Goal: Task Accomplishment & Management: Manage account settings

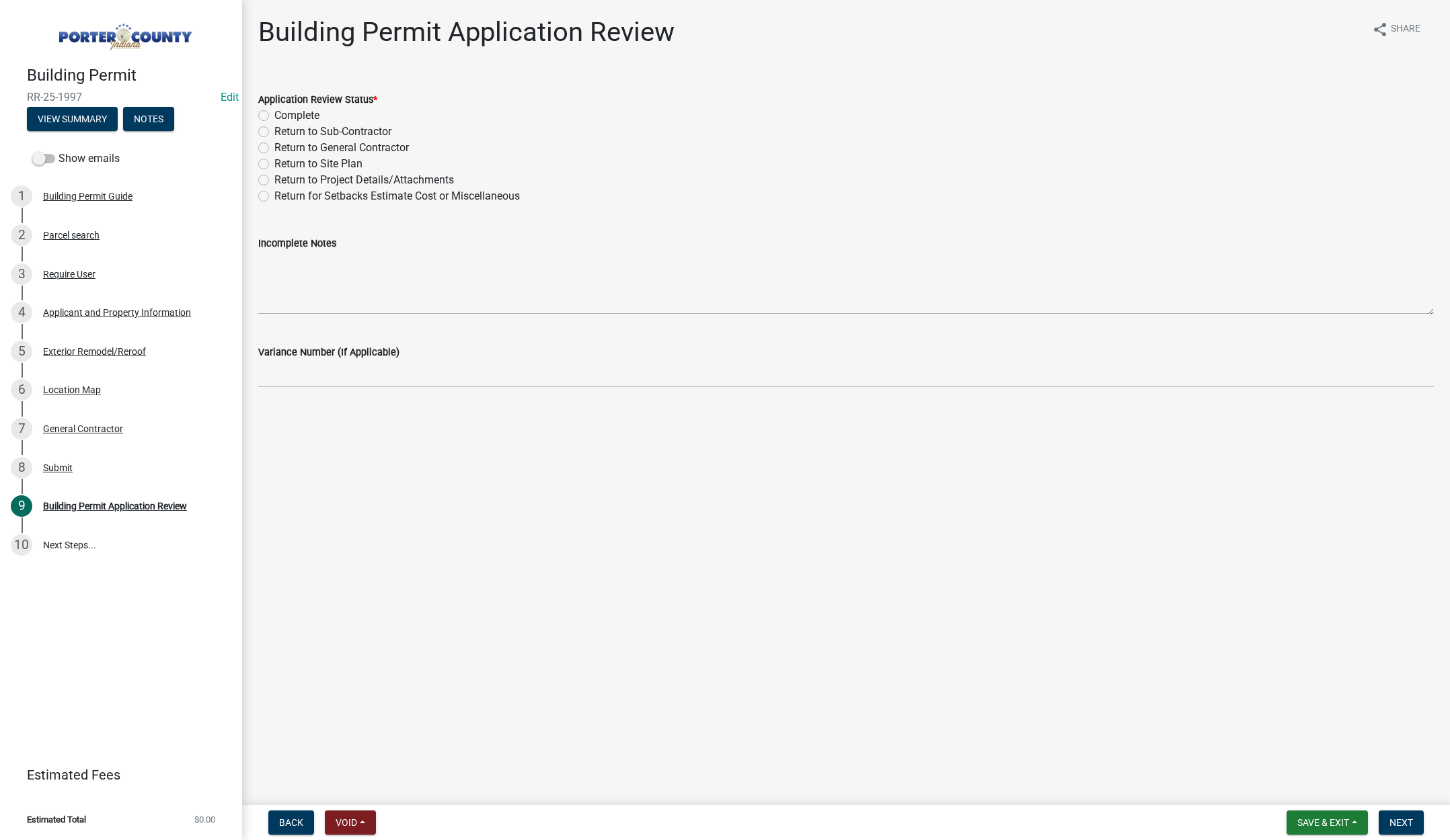
click at [274, 115] on label "Complete" at bounding box center [297, 115] width 45 height 16
click at [274, 115] on input "Complete" at bounding box center [278, 111] width 9 height 9
radio input "true"
click at [1393, 820] on span "Next" at bounding box center [1401, 823] width 23 height 11
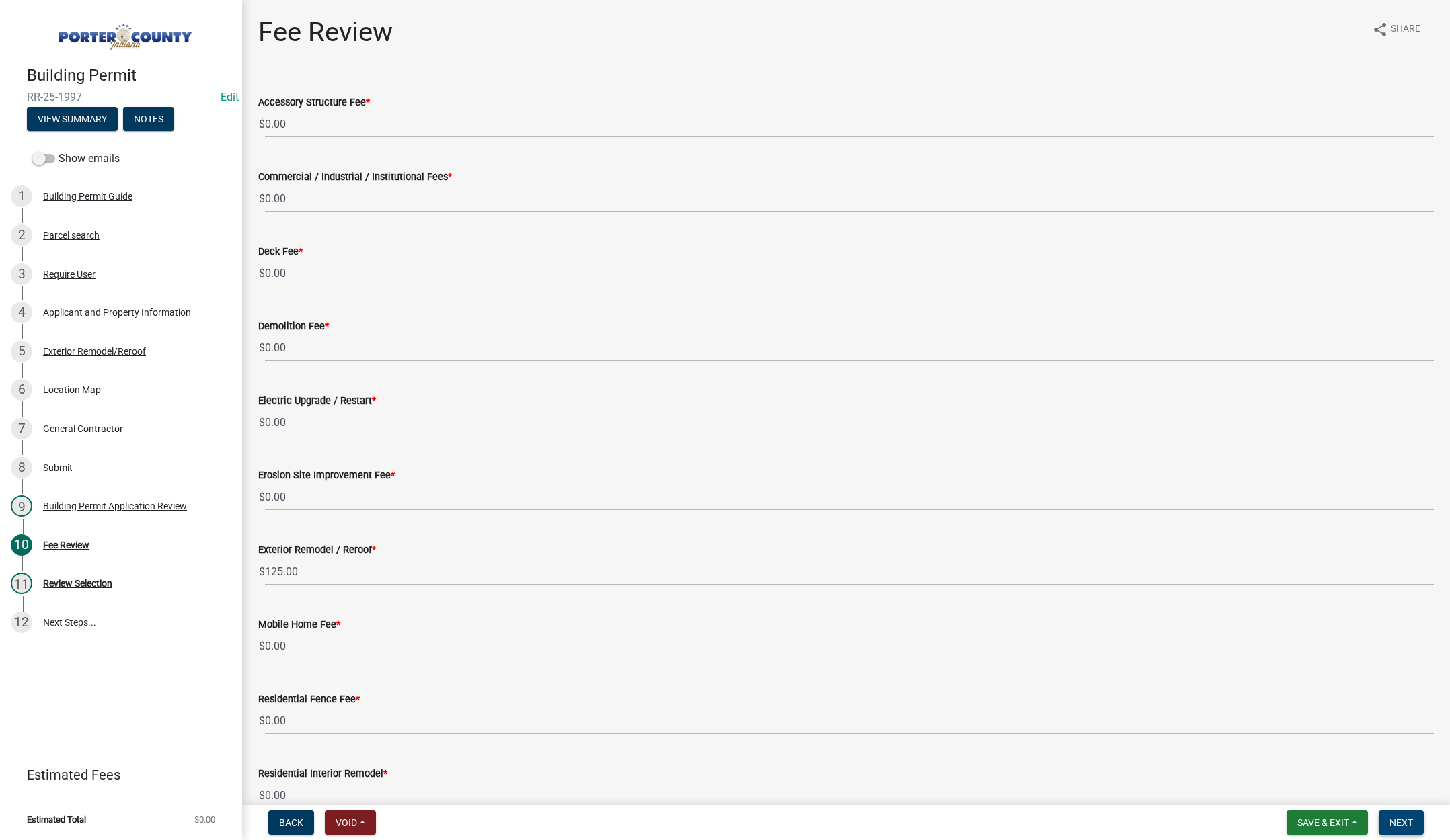
click at [1394, 823] on span "Next" at bounding box center [1401, 823] width 23 height 11
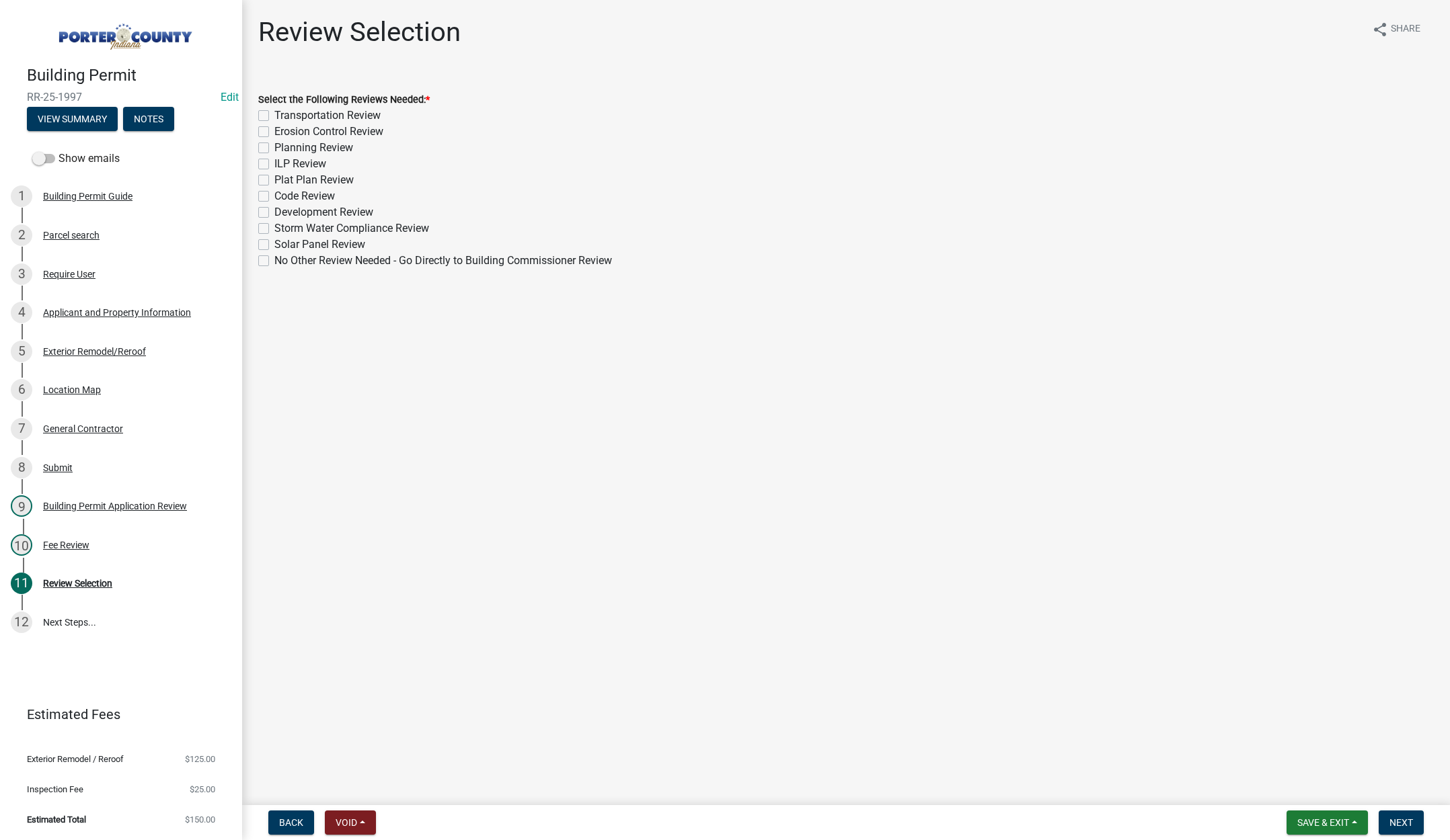
click at [274, 261] on label "No Other Review Needed - Go Directly to Building Commissioner Review" at bounding box center [443, 261] width 337 height 16
click at [274, 261] on input "No Other Review Needed - Go Directly to Building Commissioner Review" at bounding box center [278, 257] width 9 height 9
checkbox input "true"
checkbox input "false"
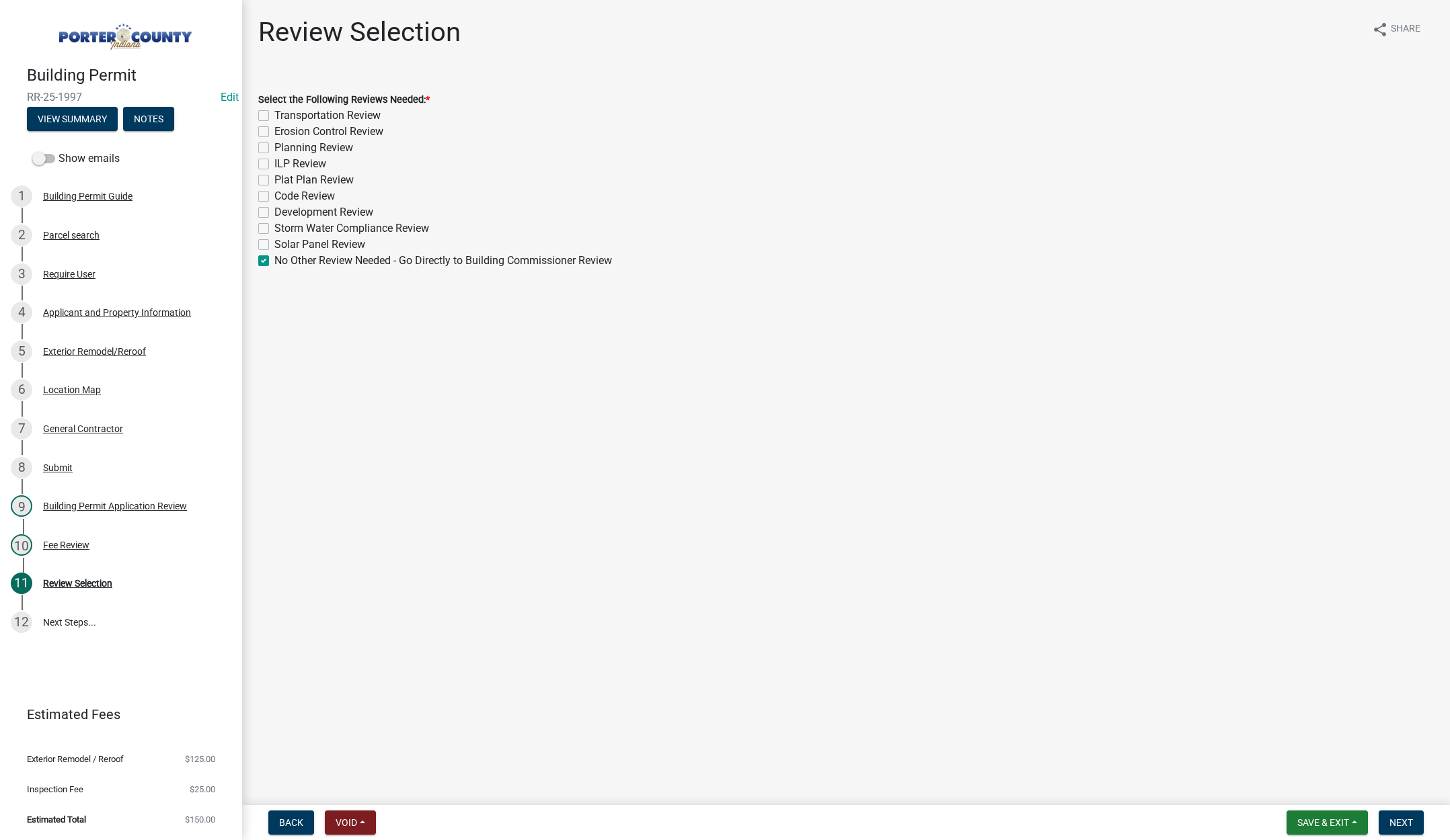
checkbox input "false"
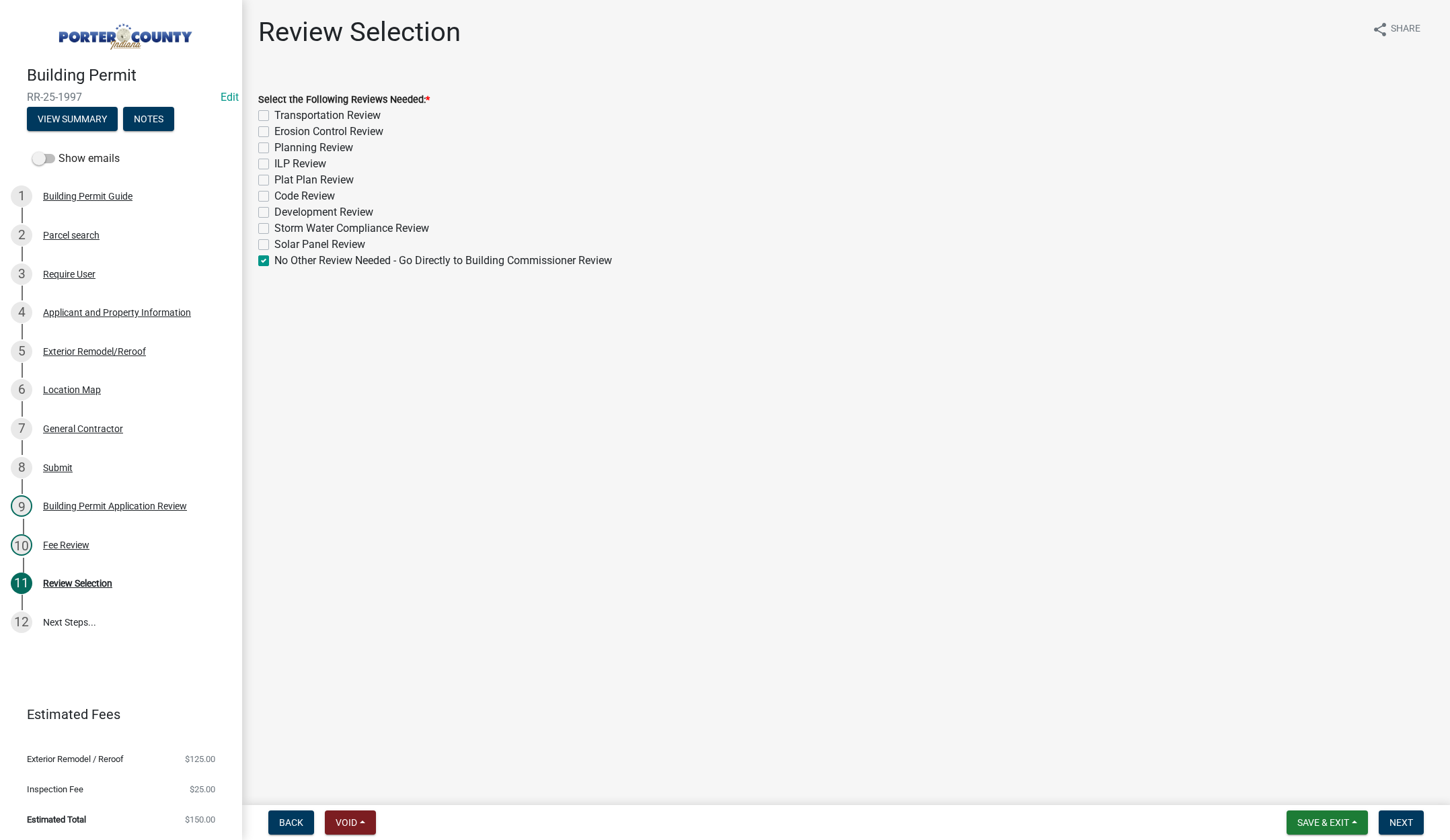
checkbox input "false"
checkbox input "true"
click at [1404, 823] on span "Next" at bounding box center [1401, 823] width 23 height 11
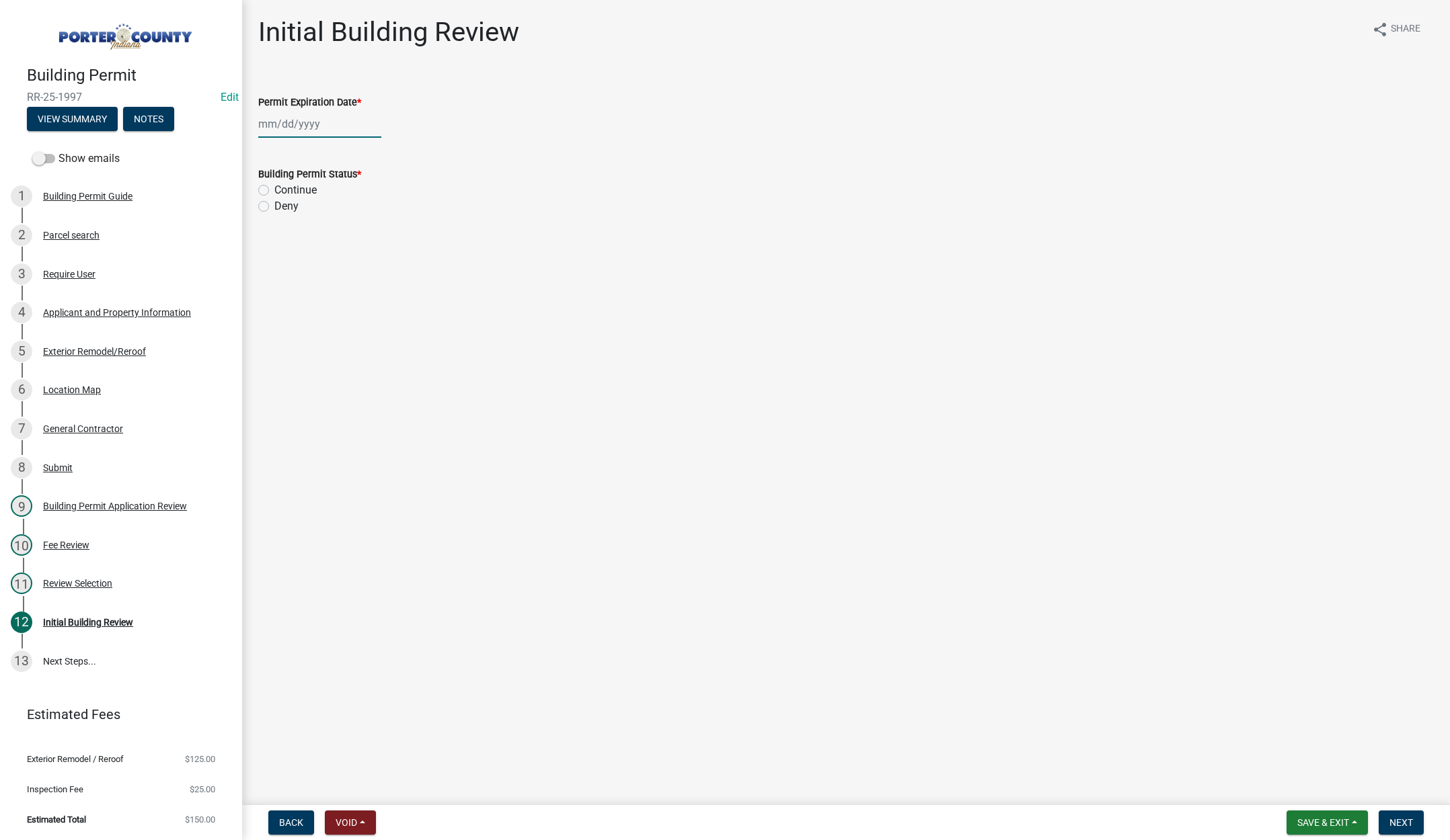
click at [331, 120] on div at bounding box center [319, 124] width 123 height 27
select select "10"
click at [368, 157] on select "1525 1526 1527 1528 1529 1530 1531 1532 1533 1534 1535 1536 1537 1538 1539 1540…" at bounding box center [363, 152] width 48 height 20
select select "2026"
click at [339, 142] on select "1525 1526 1527 1528 1529 1530 1531 1532 1533 1534 1535 1536 1537 1538 1539 1540…" at bounding box center [363, 152] width 48 height 20
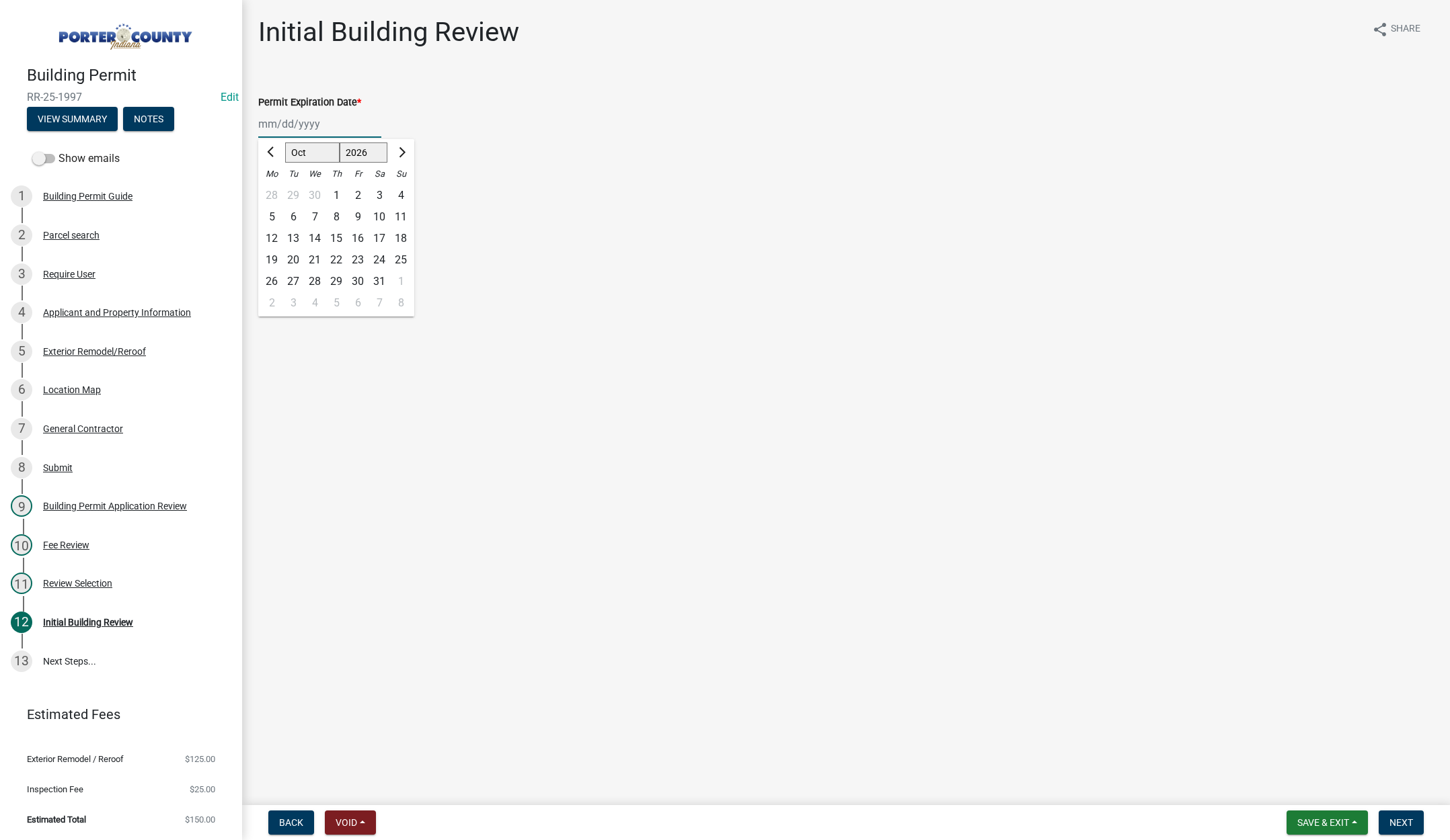
click at [319, 238] on div "14" at bounding box center [315, 238] width 21 height 21
type input "[DATE]"
click at [274, 195] on label "Continue" at bounding box center [296, 190] width 43 height 16
click at [274, 191] on input "Continue" at bounding box center [278, 186] width 9 height 9
radio input "true"
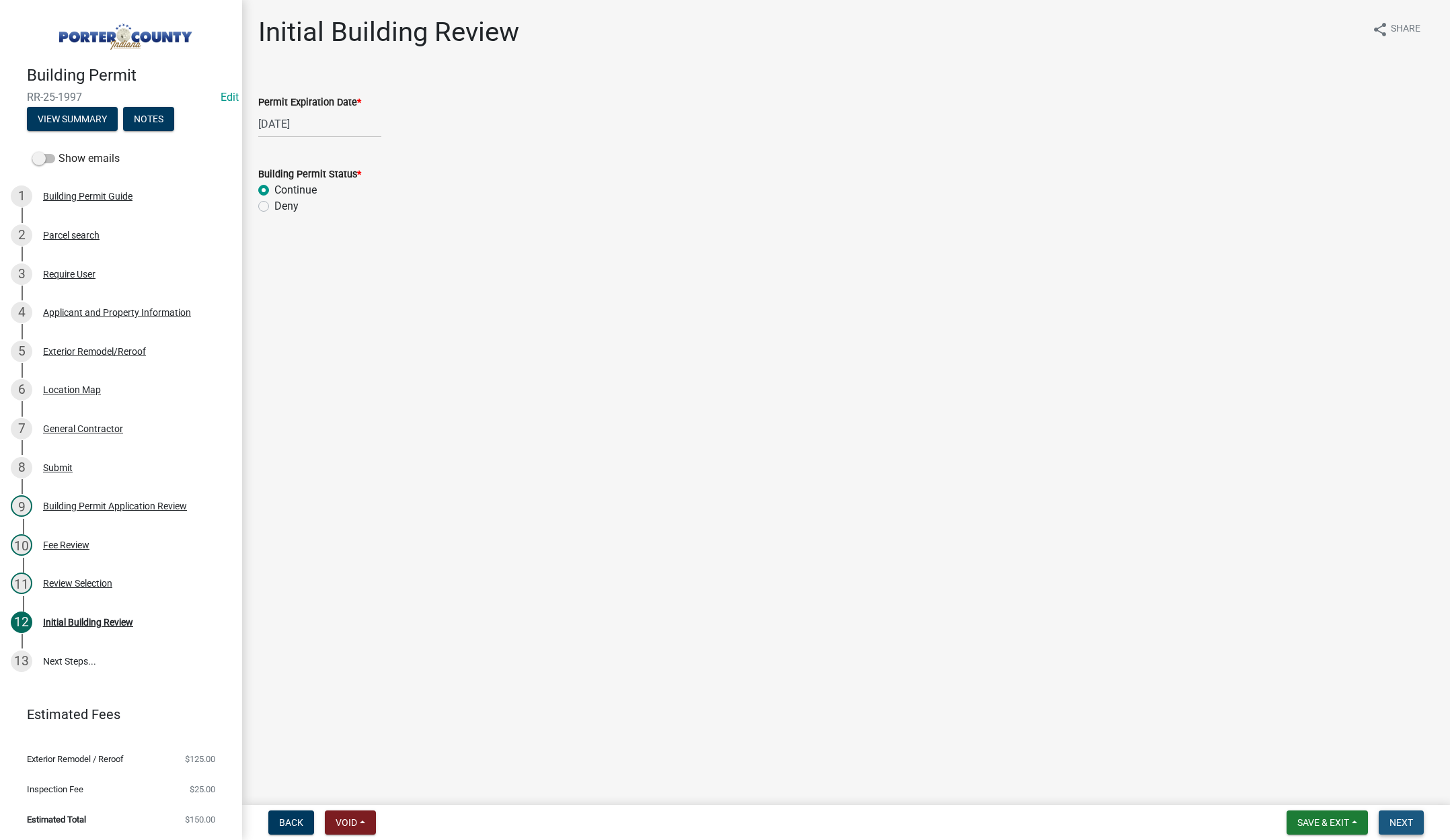
click at [1407, 819] on span "Next" at bounding box center [1401, 823] width 23 height 11
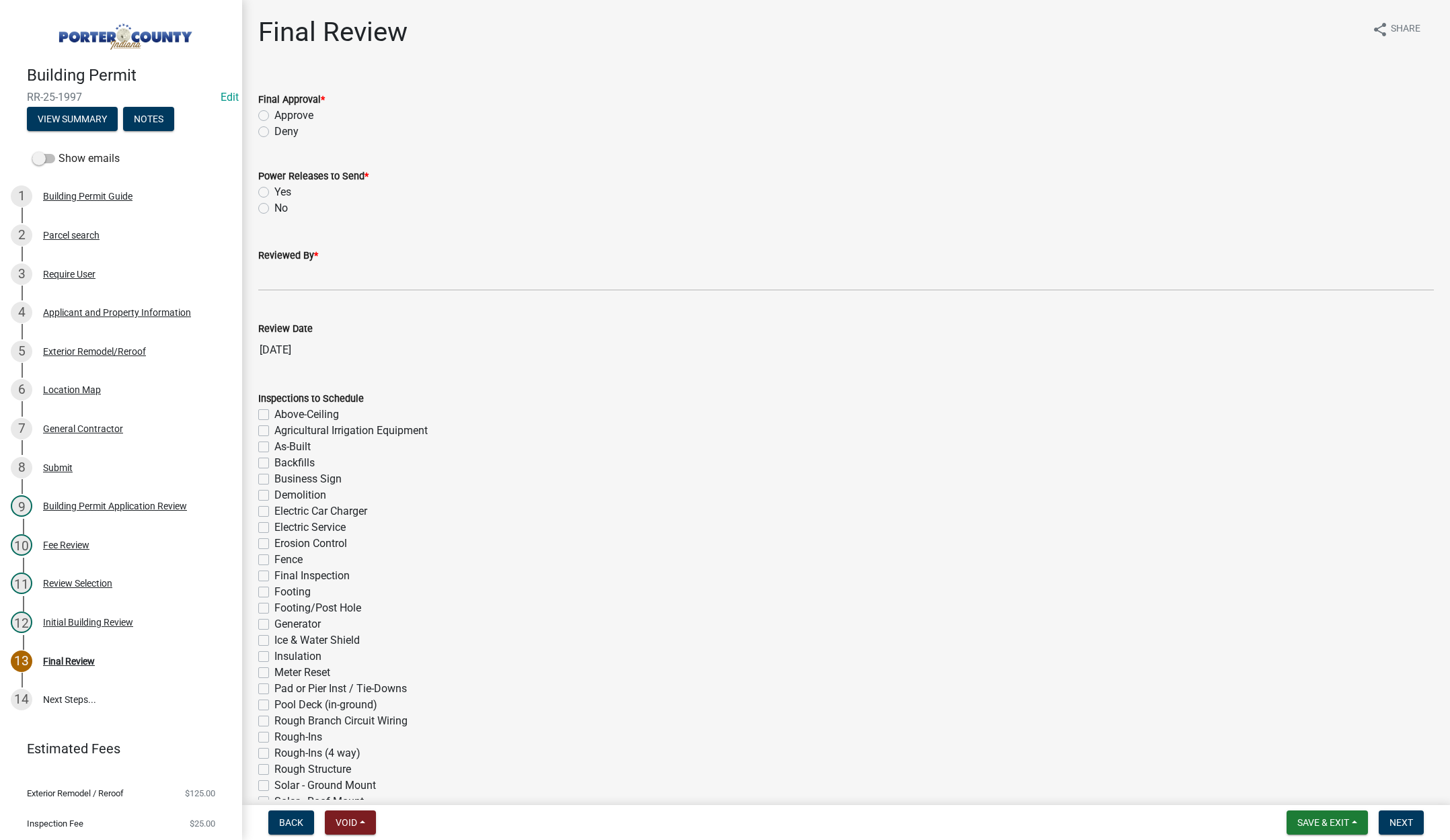
click at [274, 116] on label "Approve" at bounding box center [294, 115] width 39 height 16
click at [274, 116] on input "Approve" at bounding box center [278, 111] width 9 height 9
radio input "true"
click at [274, 206] on label "No" at bounding box center [281, 208] width 14 height 16
click at [274, 206] on input "No" at bounding box center [278, 204] width 9 height 9
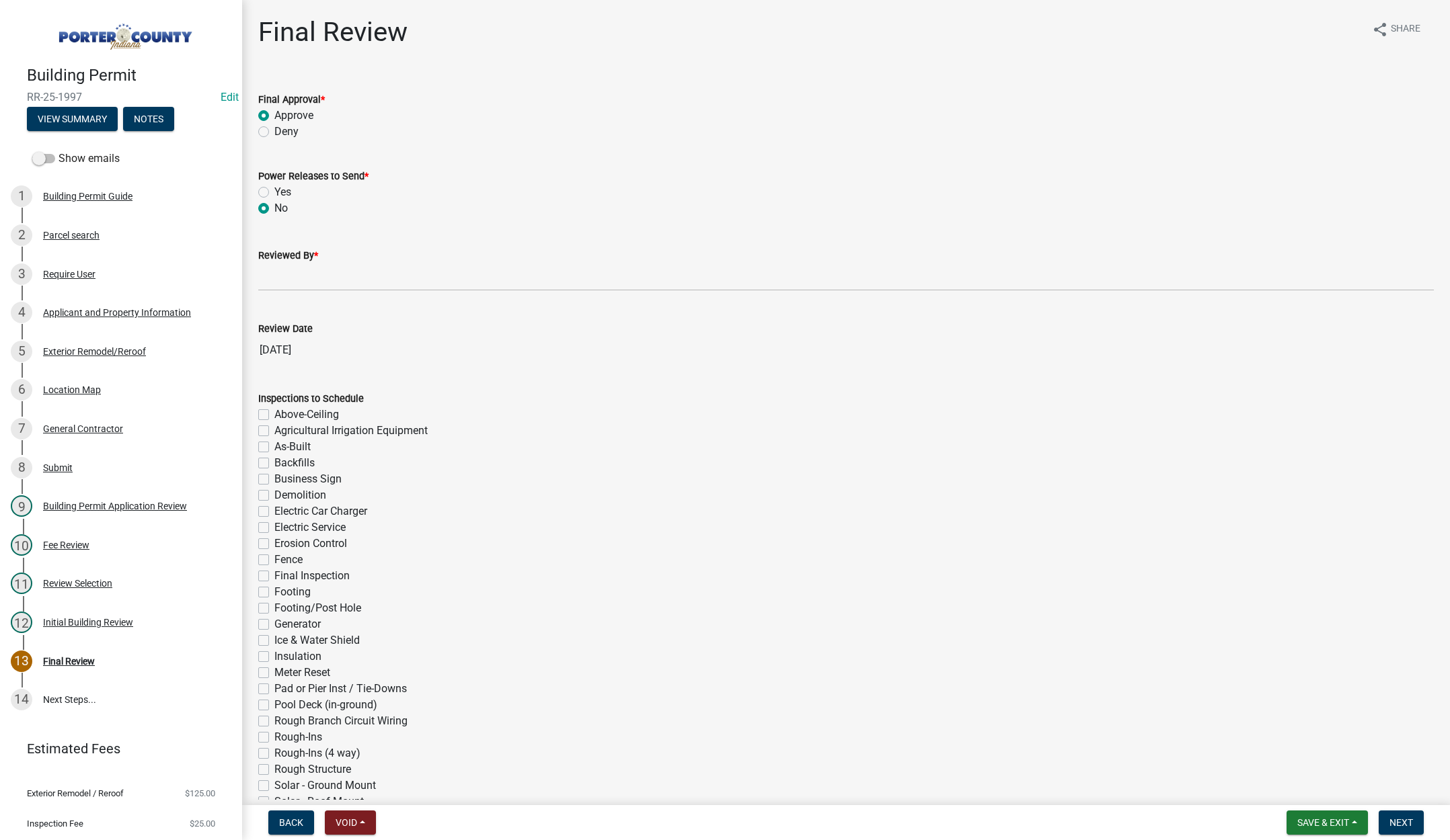
radio input "true"
click at [269, 281] on input "Reviewed By *" at bounding box center [845, 277] width 1176 height 27
type input "[PERSON_NAME]"
click at [1411, 805] on nav "Back Void Withdraw Lock Expire Void Save & Exit Save Save & Exit Next" at bounding box center [846, 823] width 1208 height 35
click at [1400, 824] on span "Next" at bounding box center [1401, 823] width 23 height 11
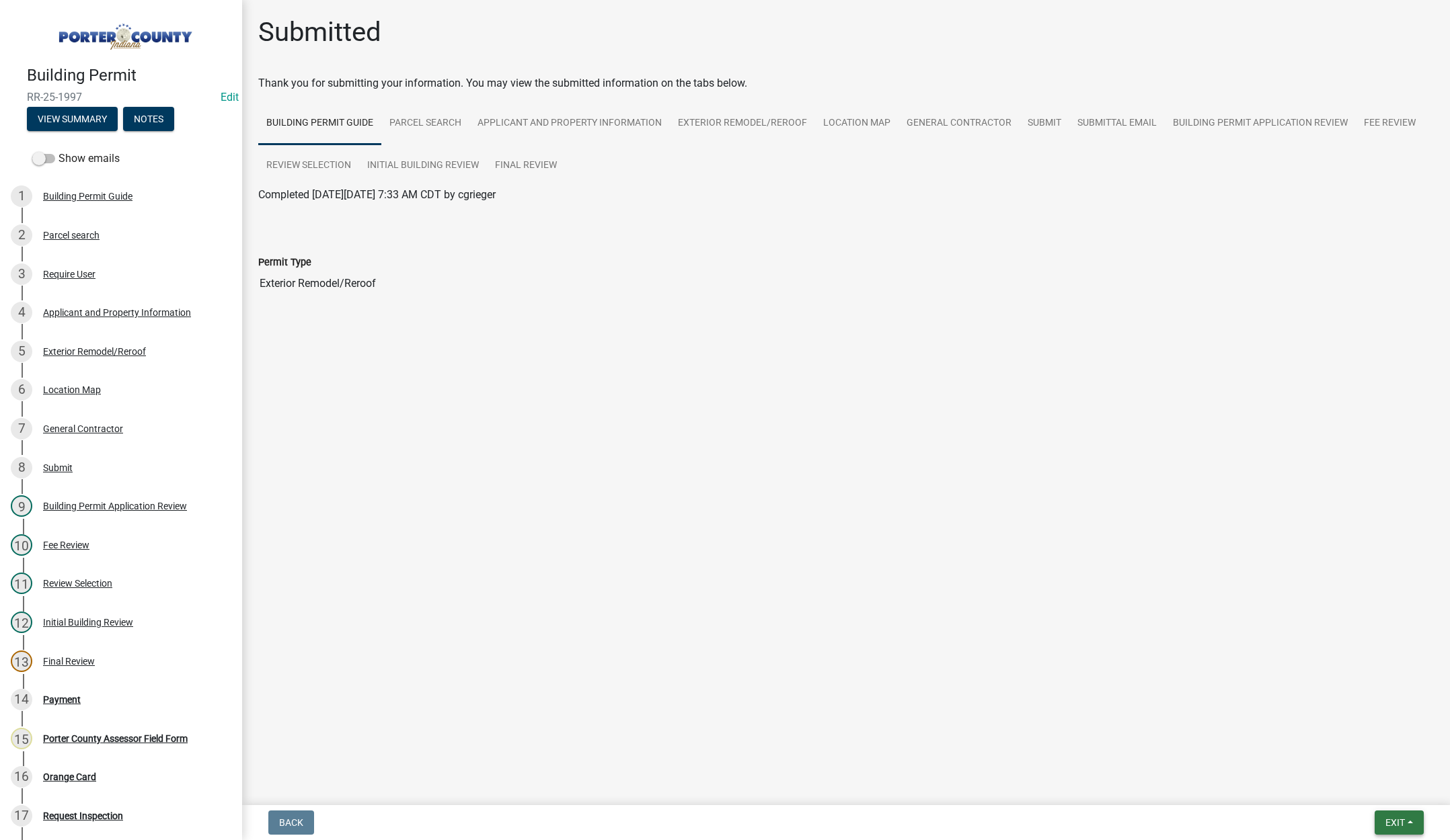
click at [1399, 820] on span "Exit" at bounding box center [1395, 823] width 19 height 11
click at [1366, 782] on button "Save & Exit" at bounding box center [1370, 788] width 108 height 32
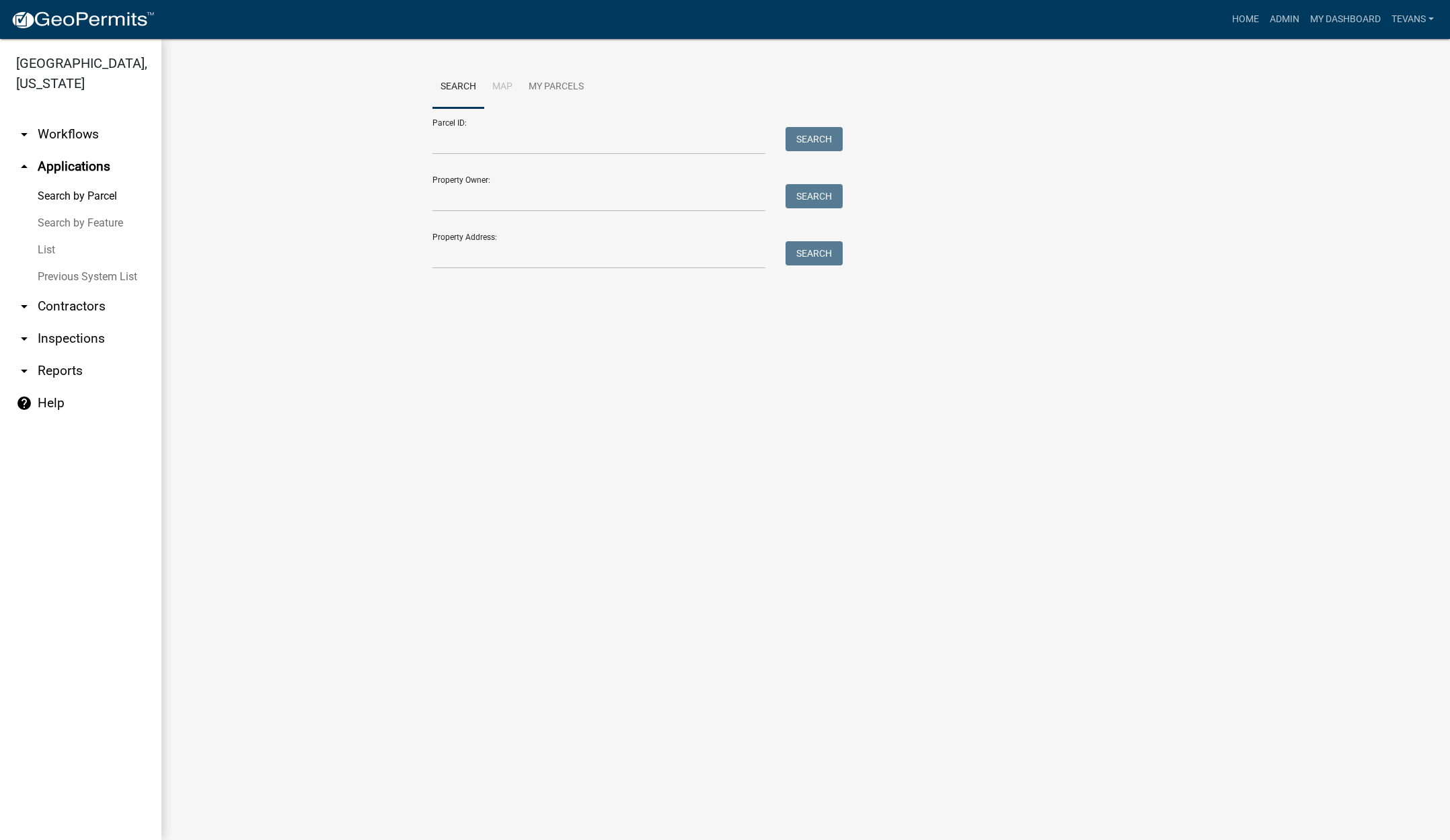
click at [68, 355] on link "arrow_drop_down Reports" at bounding box center [80, 370] width 162 height 32
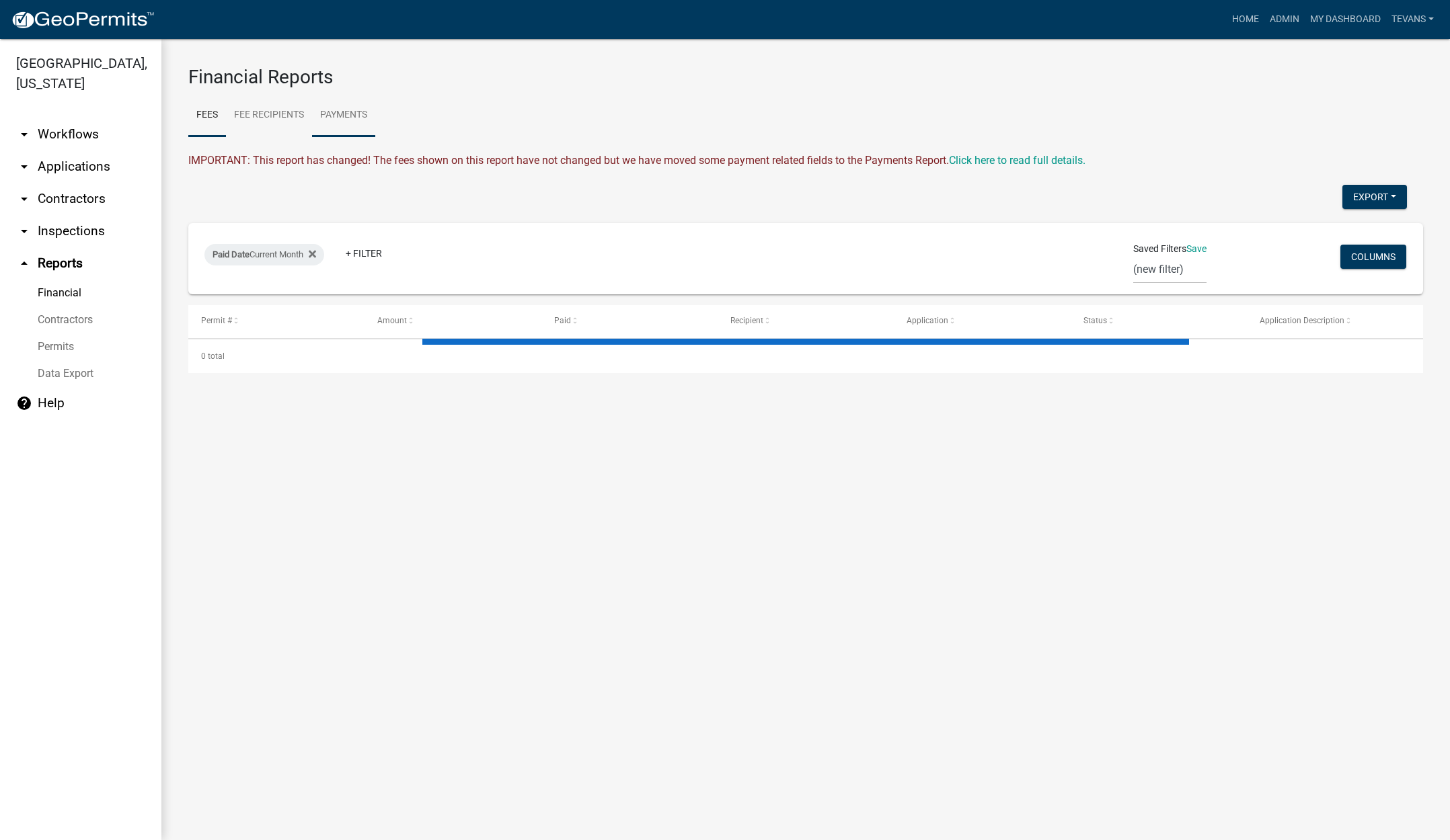
click at [342, 120] on link "Payments" at bounding box center [343, 115] width 63 height 43
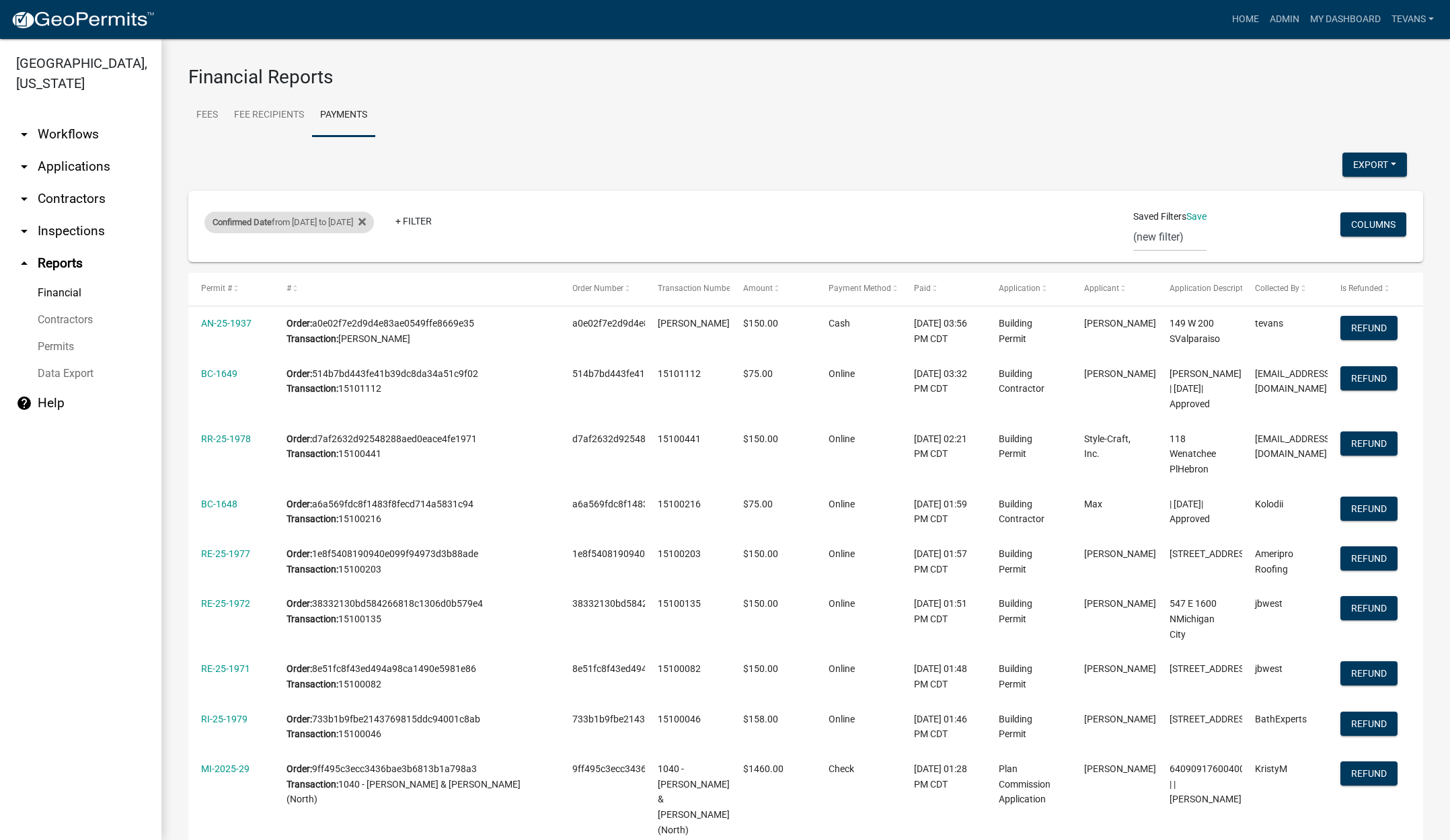
click at [341, 224] on div "Confirmed Date from 10/09/2025 to 10/09/2025" at bounding box center [289, 223] width 170 height 21
select select "custom"
click at [374, 328] on input "2025-10-09" at bounding box center [313, 329] width 135 height 27
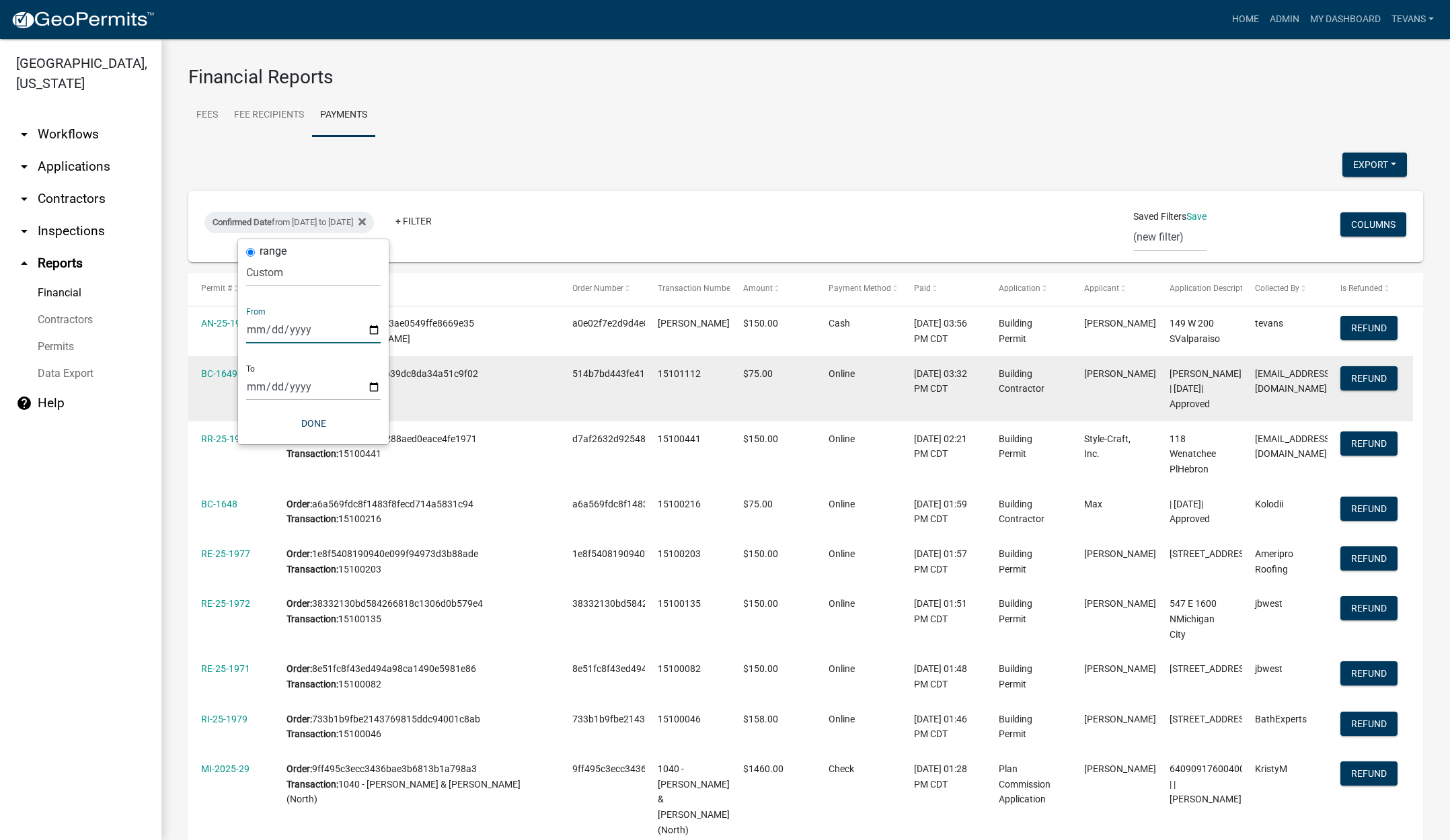
type input "2025-10-10"
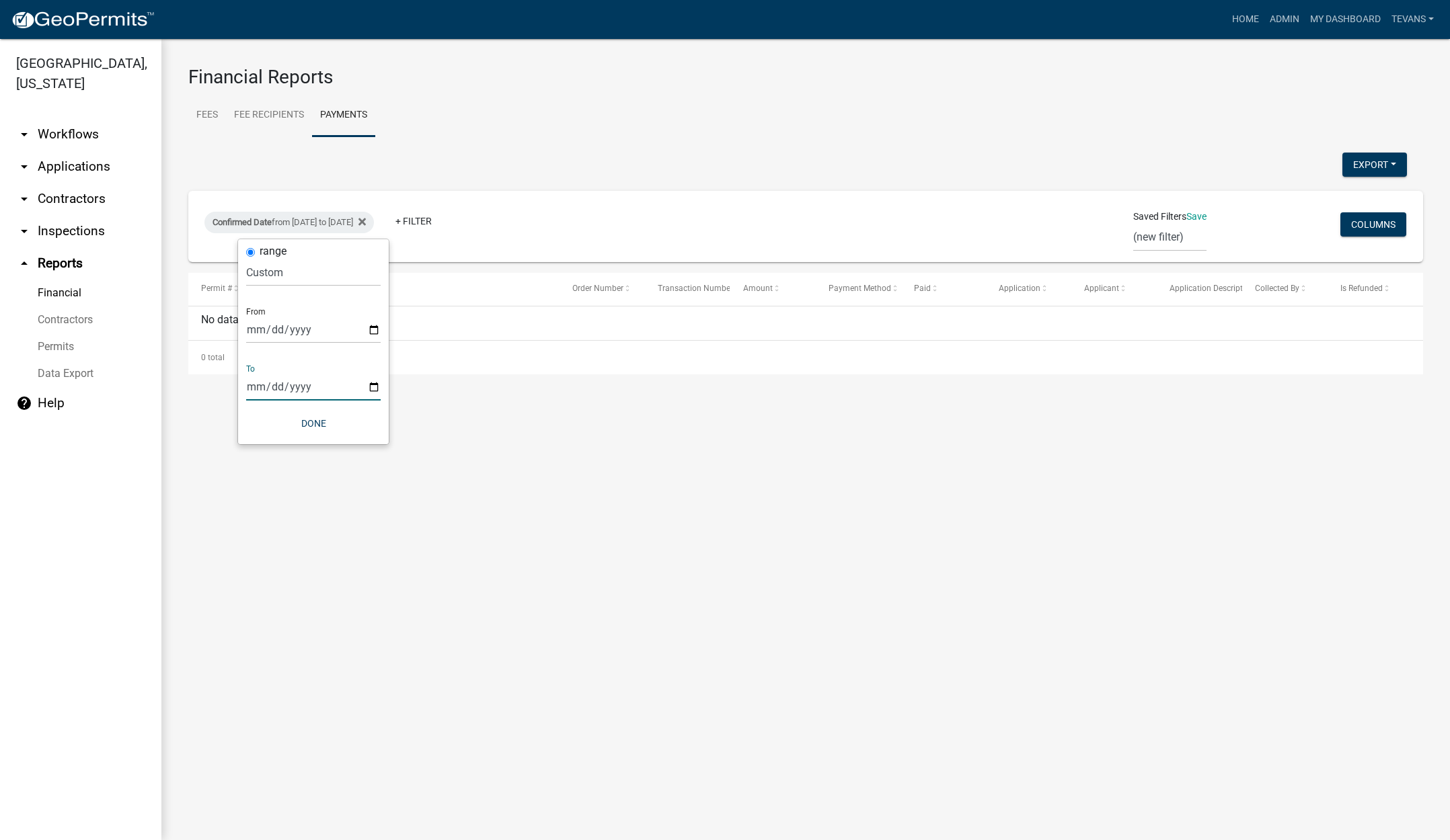
click at [375, 385] on input "2025-10-09" at bounding box center [313, 387] width 135 height 27
type input "2025-10-13"
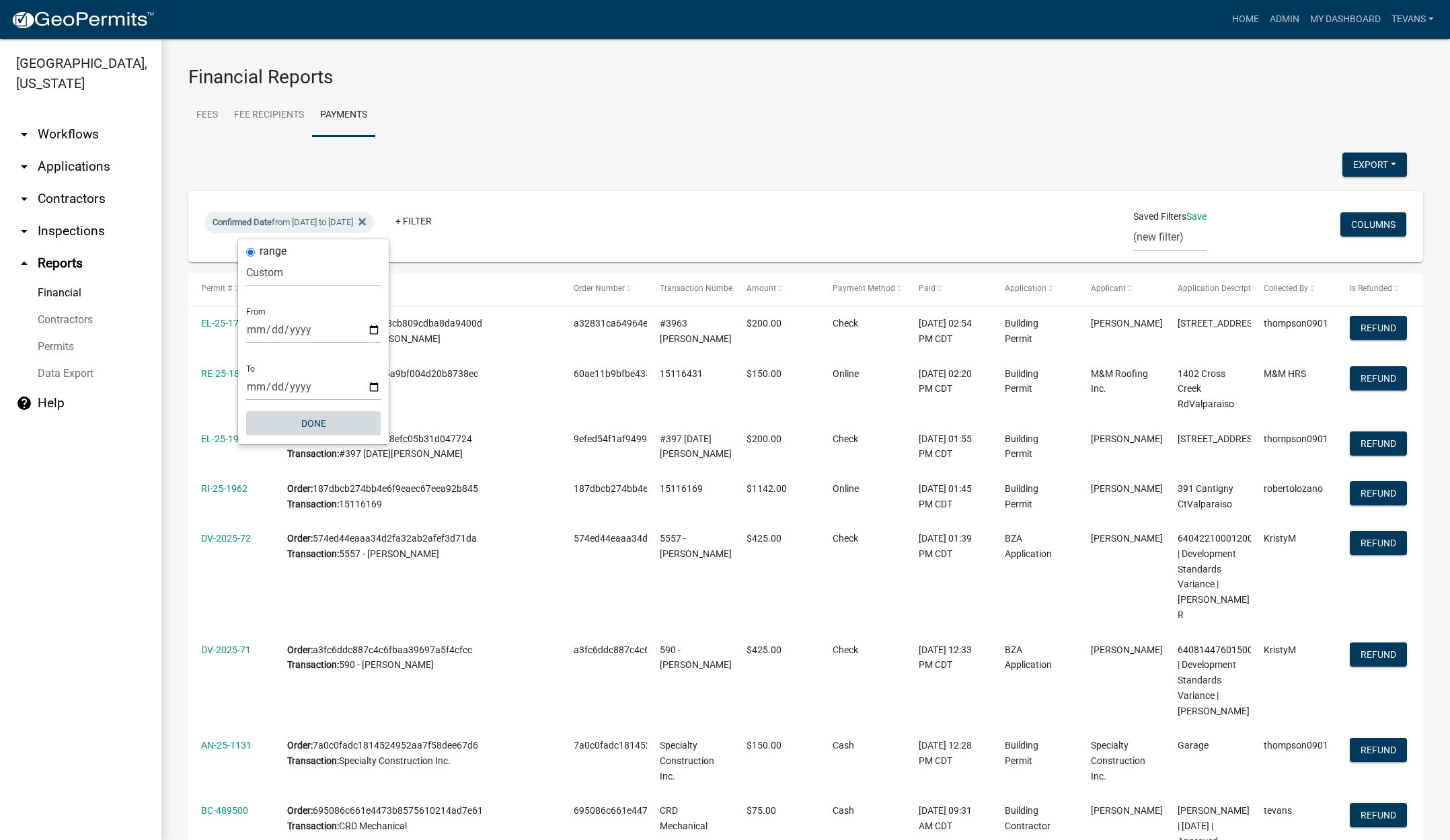
click at [304, 420] on button "Done" at bounding box center [313, 423] width 135 height 24
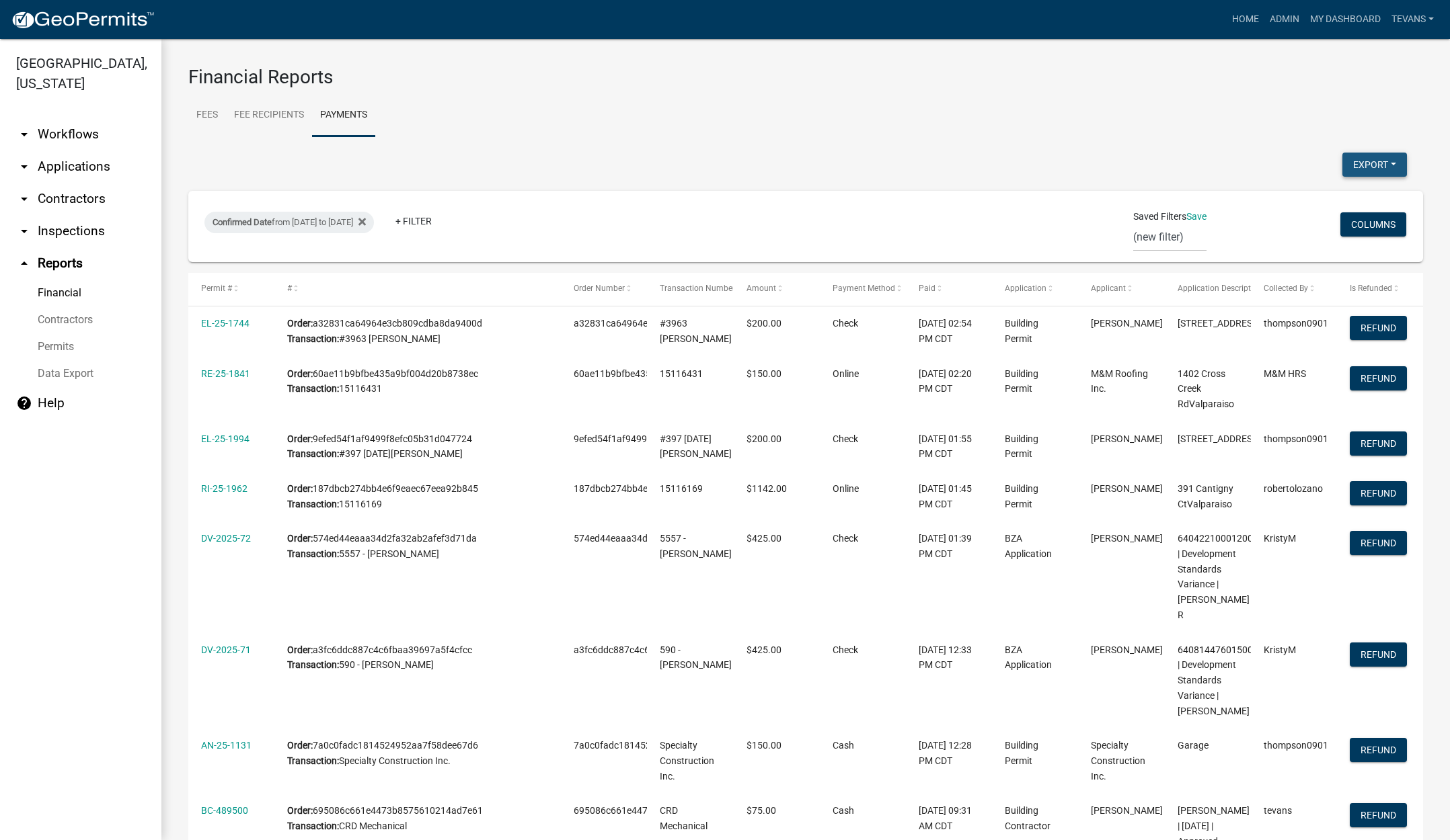
click at [1356, 158] on button "Export" at bounding box center [1374, 165] width 65 height 24
click at [1300, 198] on button "Excel Format (.xlsx)" at bounding box center [1344, 199] width 126 height 32
click at [1240, 15] on link "Home" at bounding box center [1245, 19] width 38 height 25
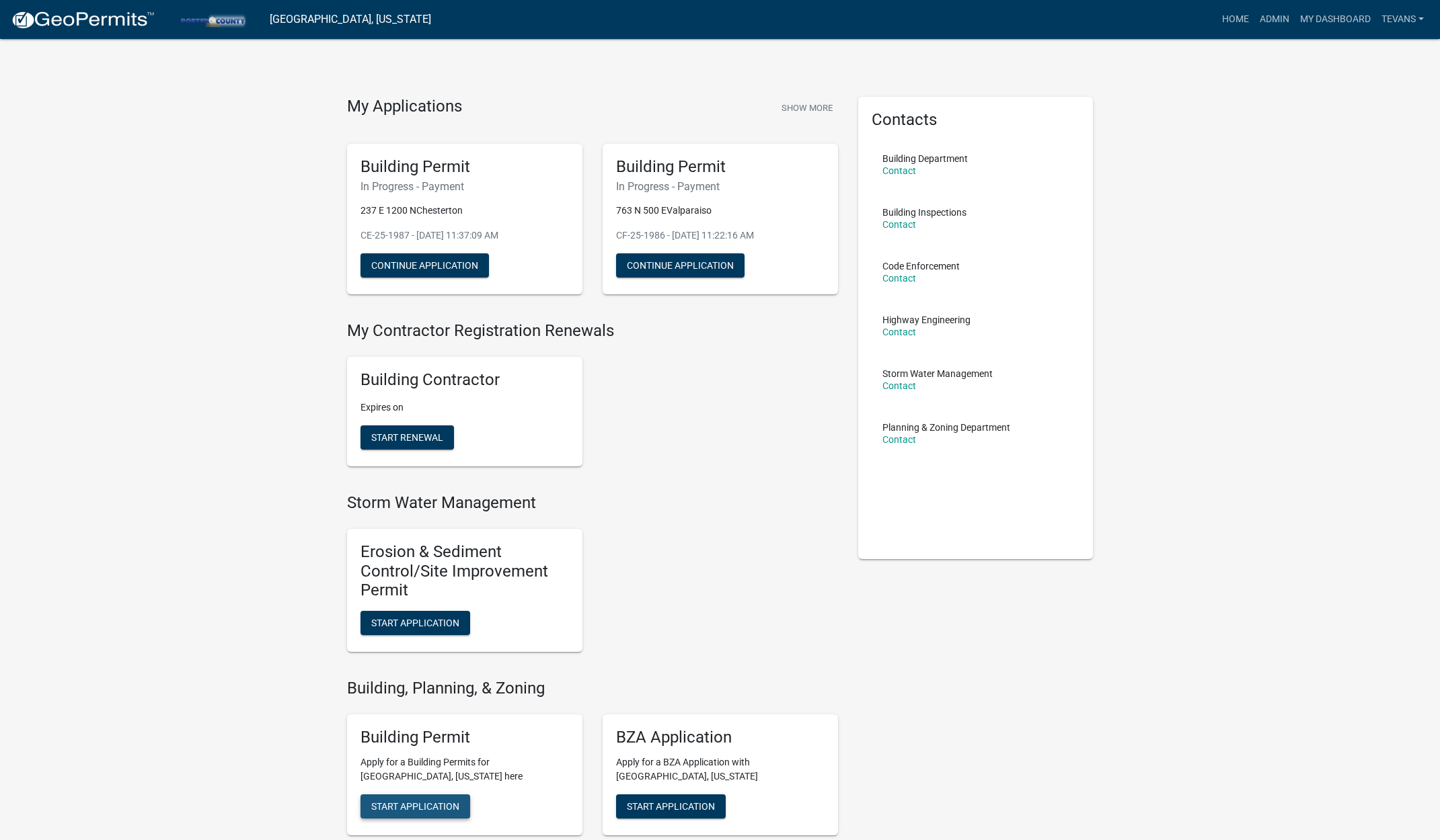
click at [434, 802] on span "Start Application" at bounding box center [415, 805] width 88 height 11
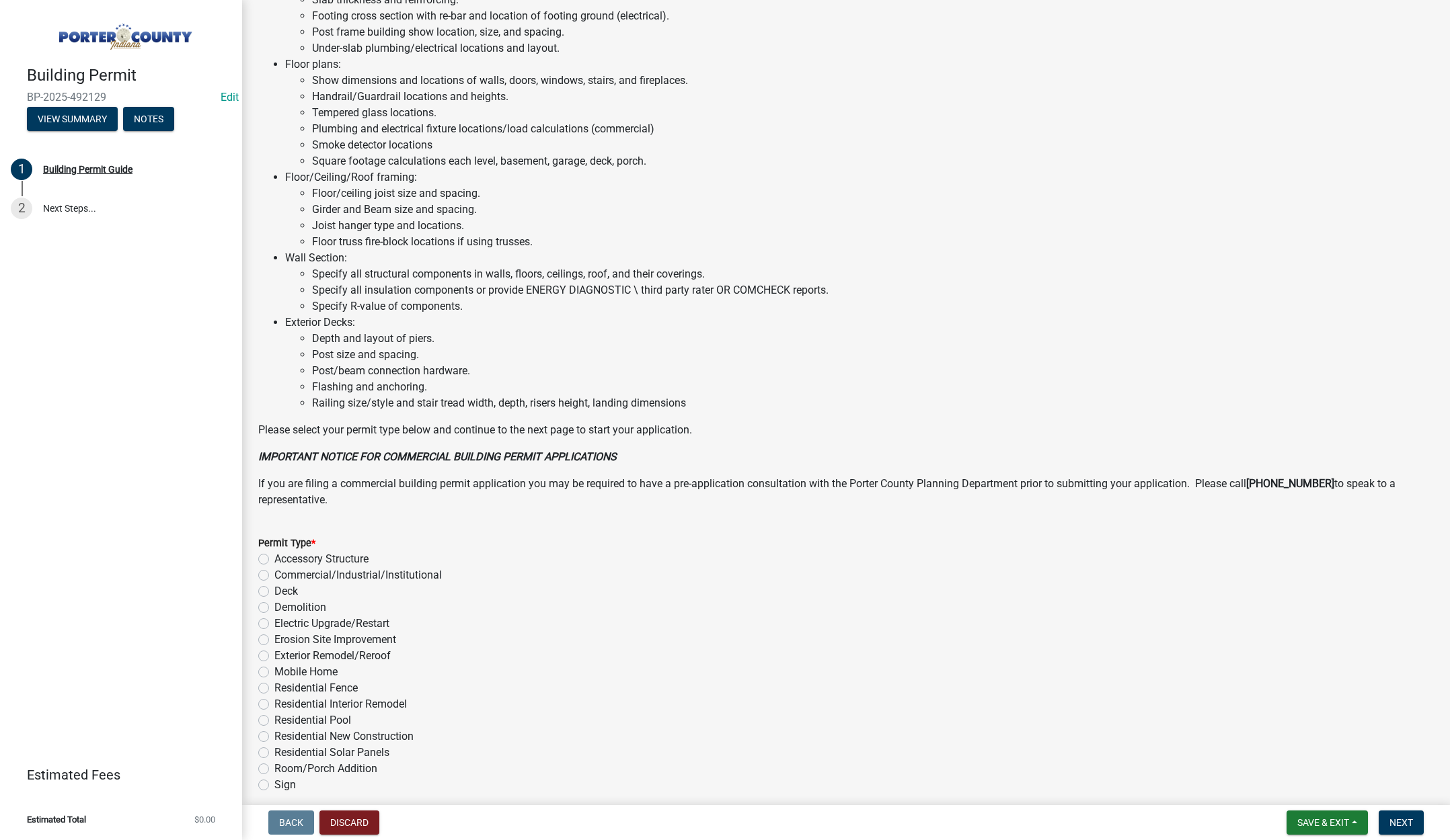
scroll to position [665, 0]
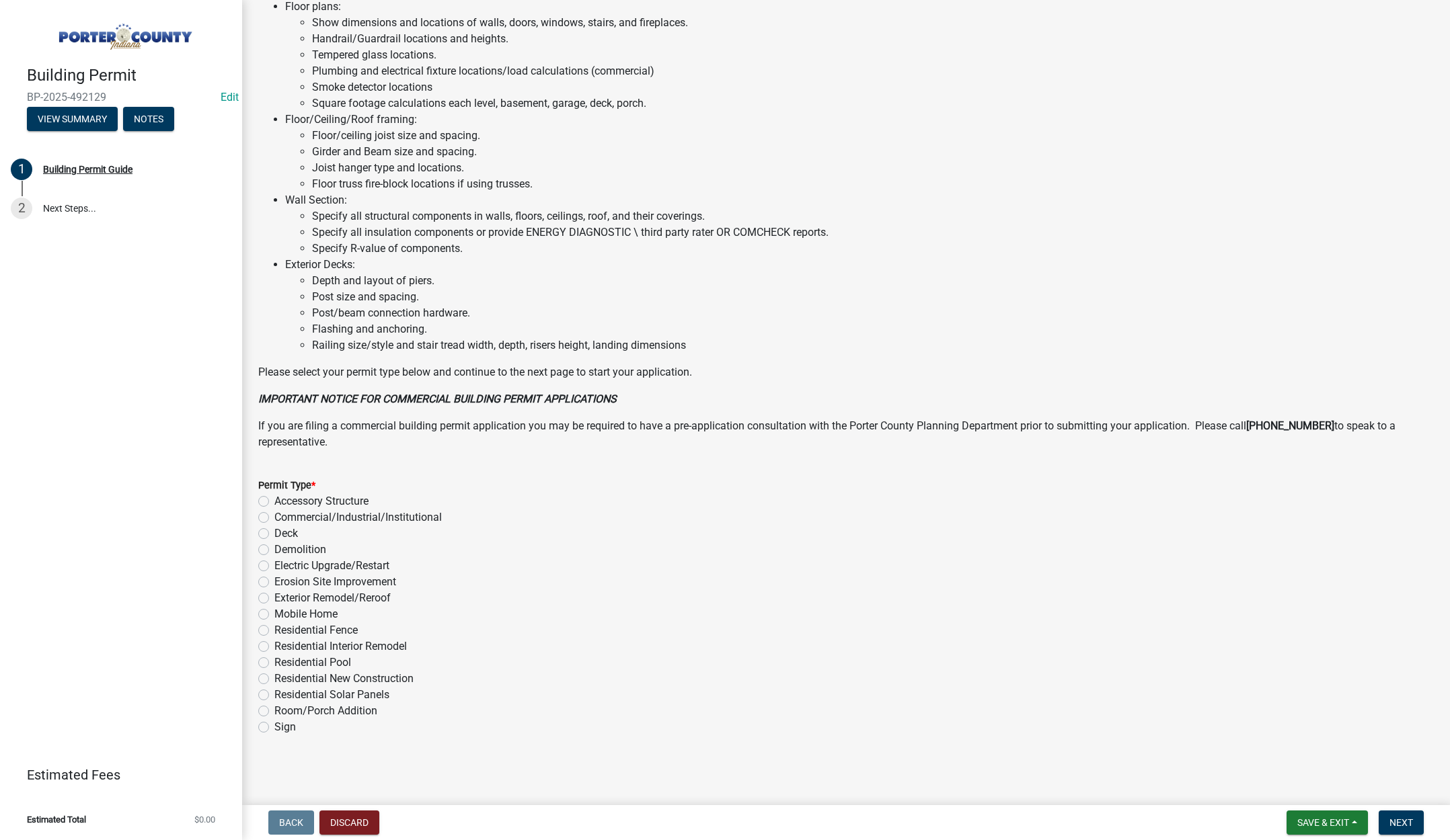
click at [274, 710] on label "Room/Porch Addition" at bounding box center [326, 711] width 103 height 16
click at [274, 710] on input "Room/Porch Addition" at bounding box center [278, 707] width 9 height 9
radio input "true"
click at [1411, 819] on span "Next" at bounding box center [1401, 823] width 23 height 11
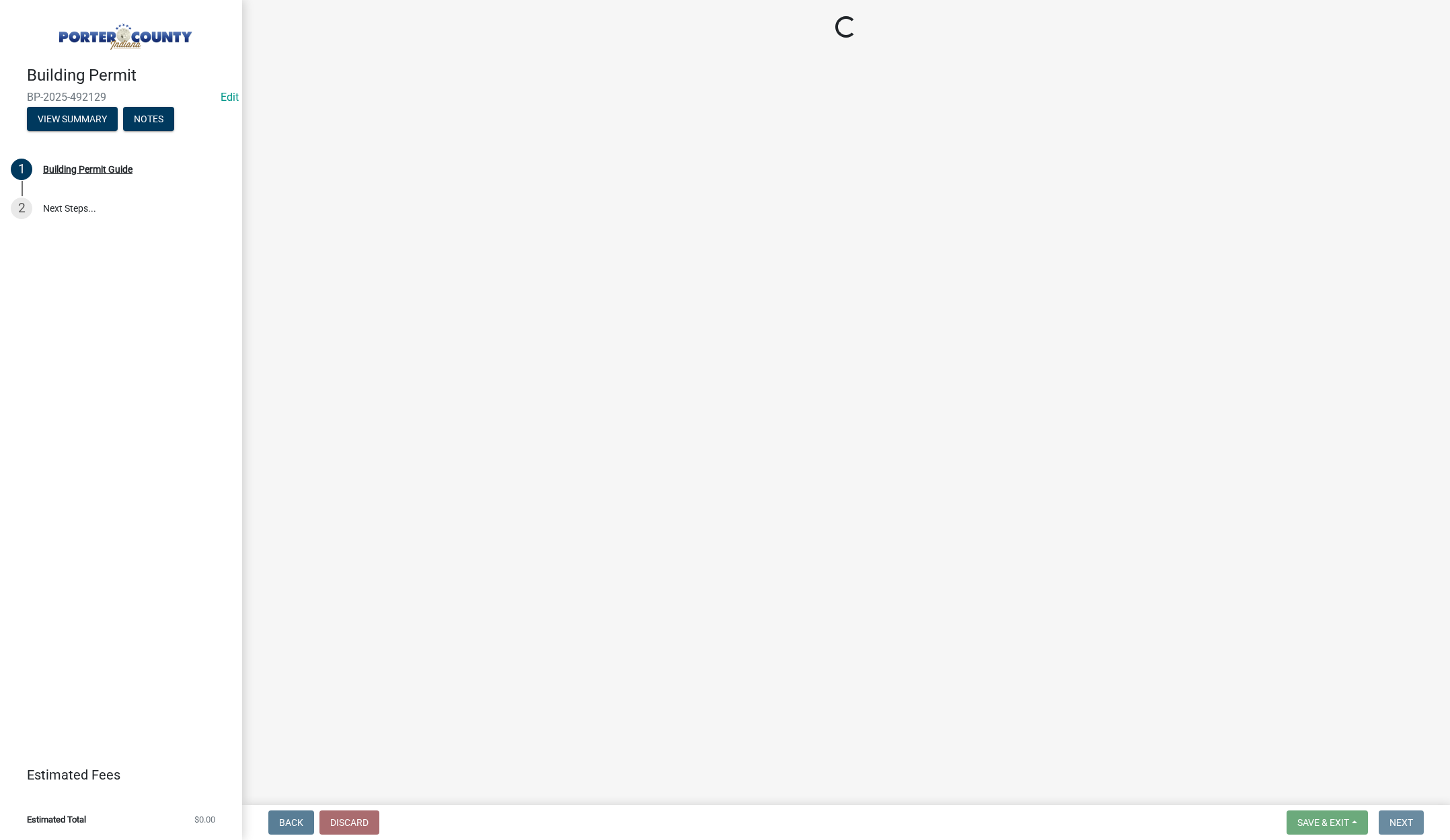
scroll to position [0, 0]
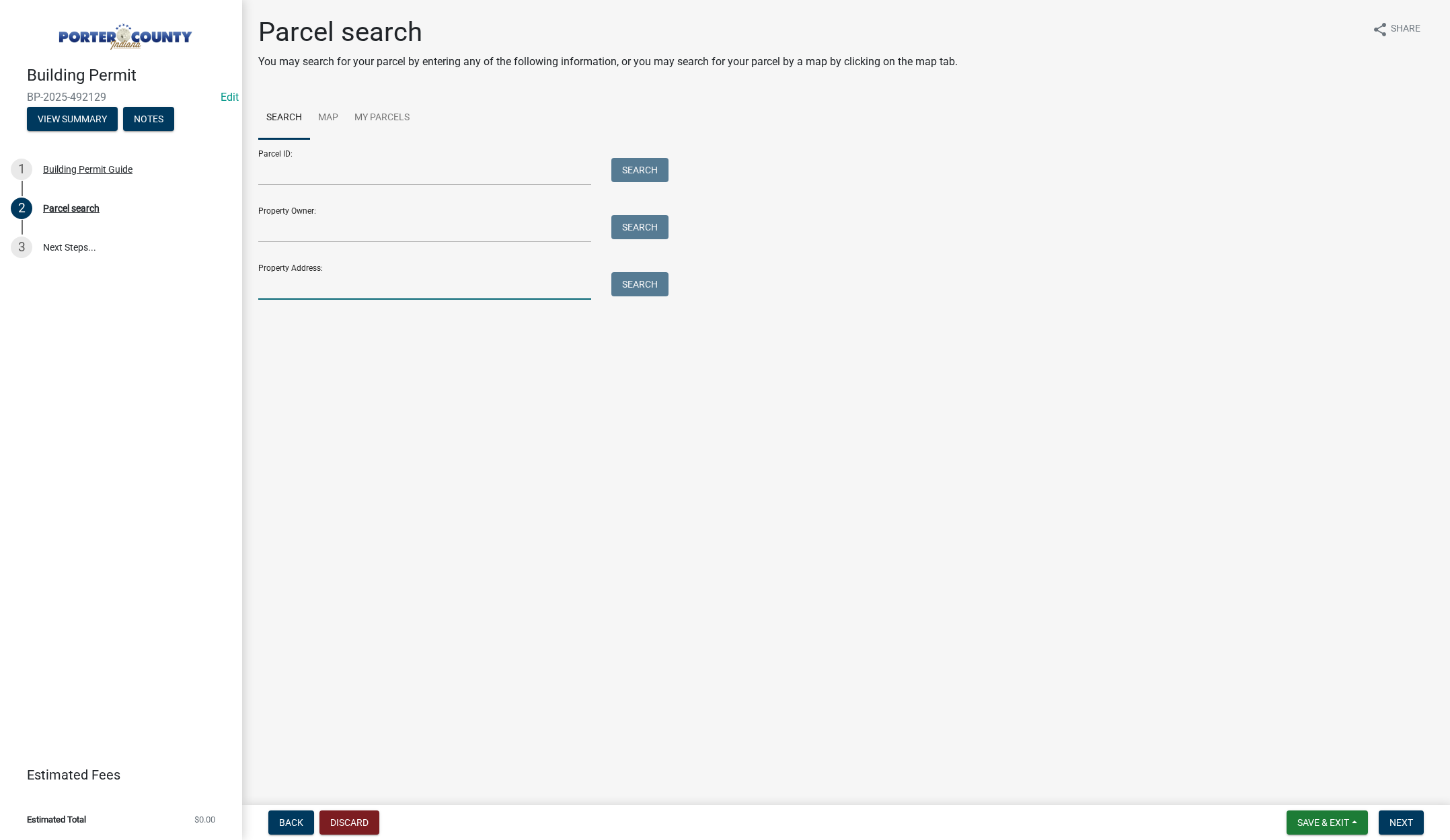
click at [302, 288] on input "Property Address:" at bounding box center [424, 286] width 332 height 27
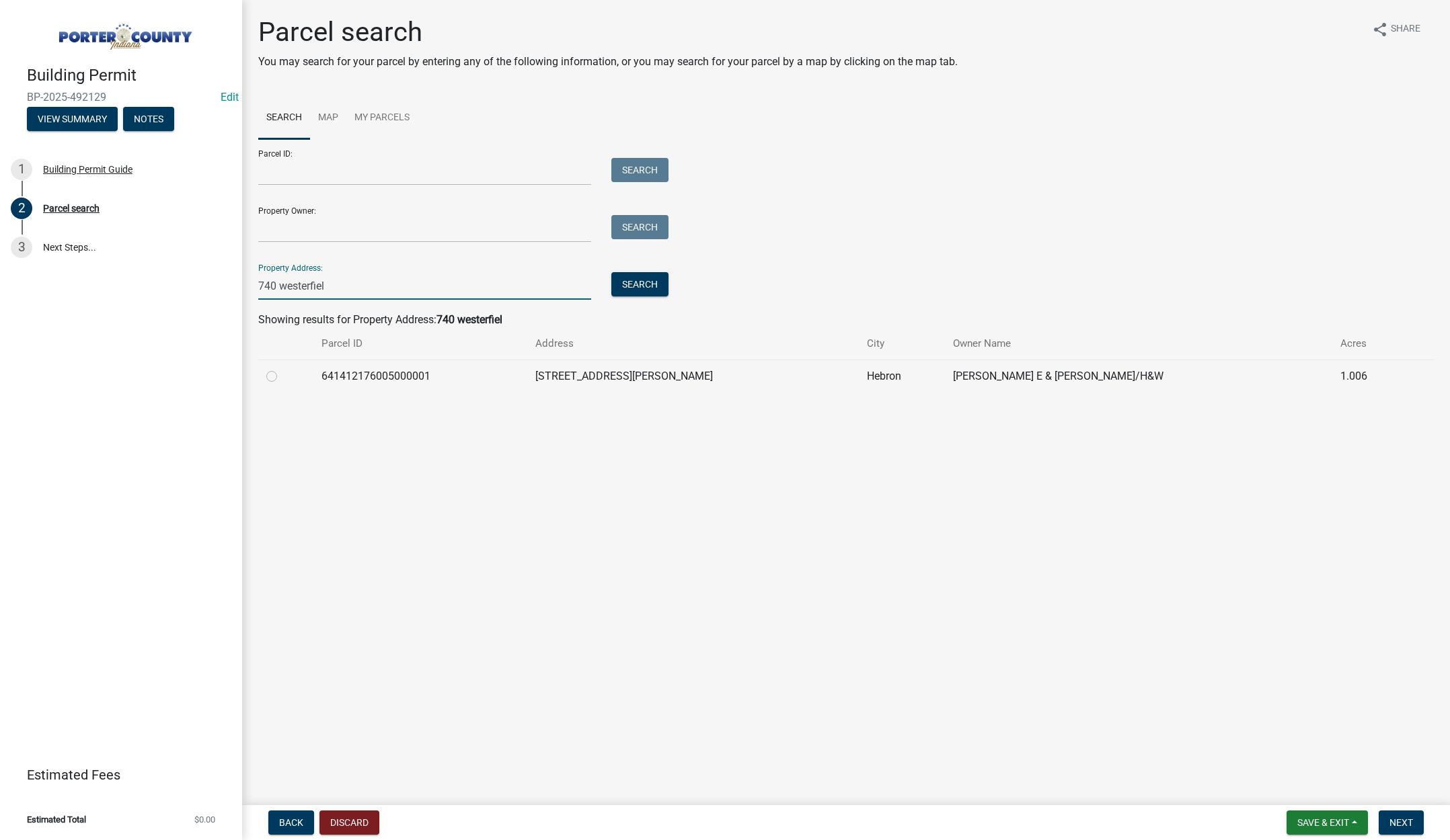
type input "740 westerfiel"
click at [282, 368] on label at bounding box center [282, 368] width 0 height 0
click at [282, 375] on input "radio" at bounding box center [286, 372] width 9 height 9
radio input "true"
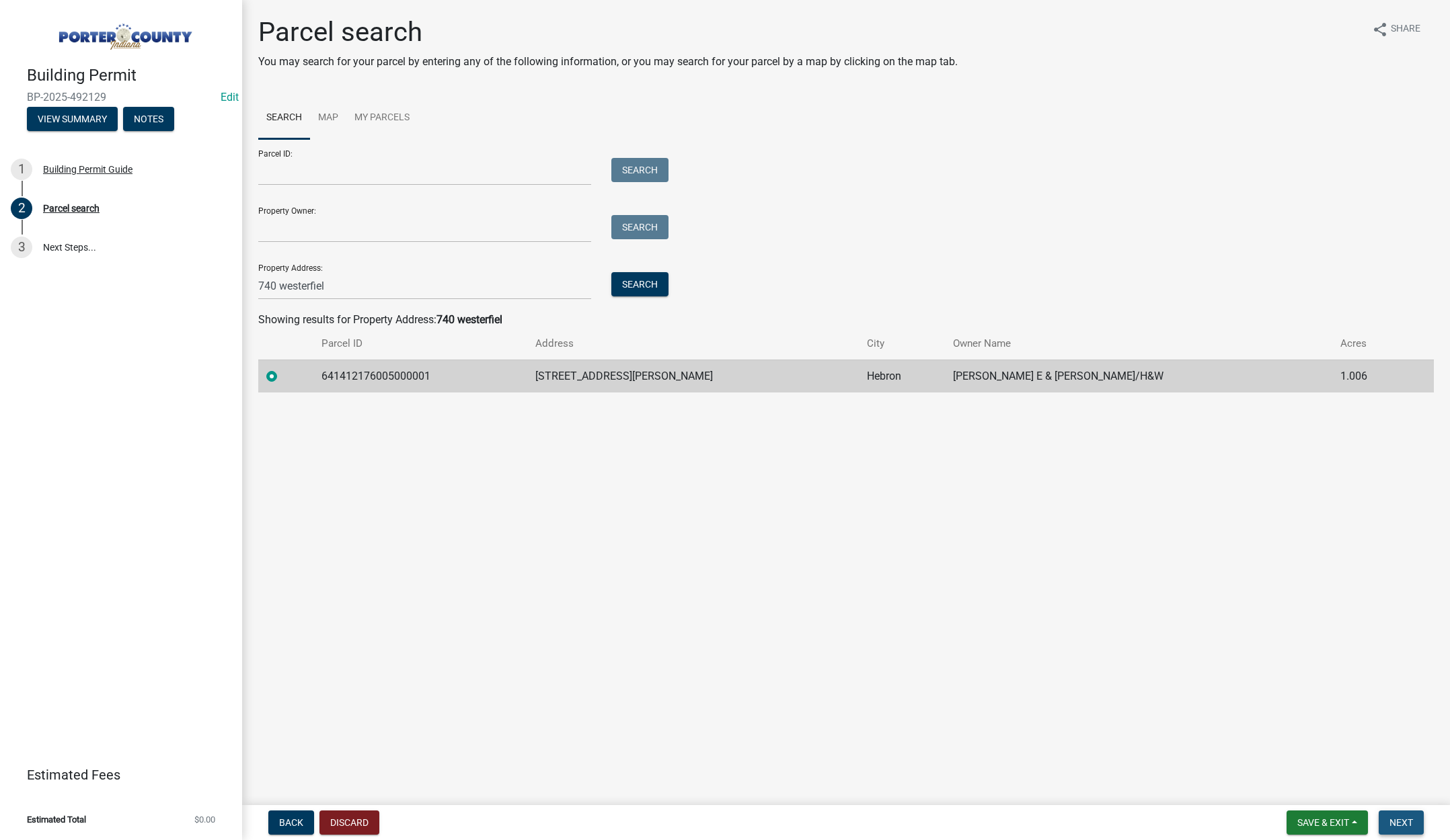
click at [1394, 814] on button "Next" at bounding box center [1401, 823] width 45 height 24
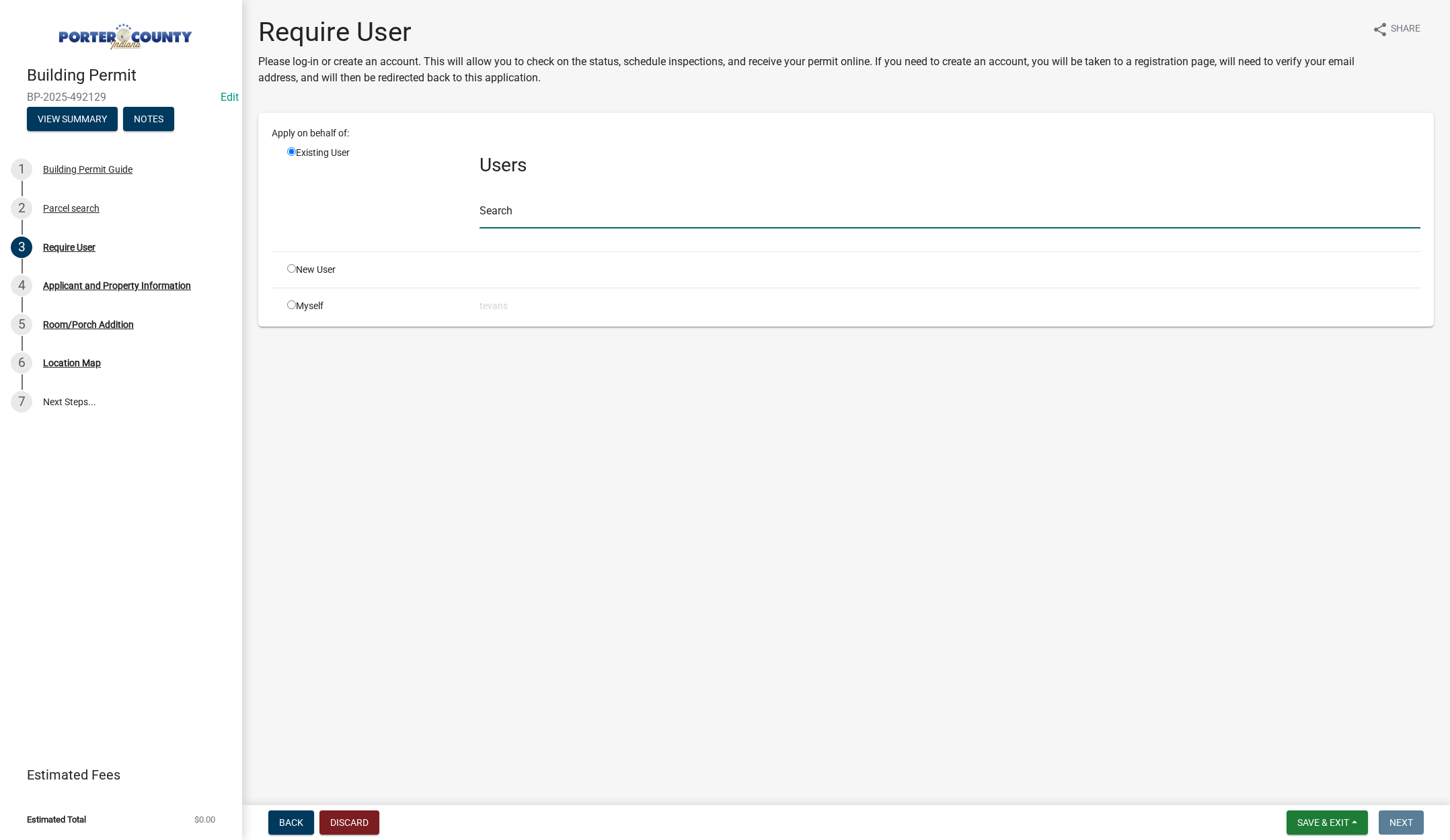
click at [506, 220] on input "text" at bounding box center [950, 214] width 941 height 27
type input "tami"
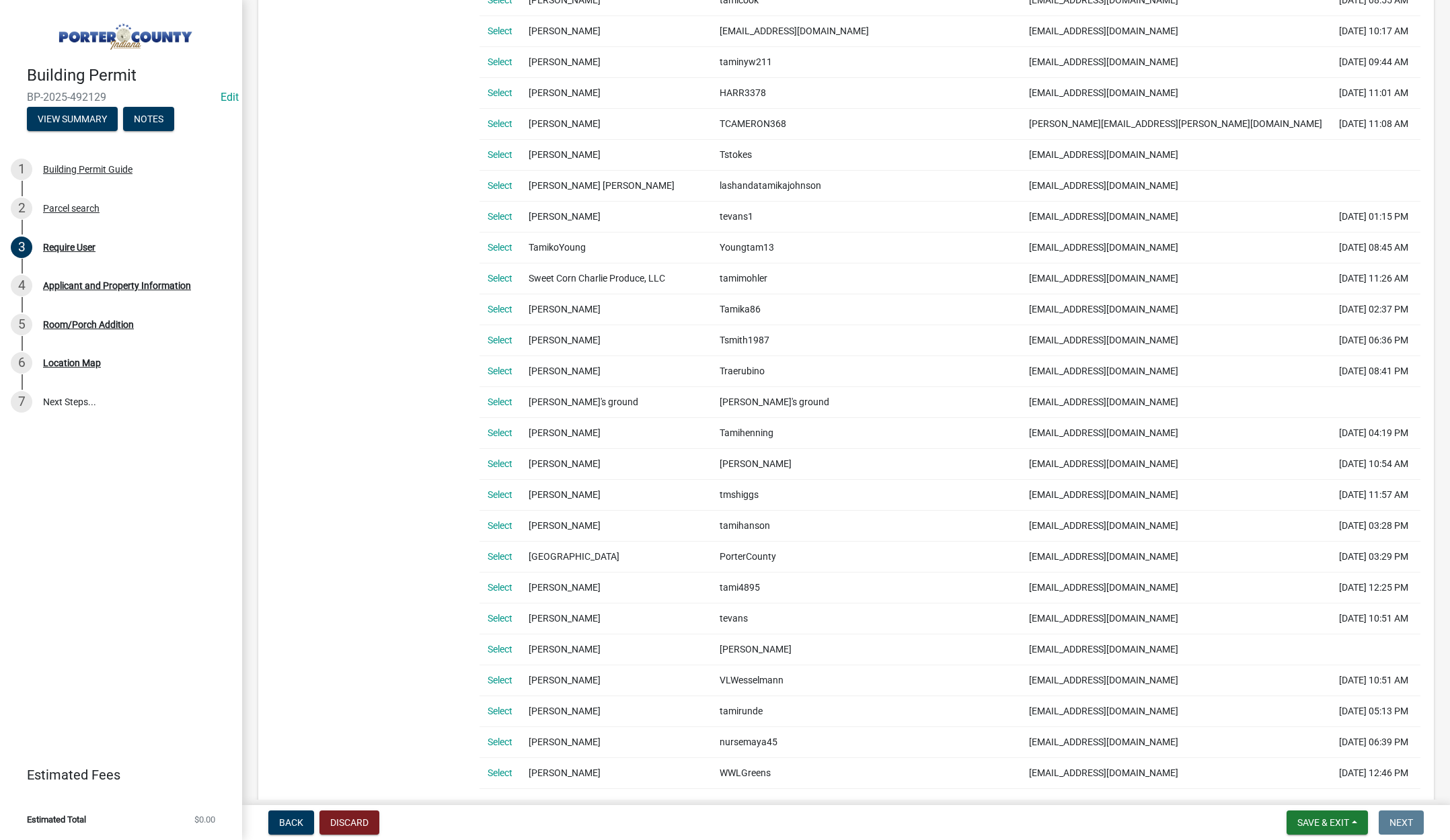
scroll to position [672, 0]
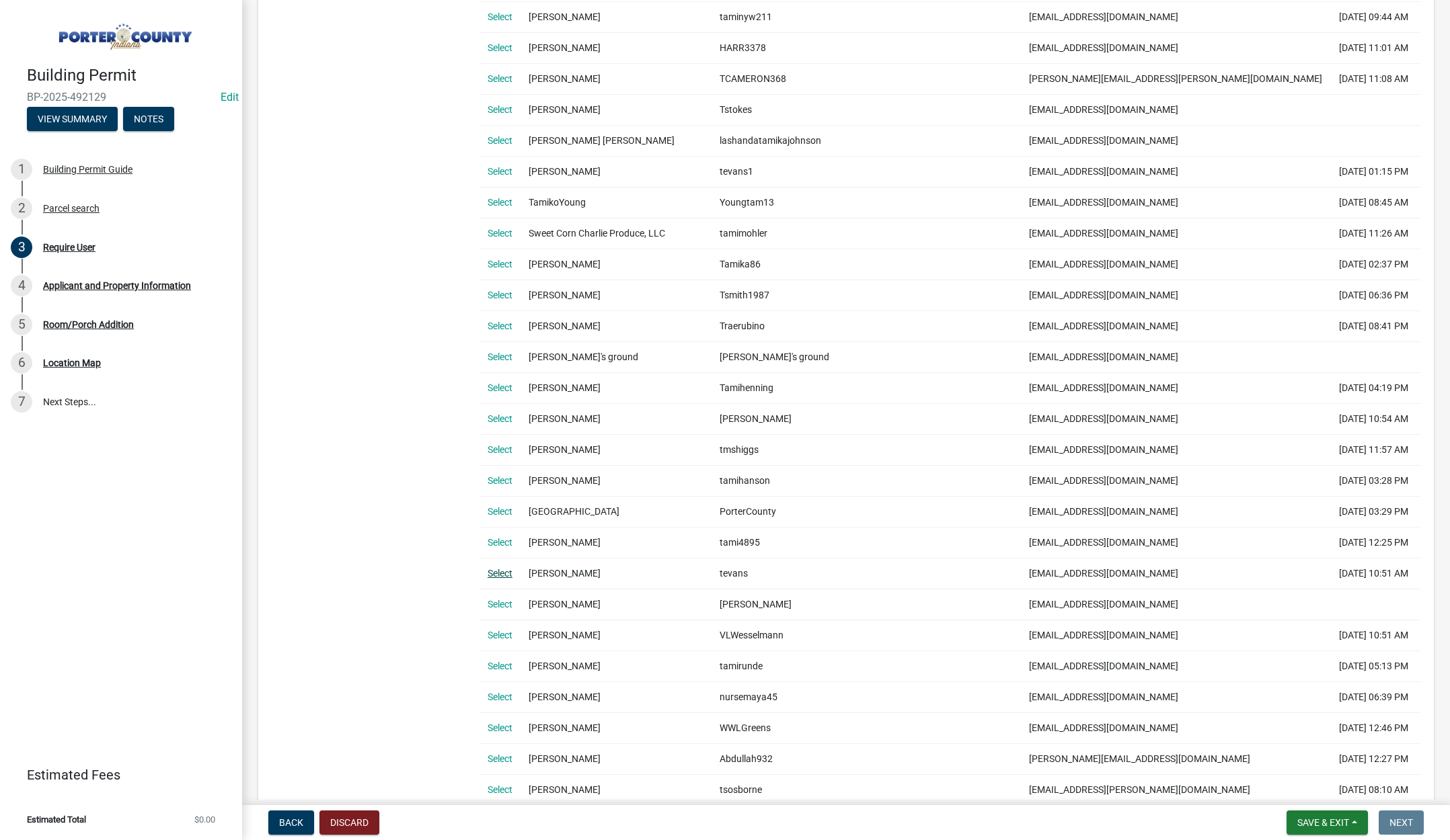
click at [499, 572] on link "Select" at bounding box center [500, 573] width 25 height 11
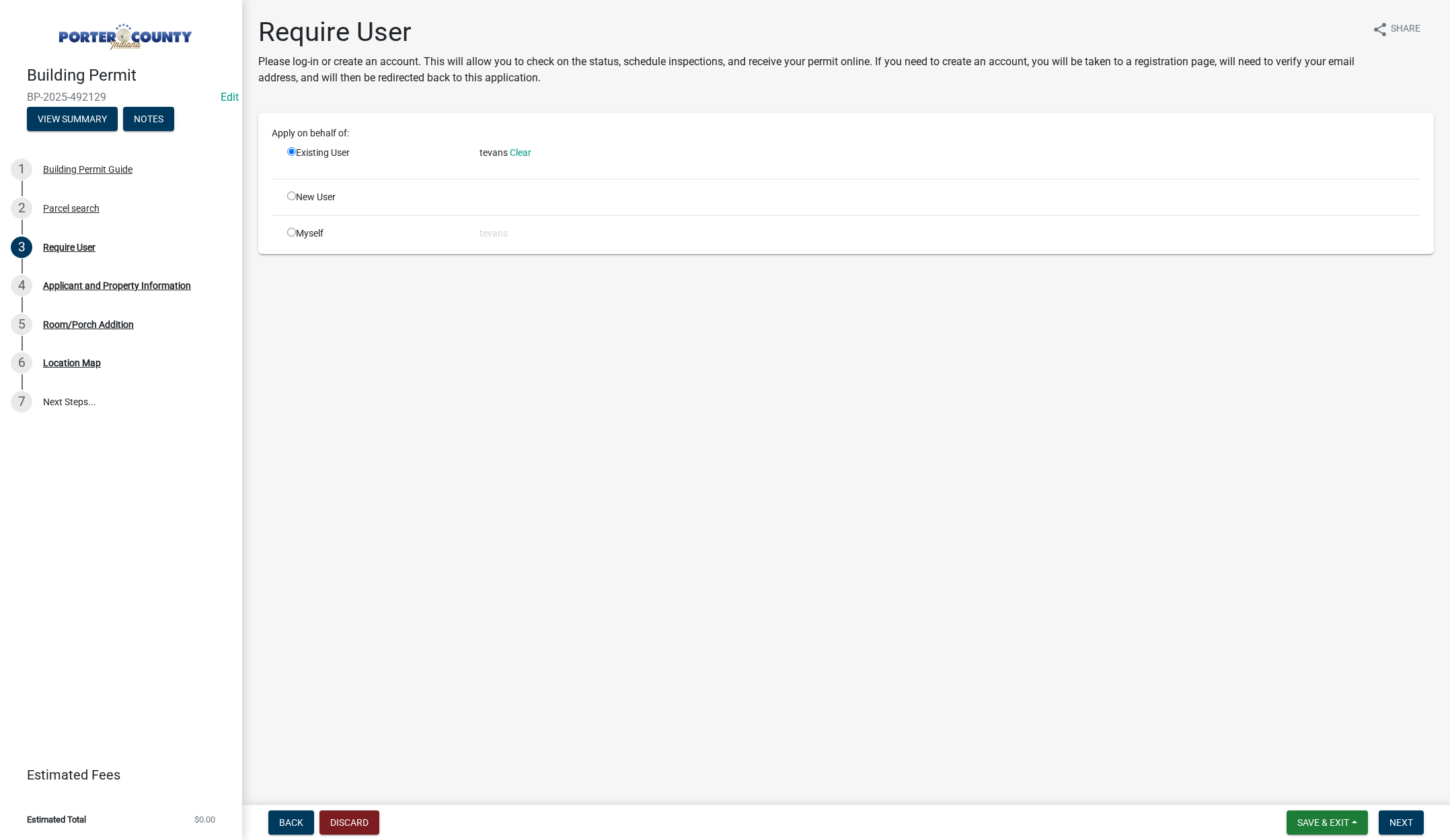
scroll to position [0, 0]
click at [1407, 819] on span "Next" at bounding box center [1401, 823] width 23 height 11
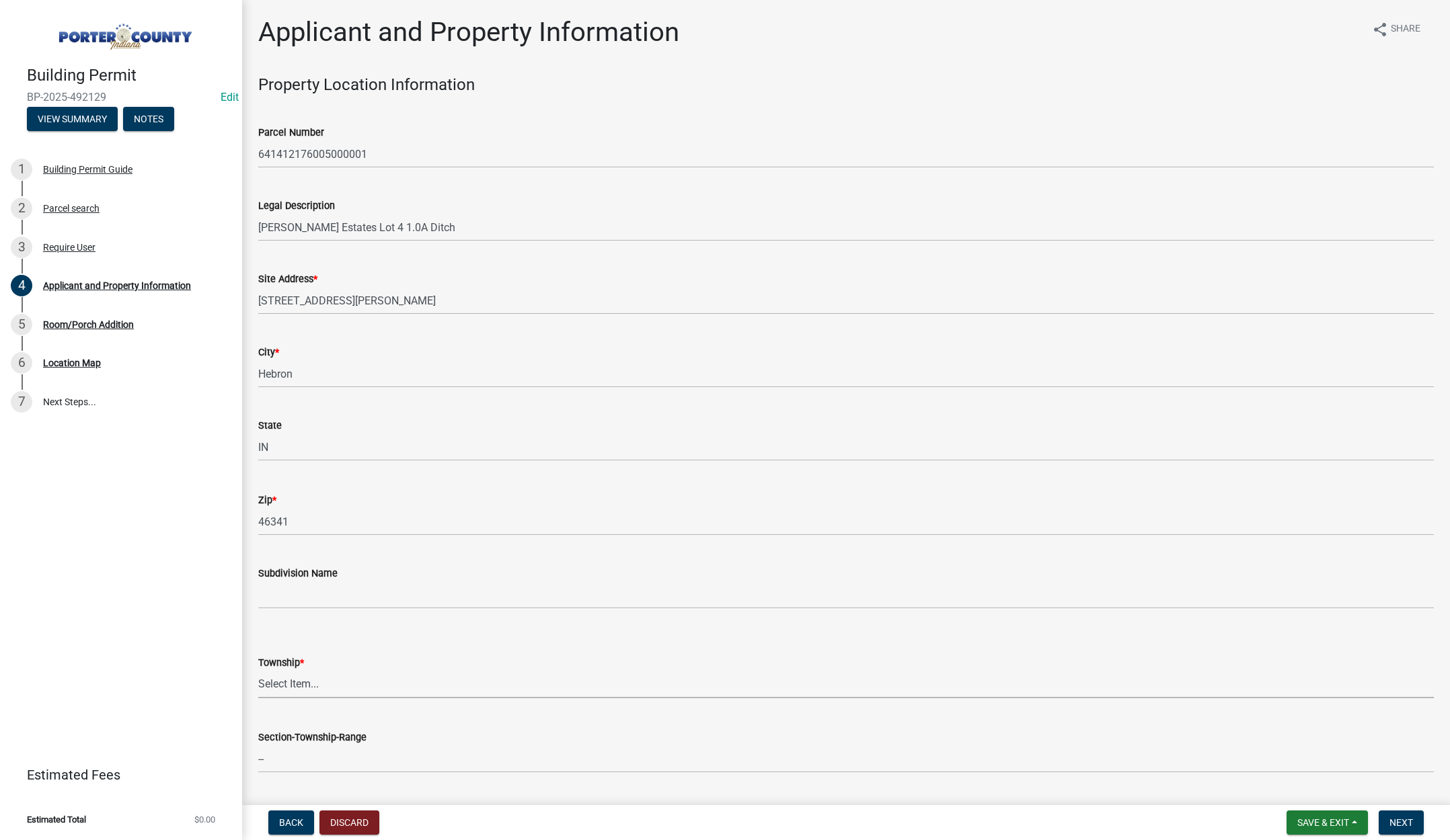
click at [294, 687] on select "Select Item... Boone Center Jackson Liberty Morgan Pine Pleasant Portage Porter…" at bounding box center [845, 684] width 1176 height 27
click at [258, 670] on select "Select Item... Boone Center Jackson Liberty Morgan Pine Pleasant Portage Porter…" at bounding box center [845, 684] width 1176 height 27
select select "727dfea8-a90f-47eb-b41f-dba829b609f5"
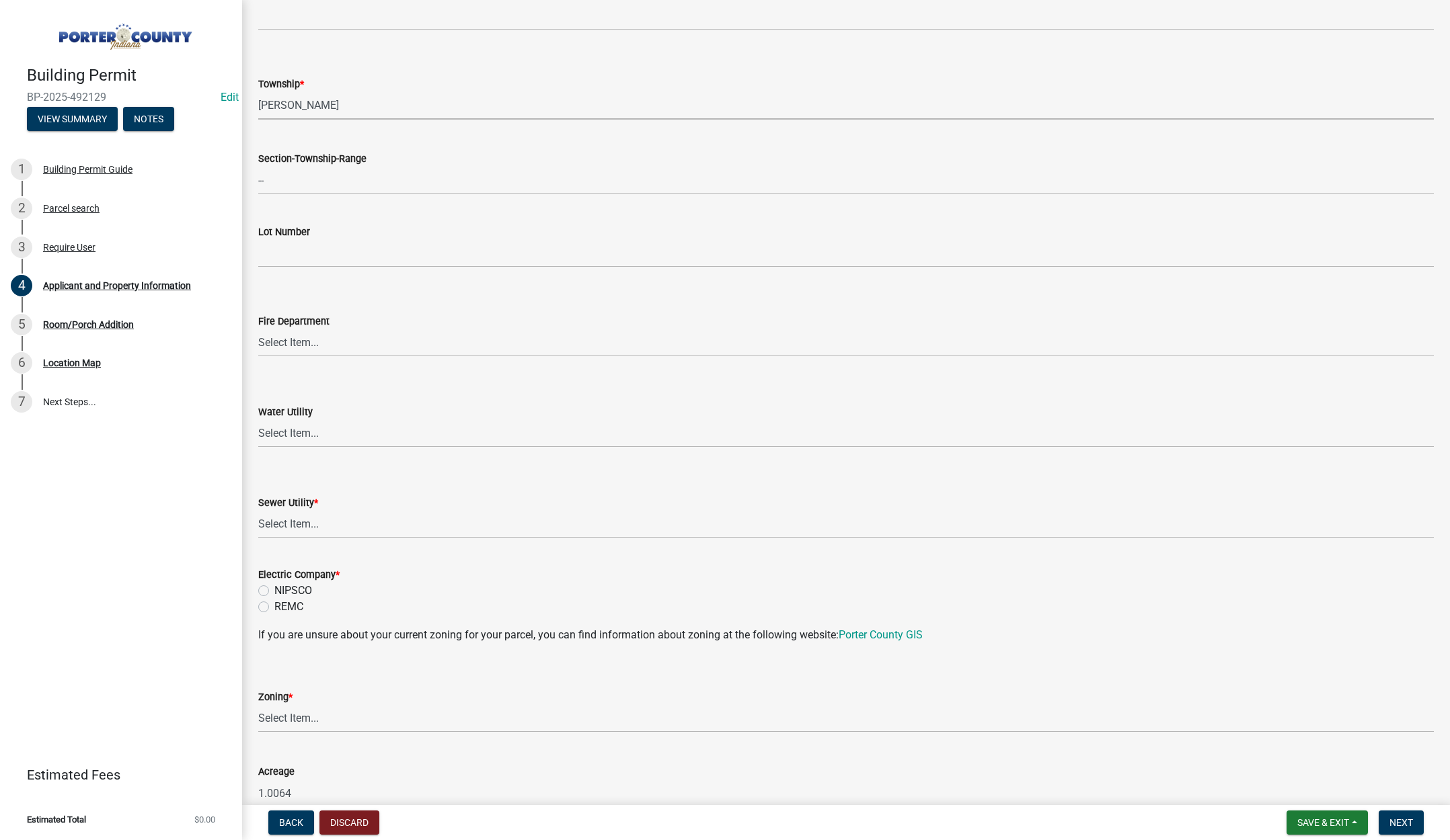
scroll to position [605, 0]
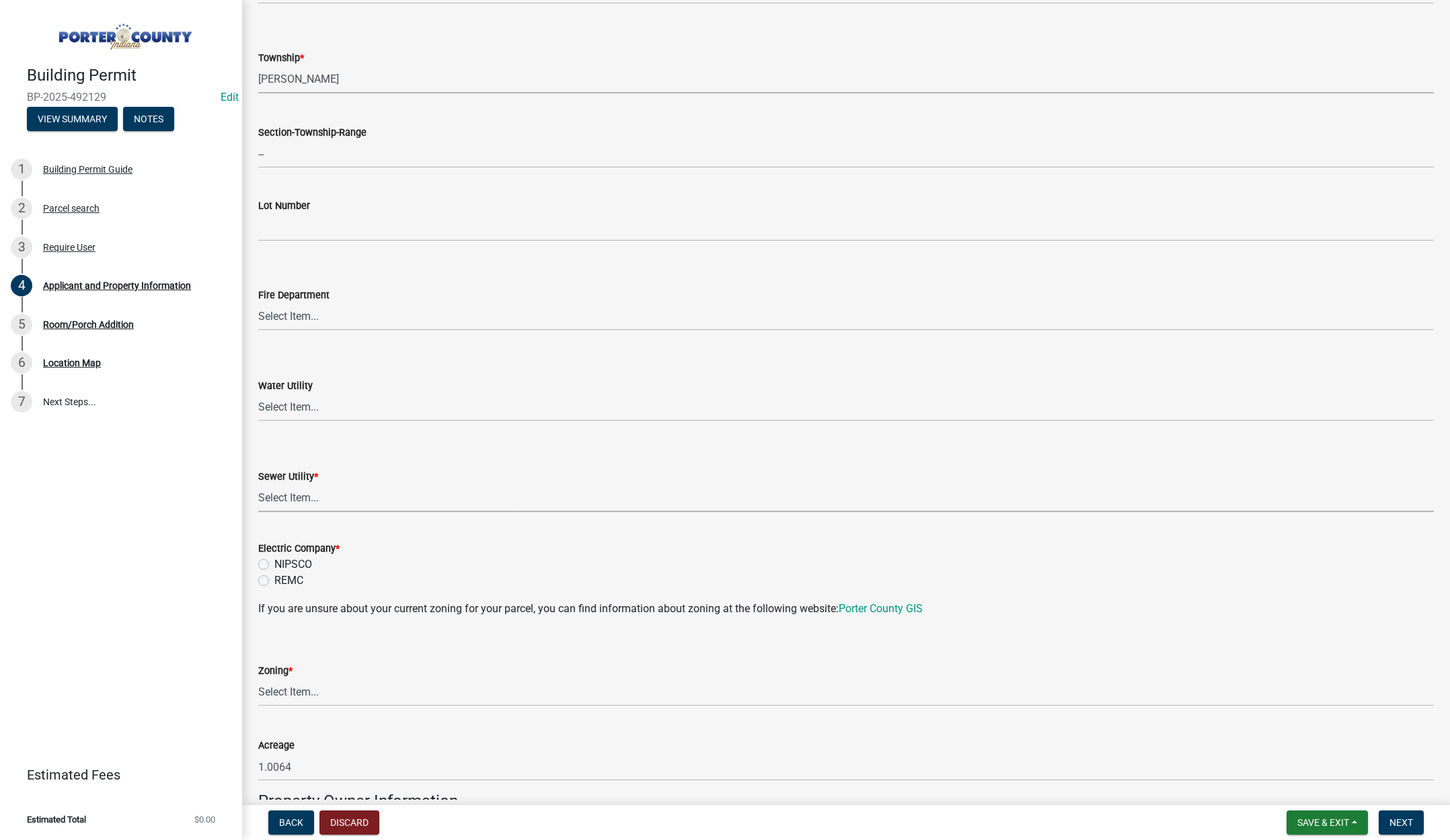
click at [315, 499] on select "Select Item... Aqua Indiana Inc Damon Run Falling Waters Lake Eliza - LEACD Nat…" at bounding box center [845, 498] width 1176 height 27
click at [258, 484] on select "Select Item... Aqua Indiana Inc Damon Run Falling Waters Lake Eliza - LEACD Nat…" at bounding box center [845, 498] width 1176 height 27
select select "ea6751d4-6bf7-4a16-89ee-f7801ab82aa1"
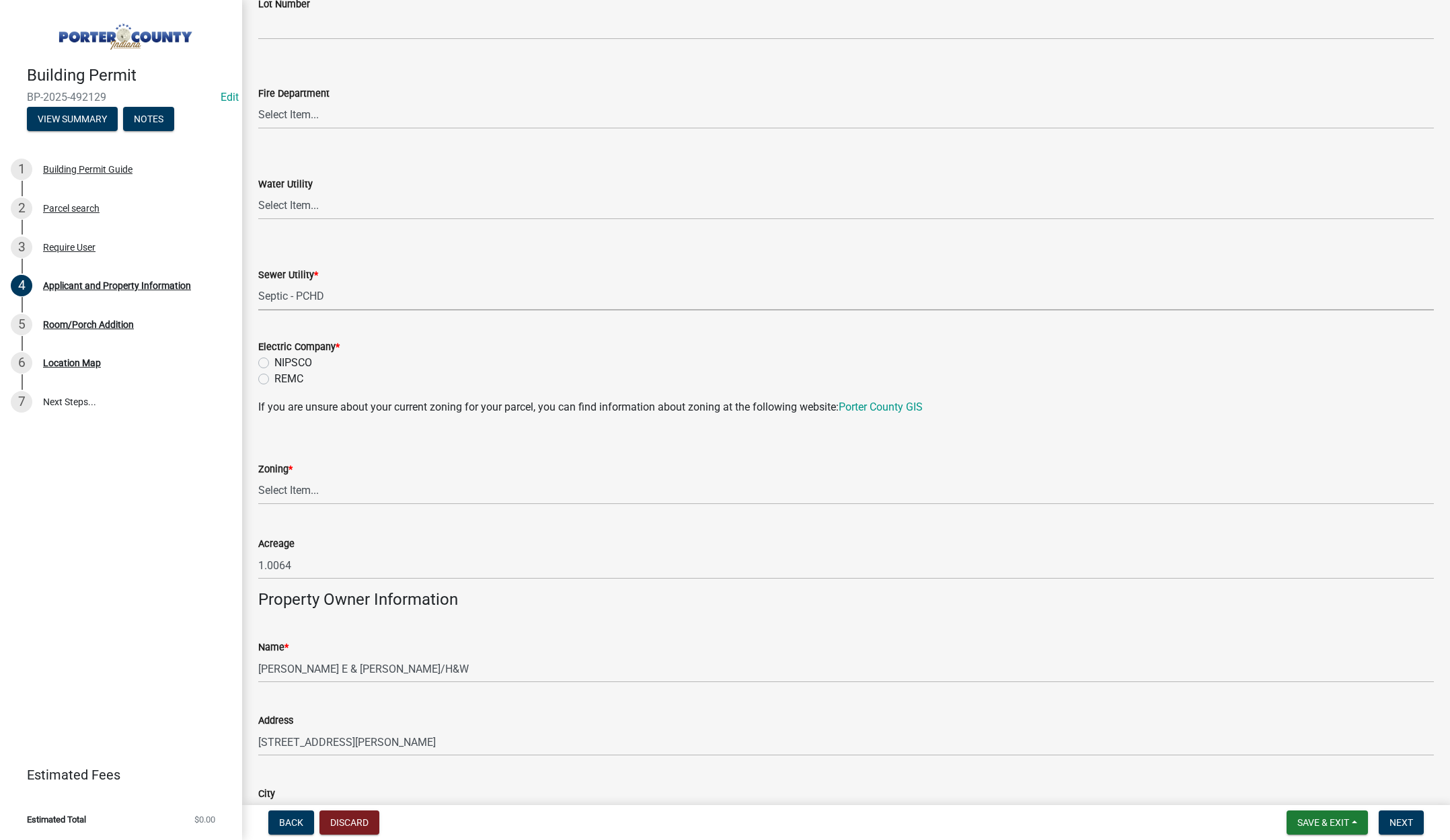
click at [274, 361] on label "NIPSCO" at bounding box center [293, 362] width 38 height 16
click at [274, 361] on input "NIPSCO" at bounding box center [278, 358] width 9 height 9
radio input "true"
click at [278, 487] on select "Select Item... A1 A2 CH CM CN I1 I2 I3 IN MP OT P1 P2 PUD R1 R2 R3 R4 RL RR" at bounding box center [845, 491] width 1176 height 27
click at [258, 478] on select "Select Item... A1 A2 CH CM CN I1 I2 I3 IN MP OT P1 P2 PUD R1 R2 R3 R4 RL RR" at bounding box center [845, 491] width 1176 height 27
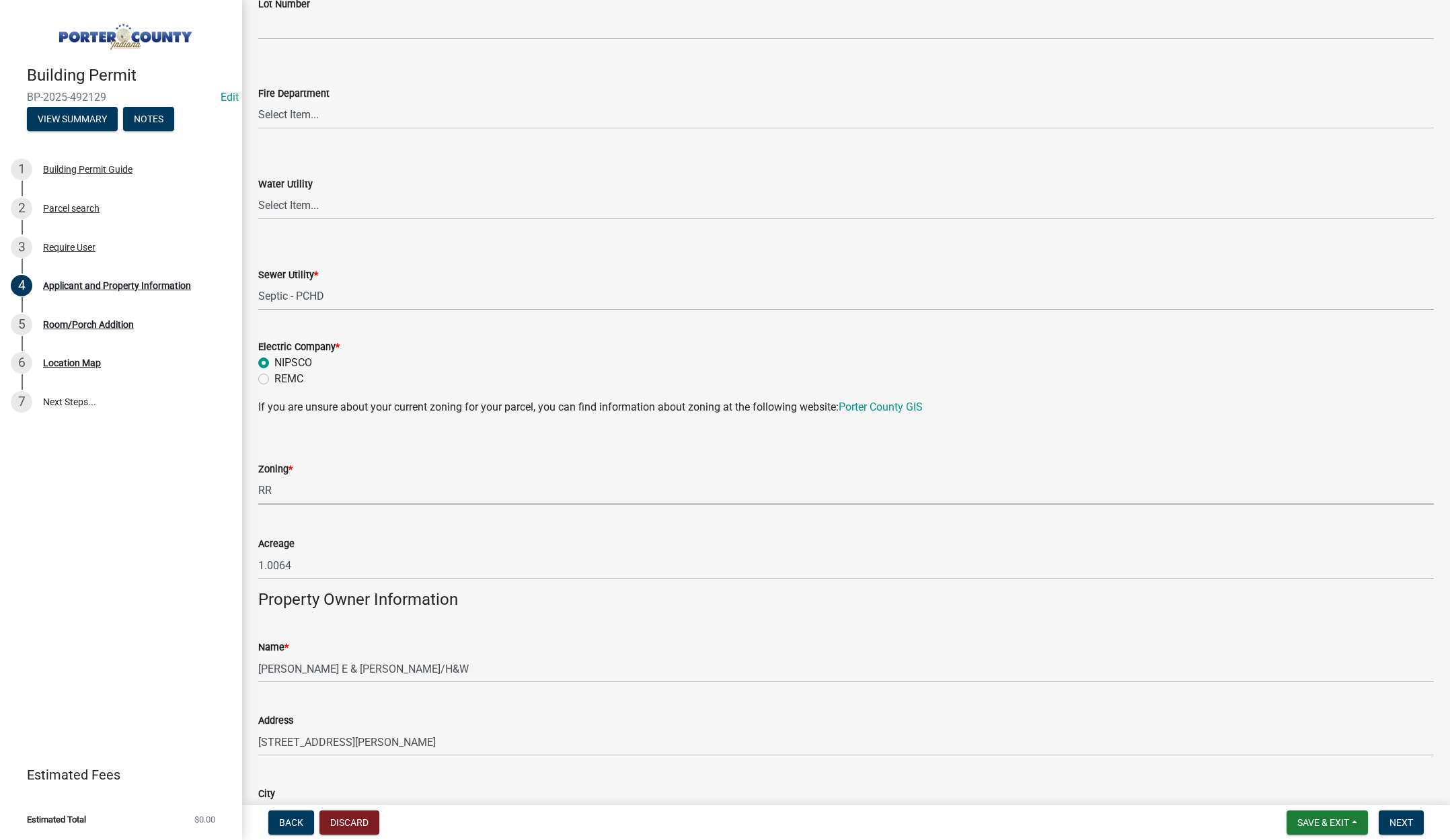
select select "92efe679-05f4-414a-9426-51627fba5de6"
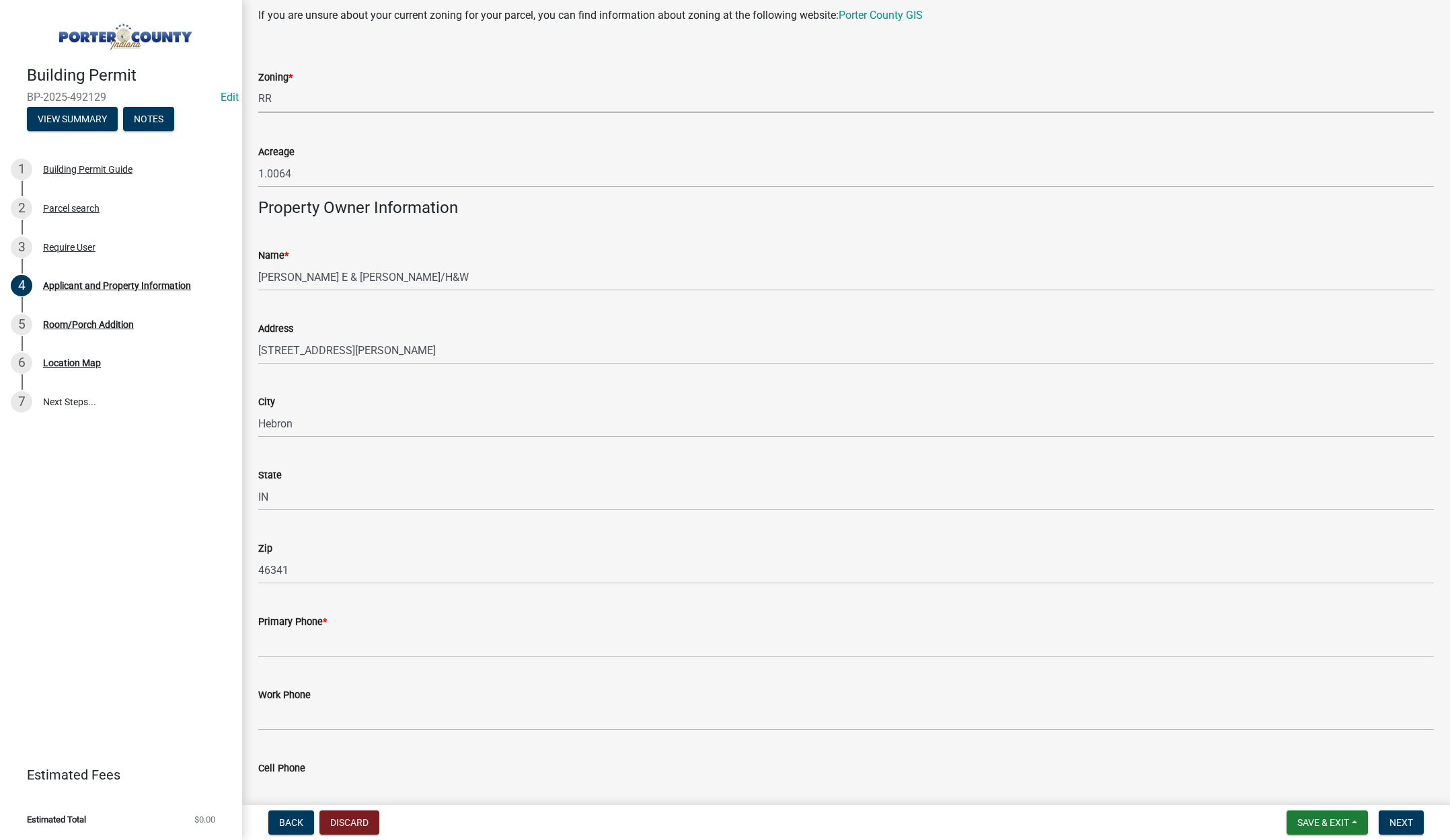
scroll to position [1412, 0]
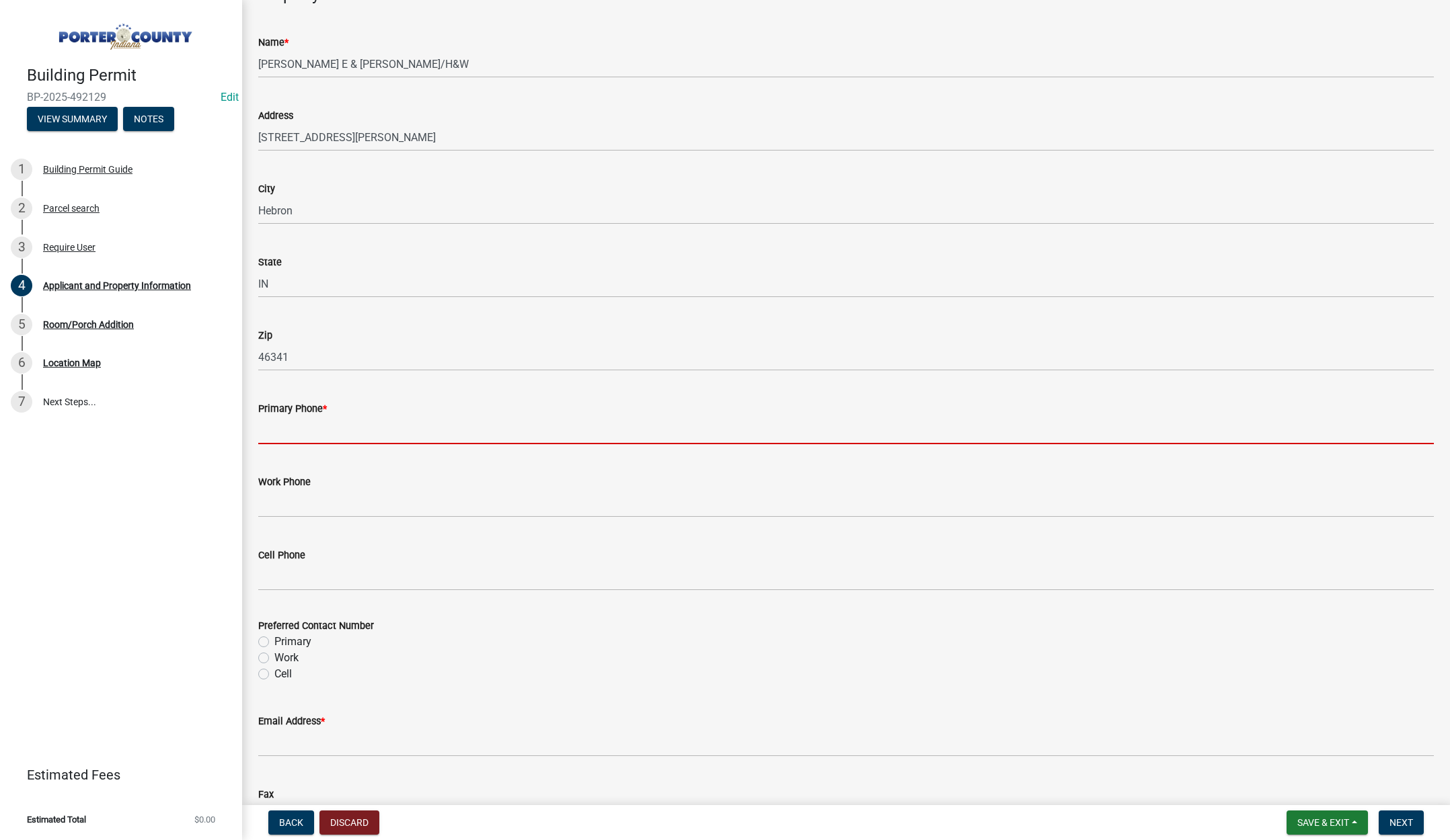
click at [321, 436] on input "Primary Phone *" at bounding box center [845, 430] width 1176 height 27
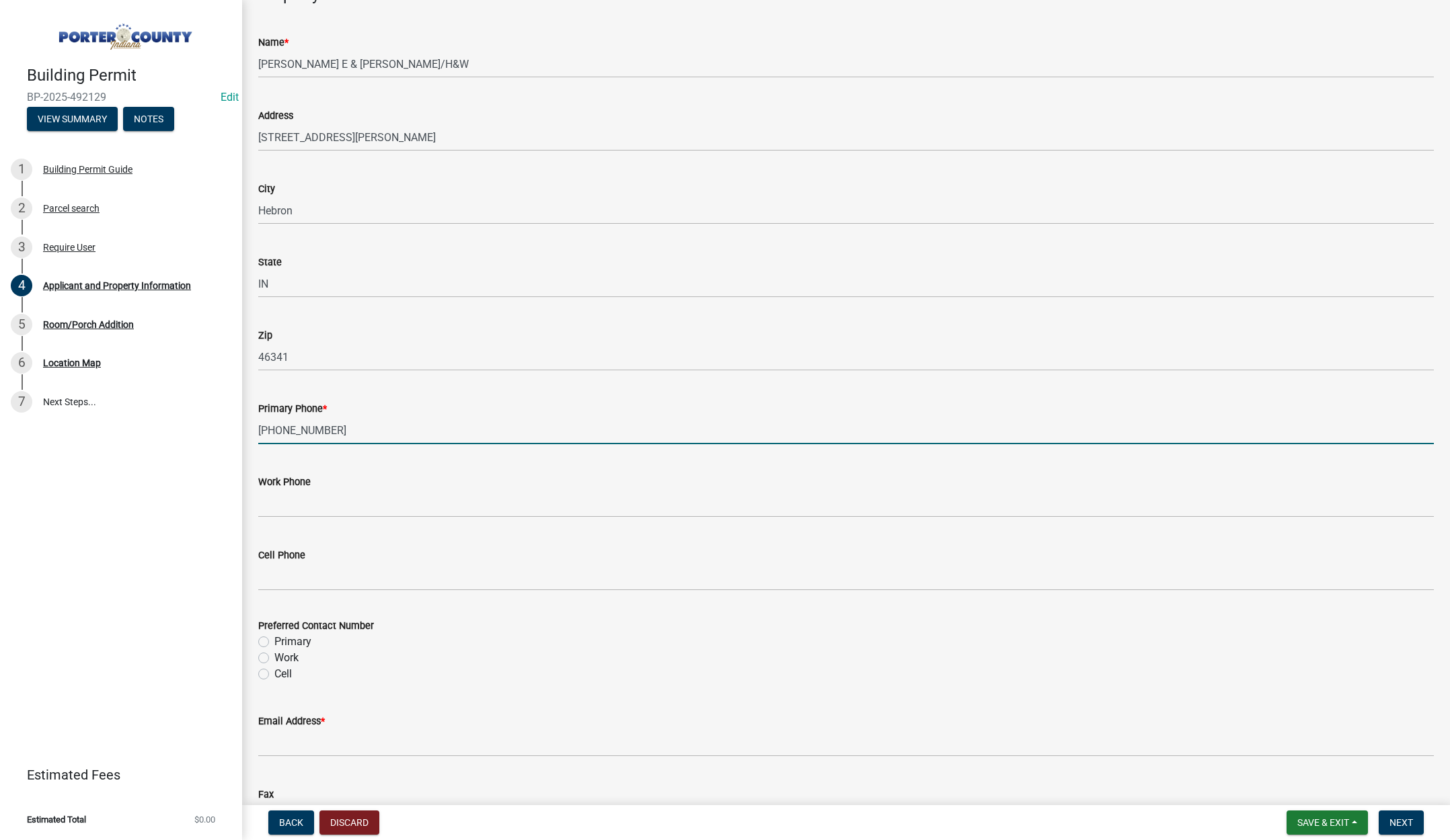
type input "219-308-7231"
click at [274, 640] on label "Primary" at bounding box center [293, 641] width 37 height 16
click at [274, 640] on input "Primary" at bounding box center [278, 638] width 9 height 9
radio input "true"
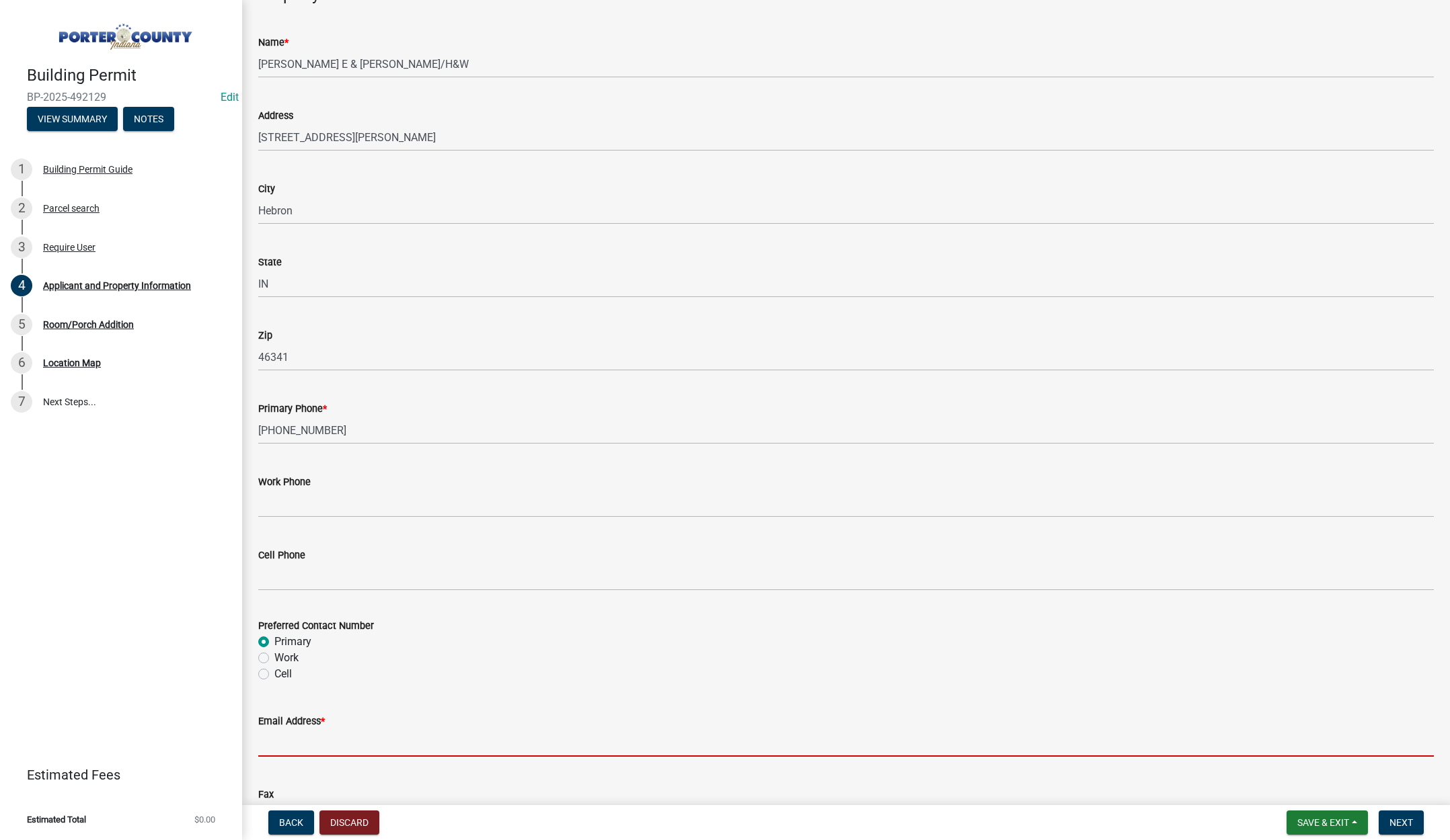
click at [285, 744] on input "Email Address *" at bounding box center [845, 743] width 1176 height 27
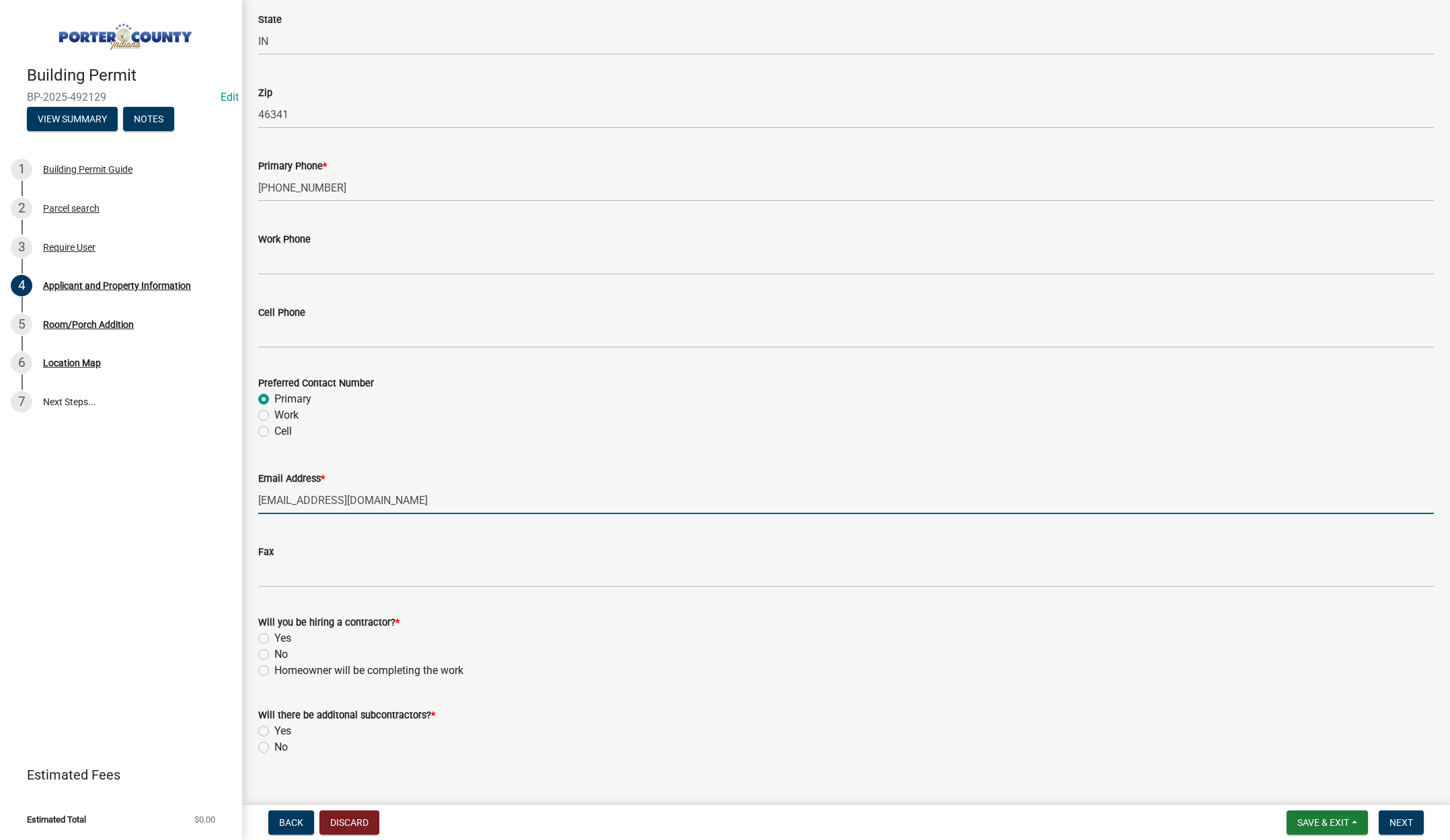
scroll to position [1674, 0]
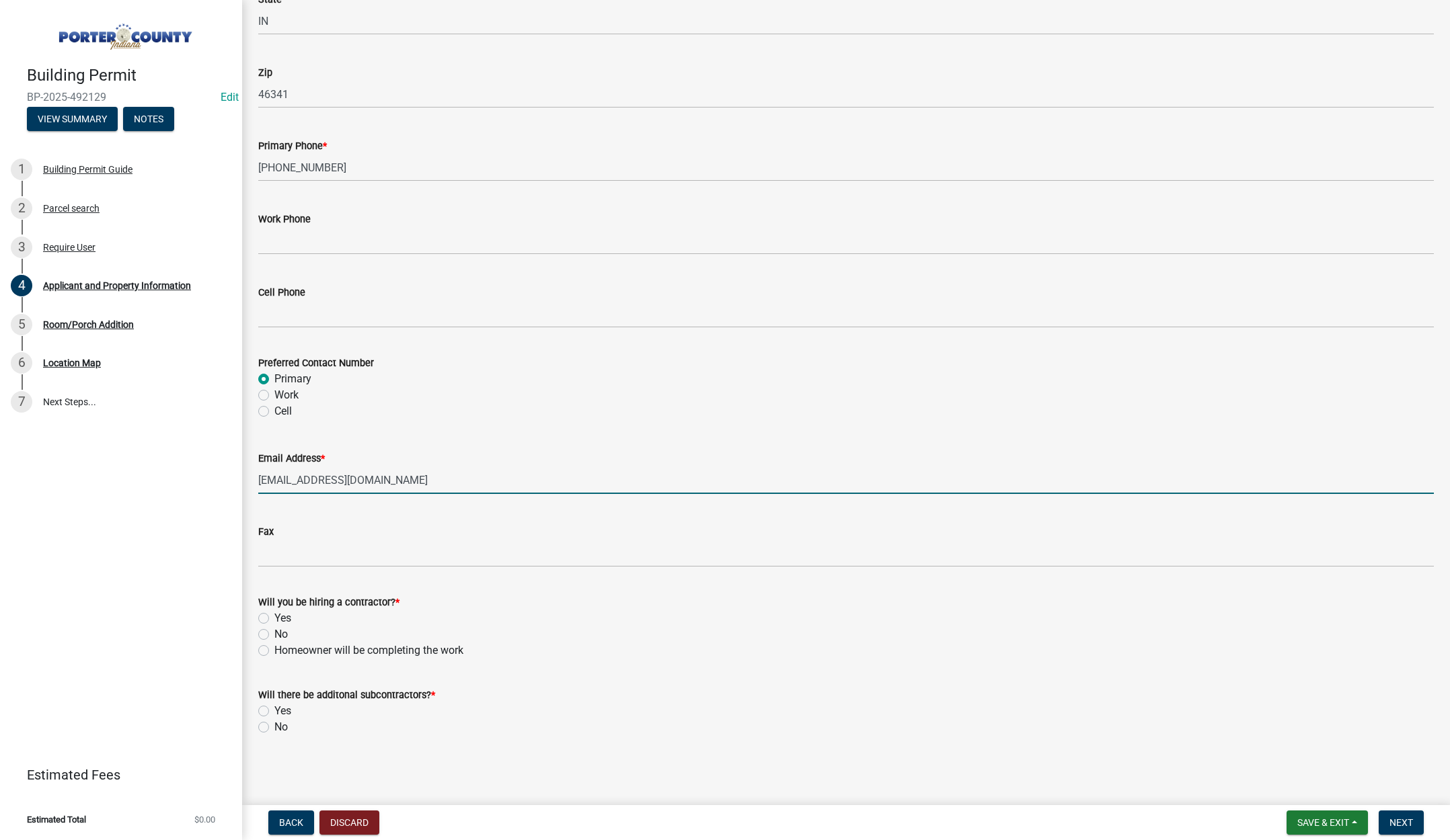
type input "primmerjay@gmail.com"
click at [274, 615] on label "Yes" at bounding box center [282, 618] width 16 height 16
click at [274, 615] on input "Yes" at bounding box center [278, 614] width 9 height 9
radio input "true"
click at [274, 727] on label "No" at bounding box center [281, 727] width 14 height 16
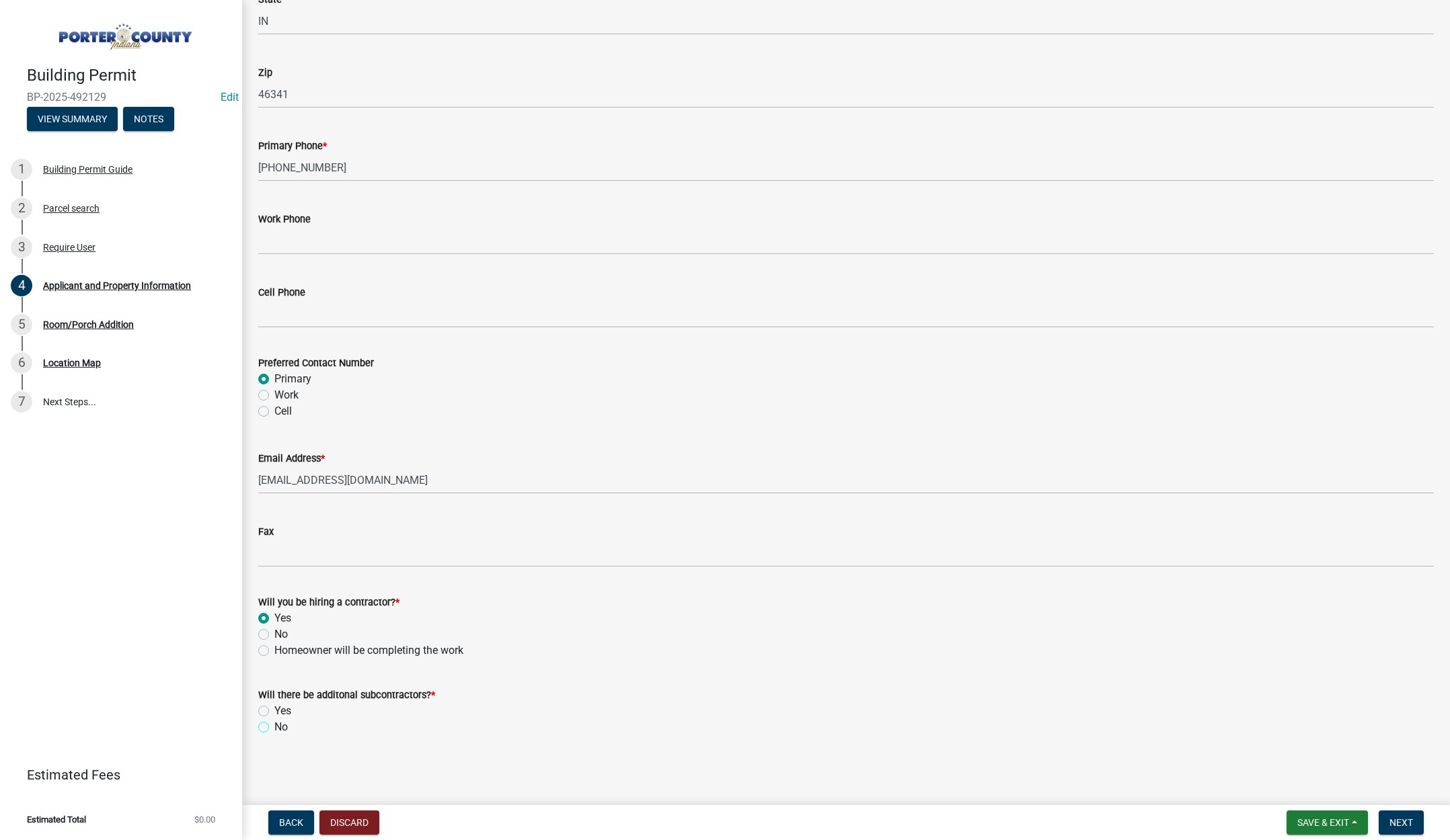
click at [274, 727] on input "No" at bounding box center [278, 723] width 9 height 9
radio input "true"
drag, startPoint x: 1397, startPoint y: 826, endPoint x: 1399, endPoint y: 820, distance: 6.3
click at [1400, 826] on span "Next" at bounding box center [1401, 823] width 23 height 11
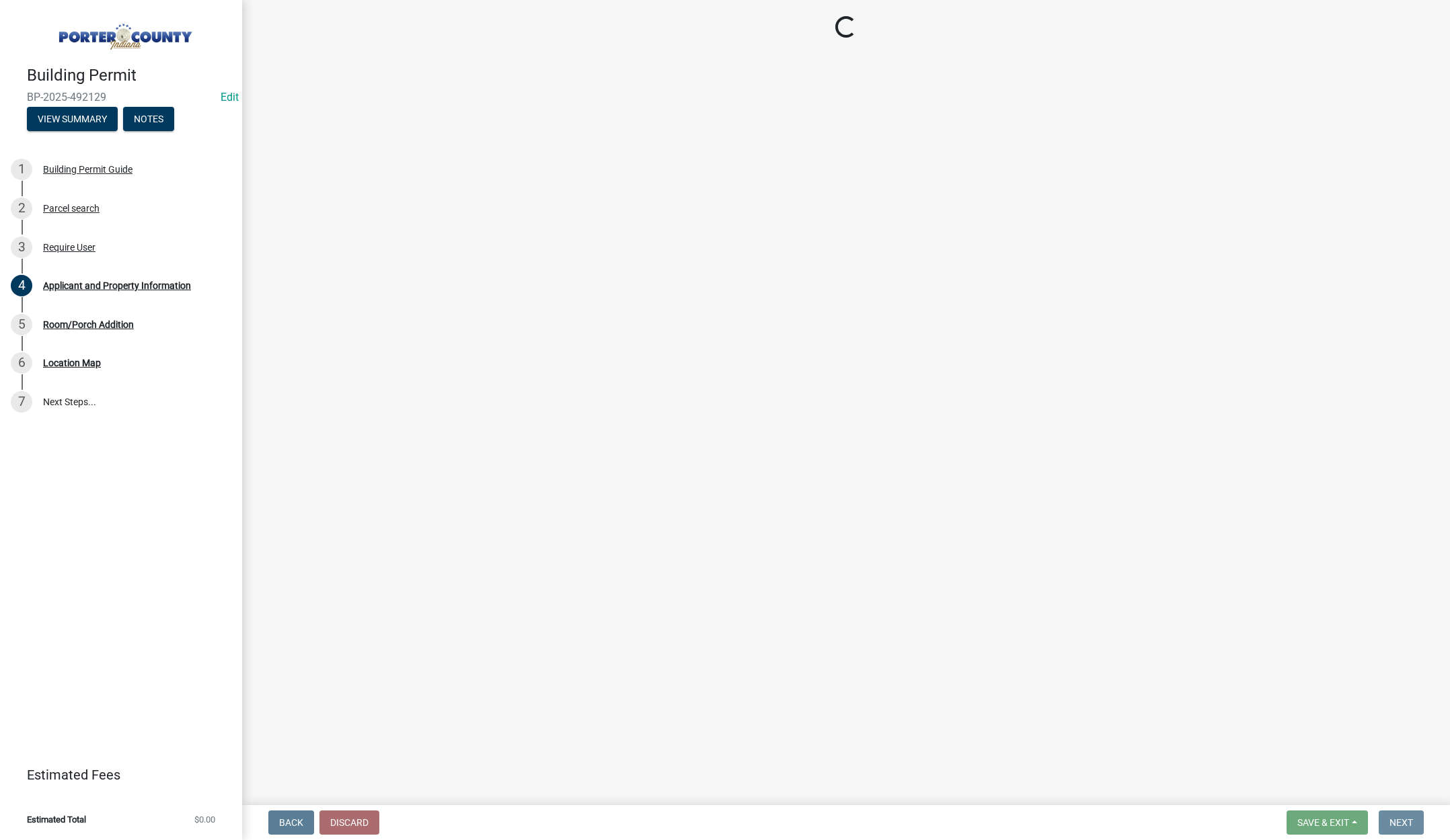
scroll to position [0, 0]
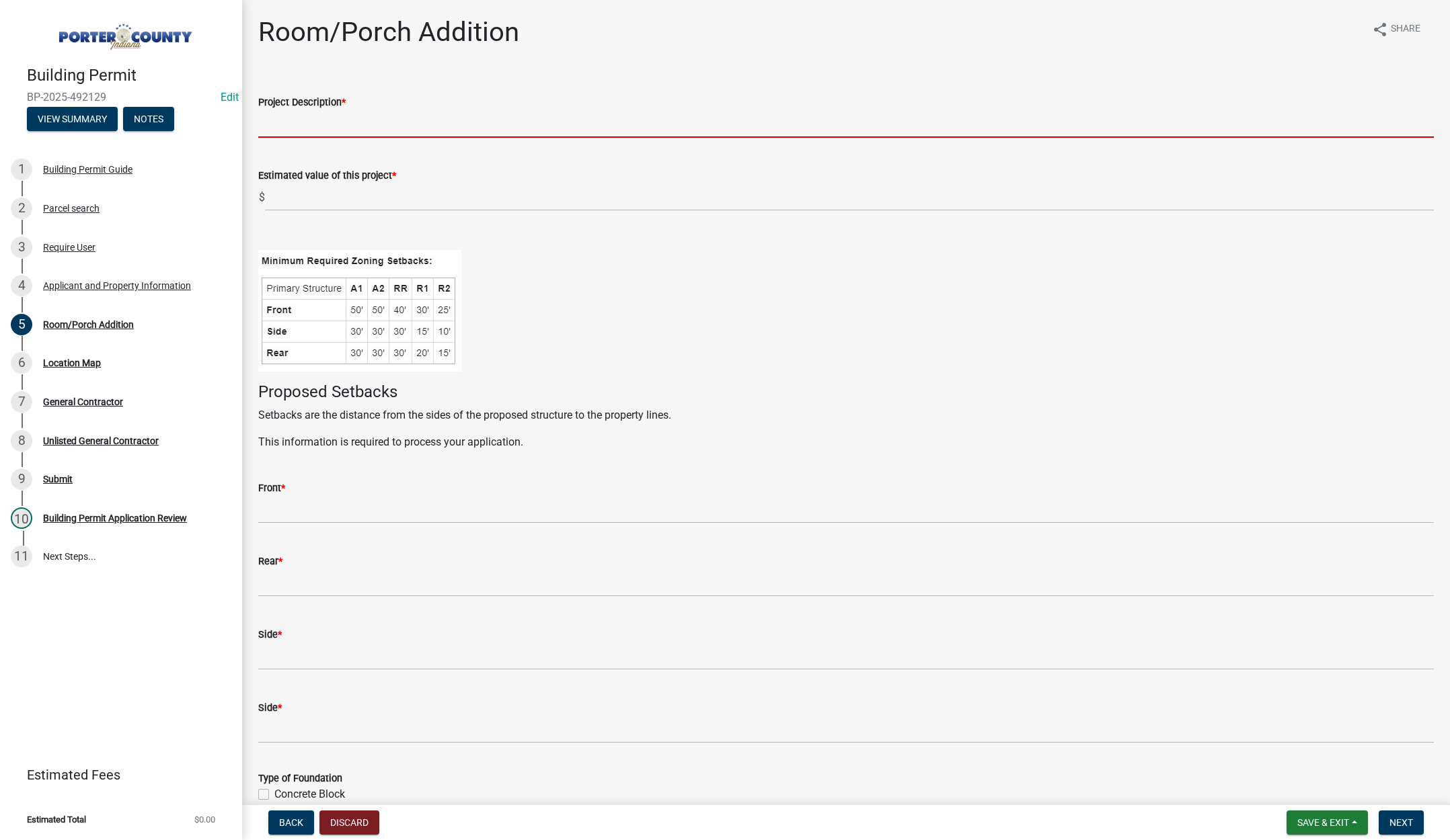
click at [308, 120] on input "Project Description *" at bounding box center [845, 124] width 1176 height 27
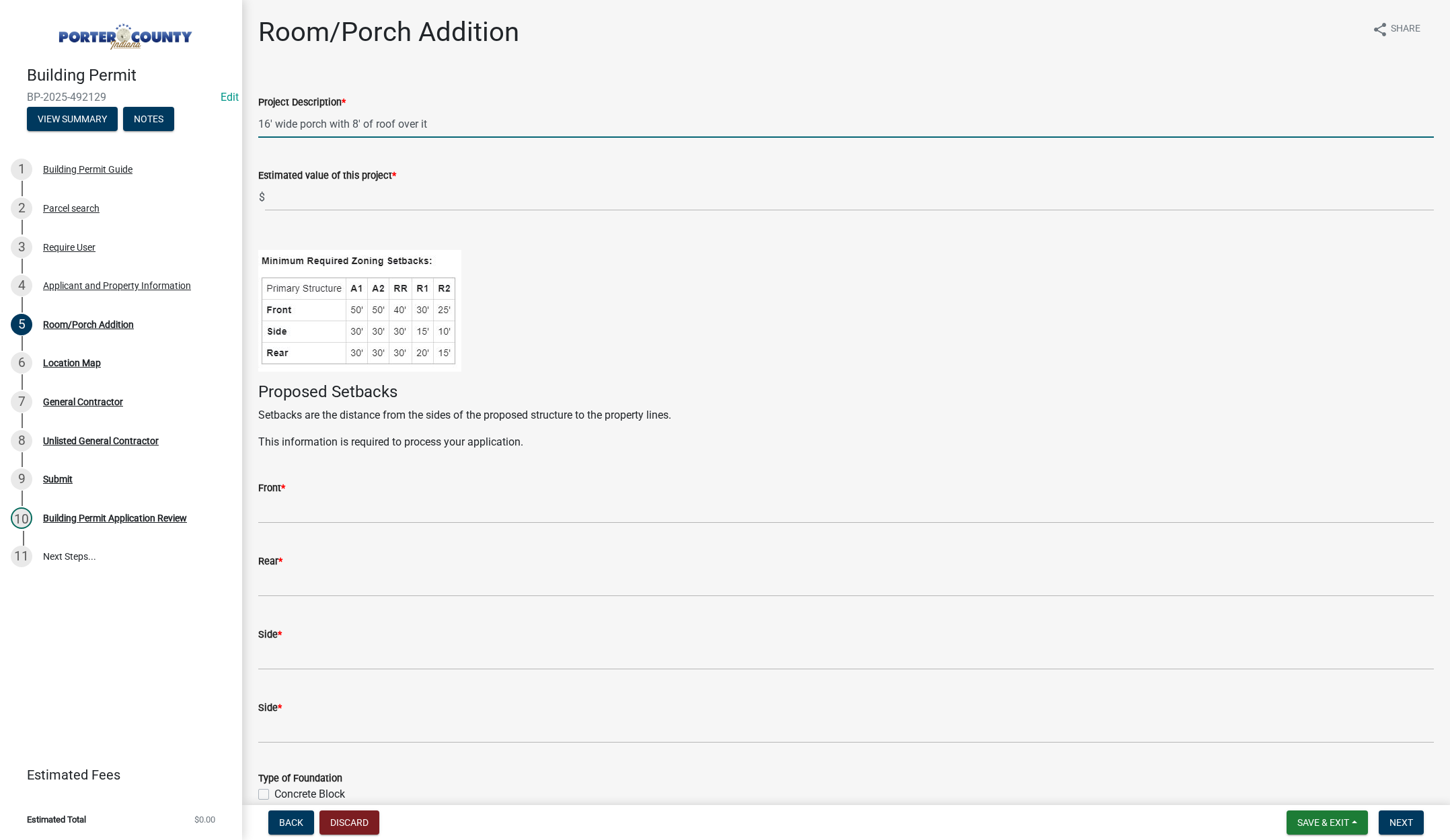
type input "16' wide porch with 8' of roof over it"
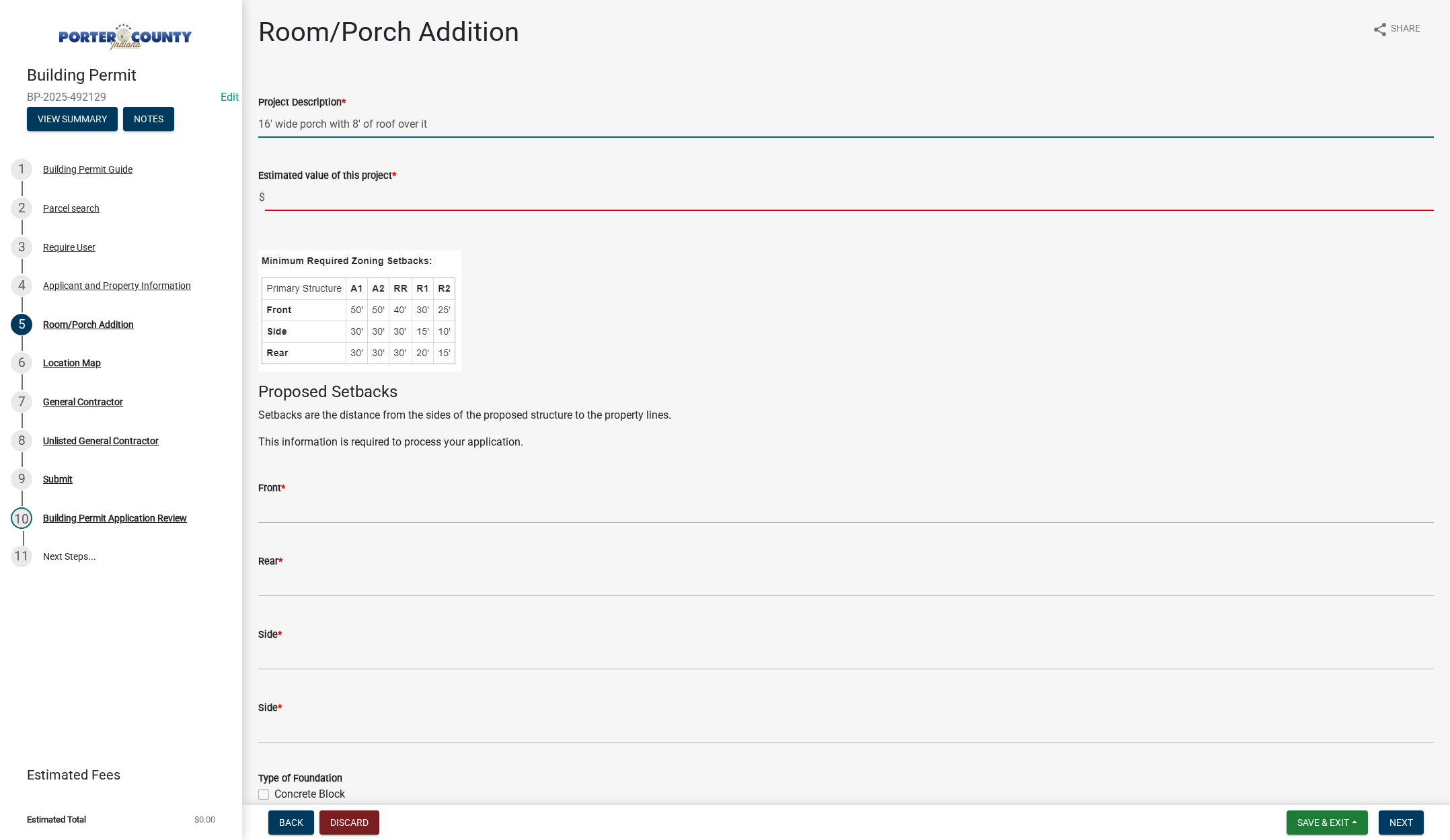
click at [317, 197] on input "text" at bounding box center [849, 197] width 1169 height 27
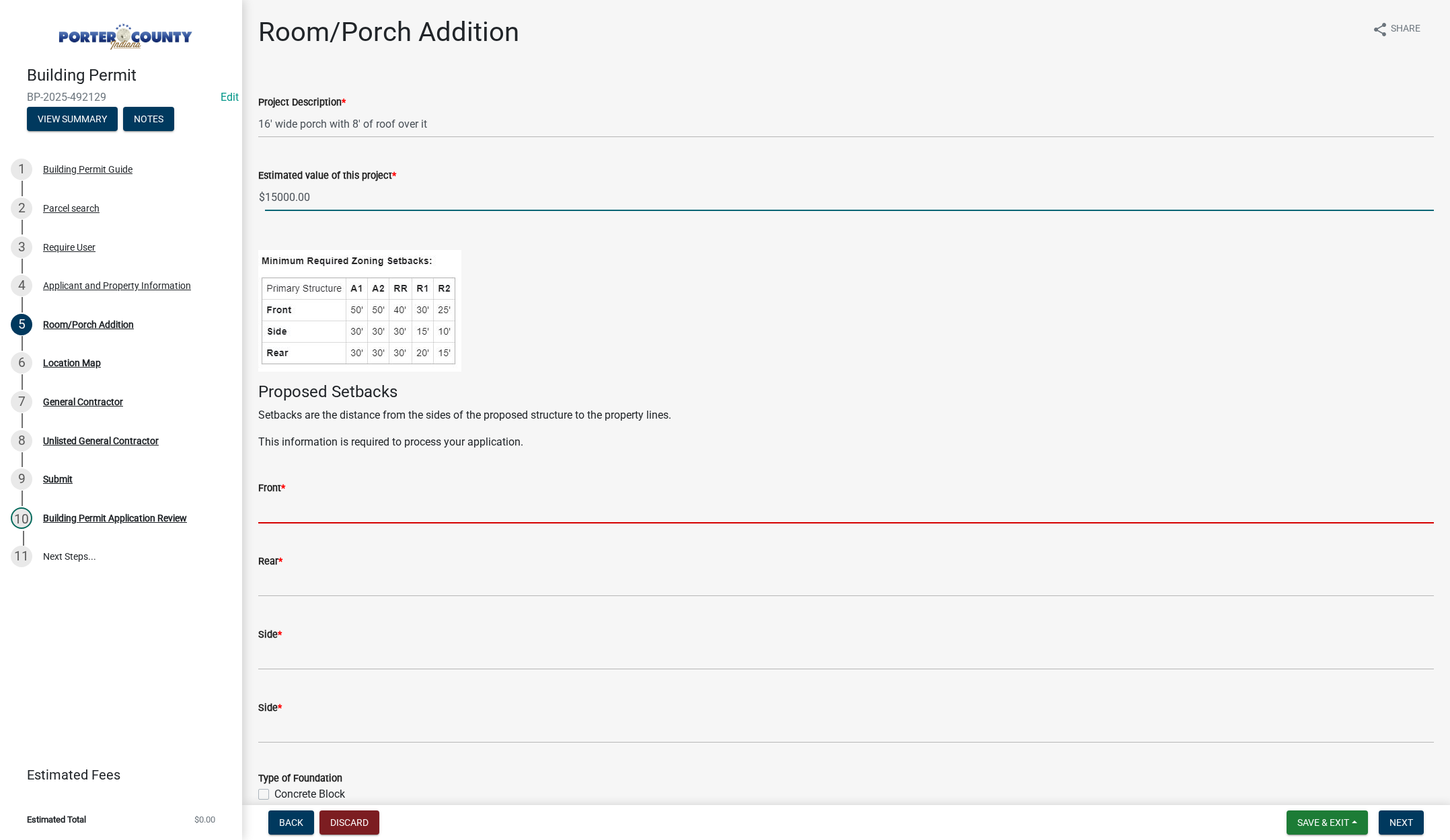
type input "15000"
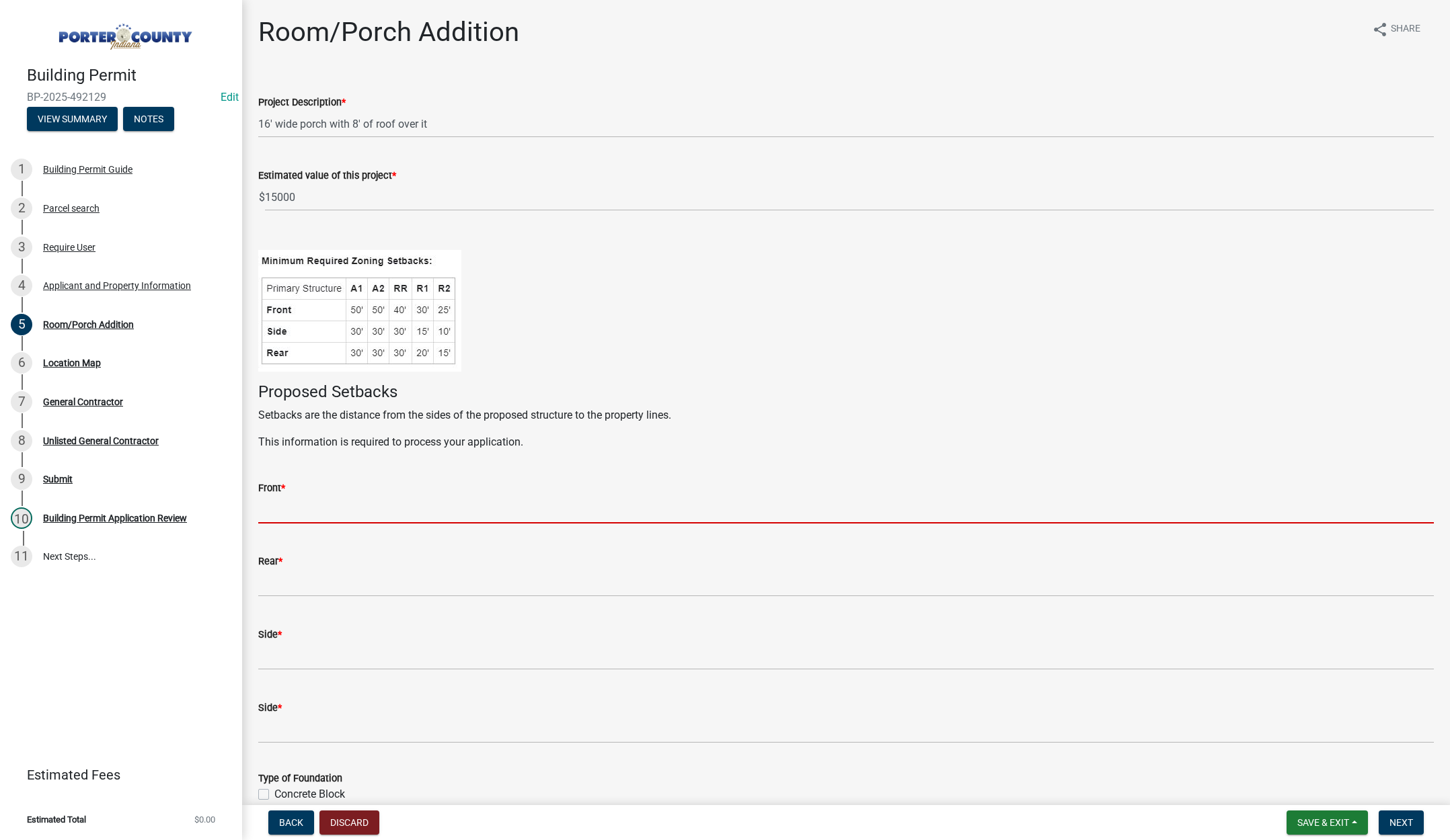
click at [374, 513] on input "Front *" at bounding box center [845, 510] width 1176 height 27
type input "52"
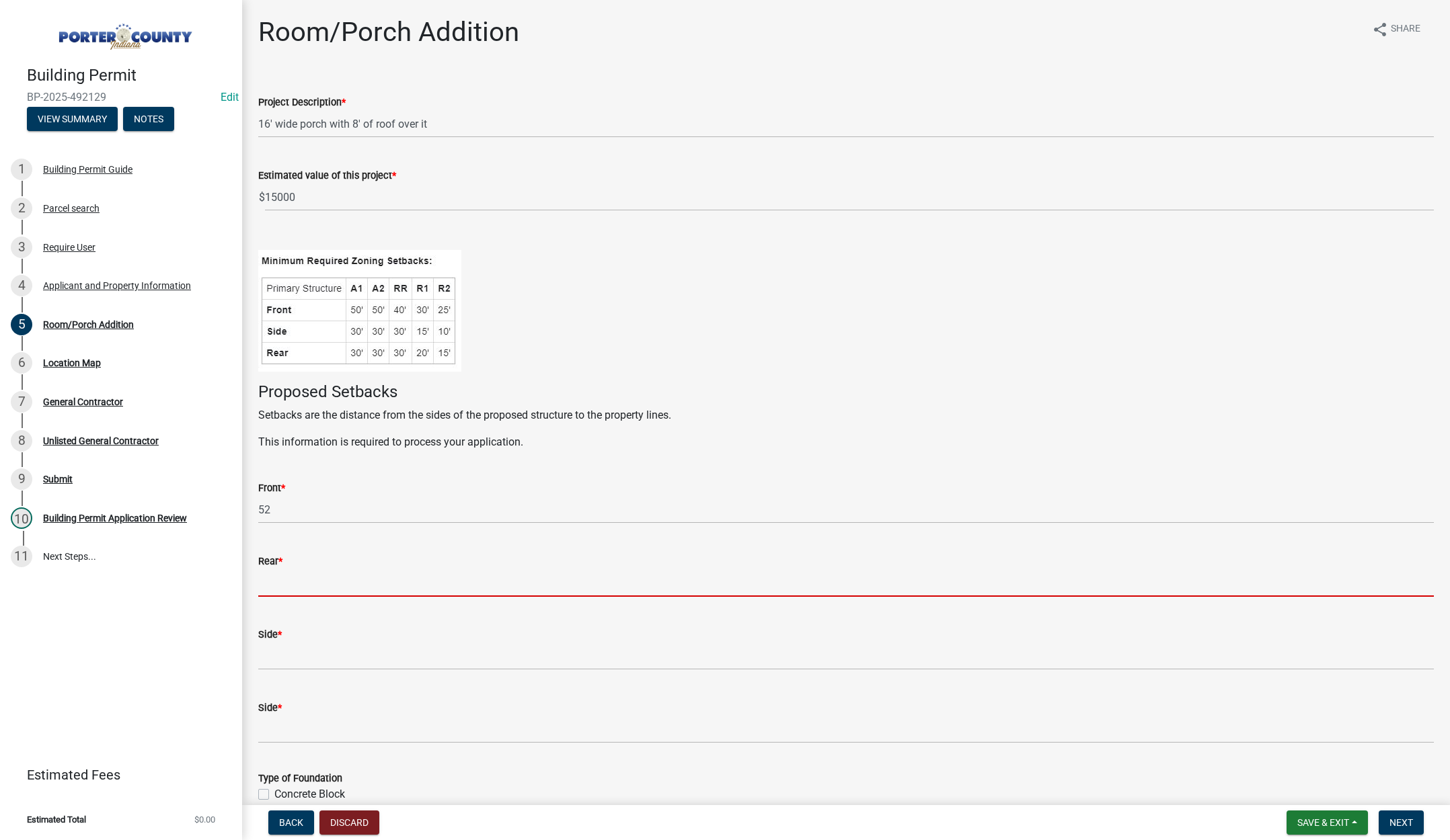
click at [360, 579] on input "Rear *" at bounding box center [845, 583] width 1176 height 27
type input "100"
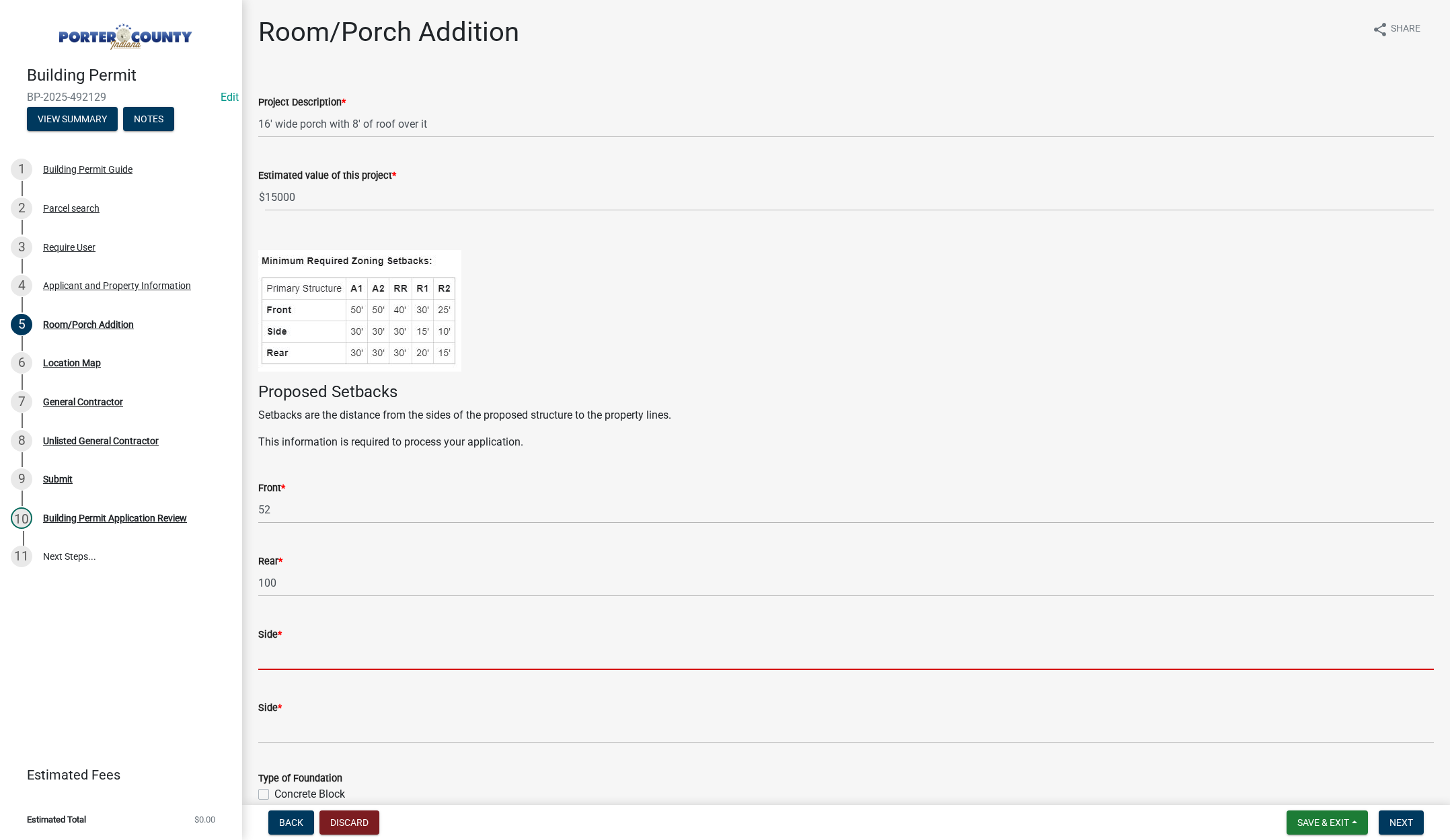
click at [328, 656] on input "Side *" at bounding box center [845, 656] width 1176 height 27
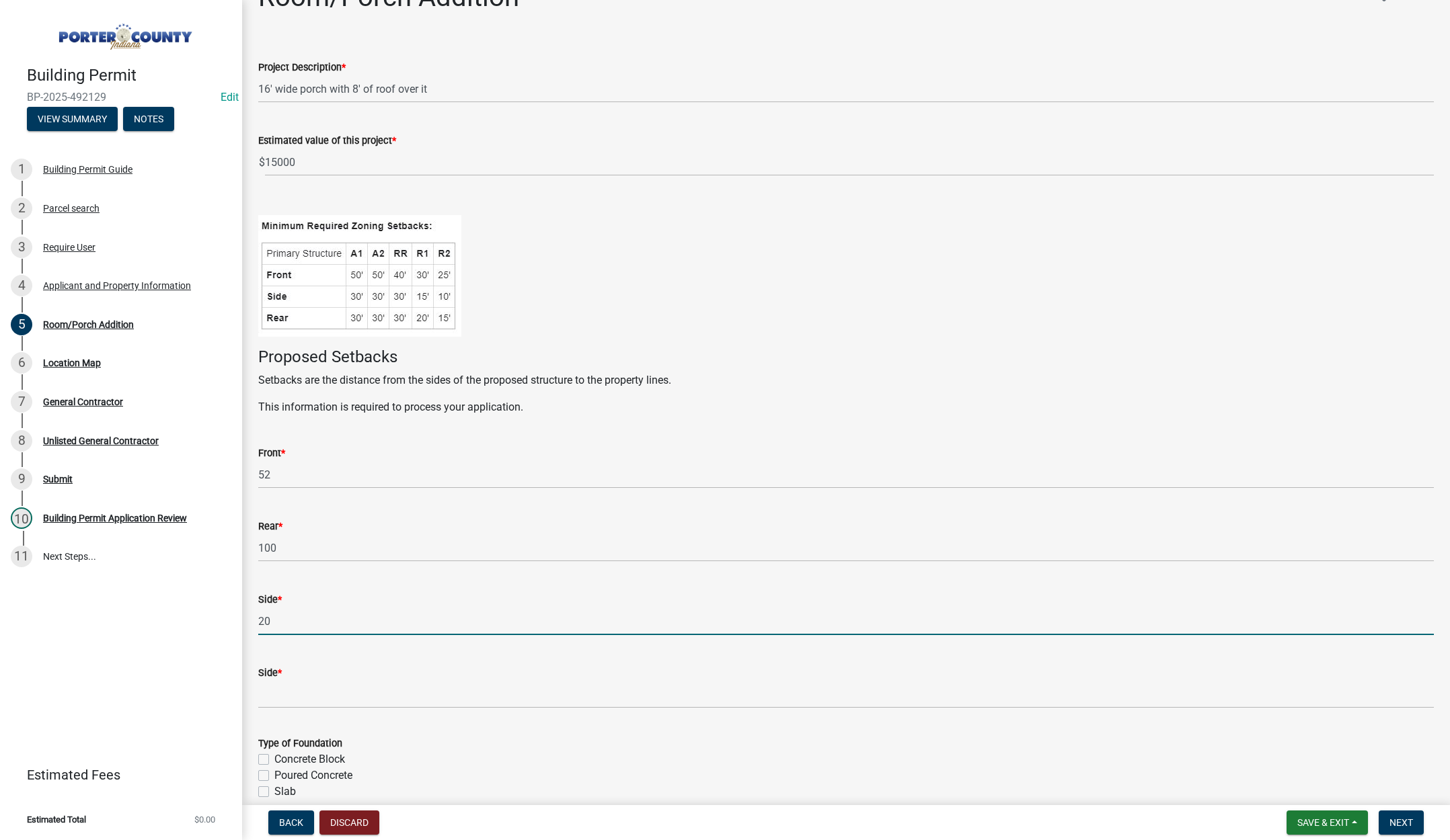
scroll to position [67, 0]
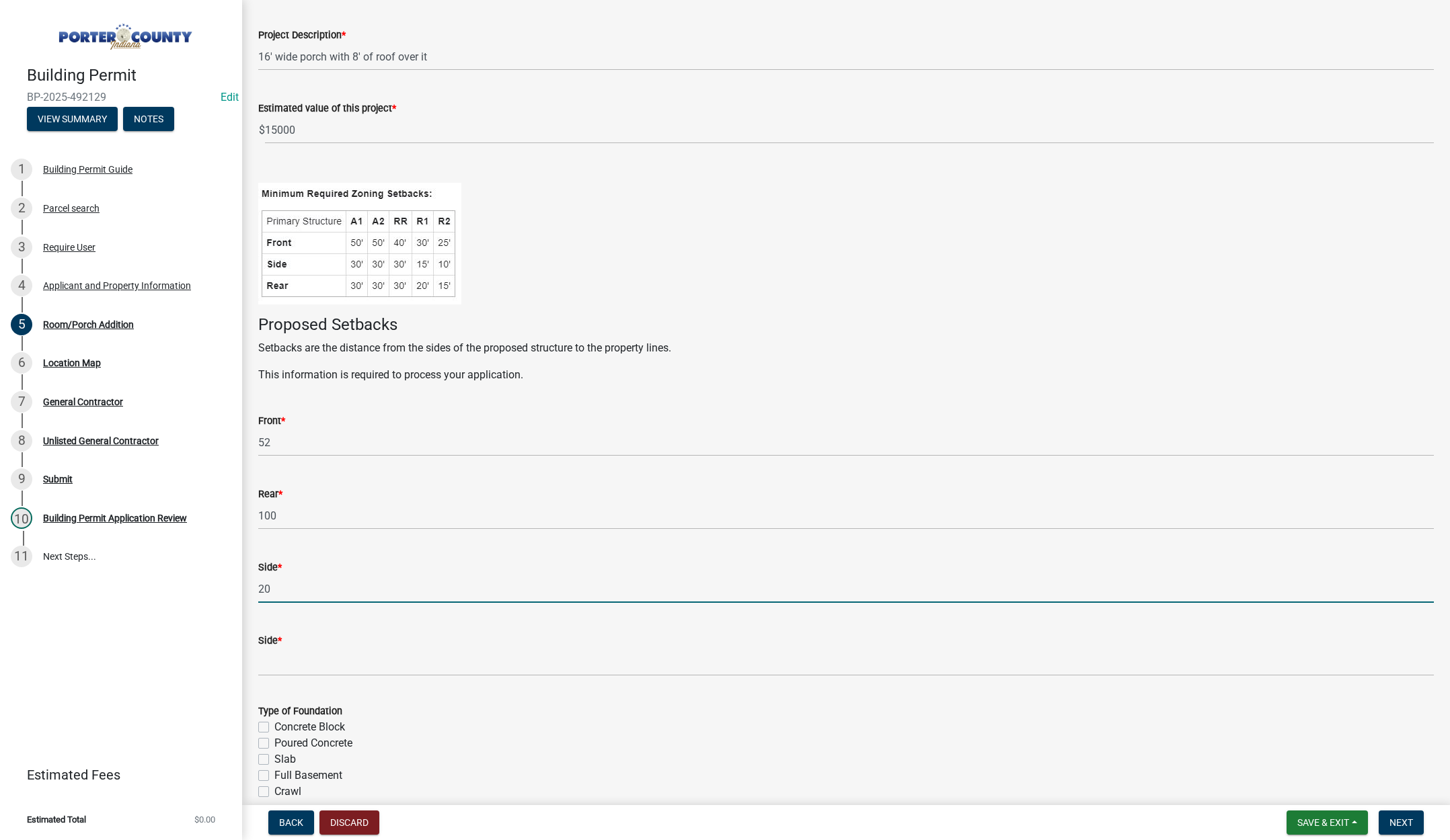
type input "20"
click at [309, 670] on input "Side *" at bounding box center [845, 663] width 1176 height 27
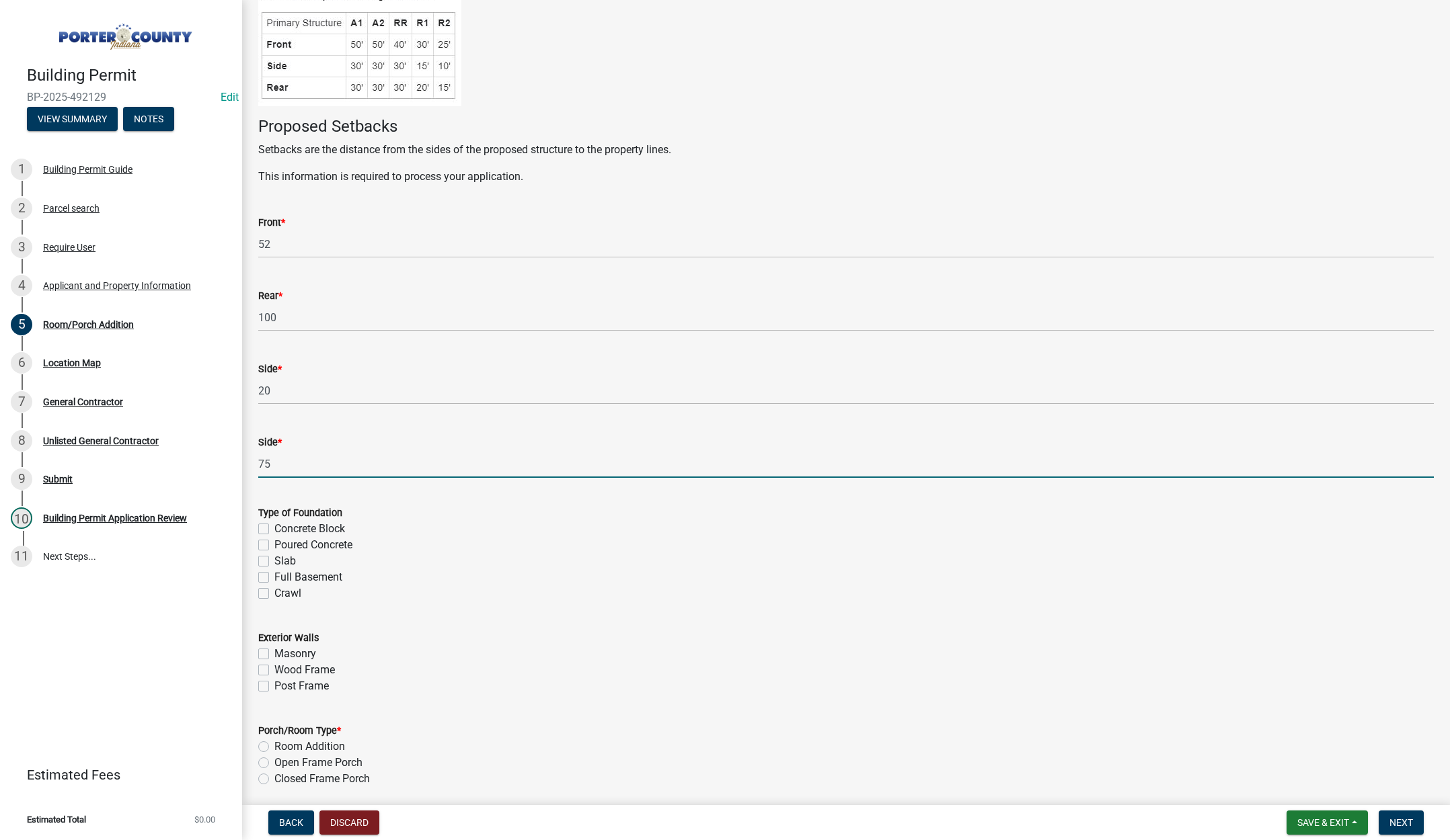
scroll to position [269, 0]
type input "75"
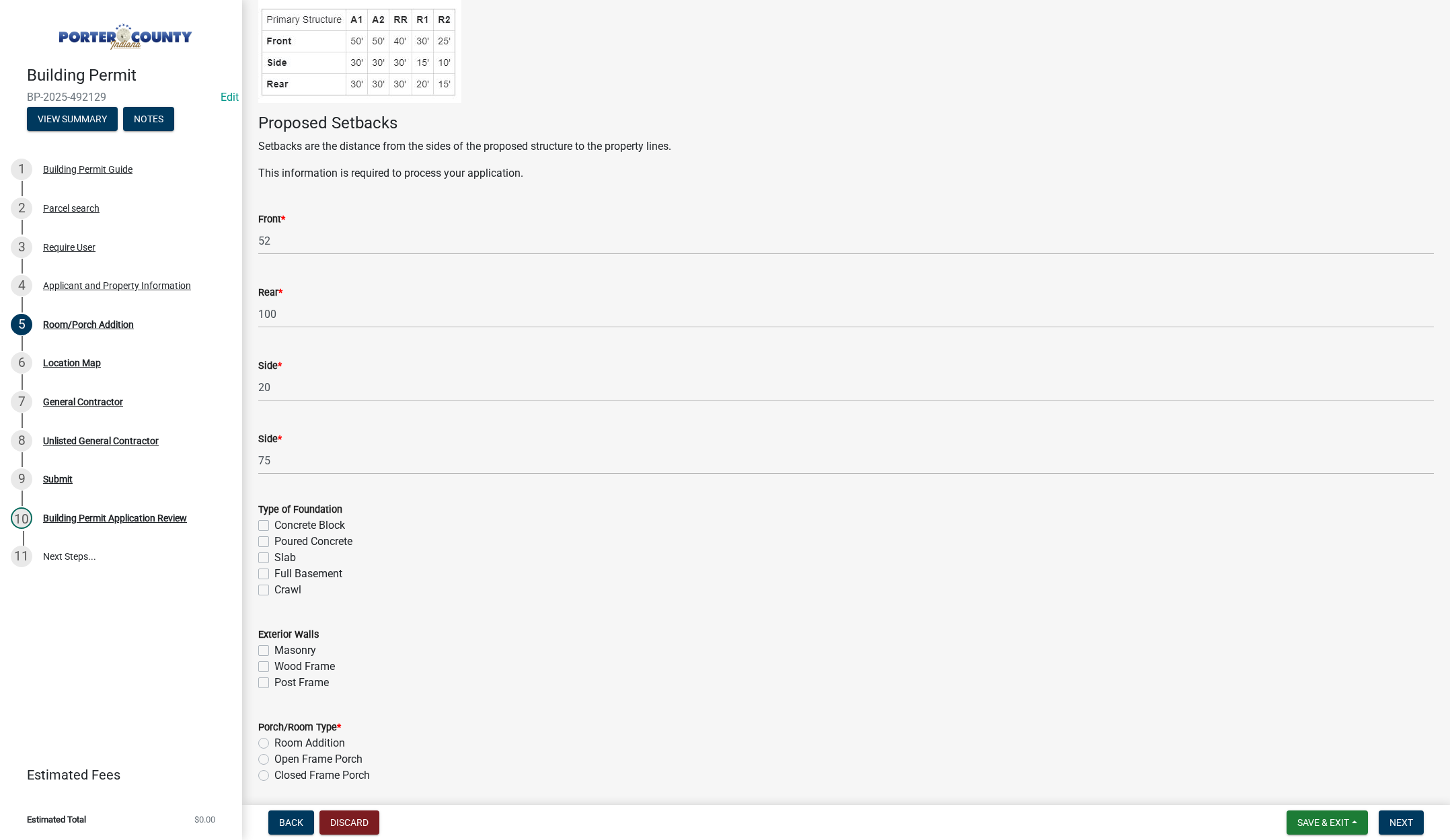
click at [274, 523] on label "Concrete Block" at bounding box center [309, 525] width 71 height 16
click at [274, 523] on input "Concrete Block" at bounding box center [278, 521] width 9 height 9
checkbox input "true"
checkbox input "false"
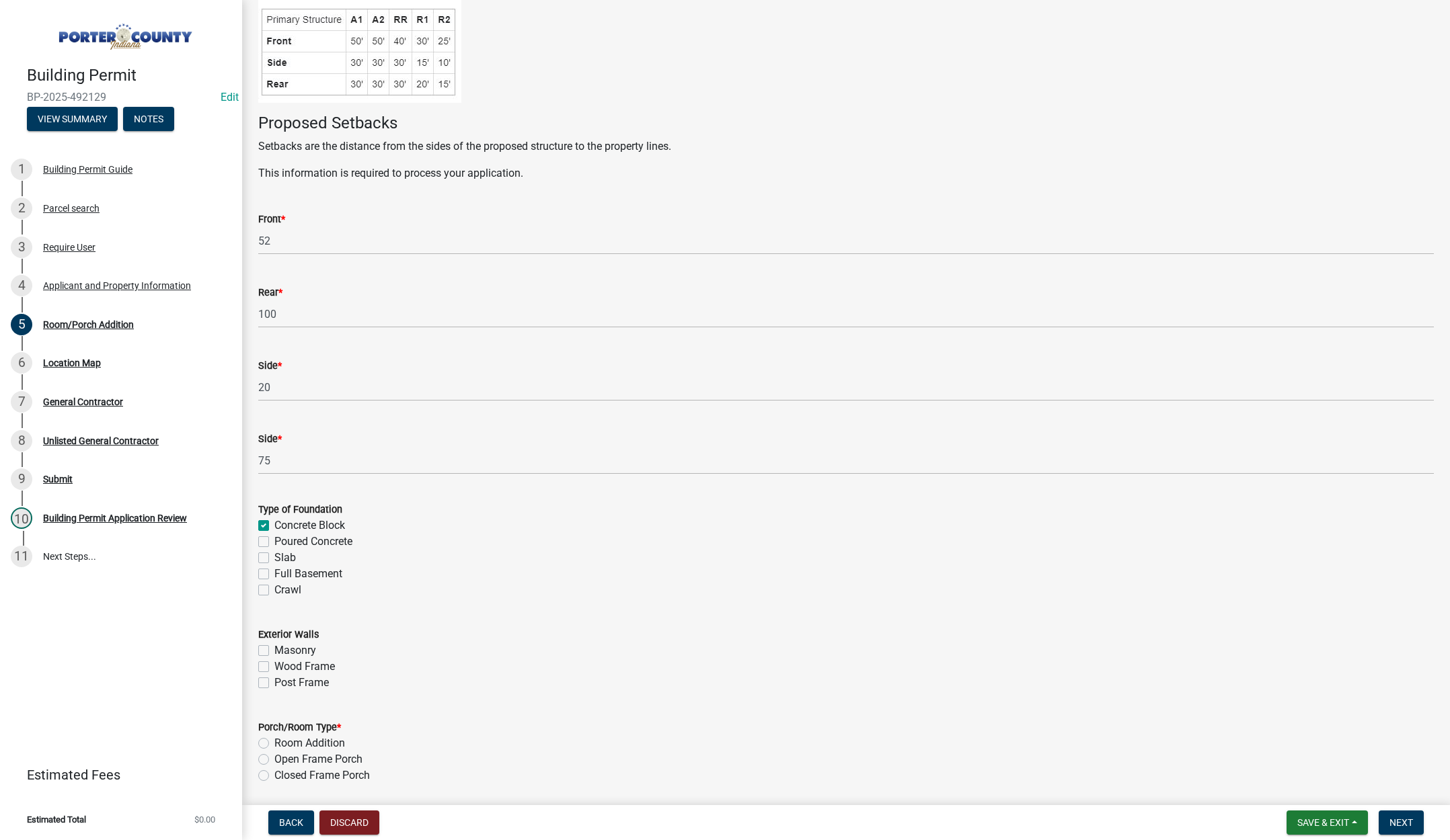
checkbox input "false"
click at [274, 650] on label "Masonry" at bounding box center [295, 650] width 42 height 16
click at [274, 650] on input "Masonry" at bounding box center [278, 646] width 9 height 9
checkbox input "true"
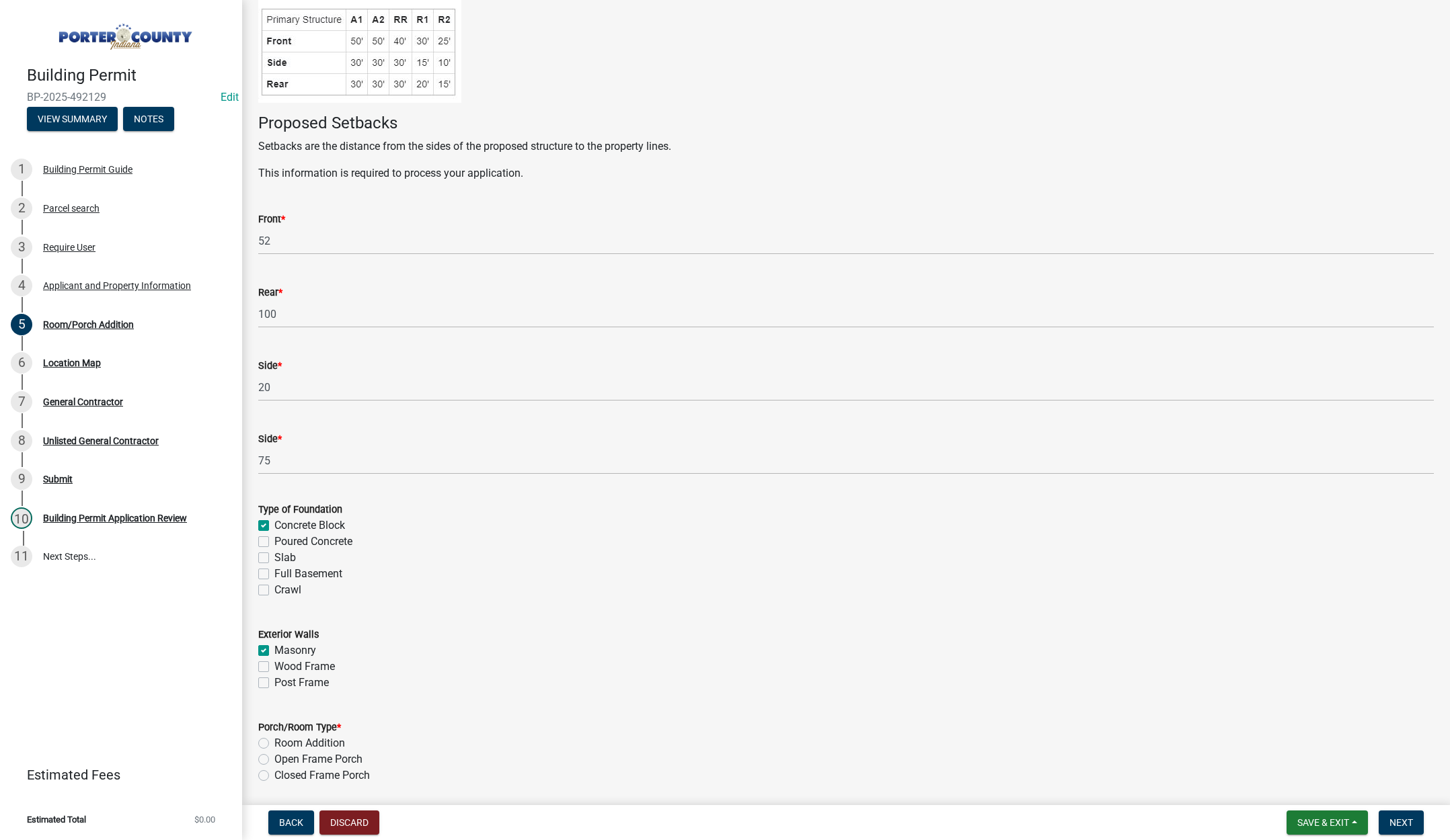
checkbox input "false"
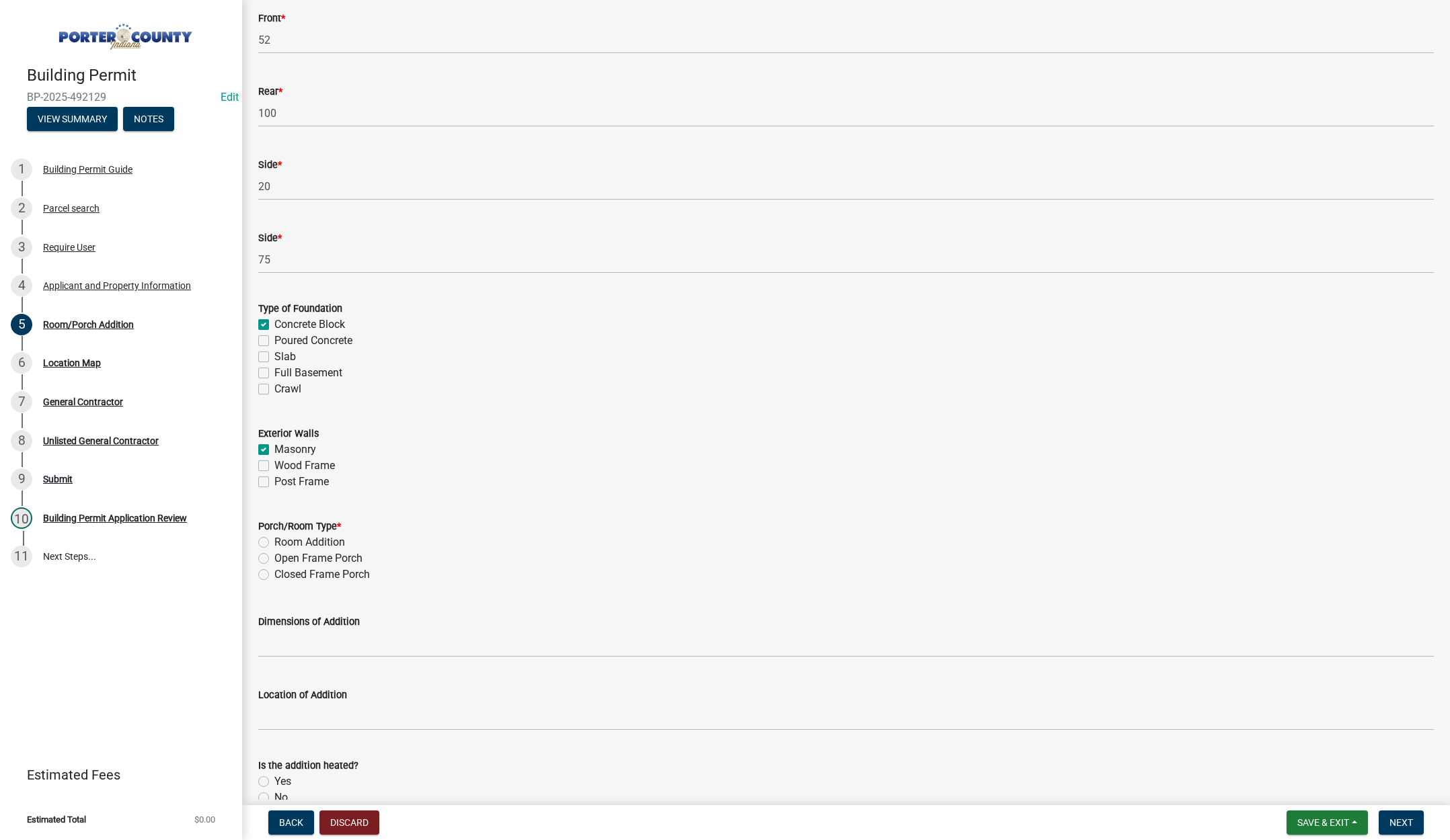
scroll to position [471, 0]
click at [274, 556] on label "Open Frame Porch" at bounding box center [318, 558] width 88 height 16
click at [274, 556] on input "Open Frame Porch" at bounding box center [278, 554] width 9 height 9
radio input "true"
click at [299, 652] on input "Dimensions of Addition" at bounding box center [845, 642] width 1176 height 27
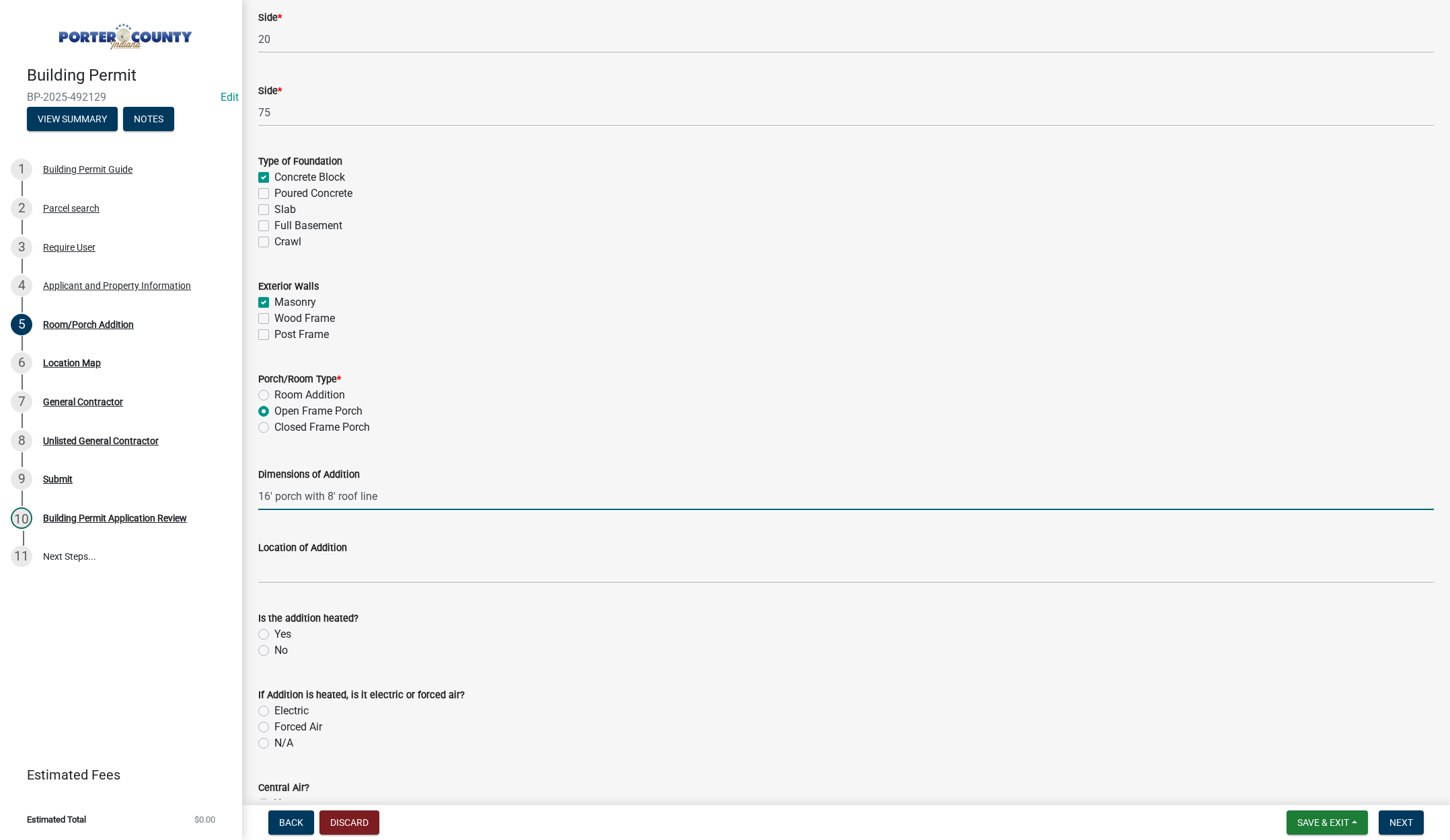
scroll to position [672, 0]
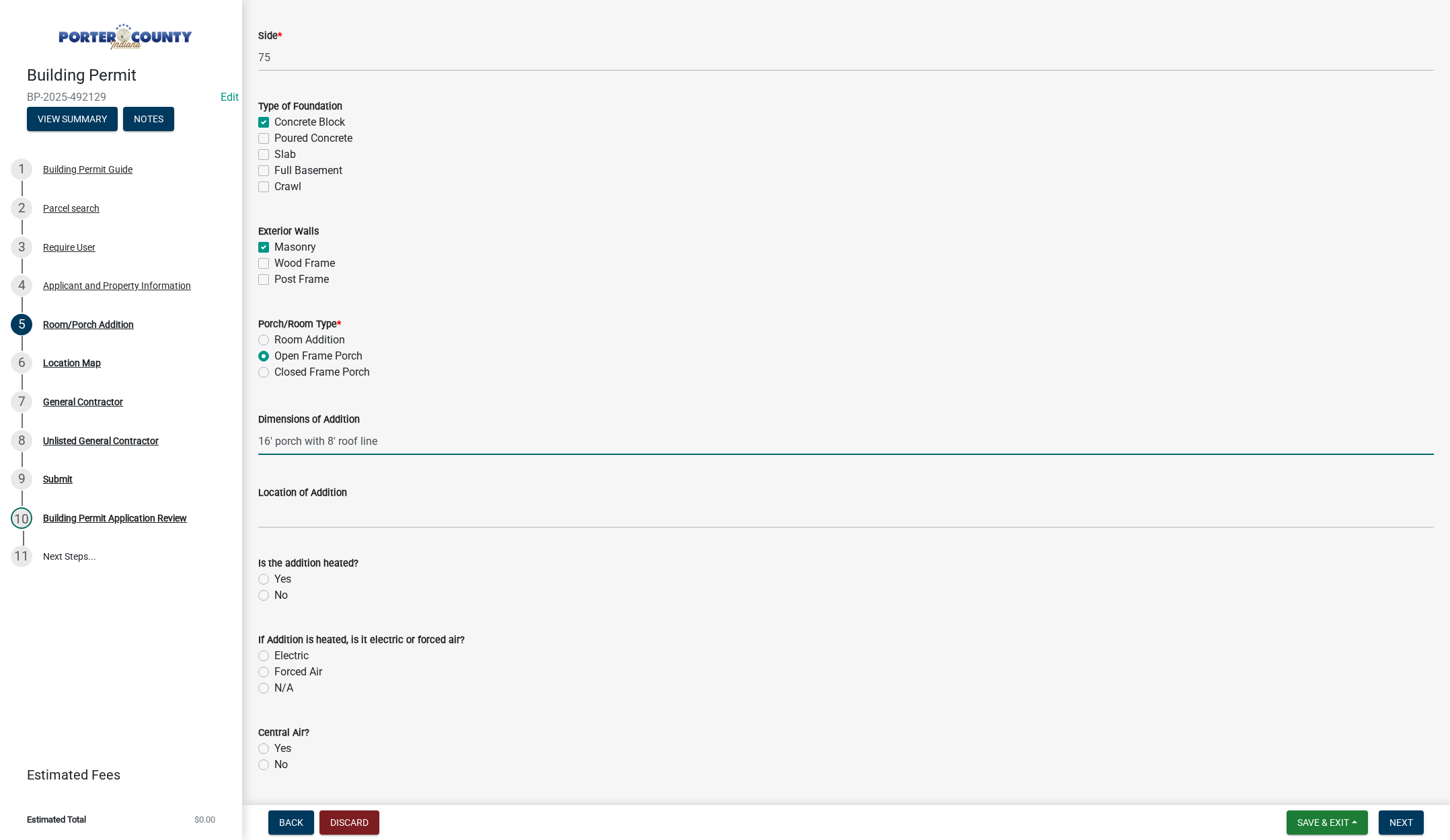
type input "16' porch with 8' roof line"
click at [365, 517] on input "Location of Addition" at bounding box center [845, 514] width 1176 height 27
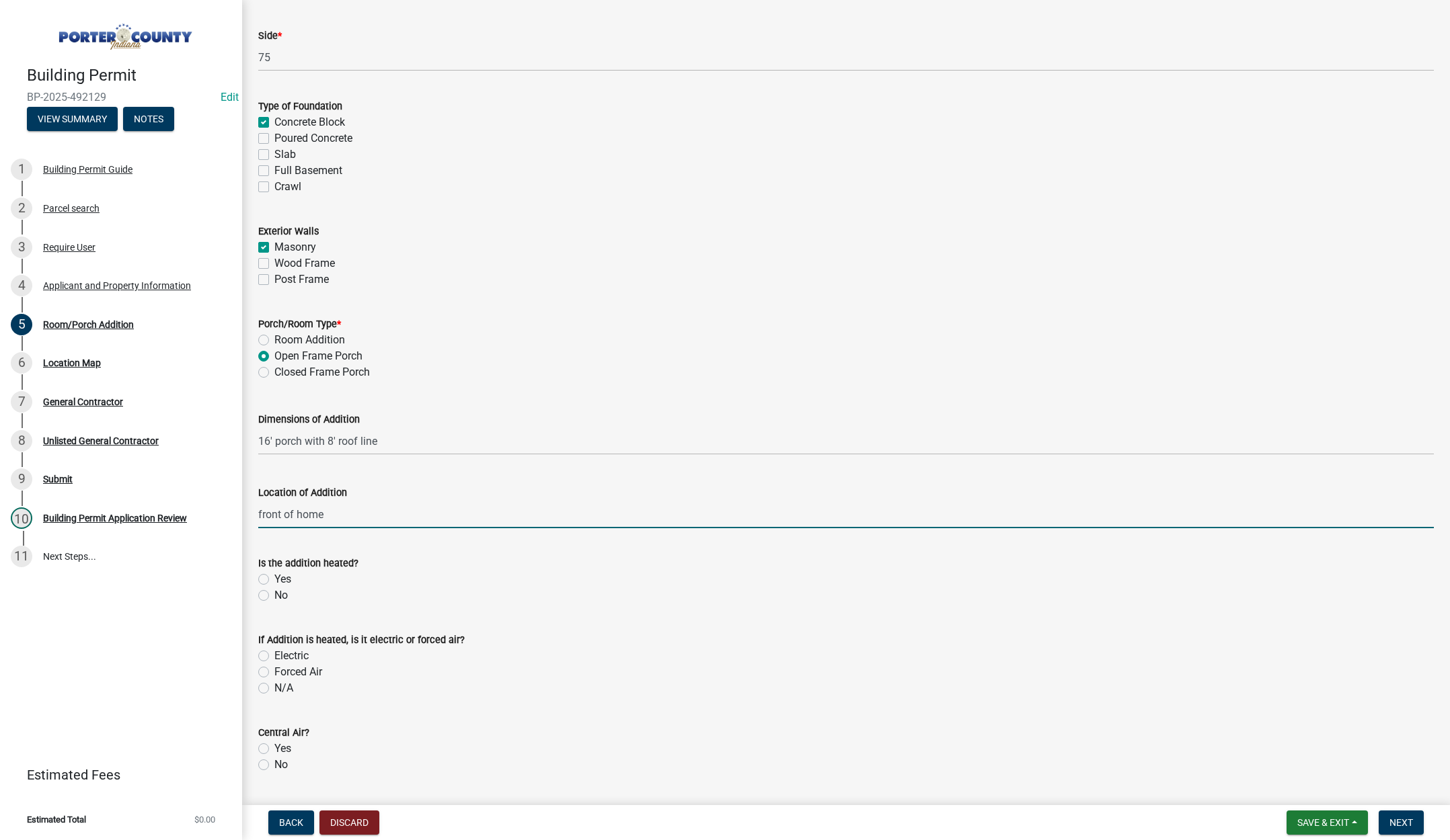
type input "front of home"
click at [274, 597] on label "No" at bounding box center [281, 595] width 14 height 16
click at [274, 596] on input "No" at bounding box center [278, 591] width 9 height 9
radio input "true"
drag, startPoint x: 263, startPoint y: 684, endPoint x: 255, endPoint y: 785, distance: 101.3
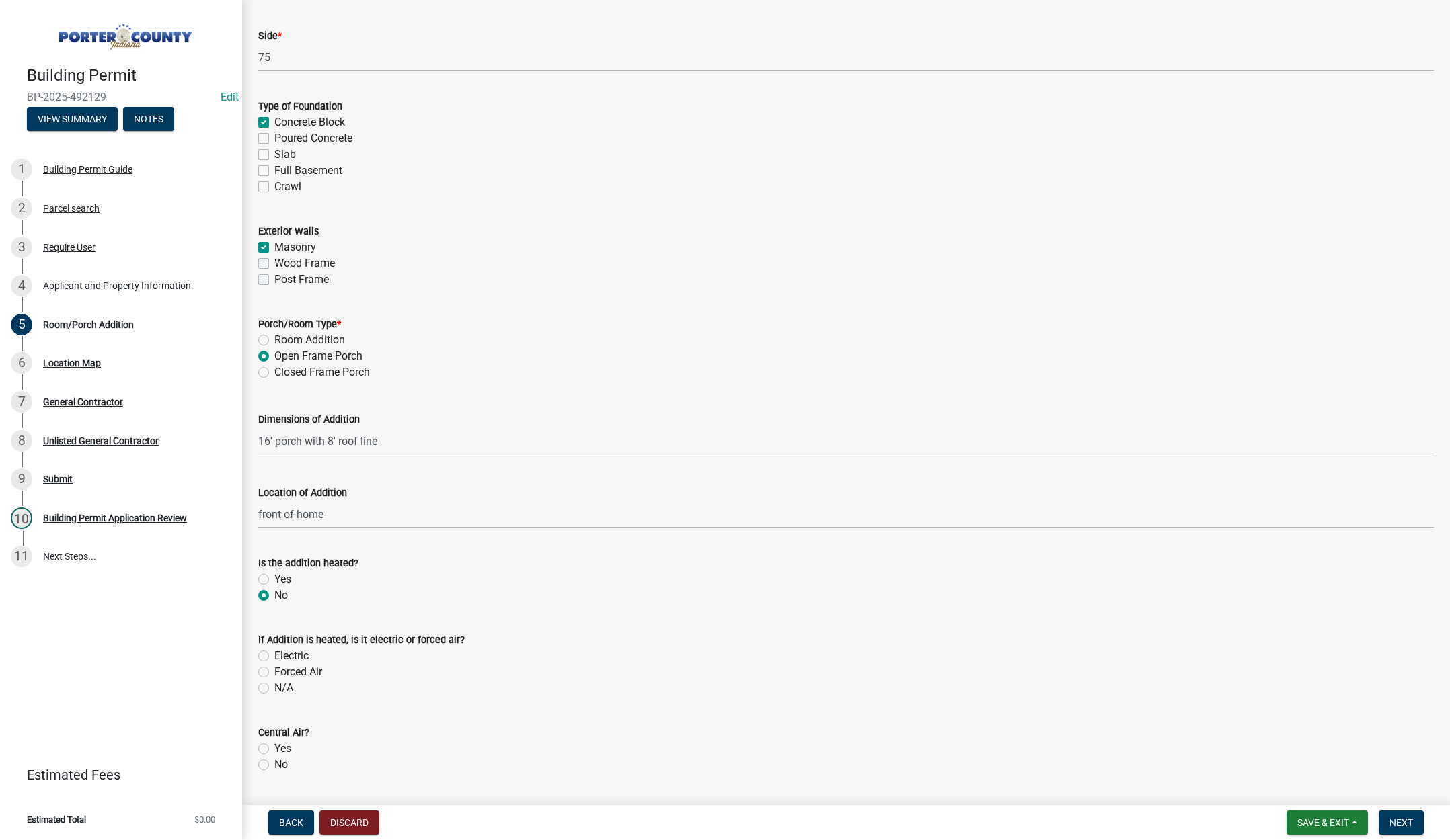
click at [274, 685] on label "N/A" at bounding box center [283, 688] width 18 height 16
click at [274, 685] on input "N/A" at bounding box center [278, 684] width 9 height 9
radio input "true"
click at [274, 764] on label "No" at bounding box center [281, 764] width 14 height 16
click at [274, 764] on input "No" at bounding box center [278, 761] width 9 height 9
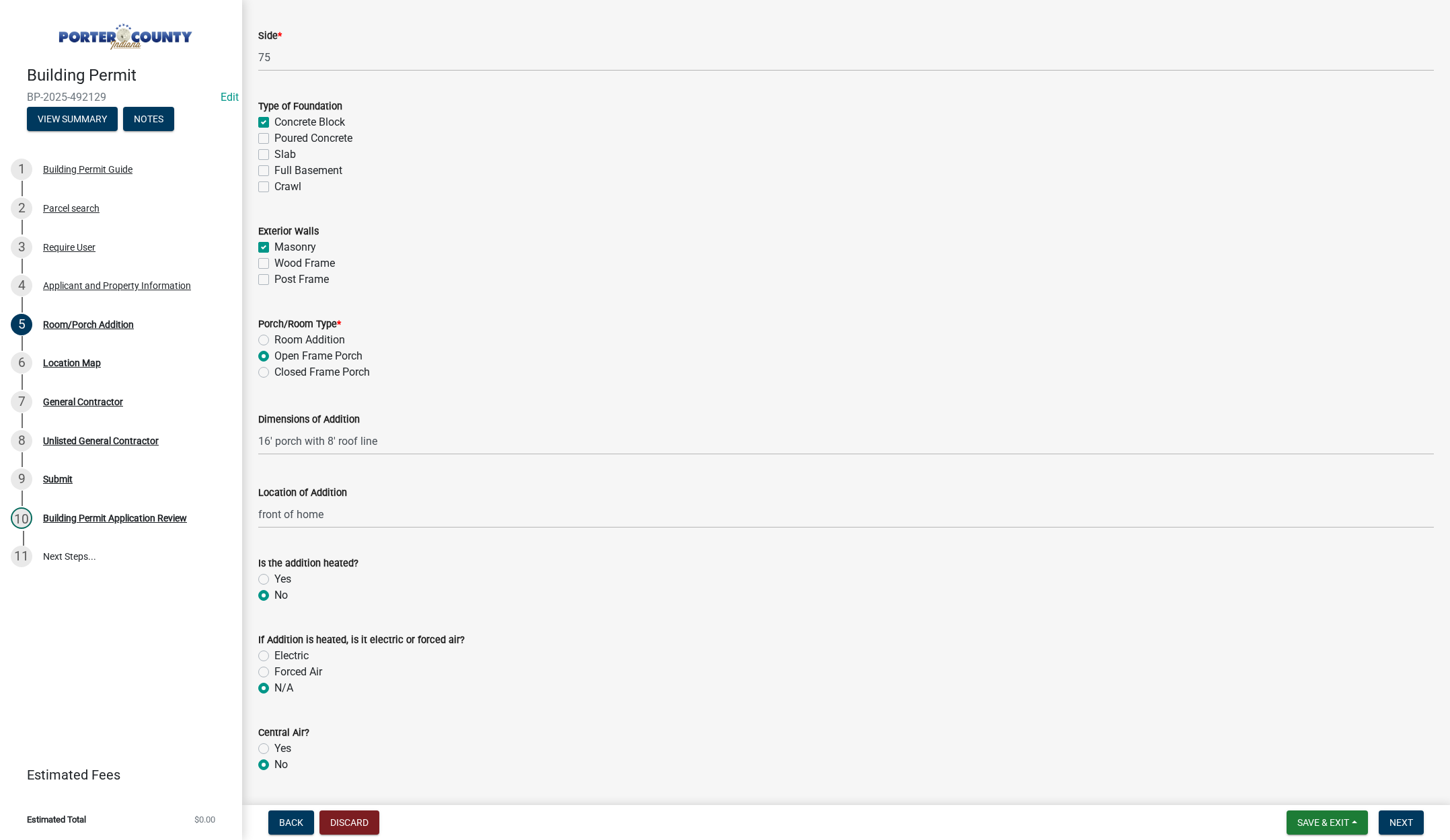
radio input "true"
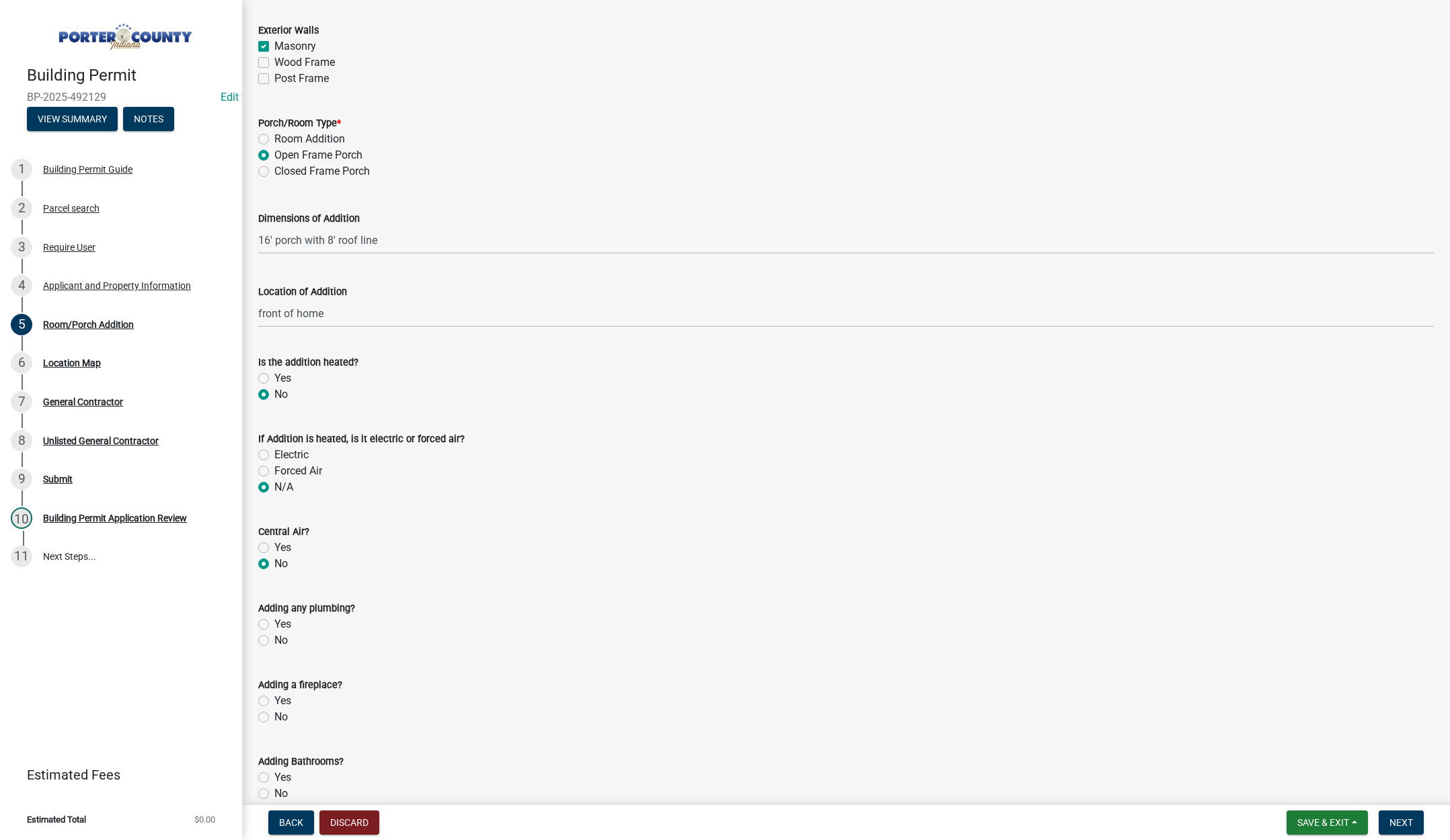
scroll to position [941, 0]
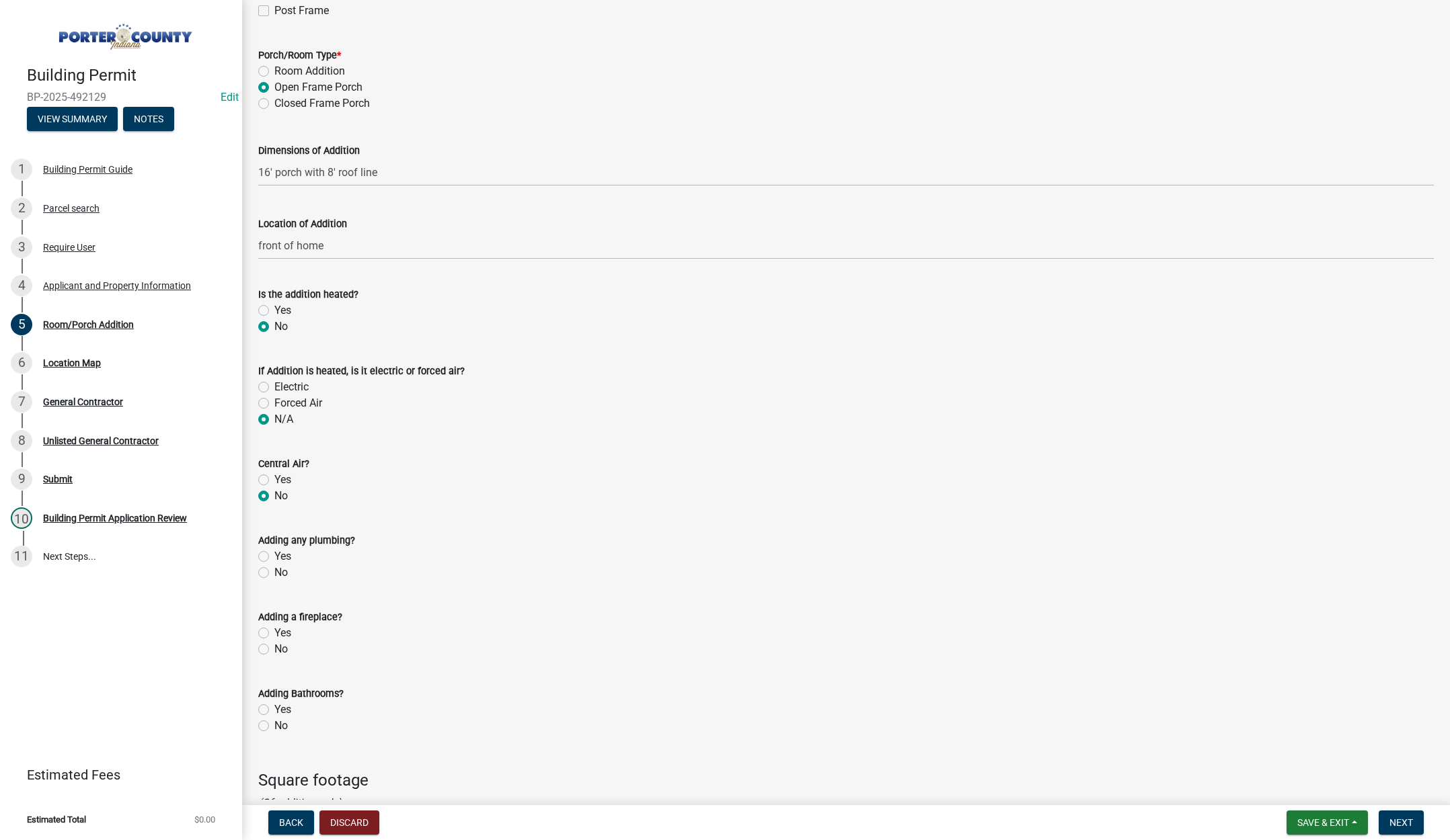
click at [274, 571] on label "No" at bounding box center [281, 573] width 14 height 16
click at [274, 571] on input "No" at bounding box center [278, 569] width 9 height 9
radio input "true"
click at [274, 650] on label "No" at bounding box center [281, 649] width 14 height 16
click at [274, 650] on input "No" at bounding box center [278, 645] width 9 height 9
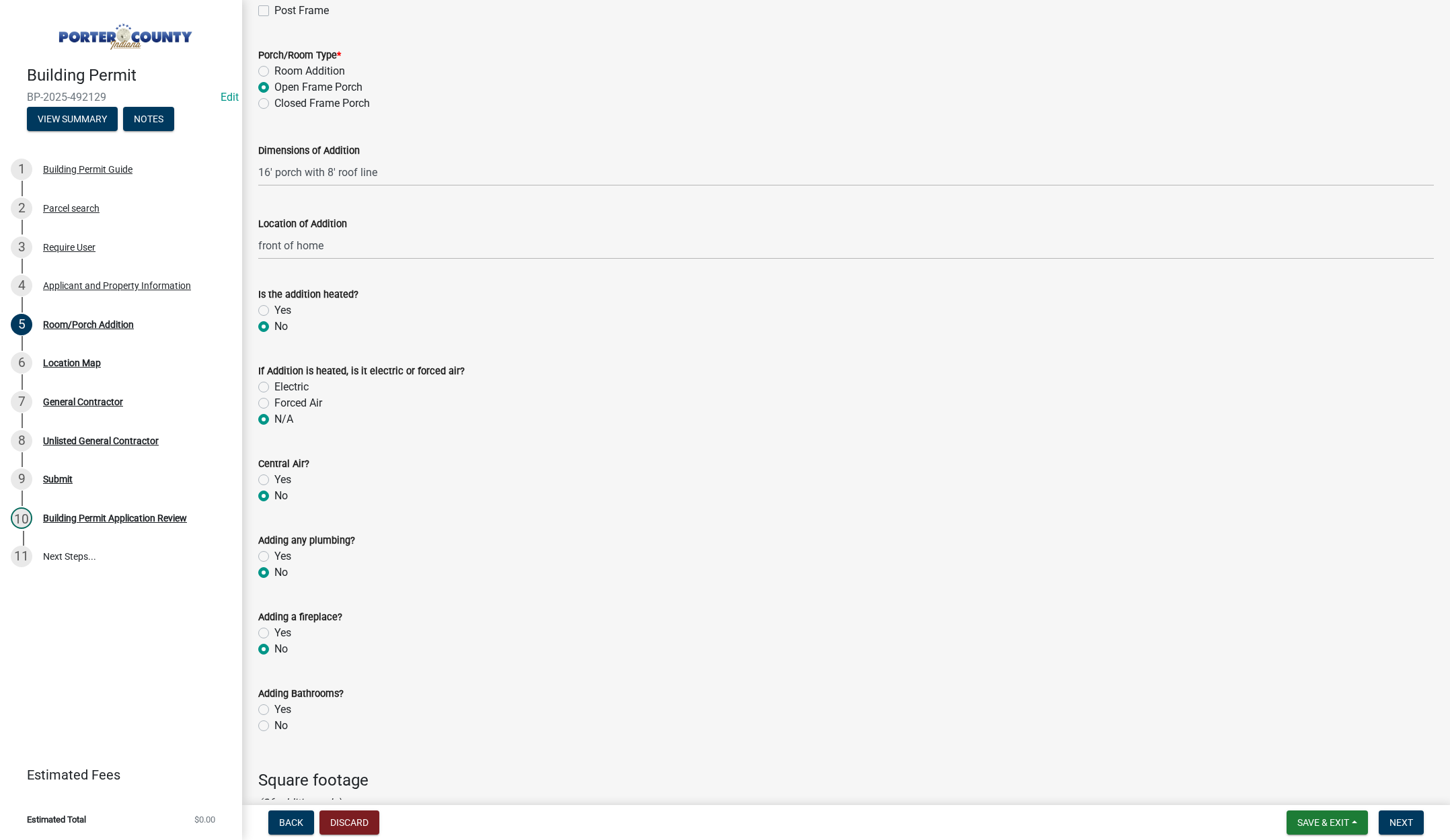
radio input "true"
click at [274, 725] on label "No" at bounding box center [281, 726] width 14 height 16
click at [274, 725] on input "No" at bounding box center [278, 722] width 9 height 9
radio input "true"
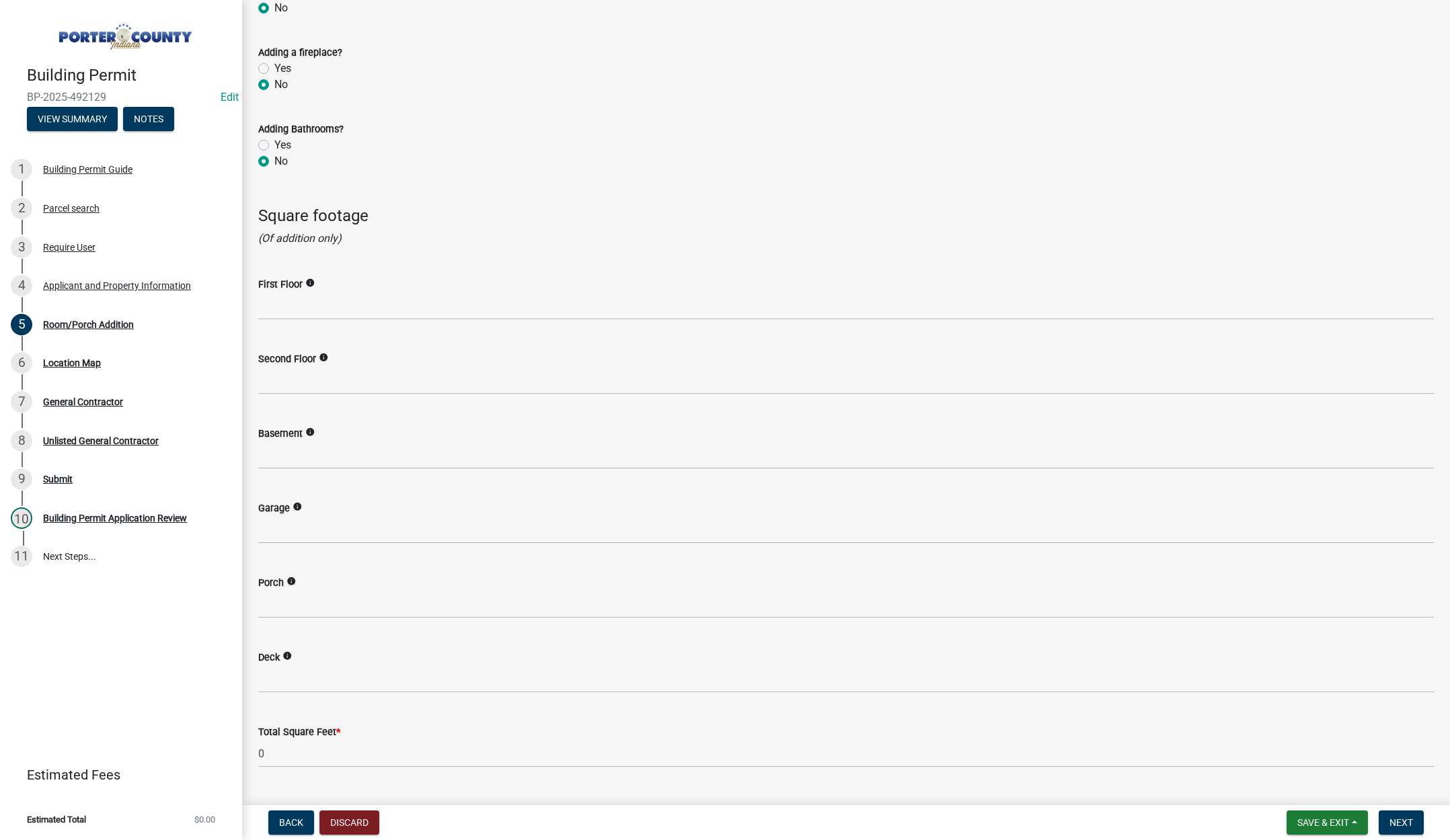
scroll to position [1546, 0]
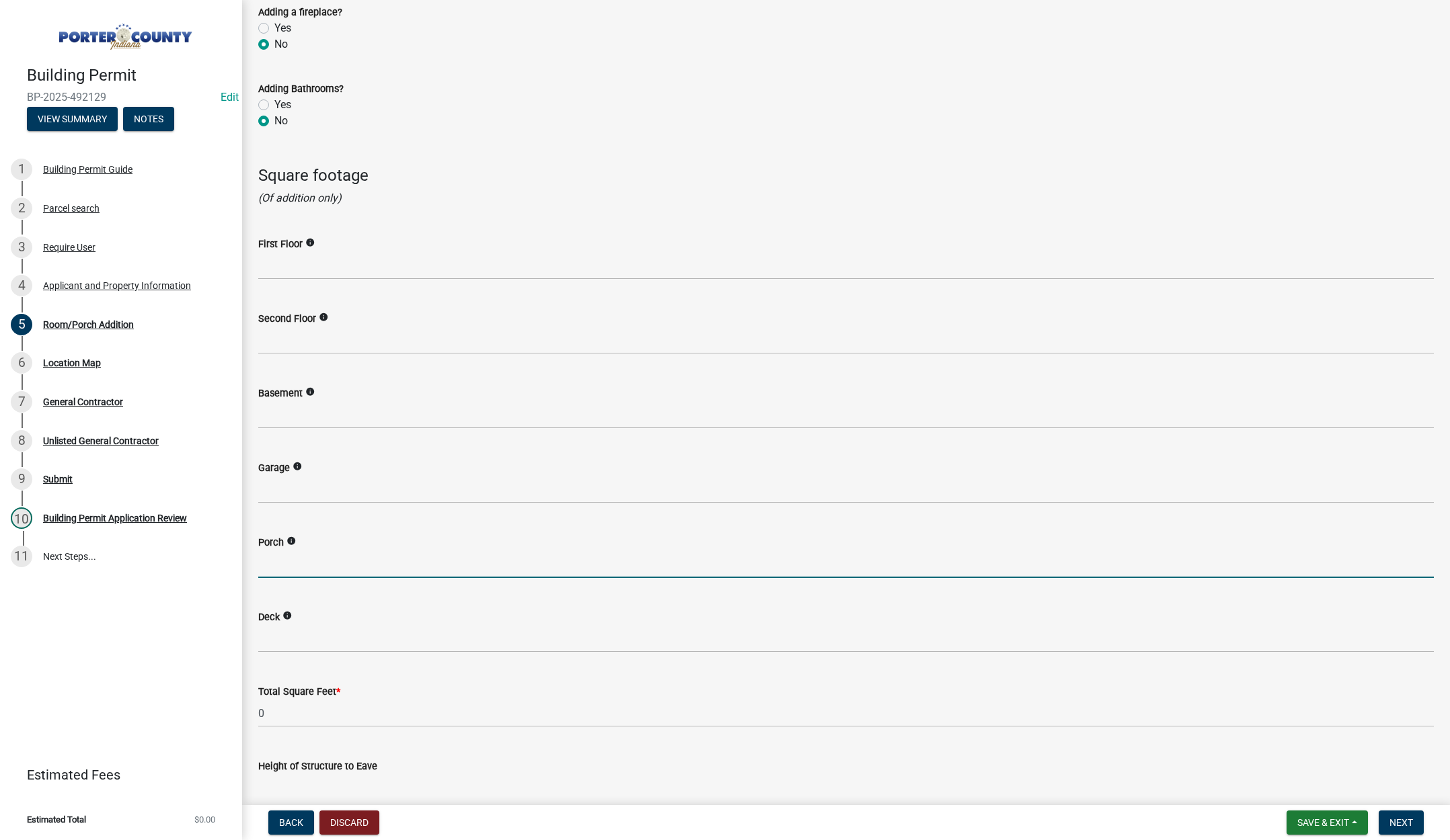
click at [336, 561] on input "text" at bounding box center [845, 564] width 1176 height 27
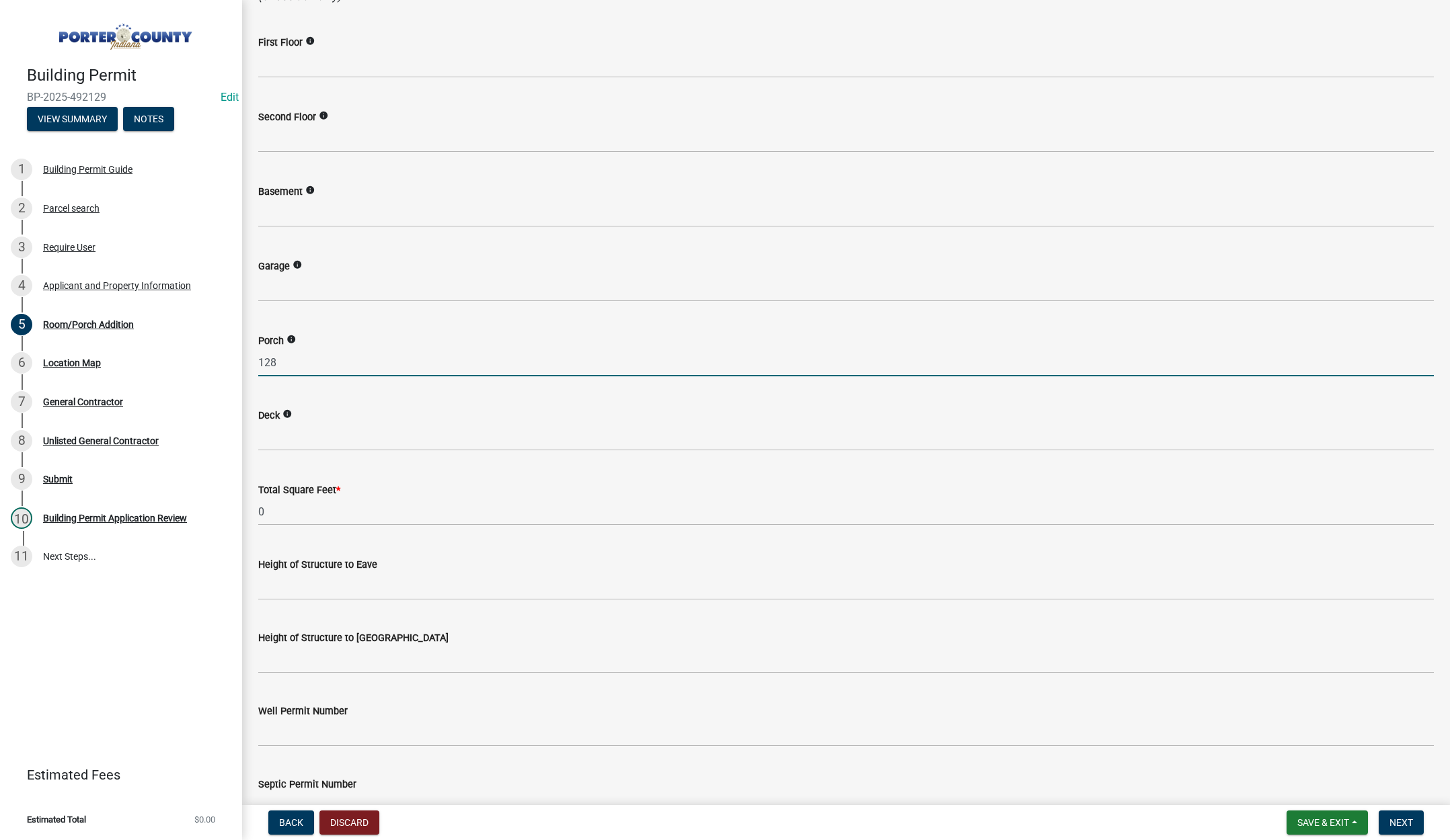
type input "128"
click at [401, 611] on div "Height of Structure to Roof Peak" at bounding box center [845, 642] width 1176 height 63
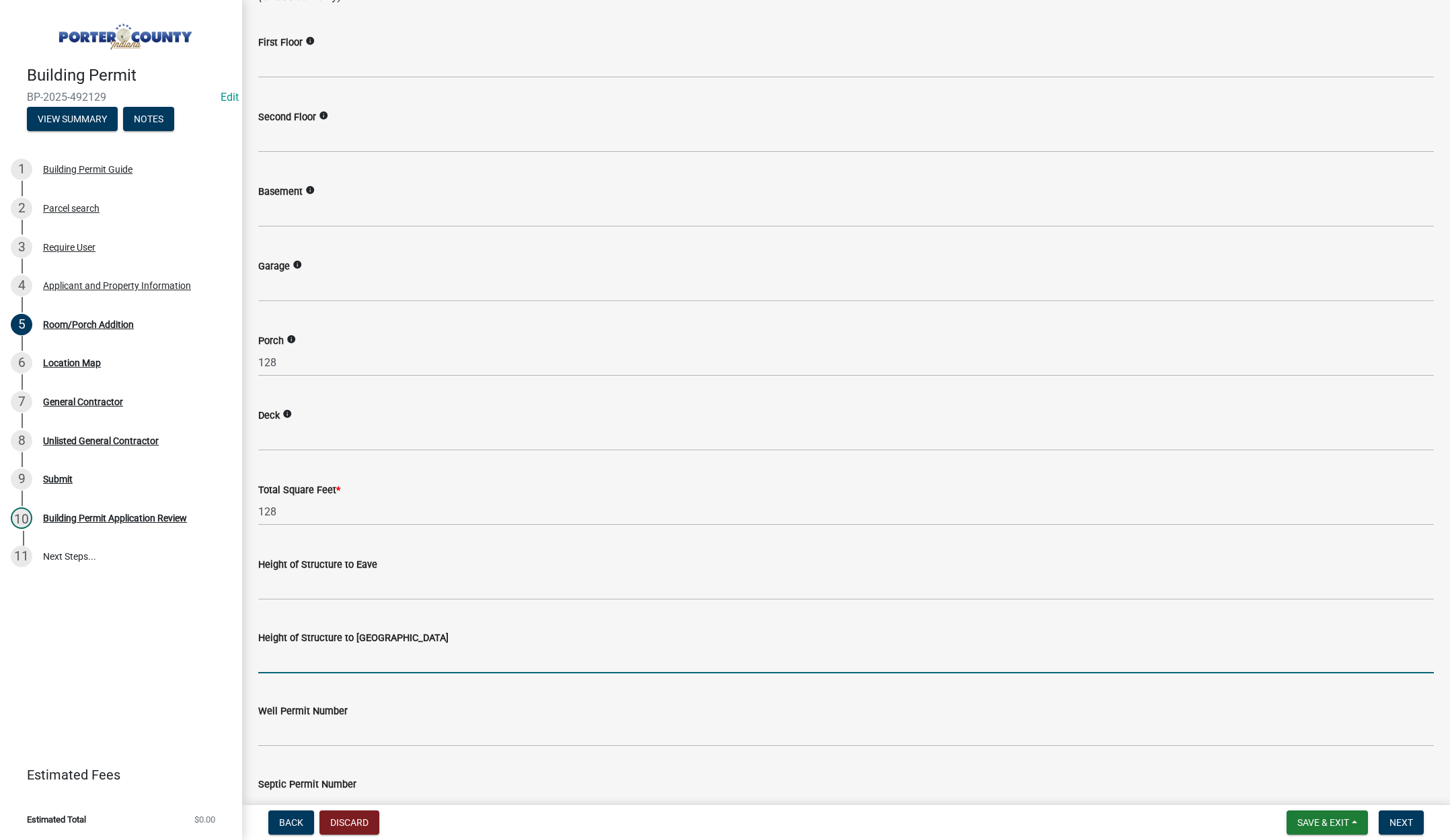
click at [381, 659] on input "Height of Structure to Roof Peak" at bounding box center [845, 660] width 1176 height 27
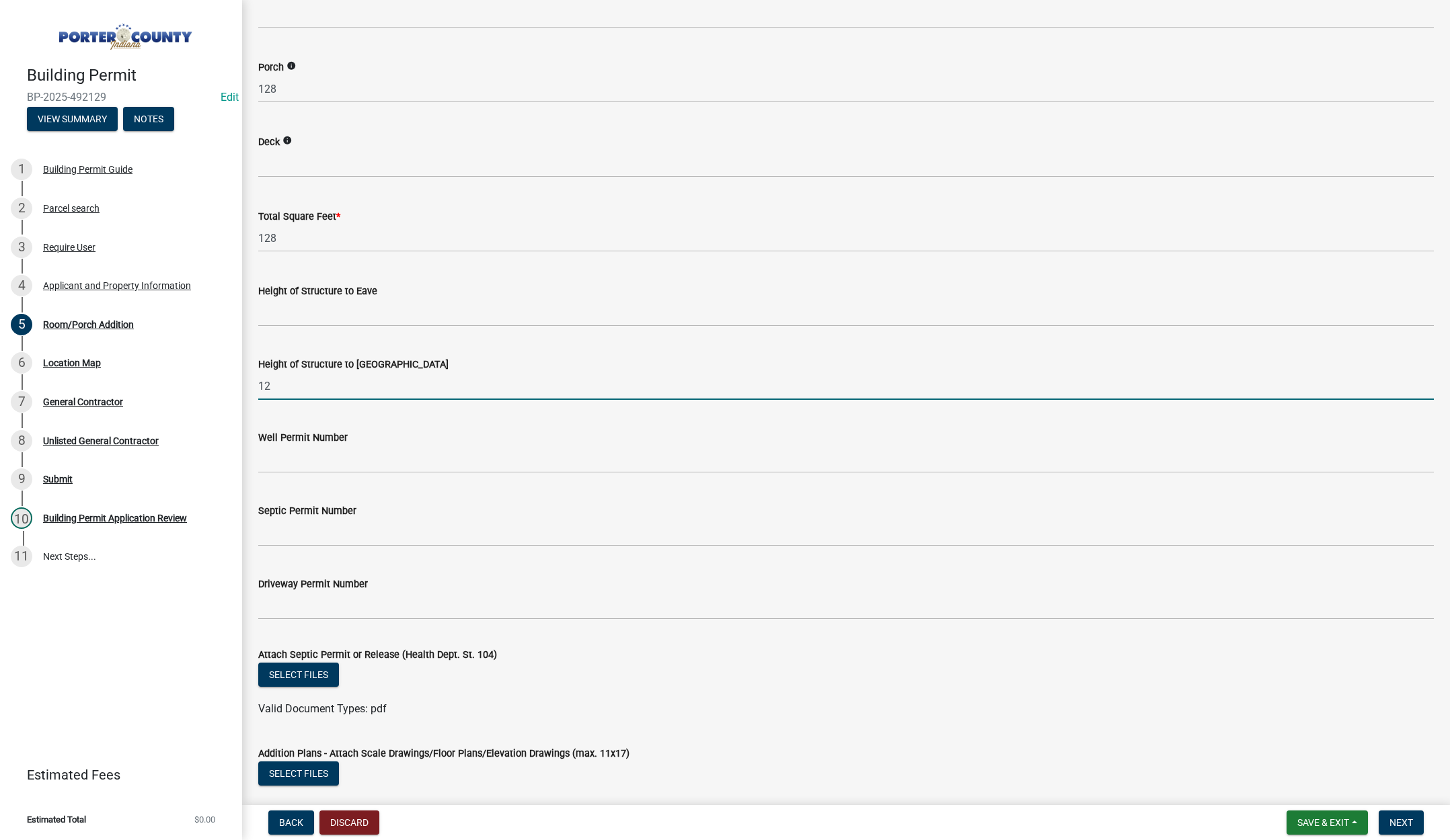
scroll to position [2084, 0]
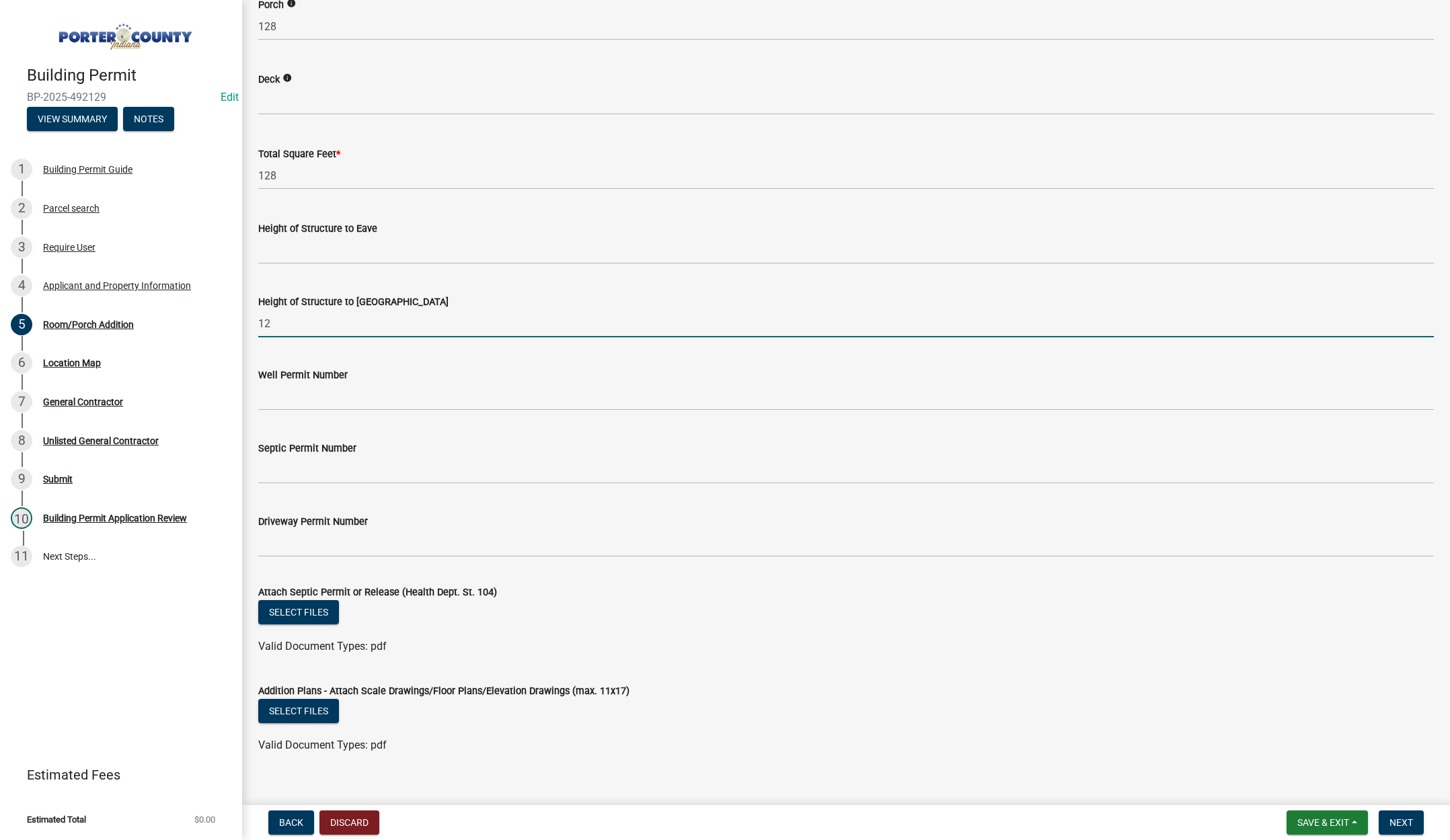
type input "12"
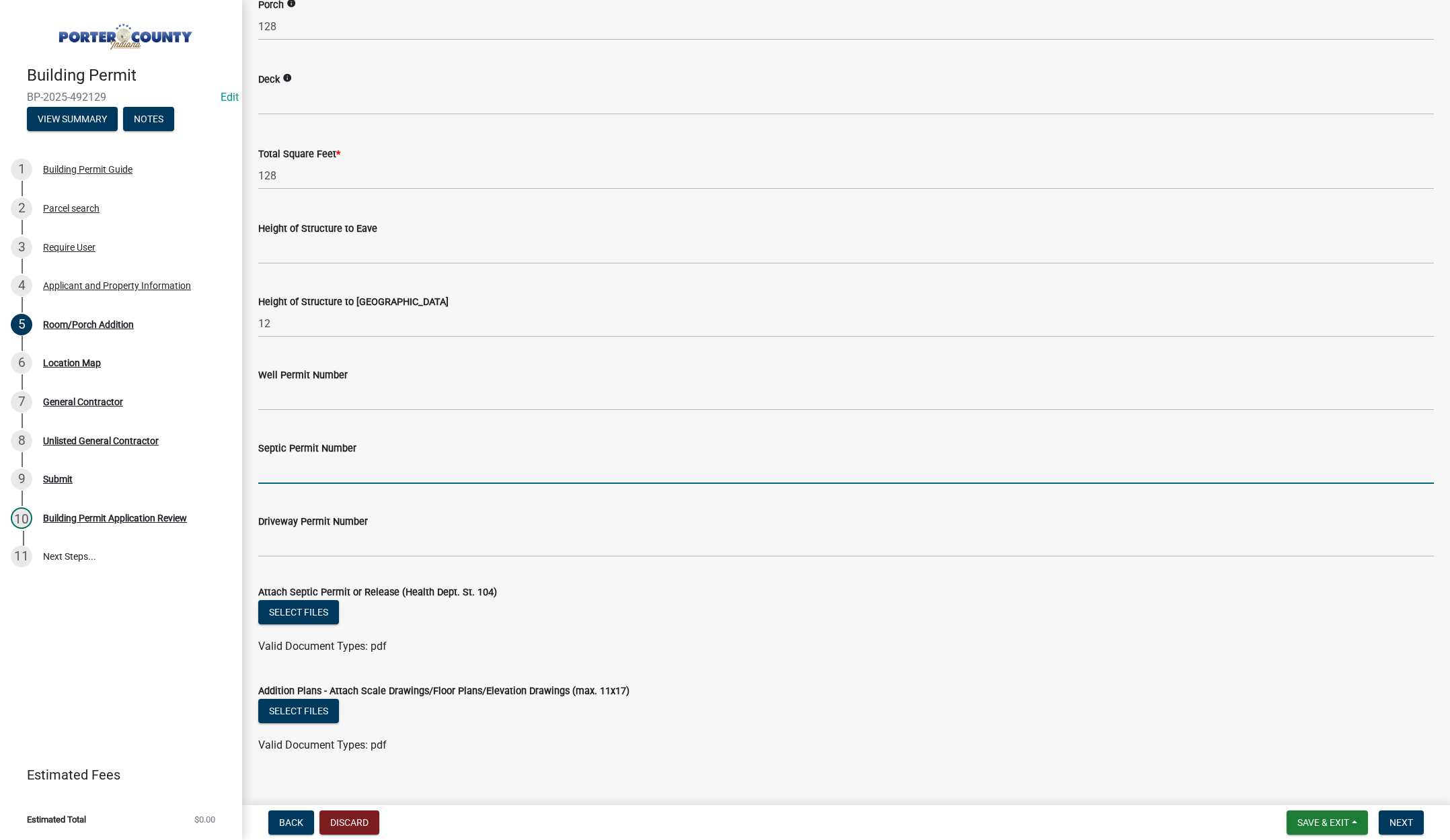
click at [307, 473] on input "Septic Permit Number" at bounding box center [845, 470] width 1176 height 27
type input "stamped"
click at [301, 602] on button "Select files" at bounding box center [298, 612] width 80 height 24
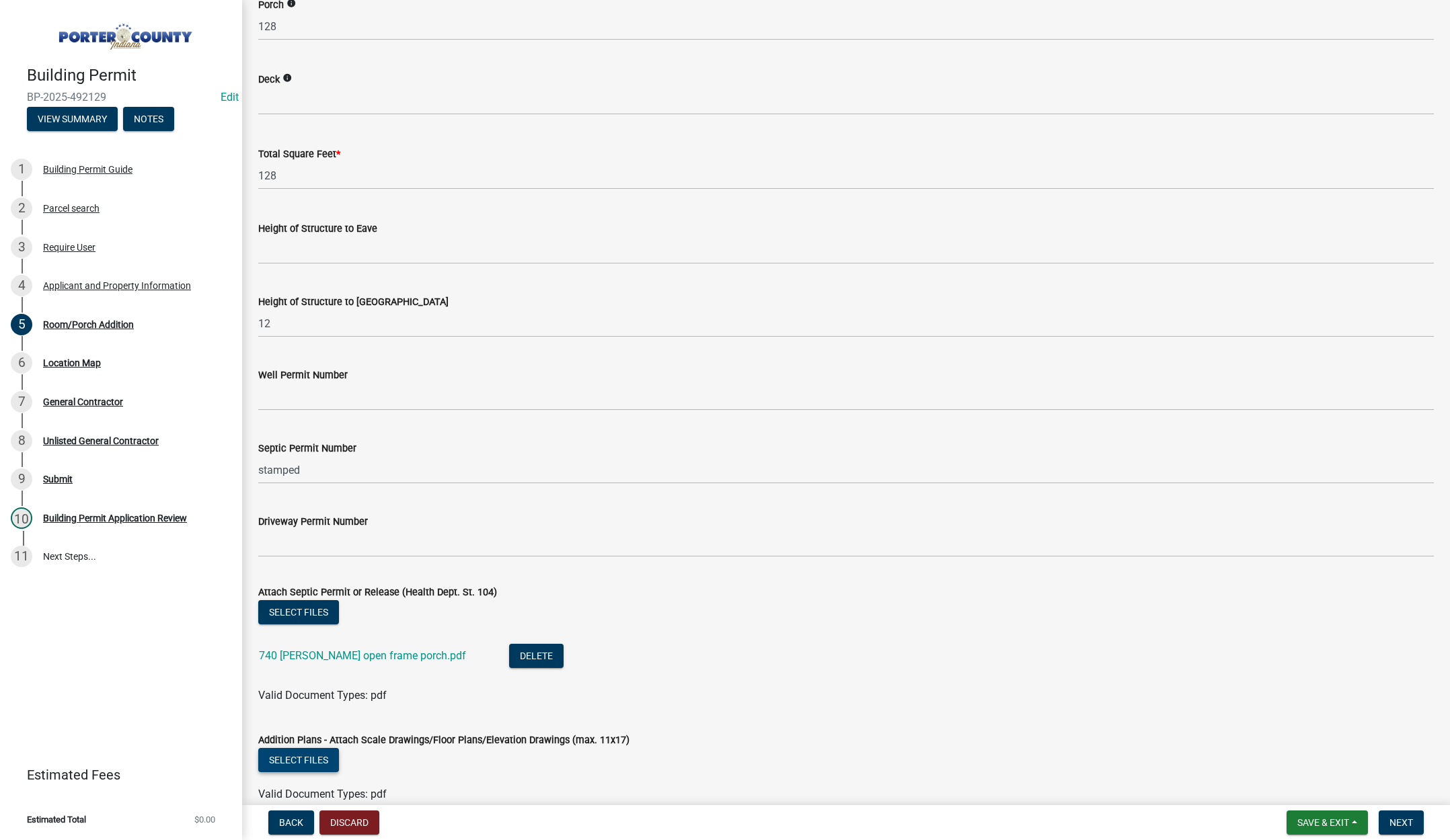
click at [318, 765] on button "Select files" at bounding box center [298, 760] width 80 height 24
drag, startPoint x: 1411, startPoint y: 820, endPoint x: 1371, endPoint y: 789, distance: 50.6
click at [1411, 820] on span "Next" at bounding box center [1401, 823] width 23 height 11
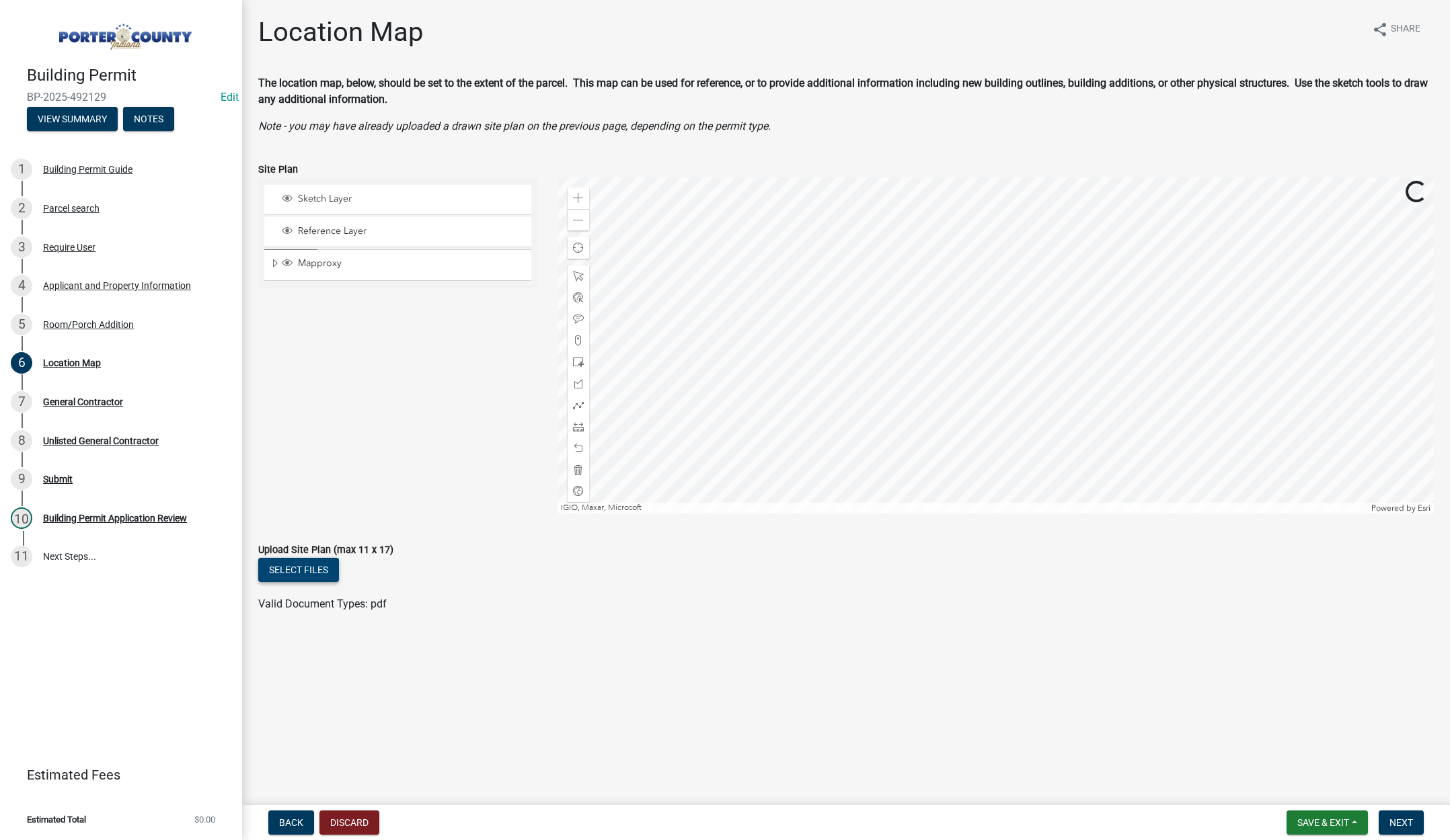
click at [318, 568] on button "Select files" at bounding box center [298, 570] width 80 height 24
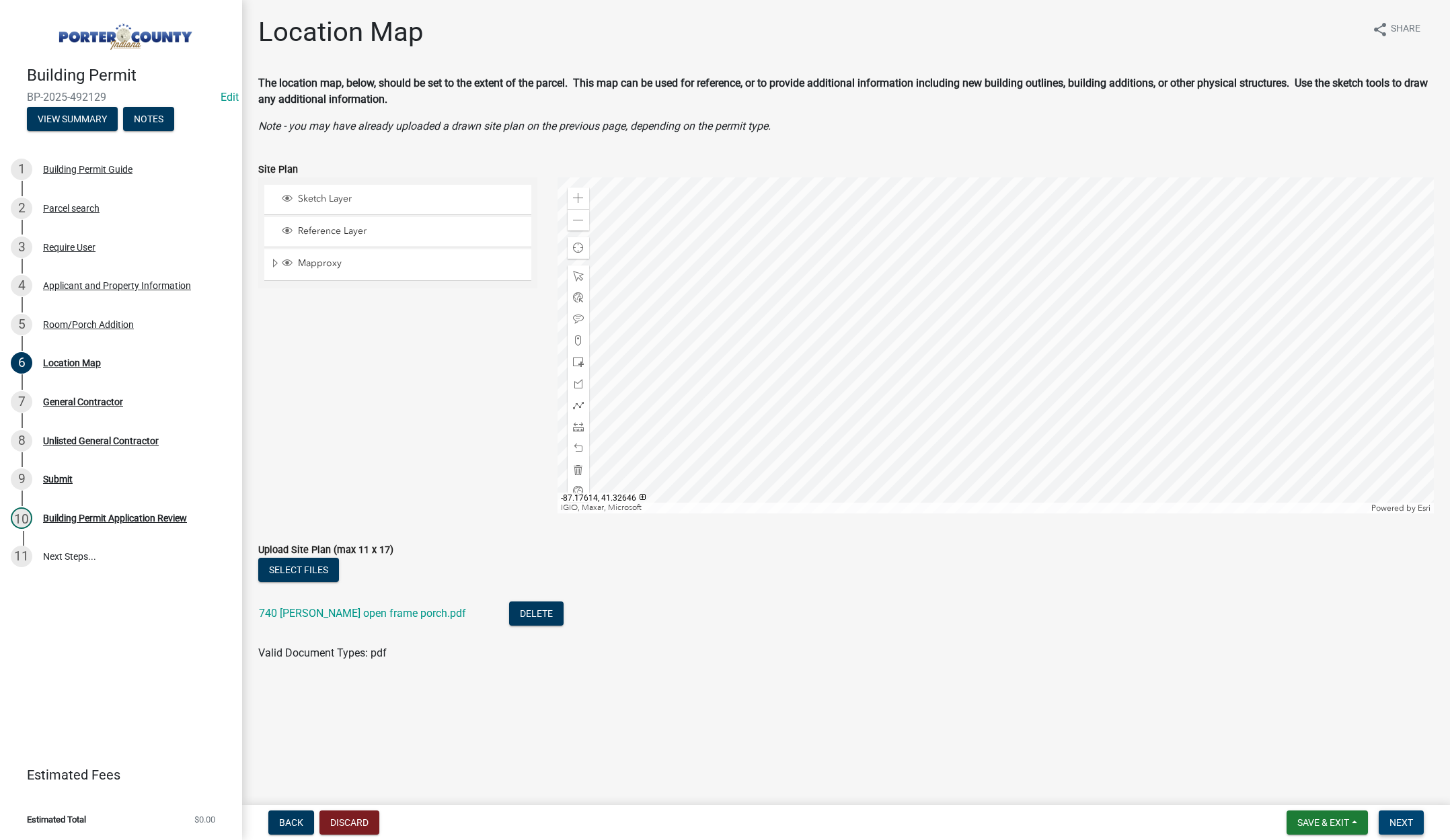
drag, startPoint x: 1404, startPoint y: 822, endPoint x: 1279, endPoint y: 704, distance: 171.9
click at [1404, 821] on span "Next" at bounding box center [1401, 823] width 23 height 11
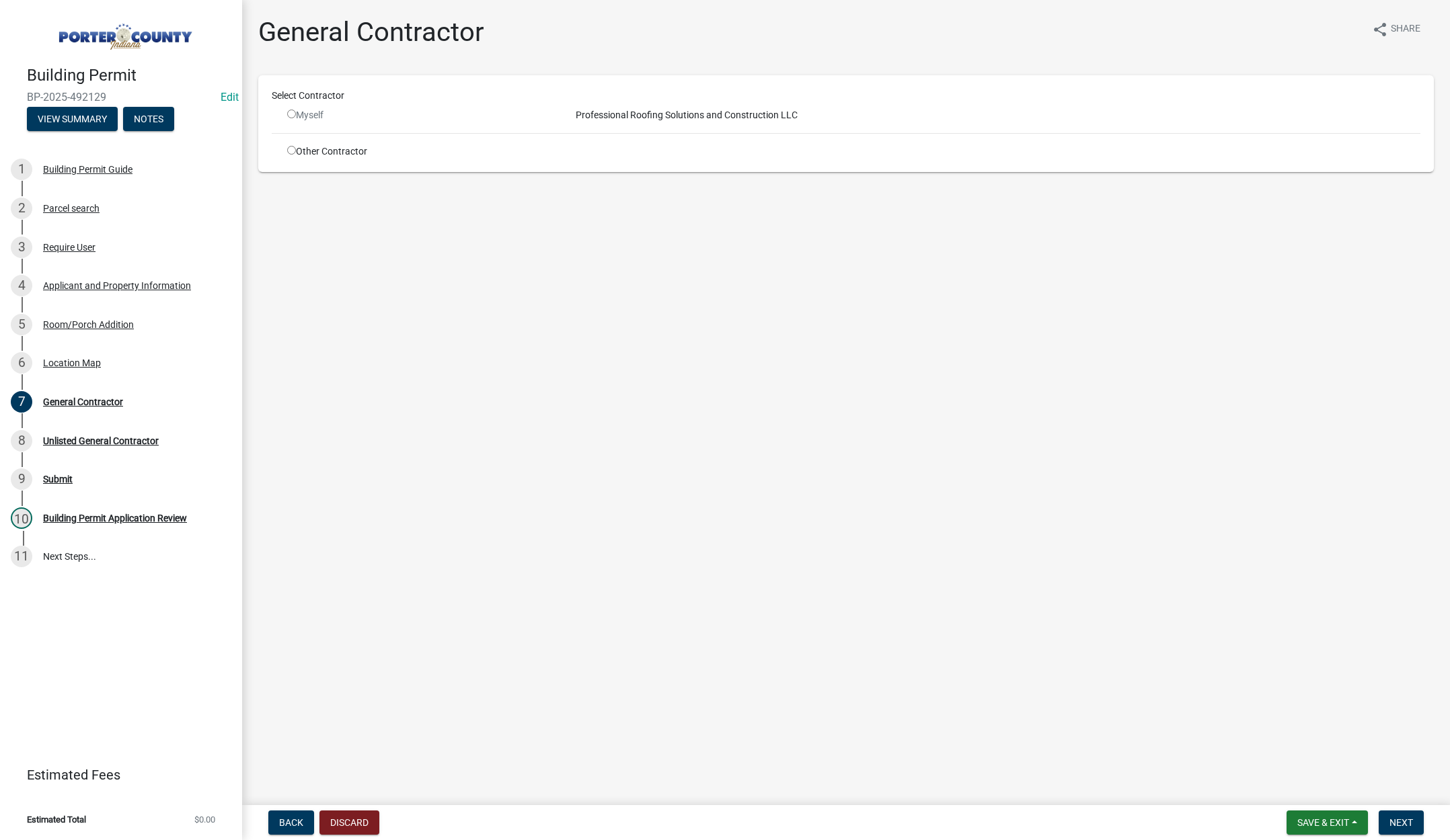
click at [294, 148] on input "radio" at bounding box center [291, 150] width 9 height 9
radio input "true"
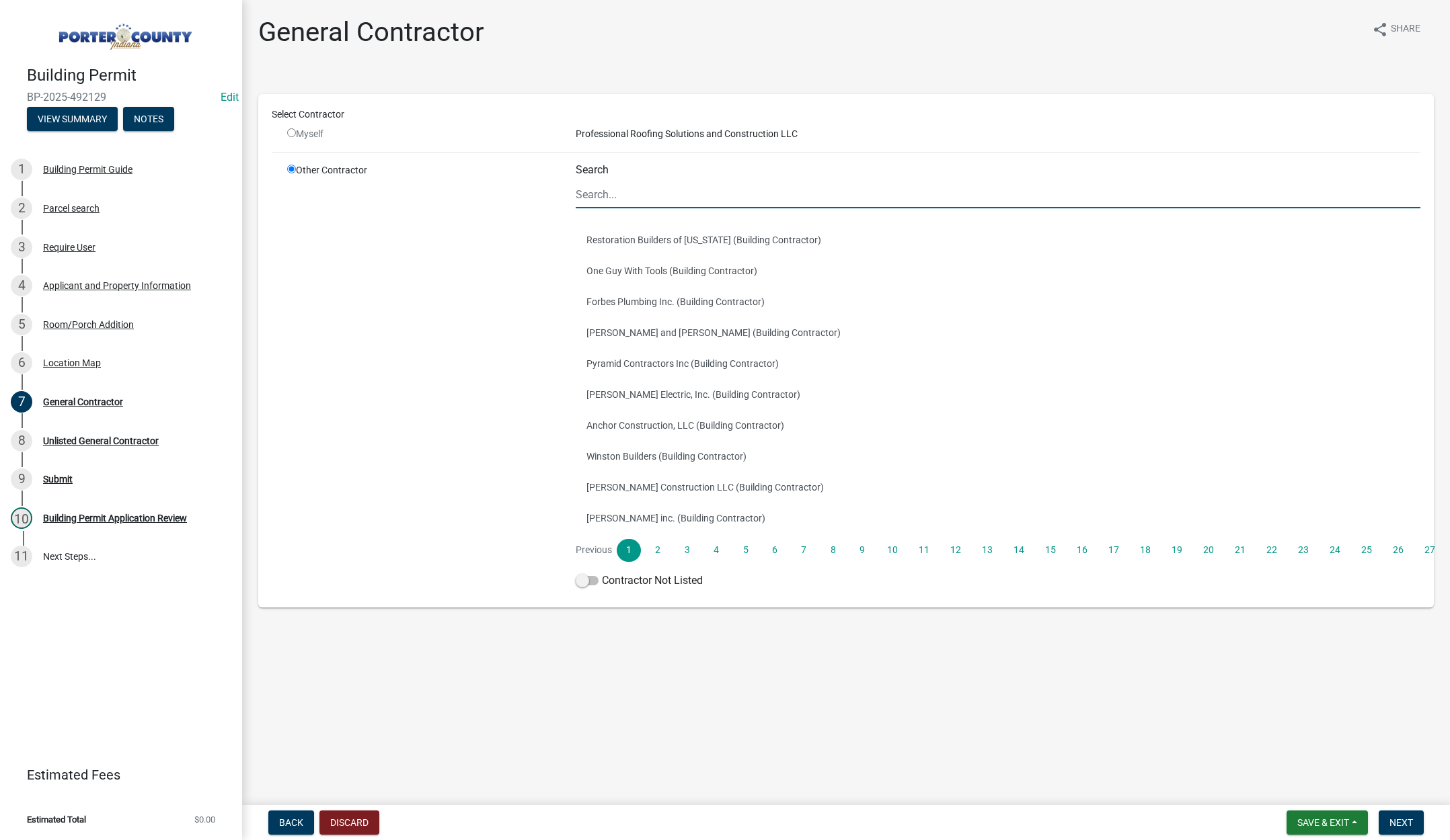
click at [615, 190] on input "Search" at bounding box center [997, 195] width 844 height 27
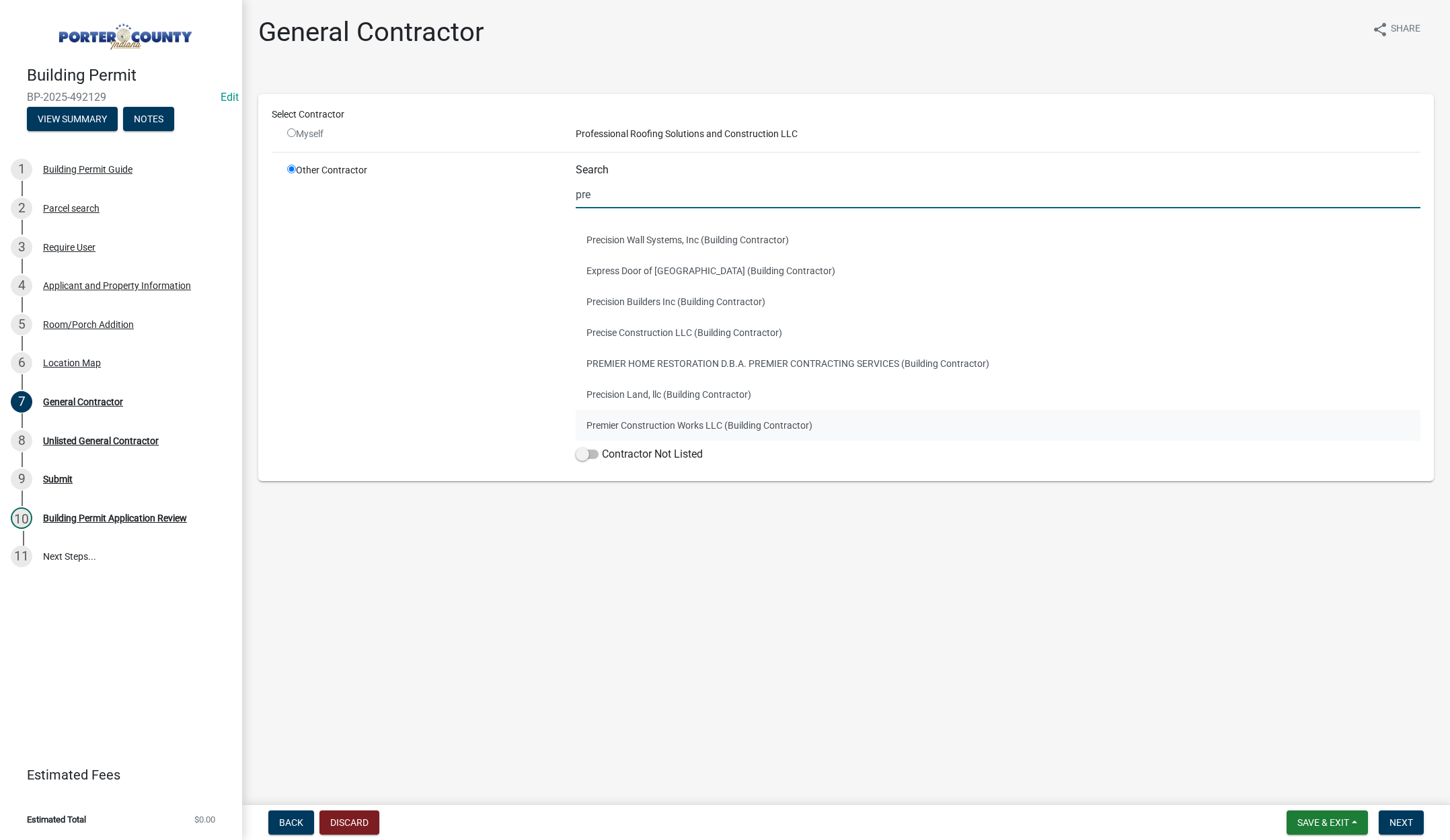
type input "pre"
click at [678, 419] on button "Premier Construction Works LLC (Building Contractor)" at bounding box center [997, 425] width 844 height 31
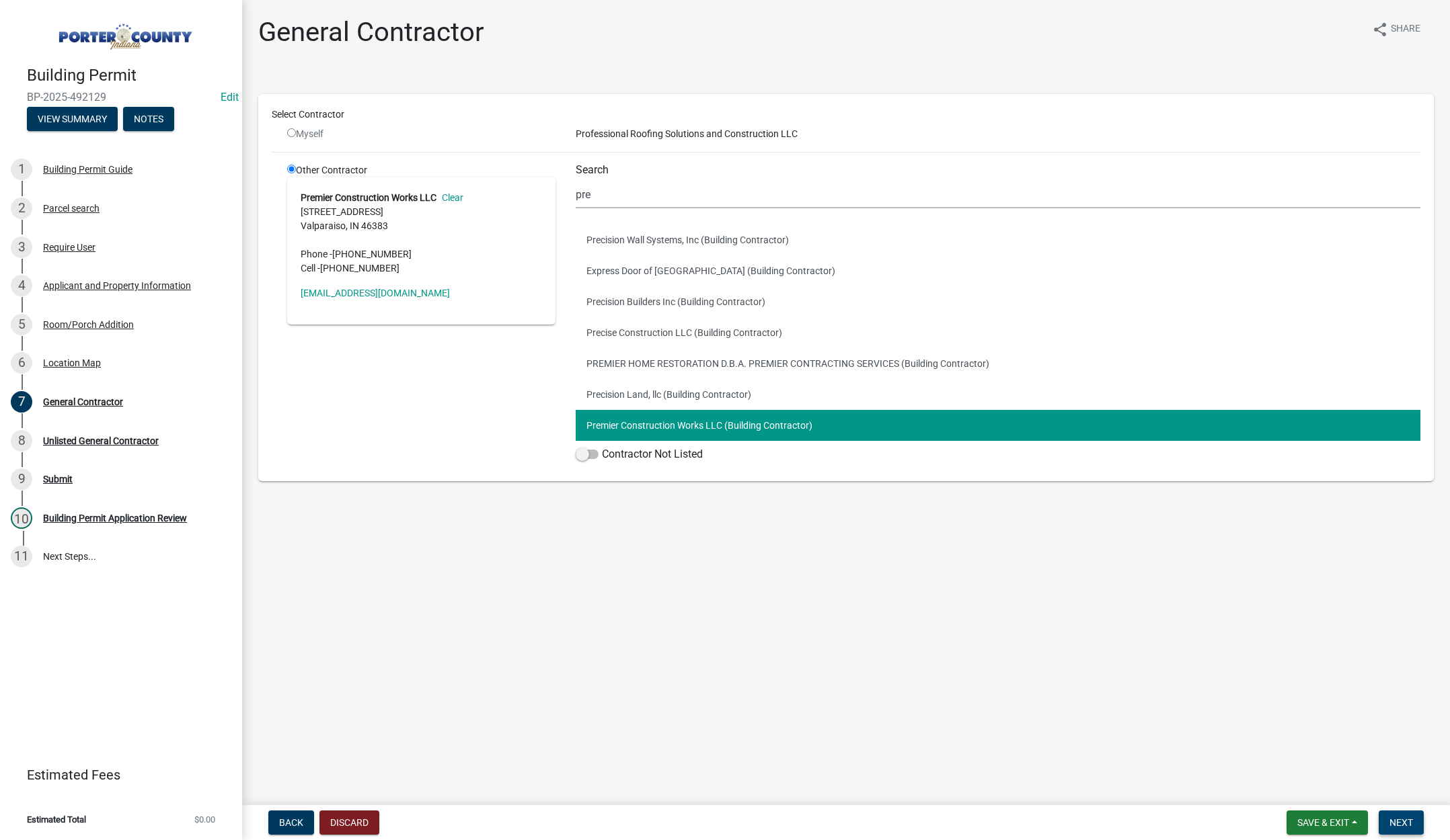
click at [1396, 824] on span "Next" at bounding box center [1401, 823] width 23 height 11
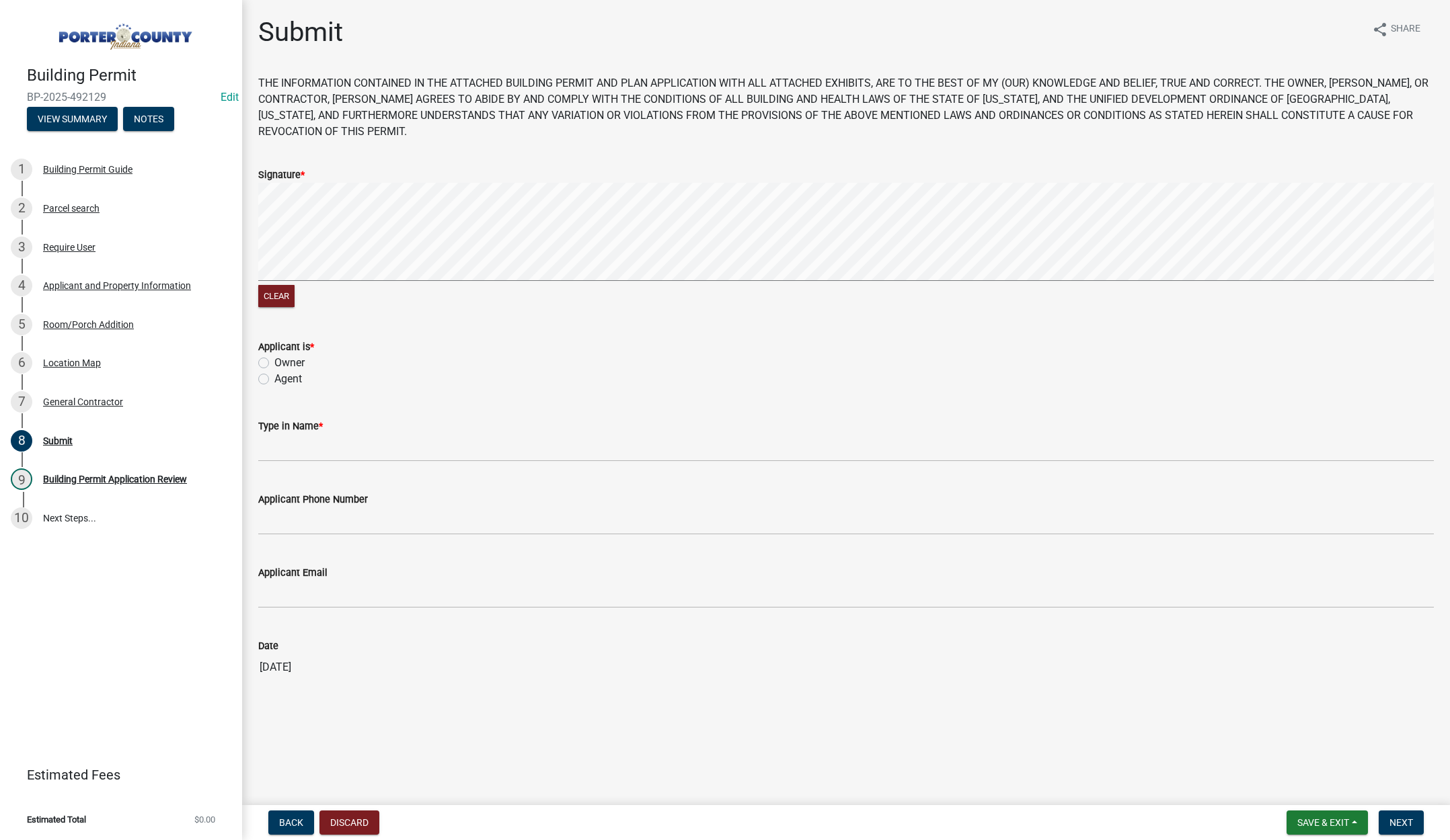
click at [274, 378] on label "Agent" at bounding box center [288, 379] width 27 height 16
click at [274, 378] on input "Agent" at bounding box center [278, 375] width 9 height 9
radio input "true"
click at [298, 443] on input "Type in Name *" at bounding box center [845, 448] width 1176 height 27
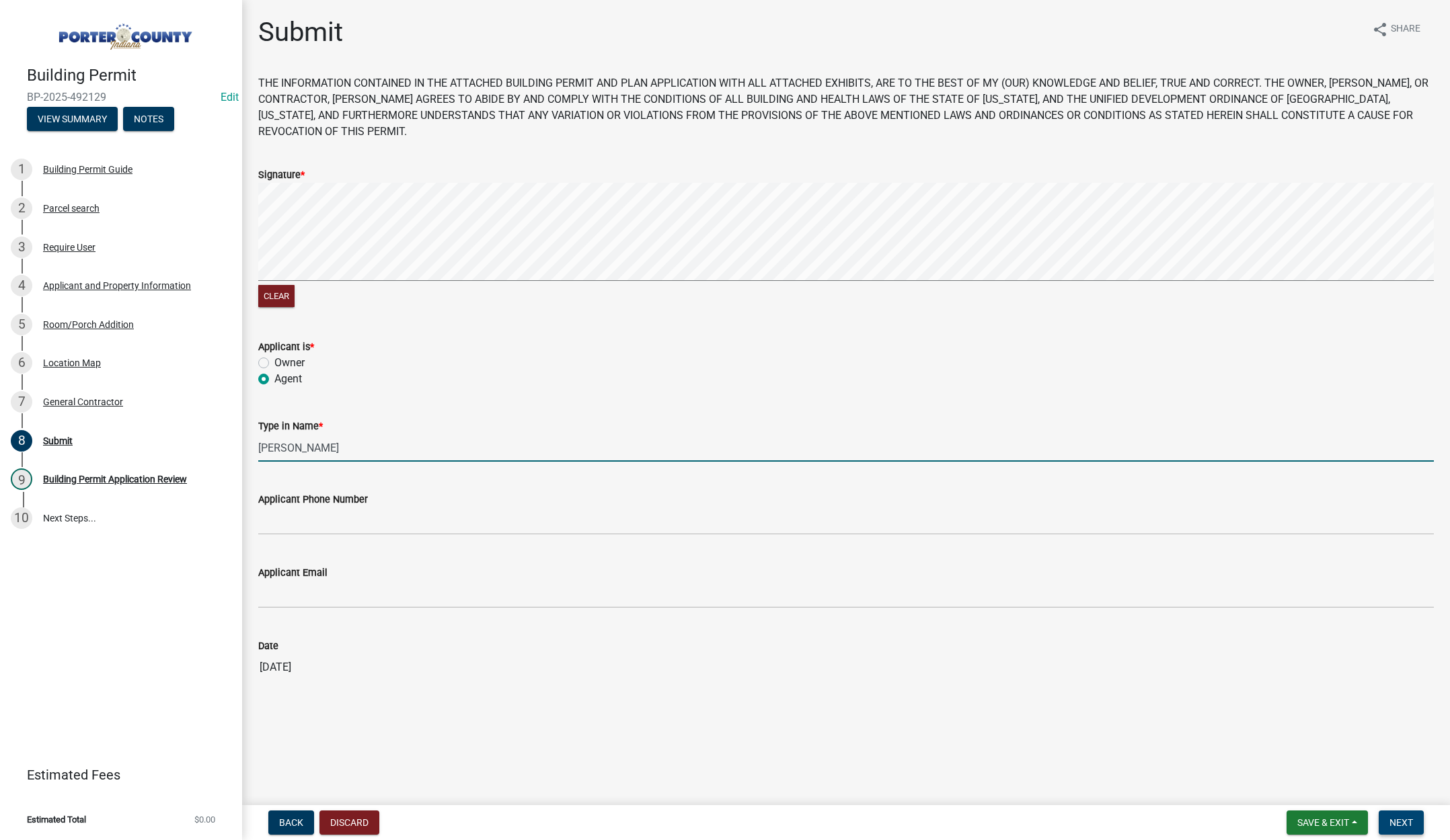
type input "Jay"
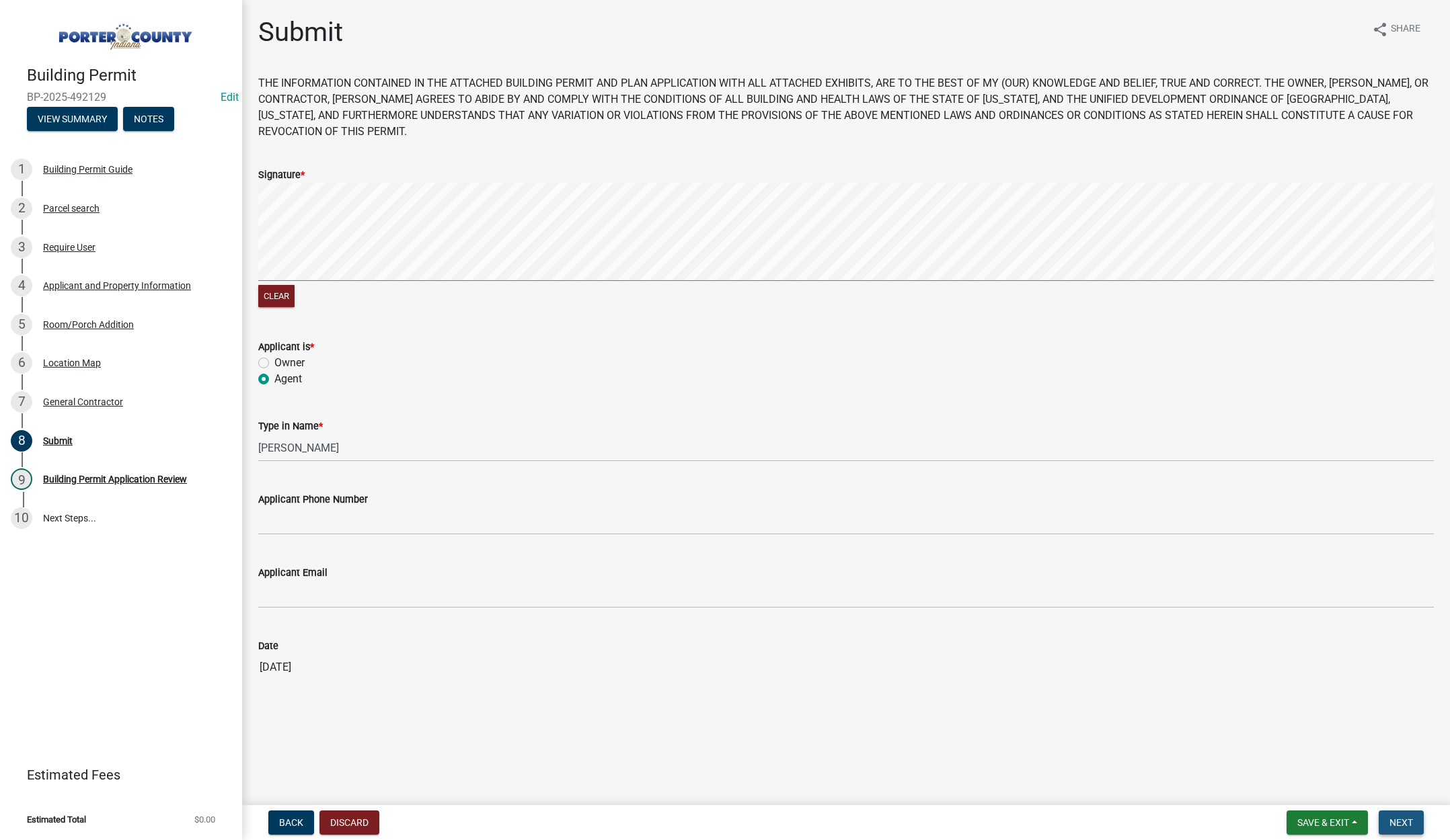
click at [1404, 813] on button "Next" at bounding box center [1401, 823] width 45 height 24
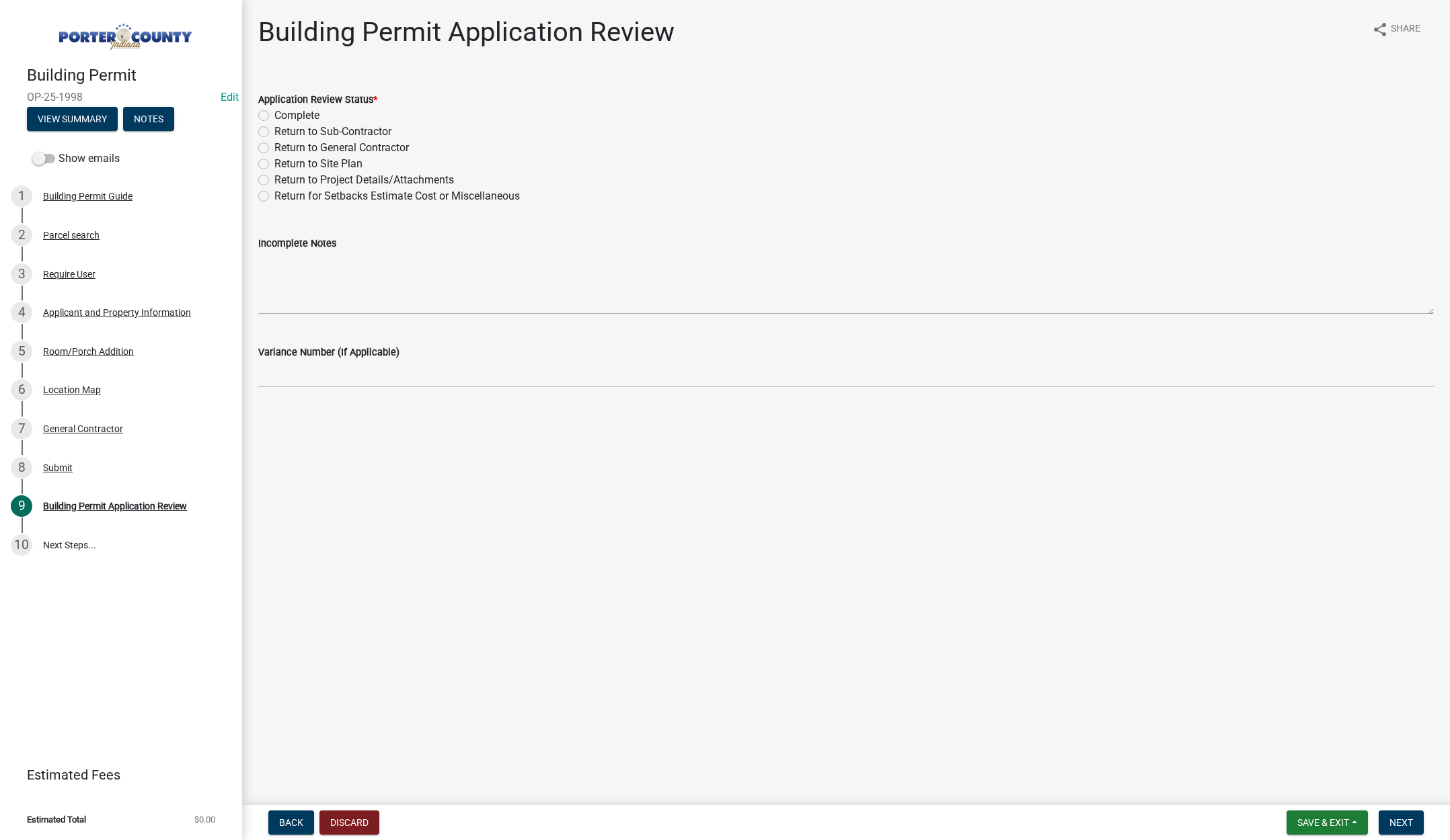
click at [274, 113] on label "Complete" at bounding box center [297, 115] width 45 height 16
click at [274, 113] on input "Complete" at bounding box center [278, 111] width 9 height 9
radio input "true"
click at [1399, 820] on span "Next" at bounding box center [1401, 823] width 23 height 11
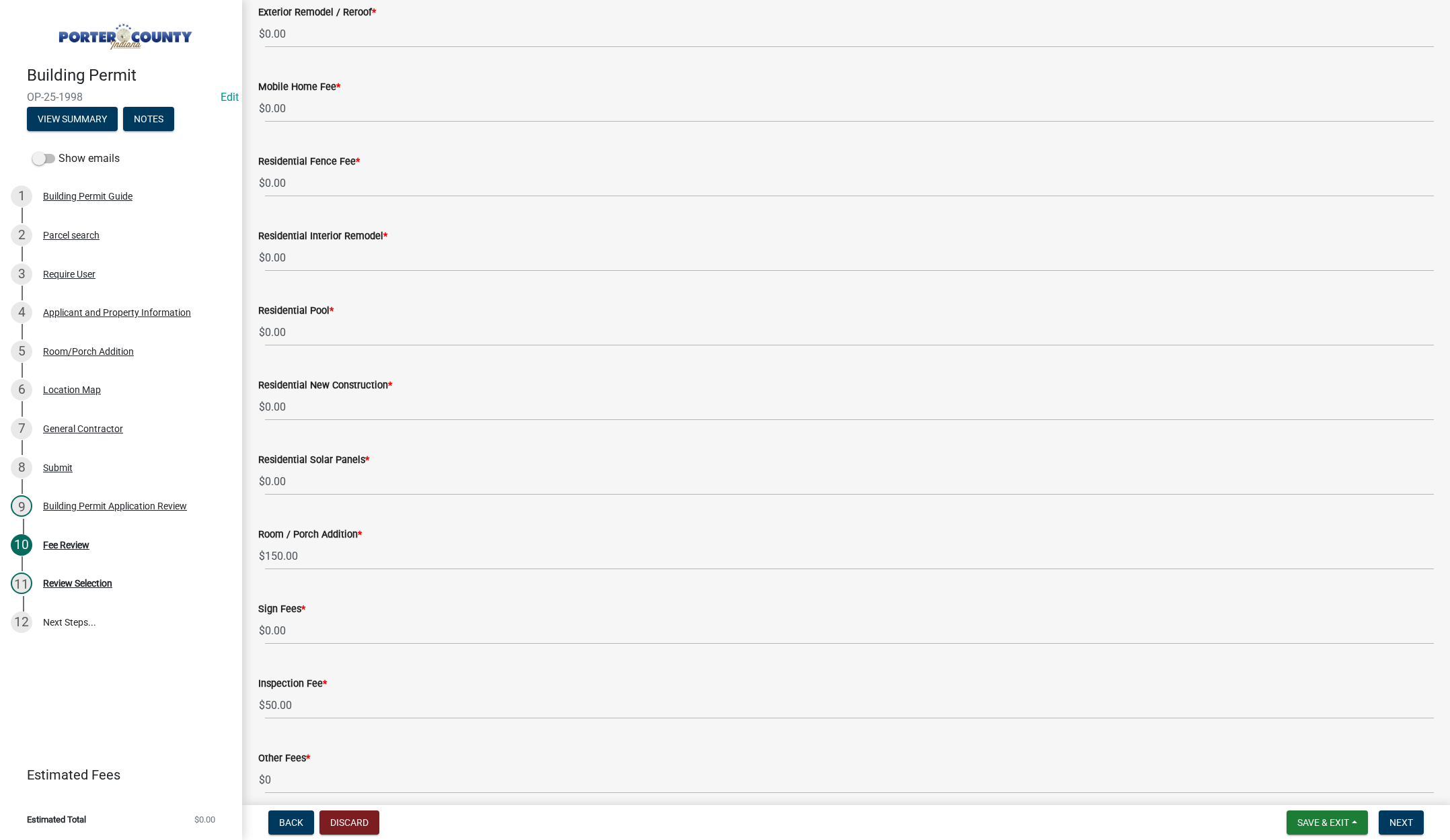
scroll to position [596, 0]
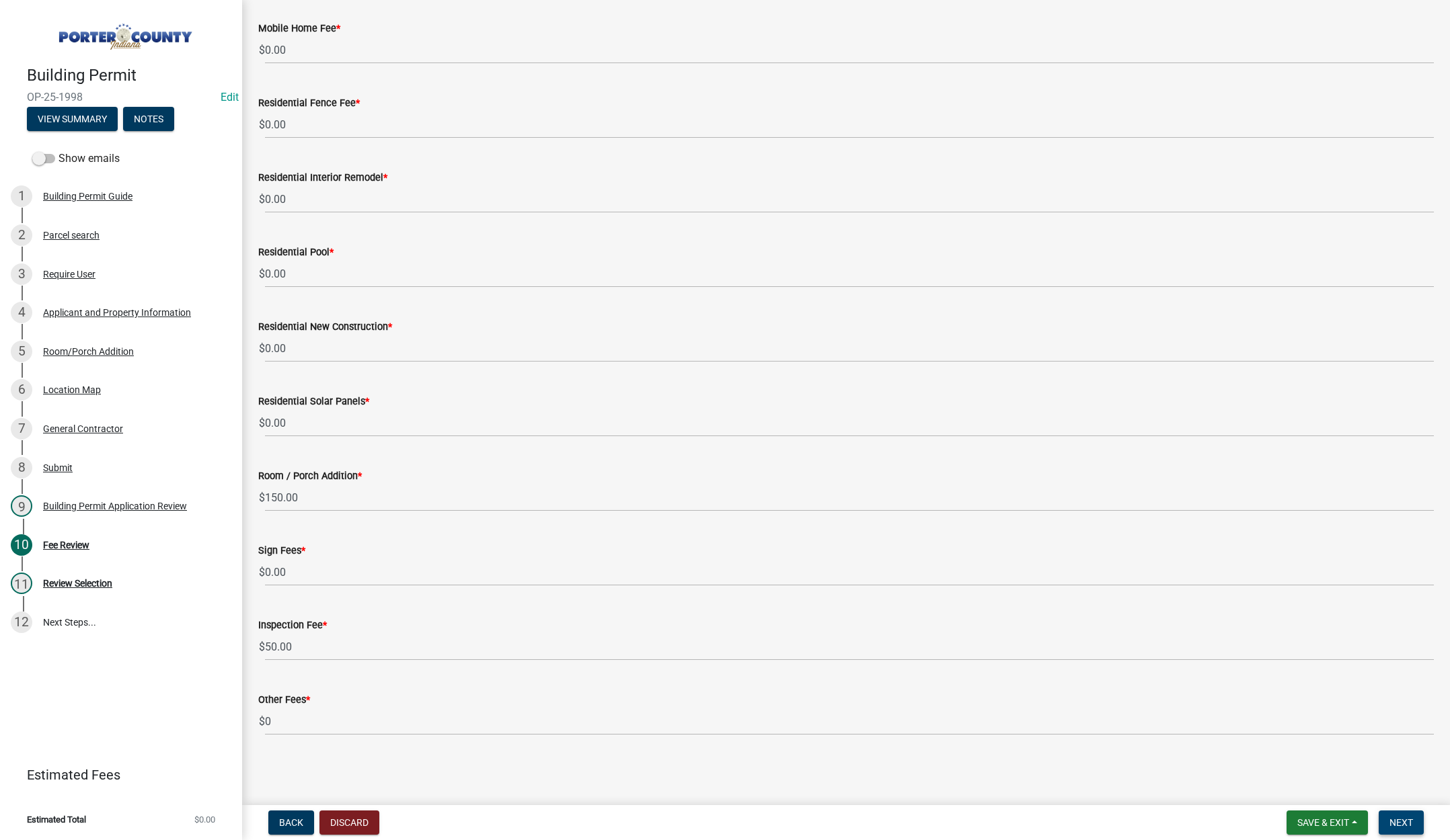
click at [1398, 814] on button "Next" at bounding box center [1401, 823] width 45 height 24
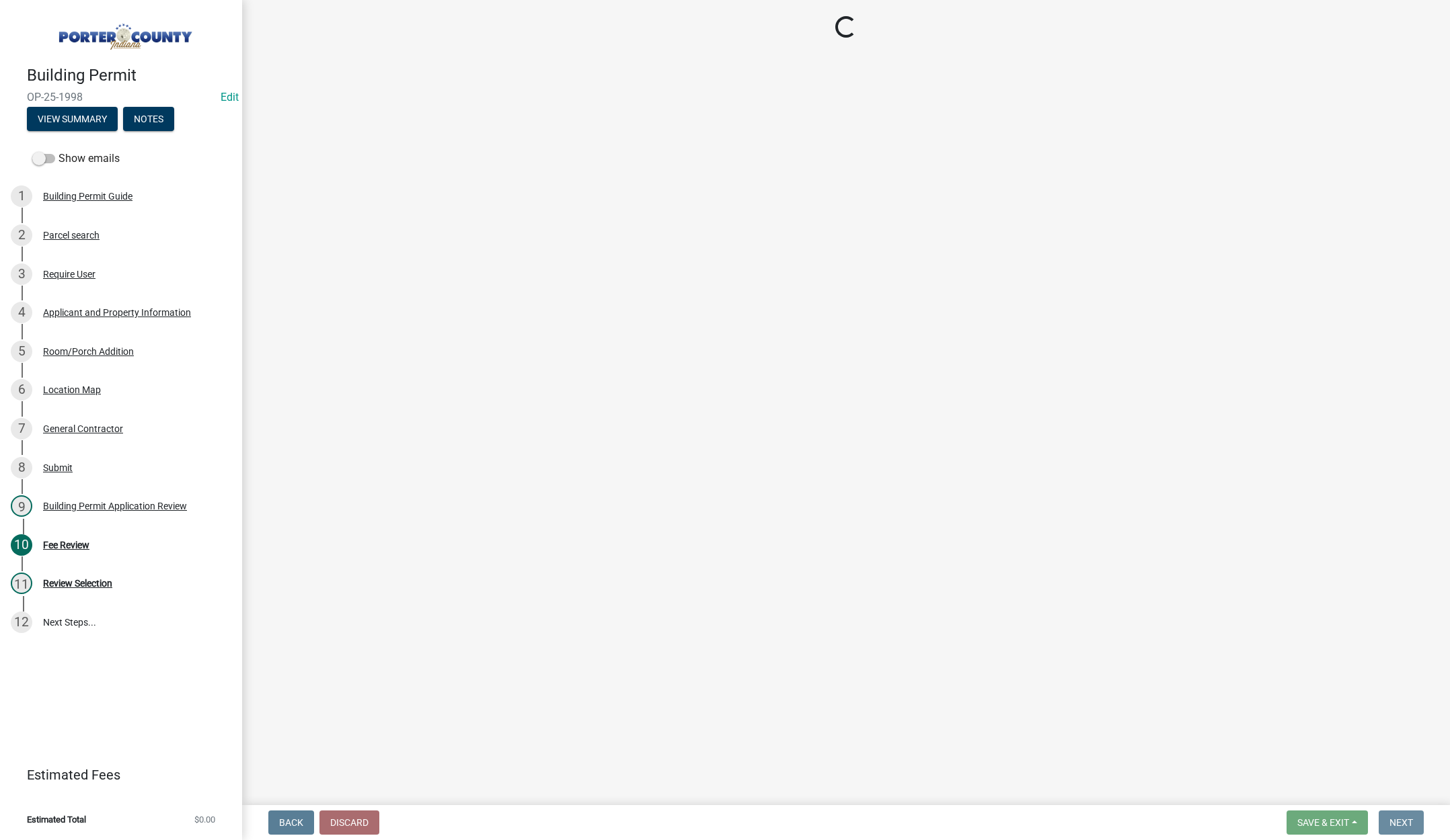
scroll to position [0, 0]
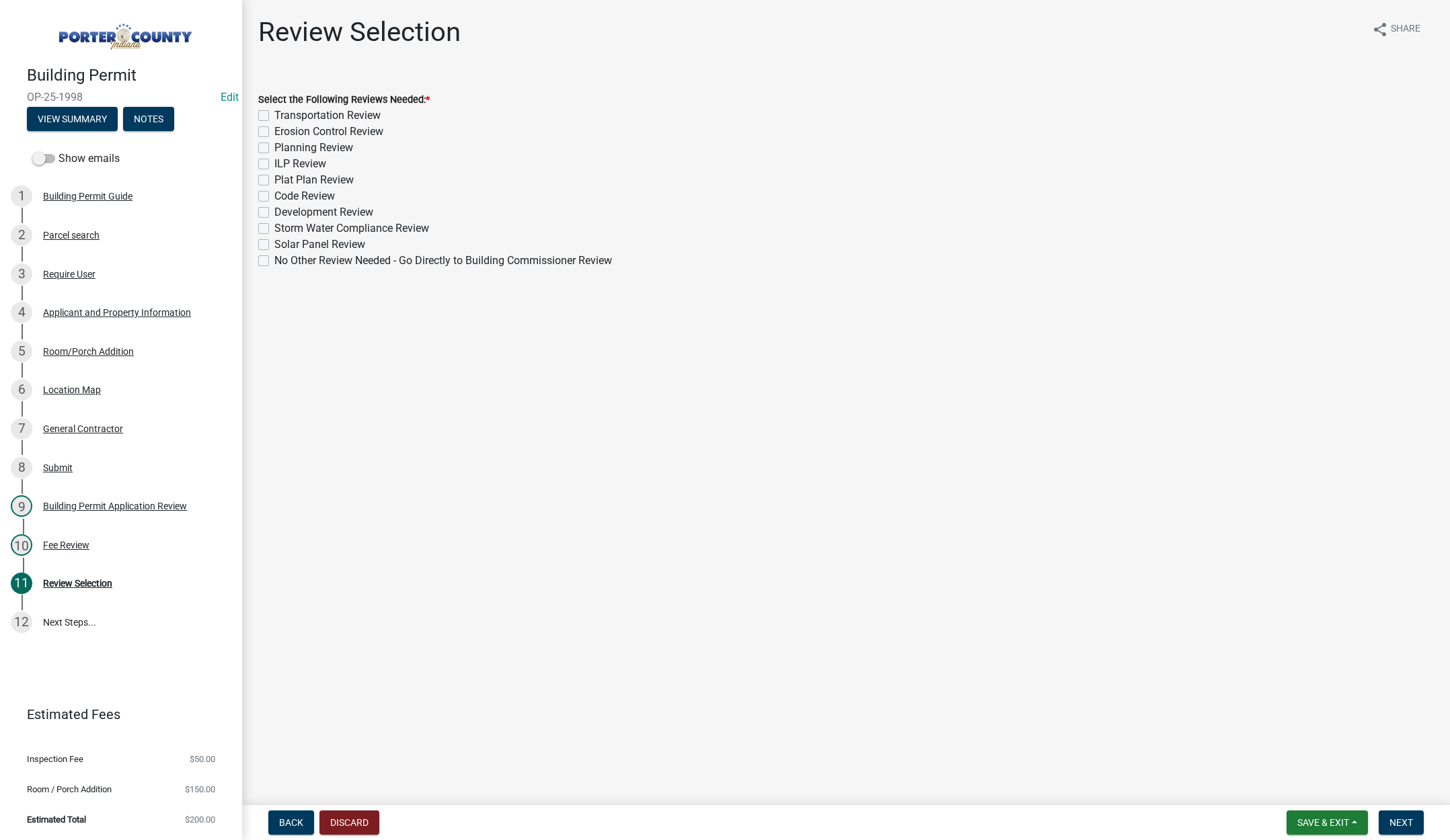
click at [60, 689] on div "Building Permit OP-25-1998 Edit View Summary Notes Show emails 1 Building Permi…" at bounding box center [121, 420] width 242 height 840
click at [274, 260] on label "No Other Review Needed - Go Directly to Building Commissioner Review" at bounding box center [443, 261] width 337 height 16
click at [274, 260] on input "No Other Review Needed - Go Directly to Building Commissioner Review" at bounding box center [278, 257] width 9 height 9
checkbox input "true"
checkbox input "false"
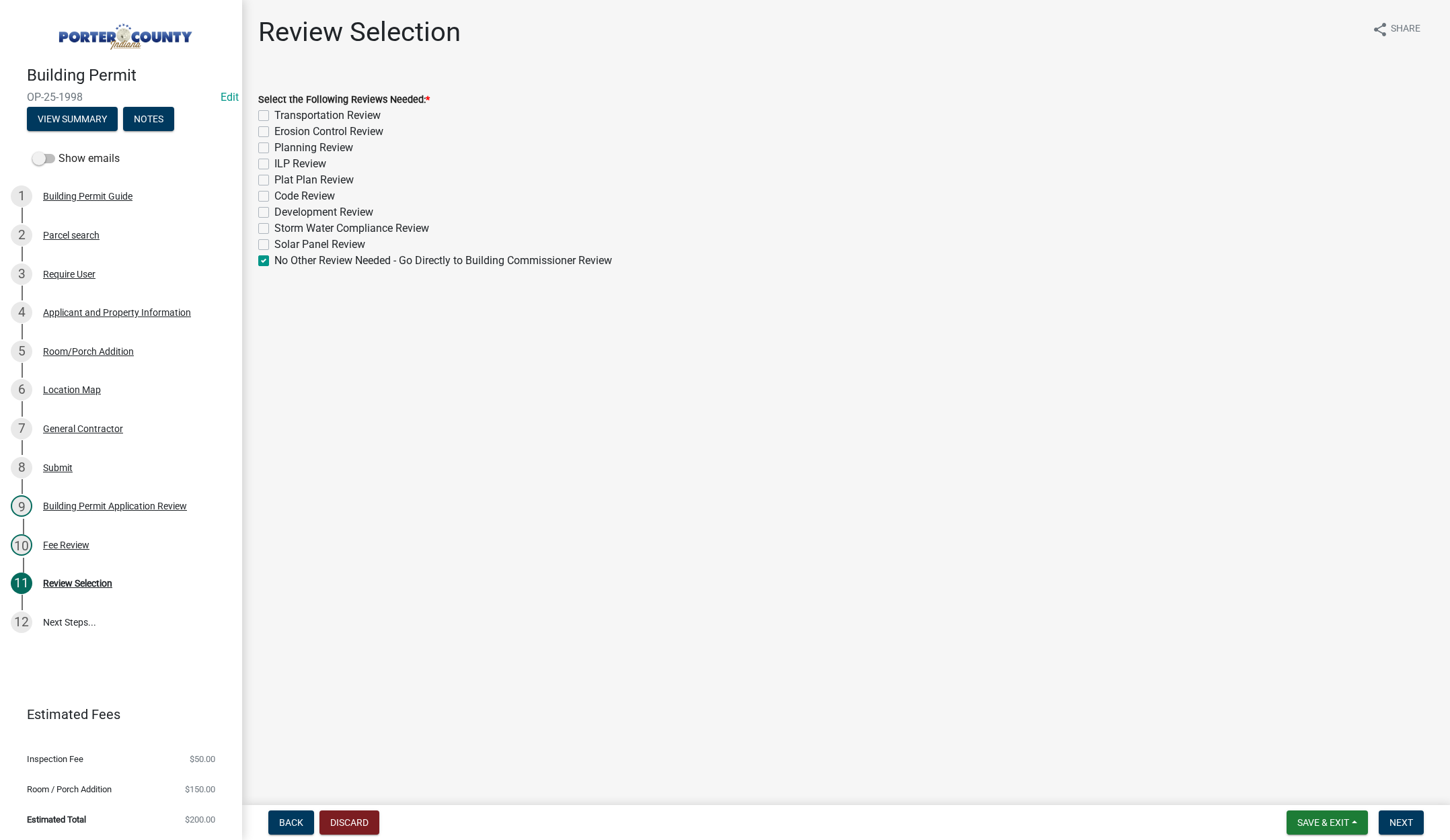
checkbox input "false"
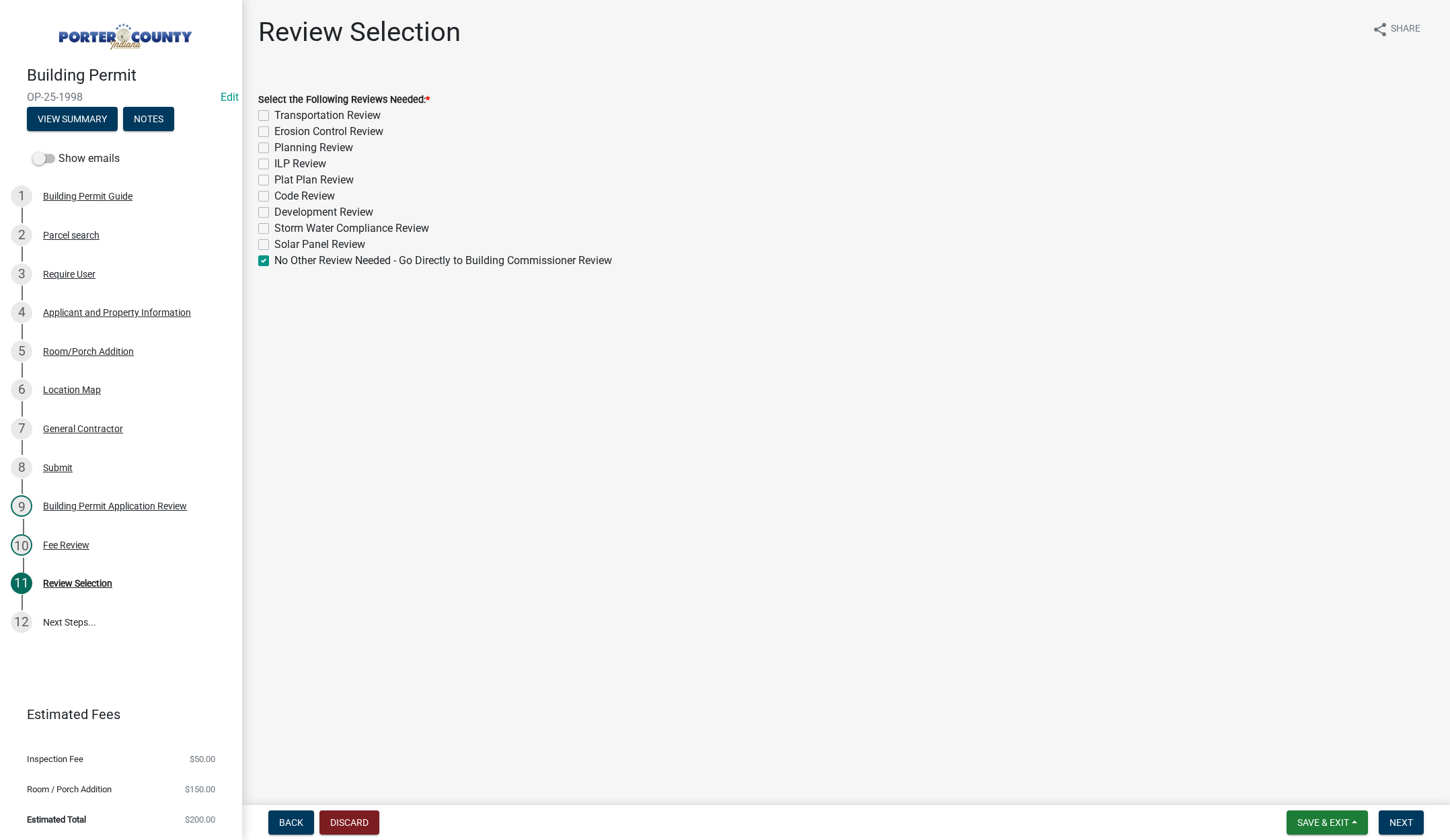
checkbox input "false"
checkbox input "true"
click at [1401, 819] on span "Next" at bounding box center [1401, 823] width 23 height 11
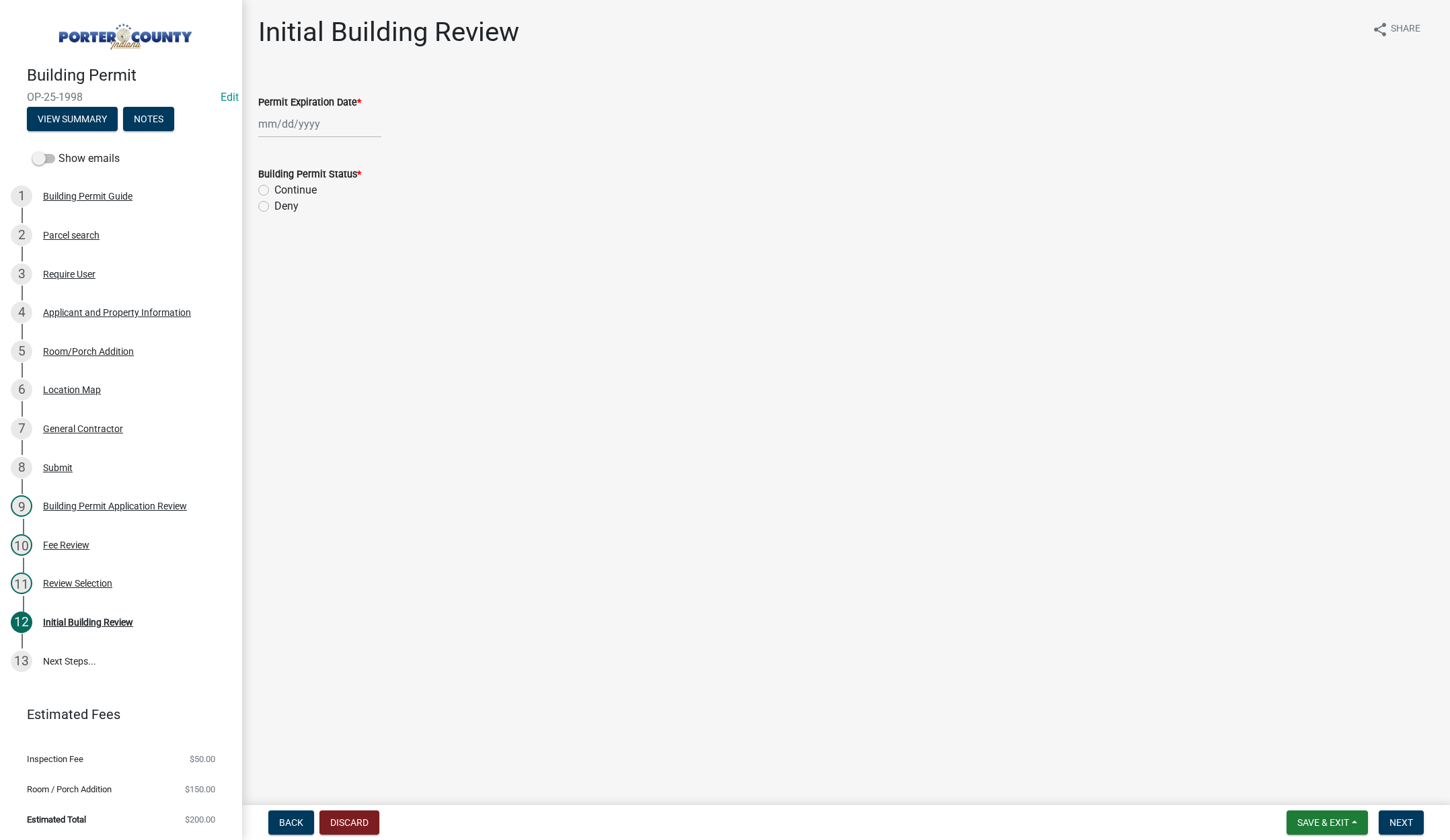
click at [340, 131] on div at bounding box center [319, 124] width 123 height 27
select select "10"
click at [367, 156] on select "1525 1526 1527 1528 1529 1530 1531 1532 1533 1534 1535 1536 1537 1538 1539 1540…" at bounding box center [363, 152] width 48 height 20
select select "2026"
click at [339, 142] on select "1525 1526 1527 1528 1529 1530 1531 1532 1533 1534 1535 1536 1537 1538 1539 1540…" at bounding box center [363, 152] width 48 height 20
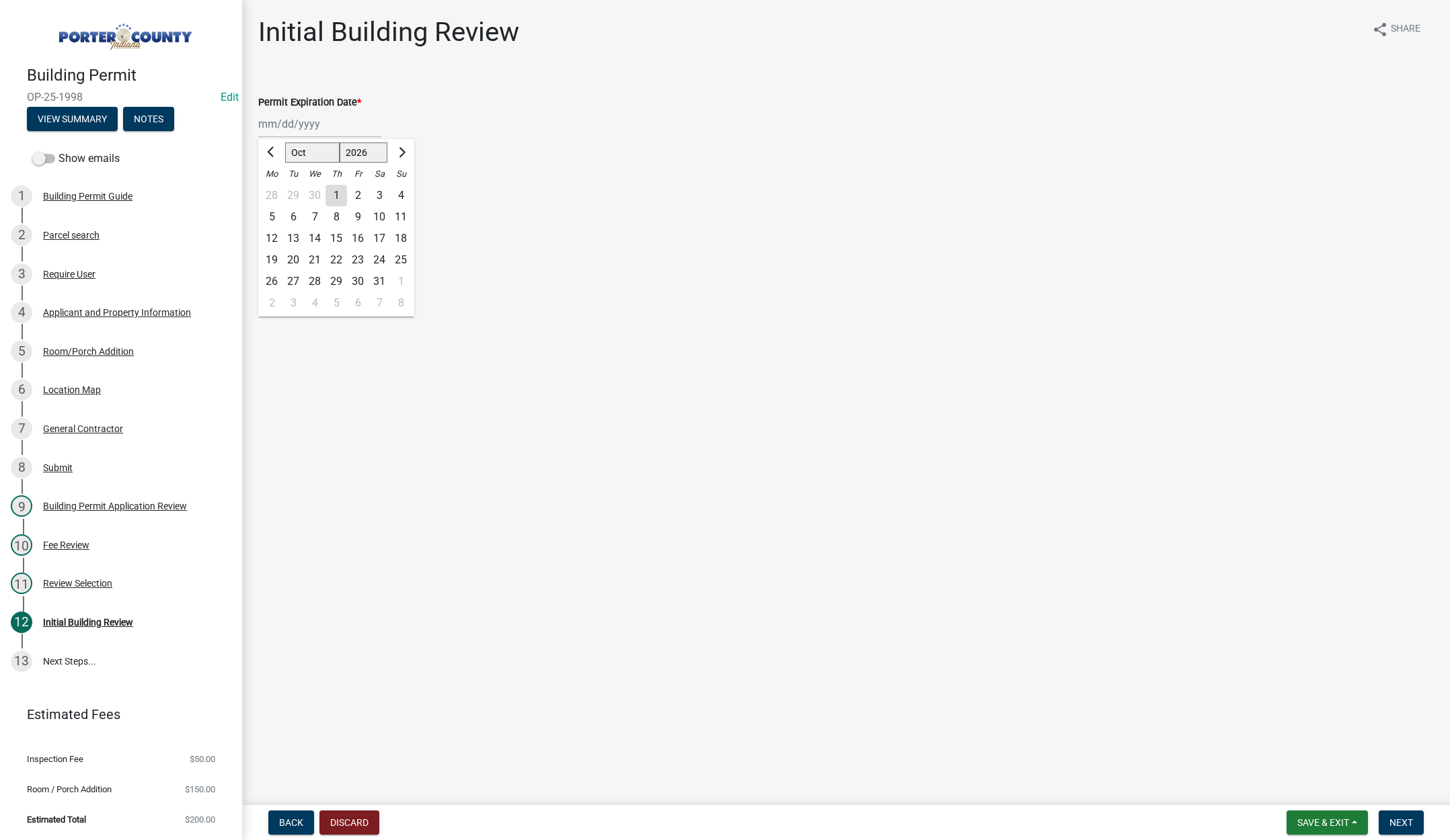
click at [317, 233] on div "14" at bounding box center [315, 238] width 21 height 21
type input "[DATE]"
click at [274, 191] on label "Continue" at bounding box center [296, 190] width 43 height 16
click at [274, 191] on input "Continue" at bounding box center [278, 186] width 9 height 9
radio input "true"
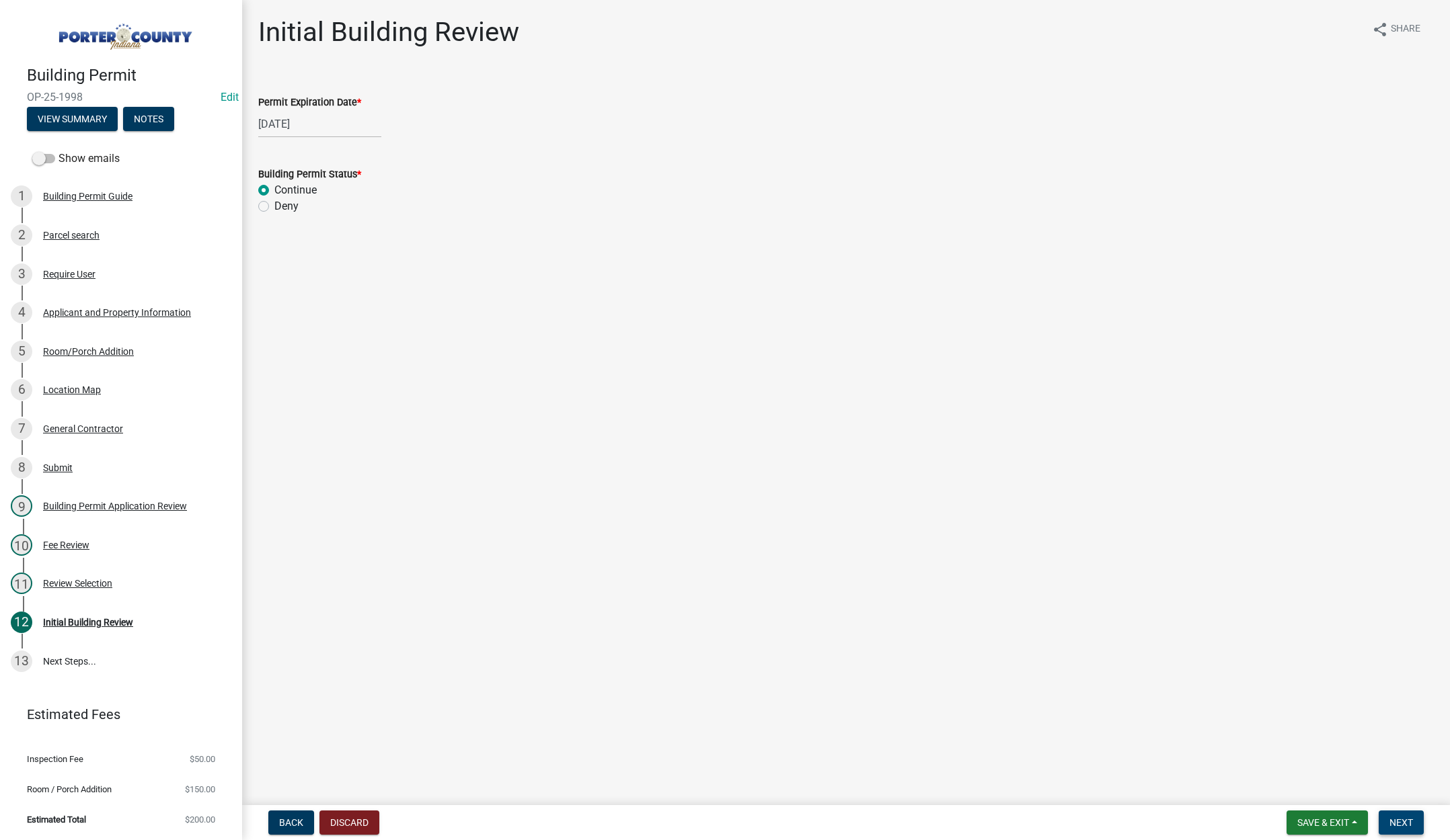
click at [1396, 820] on span "Next" at bounding box center [1401, 823] width 23 height 11
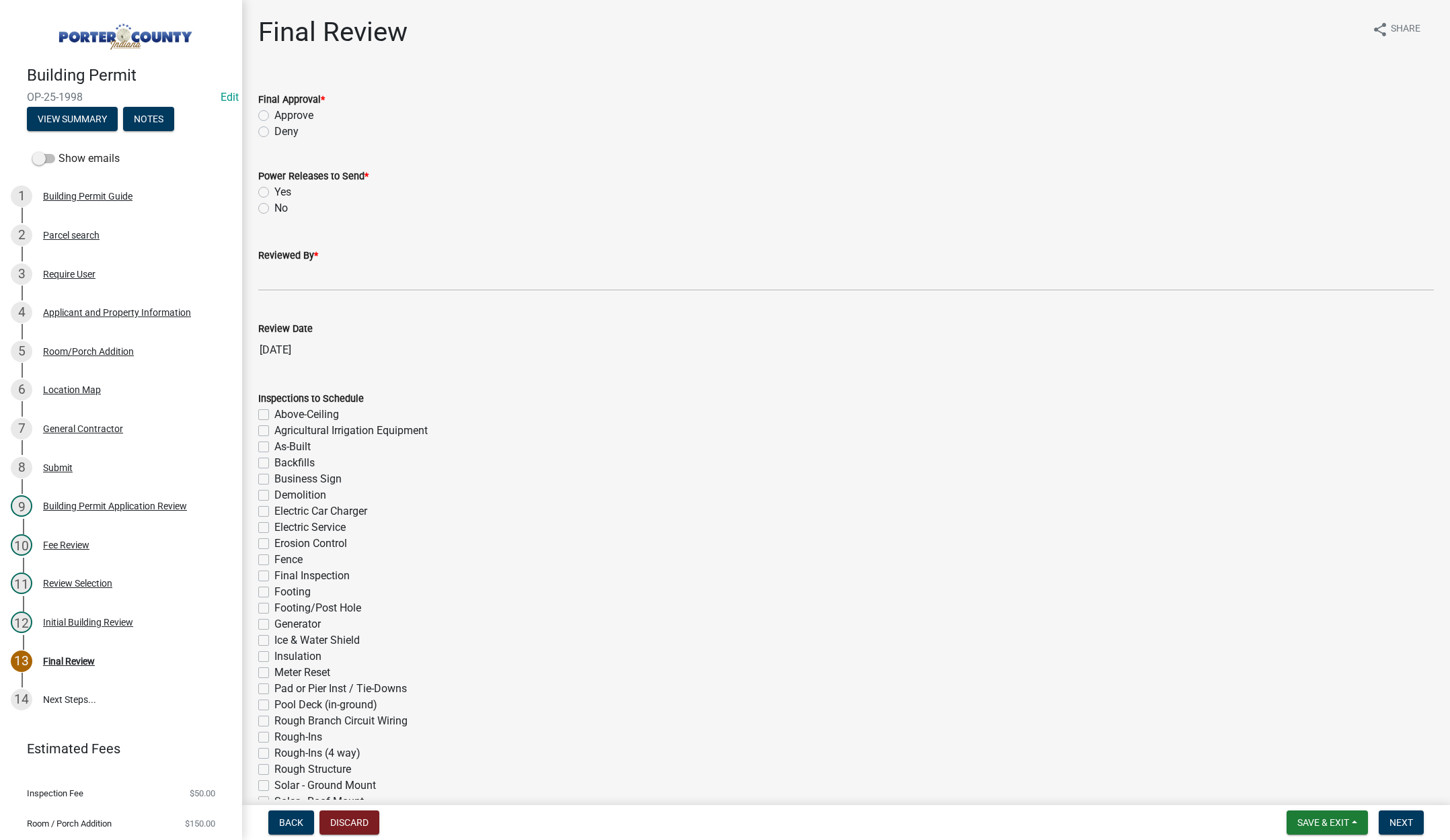
click at [274, 113] on label "Approve" at bounding box center [294, 115] width 39 height 16
click at [274, 113] on input "Approve" at bounding box center [278, 111] width 9 height 9
radio input "true"
click at [274, 209] on label "No" at bounding box center [281, 208] width 14 height 16
click at [274, 209] on input "No" at bounding box center [278, 204] width 9 height 9
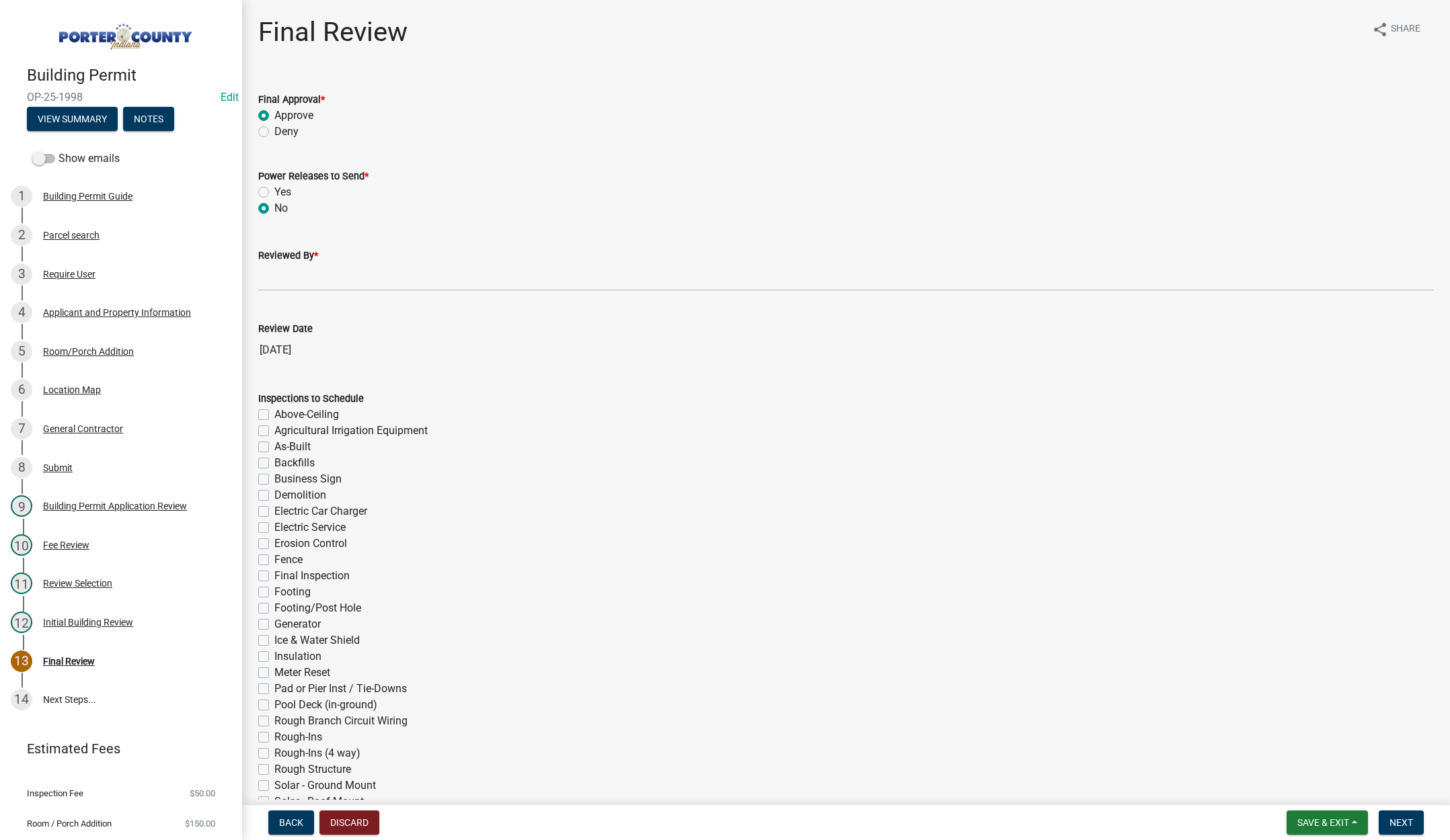
radio input "true"
drag, startPoint x: 278, startPoint y: 272, endPoint x: 322, endPoint y: 294, distance: 49.2
click at [280, 273] on input "Reviewed By *" at bounding box center [845, 277] width 1176 height 27
type input "[PERSON_NAME]"
click at [1403, 823] on span "Next" at bounding box center [1401, 823] width 23 height 11
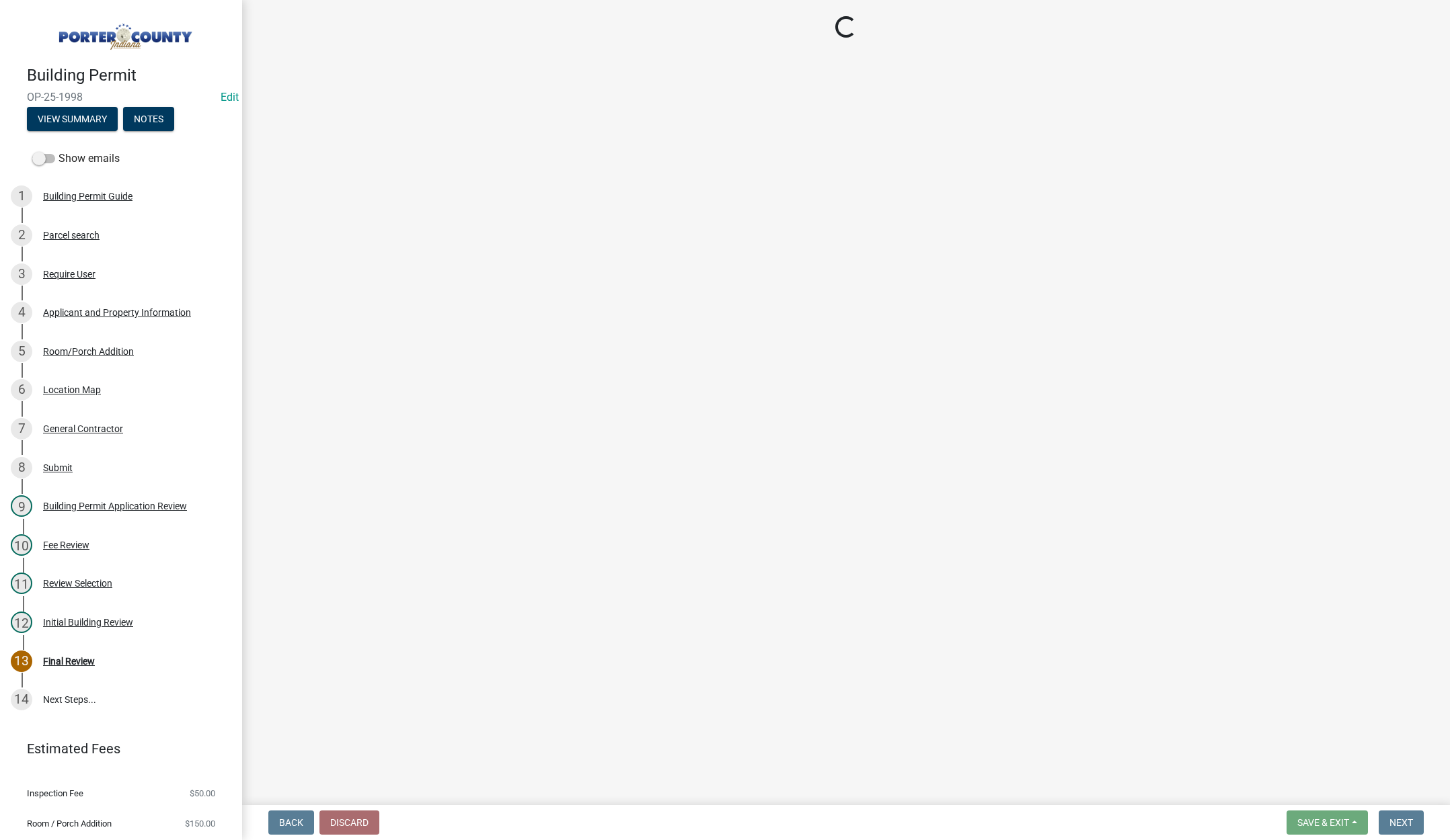
select select "3: 3"
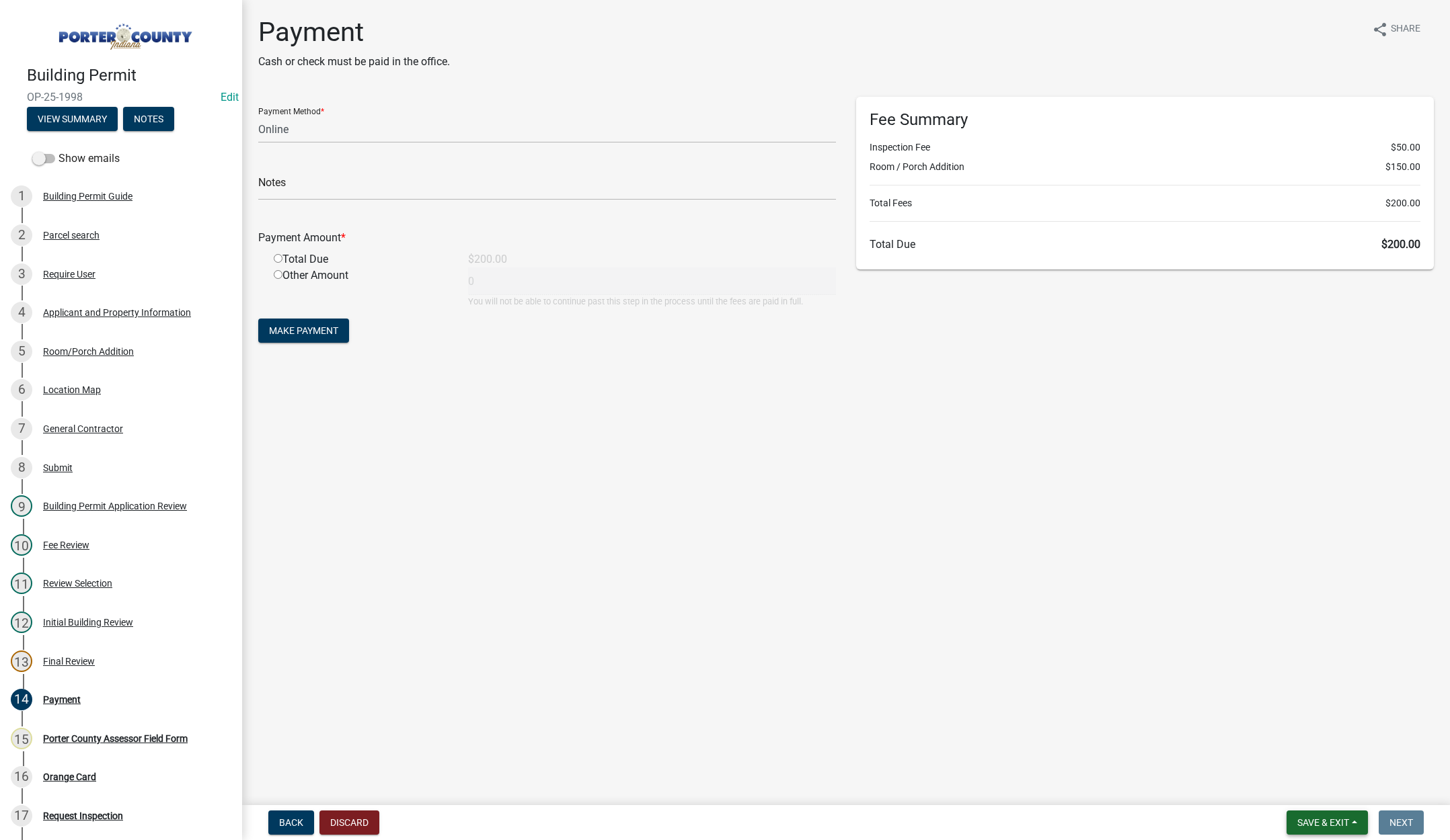
click at [1310, 819] on span "Save & Exit" at bounding box center [1322, 823] width 51 height 11
click at [1310, 790] on button "Save & Exit" at bounding box center [1313, 788] width 108 height 32
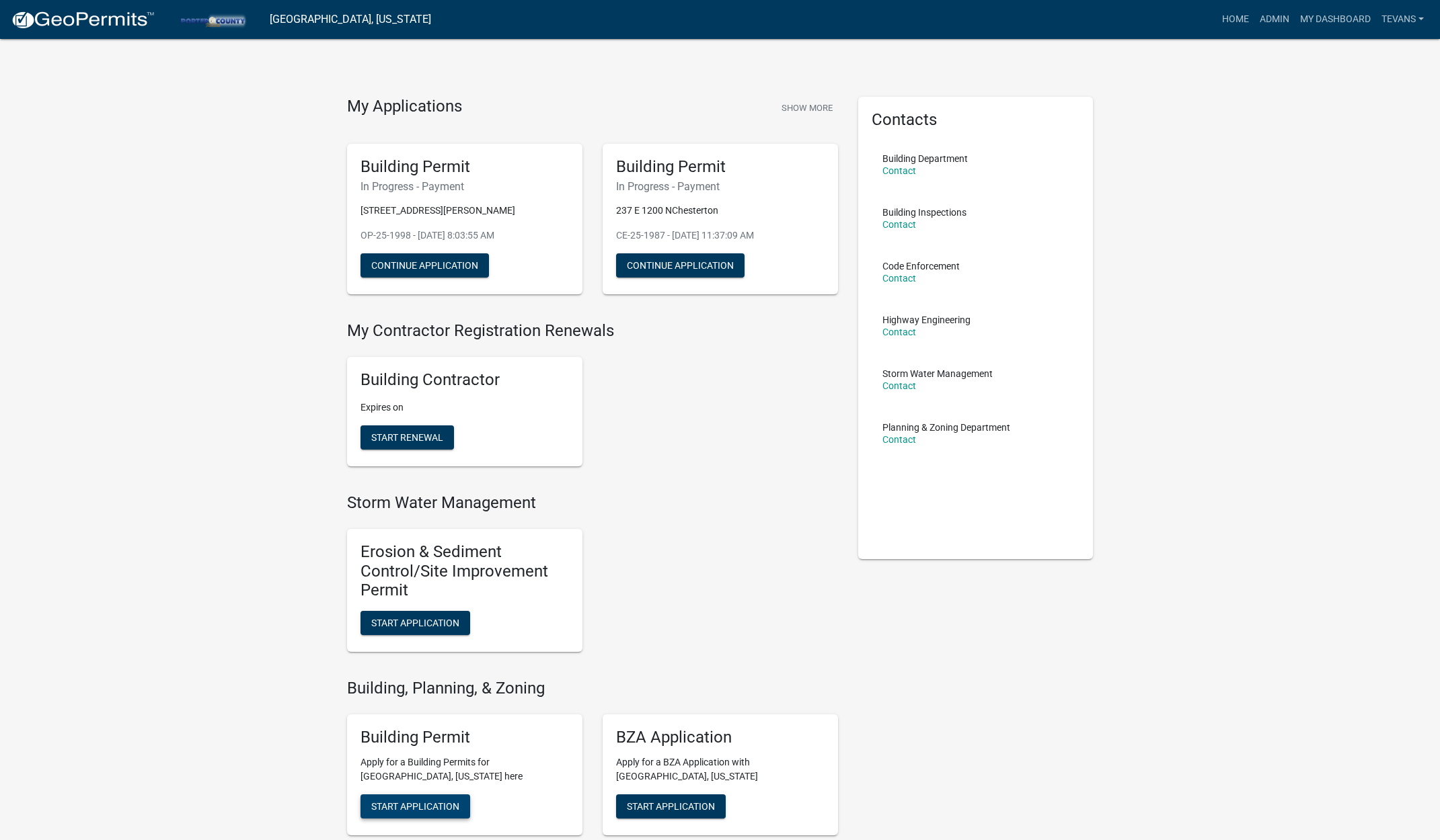
drag, startPoint x: 410, startPoint y: 805, endPoint x: 444, endPoint y: 789, distance: 37.6
click at [410, 804] on span "Start Application" at bounding box center [415, 805] width 88 height 11
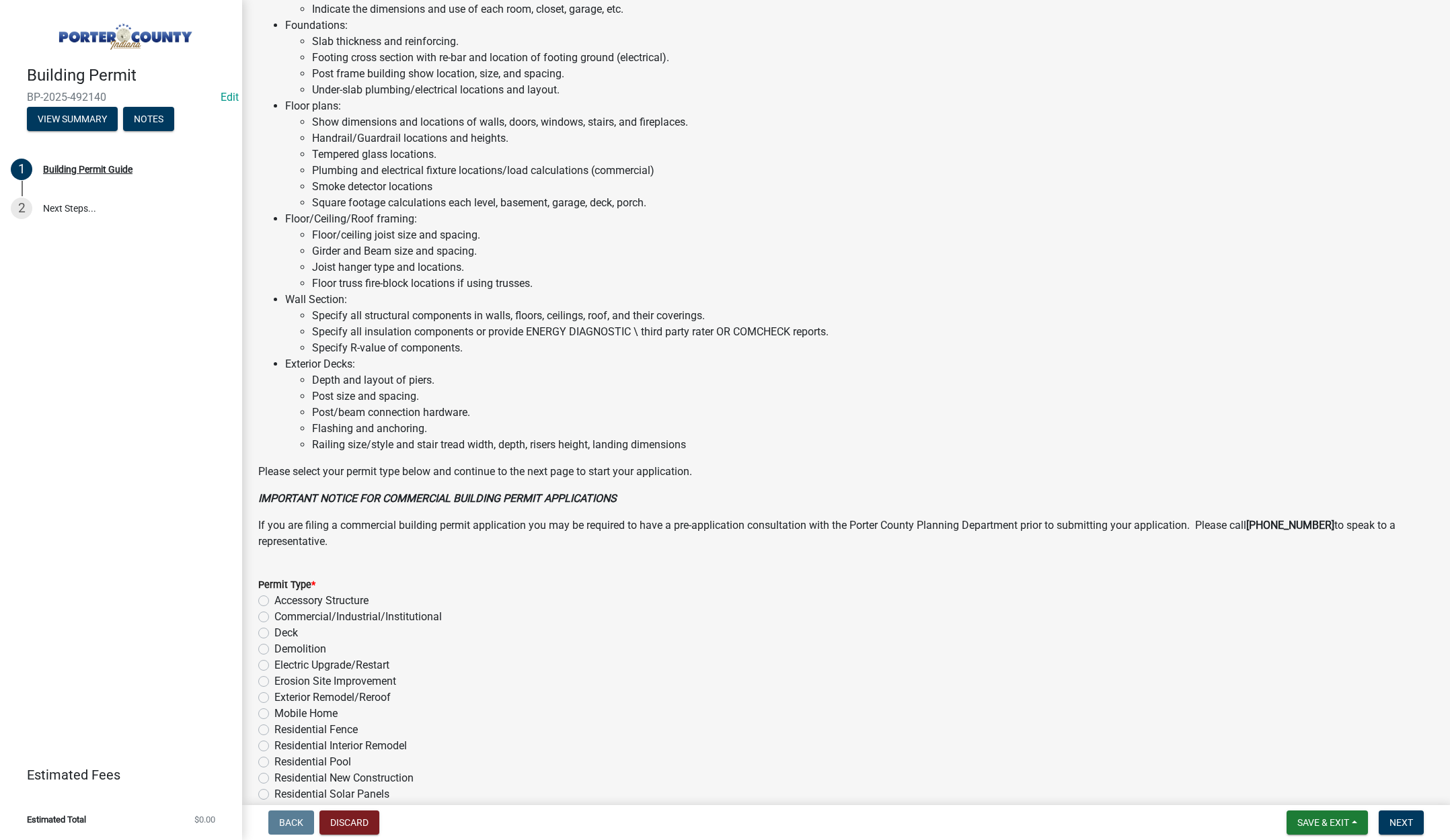
scroll to position [665, 0]
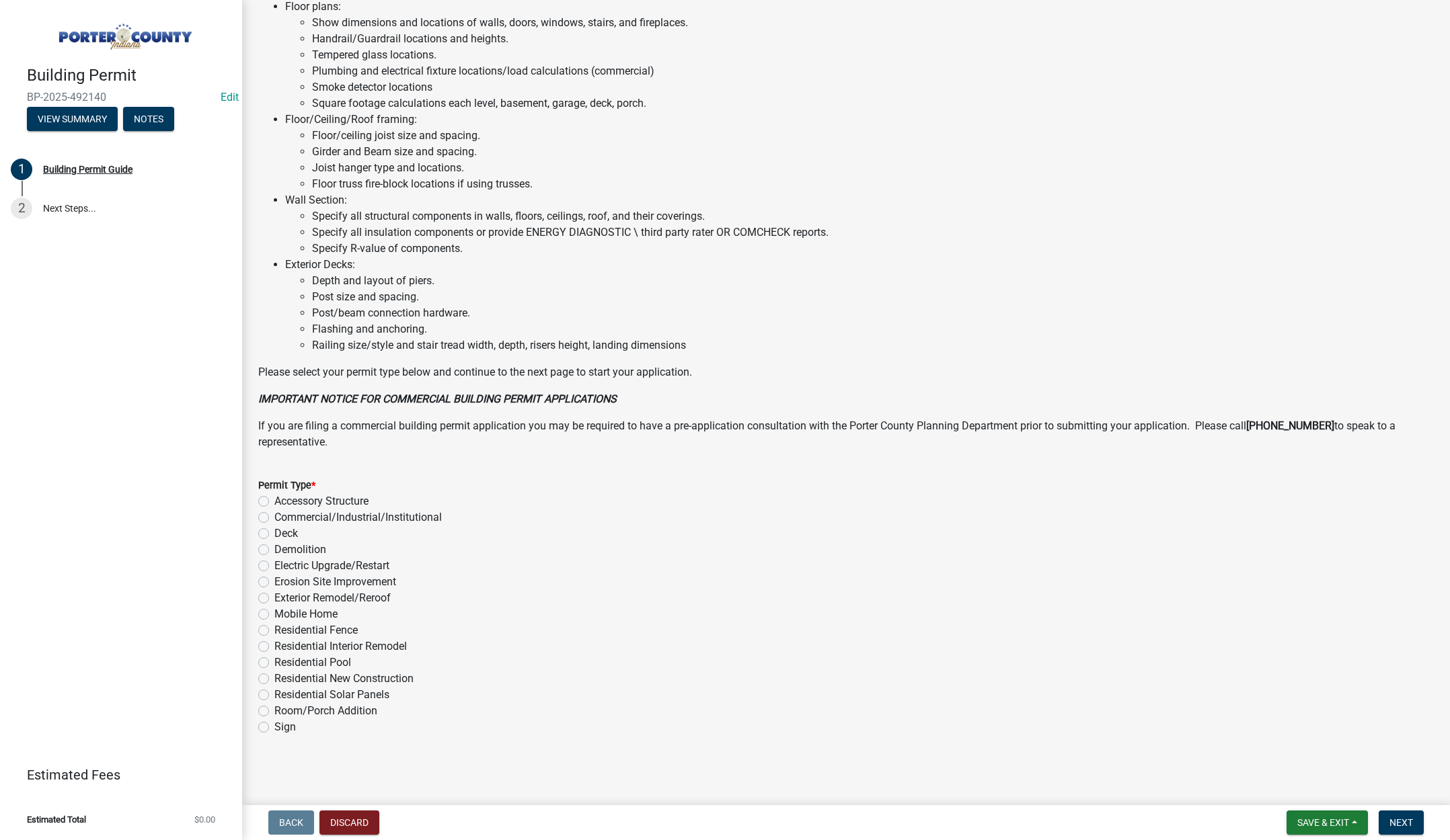
click at [274, 501] on label "Accessory Structure" at bounding box center [321, 501] width 94 height 16
click at [274, 501] on input "Accessory Structure" at bounding box center [278, 497] width 9 height 9
radio input "true"
click at [1402, 823] on span "Next" at bounding box center [1401, 823] width 23 height 11
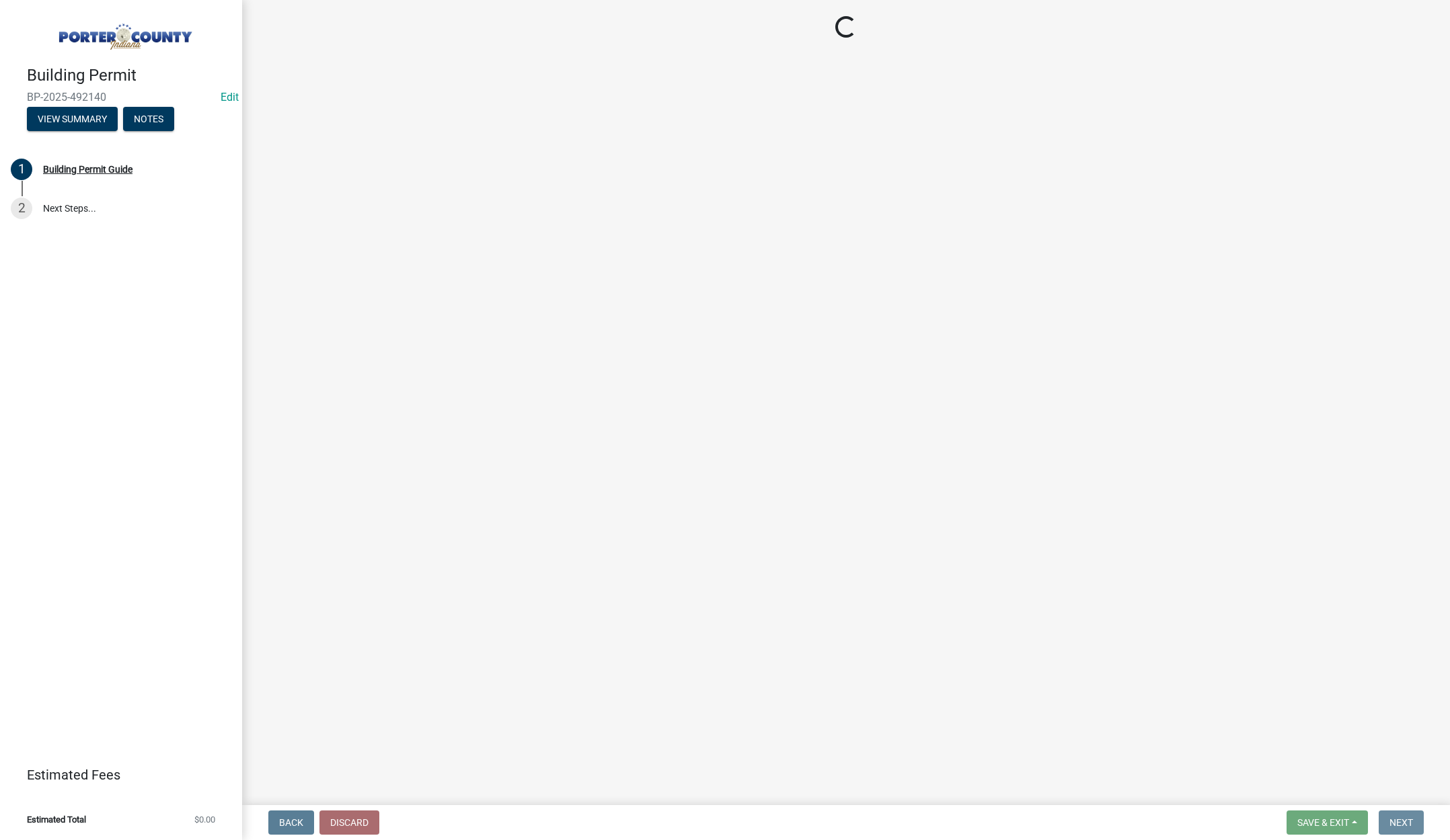
scroll to position [0, 0]
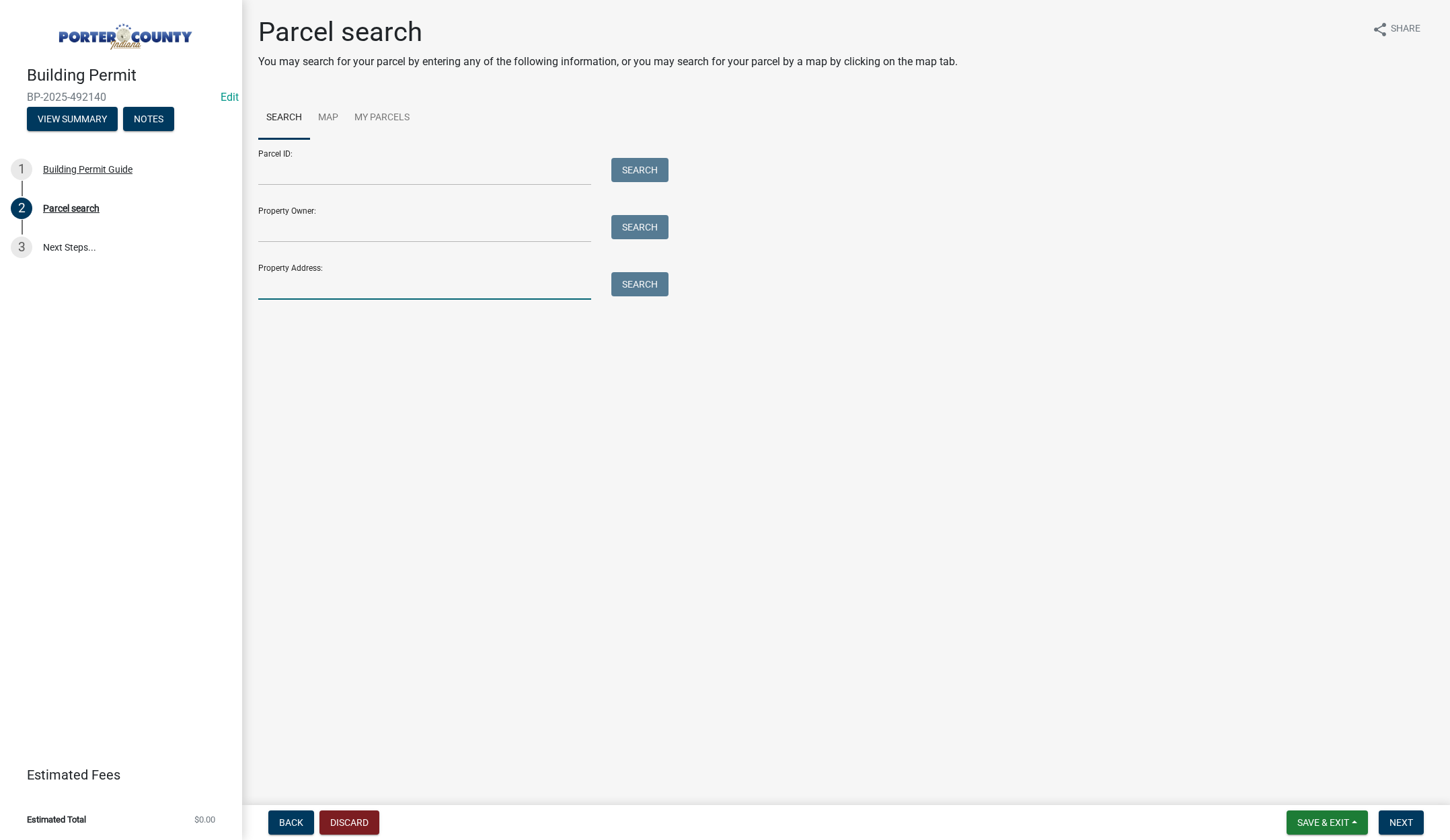
click at [316, 287] on input "Property Address:" at bounding box center [424, 286] width 332 height 27
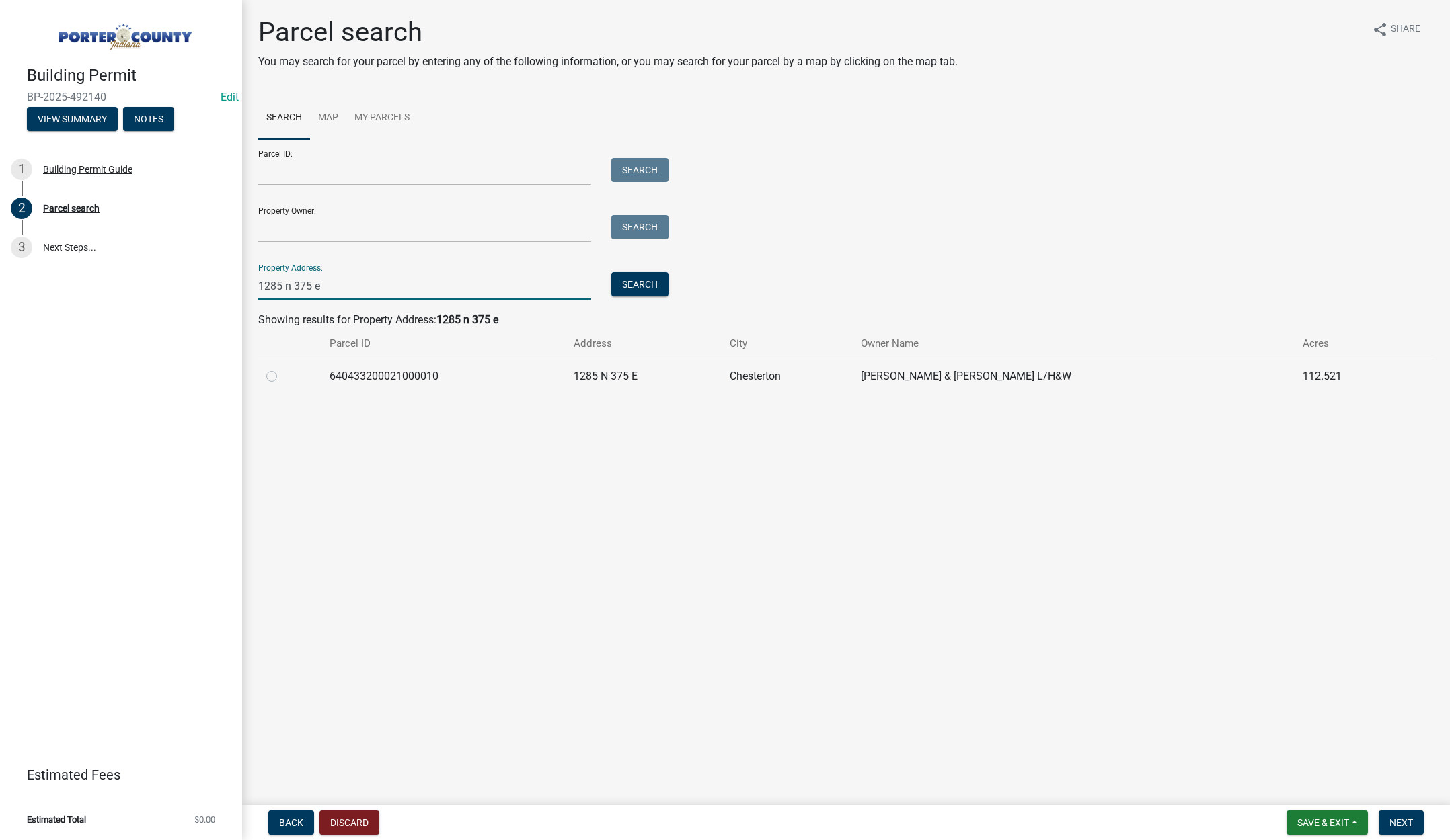
type input "1285 n 375 e"
drag, startPoint x: 270, startPoint y: 374, endPoint x: 287, endPoint y: 379, distance: 17.7
click at [282, 368] on label at bounding box center [282, 368] width 0 height 0
click at [282, 374] on input "radio" at bounding box center [286, 372] width 9 height 9
radio input "true"
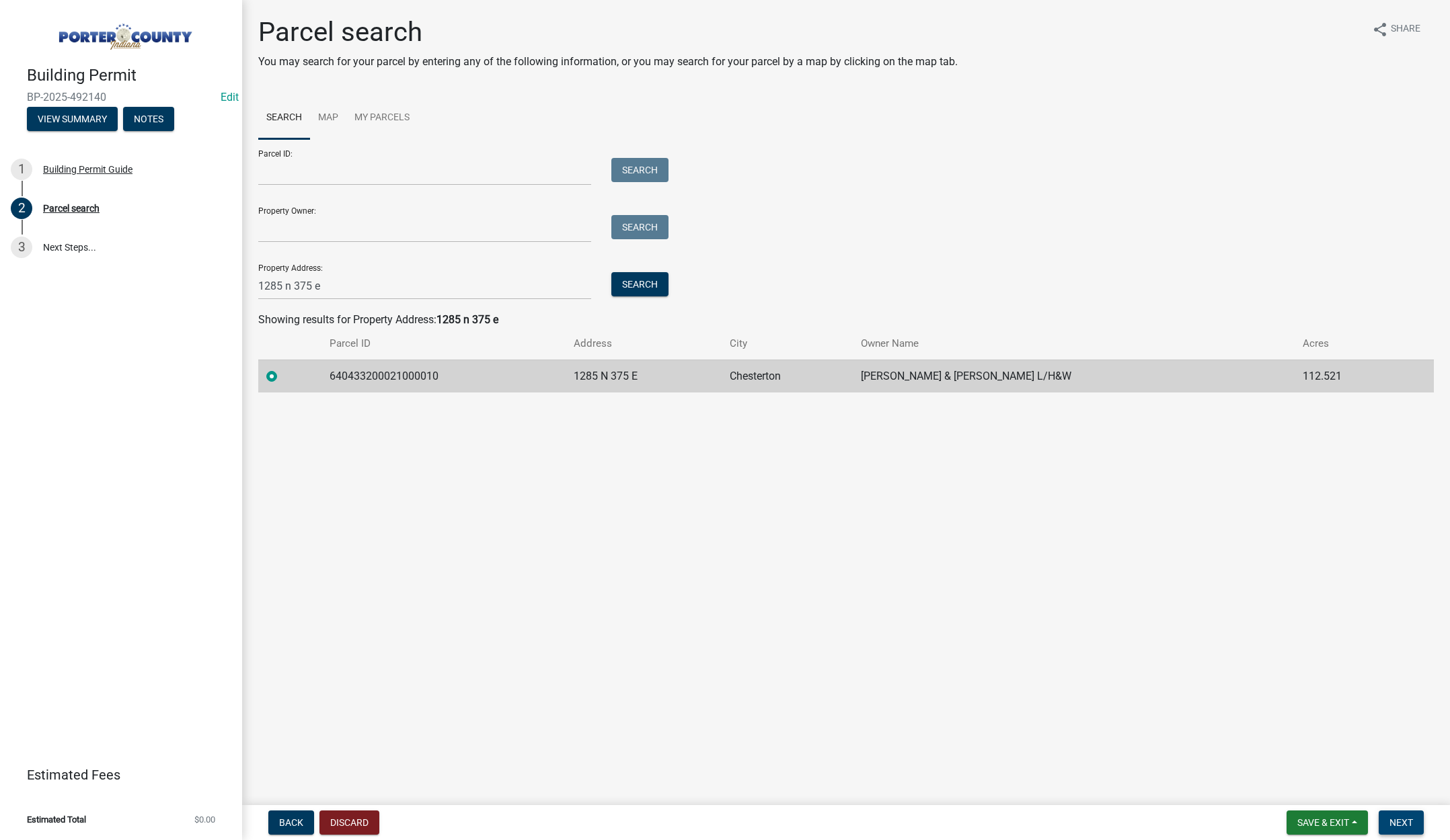
click at [1409, 818] on span "Next" at bounding box center [1401, 823] width 23 height 11
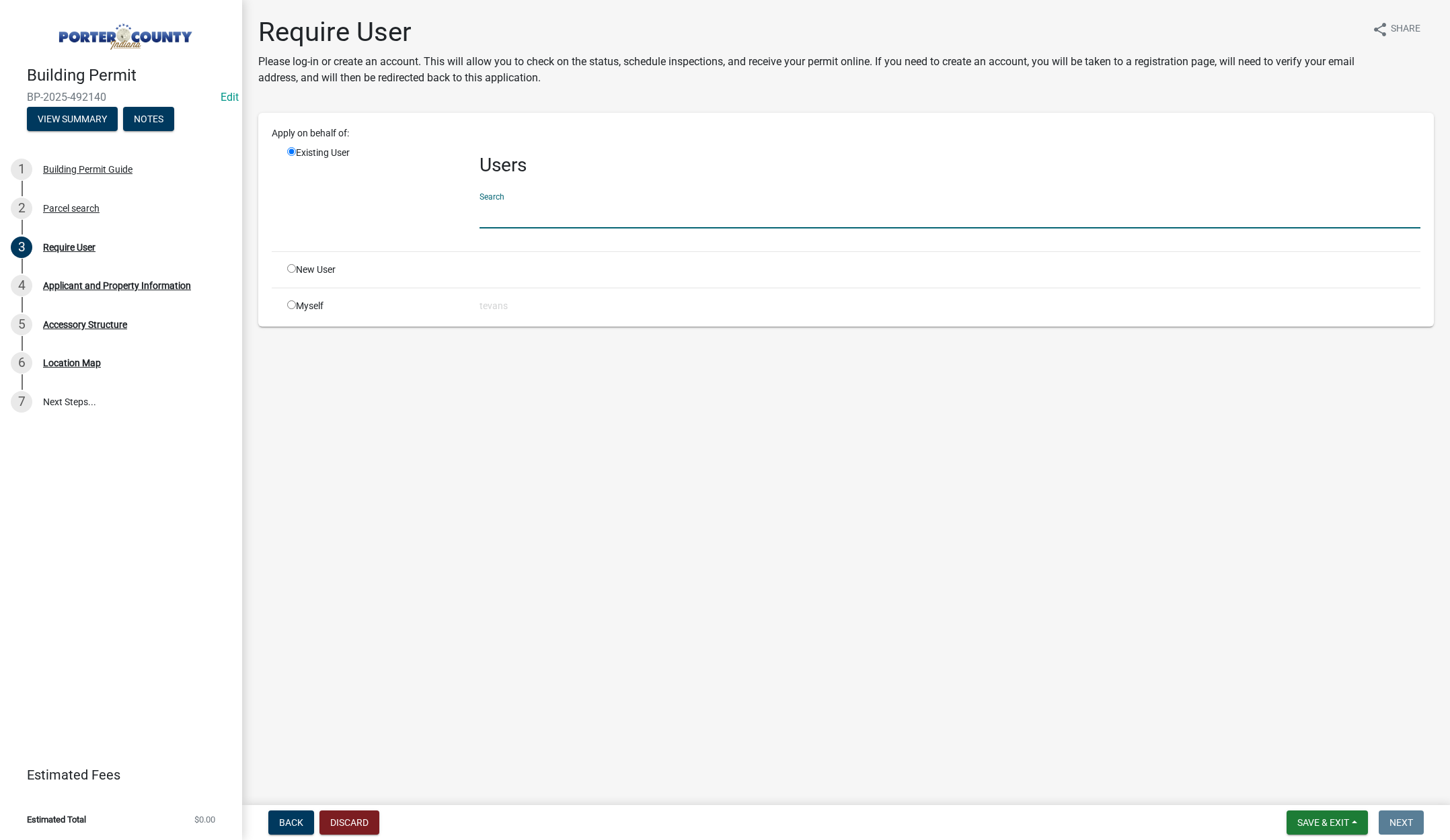
click at [528, 220] on input "text" at bounding box center [950, 214] width 941 height 27
type input "tami"
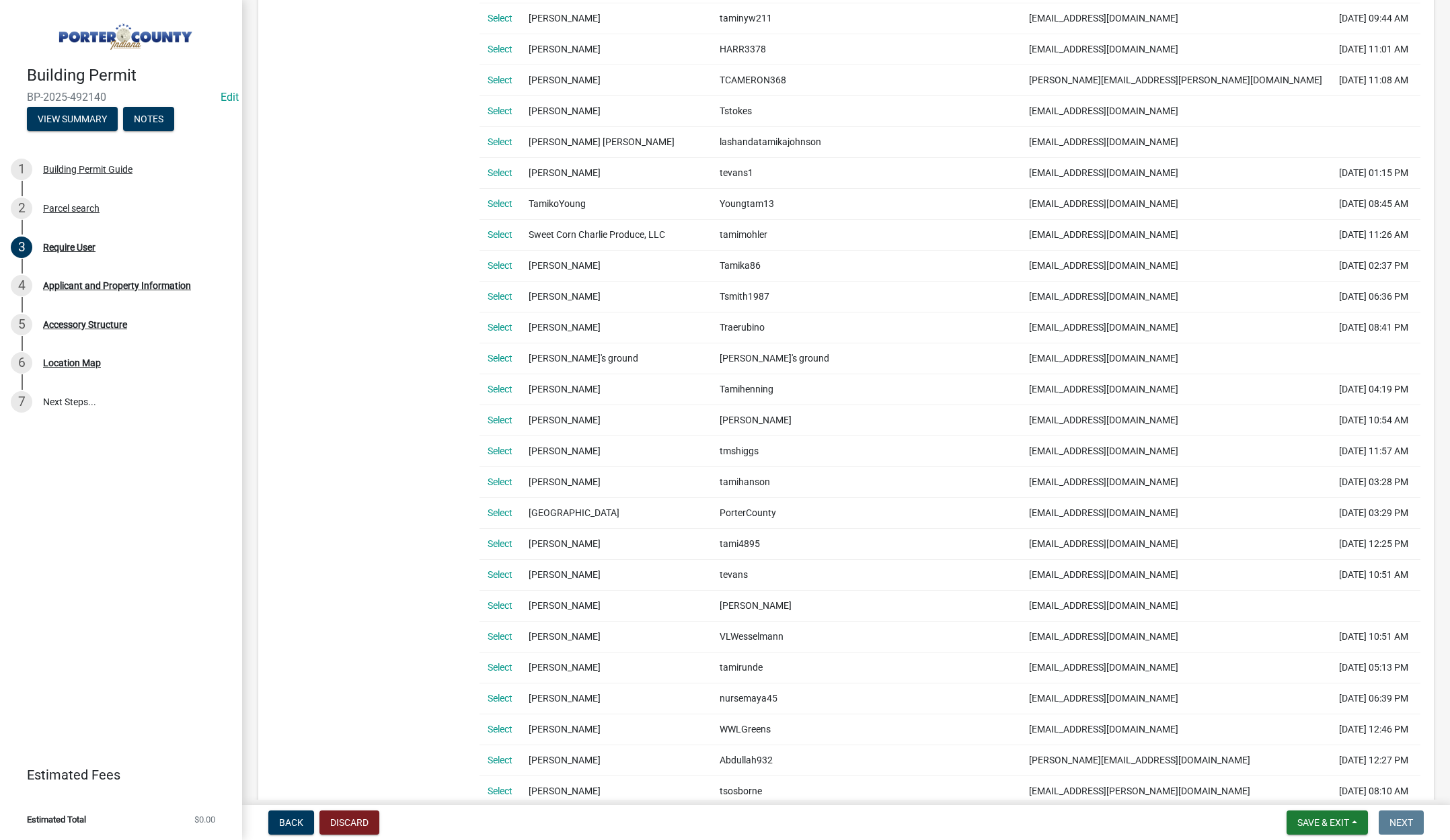
scroll to position [672, 0]
click at [498, 570] on link "Select" at bounding box center [500, 573] width 25 height 11
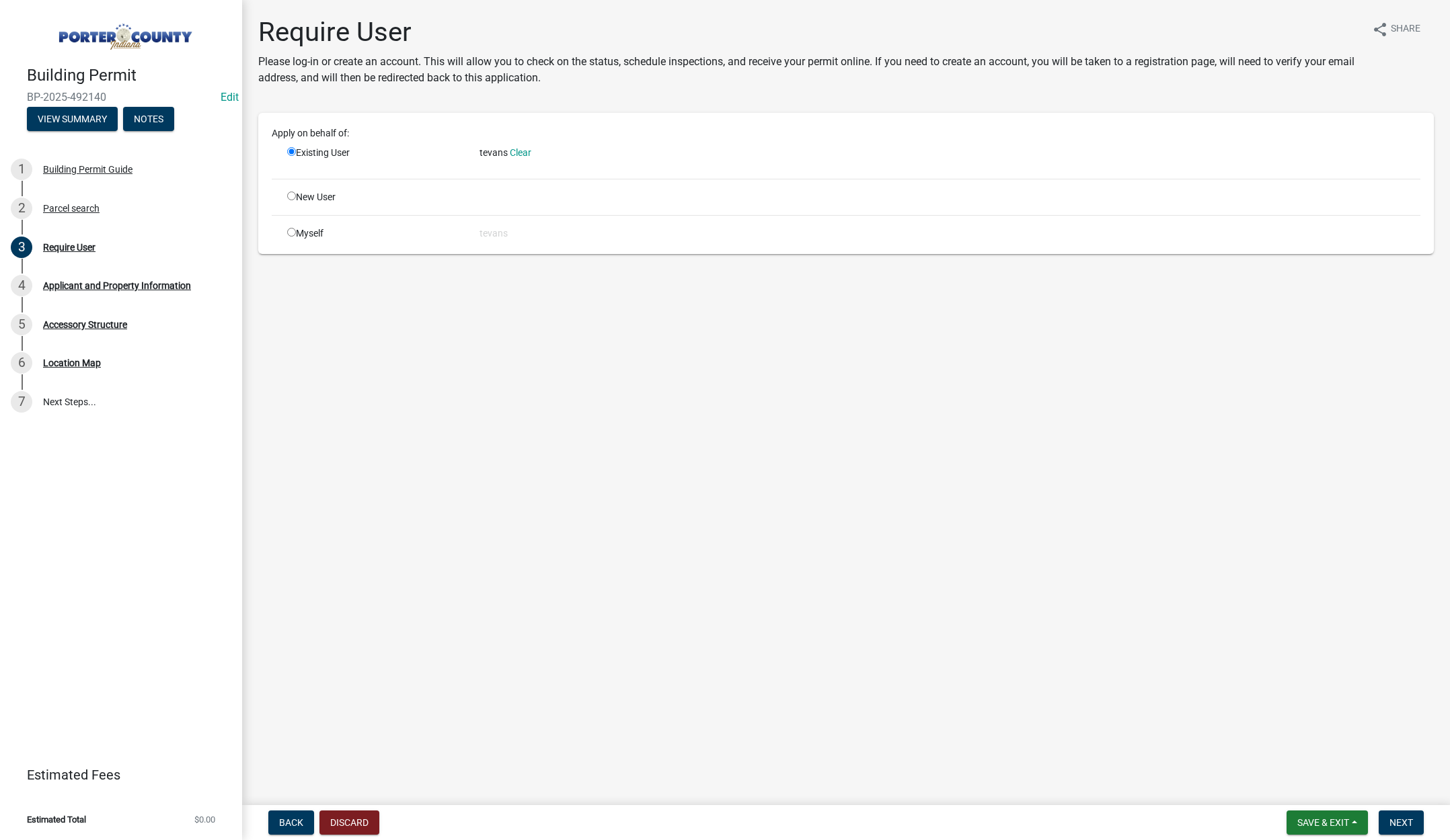
scroll to position [0, 0]
click at [1394, 826] on span "Next" at bounding box center [1401, 823] width 23 height 11
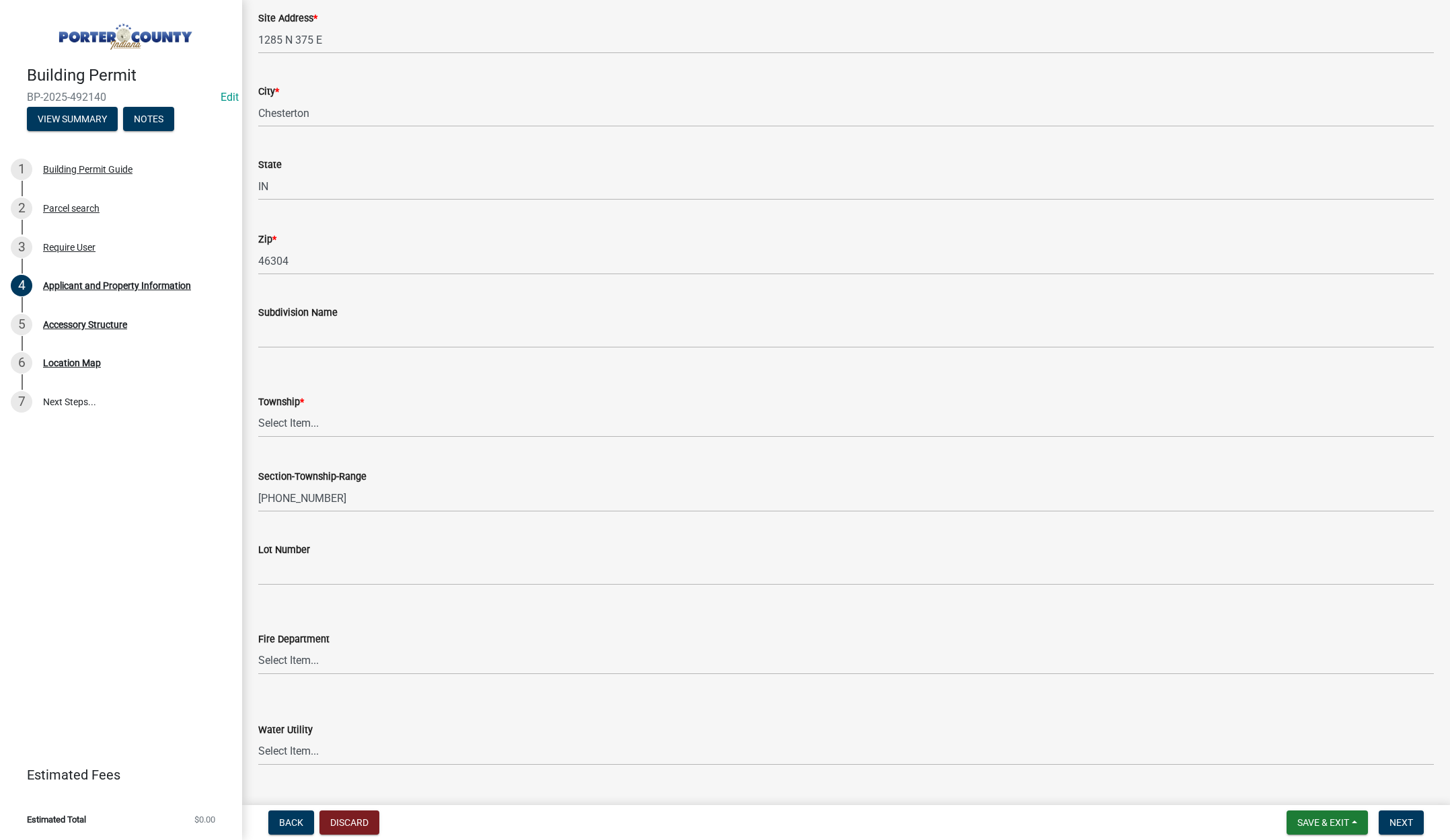
scroll to position [269, 0]
click at [316, 418] on select "Select Item... Boone Center Jackson Liberty Morgan Pine Pleasant Portage Porter…" at bounding box center [845, 416] width 1176 height 27
click at [258, 402] on select "Select Item... Boone Center Jackson Liberty Morgan Pine Pleasant Portage Porter…" at bounding box center [845, 416] width 1176 height 27
select select "42deca87-6946-4ced-a5f6-3d6cc7cfc8d2"
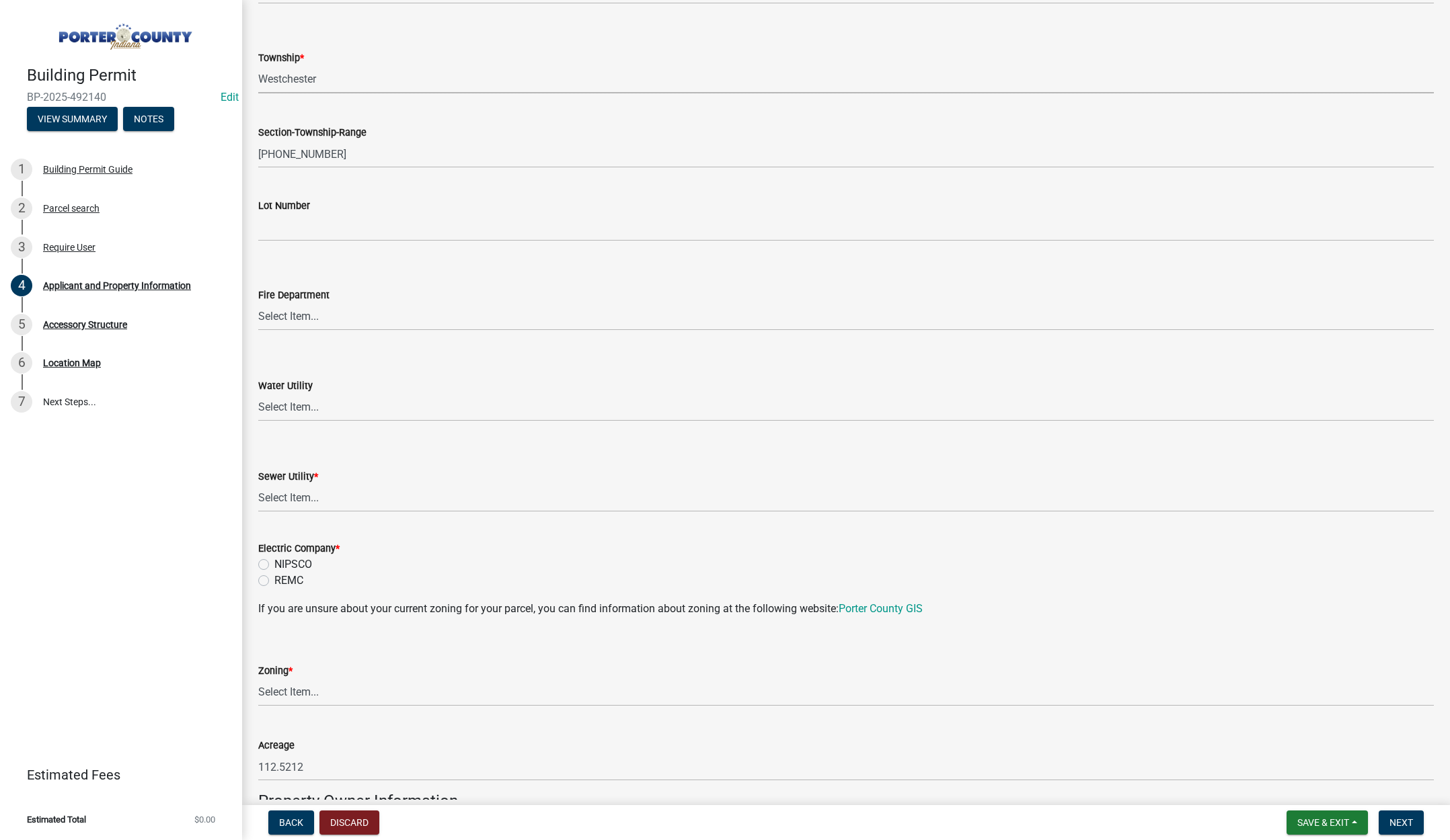
scroll to position [874, 0]
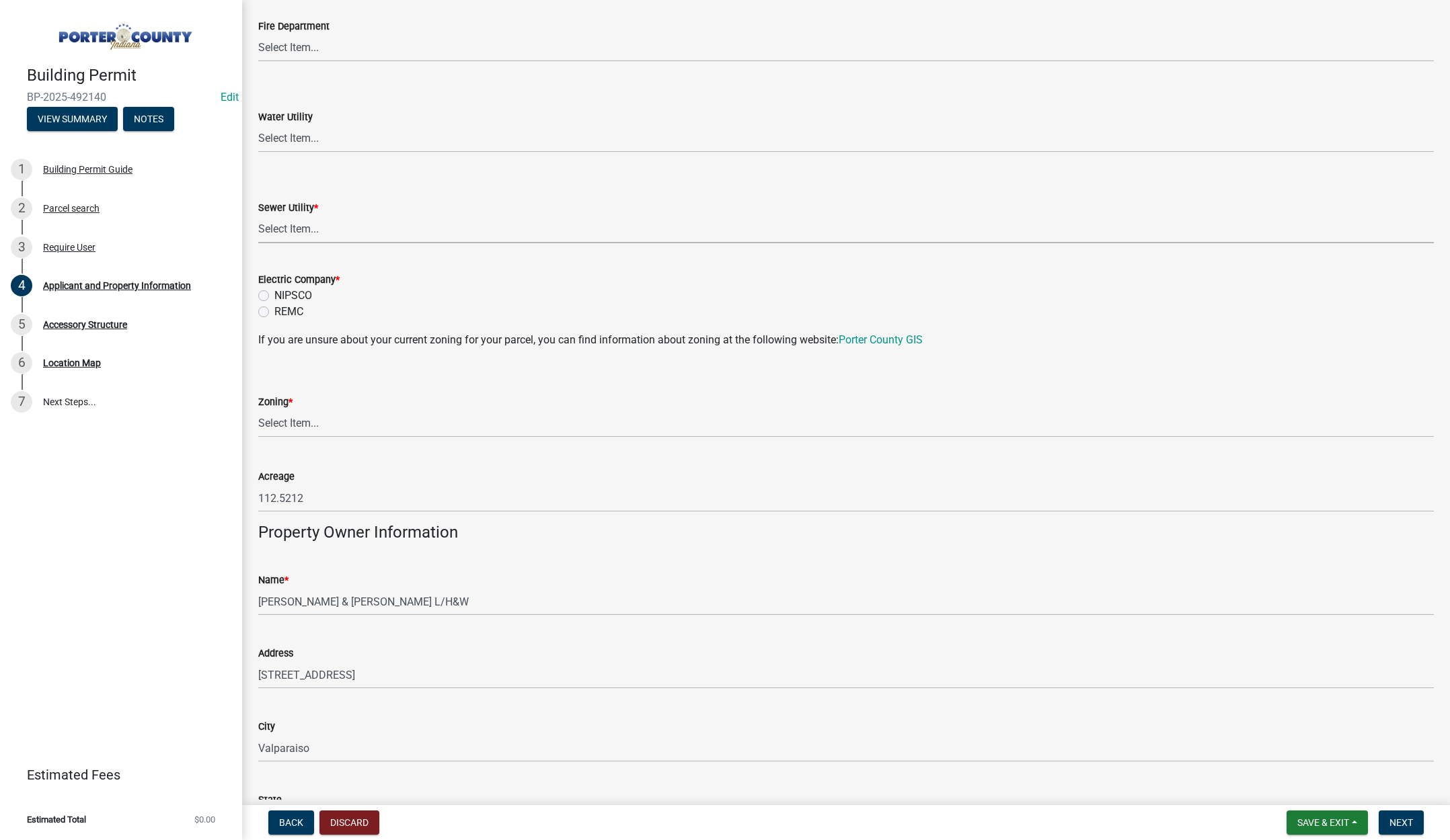
click at [299, 228] on select "Select Item... Aqua Indiana Inc Damon Run Falling Waters Lake Eliza - LEACD Nat…" at bounding box center [845, 230] width 1176 height 27
click at [258, 216] on select "Select Item... Aqua Indiana Inc Damon Run Falling Waters Lake Eliza - LEACD Nat…" at bounding box center [845, 230] width 1176 height 27
select select "ea6751d4-6bf7-4a16-89ee-f7801ab82aa1"
drag, startPoint x: 262, startPoint y: 292, endPoint x: 262, endPoint y: 307, distance: 15.0
click at [274, 292] on label "NIPSCO" at bounding box center [293, 296] width 38 height 16
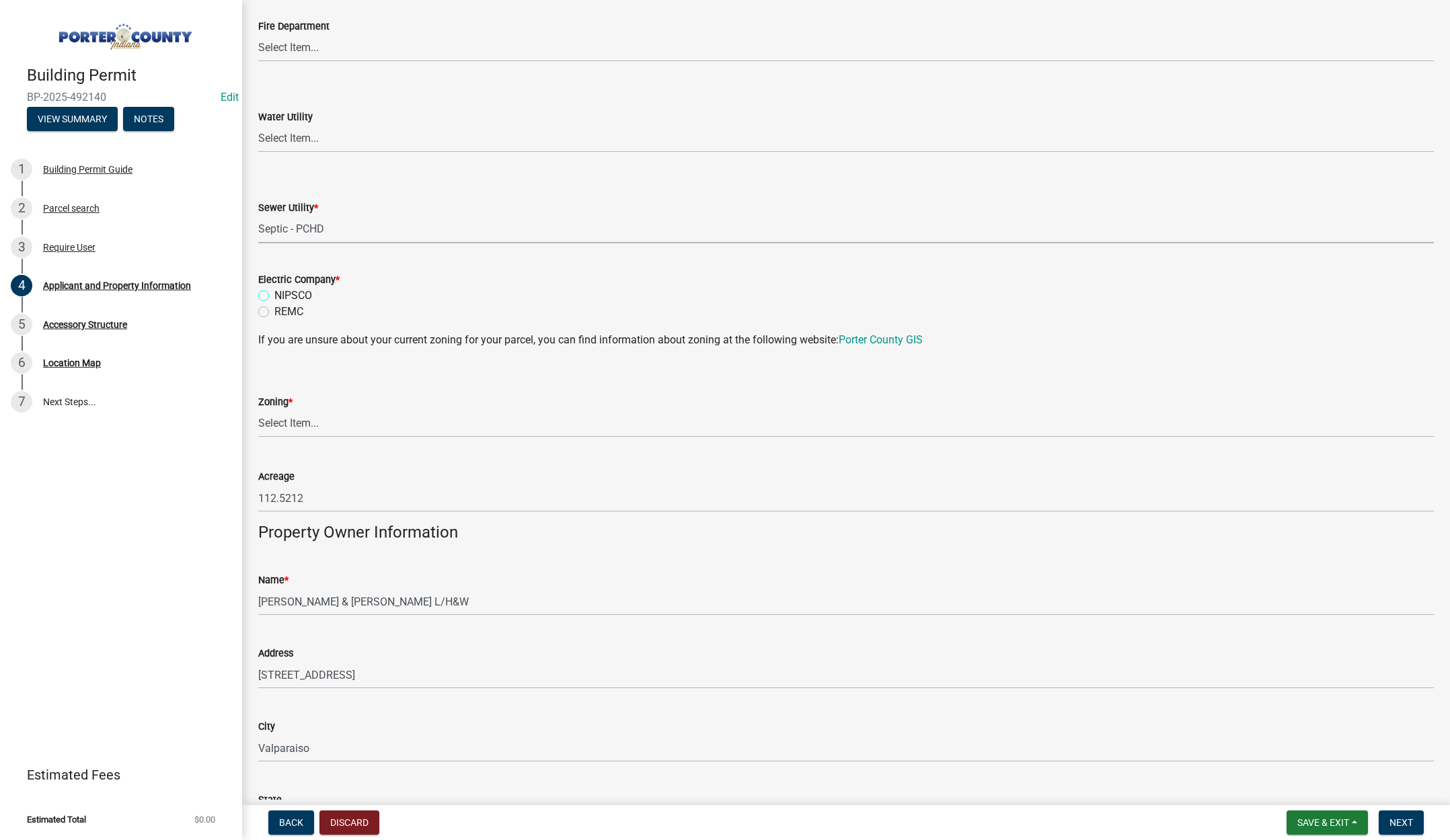
click at [274, 292] on input "NIPSCO" at bounding box center [278, 292] width 9 height 9
radio input "true"
click at [286, 426] on select "Select Item... A1 A2 CH CM CN I1 I2 I3 IN MP OT P1 P2 PUD R1 R2 R3 R4 RL RR" at bounding box center [845, 423] width 1176 height 27
click at [258, 410] on select "Select Item... A1 A2 CH CM CN I1 I2 I3 IN MP OT P1 P2 PUD R1 R2 R3 R4 RL RR" at bounding box center [845, 423] width 1176 height 27
select select "92efe679-05f4-414a-9426-51627fba5de6"
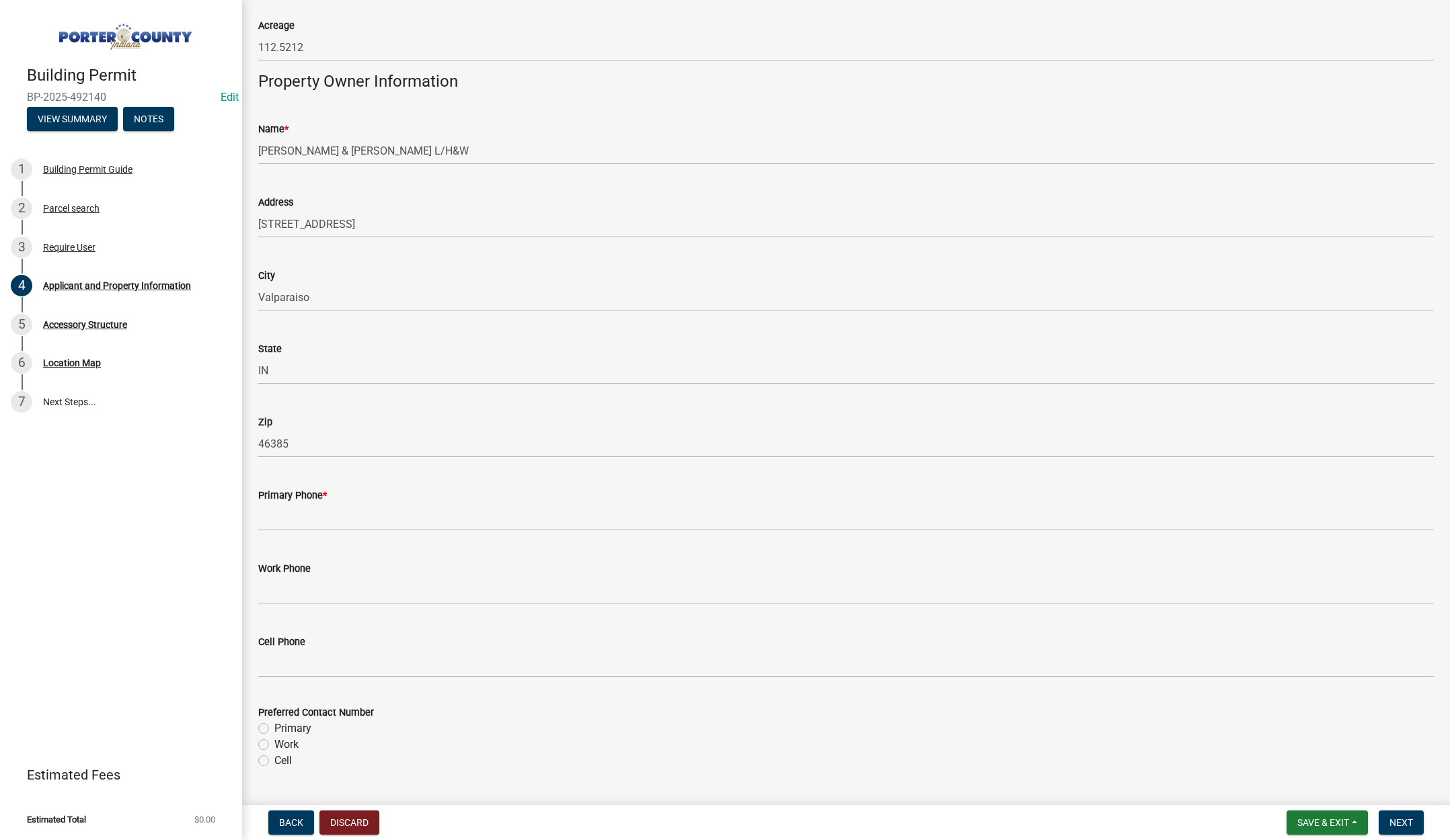
scroll to position [1345, 0]
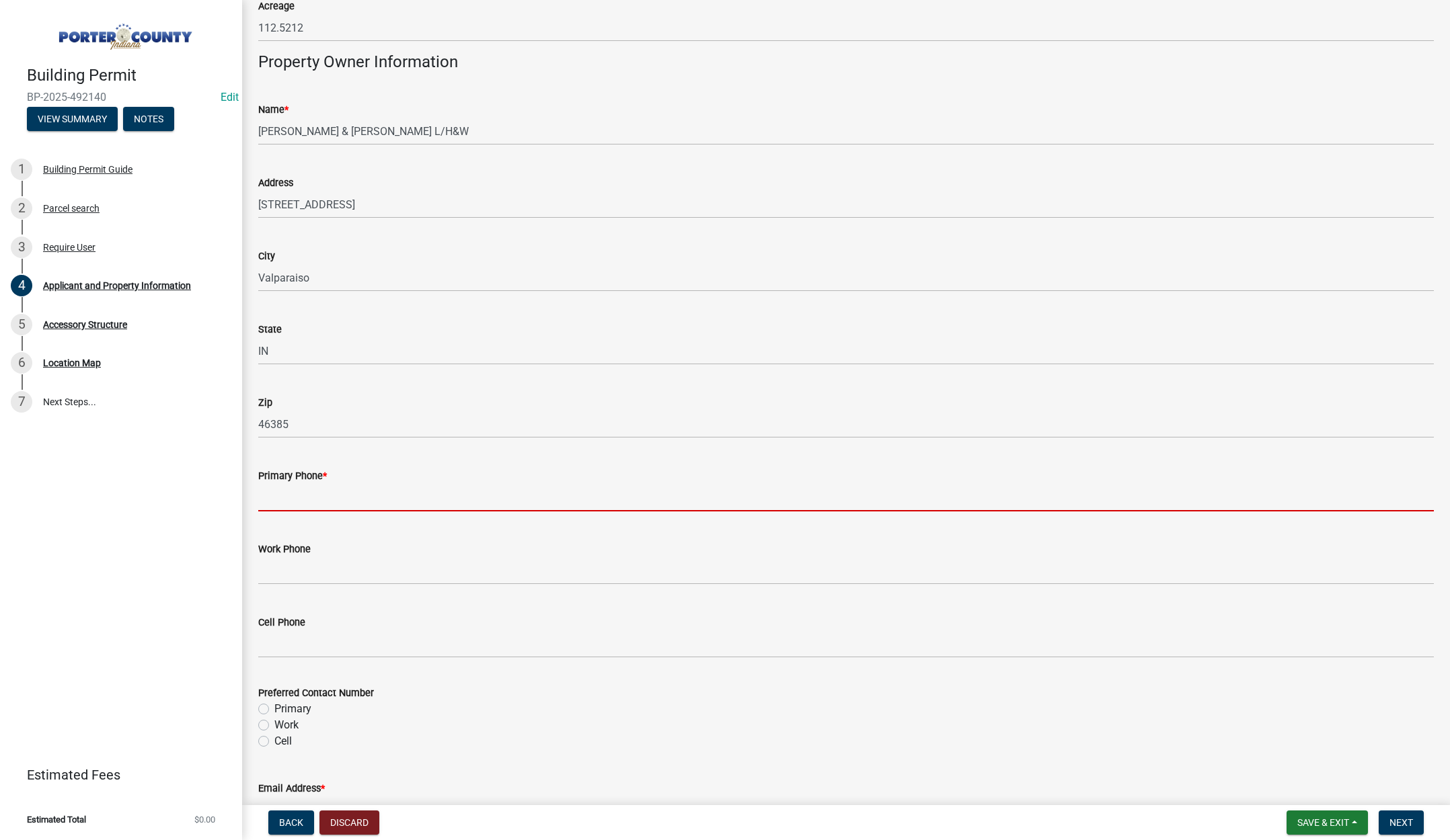
click at [313, 501] on input "Primary Phone *" at bounding box center [845, 498] width 1176 height 27
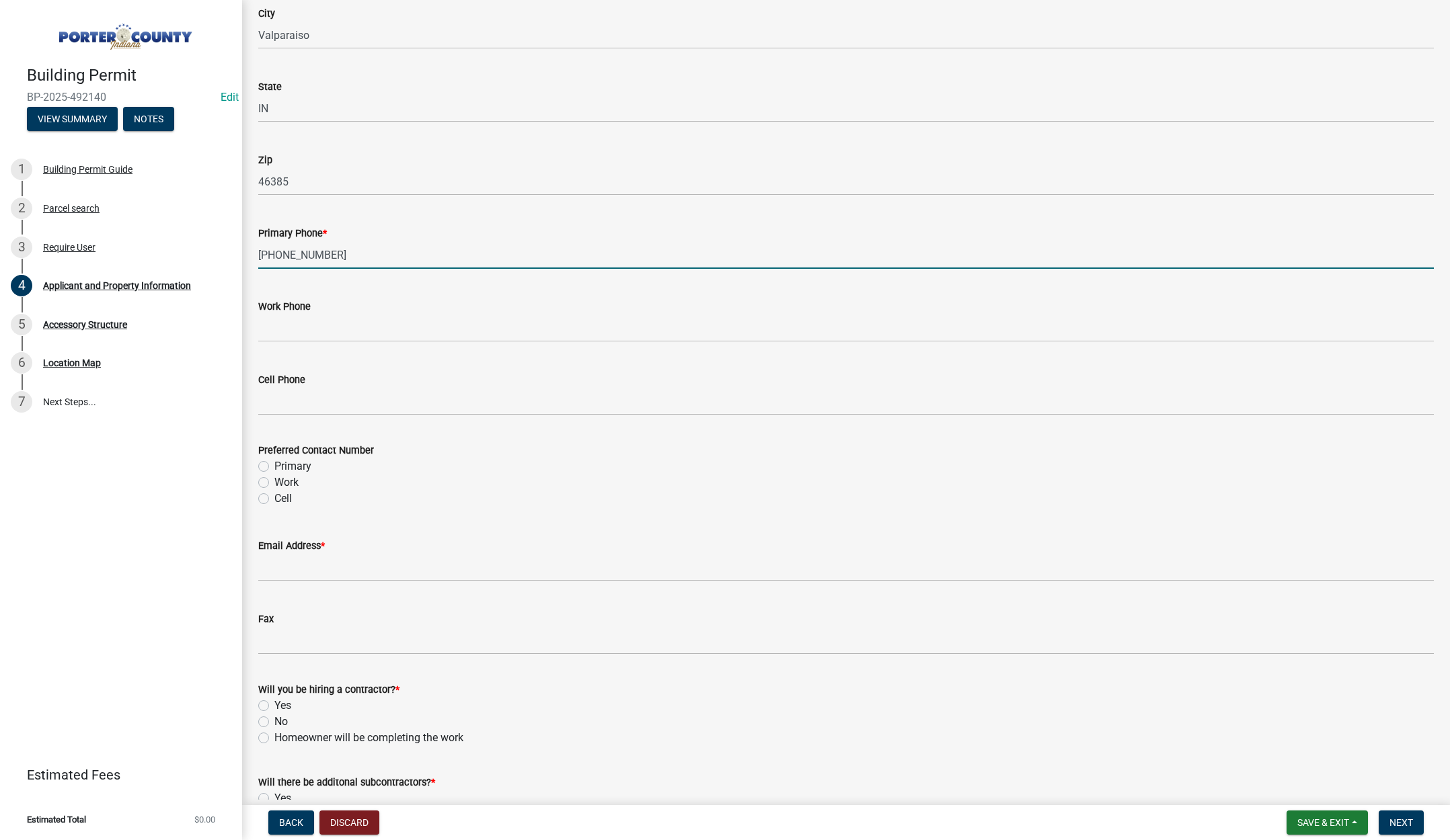
scroll to position [1613, 0]
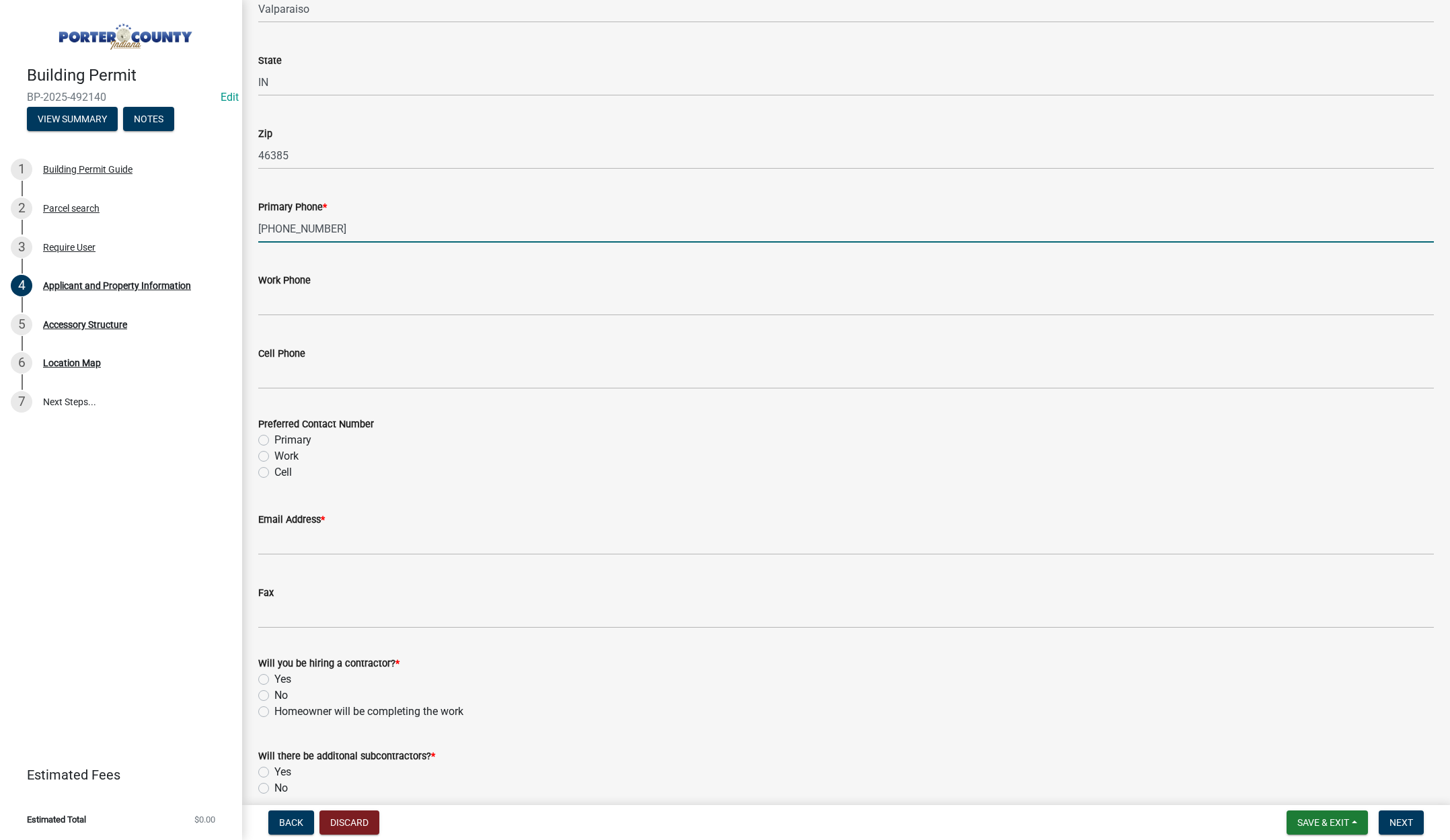
type input "219-508-4410"
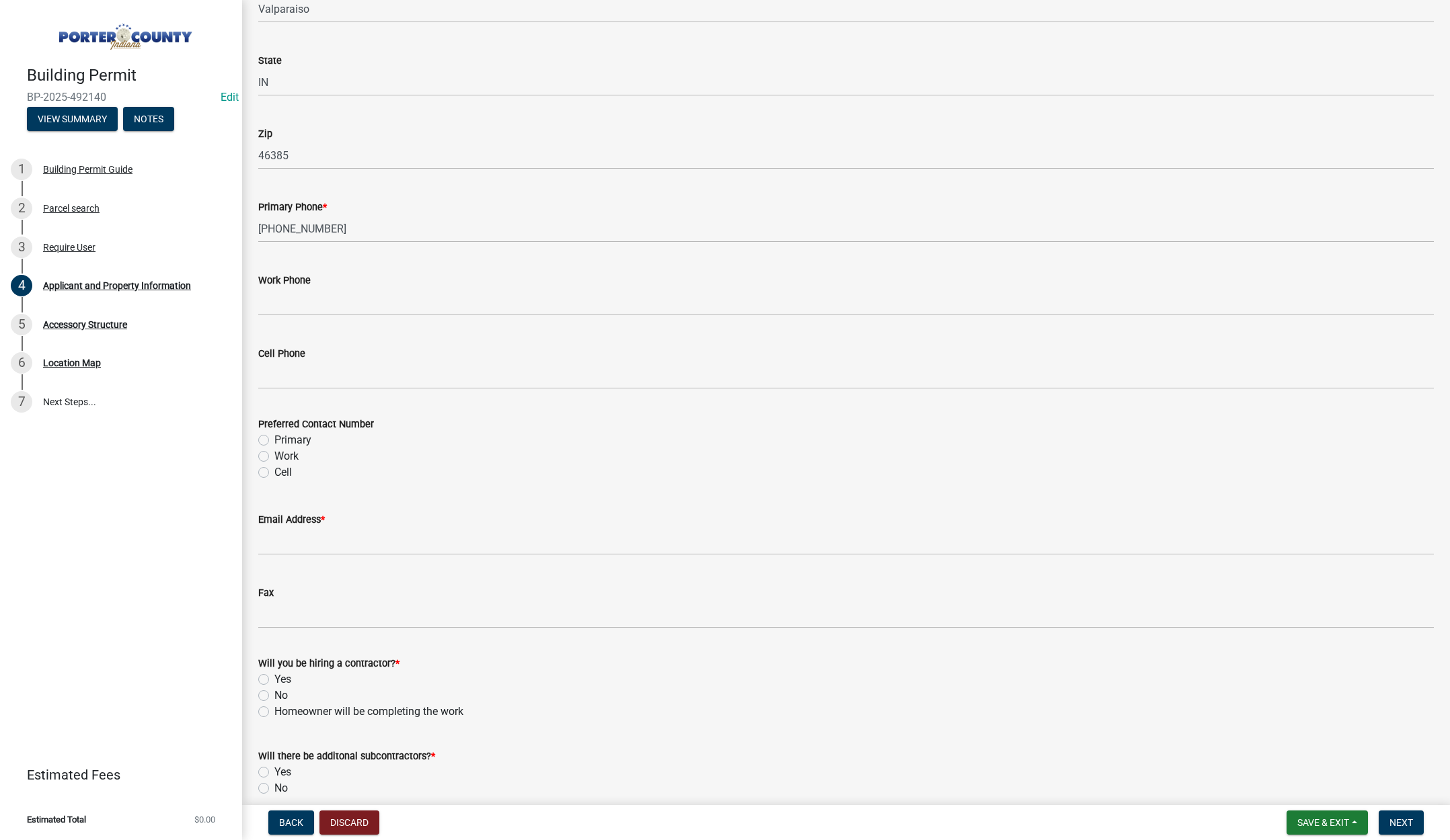
click at [274, 438] on label "Primary" at bounding box center [293, 440] width 37 height 16
click at [274, 438] on input "Primary" at bounding box center [278, 436] width 9 height 9
radio input "true"
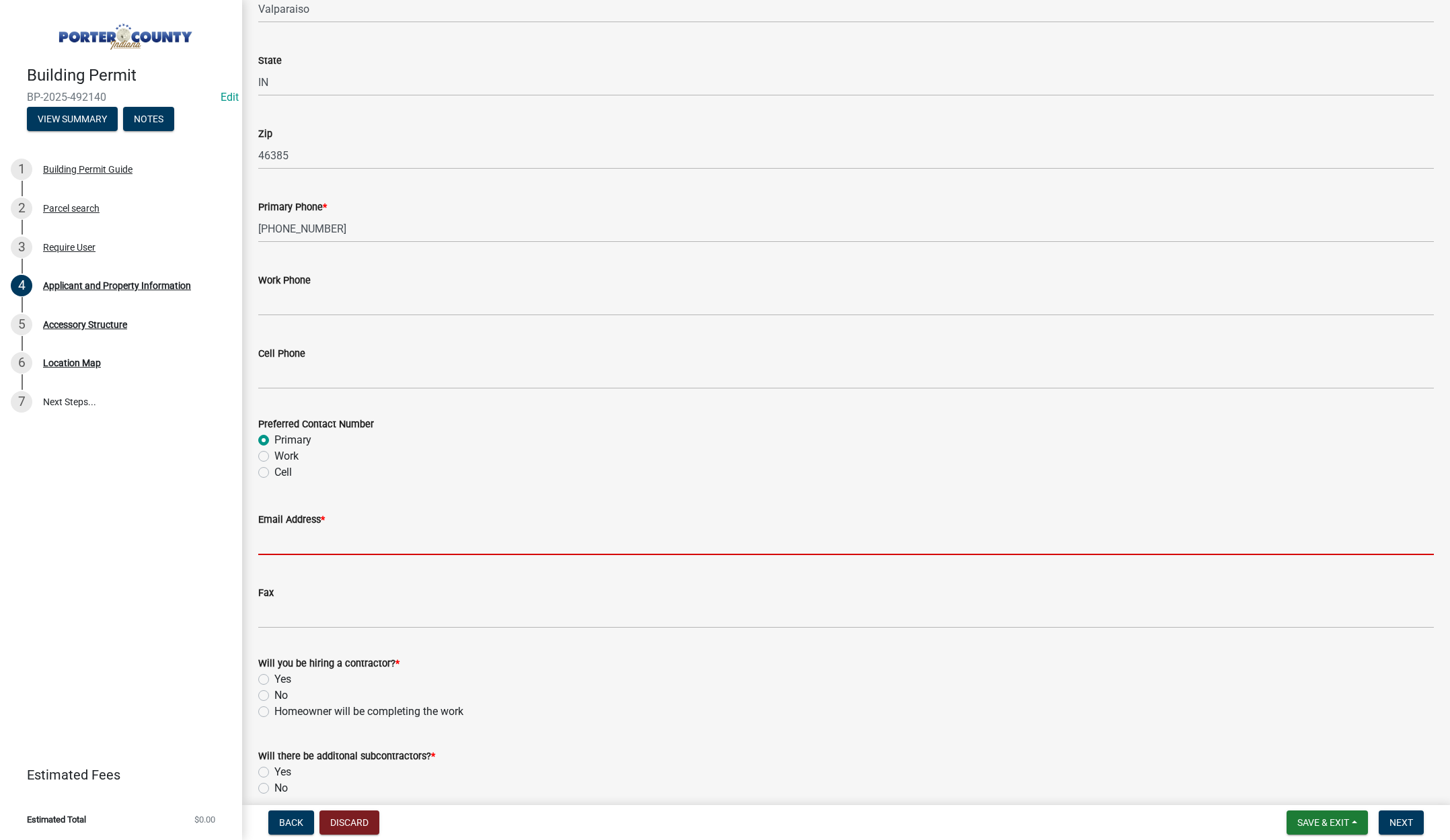
click at [289, 543] on input "Email Address *" at bounding box center [845, 542] width 1176 height 27
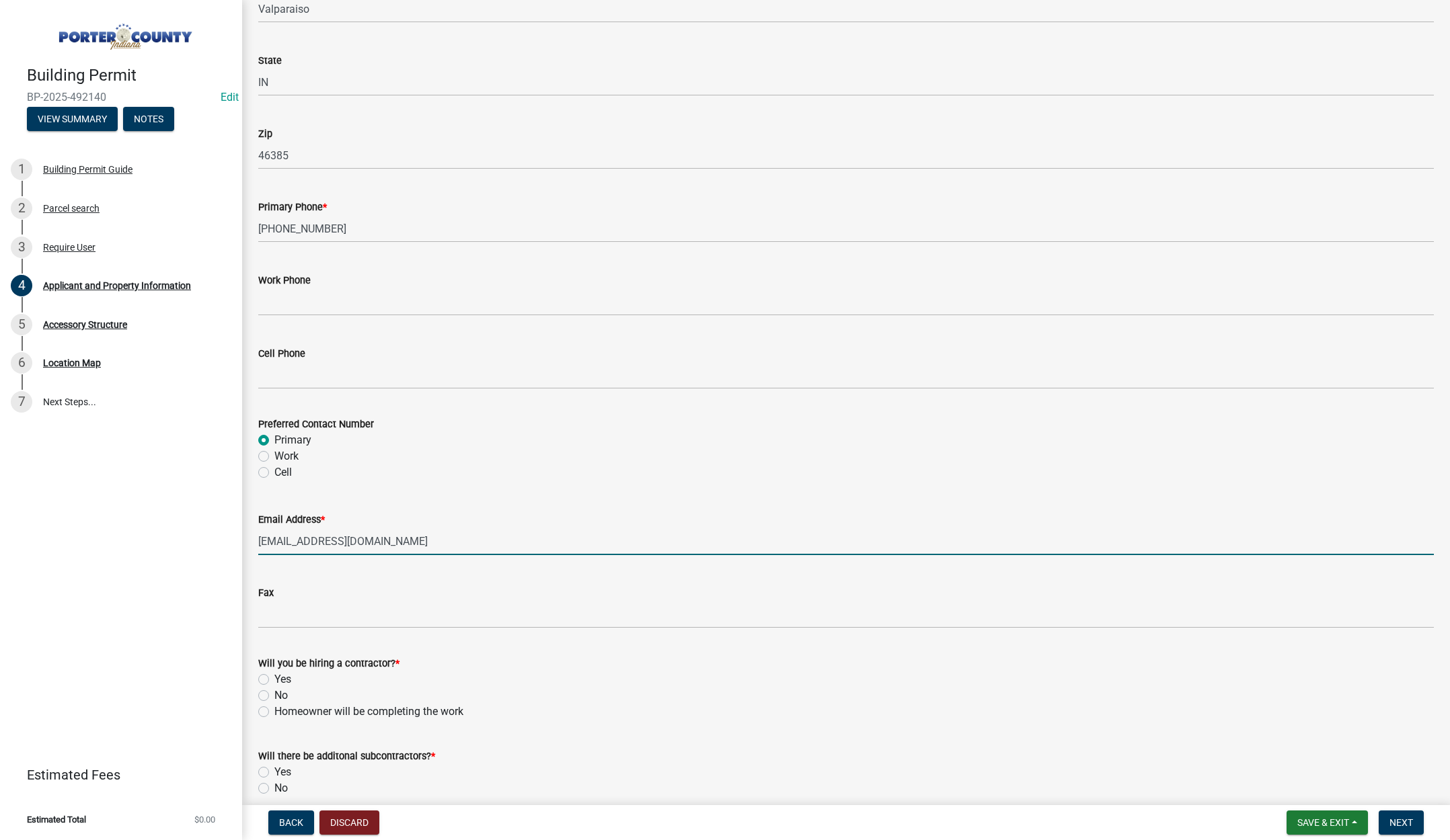
scroll to position [1674, 0]
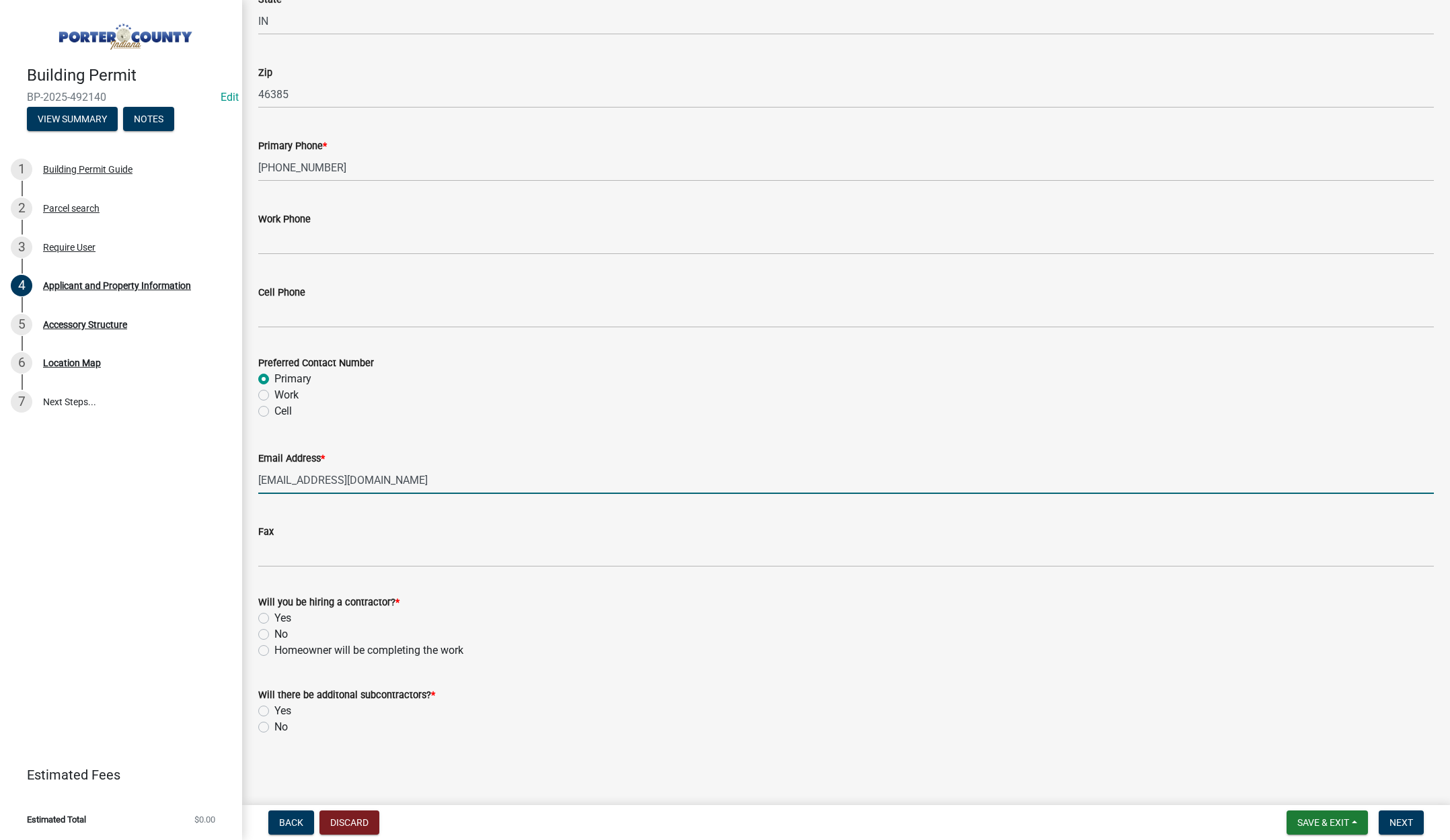
type input "tkay62@aol.com"
click at [274, 613] on label "Yes" at bounding box center [282, 618] width 16 height 16
click at [274, 613] on input "Yes" at bounding box center [278, 614] width 9 height 9
radio input "true"
drag, startPoint x: 264, startPoint y: 728, endPoint x: 414, endPoint y: 708, distance: 151.3
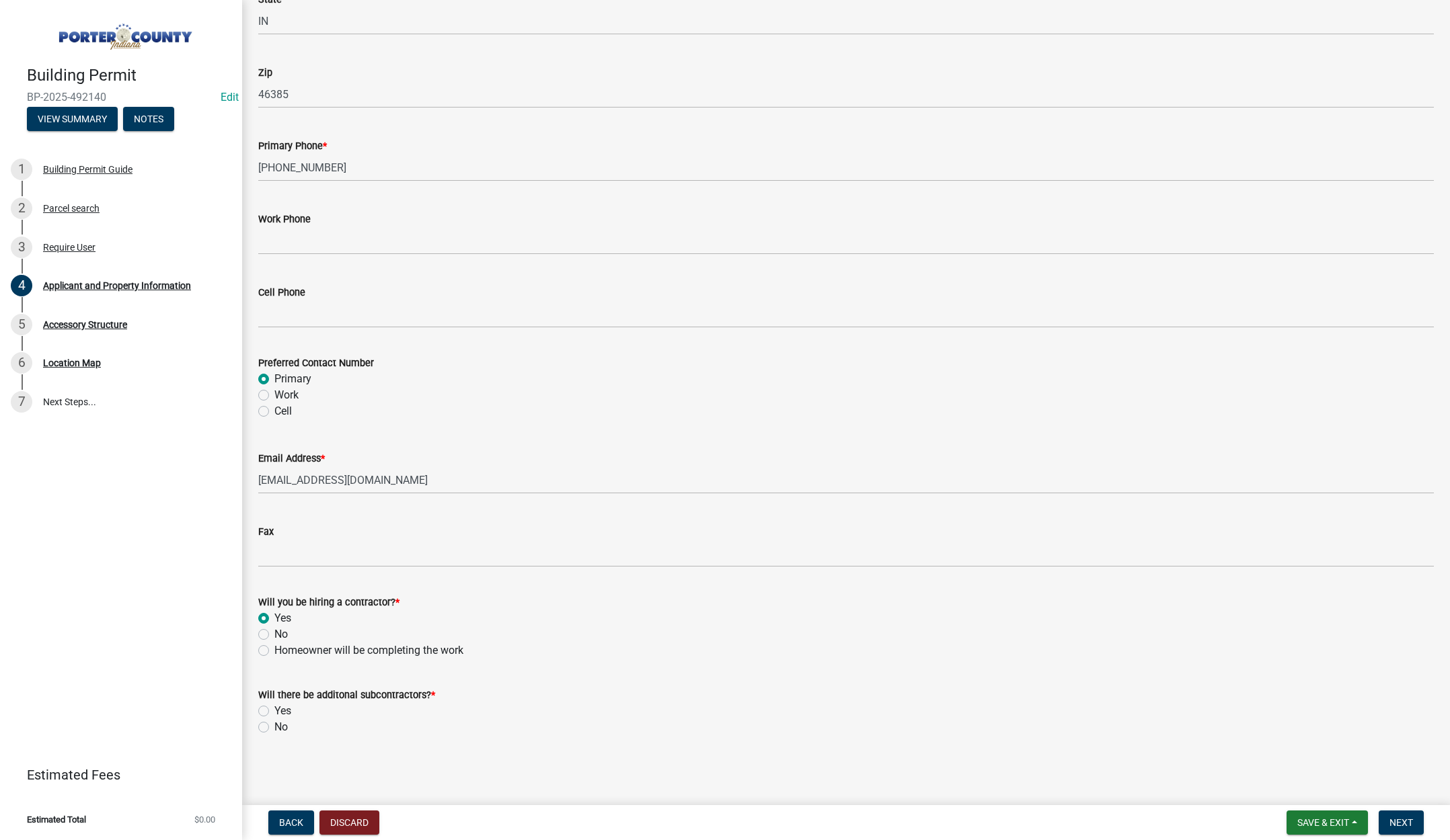
click at [274, 728] on label "No" at bounding box center [281, 727] width 14 height 16
click at [274, 728] on input "No" at bounding box center [278, 723] width 9 height 9
radio input "true"
drag, startPoint x: 1401, startPoint y: 823, endPoint x: 1403, endPoint y: 805, distance: 18.1
click at [1401, 821] on span "Next" at bounding box center [1401, 823] width 23 height 11
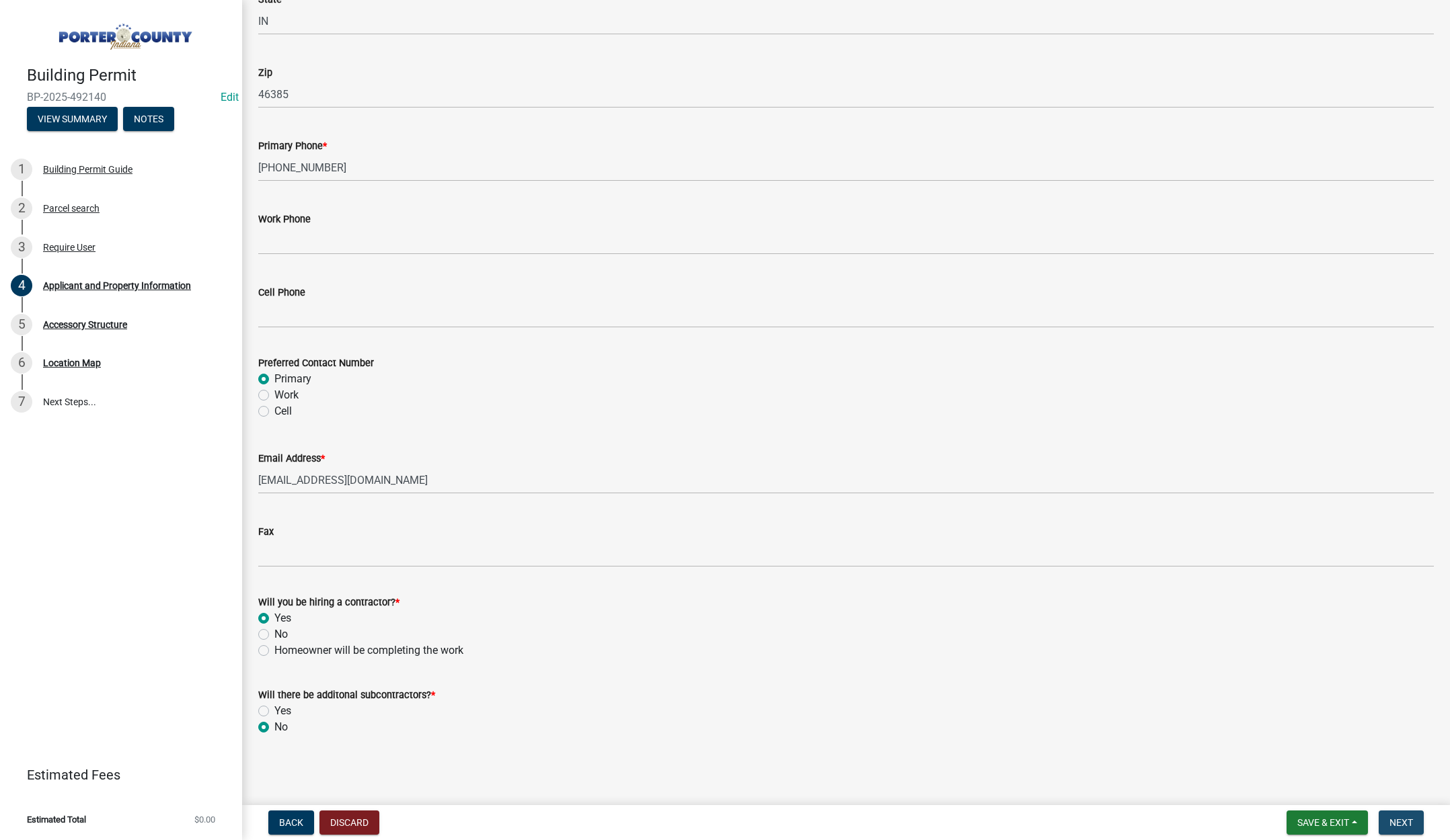
scroll to position [0, 0]
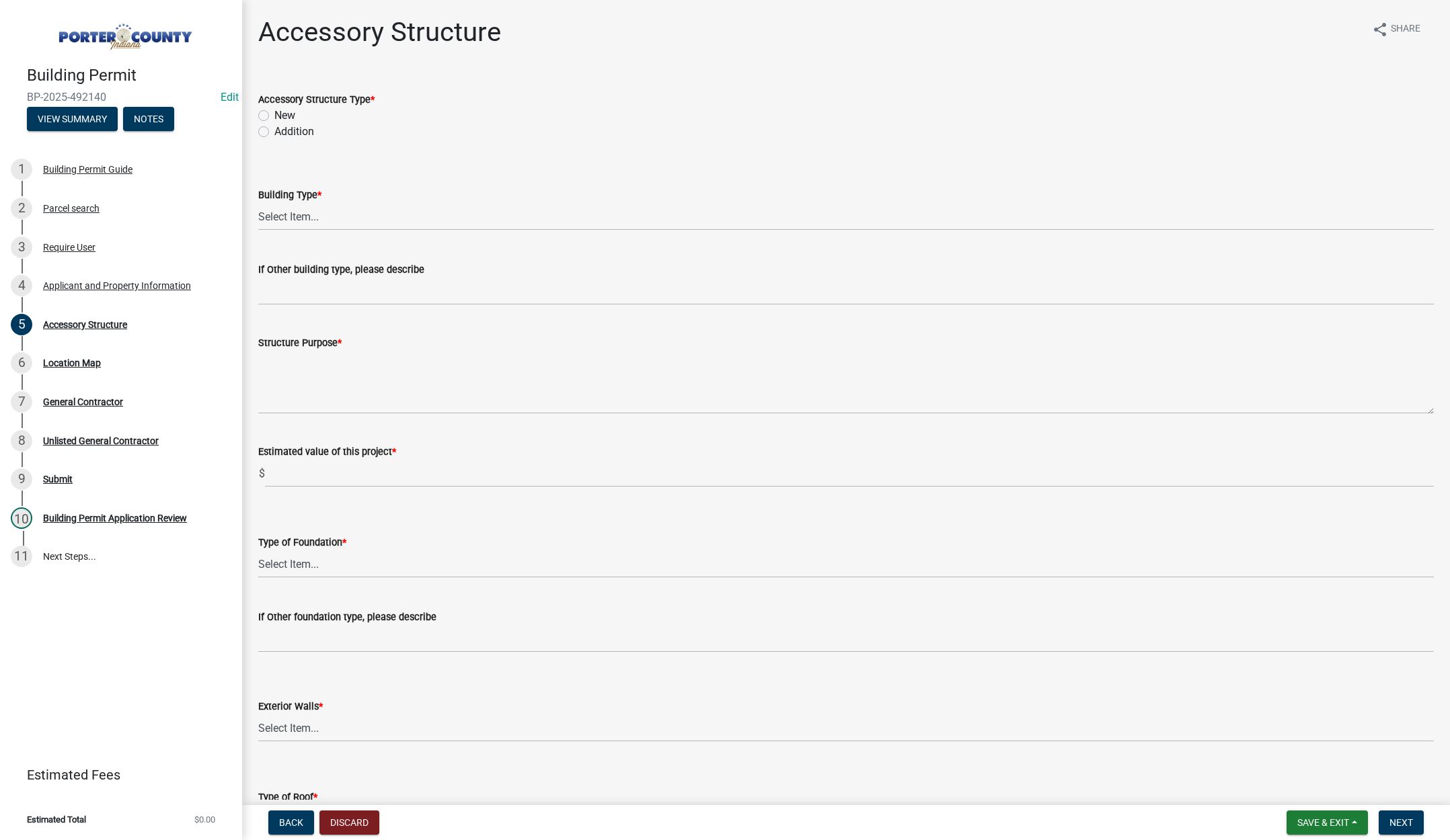
click at [274, 113] on label "New" at bounding box center [285, 115] width 21 height 16
click at [274, 113] on input "New" at bounding box center [278, 111] width 9 height 9
radio input "true"
click at [299, 217] on select "Select Item... Ag. Building Chicken Coop Detached Garage Exterior Remodel Gazeb…" at bounding box center [845, 217] width 1176 height 27
click at [258, 203] on select "Select Item... Ag. Building Chicken Coop Detached Garage Exterior Remodel Gazeb…" at bounding box center [845, 217] width 1176 height 27
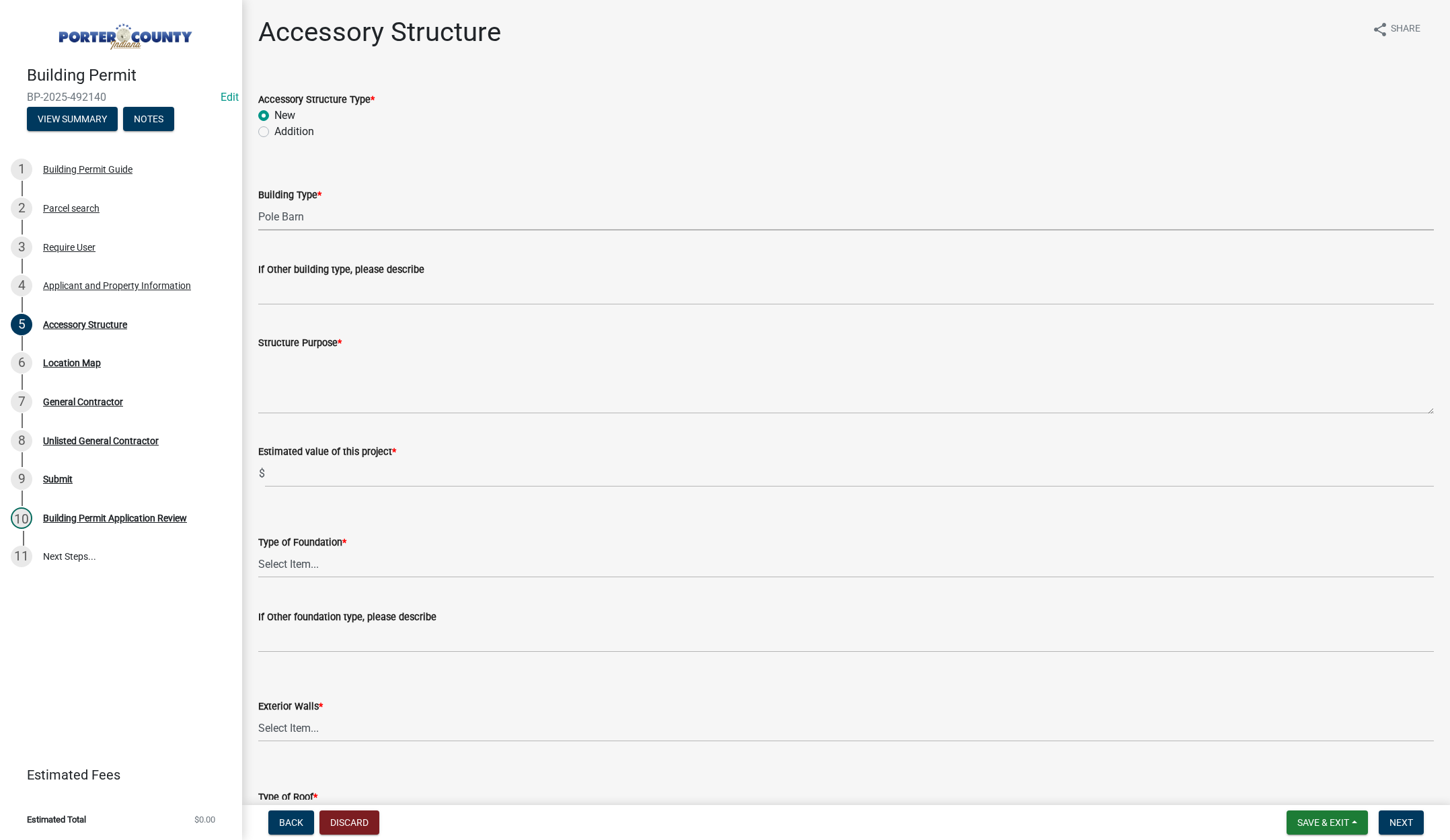
select select "de31ad38-eab4-417a-a8ac-eccf8406b967"
click at [302, 380] on textarea "Structure Purpose *" at bounding box center [845, 382] width 1176 height 63
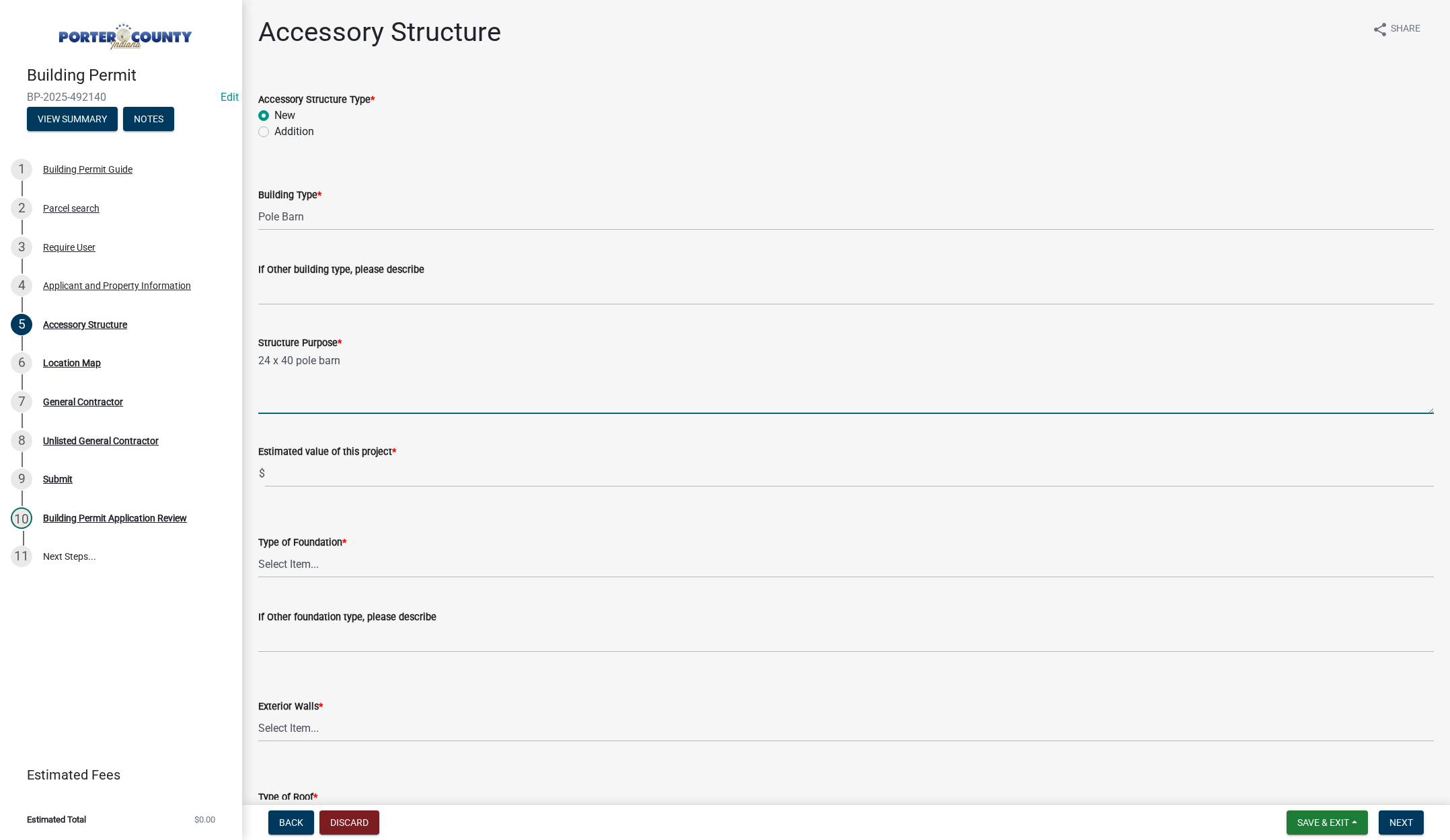
type textarea "24 x 40 pole barn"
click at [312, 477] on input "text" at bounding box center [849, 474] width 1169 height 27
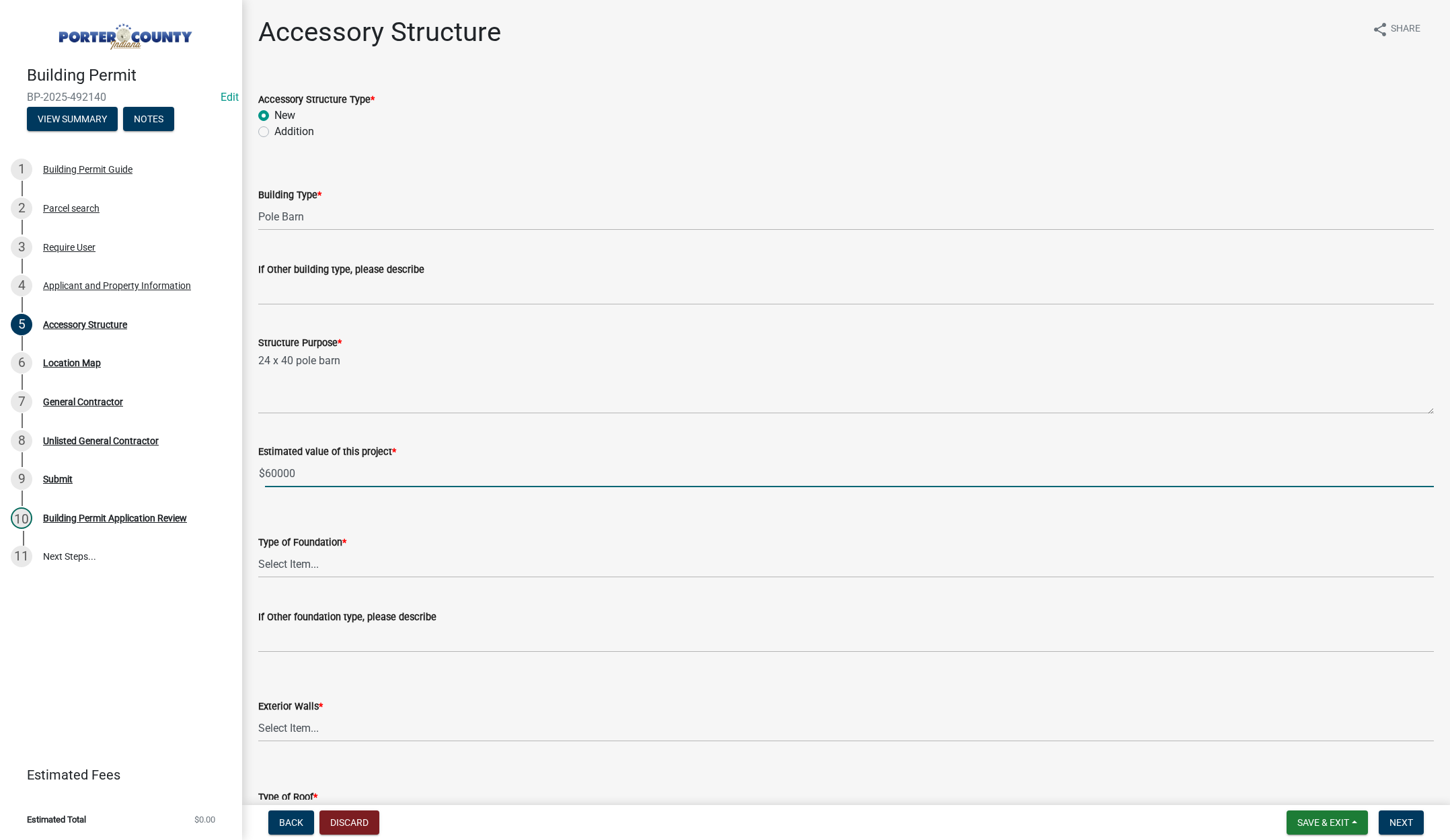
type input "60000"
click at [299, 563] on select "Select Item... Concrete Block Poured Concrete Post Frame Other" at bounding box center [845, 564] width 1176 height 27
click at [258, 550] on select "Select Item... Concrete Block Poured Concrete Post Frame Other" at bounding box center [845, 564] width 1176 height 27
select select "968dc824-c675-4889-9261-eecf15873776"
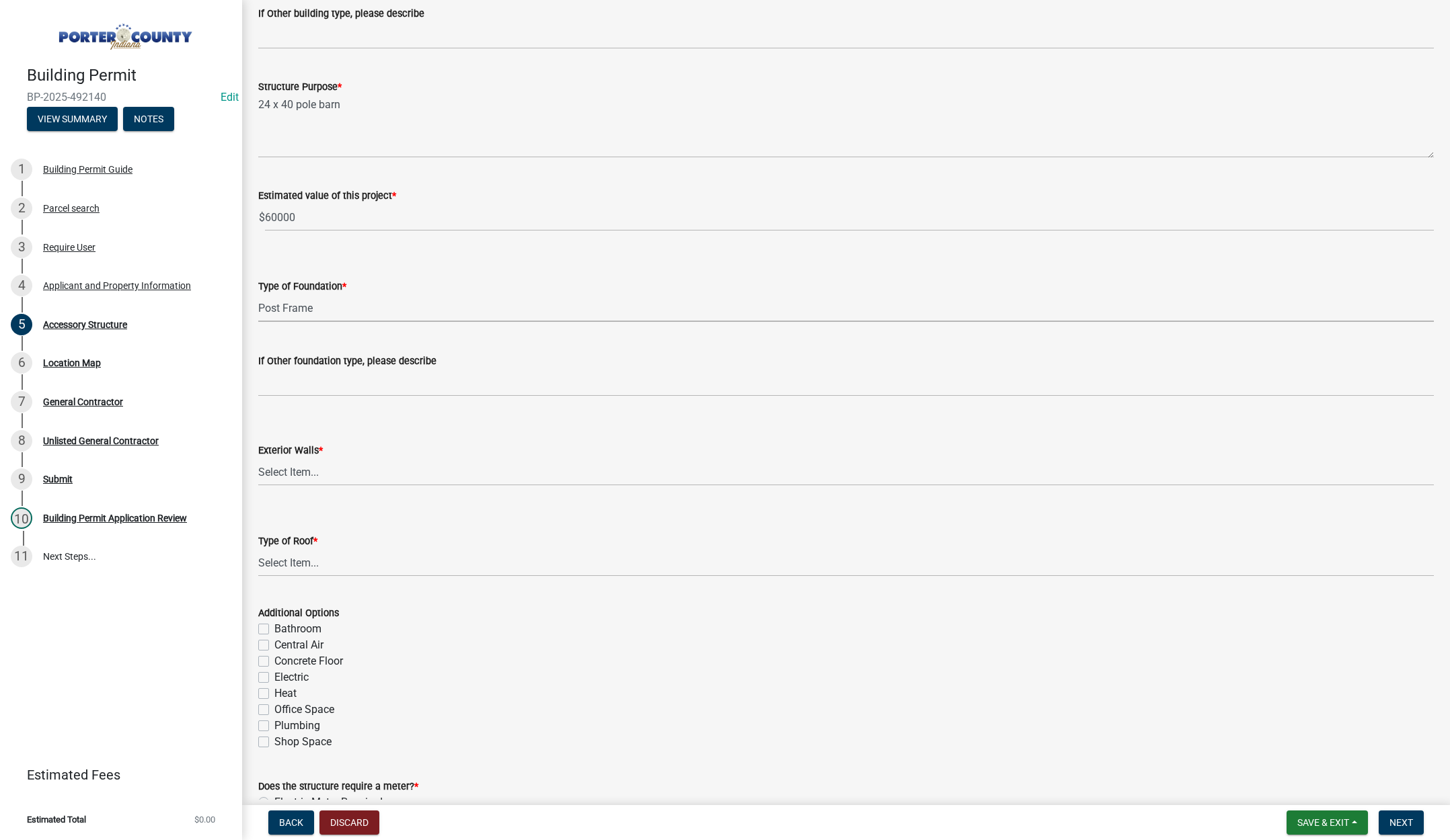
scroll to position [269, 0]
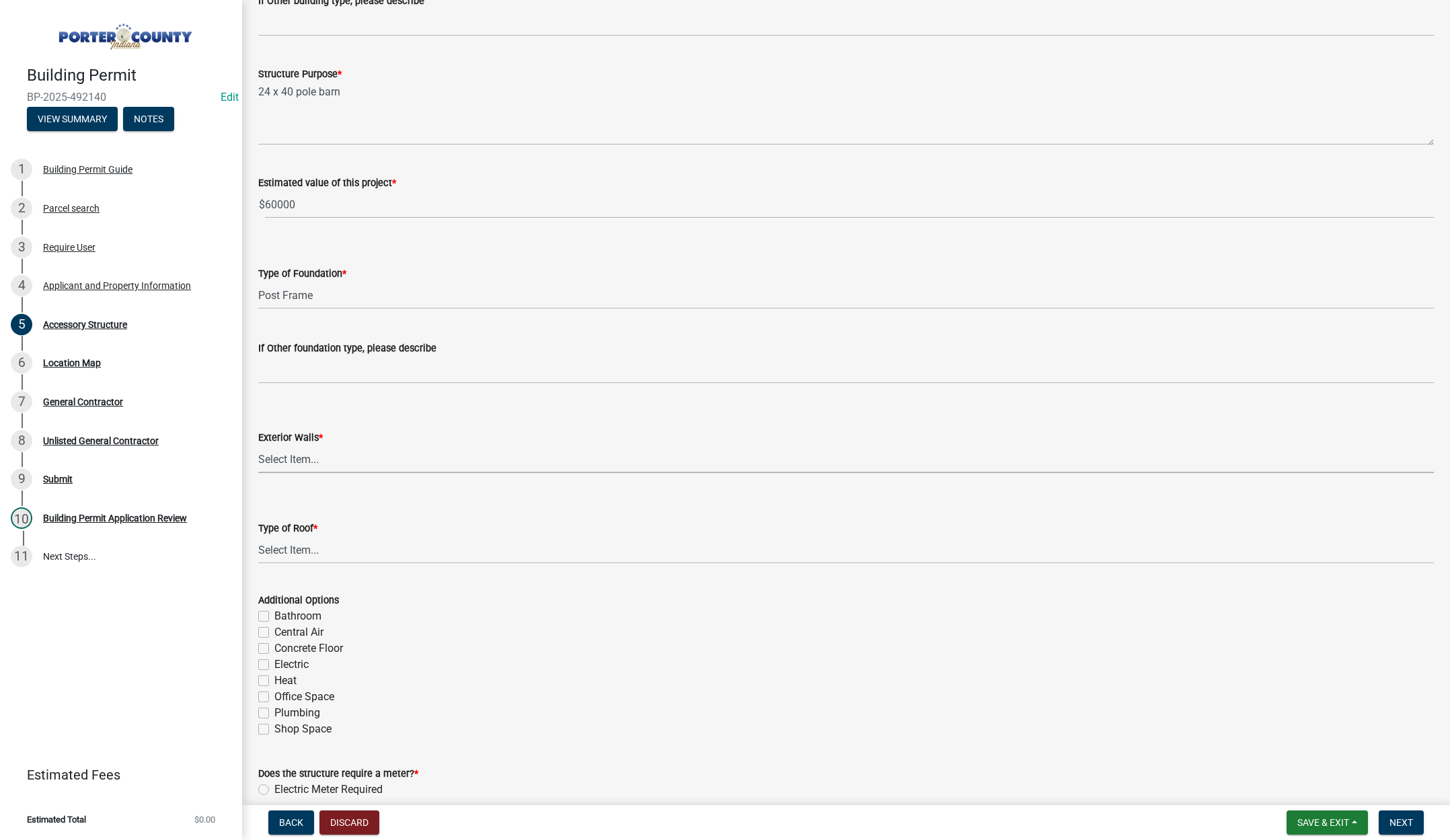
click at [304, 459] on select "Select Item... Masonry Wood Frame Post Frame Steel Frame" at bounding box center [845, 459] width 1176 height 27
click at [258, 446] on select "Select Item... Masonry Wood Frame Post Frame Steel Frame" at bounding box center [845, 459] width 1176 height 27
select select "3cff20c0-3f0c-46d5-8ea1-4d56f0396f42"
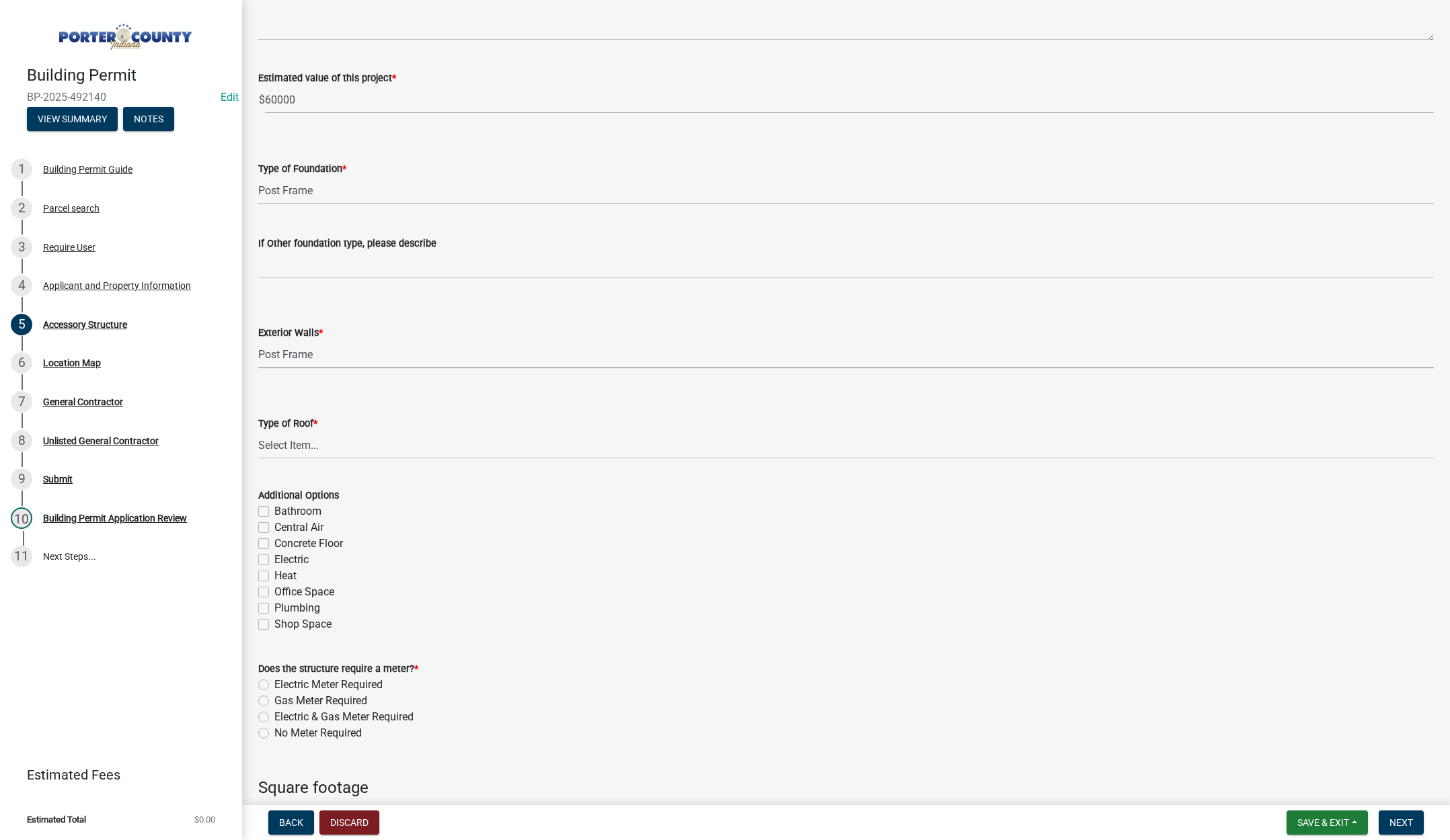
scroll to position [403, 0]
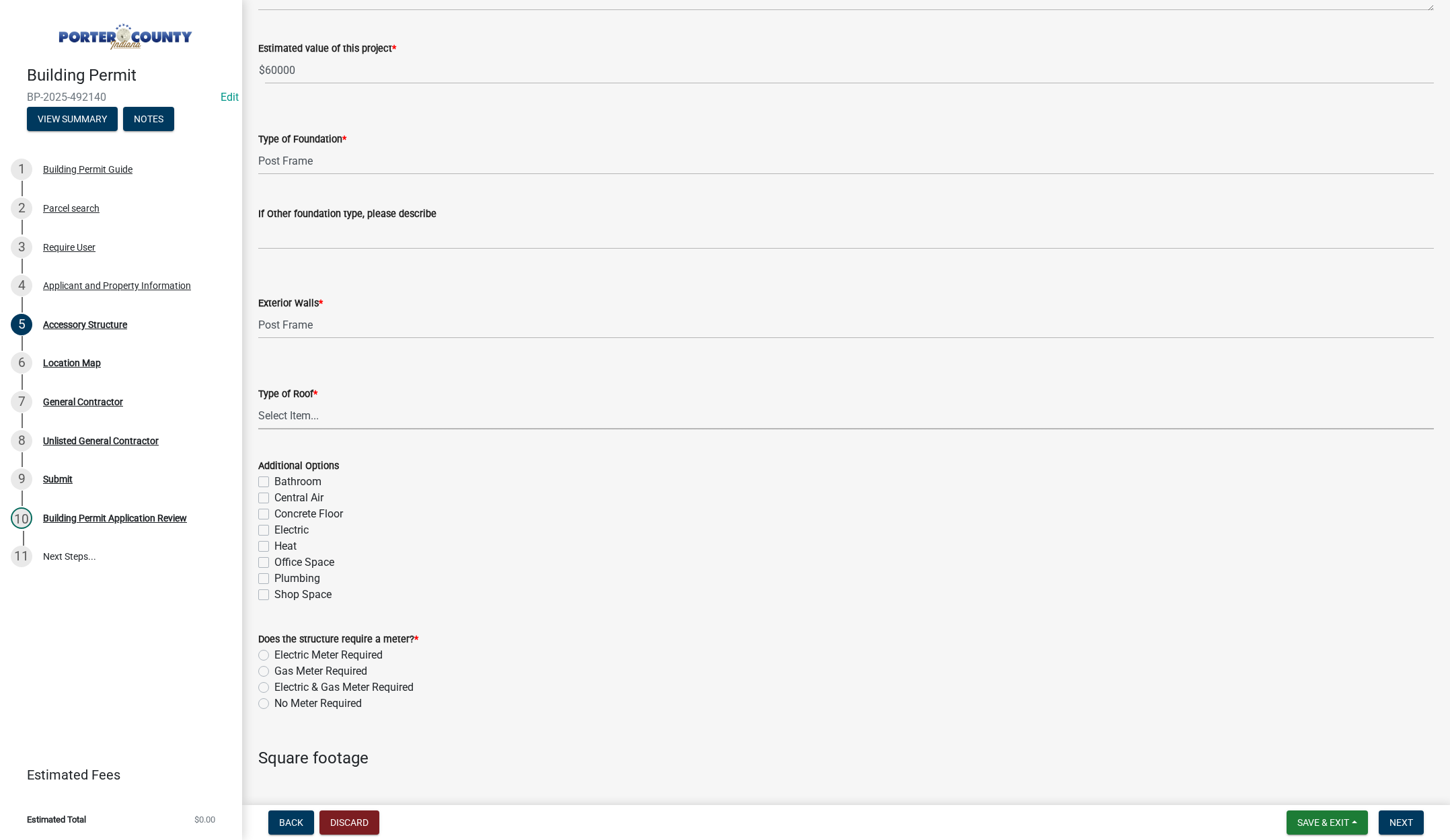
click at [282, 409] on select "Select Item... Shingles Steel" at bounding box center [845, 416] width 1176 height 27
click at [258, 402] on select "Select Item... Shingles Steel" at bounding box center [845, 416] width 1176 height 27
select select "d63a0ebc-b44d-481d-ab70-ec75eba29316"
click at [274, 530] on label "Electric" at bounding box center [291, 530] width 34 height 16
click at [274, 530] on input "Electric" at bounding box center [278, 526] width 9 height 9
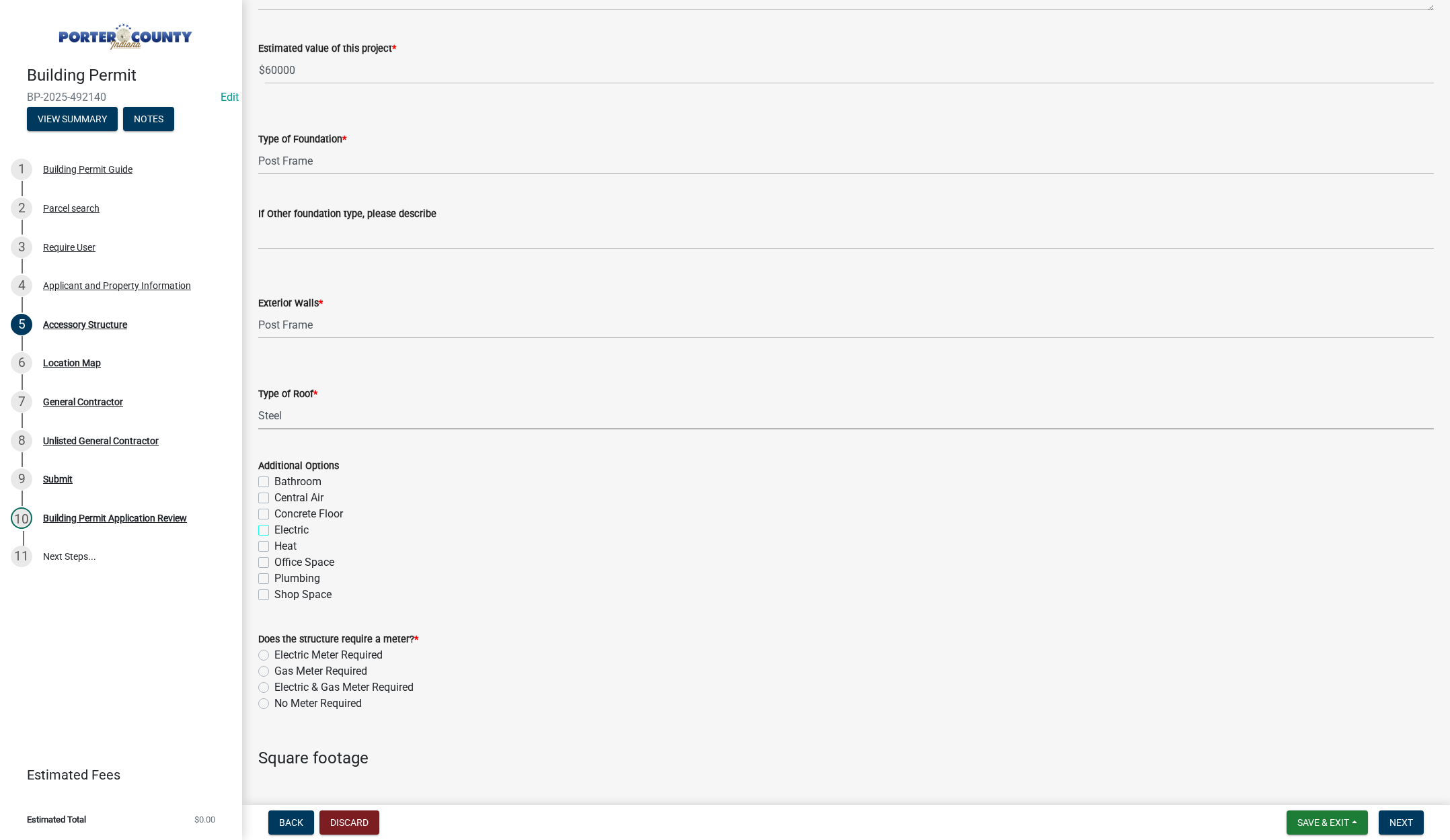
checkbox input "true"
checkbox input "false"
checkbox input "true"
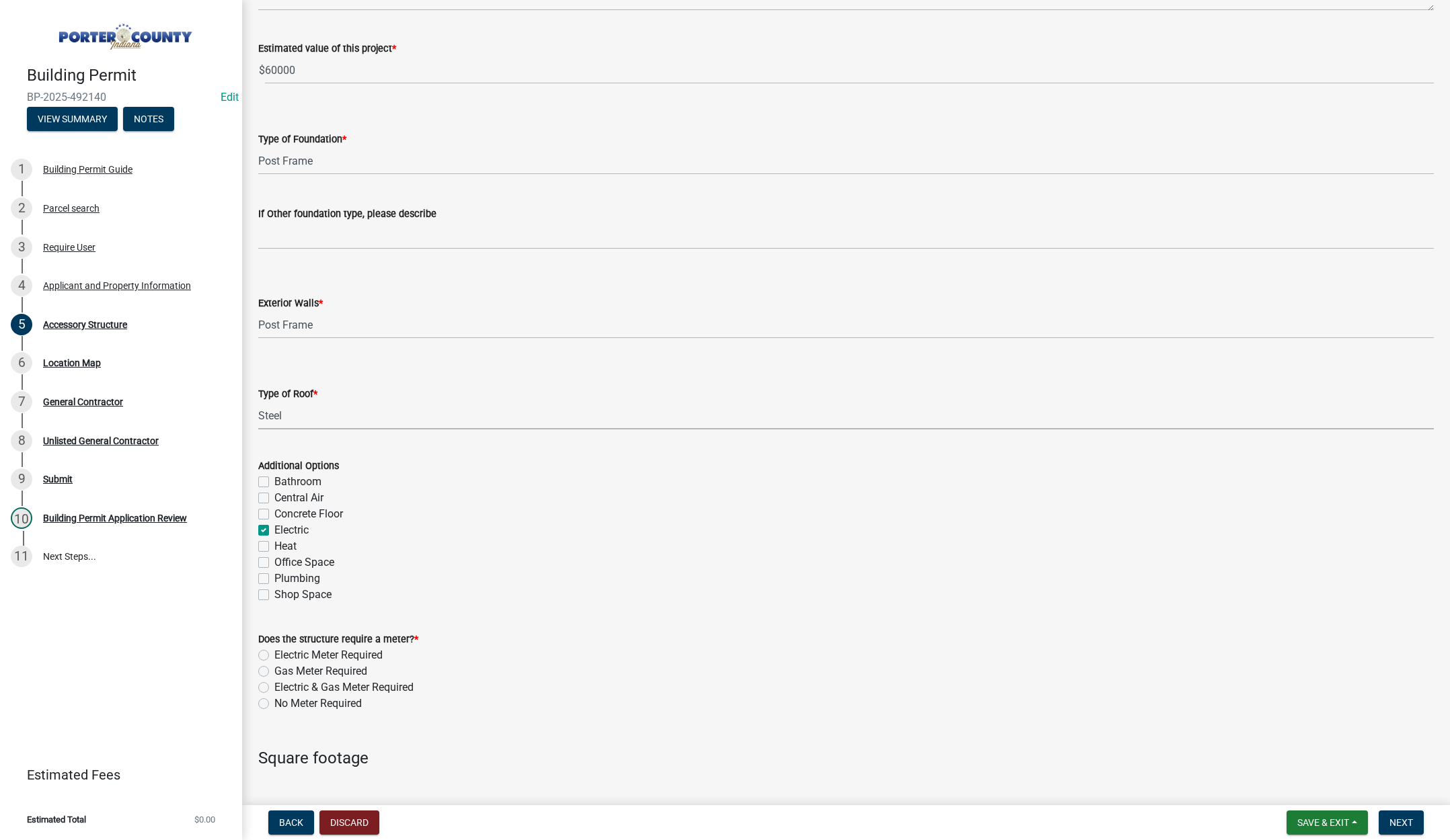
checkbox input "false"
click at [274, 511] on label "Concrete Floor" at bounding box center [308, 513] width 69 height 16
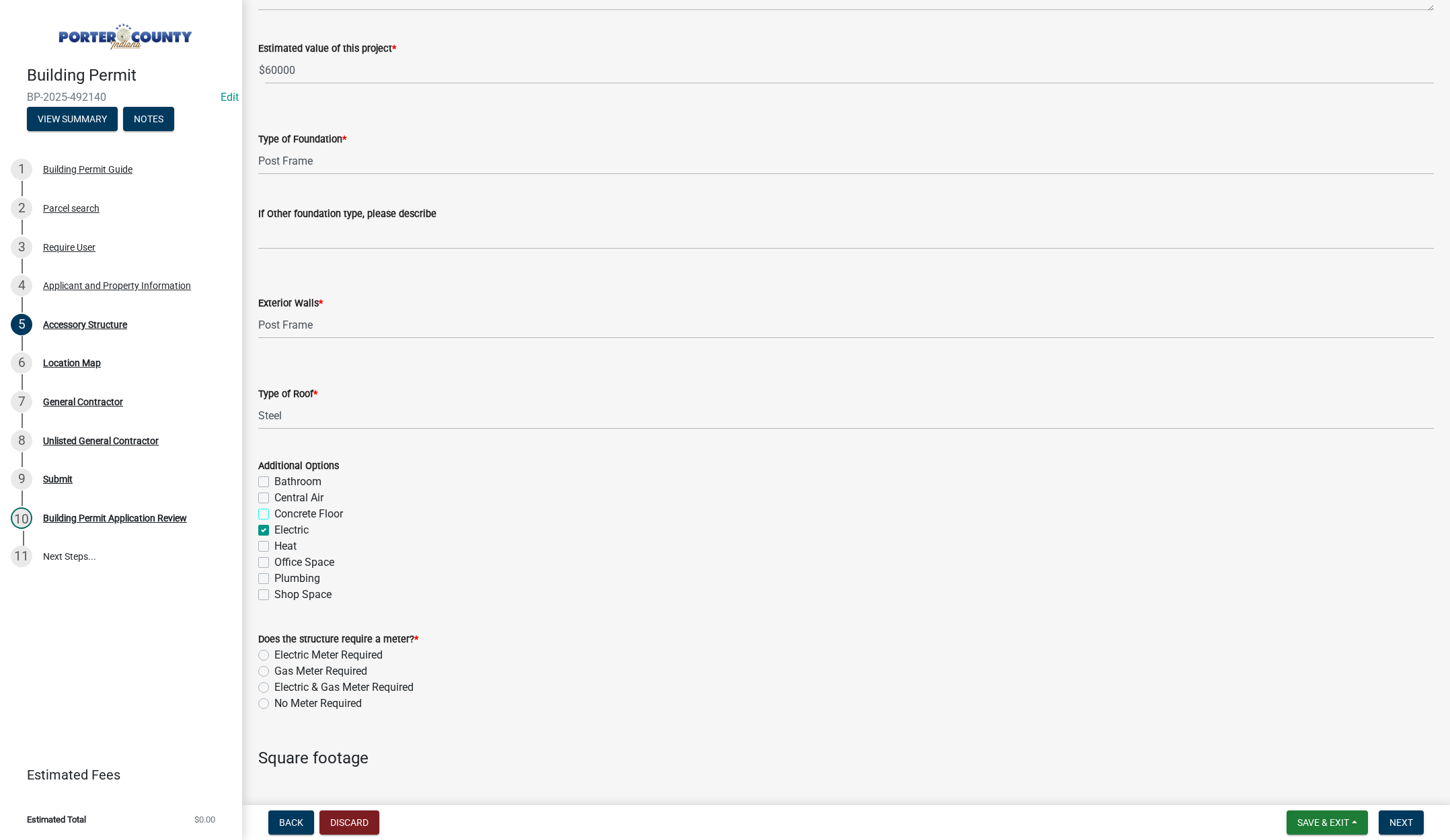
click at [274, 511] on input "Concrete Floor" at bounding box center [278, 510] width 9 height 9
checkbox input "true"
checkbox input "false"
checkbox input "true"
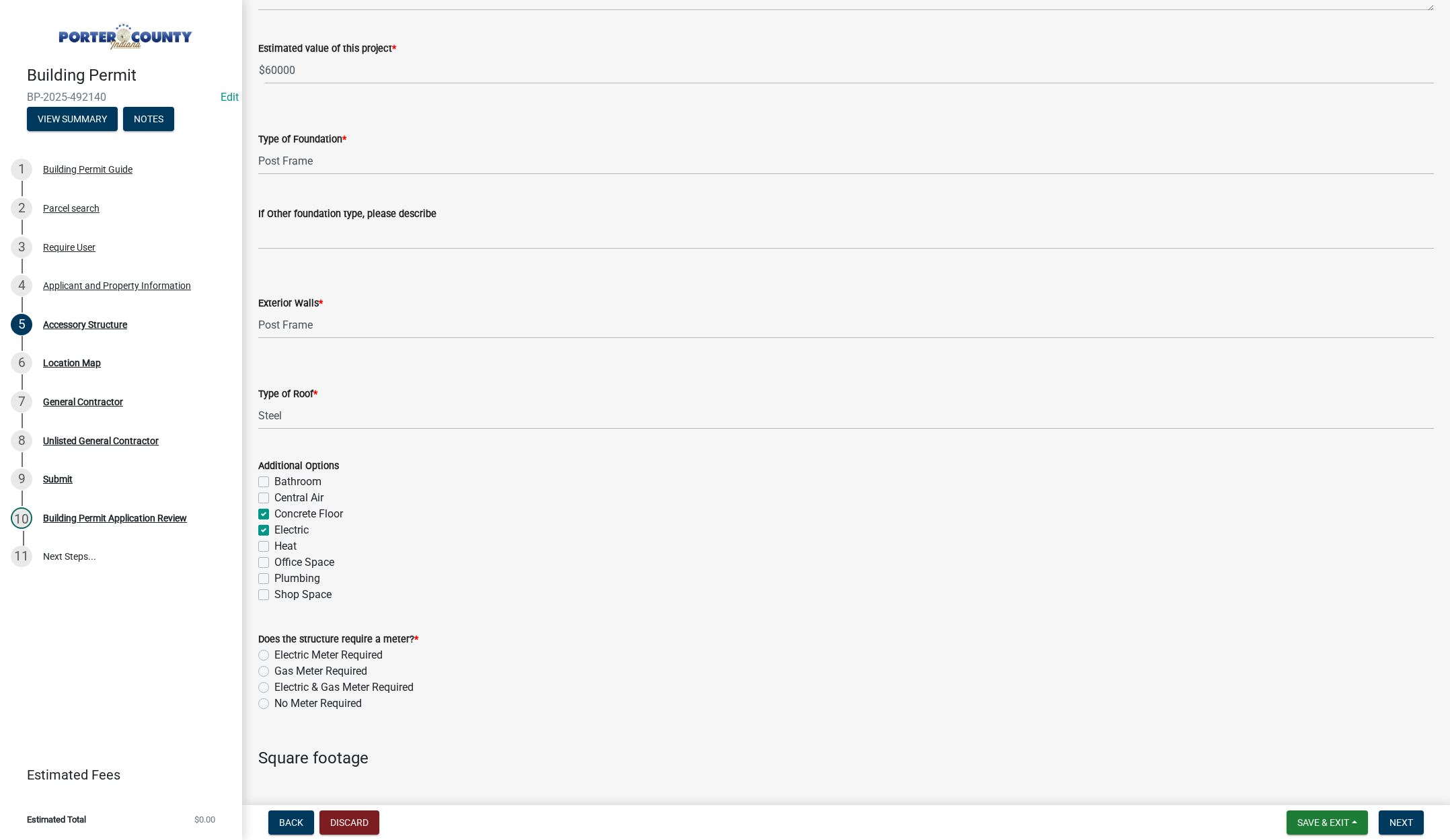
checkbox input "true"
checkbox input "false"
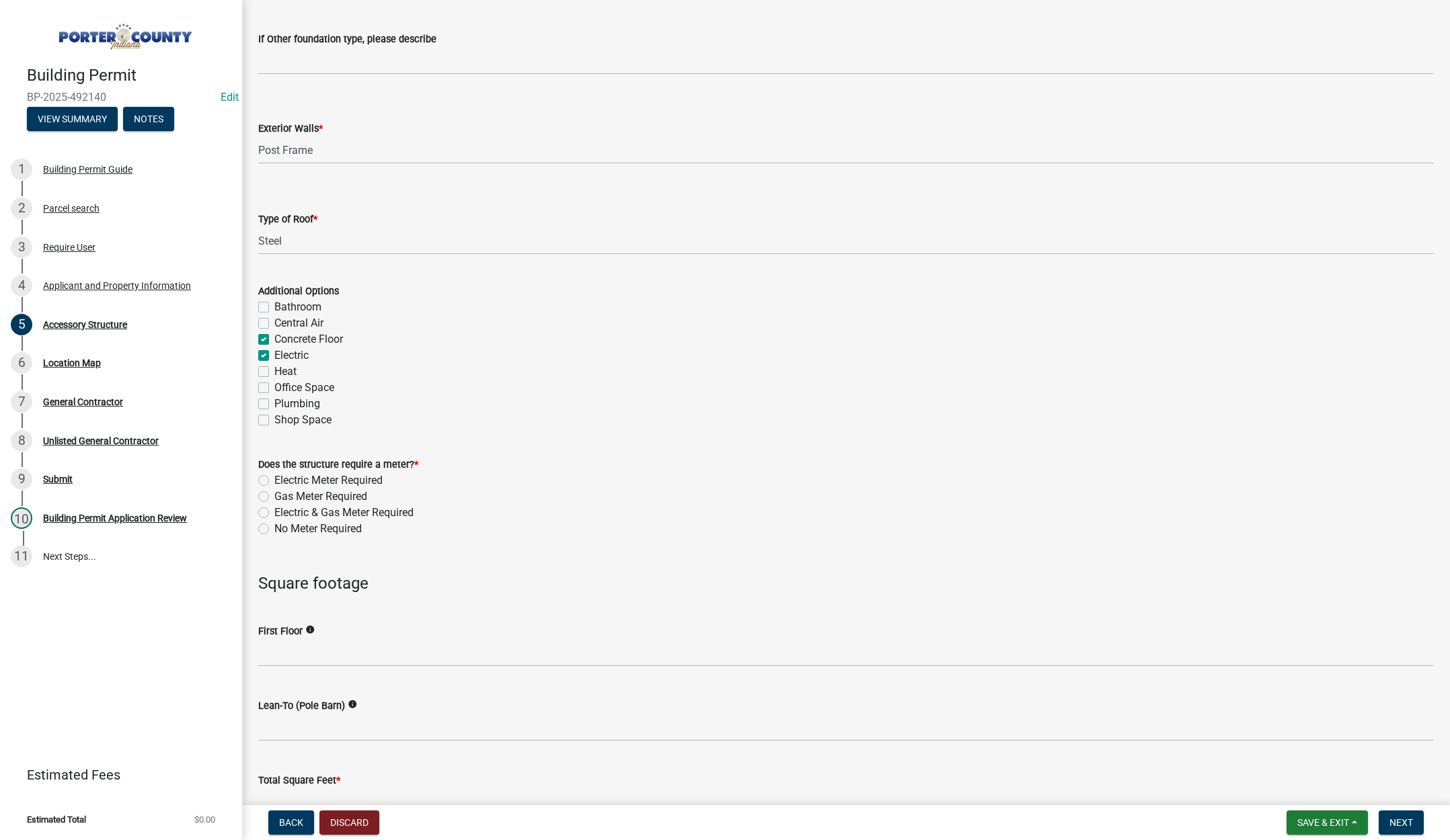
scroll to position [605, 0]
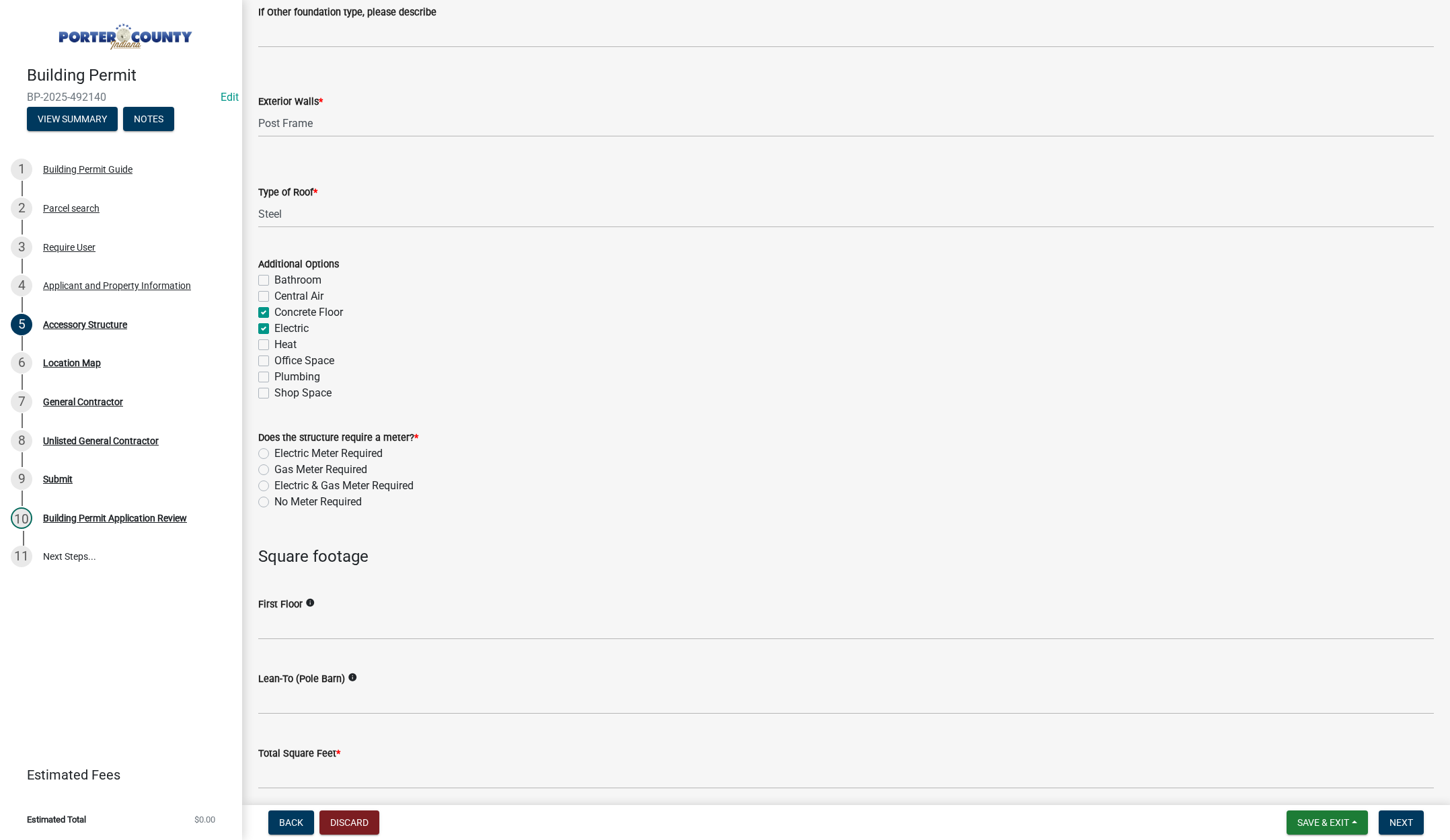
click at [274, 503] on label "No Meter Required" at bounding box center [318, 502] width 87 height 16
click at [274, 503] on input "No Meter Required" at bounding box center [278, 498] width 9 height 9
radio input "true"
click at [318, 629] on input "text" at bounding box center [845, 626] width 1176 height 27
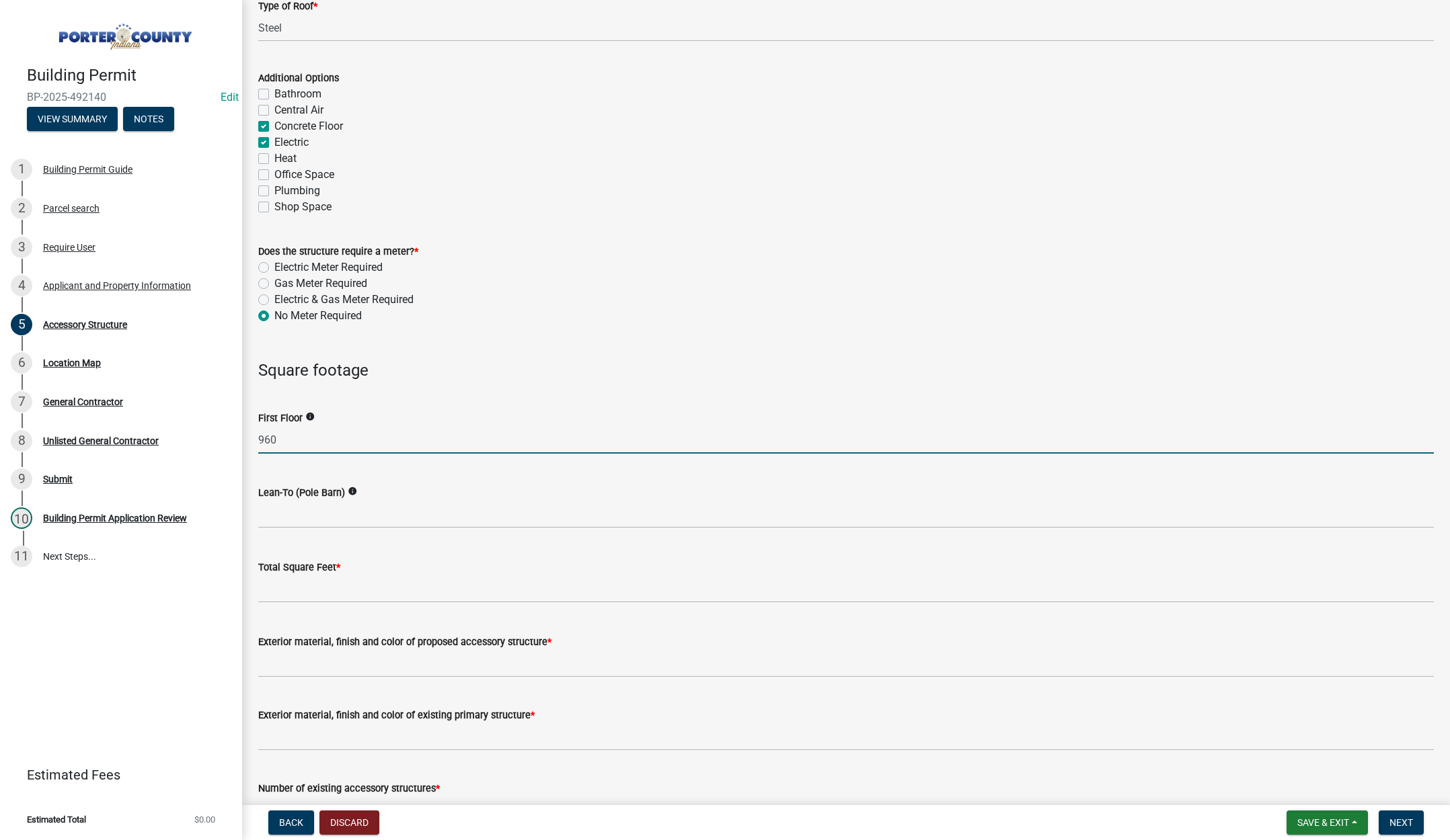
scroll to position [807, 0]
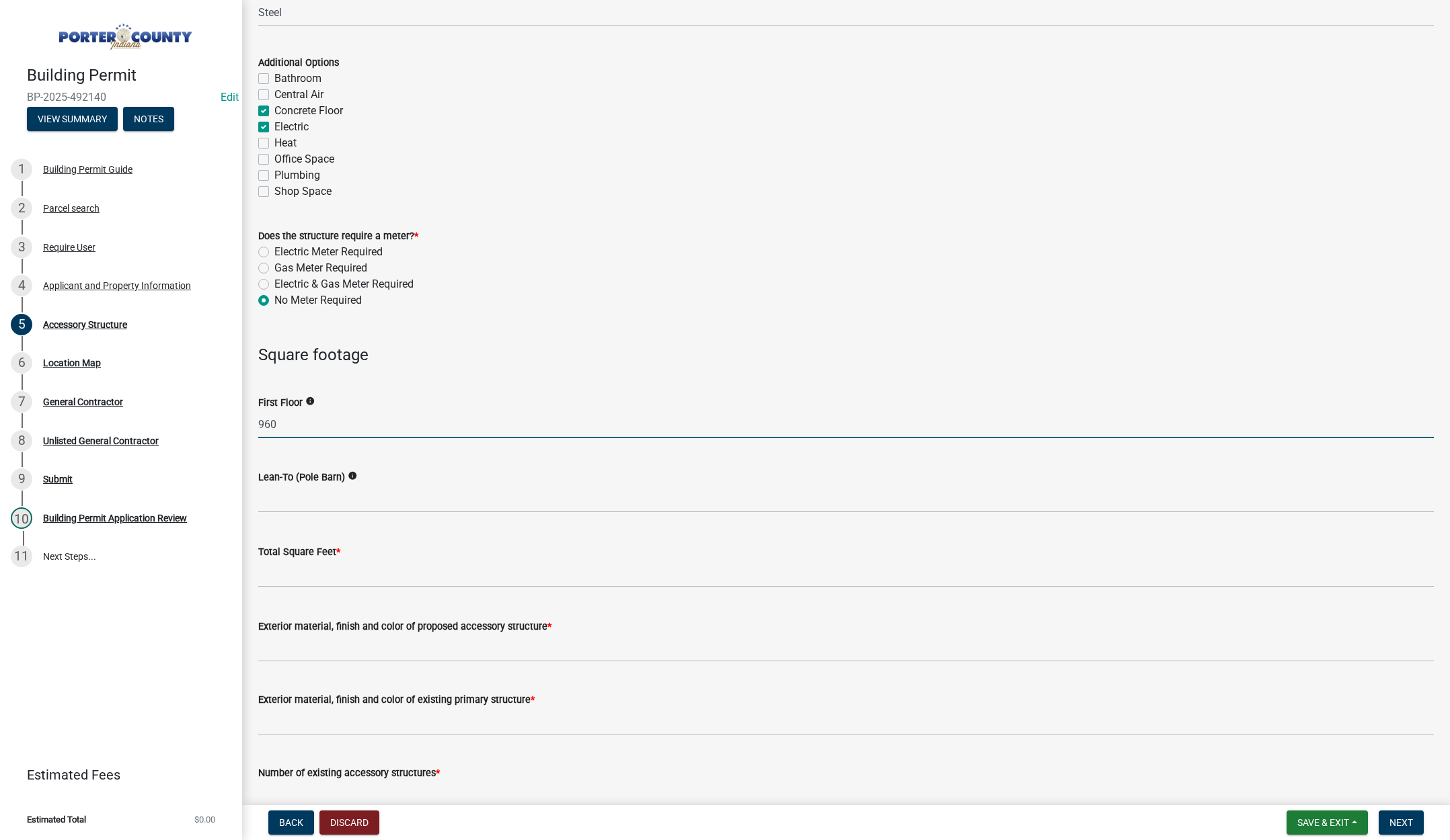
type input "960"
click at [307, 577] on input "text" at bounding box center [845, 574] width 1176 height 27
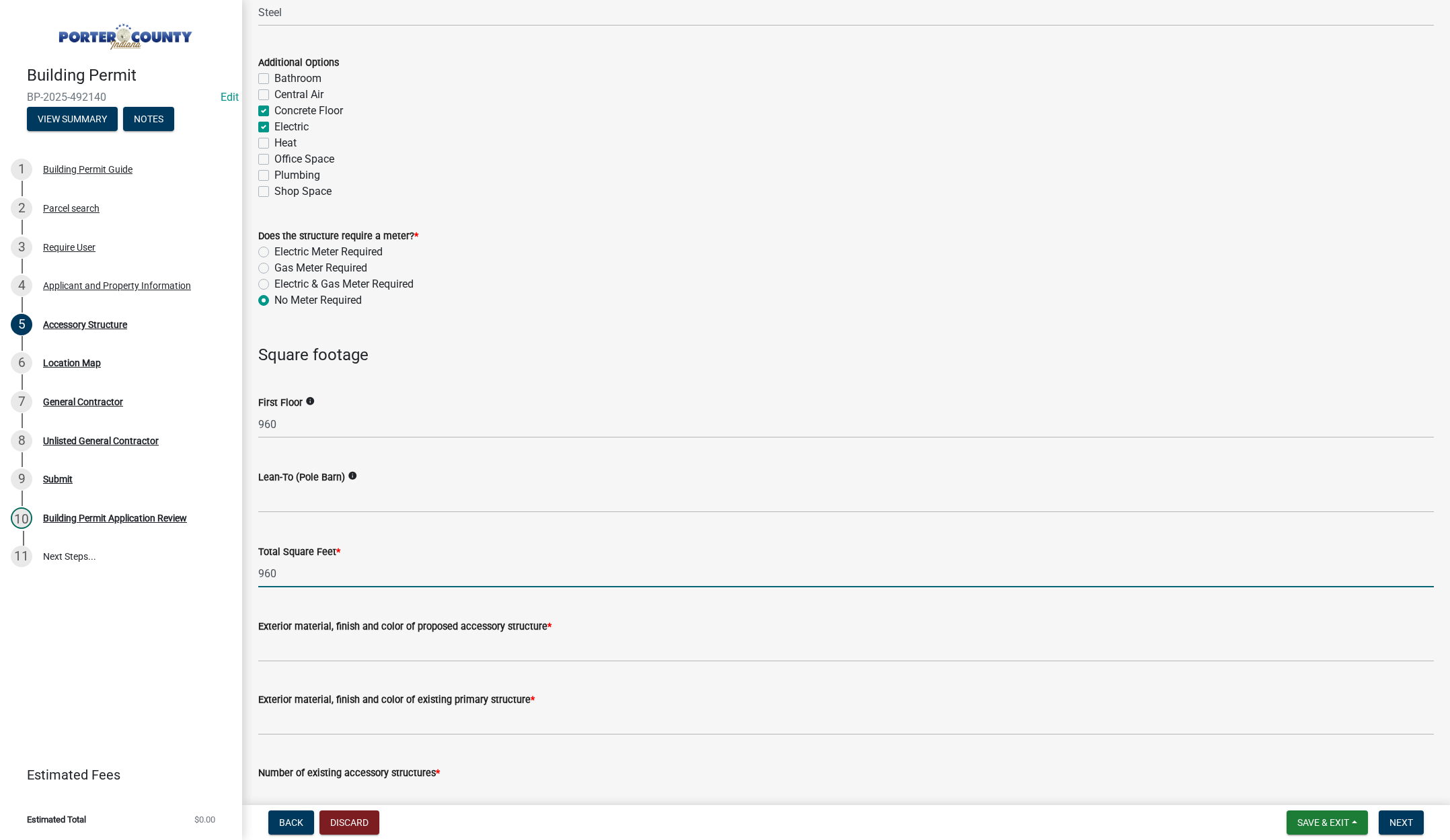
type input "960"
click at [315, 649] on input "Exterior material, finish and color of proposed accessory structure *" at bounding box center [845, 648] width 1176 height 27
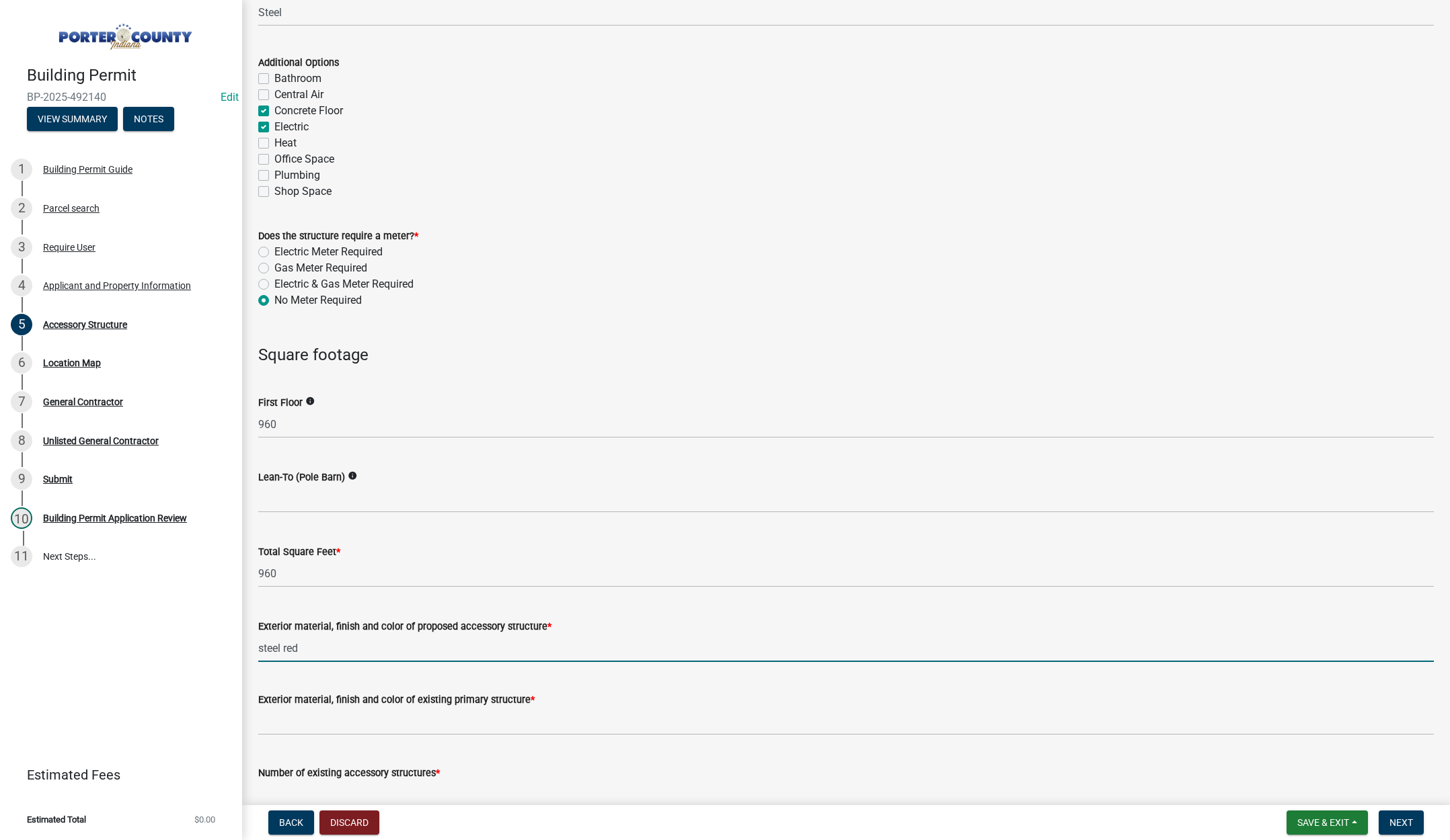
type input "steel red"
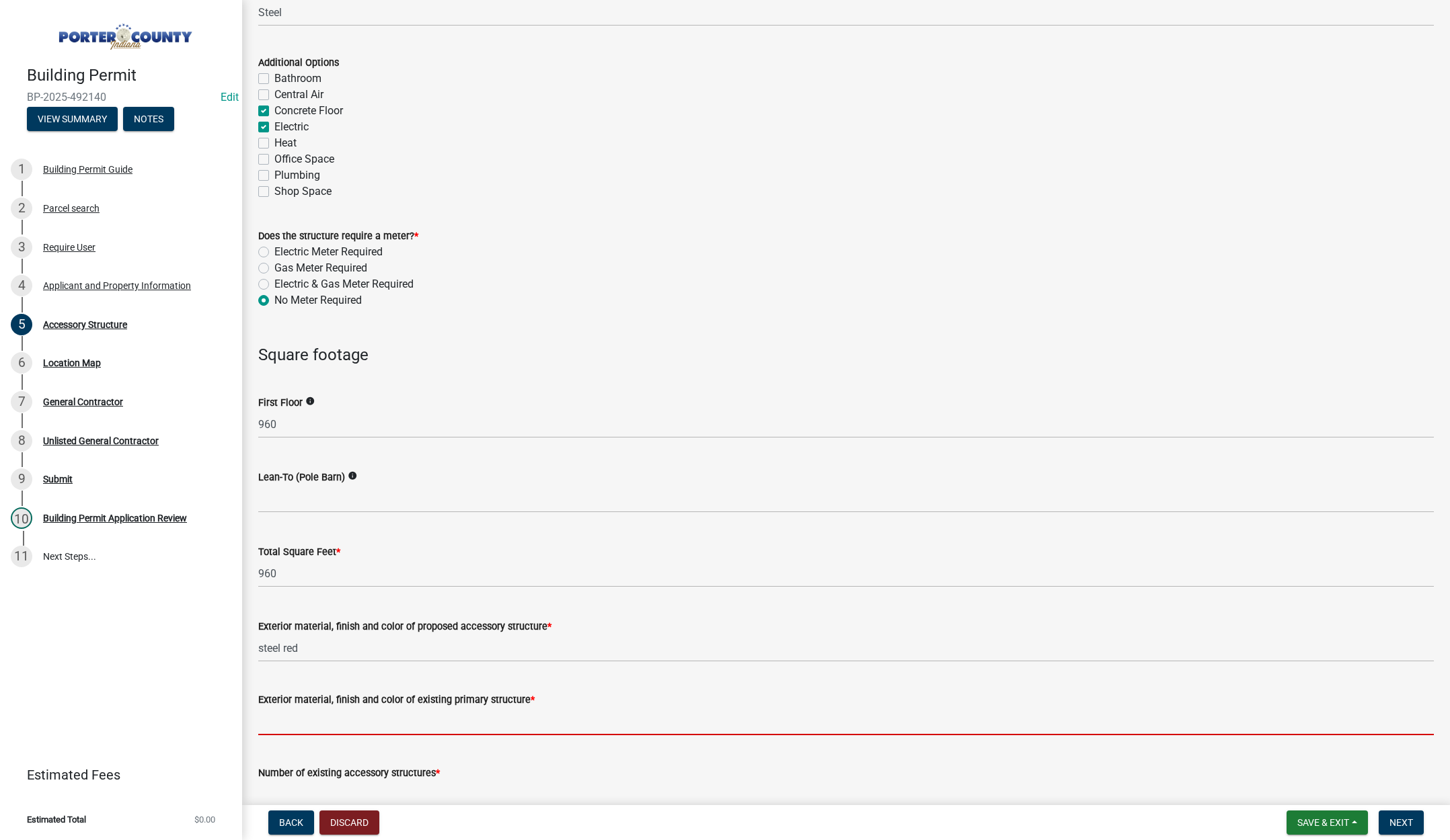
click at [293, 719] on input "Exterior material, finish and color of existing primary structure *" at bounding box center [845, 722] width 1176 height 27
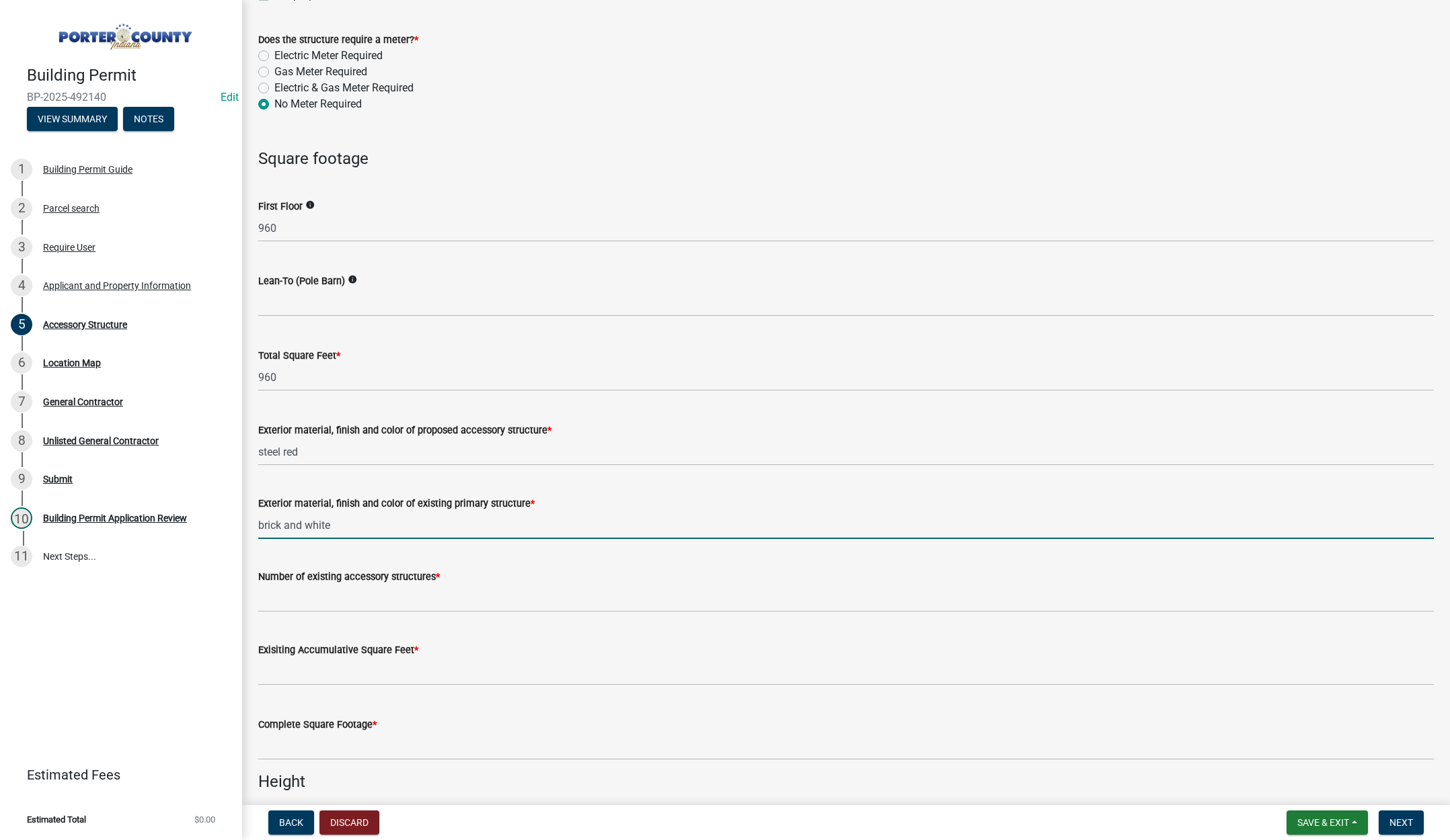
scroll to position [1009, 0]
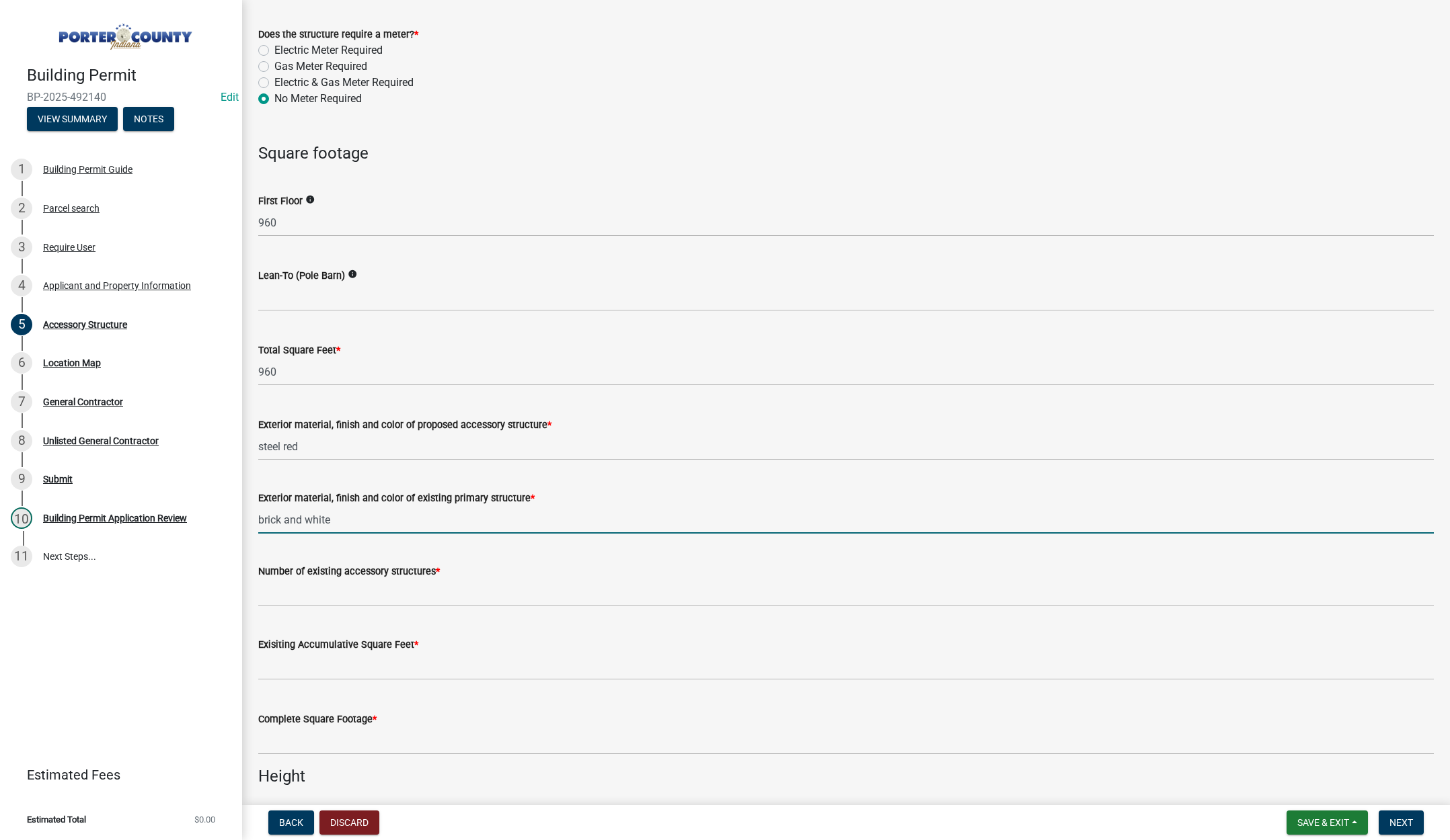
type input "brick and white"
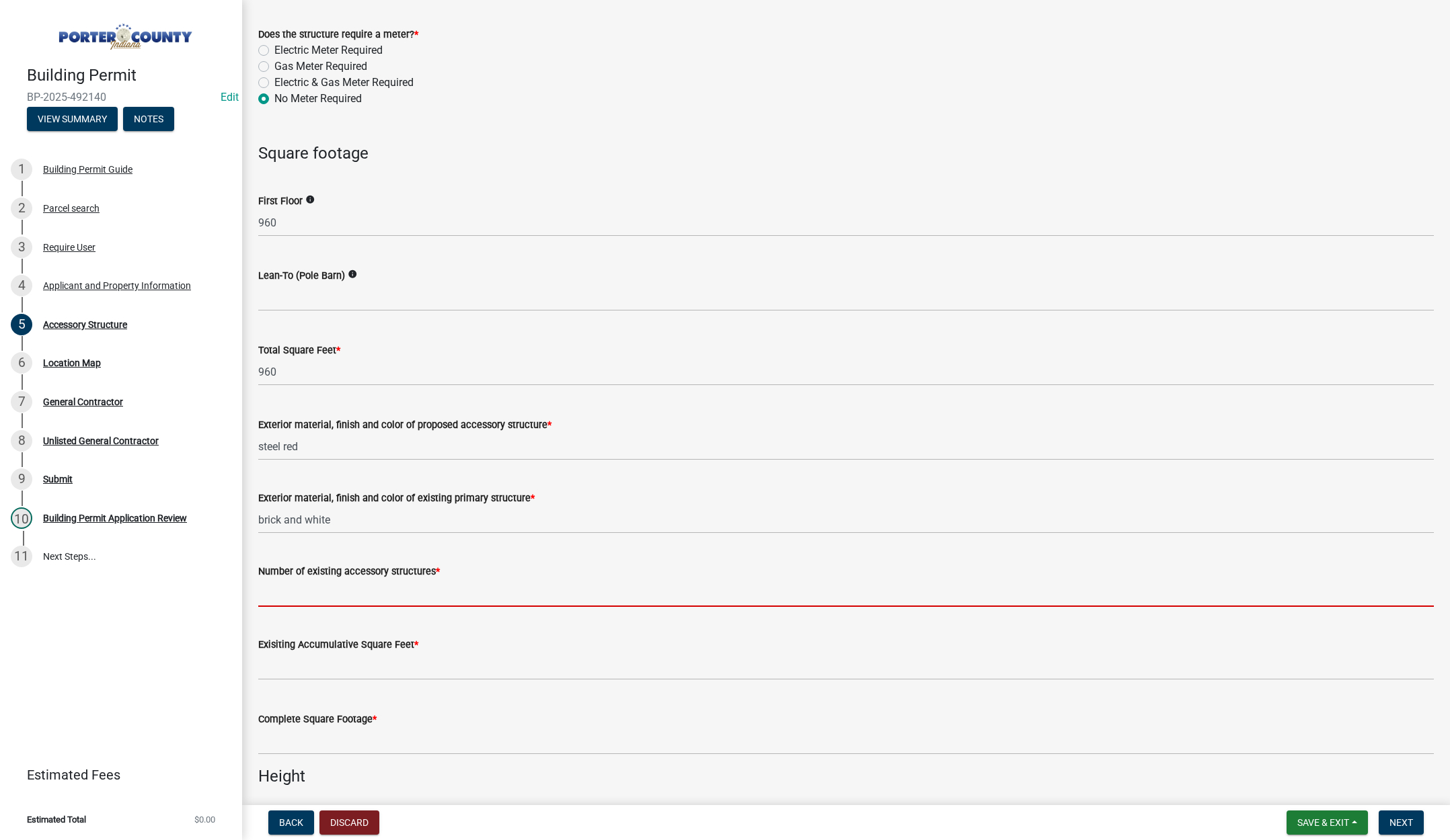
click at [359, 586] on input "Number of existing accessory structures *" at bounding box center [845, 593] width 1176 height 27
type input "1"
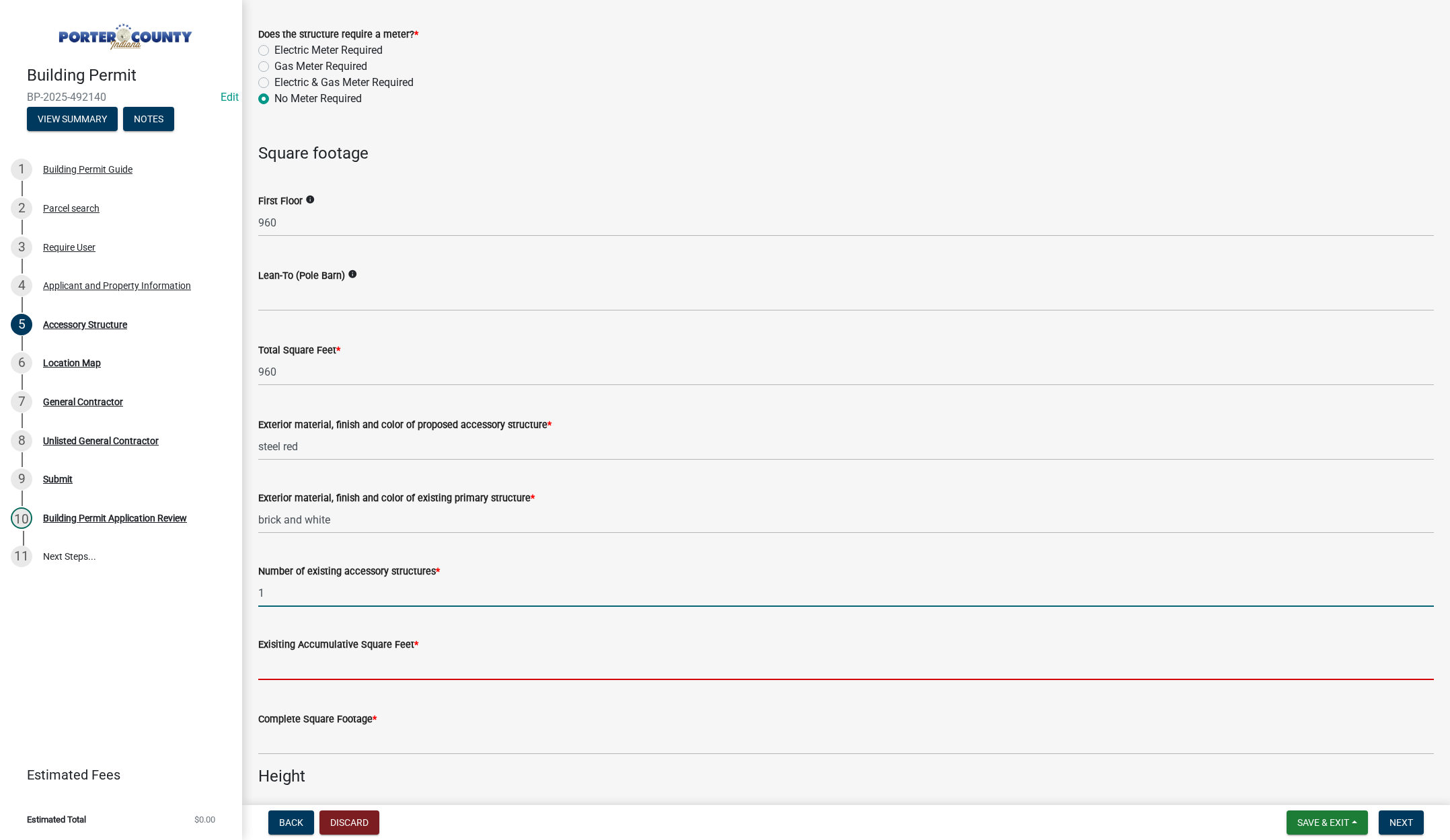
click at [288, 667] on input "text" at bounding box center [845, 667] width 1176 height 27
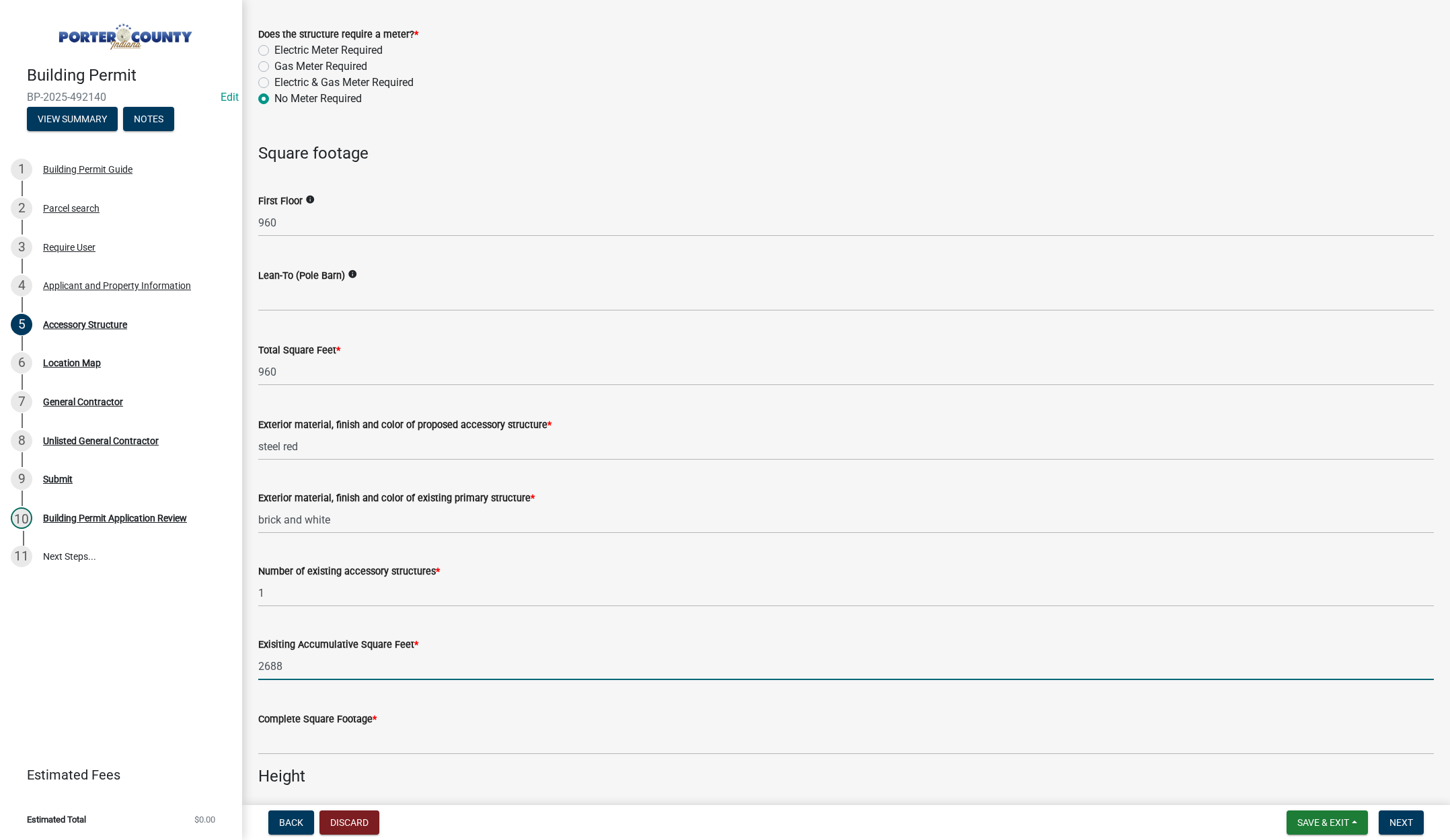
type input "2688"
click at [311, 748] on input "text" at bounding box center [845, 741] width 1176 height 27
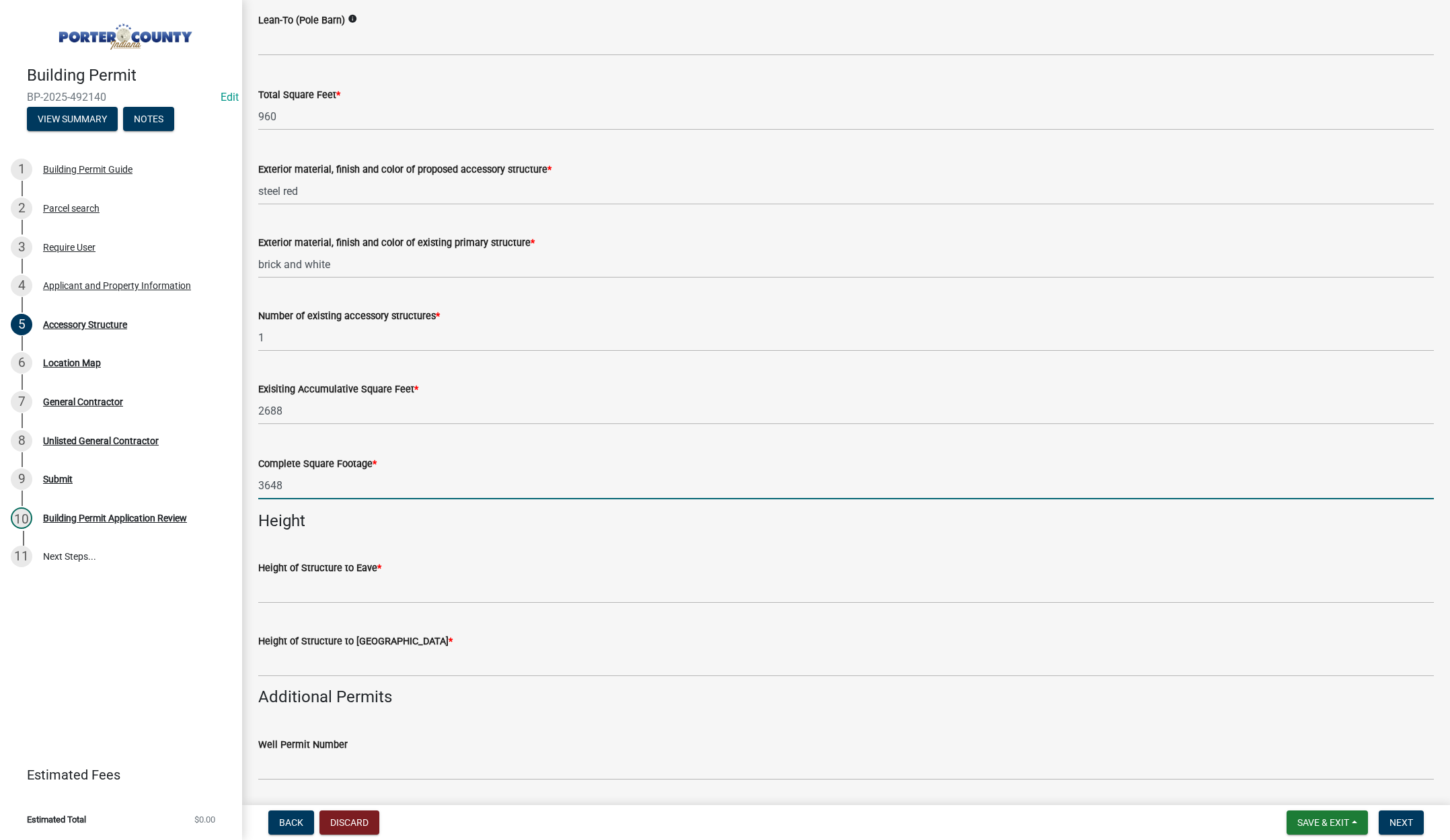
scroll to position [1277, 0]
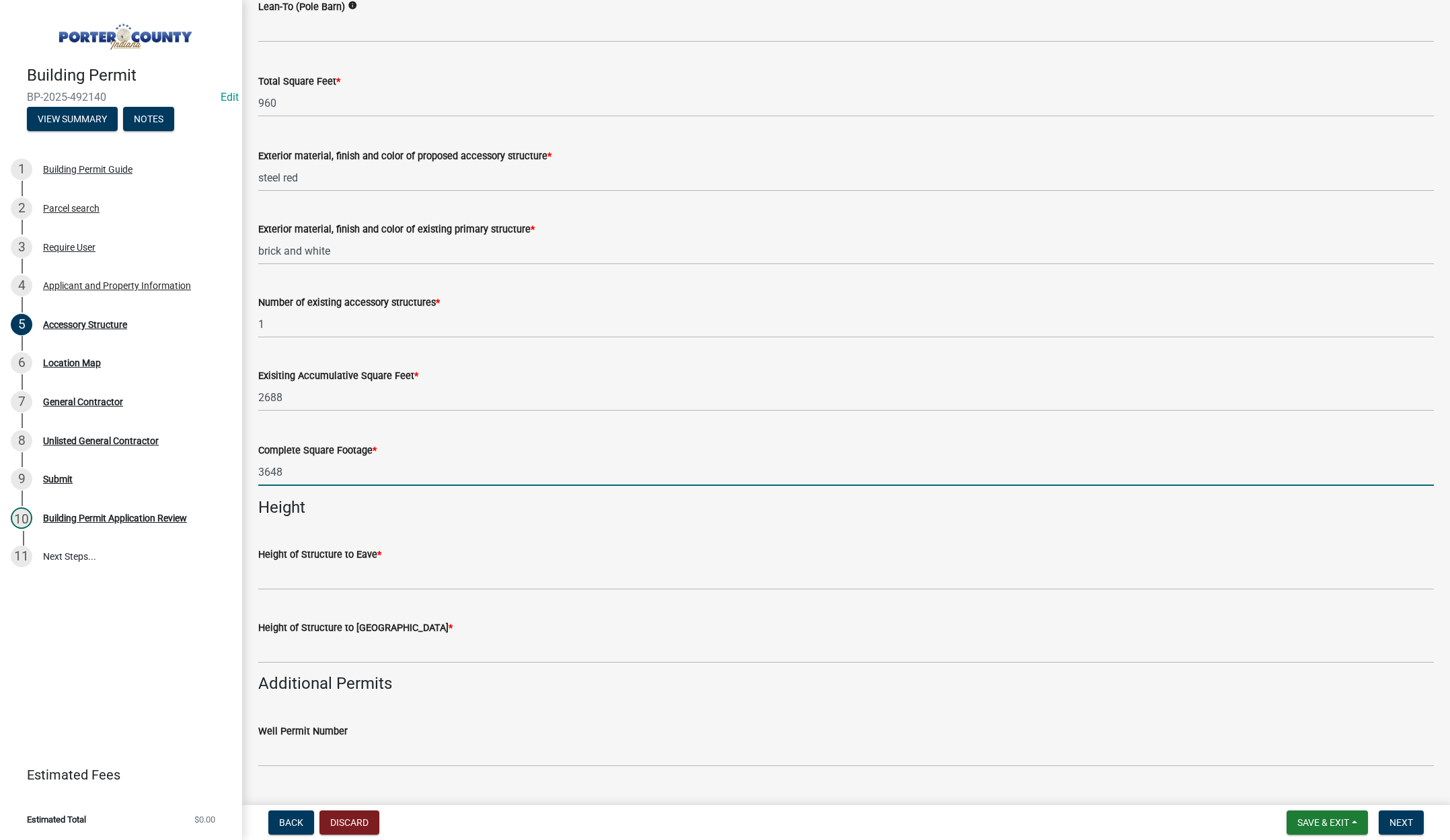
type input "3648"
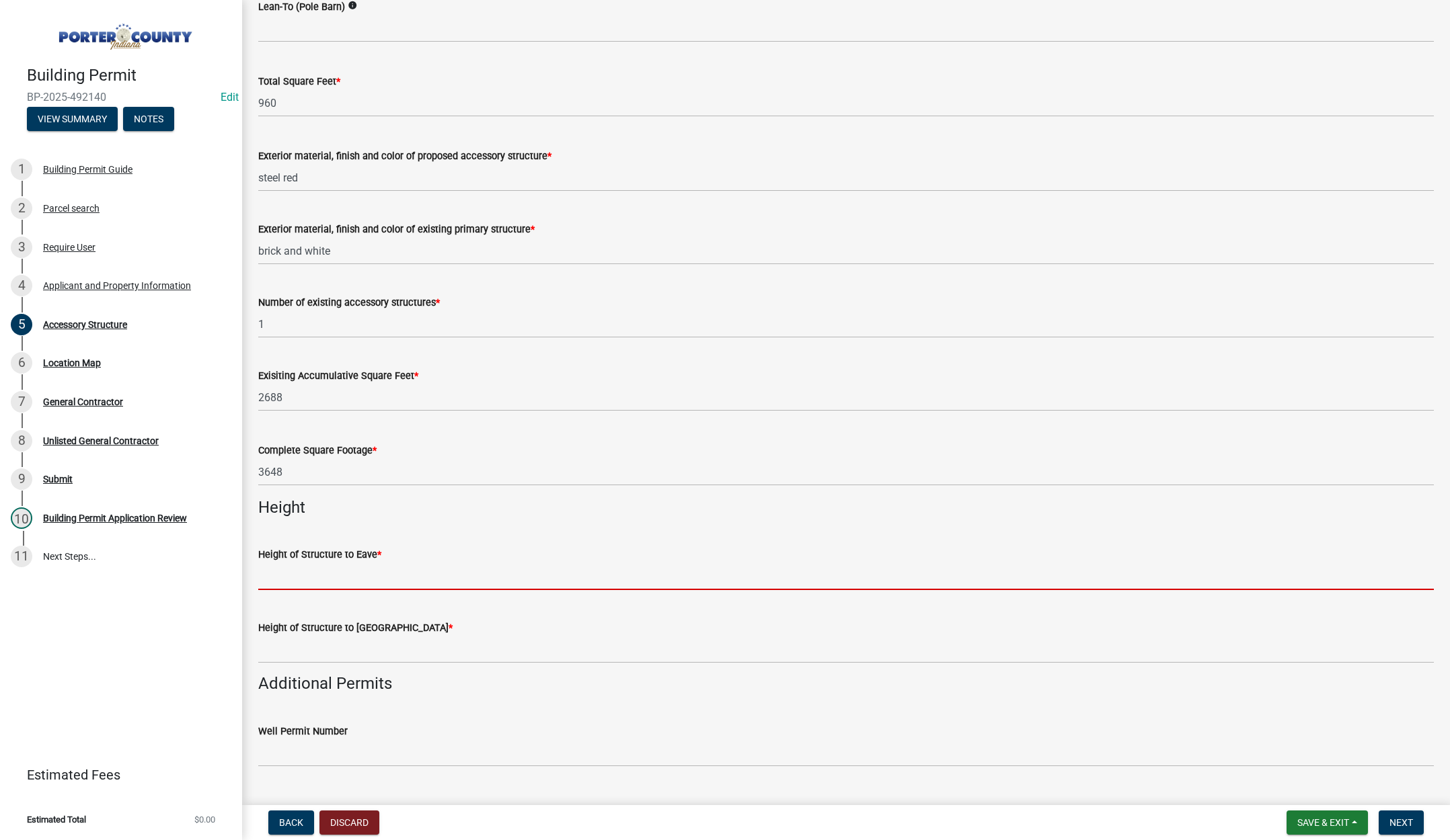
click at [338, 576] on input "Height of Structure to Eave *" at bounding box center [845, 576] width 1176 height 27
type input "10"
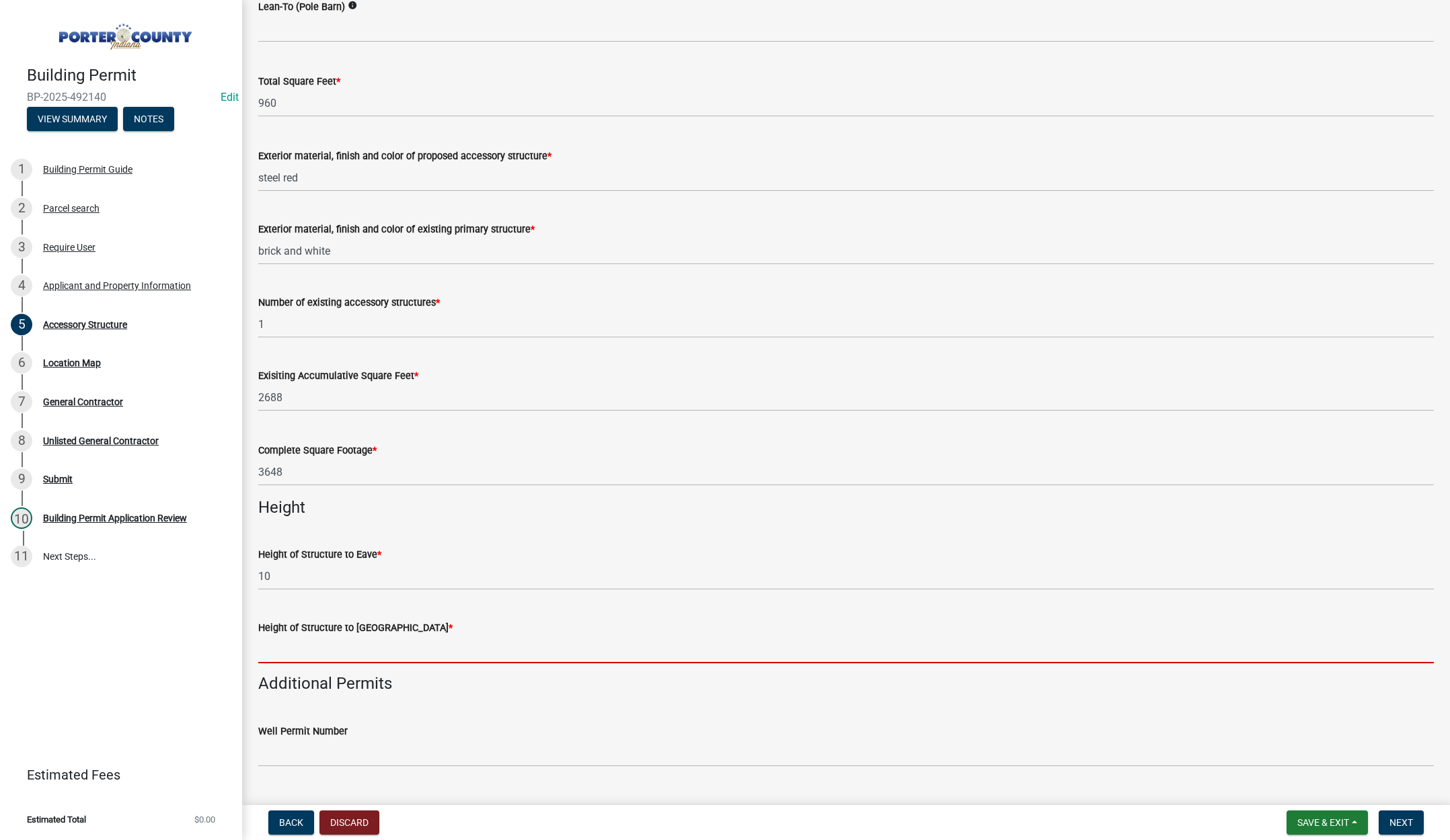
click at [282, 648] on input "Height of Structure to Roof Peak *" at bounding box center [845, 649] width 1176 height 27
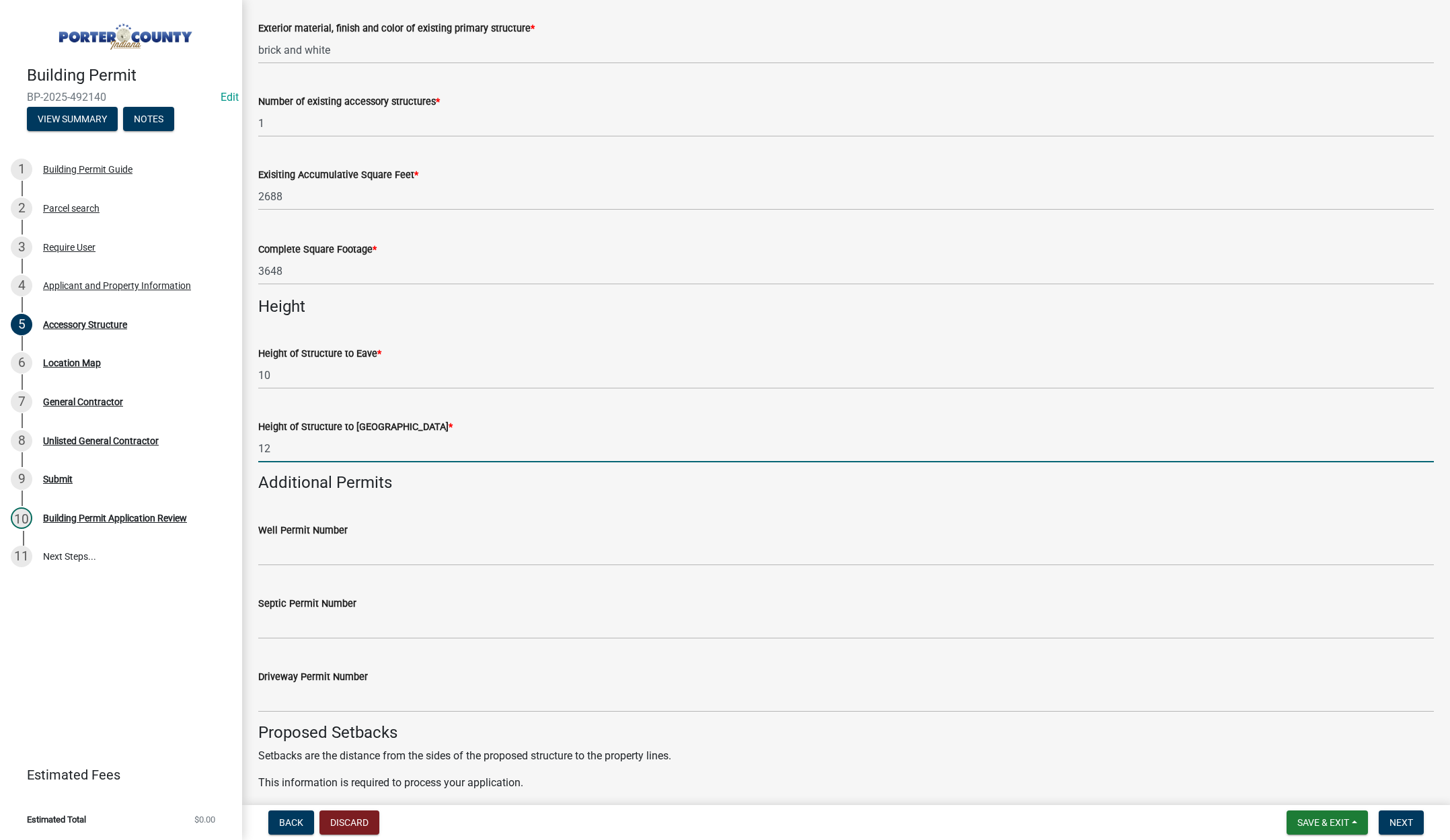
scroll to position [1478, 0]
type input "12"
click at [277, 623] on input "Septic Permit Number" at bounding box center [845, 625] width 1176 height 27
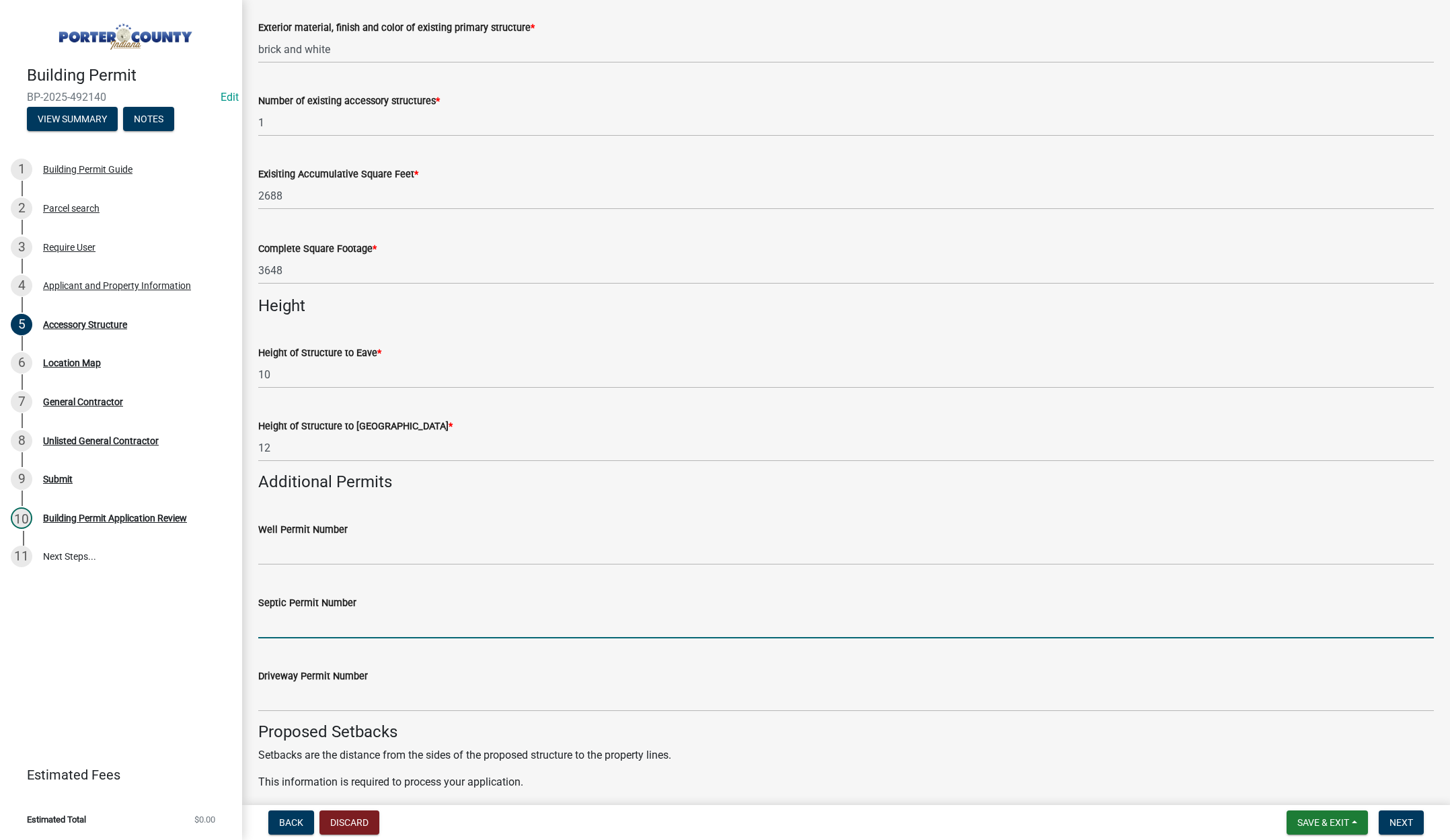
type input "stamped"
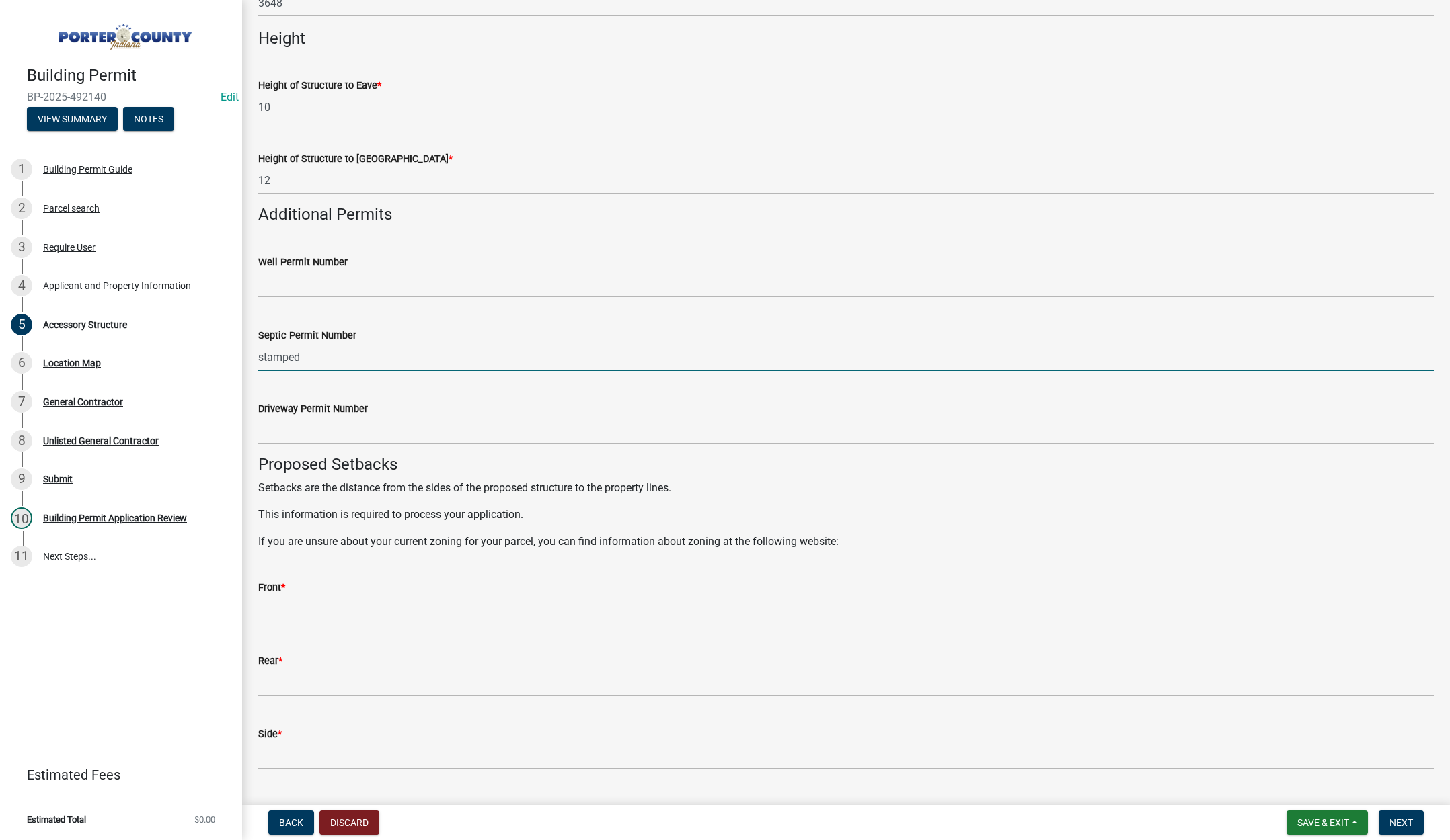
scroll to position [1748, 0]
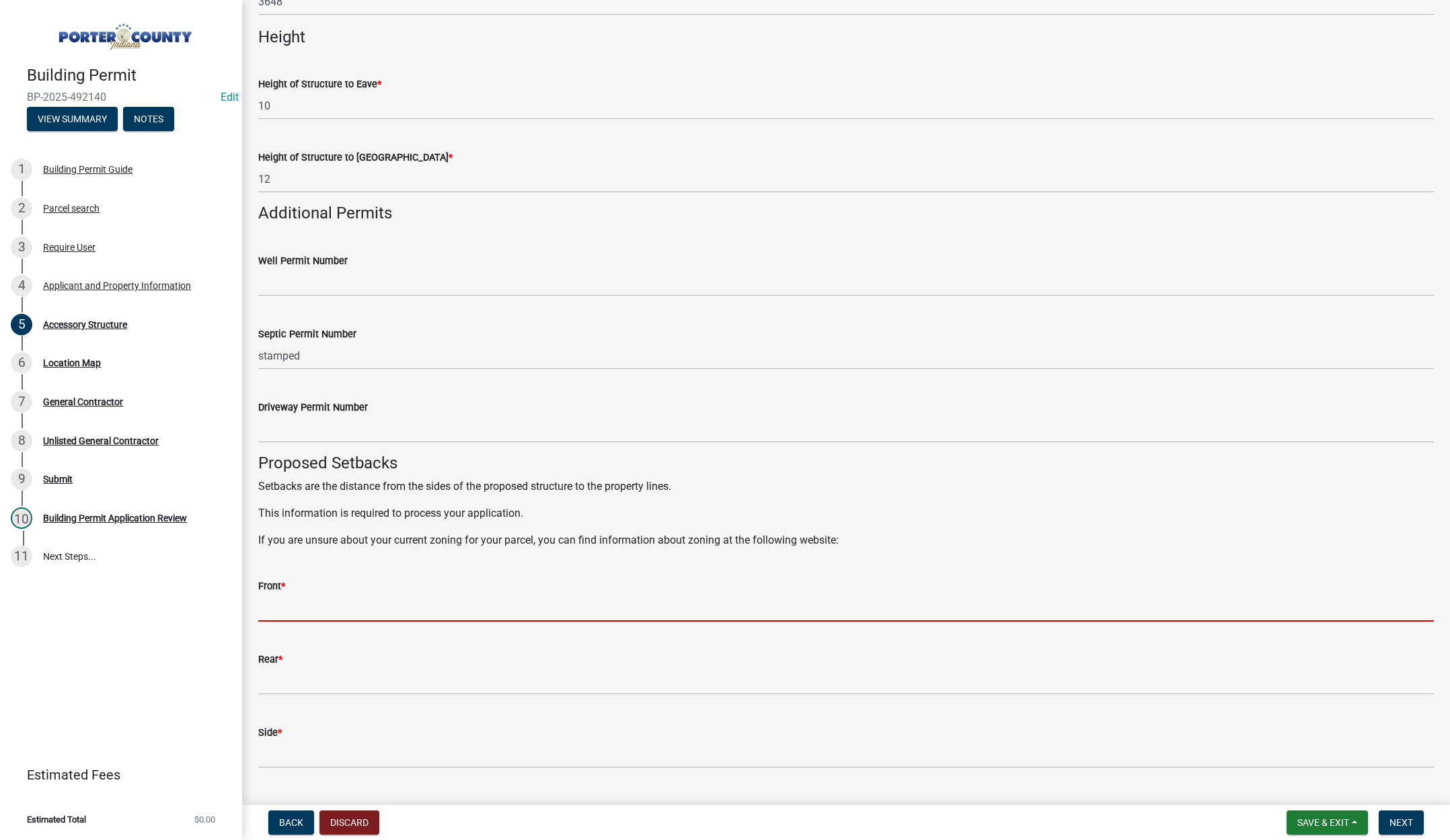
click at [302, 596] on input "Front *" at bounding box center [845, 607] width 1176 height 27
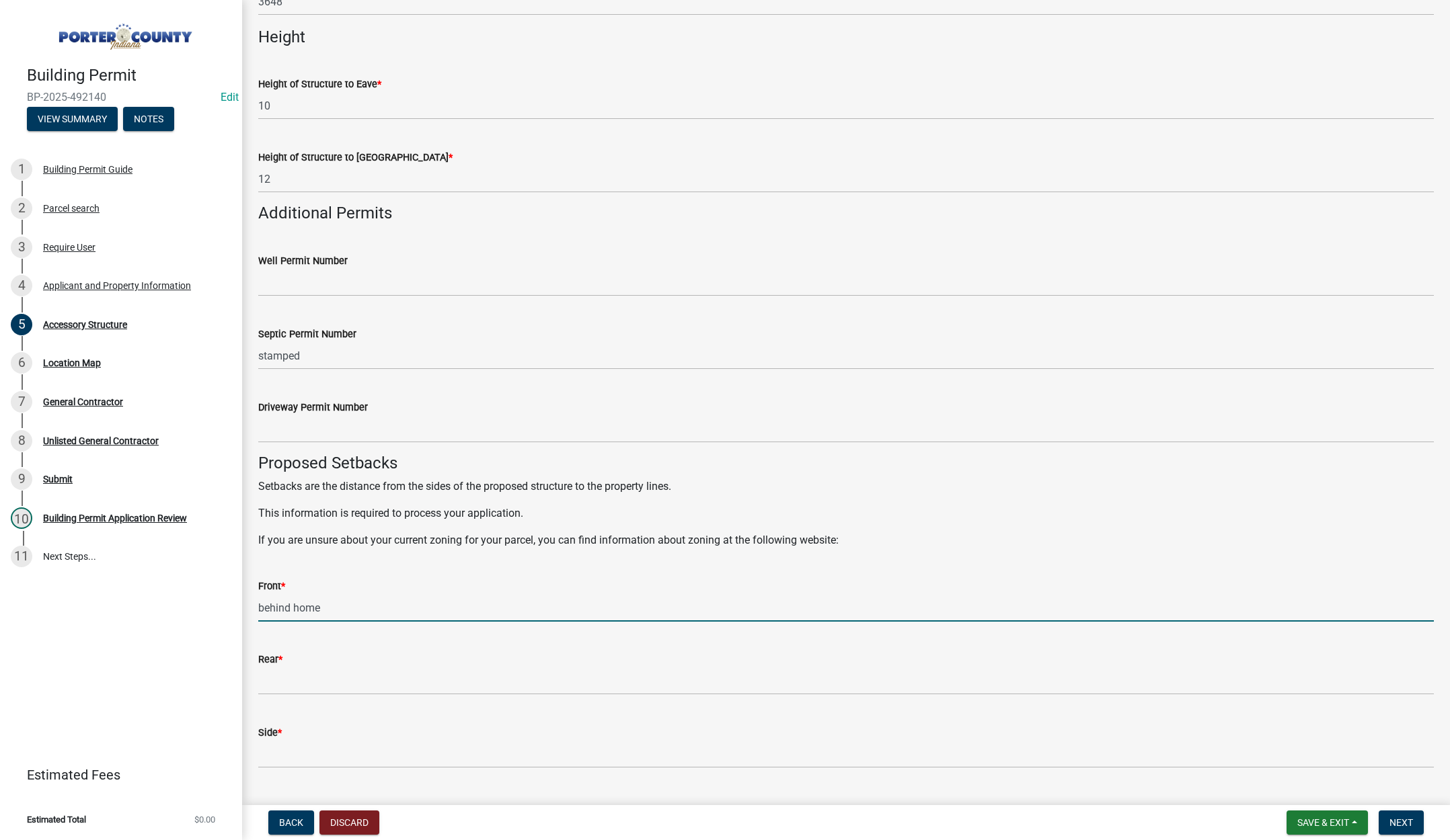
type input "behind home"
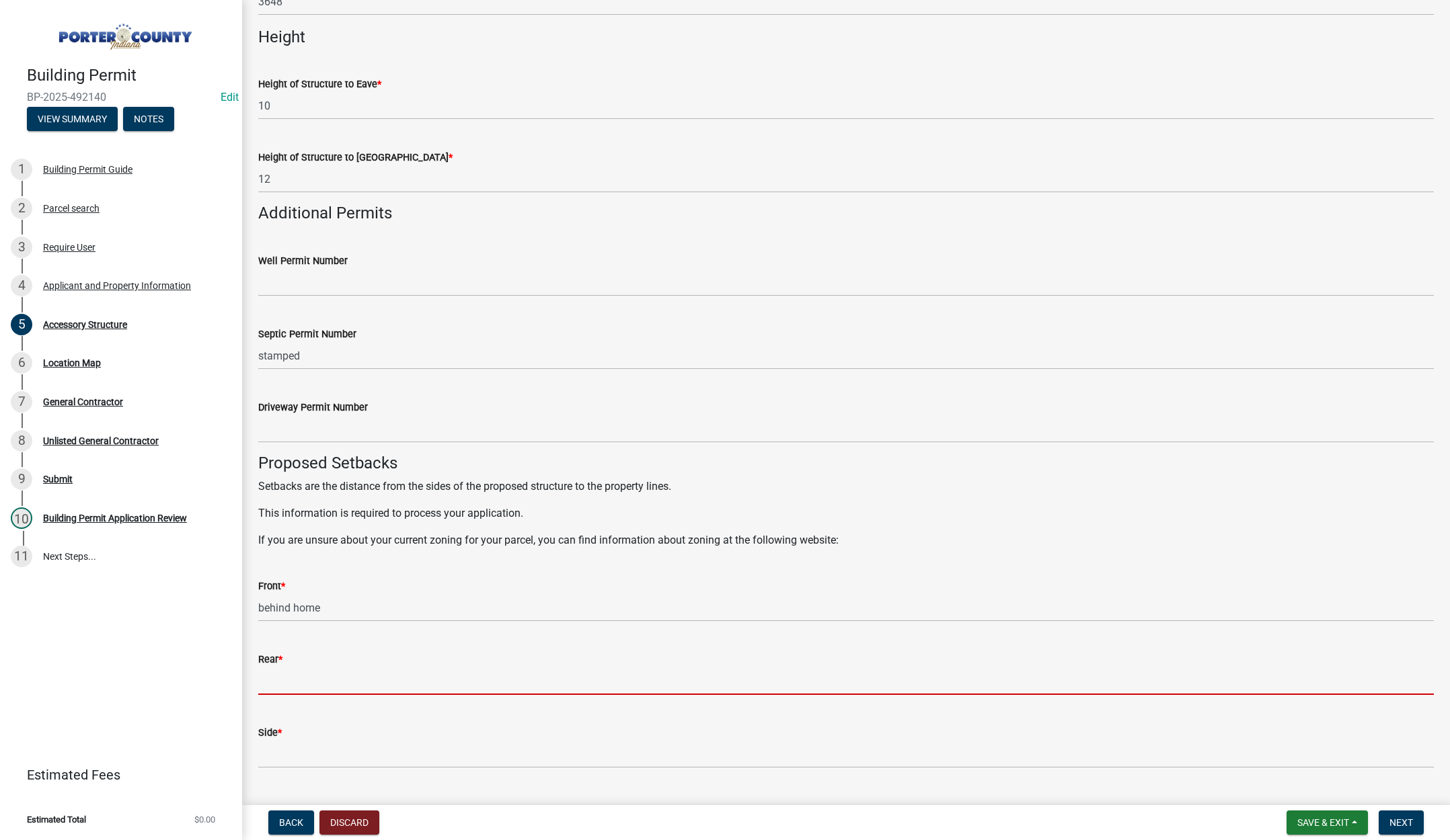
click at [300, 677] on input "Rear *" at bounding box center [845, 681] width 1176 height 27
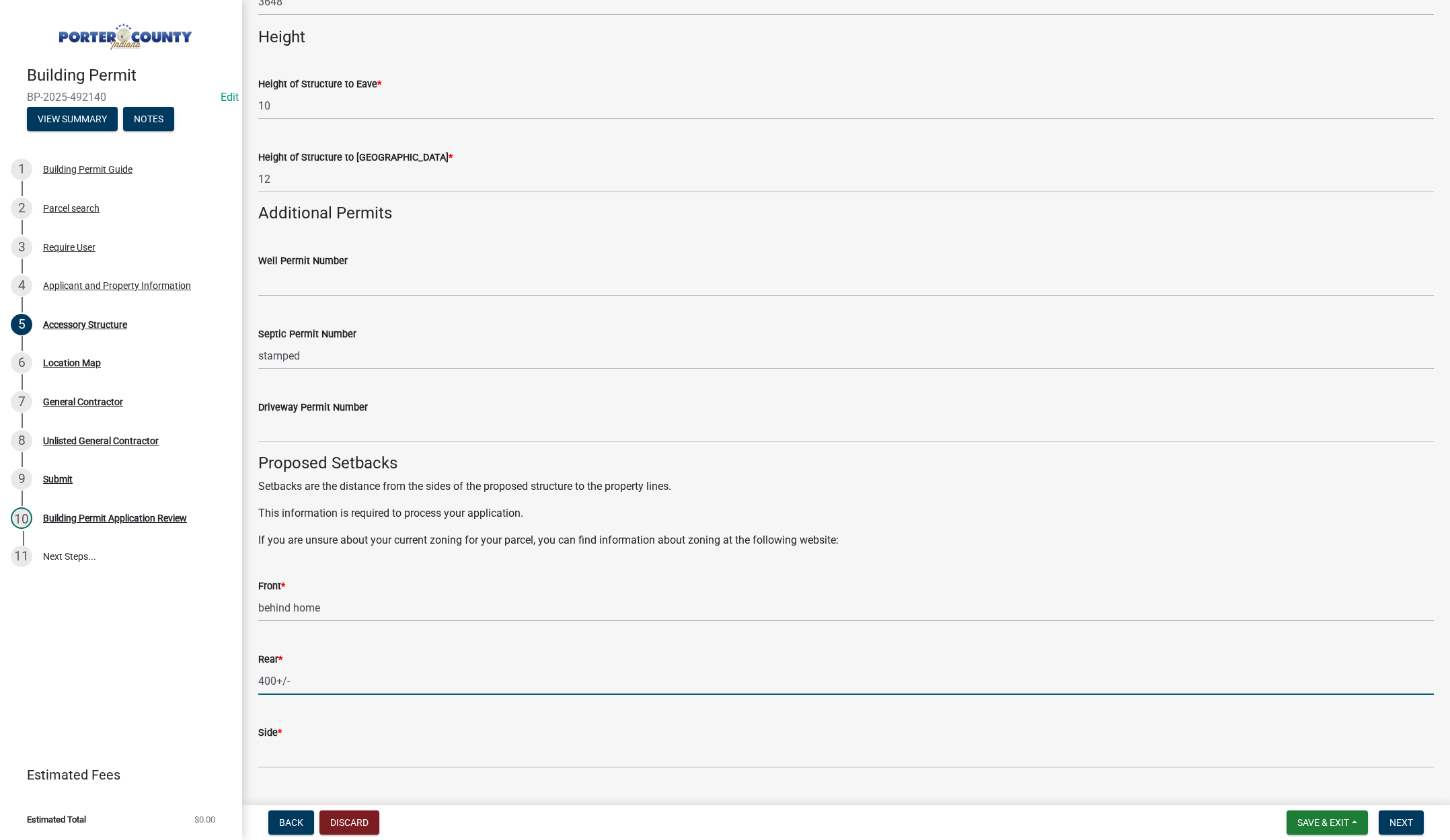
type input "400+/-"
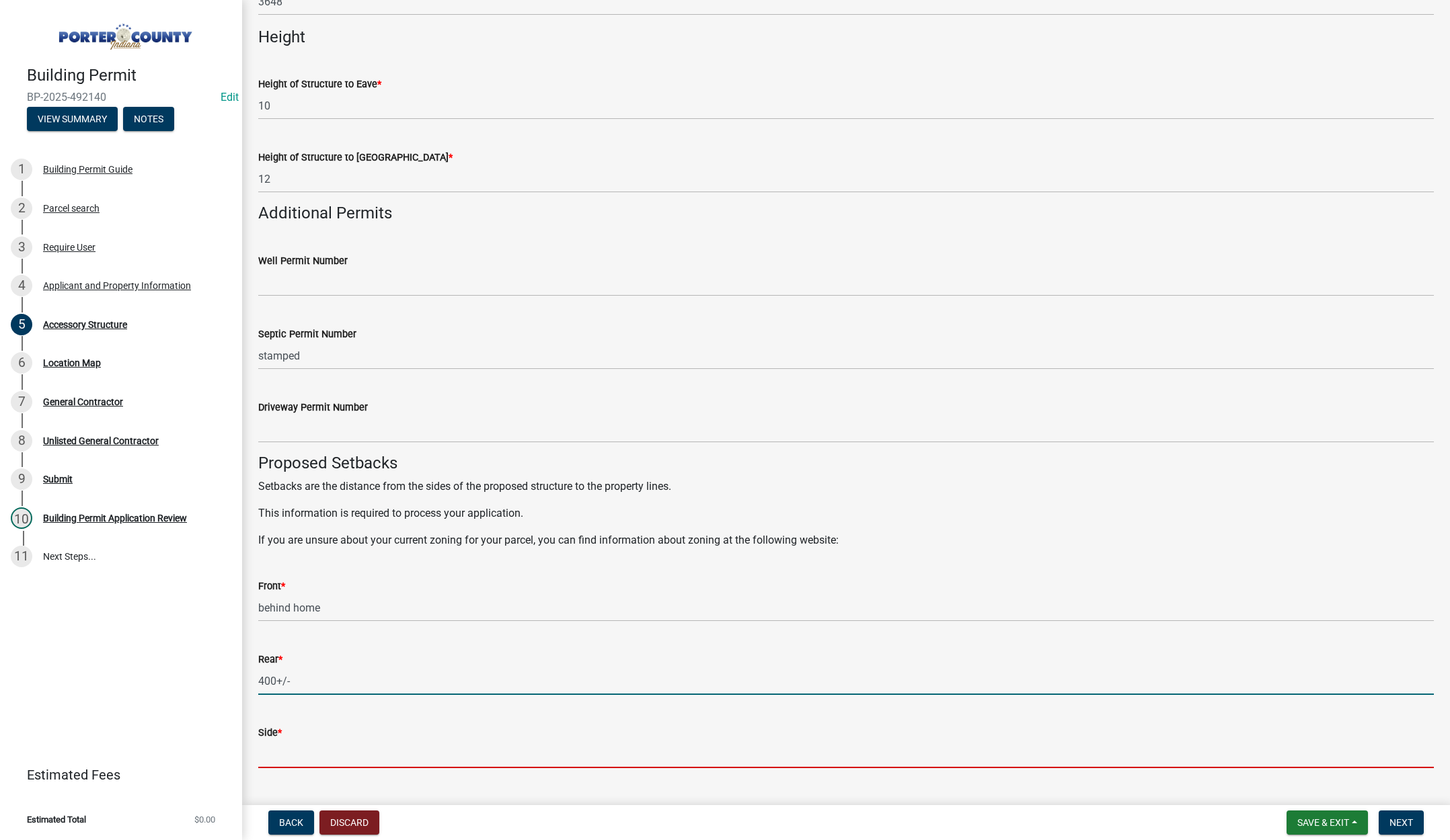
click at [307, 749] on input "Side *" at bounding box center [845, 755] width 1176 height 27
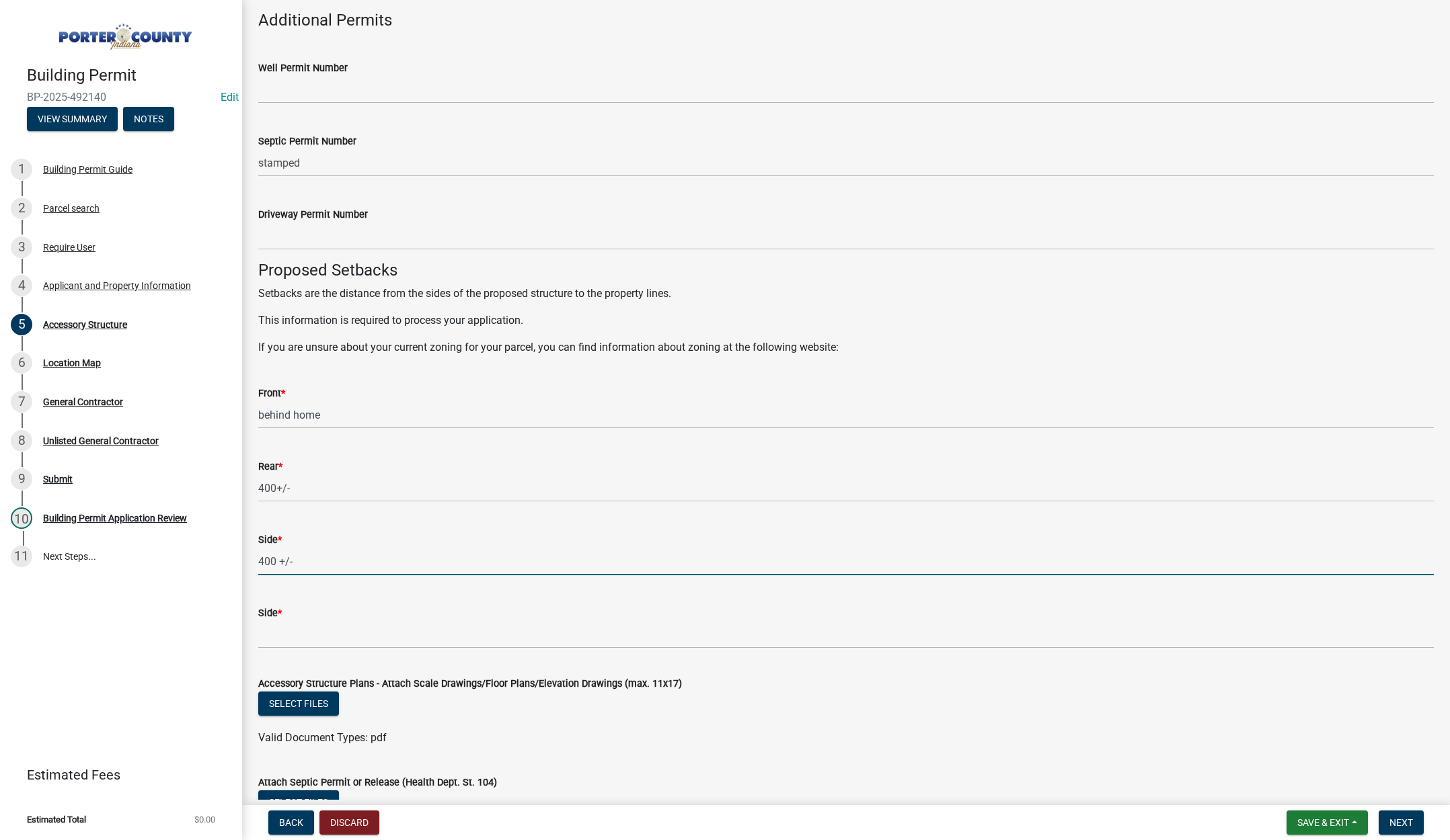
scroll to position [2017, 0]
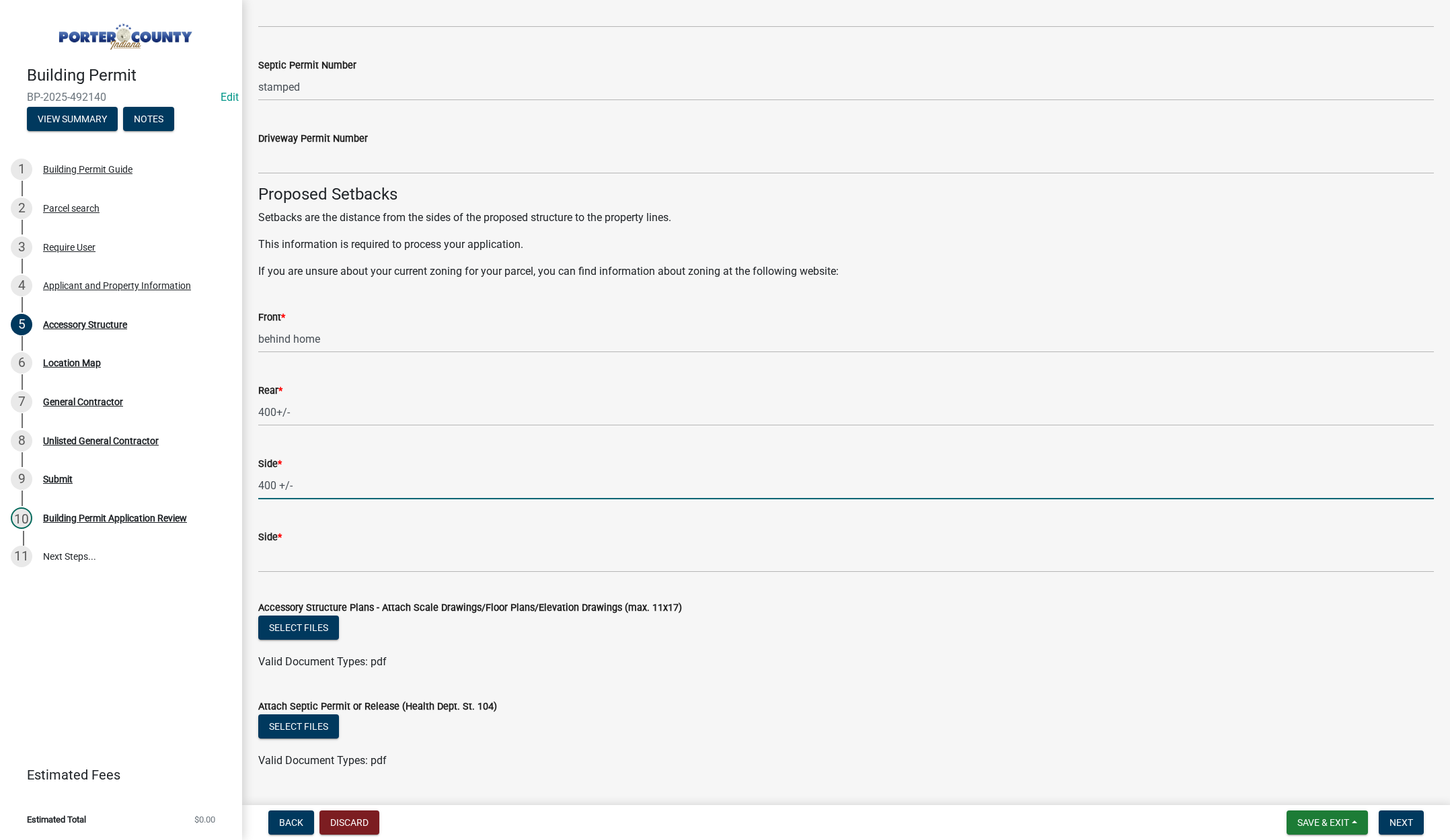
type input "400 +/-"
click at [294, 555] on input "Side *" at bounding box center [845, 559] width 1176 height 27
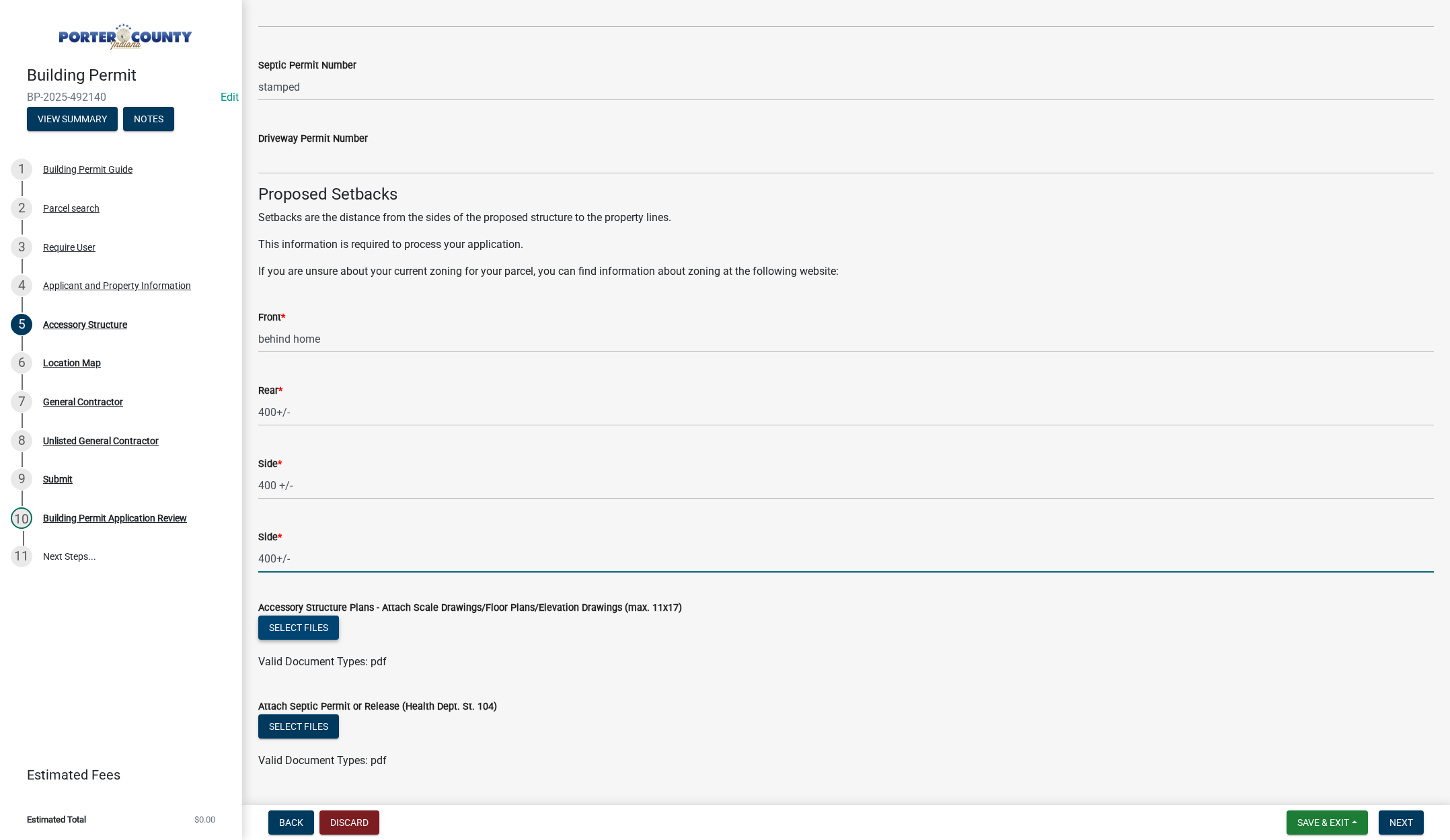
type input "400+/-"
drag, startPoint x: 297, startPoint y: 628, endPoint x: 308, endPoint y: 633, distance: 12.1
click at [308, 633] on button "Select files" at bounding box center [298, 628] width 80 height 24
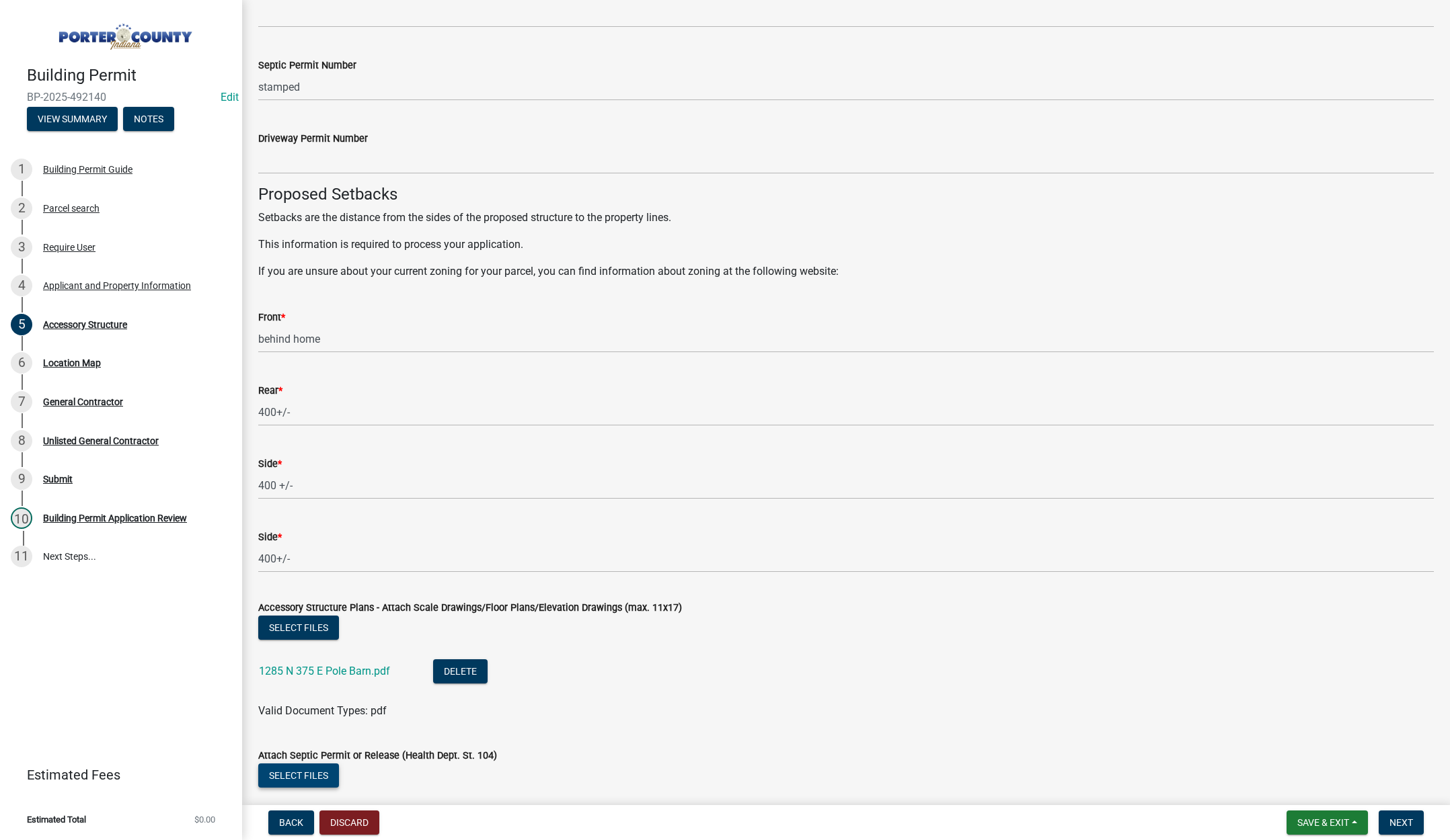
click at [316, 776] on button "Select files" at bounding box center [298, 775] width 80 height 24
click at [1401, 816] on button "Next" at bounding box center [1401, 823] width 45 height 24
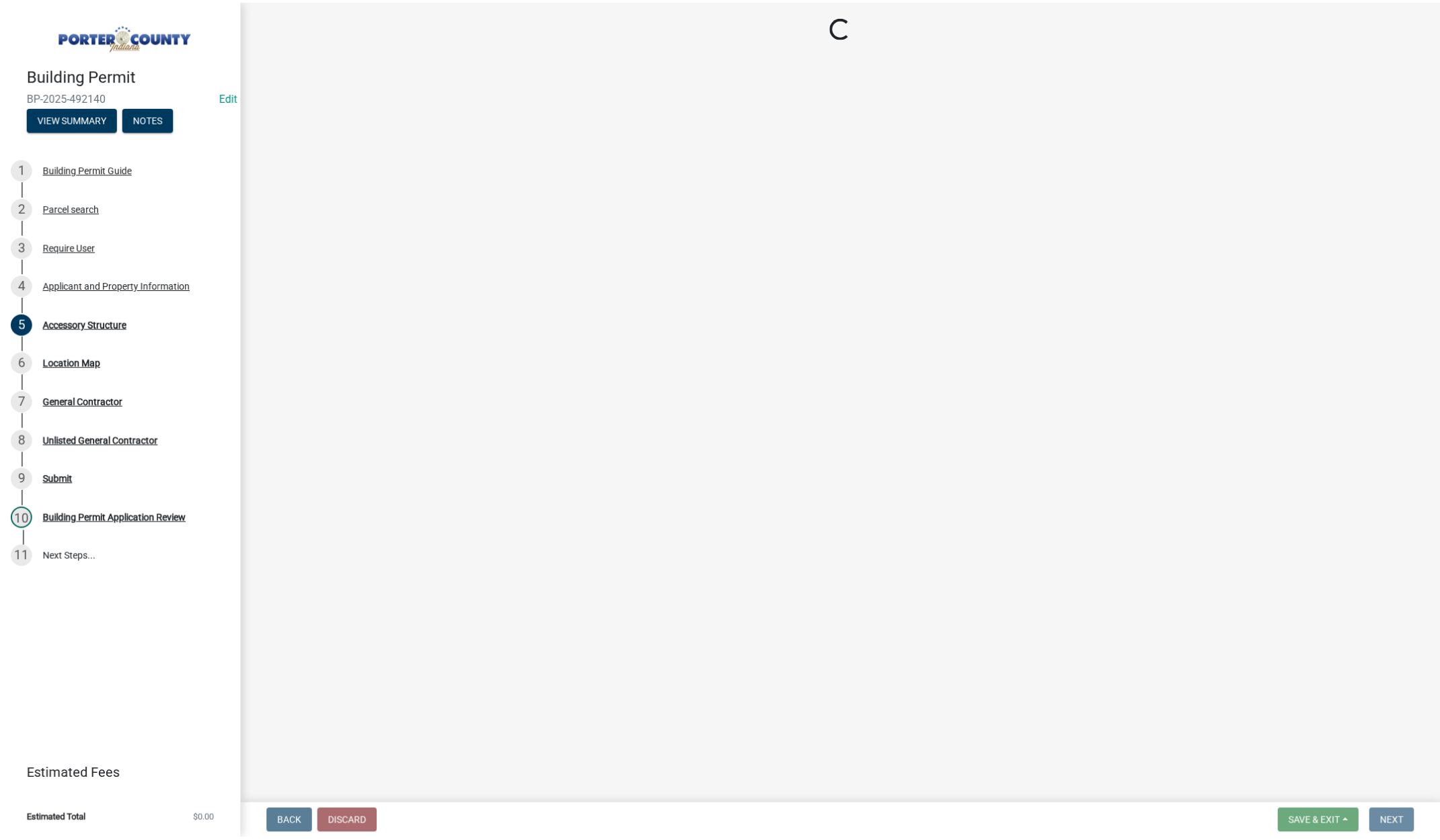
scroll to position [0, 0]
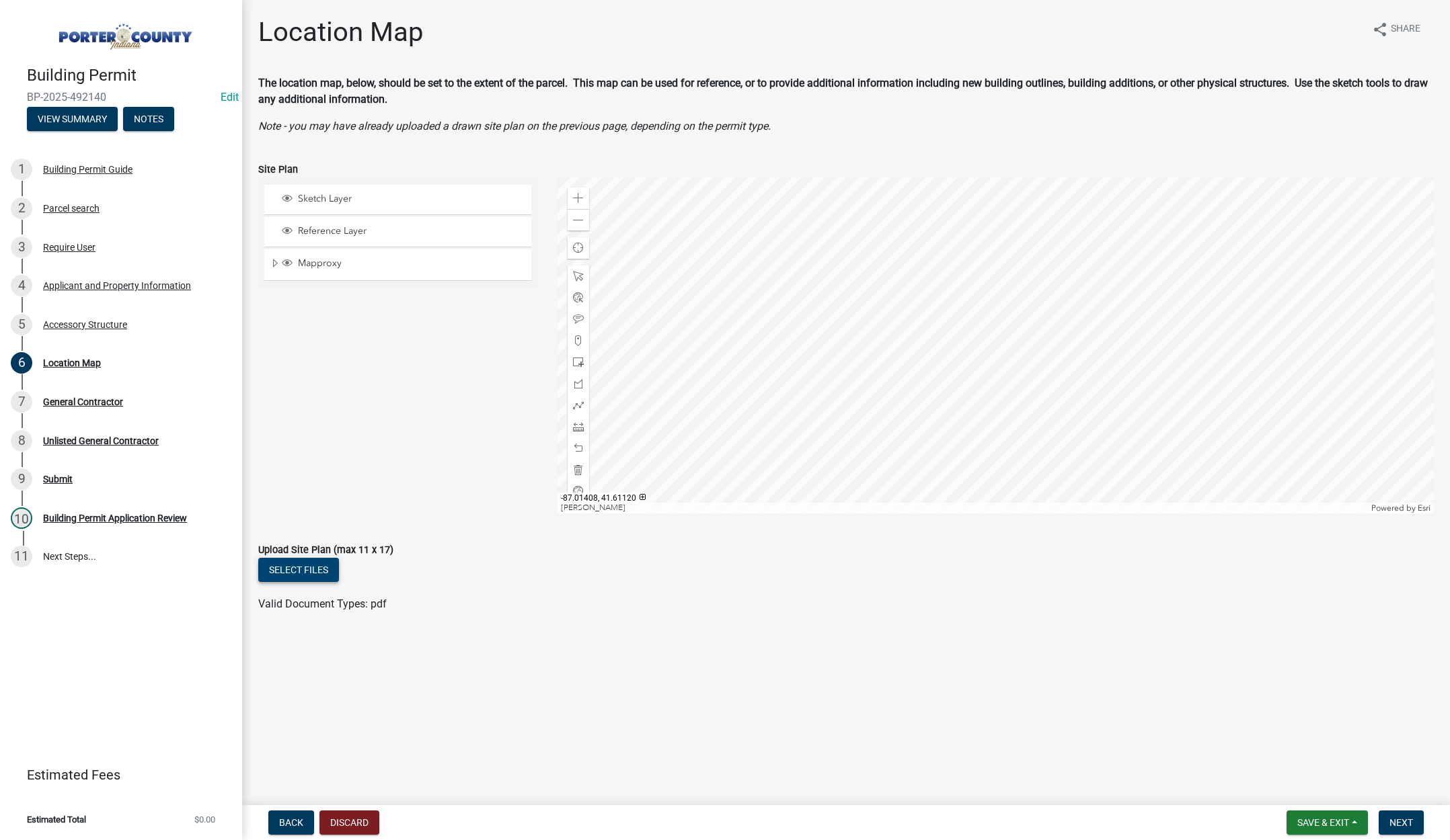
click at [300, 568] on button "Select files" at bounding box center [298, 570] width 80 height 24
click at [1397, 823] on span "Next" at bounding box center [1401, 823] width 23 height 11
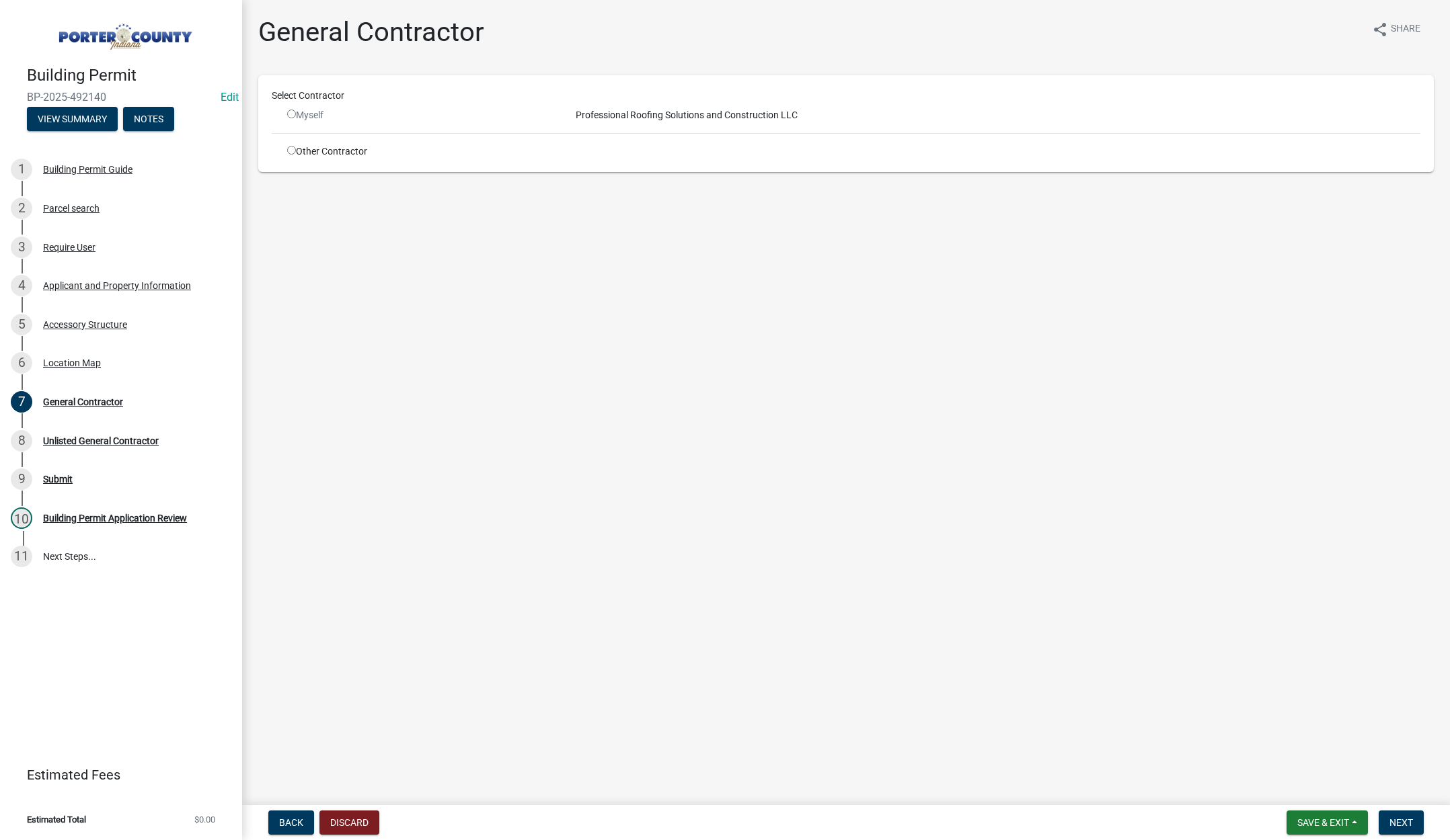
click at [290, 147] on input "radio" at bounding box center [291, 150] width 9 height 9
radio input "true"
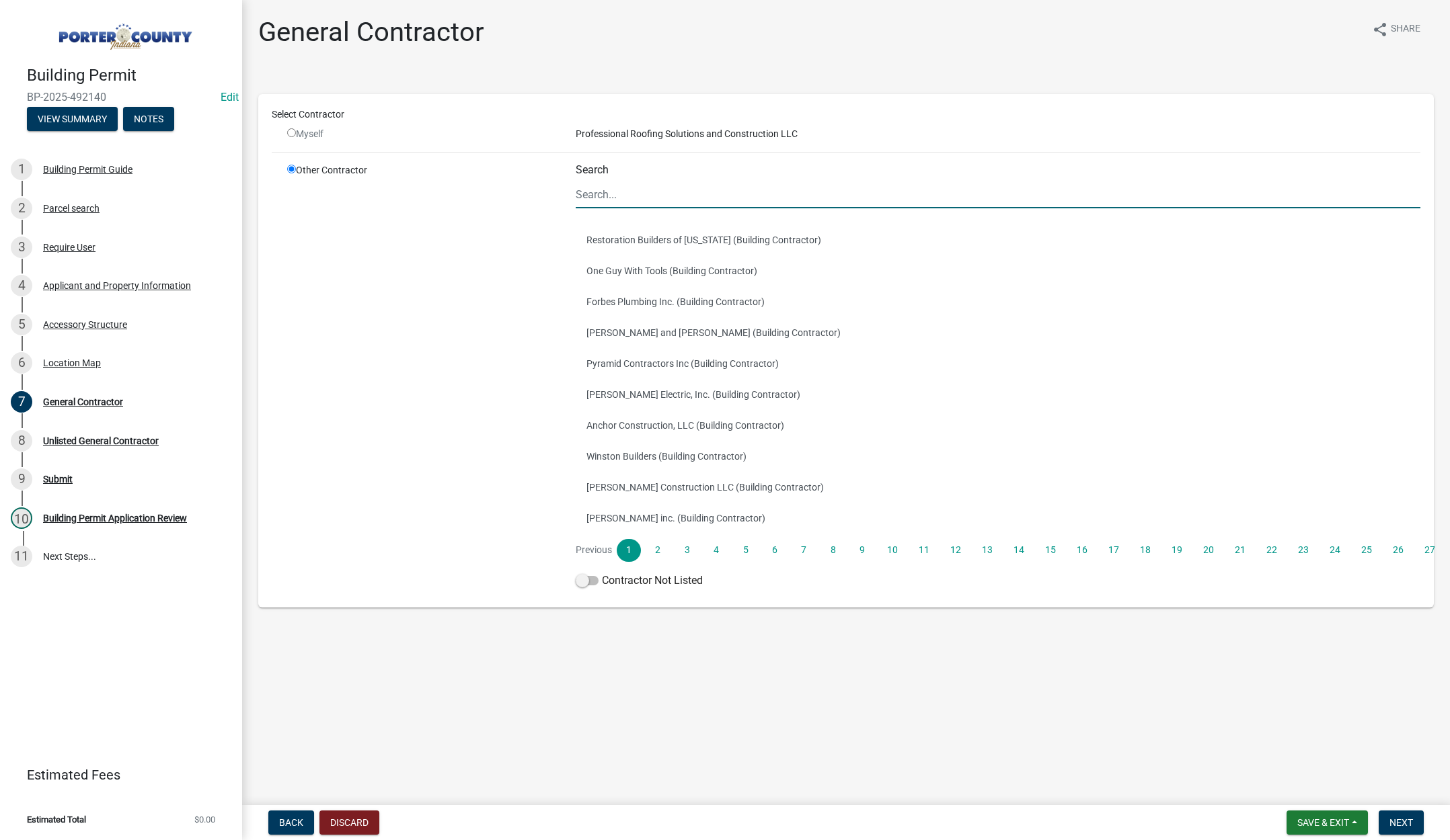
click at [635, 186] on input "Search" at bounding box center [997, 195] width 844 height 27
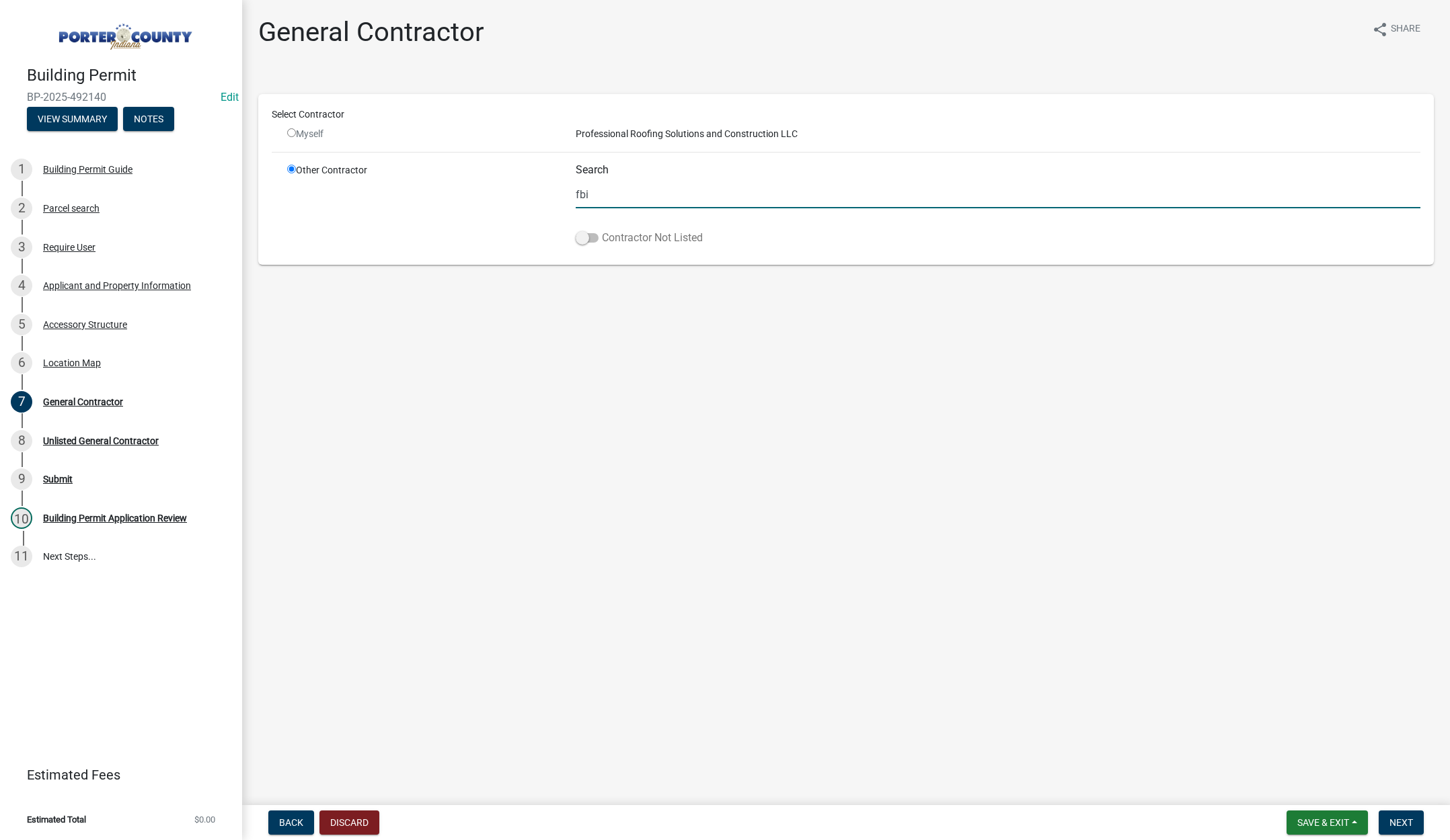
type input "fbi"
click at [579, 236] on span at bounding box center [587, 238] width 23 height 10
click at [602, 230] on input "Contractor Not Listed" at bounding box center [602, 230] width 0 height 0
click at [1399, 818] on span "Next" at bounding box center [1401, 823] width 23 height 11
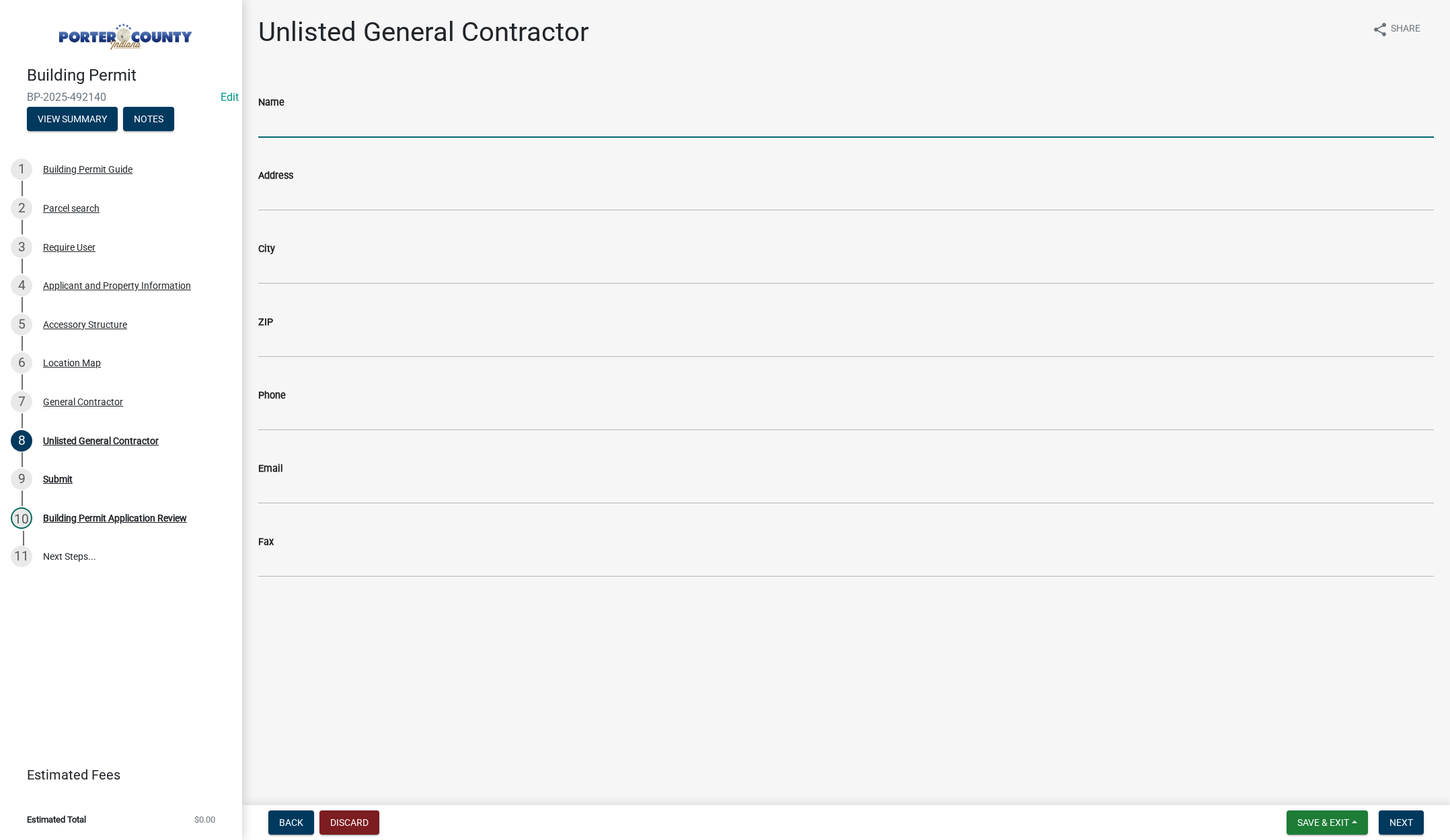
click at [358, 124] on input "Name" at bounding box center [845, 124] width 1176 height 27
type input "FBI Buildings"
click at [1403, 821] on span "Next" at bounding box center [1401, 823] width 23 height 11
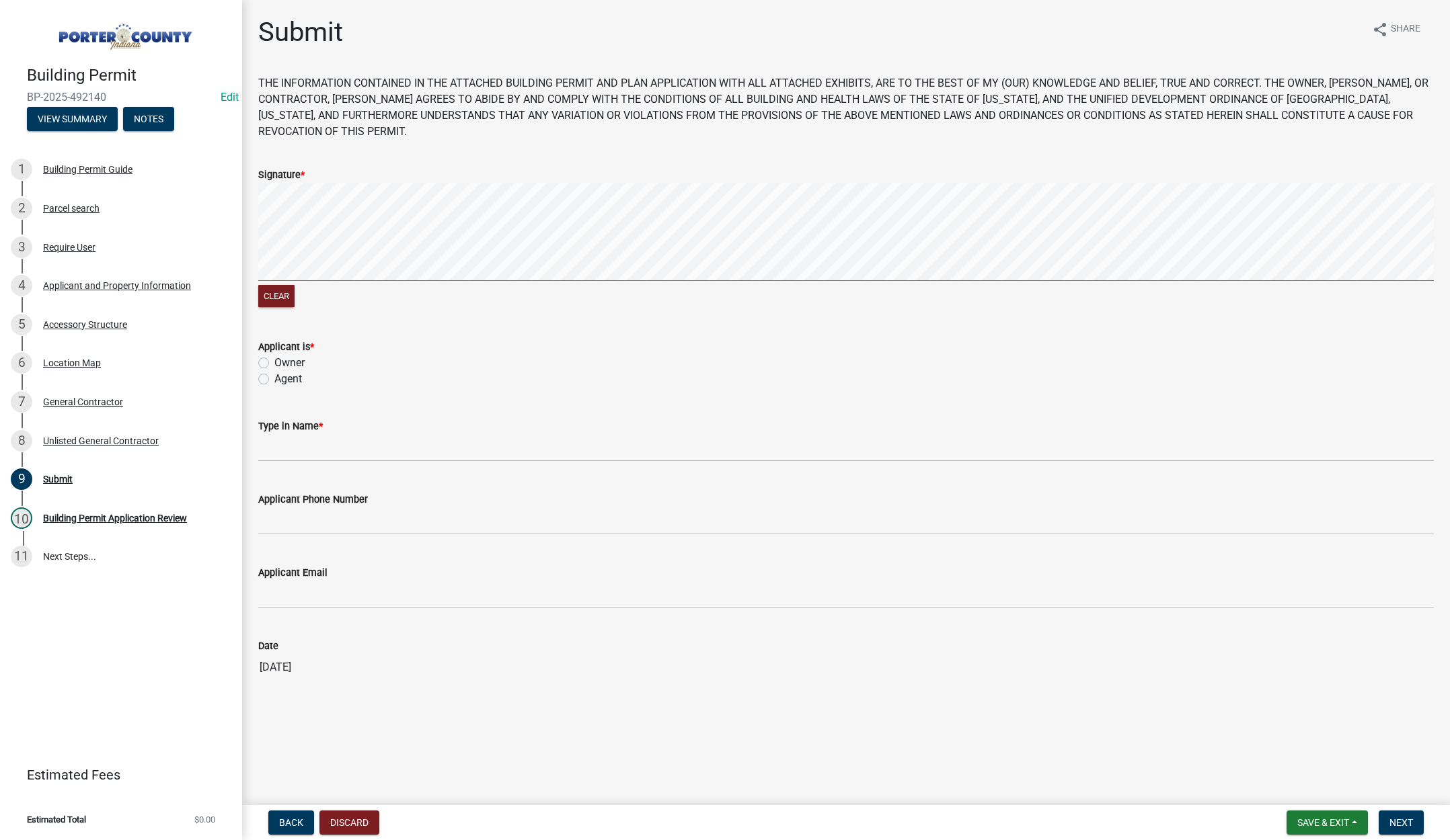
click at [274, 379] on label "Agent" at bounding box center [288, 379] width 27 height 16
click at [274, 379] on input "Agent" at bounding box center [278, 375] width 9 height 9
radio input "true"
drag, startPoint x: 293, startPoint y: 447, endPoint x: 294, endPoint y: 438, distance: 9.1
click at [294, 446] on input "Type in Name *" at bounding box center [845, 448] width 1176 height 27
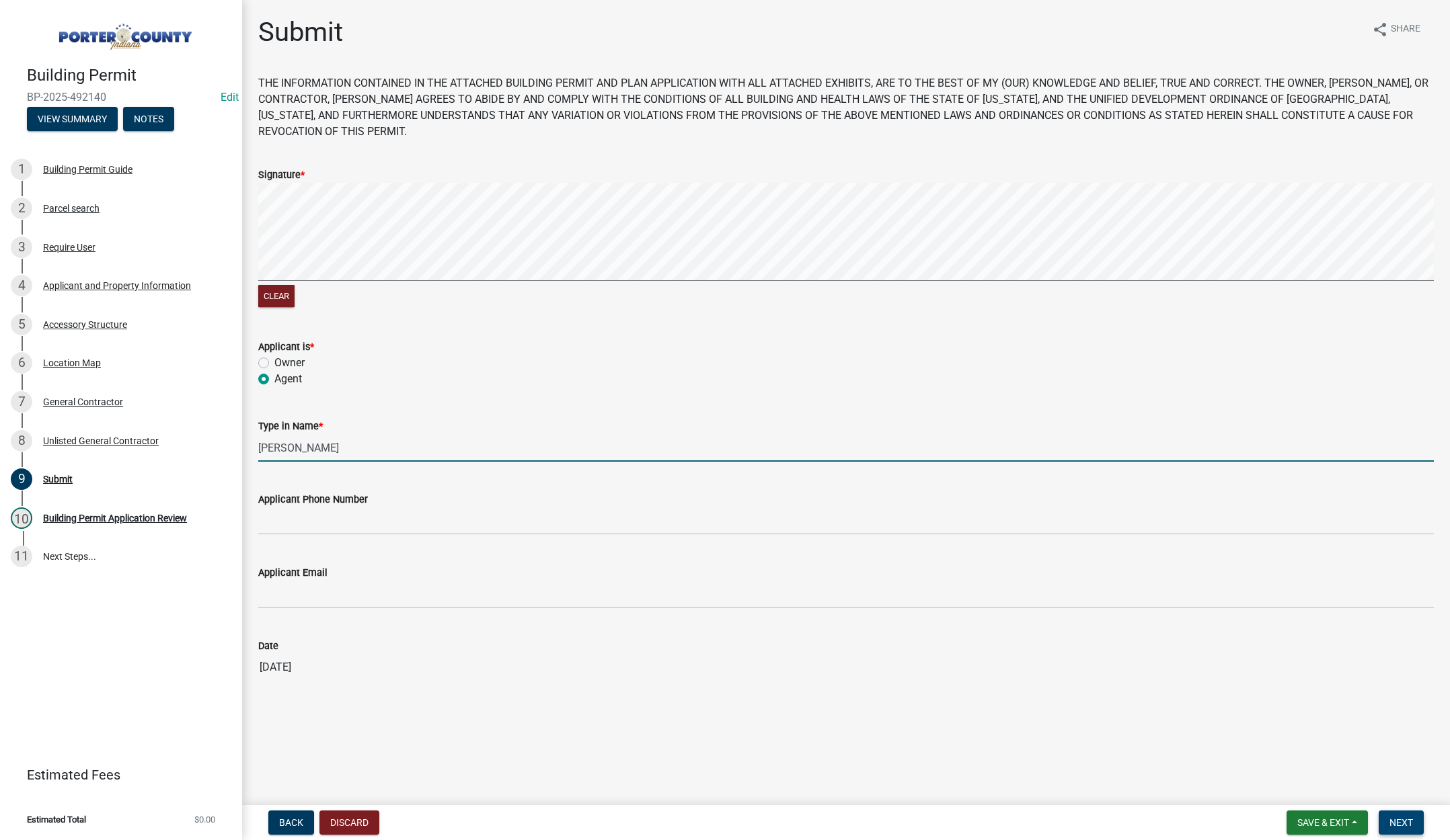
type input "Thomas"
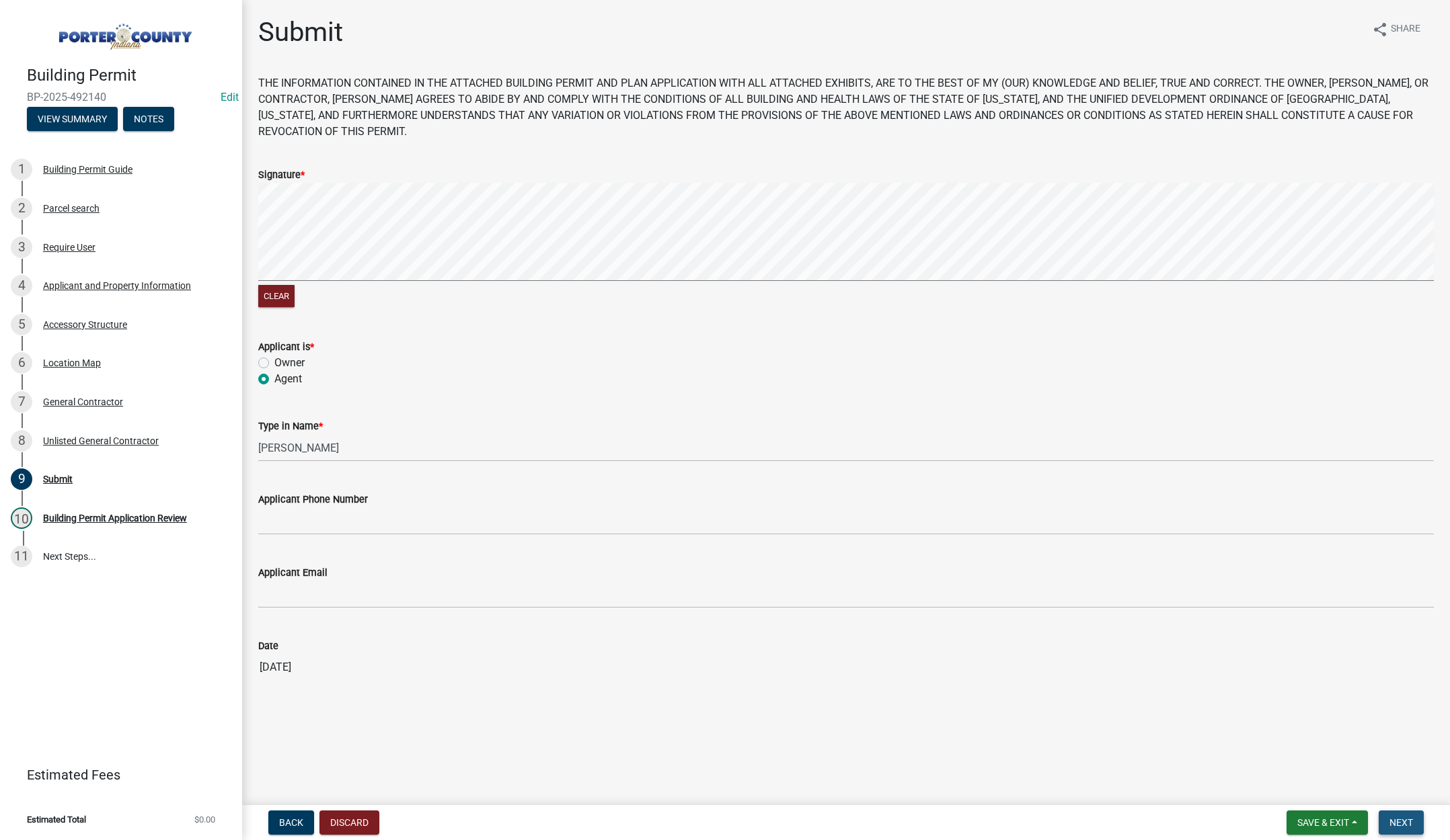
click at [1401, 818] on span "Next" at bounding box center [1401, 823] width 23 height 11
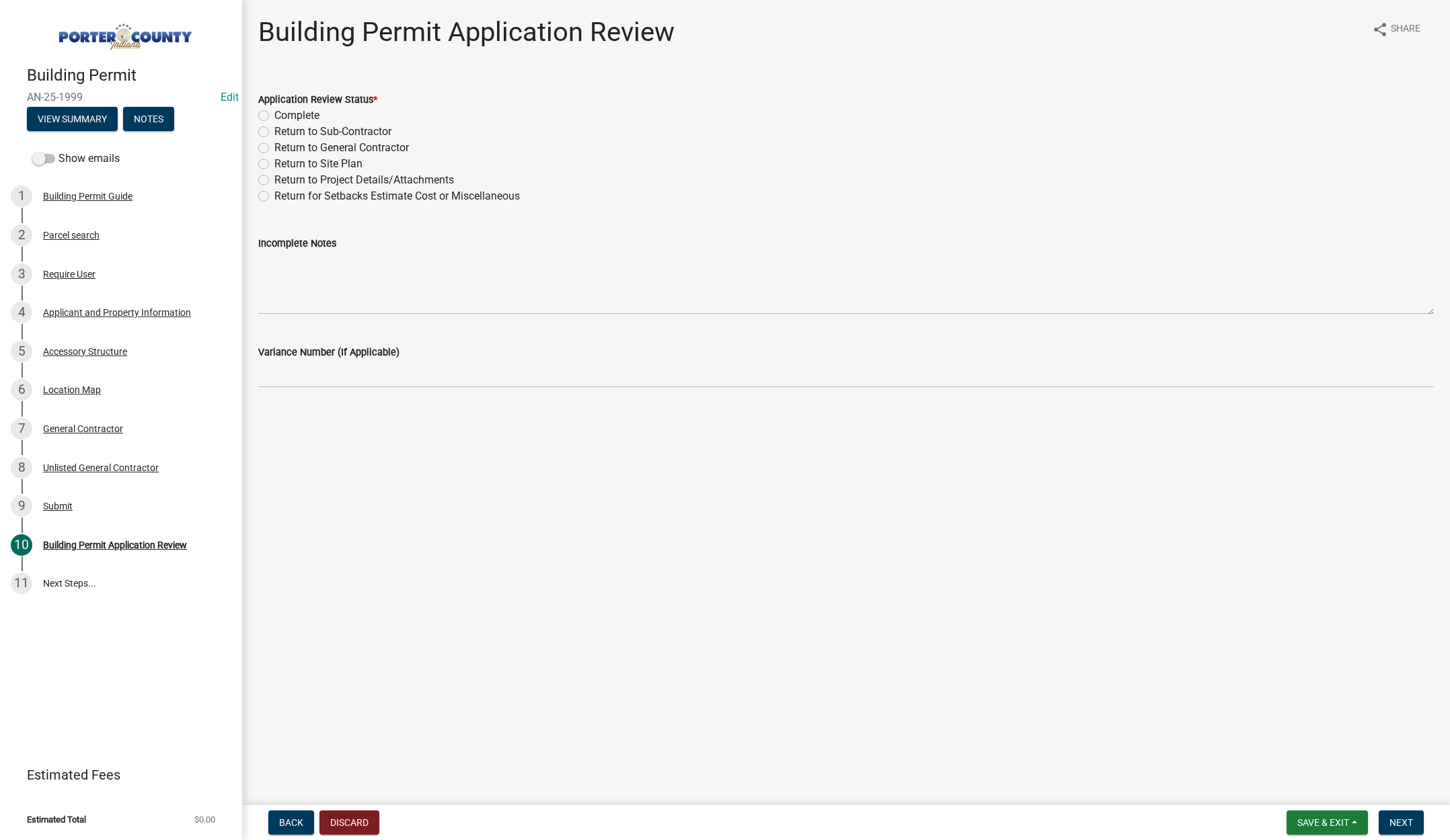
click at [274, 115] on label "Complete" at bounding box center [297, 115] width 45 height 16
click at [274, 115] on input "Complete" at bounding box center [278, 111] width 9 height 9
radio input "true"
click at [1405, 814] on button "Next" at bounding box center [1401, 823] width 45 height 24
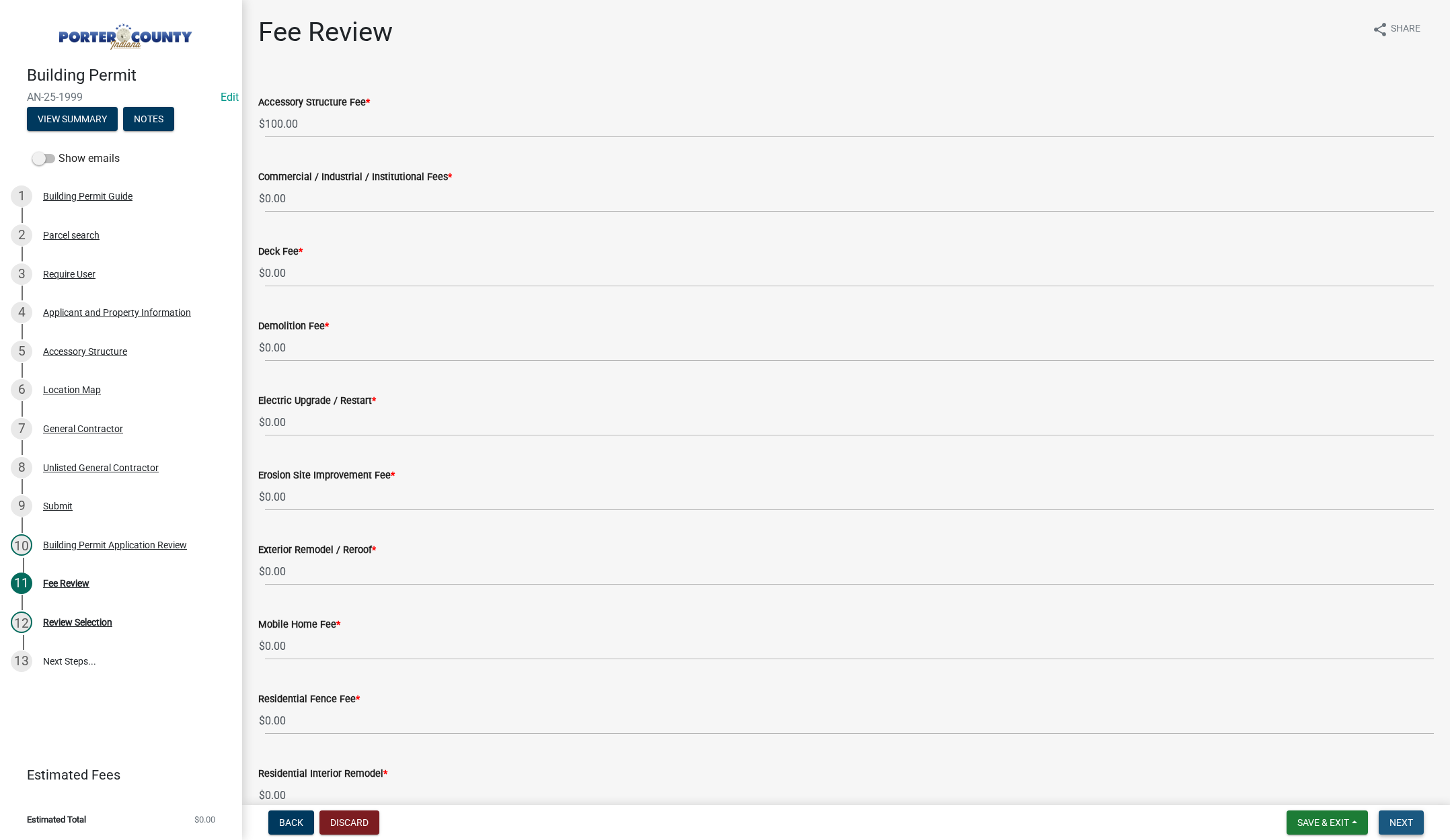
click at [1403, 820] on span "Next" at bounding box center [1401, 823] width 23 height 11
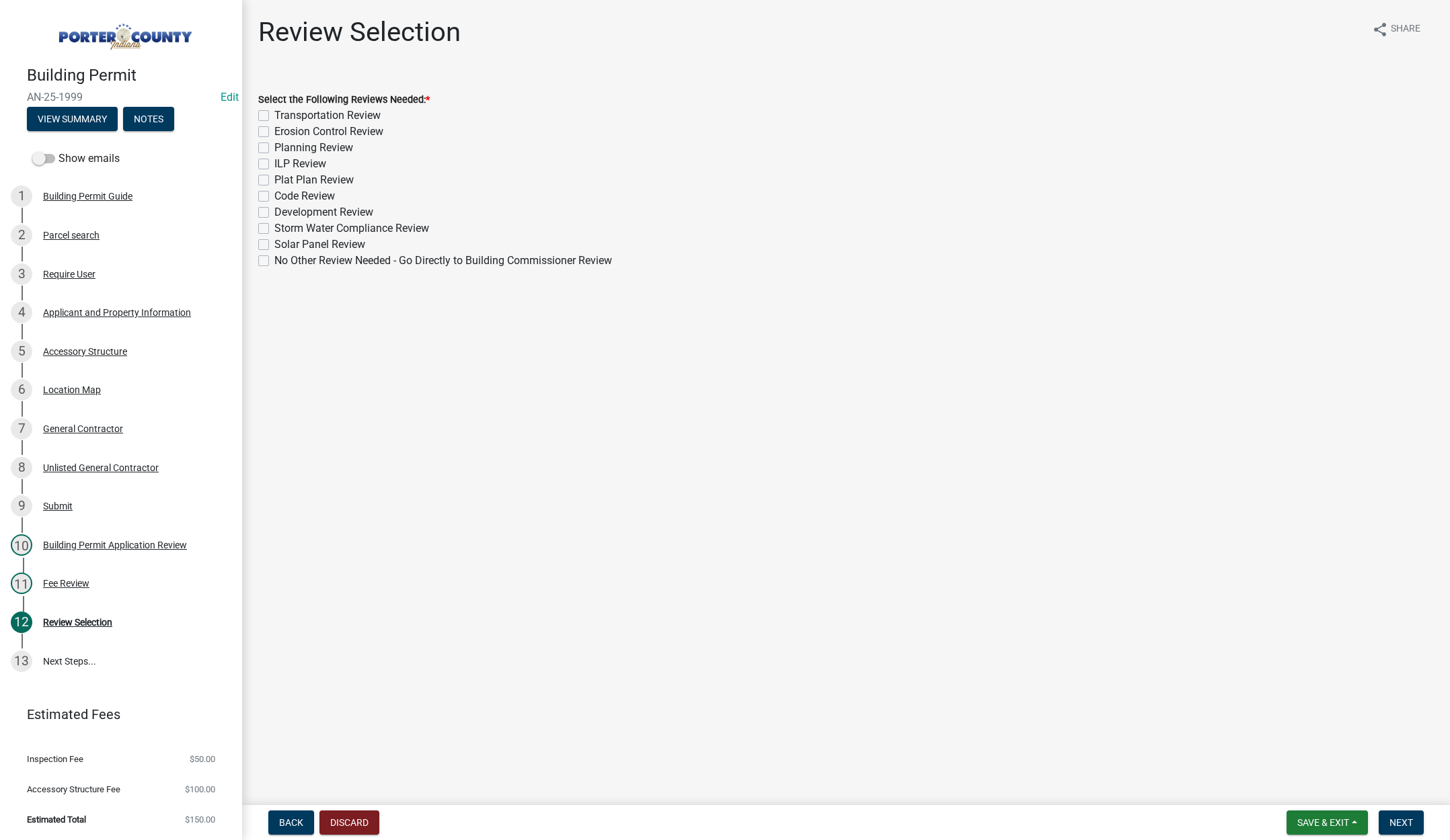
click at [274, 142] on label "Planning Review" at bounding box center [313, 147] width 79 height 16
click at [274, 142] on input "Planning Review" at bounding box center [278, 143] width 9 height 9
checkbox input "true"
checkbox input "false"
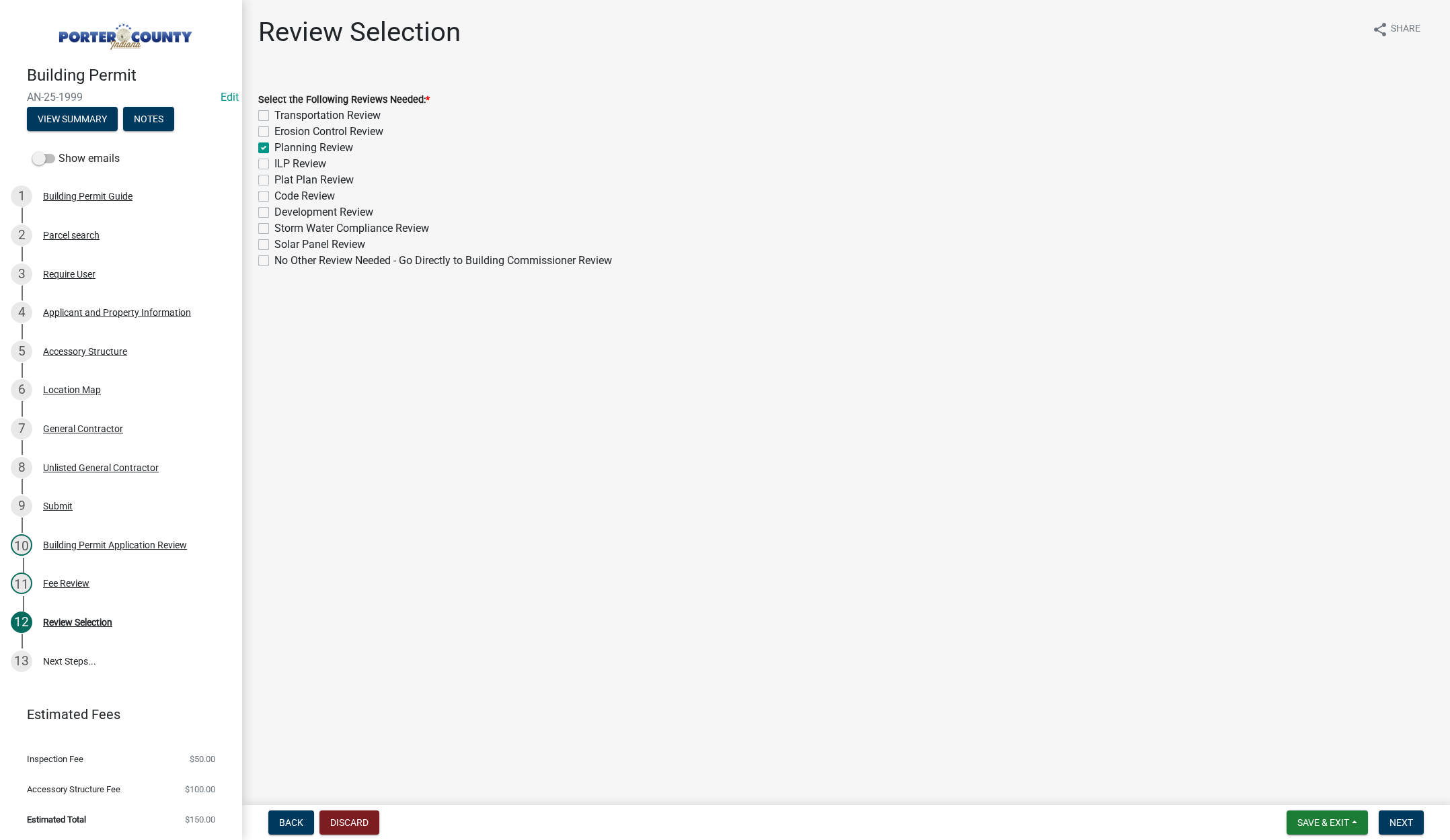
checkbox input "true"
checkbox input "false"
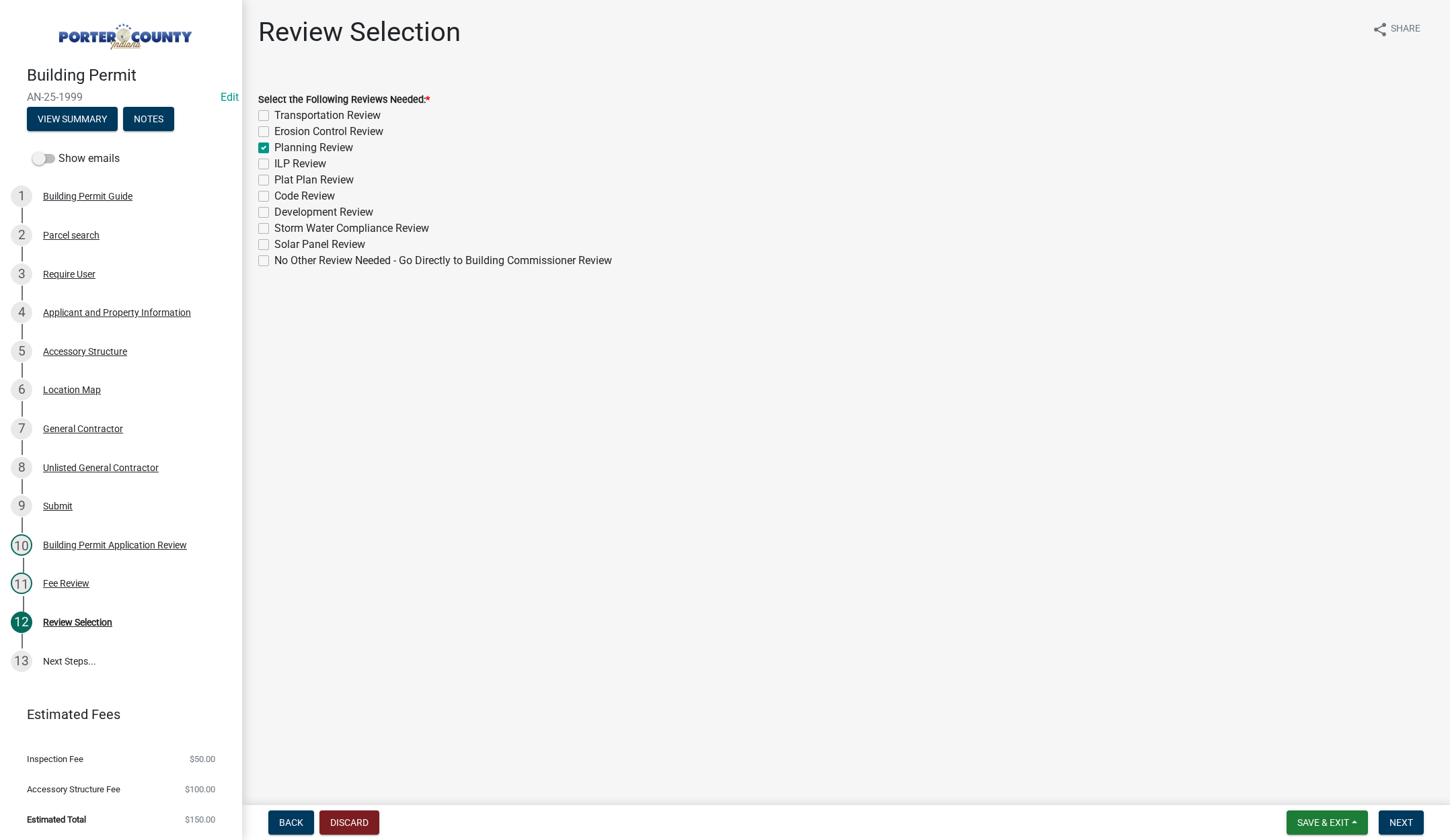
checkbox input "false"
click at [1396, 820] on span "Next" at bounding box center [1401, 823] width 23 height 11
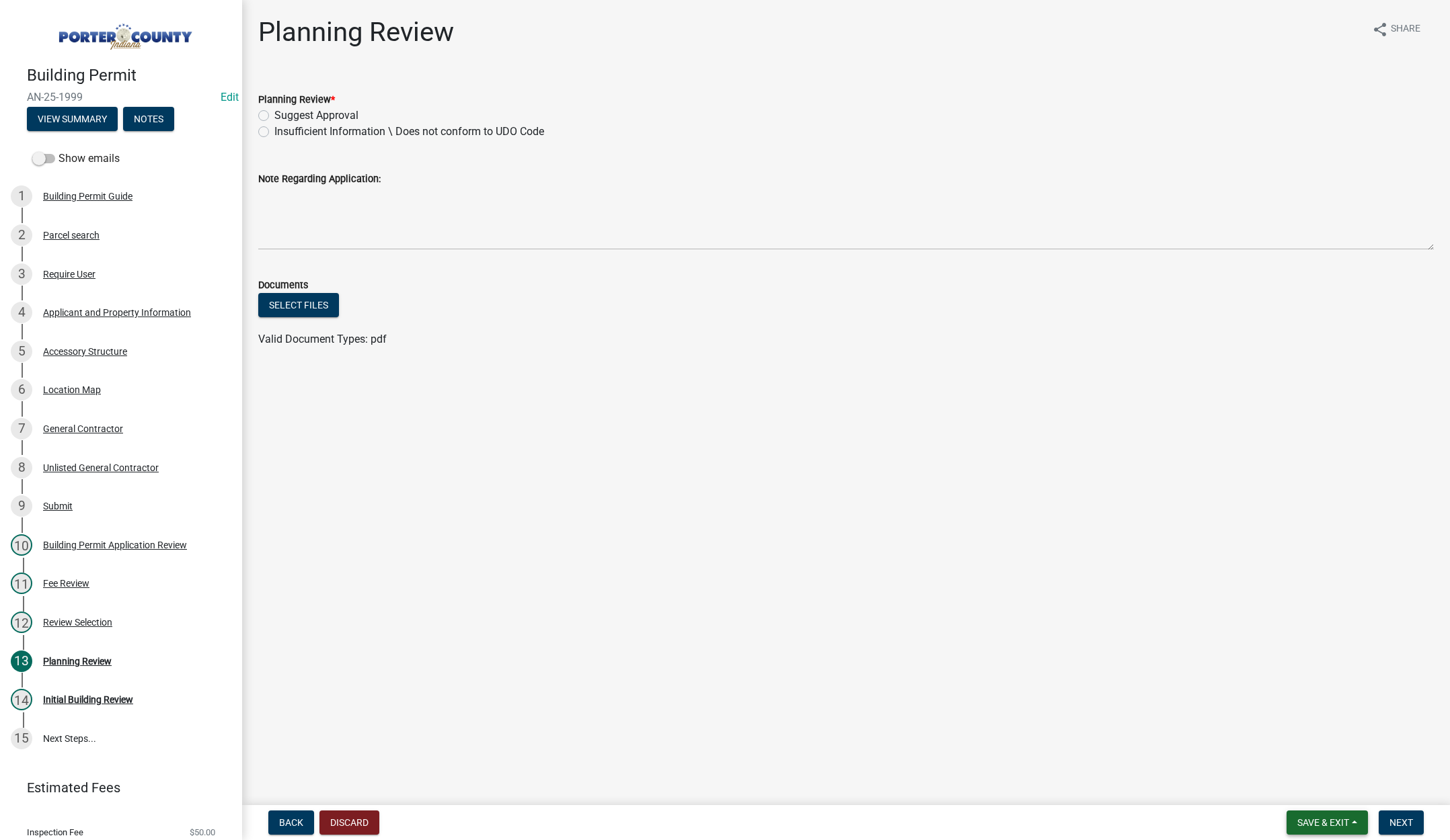
click at [1322, 818] on span "Save & Exit" at bounding box center [1322, 823] width 51 height 11
click at [1316, 787] on button "Save & Exit" at bounding box center [1313, 788] width 108 height 32
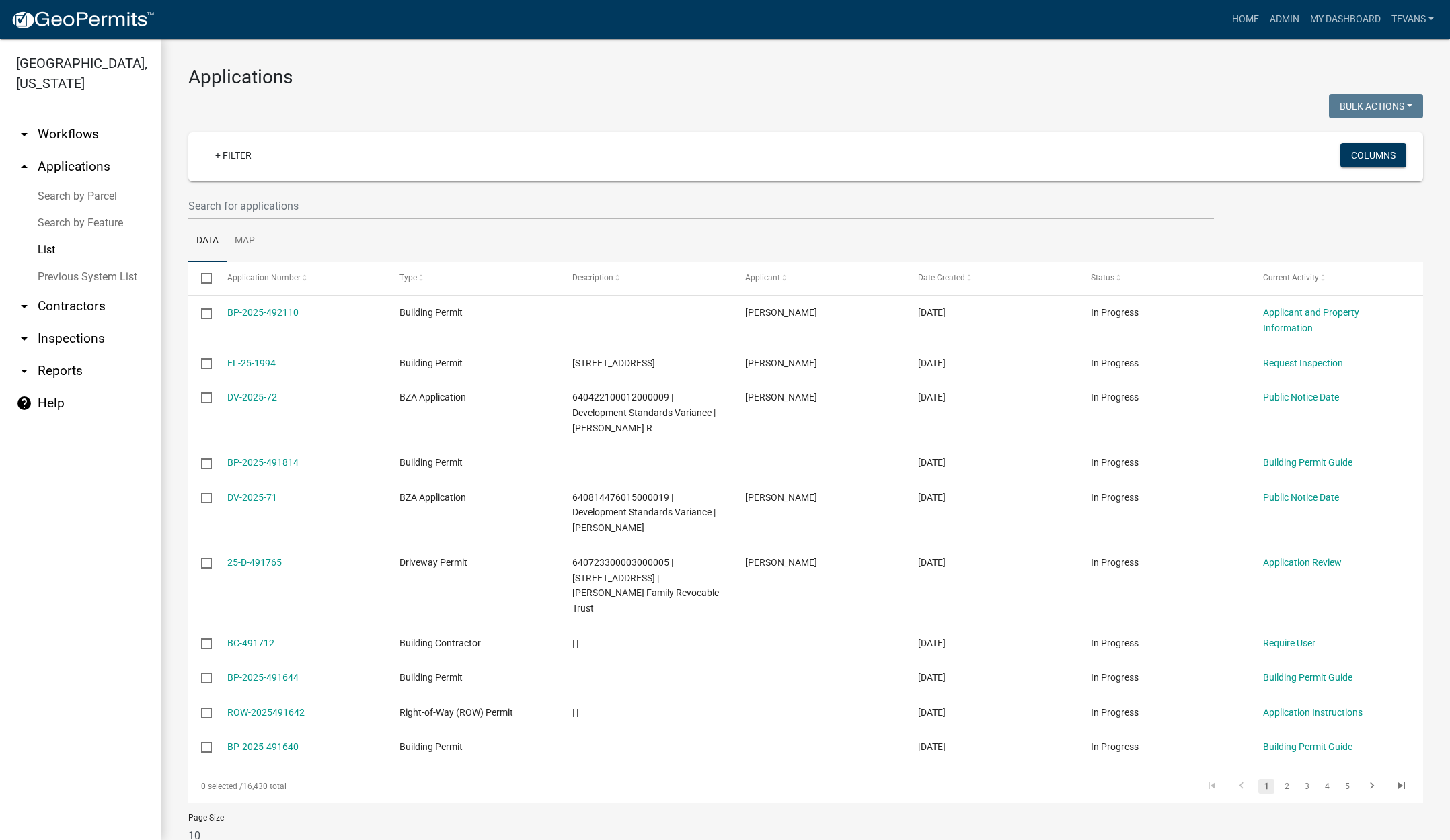
click at [92, 183] on link "Search by Parcel" at bounding box center [80, 197] width 162 height 27
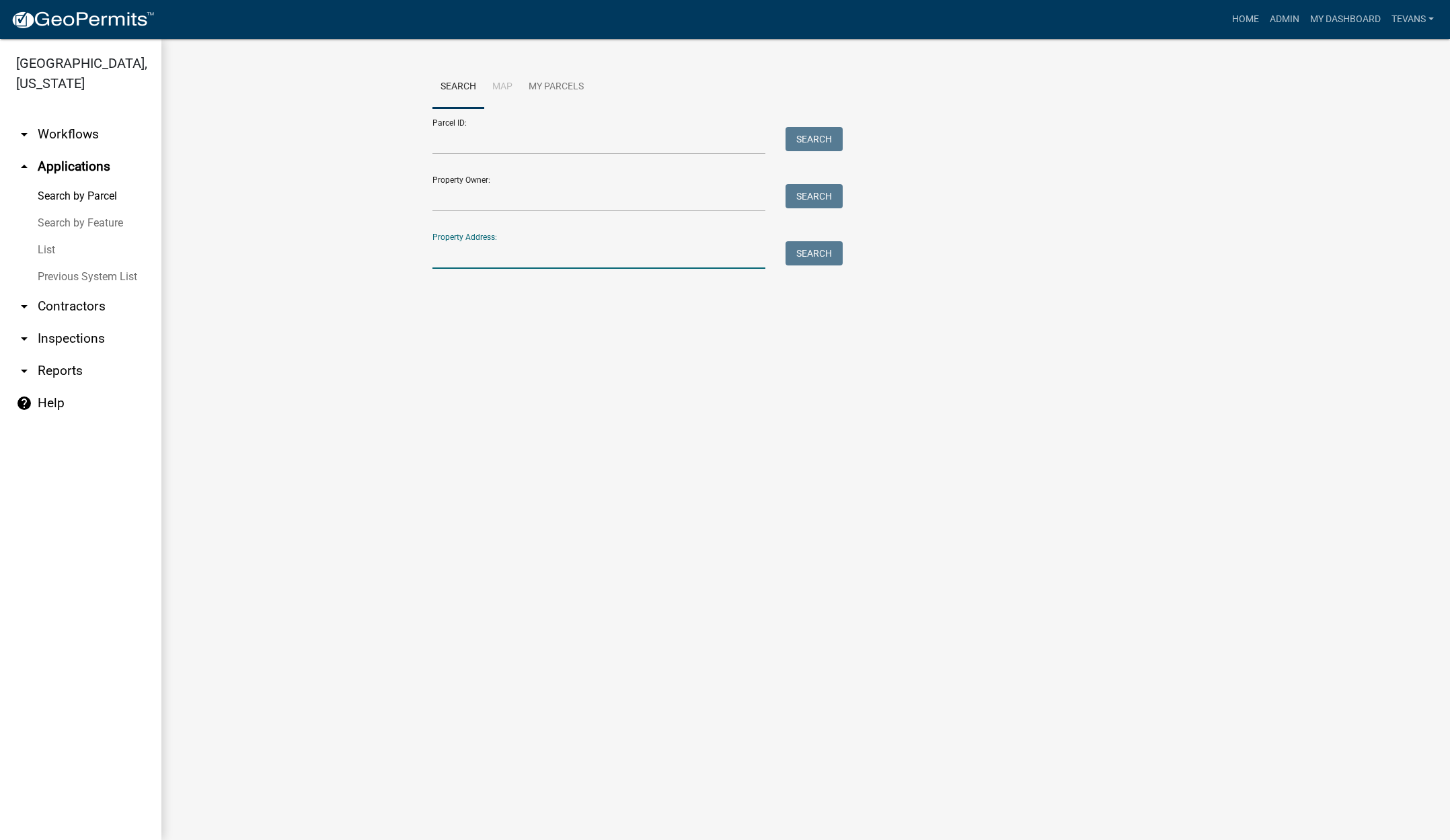
drag, startPoint x: 601, startPoint y: 254, endPoint x: 606, endPoint y: 245, distance: 10.3
click at [605, 254] on input "Property Address:" at bounding box center [598, 255] width 332 height 27
type input "284 streamw"
click at [818, 250] on button "Search" at bounding box center [813, 253] width 57 height 24
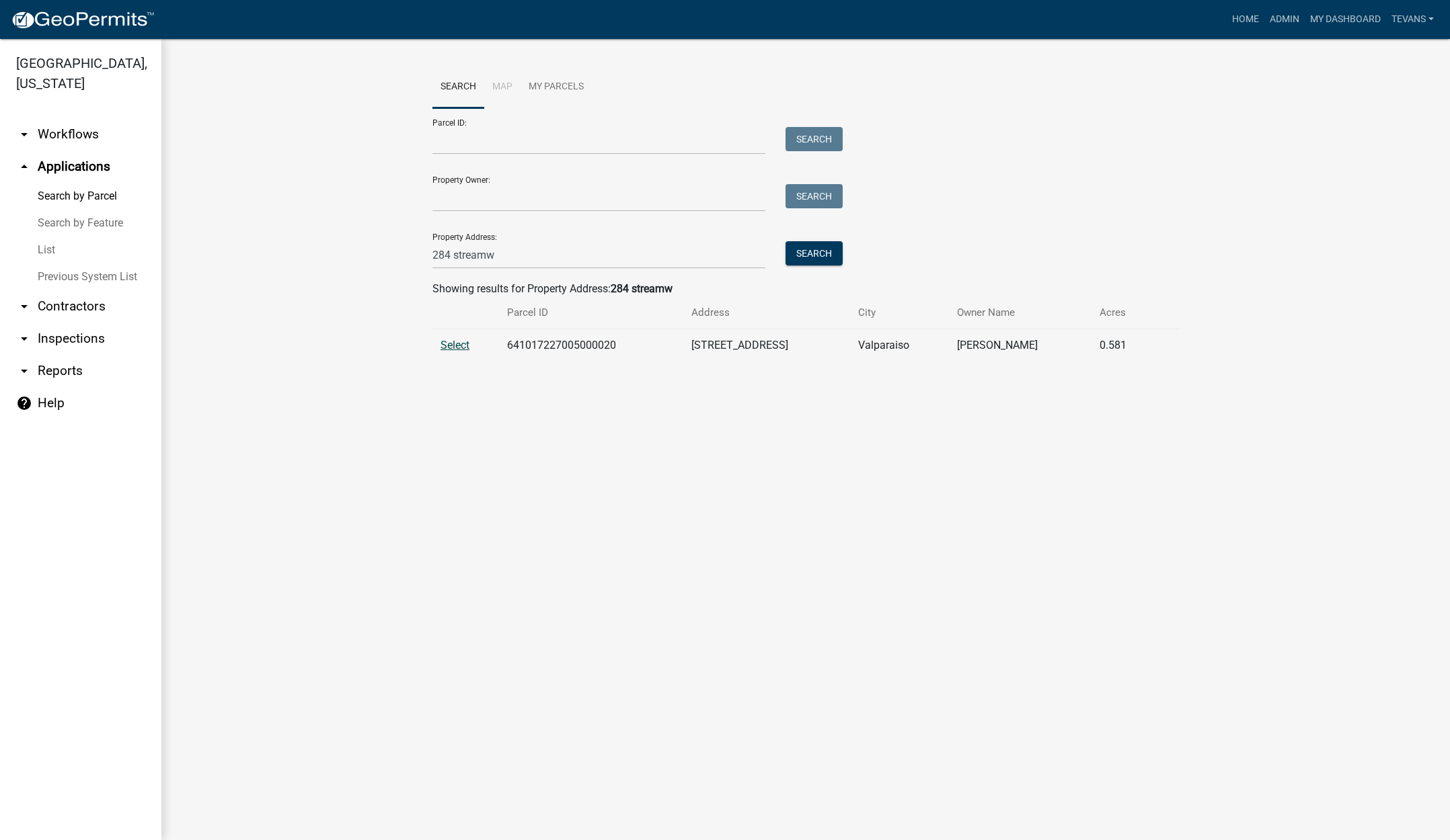
click at [462, 345] on span "Select" at bounding box center [455, 345] width 29 height 13
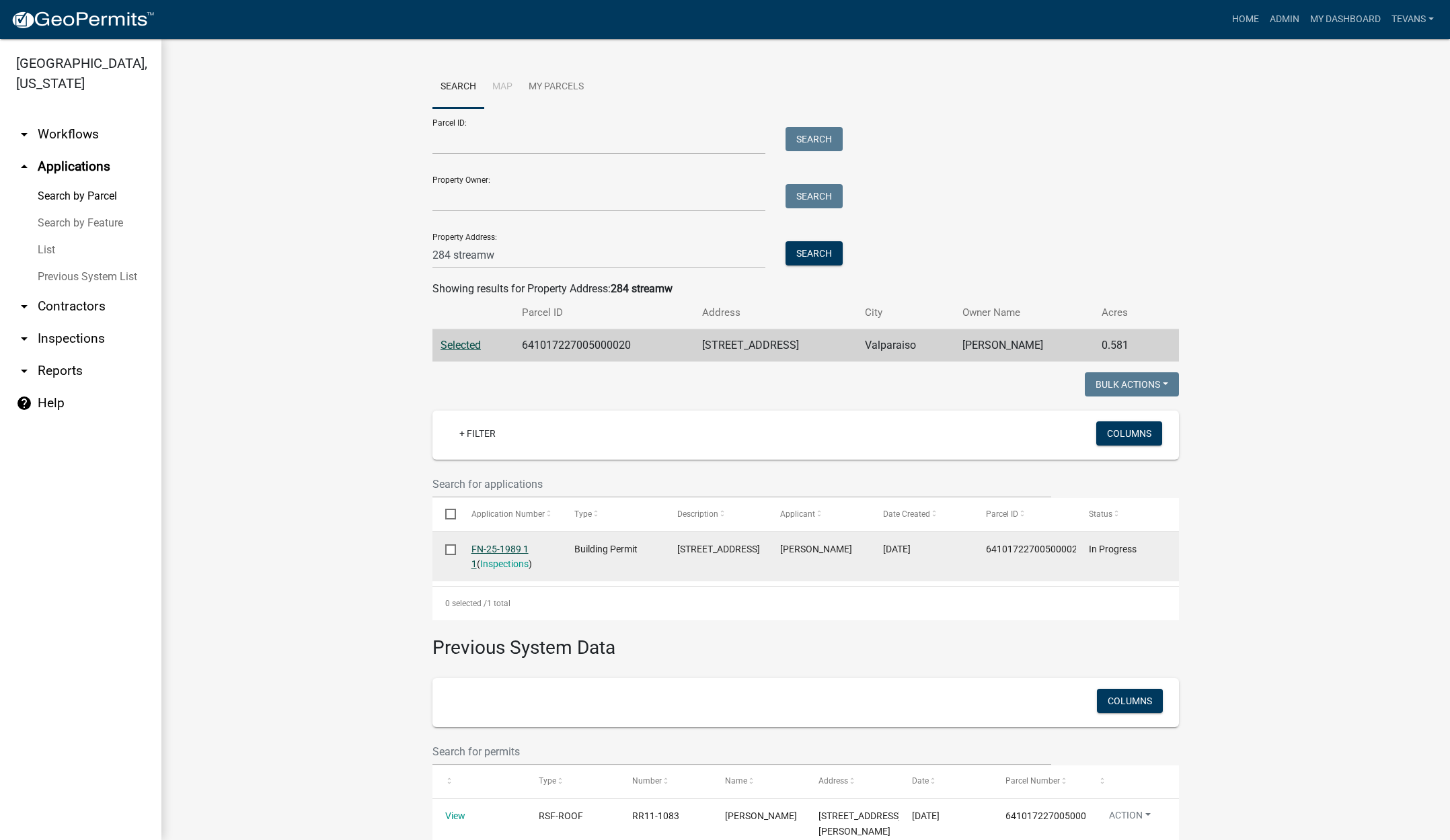
click at [502, 546] on link "FN-25-1989 1 1" at bounding box center [499, 556] width 57 height 26
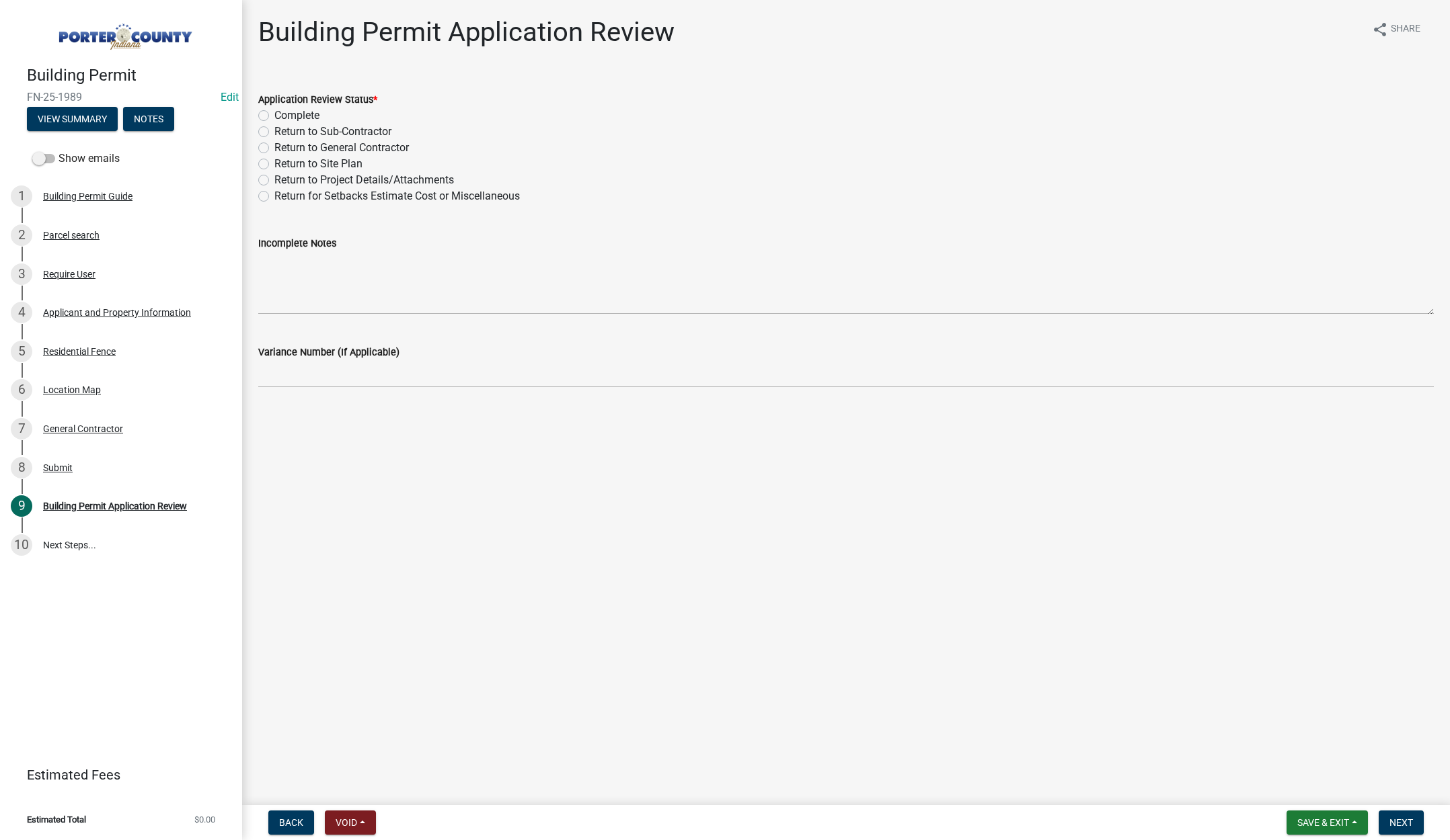
click at [274, 179] on label "Return to Project Details/Attachments" at bounding box center [363, 180] width 179 height 16
click at [274, 179] on input "Return to Project Details/Attachments" at bounding box center [278, 176] width 9 height 9
radio input "true"
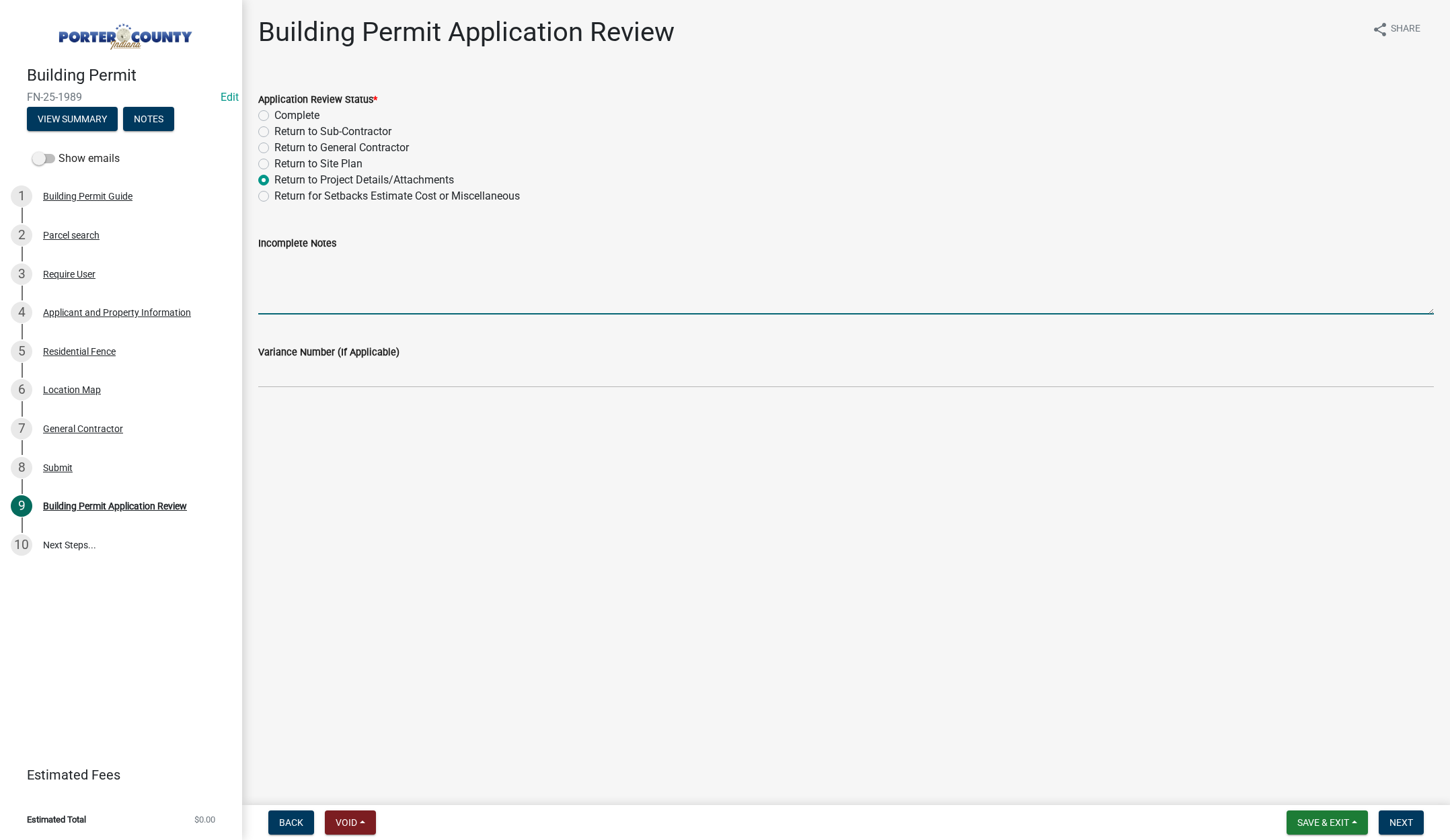
click at [313, 282] on textarea "Incomplete Notes" at bounding box center [845, 282] width 1176 height 63
click at [776, 261] on textarea "Your fence is showing that it is in a regulated drainage easement, you will nee…" at bounding box center [845, 282] width 1176 height 63
type textarea "Your fence is showing that it is in a regulated drainage easement, you will nee…"
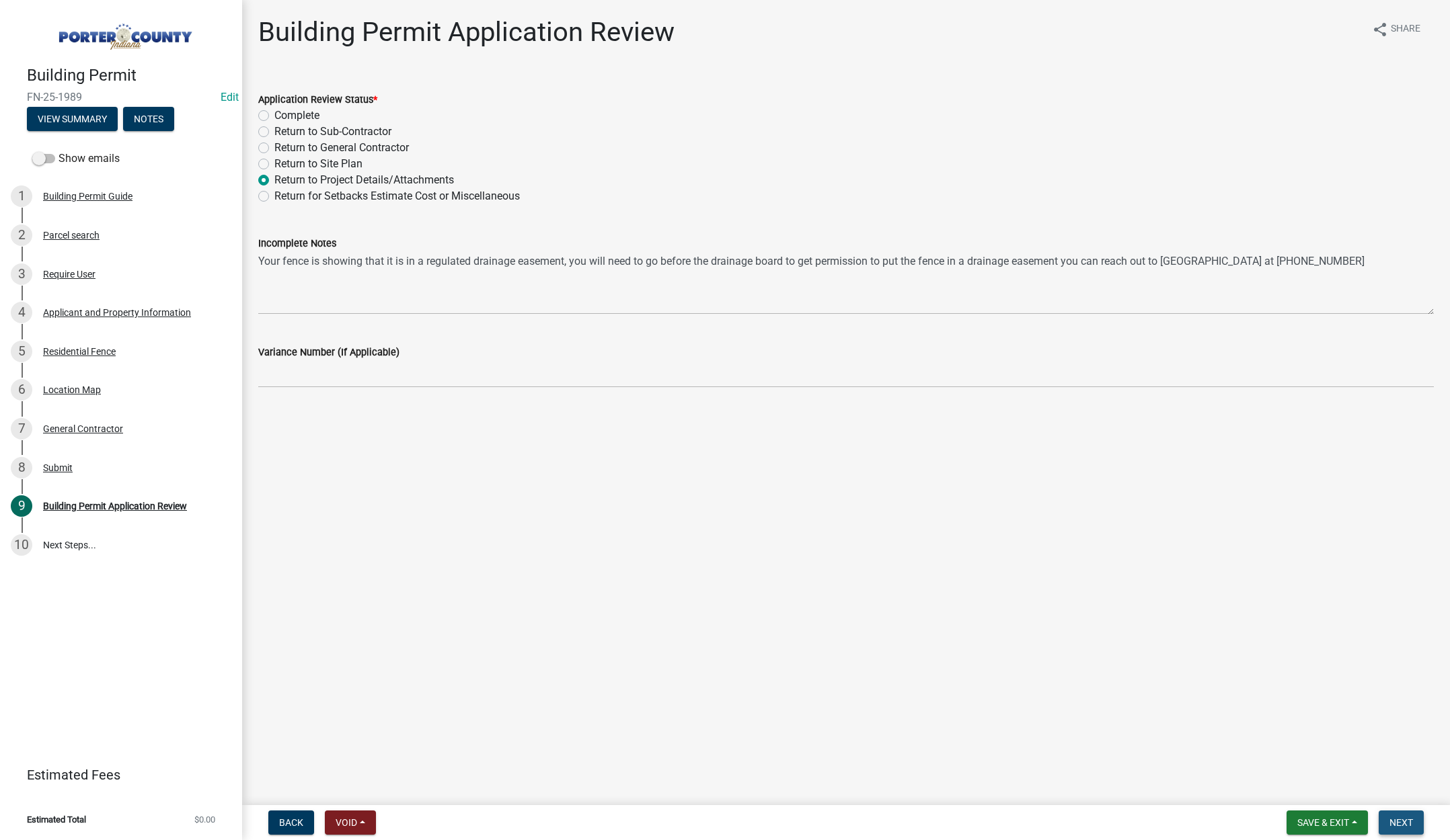
click at [1404, 821] on span "Next" at bounding box center [1401, 823] width 23 height 11
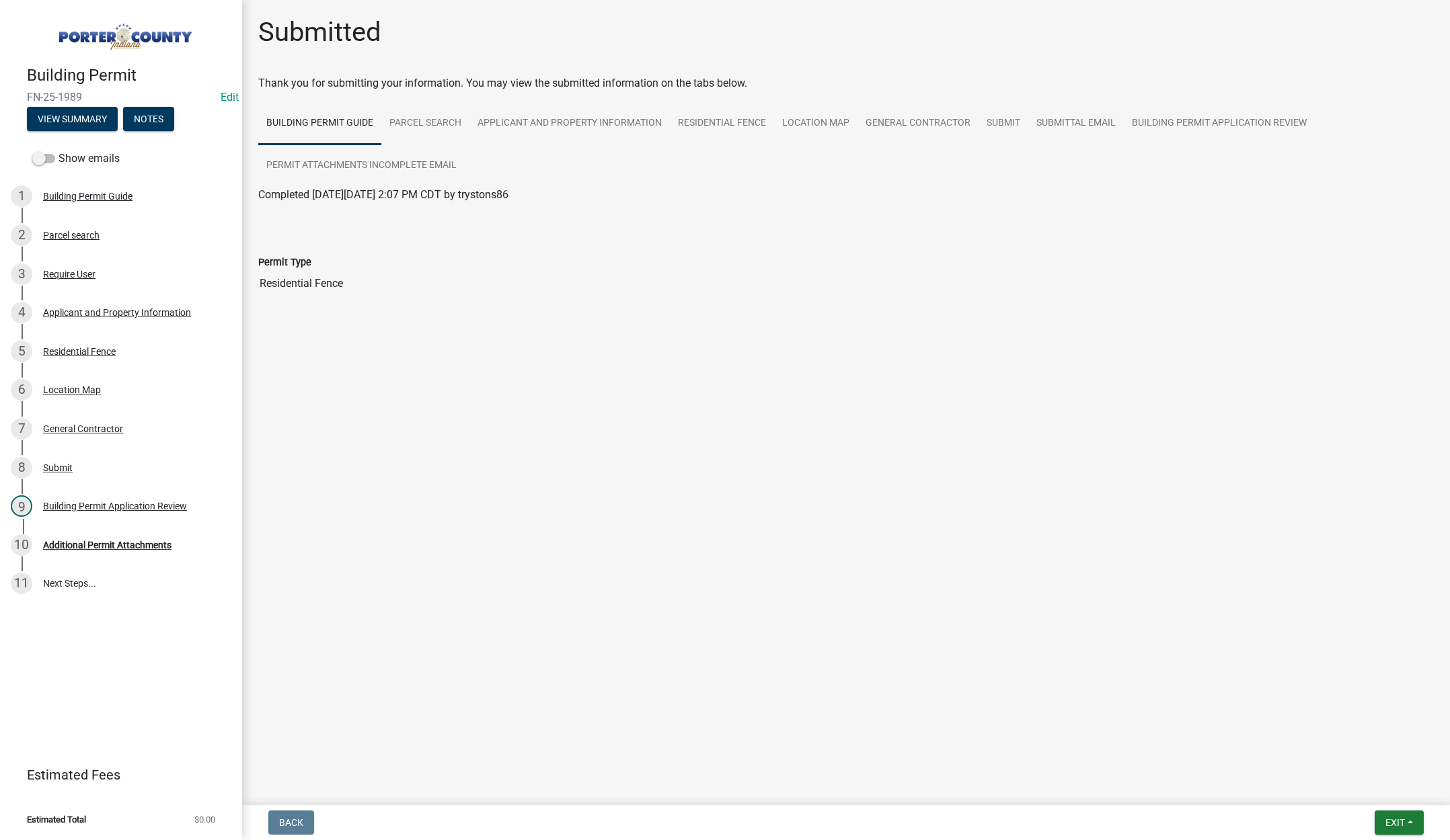
click at [1389, 810] on nav "Back Exit Save Save & Exit" at bounding box center [846, 823] width 1208 height 35
click at [1388, 820] on span "Exit" at bounding box center [1395, 823] width 19 height 11
click at [1394, 798] on button "Save & Exit" at bounding box center [1370, 788] width 108 height 32
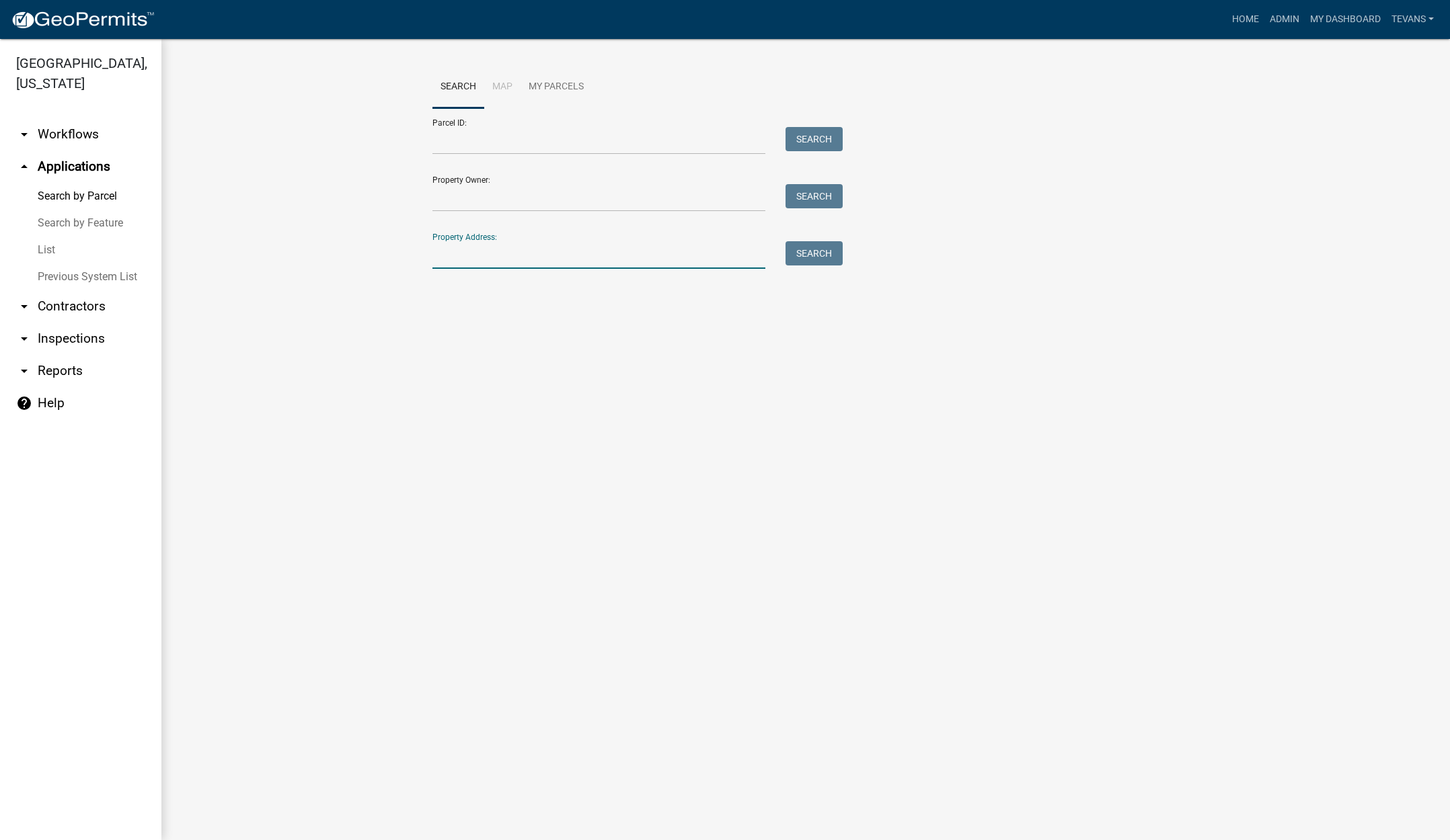
click at [485, 258] on input "Property Address:" at bounding box center [598, 255] width 332 height 27
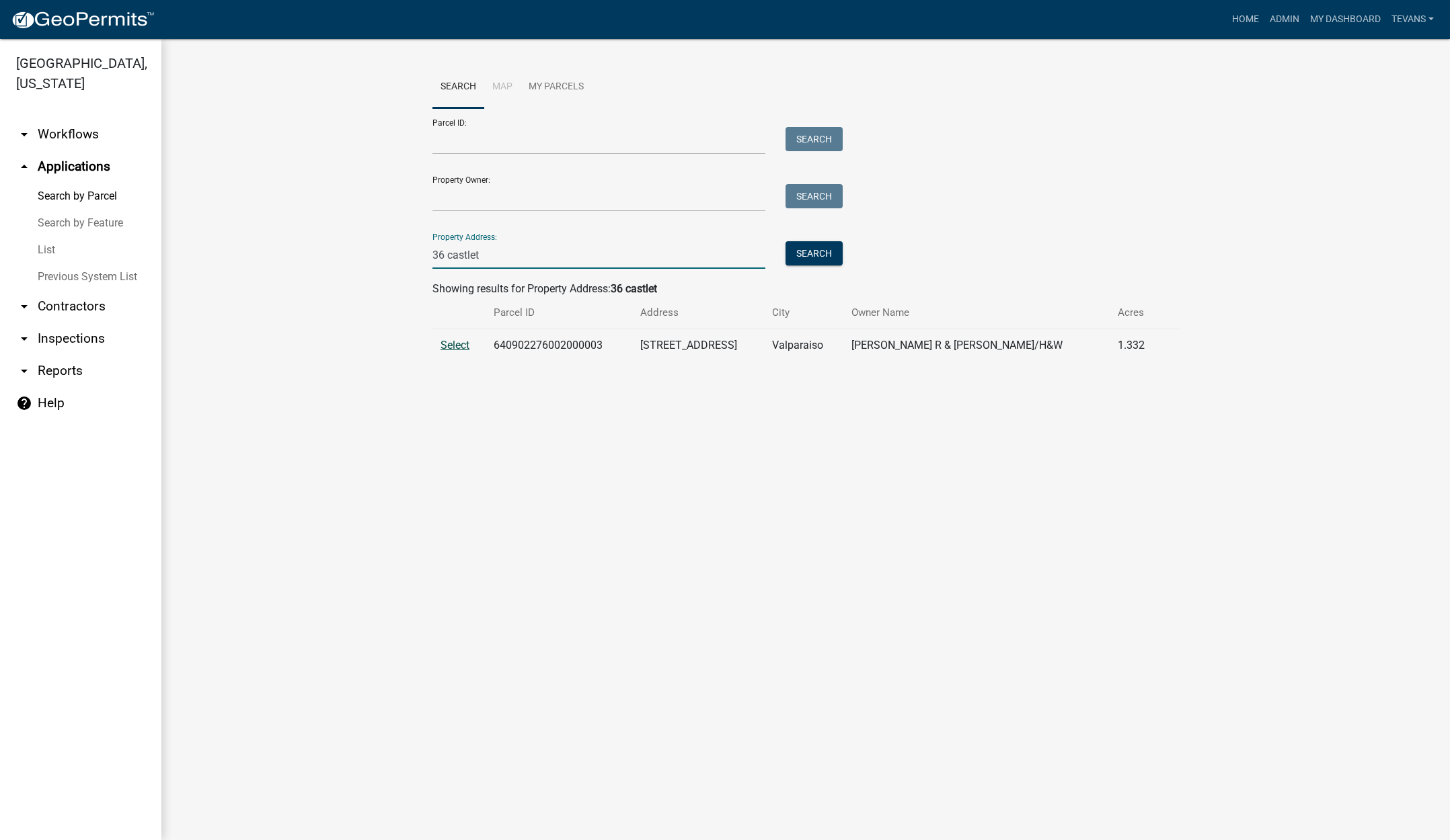
type input "36 castlet"
click at [454, 344] on span "Select" at bounding box center [455, 345] width 29 height 13
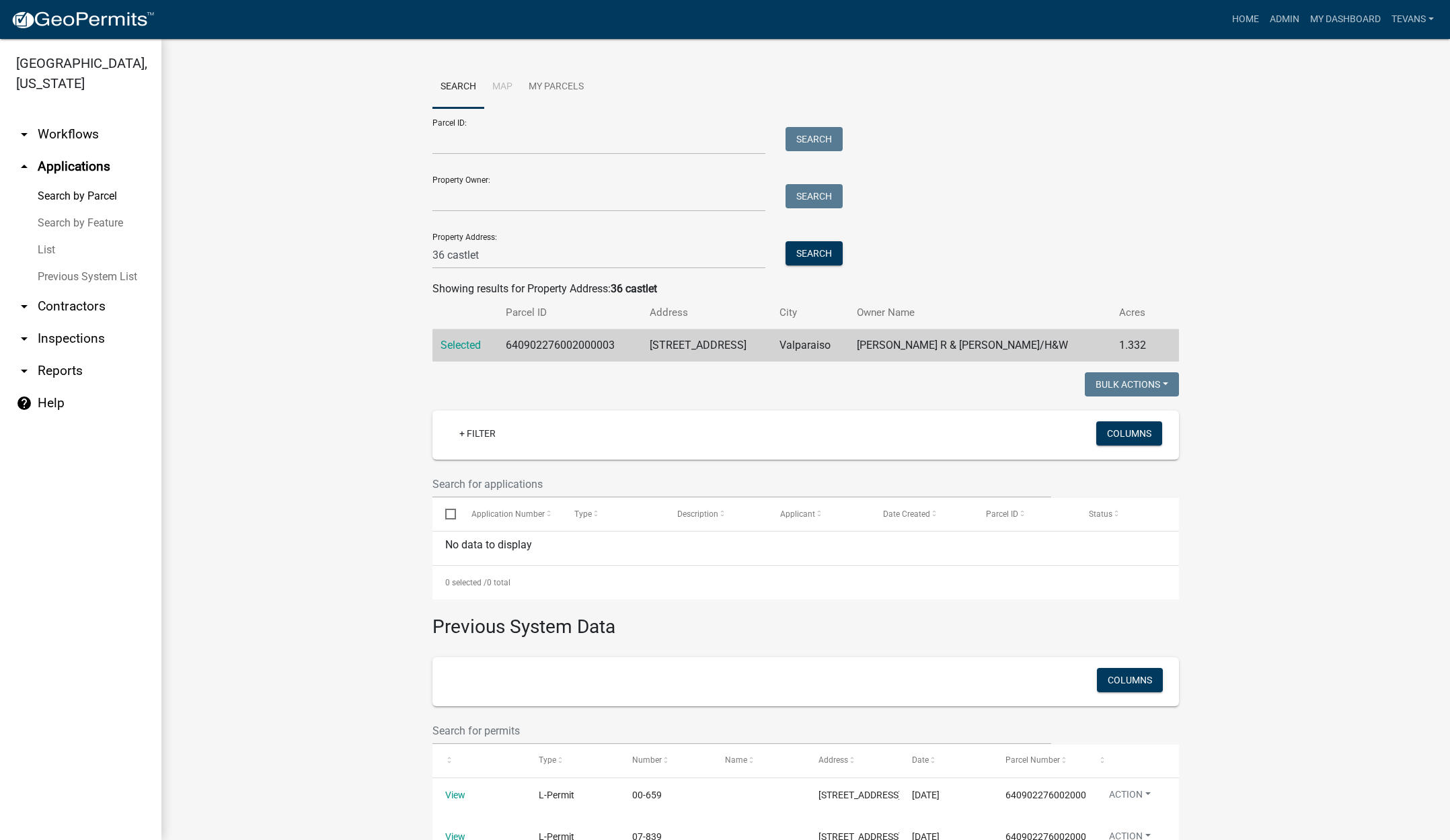
click at [74, 291] on link "arrow_drop_down Contractors" at bounding box center [80, 306] width 162 height 32
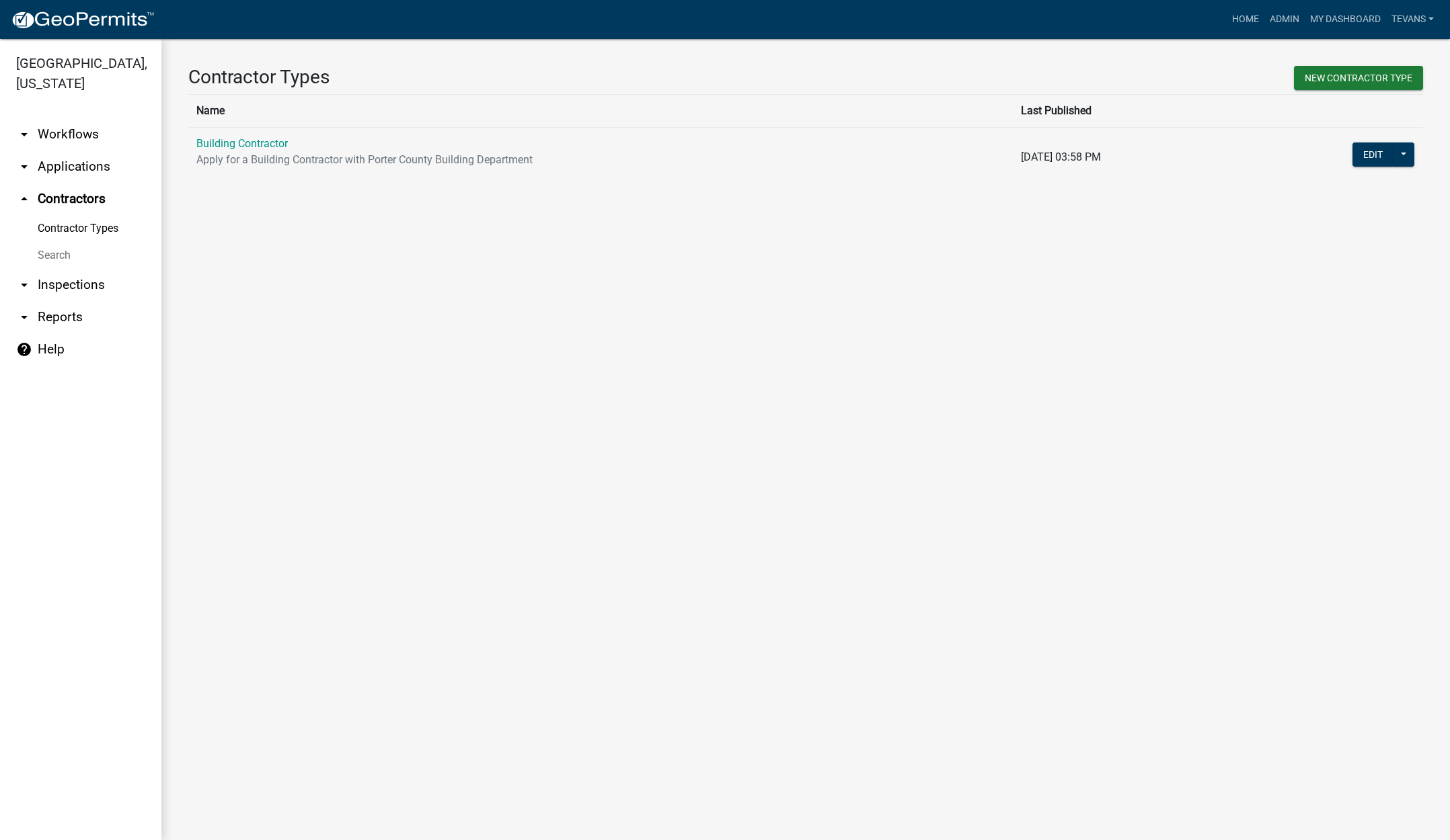
click at [56, 242] on link "Search" at bounding box center [80, 256] width 162 height 27
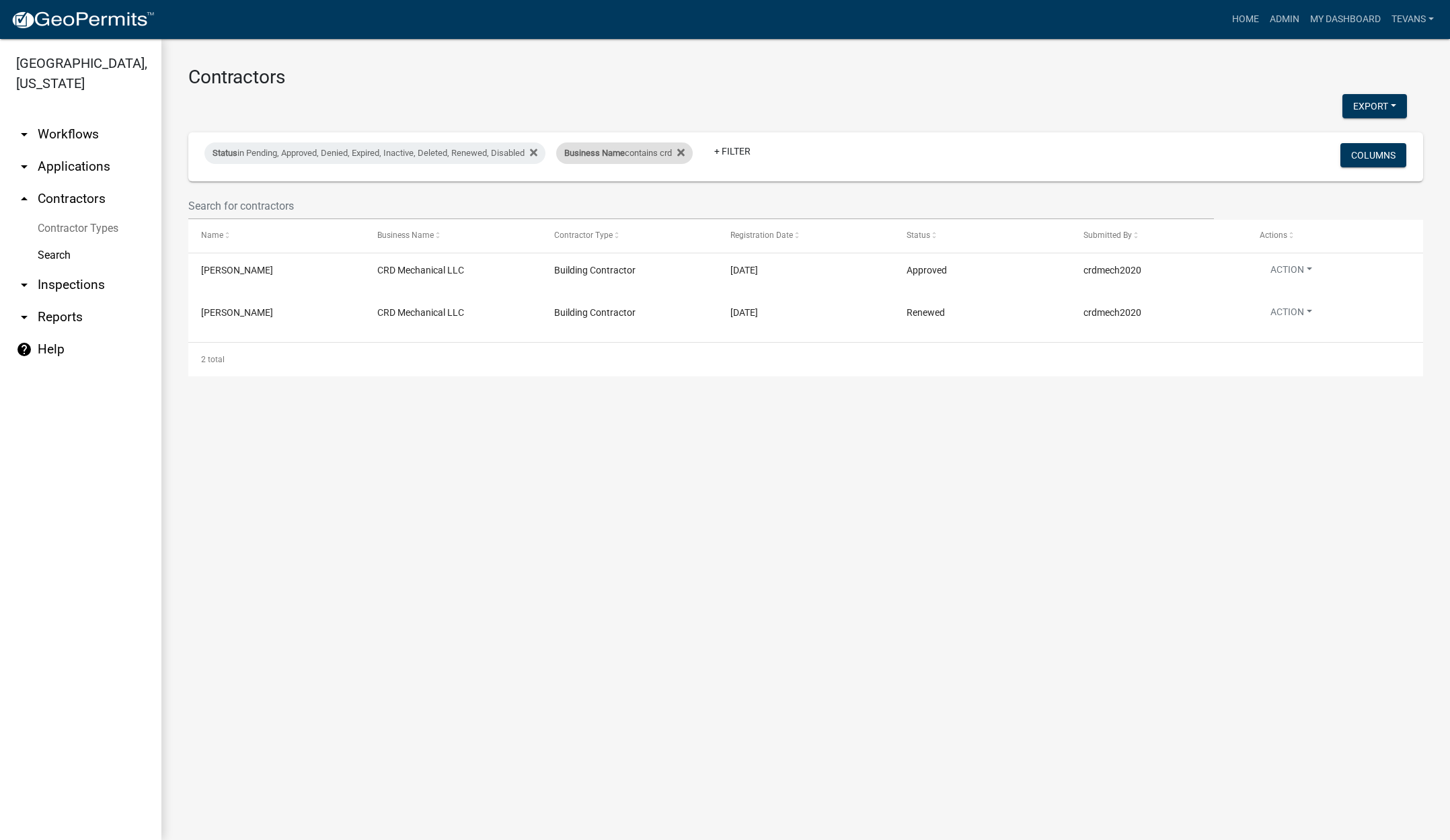
click at [636, 161] on div "Business Name contains crd" at bounding box center [624, 153] width 137 height 21
click at [600, 205] on input "crd" at bounding box center [633, 203] width 123 height 27
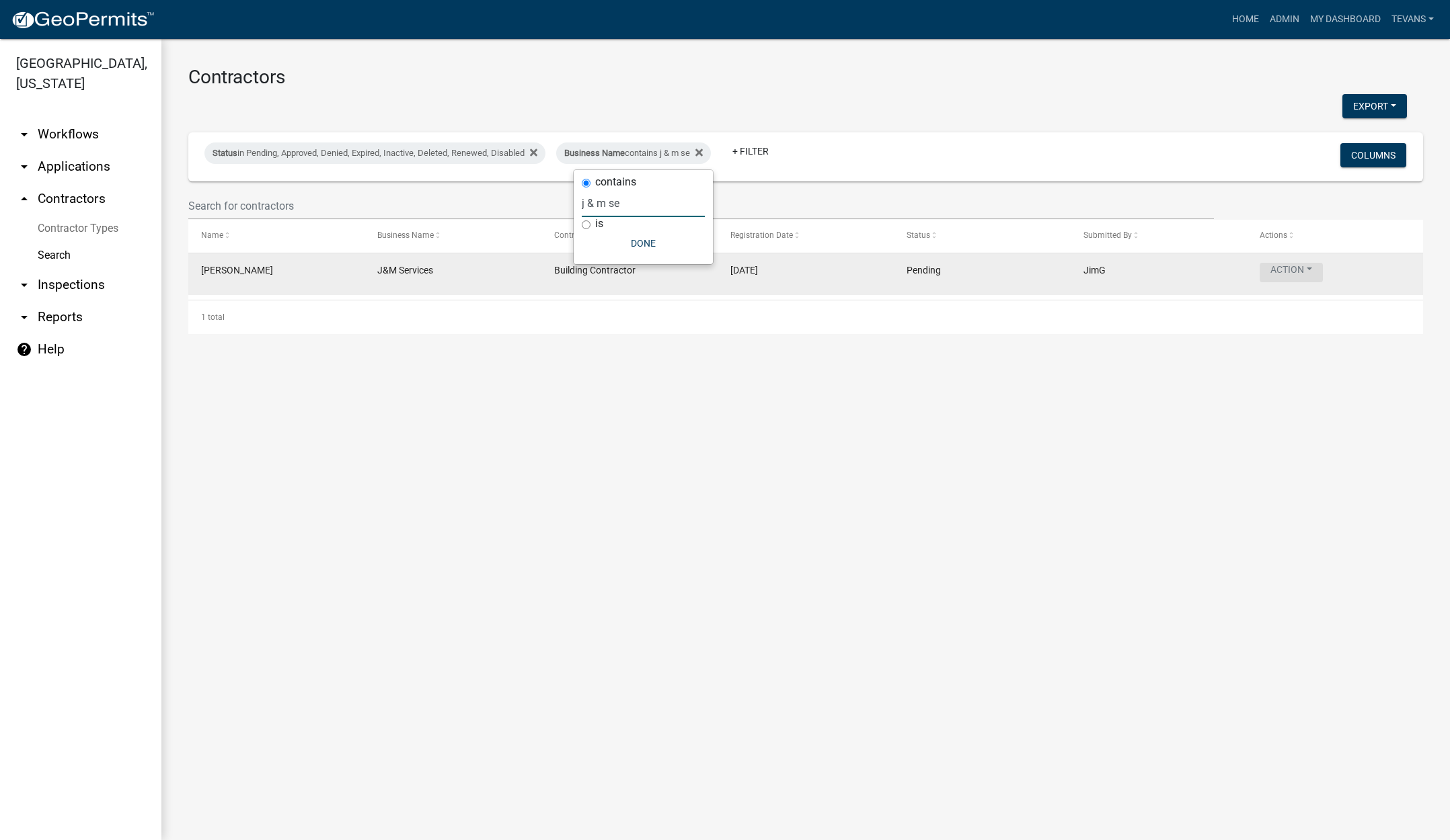
type input "j & m se"
click at [1295, 273] on button "Action" at bounding box center [1291, 272] width 63 height 19
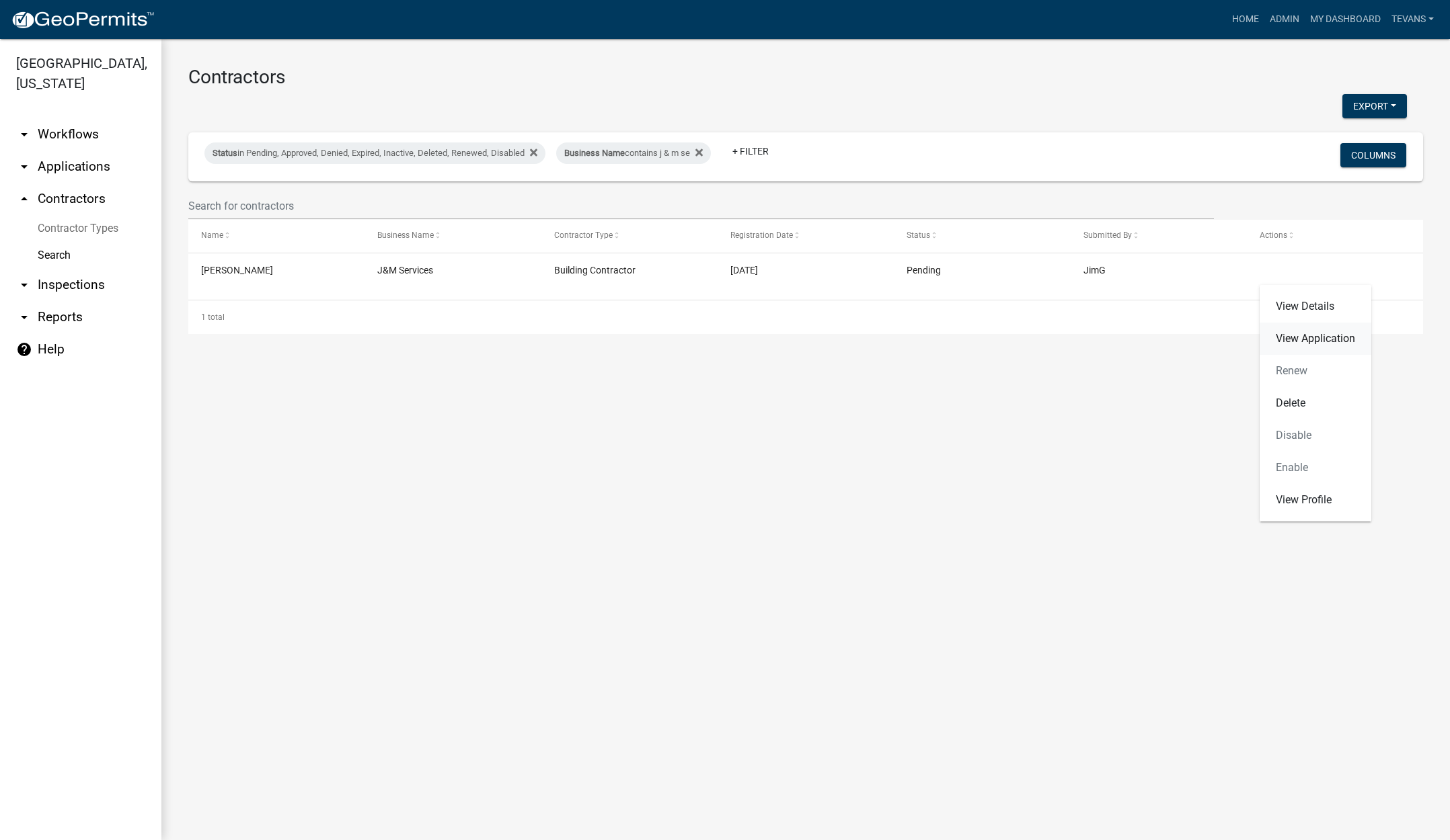
click at [1308, 335] on link "View Application" at bounding box center [1315, 338] width 111 height 32
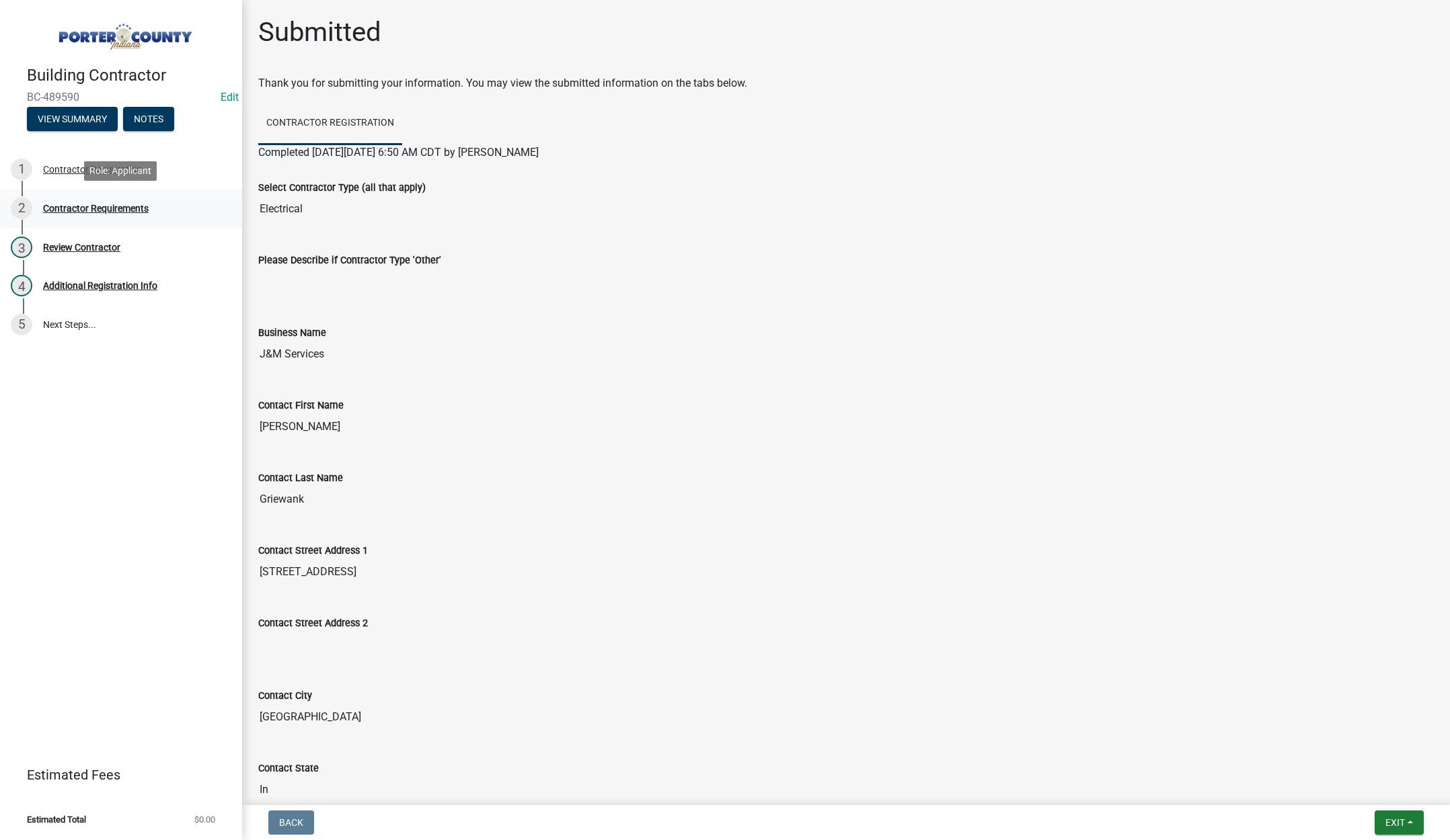
click at [91, 209] on div "Contractor Requirements" at bounding box center [95, 208] width 106 height 10
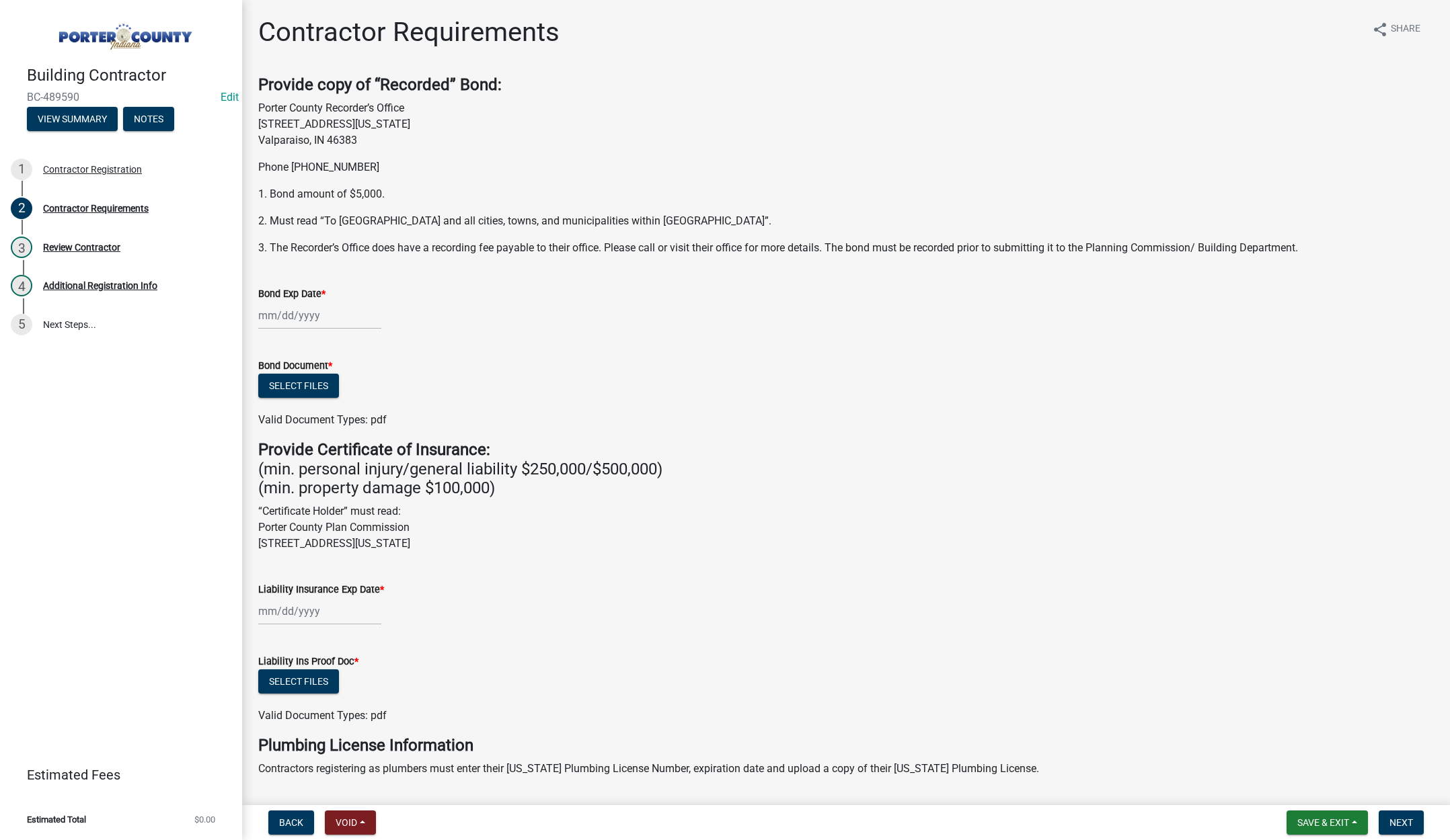
click at [355, 312] on div at bounding box center [319, 316] width 123 height 27
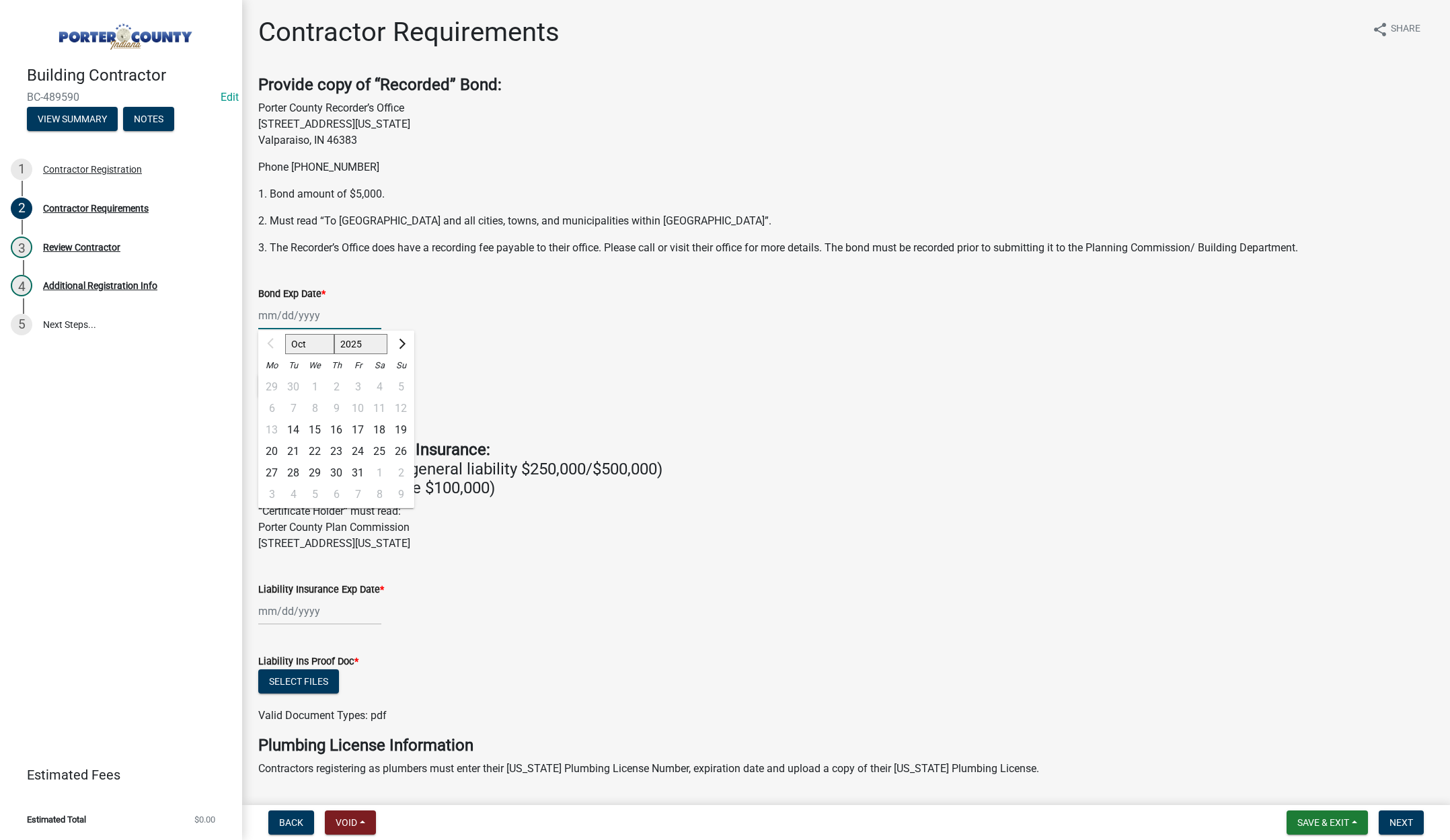
click at [373, 344] on select "2025 2026 2027 2028 2029 2030 2031 2032 2033 2034 2035 2036 2037 2038 2039 2040…" at bounding box center [362, 344] width 54 height 20
select select "2026"
click at [334, 334] on select "2025 2026 2027 2028 2029 2030 2031 2032 2033 2034 2035 2036 2037 2038 2039 2040…" at bounding box center [362, 344] width 54 height 20
click at [379, 405] on div "10" at bounding box center [379, 409] width 21 height 21
type input "10/10/2026"
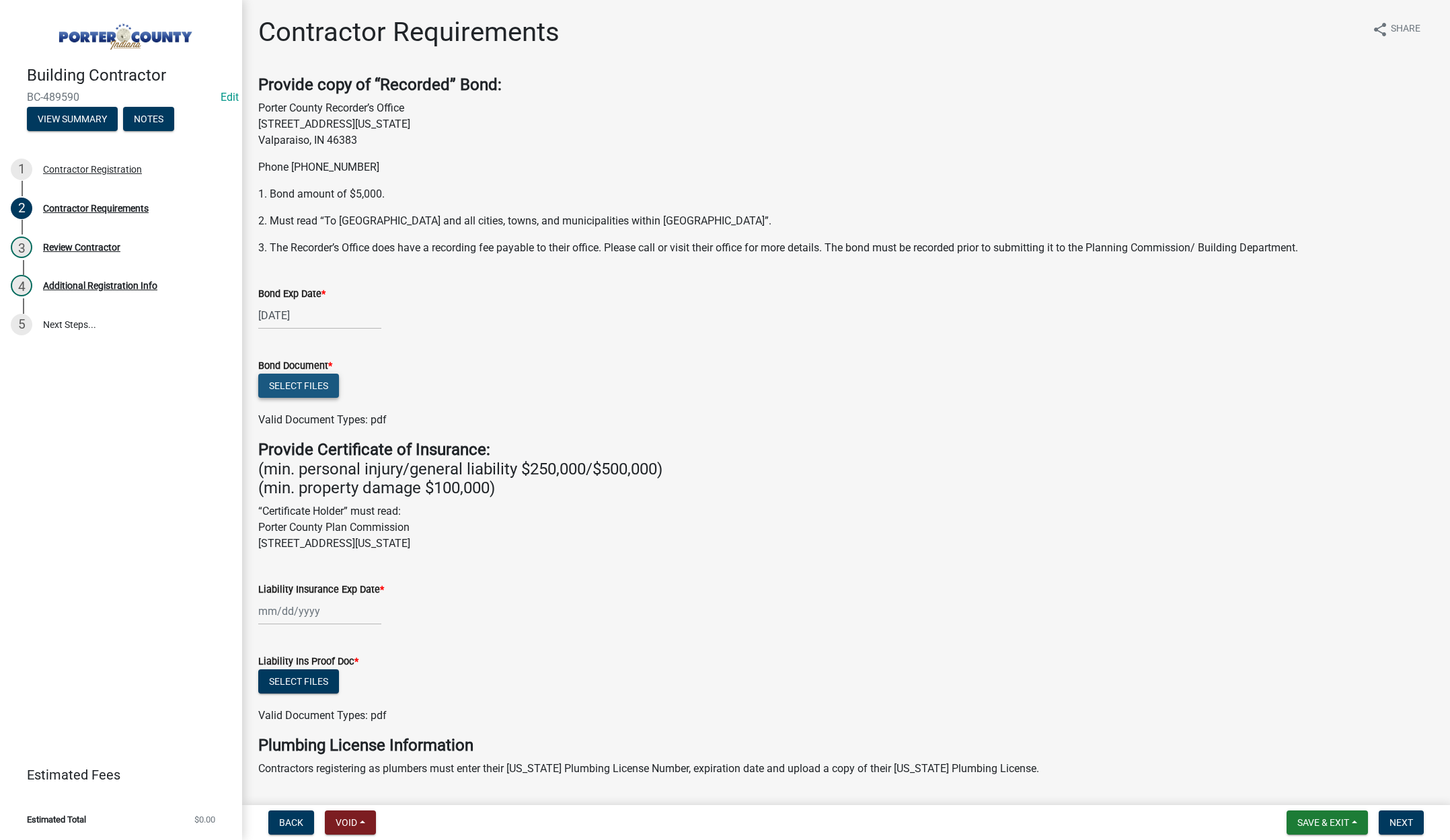
click at [318, 382] on button "Select files" at bounding box center [298, 386] width 80 height 24
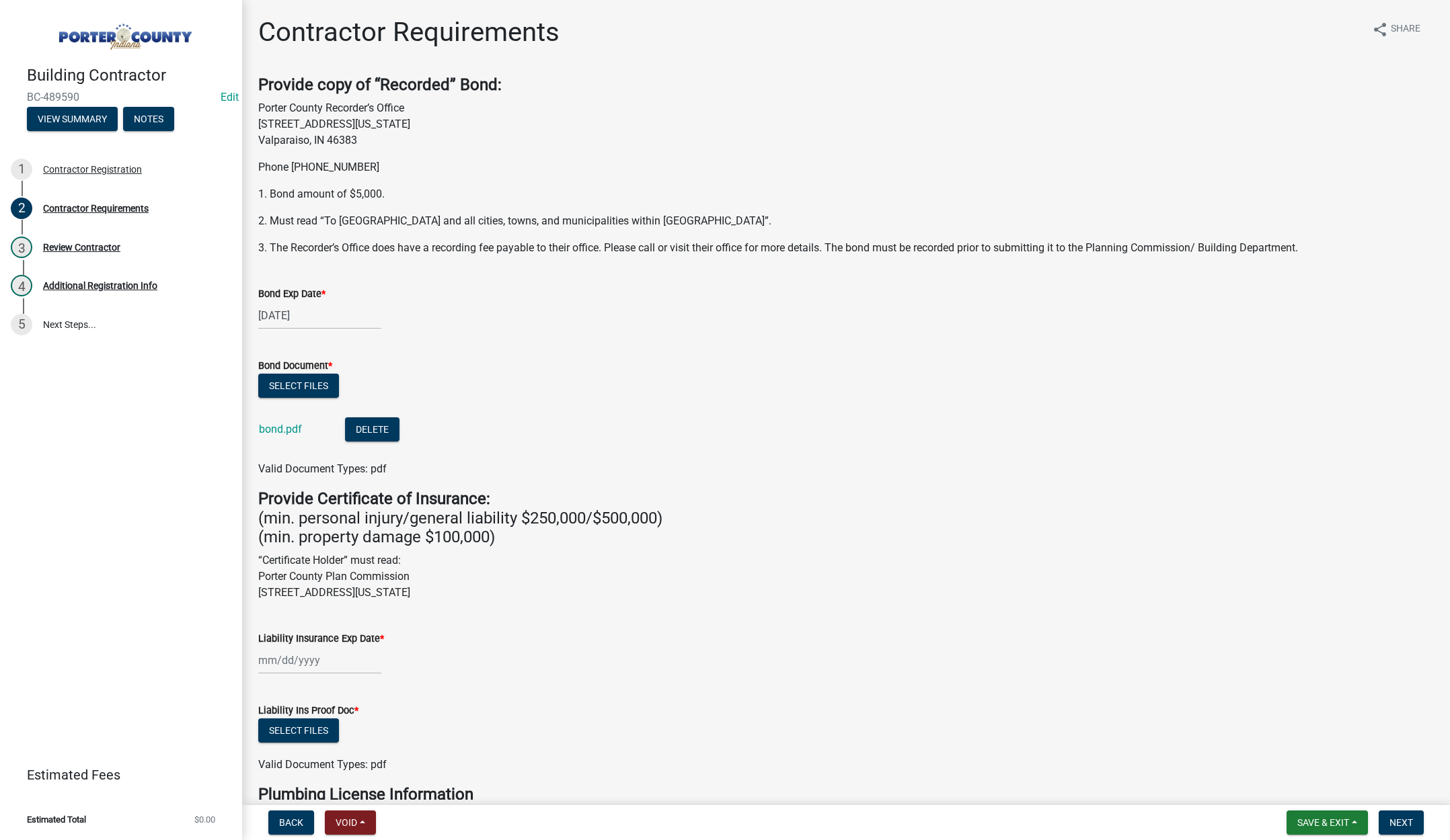
click at [341, 663] on div at bounding box center [319, 660] width 123 height 27
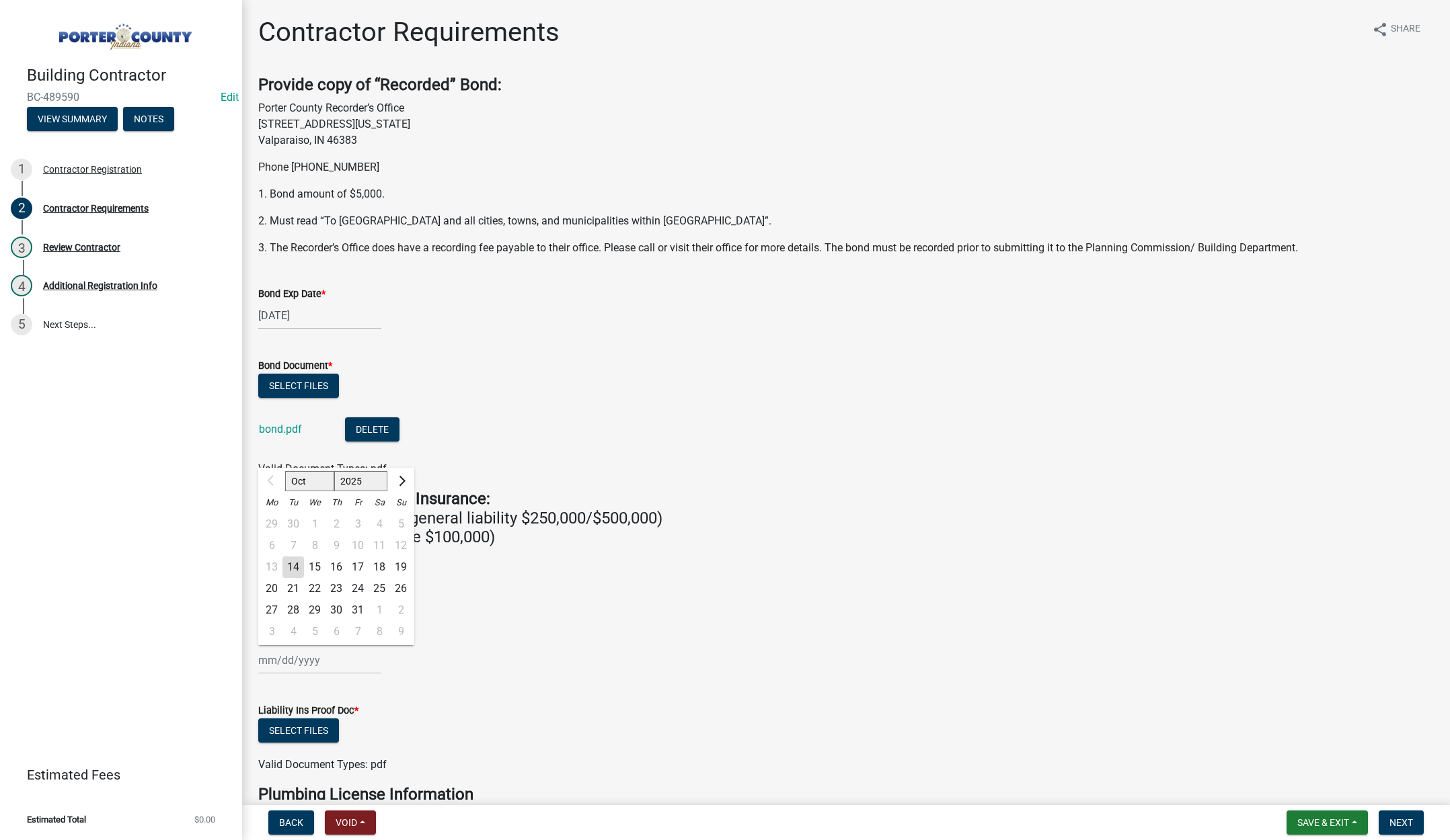
click at [370, 482] on select "2025 2026 2027 2028 2029 2030 2031 2032 2033 2034 2035 2036 2037 2038 2039 2040…" at bounding box center [362, 481] width 54 height 20
select select "2026"
click at [334, 471] on select "2025 2026 2027 2028 2029 2030 2031 2032 2033 2034 2035 2036 2037 2038 2039 2040…" at bounding box center [362, 481] width 54 height 20
click at [321, 484] on select "Jan Feb Mar Apr May Jun Jul Aug Sep Oct Nov Dec" at bounding box center [312, 481] width 54 height 20
select select "3"
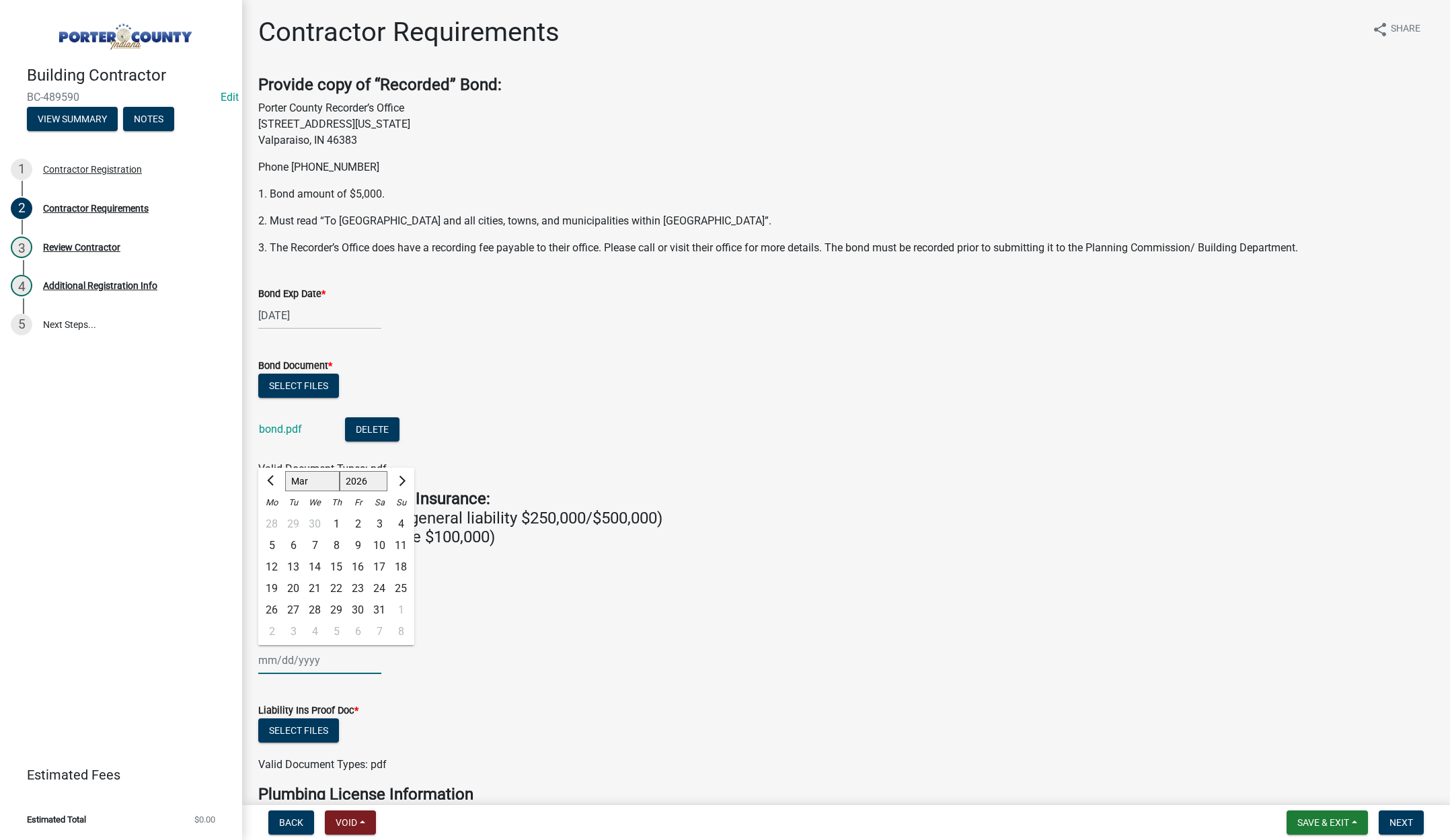
click at [285, 471] on select "Jan Feb Mar Apr May Jun Jul Aug Sep Oct Nov Dec" at bounding box center [312, 481] width 54 height 20
click at [338, 609] on div "26" at bounding box center [336, 610] width 21 height 21
type input "03/26/2026"
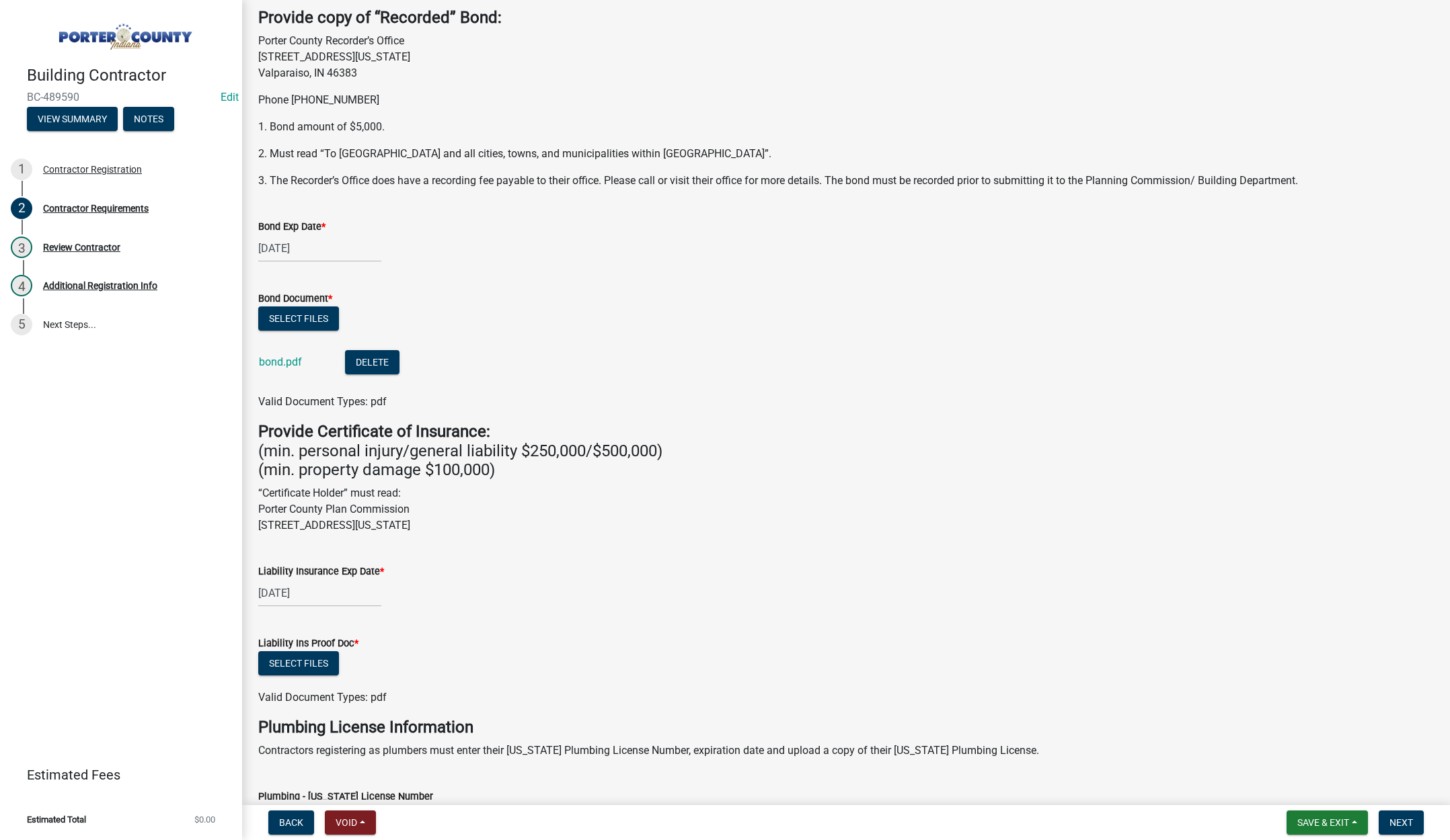
scroll to position [202, 0]
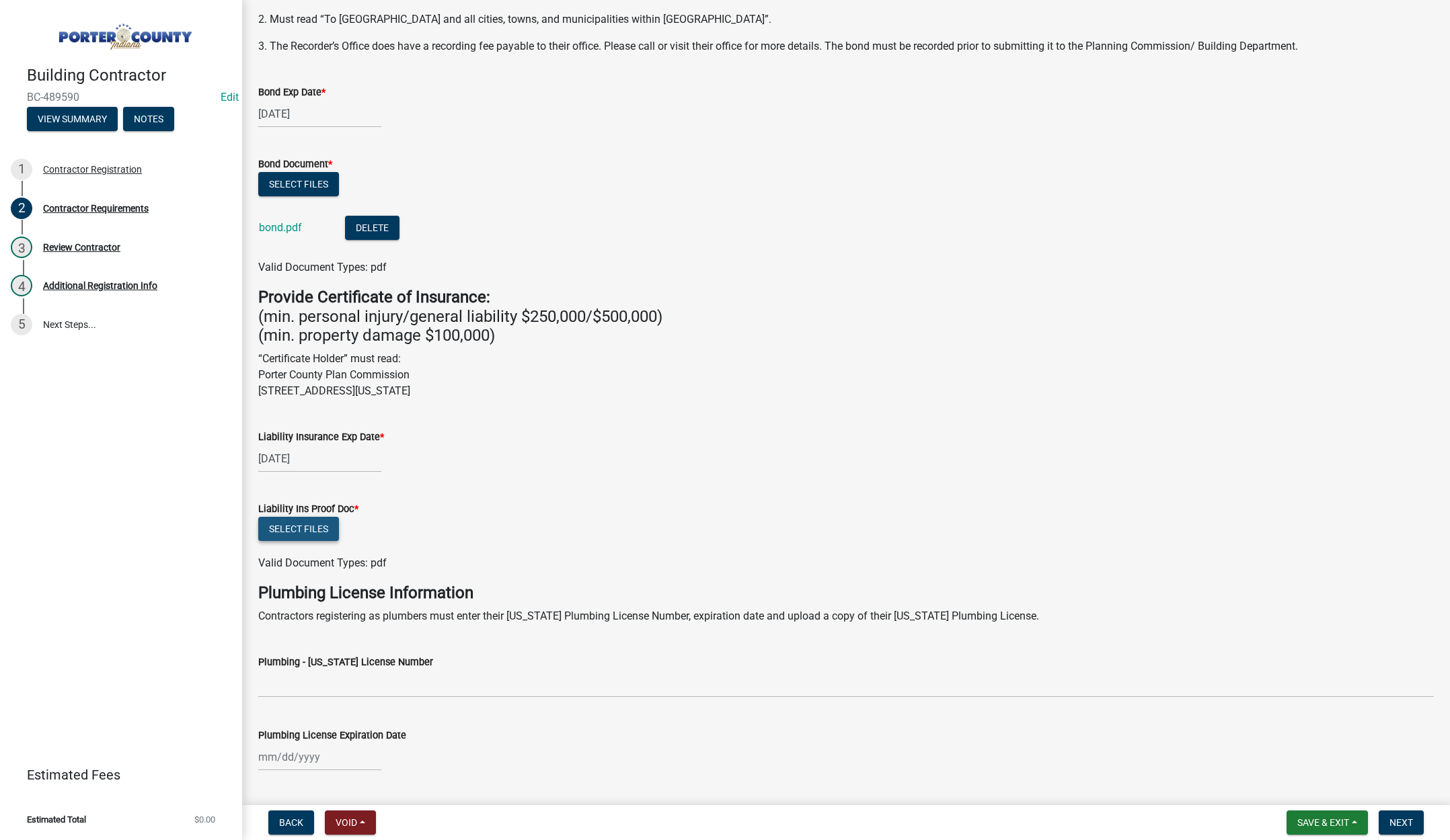
click at [315, 528] on button "Select files" at bounding box center [298, 529] width 80 height 24
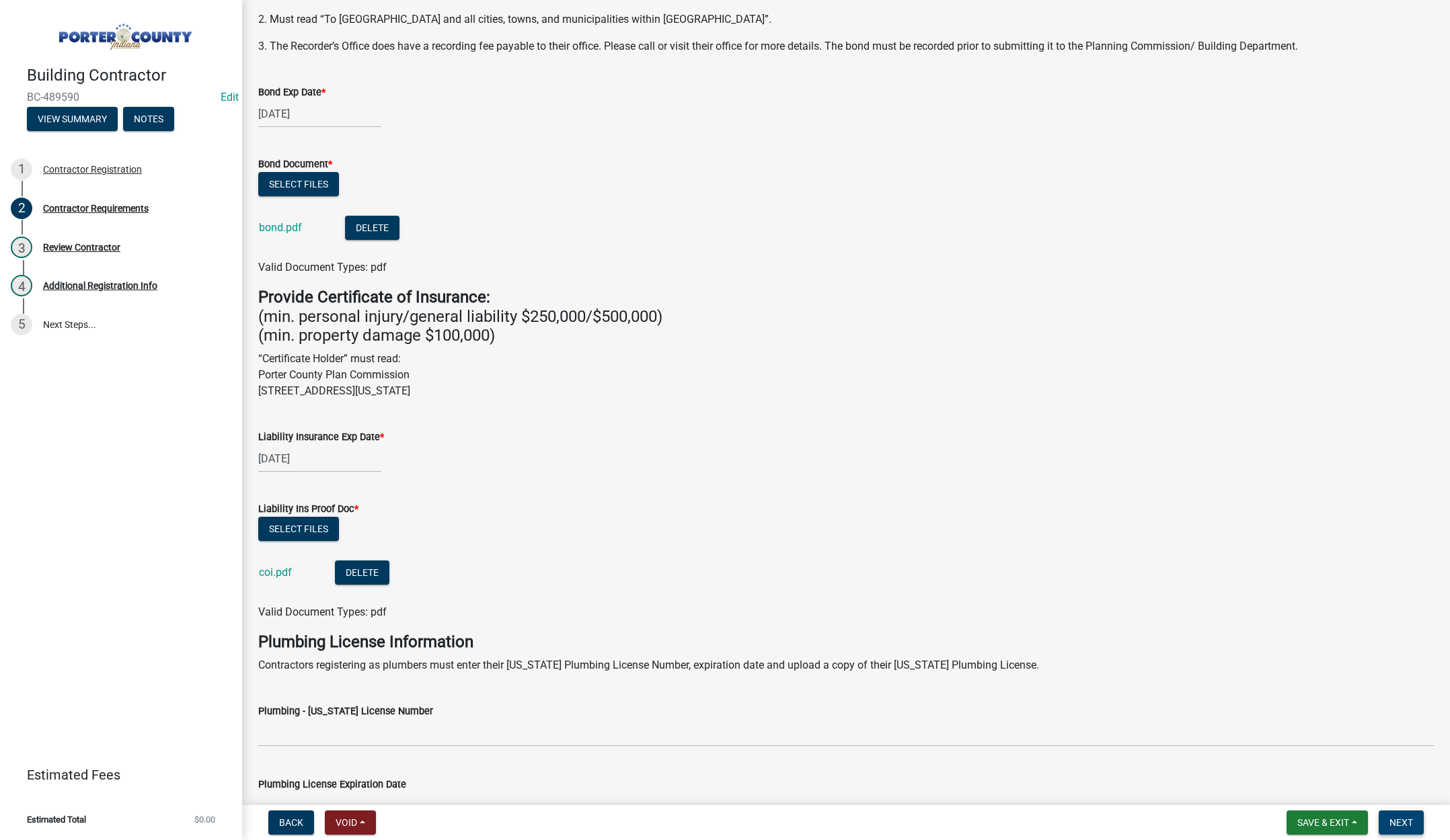
click at [1402, 824] on span "Next" at bounding box center [1401, 823] width 23 height 11
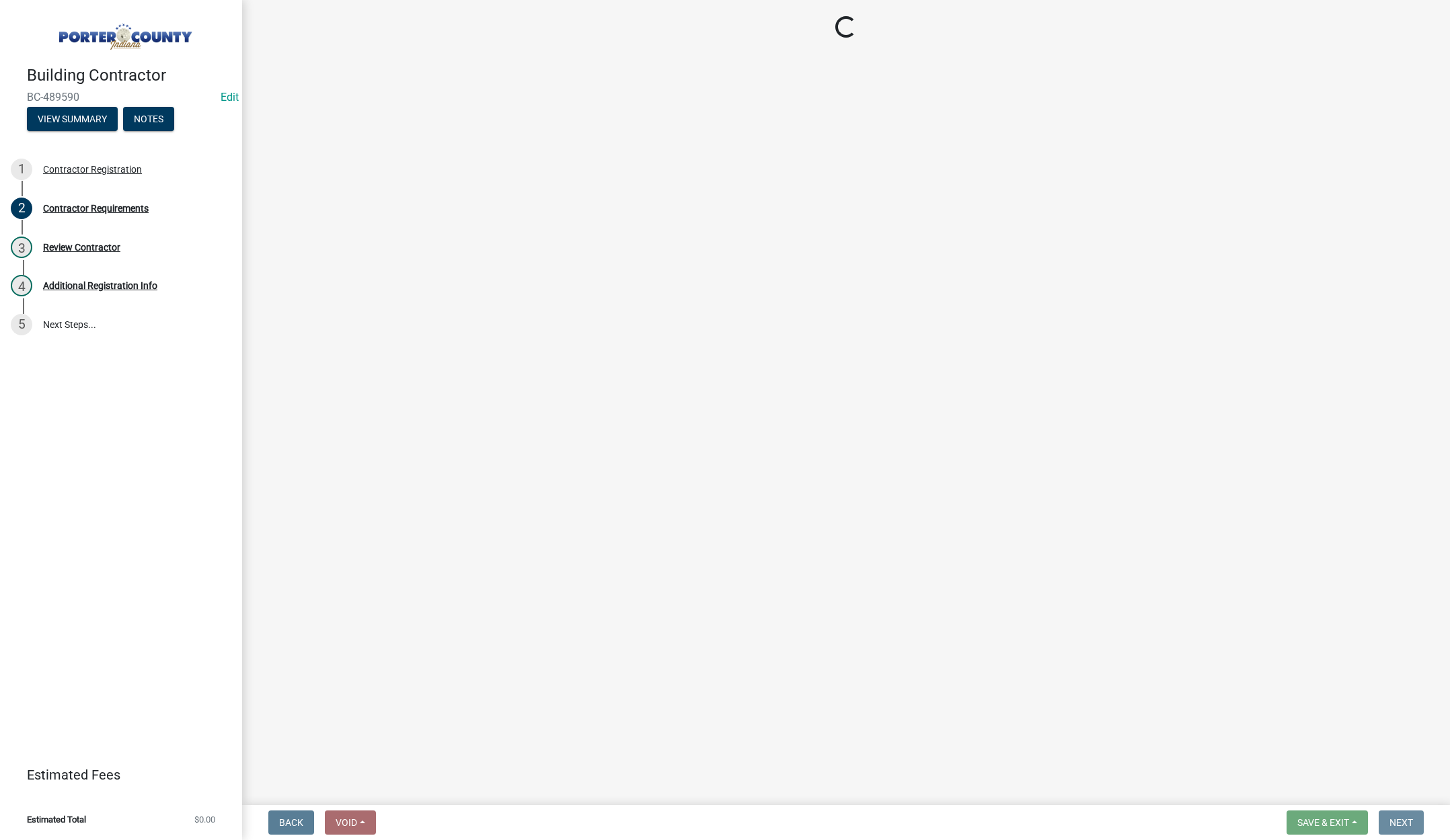
scroll to position [0, 0]
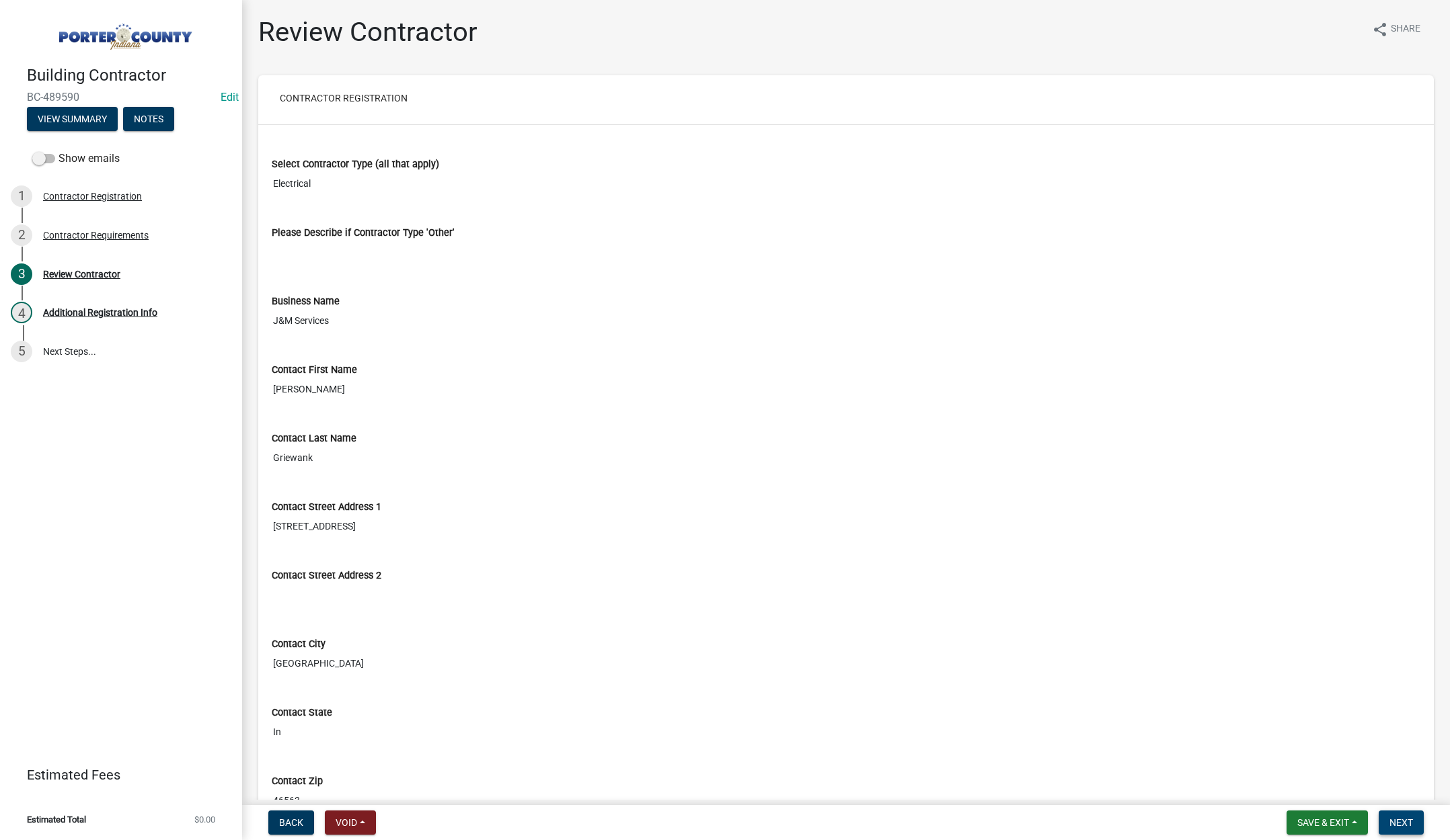
drag, startPoint x: 1399, startPoint y: 823, endPoint x: 1029, endPoint y: 516, distance: 480.8
click at [1399, 823] on span "Next" at bounding box center [1401, 823] width 23 height 11
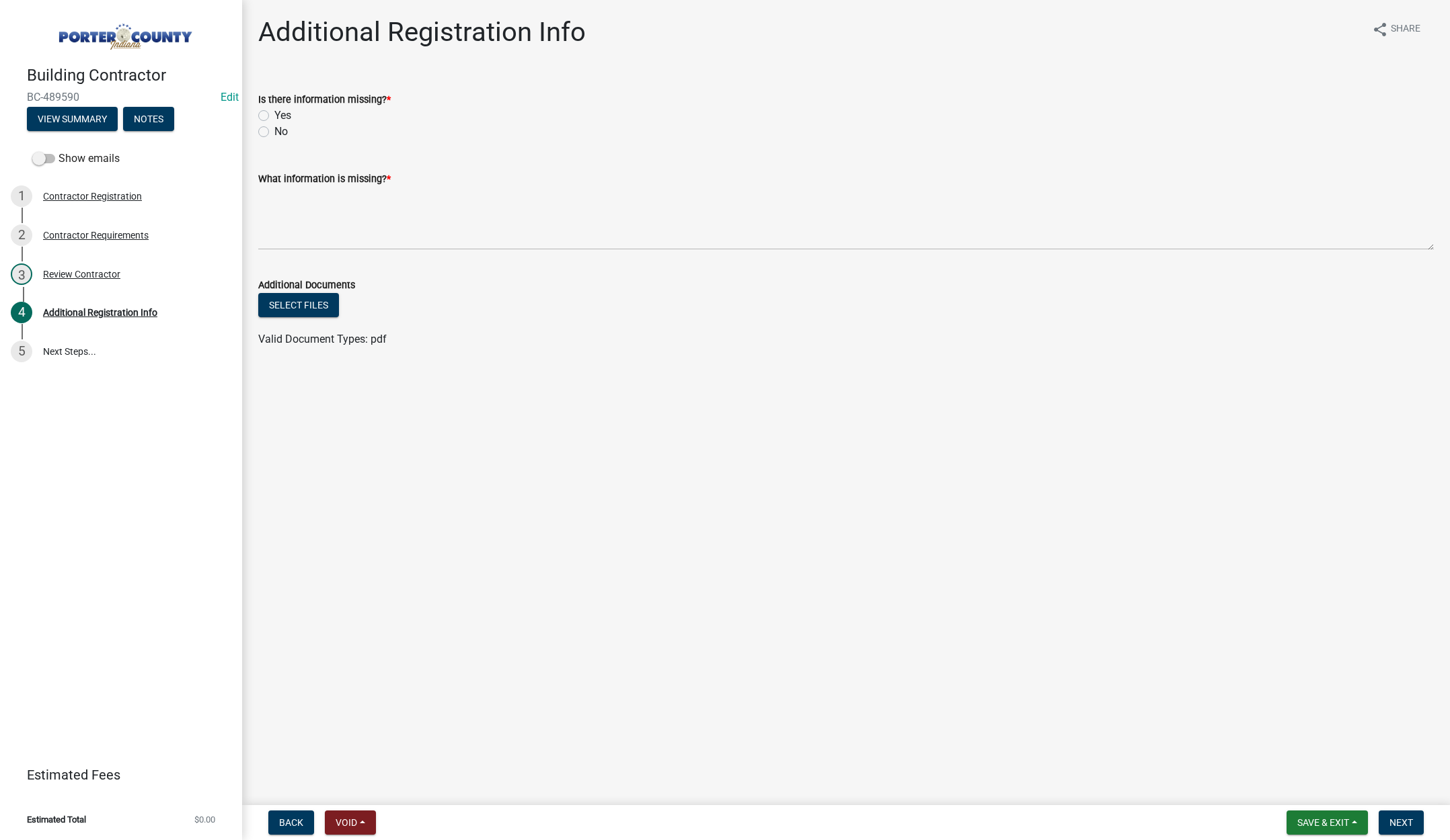
drag, startPoint x: 262, startPoint y: 133, endPoint x: 308, endPoint y: 171, distance: 59.7
click at [274, 133] on label "No" at bounding box center [281, 132] width 14 height 16
click at [274, 133] on input "No" at bounding box center [278, 128] width 9 height 9
radio input "true"
click at [325, 209] on textarea "What information is missing? *" at bounding box center [845, 218] width 1176 height 63
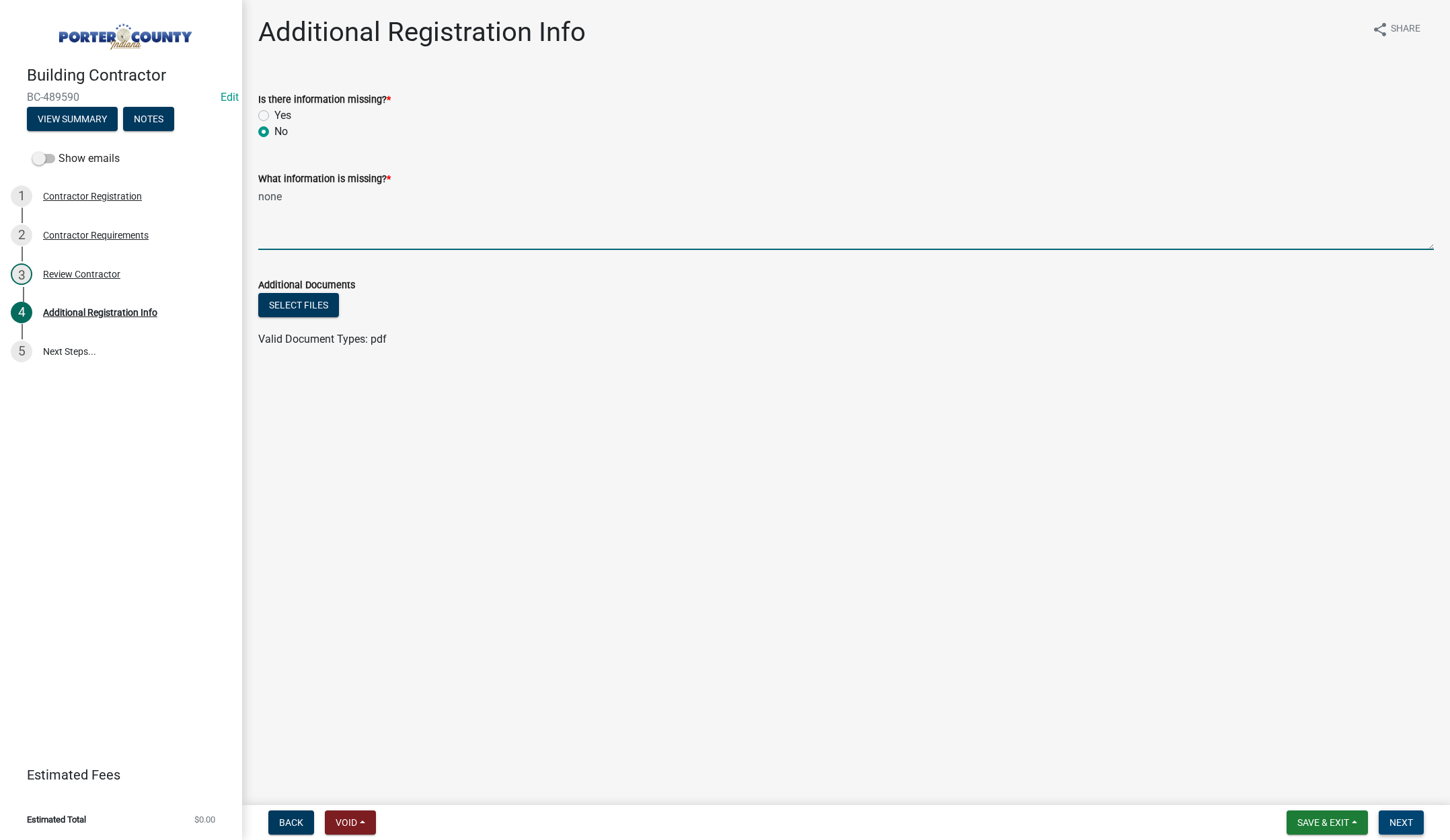
type textarea "none"
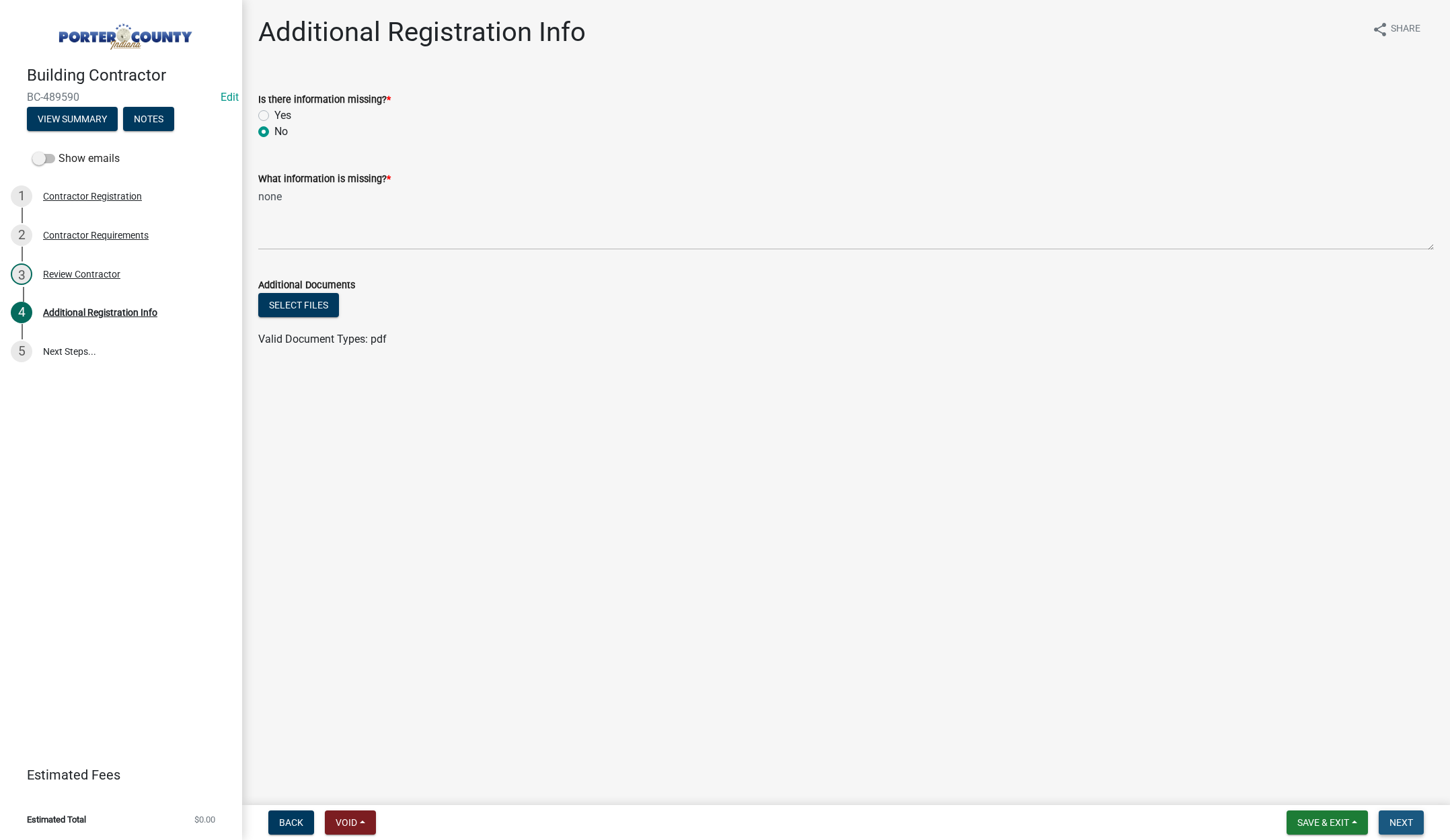
click at [1400, 818] on span "Next" at bounding box center [1401, 823] width 23 height 11
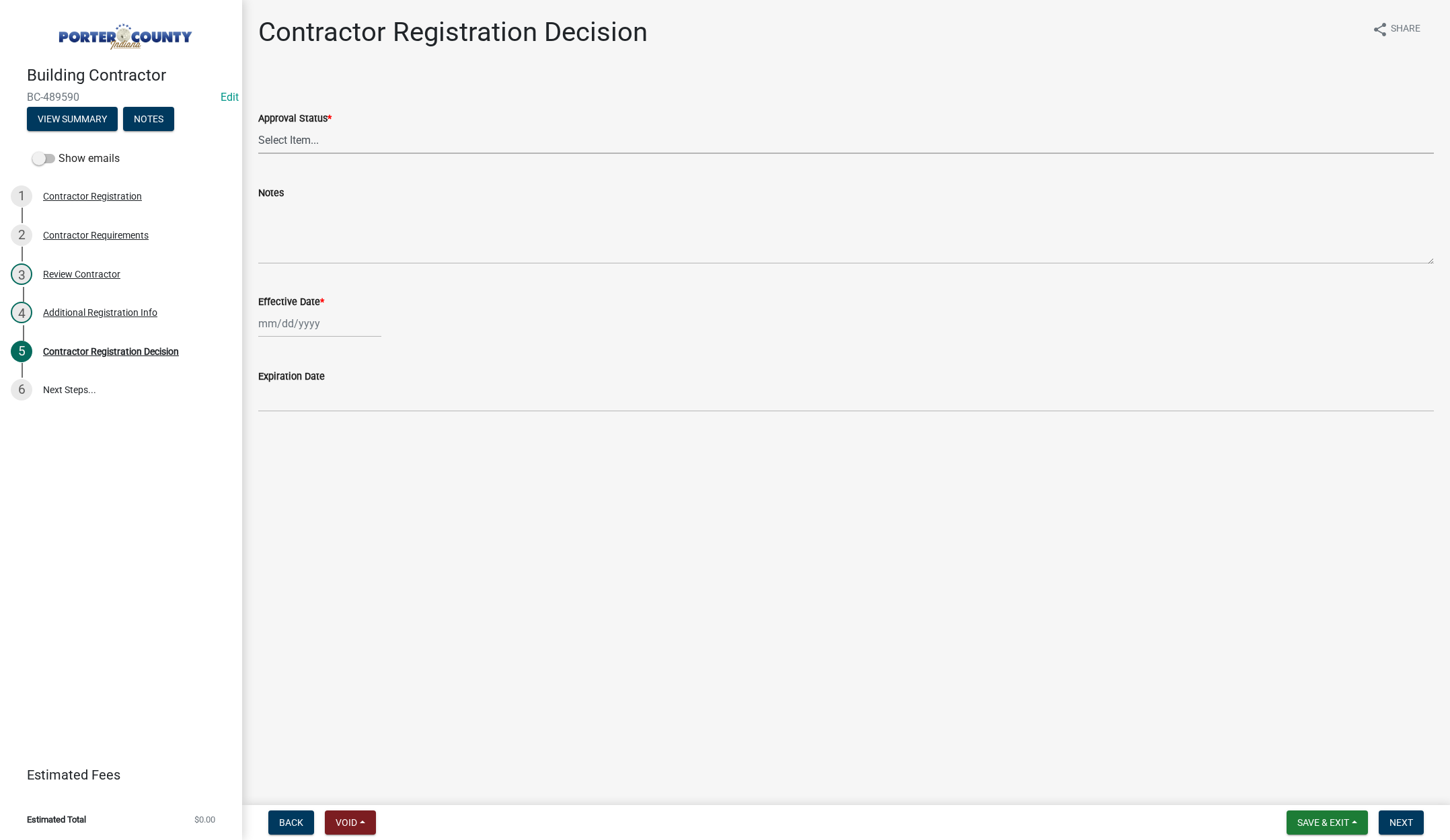
click at [294, 142] on select "Select Item... Approved Denied" at bounding box center [845, 140] width 1176 height 27
click at [258, 126] on select "Select Item... Approved Denied" at bounding box center [845, 140] width 1176 height 27
select select "4b86b809-39dd-4c68-9f3d-fdb3e7050482"
select select "10"
select select "2025"
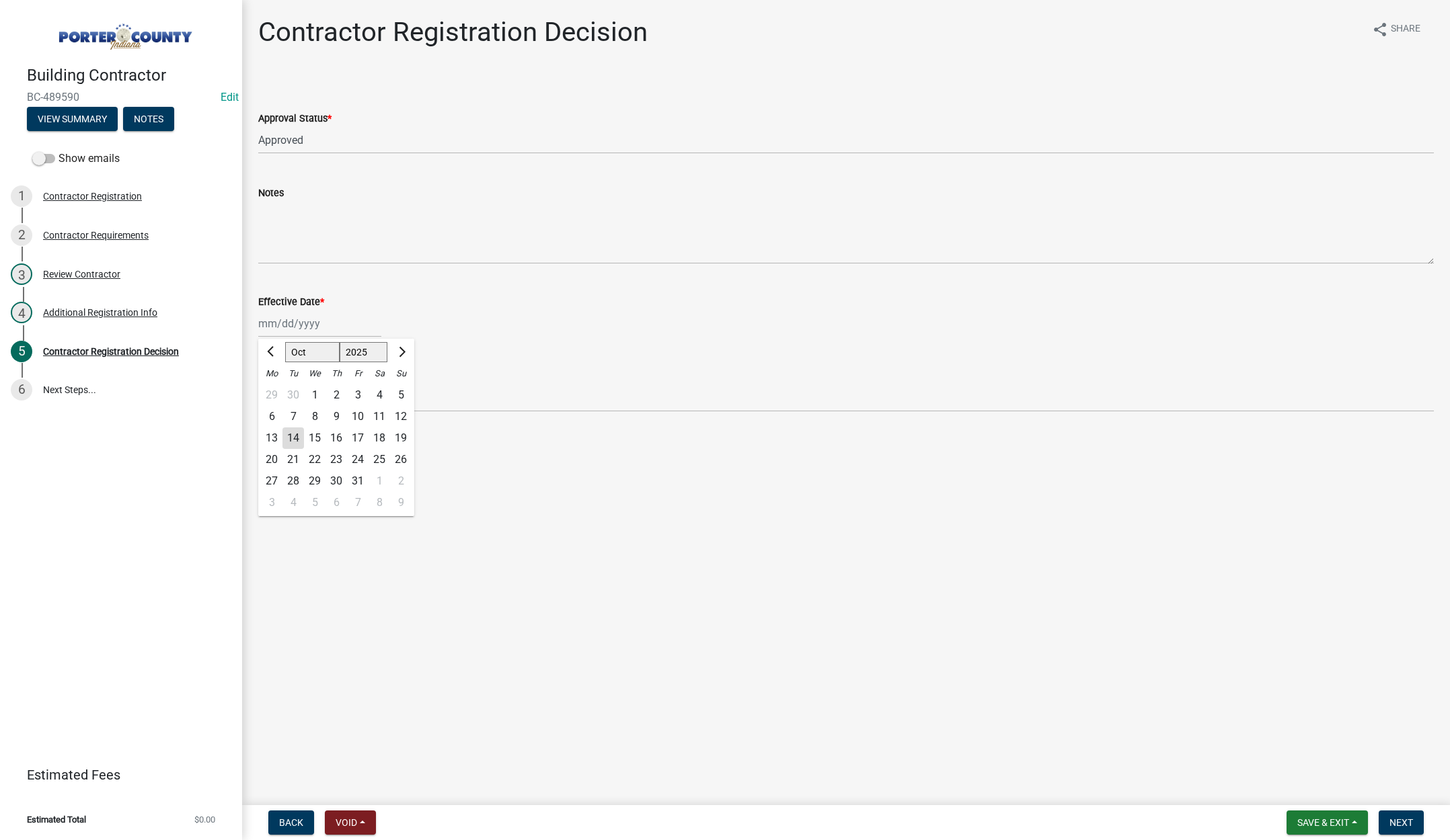
click at [334, 327] on div "Jan Feb Mar Apr May Jun Jul Aug Sep Oct Nov Dec 1525 1526 1527 1528 1529 1530 1…" at bounding box center [319, 324] width 123 height 27
drag, startPoint x: 291, startPoint y: 436, endPoint x: 405, endPoint y: 448, distance: 114.6
click at [291, 437] on div "14" at bounding box center [293, 438] width 21 height 21
type input "[DATE]"
drag, startPoint x: 1392, startPoint y: 821, endPoint x: 1270, endPoint y: 701, distance: 171.1
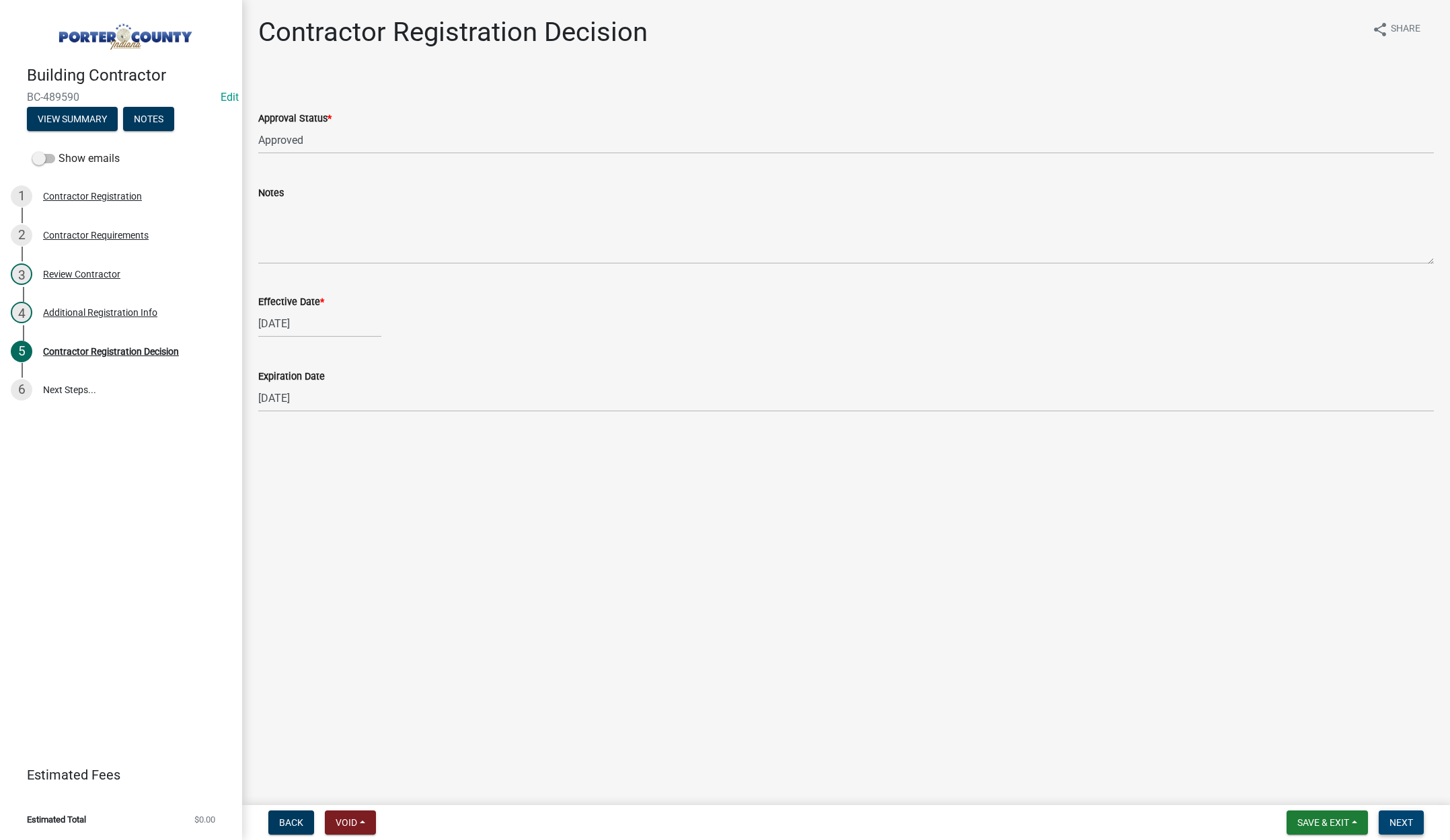
click at [1392, 820] on span "Next" at bounding box center [1401, 823] width 23 height 11
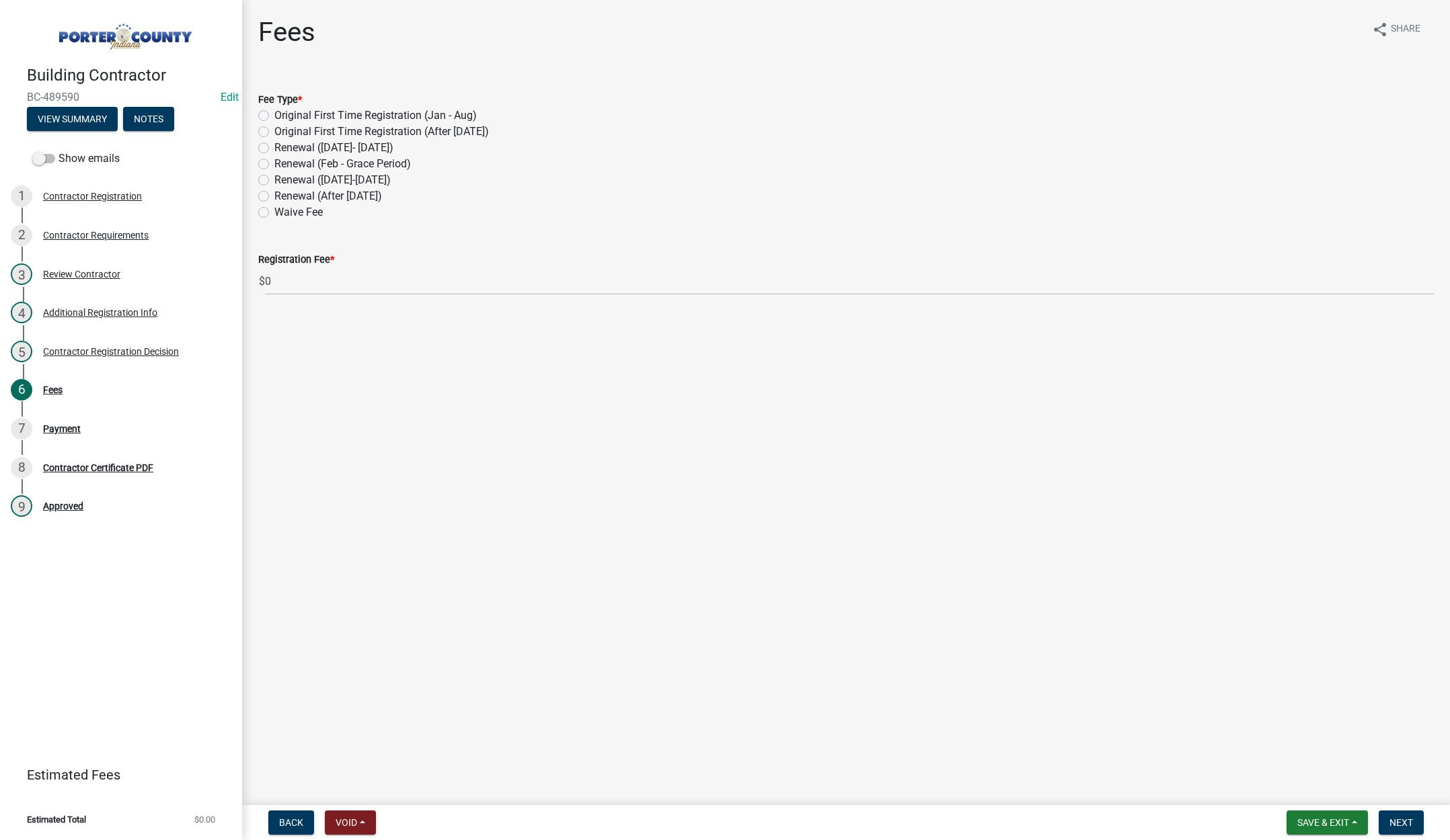
click at [274, 194] on label "Renewal (After Sept 1)" at bounding box center [328, 196] width 108 height 16
click at [274, 194] on input "Renewal (After Sept 1)" at bounding box center [278, 192] width 9 height 9
radio input "true"
drag, startPoint x: 1384, startPoint y: 814, endPoint x: 1398, endPoint y: 817, distance: 14.3
click at [1387, 814] on button "Next" at bounding box center [1401, 823] width 45 height 24
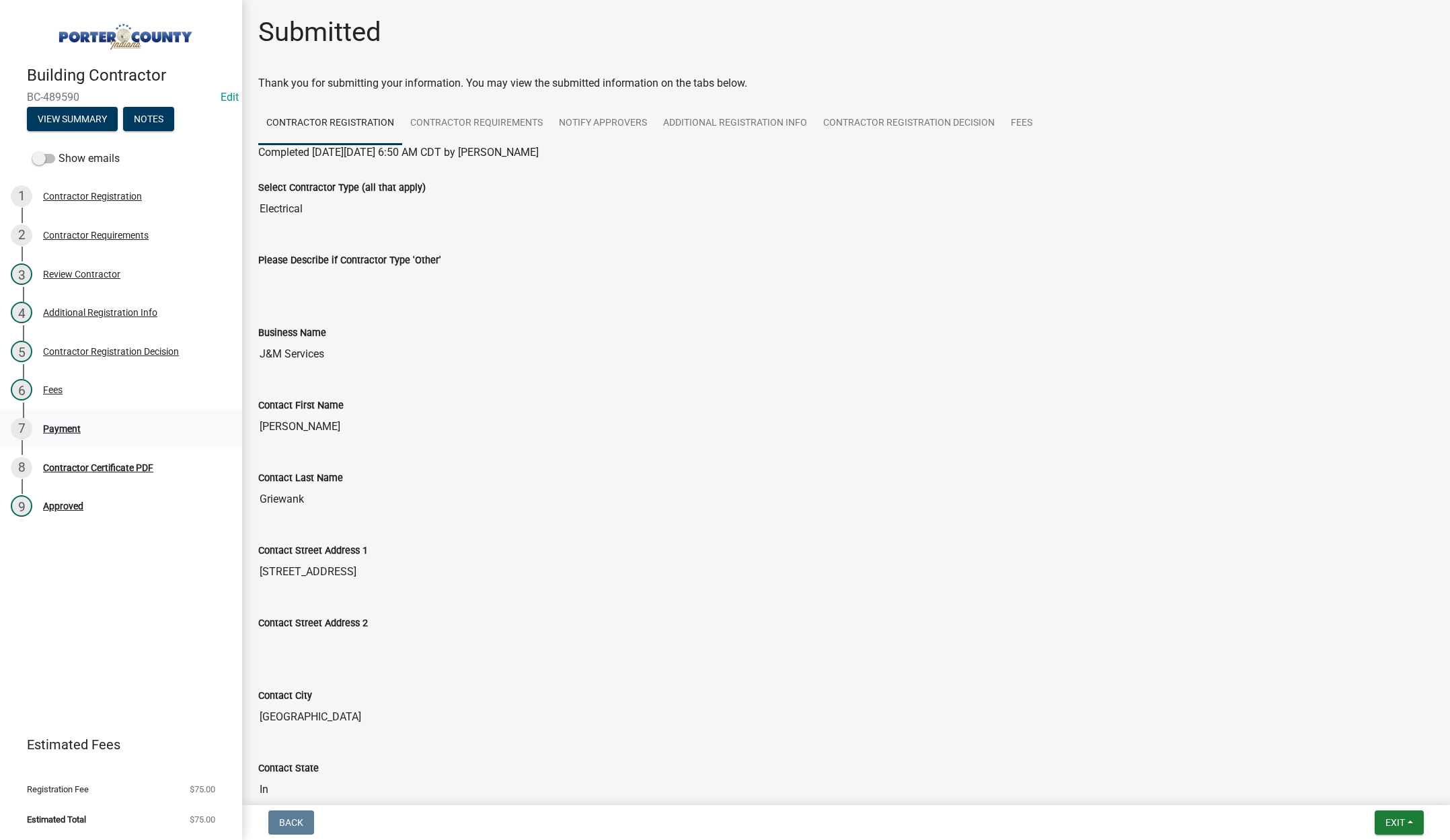
drag, startPoint x: 66, startPoint y: 424, endPoint x: 394, endPoint y: 381, distance: 330.8
click at [66, 425] on div "Payment" at bounding box center [61, 429] width 38 height 10
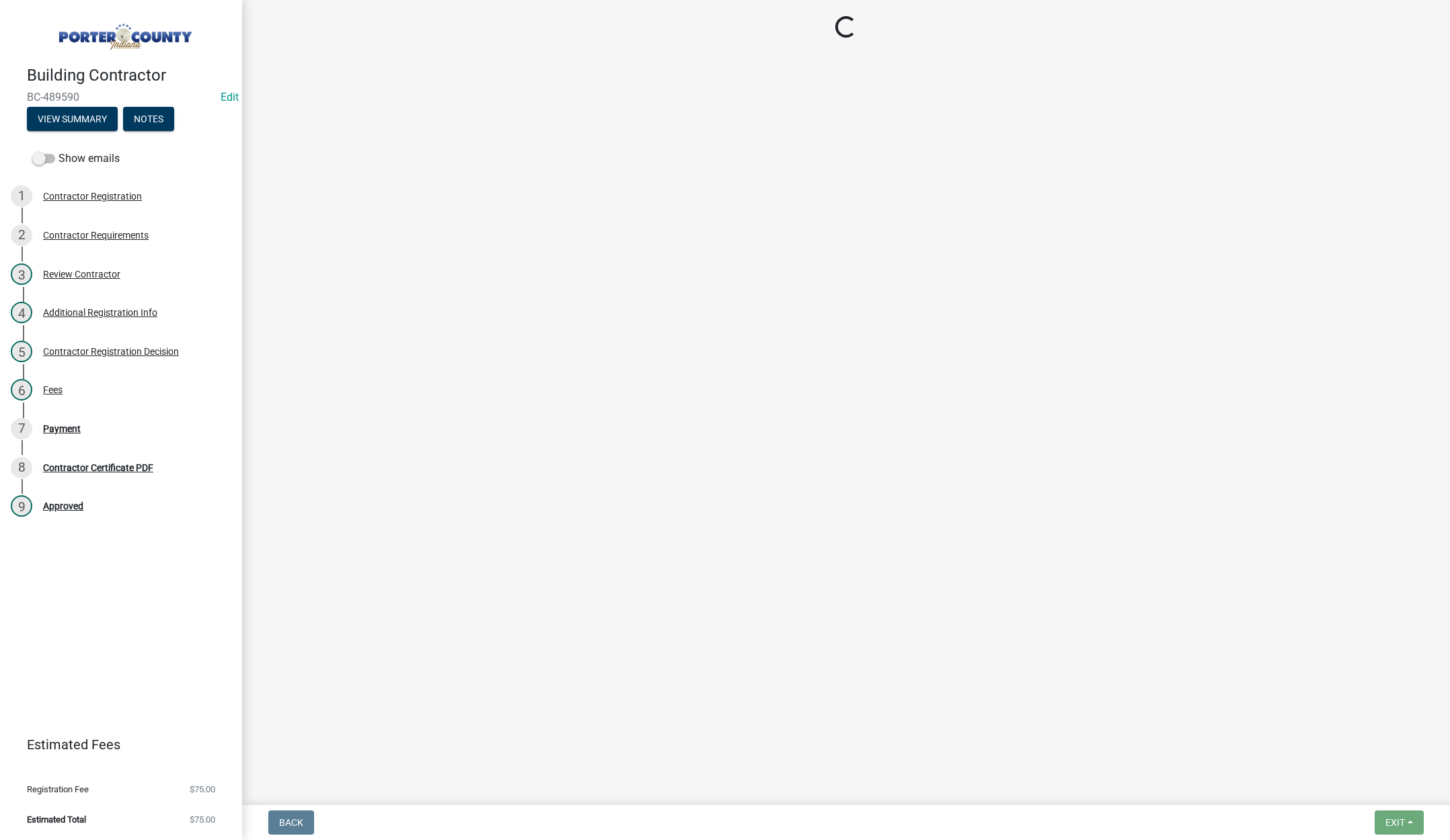
select select "3: 3"
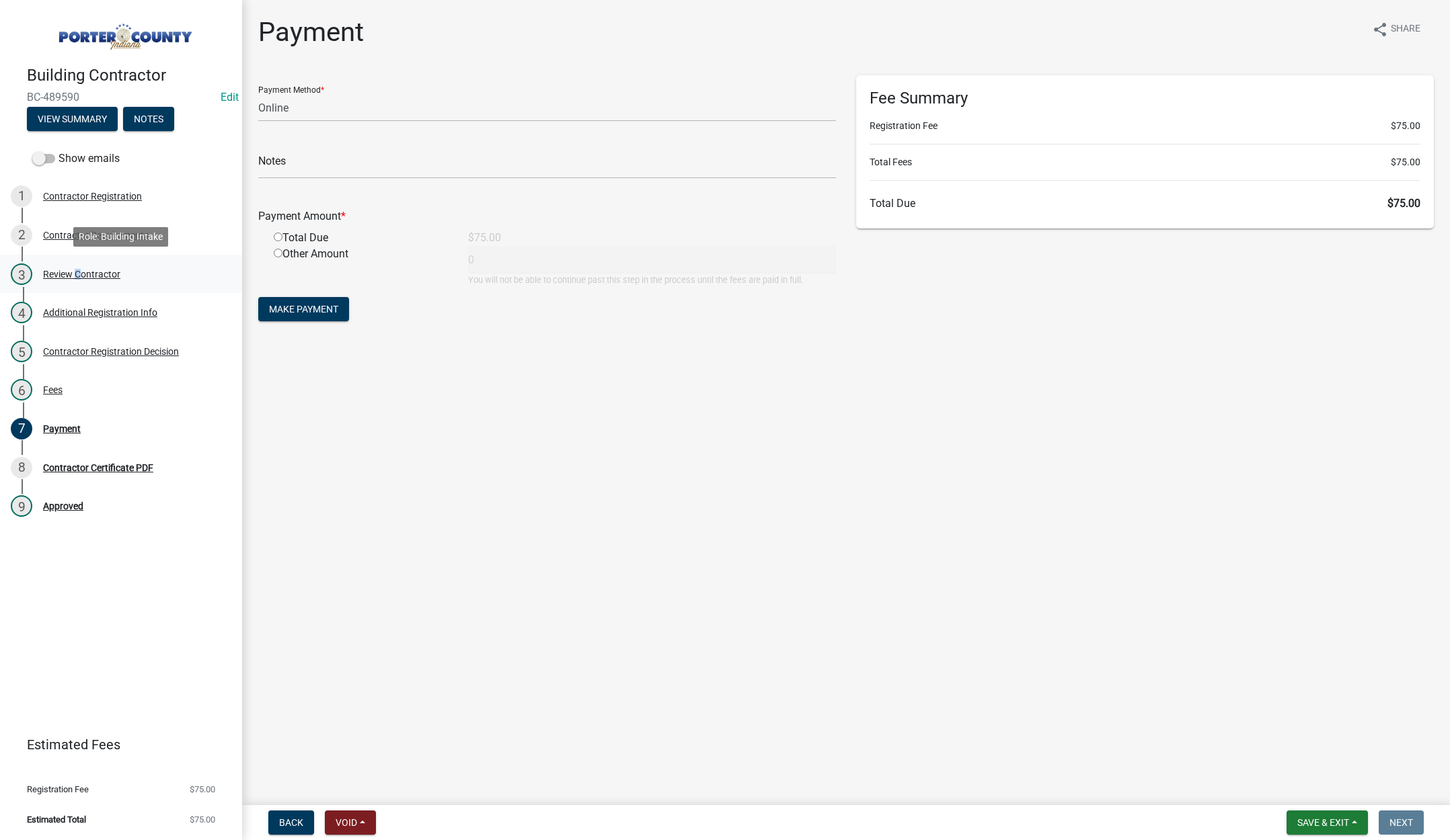
click at [75, 269] on div "Review Contractor" at bounding box center [81, 274] width 78 height 10
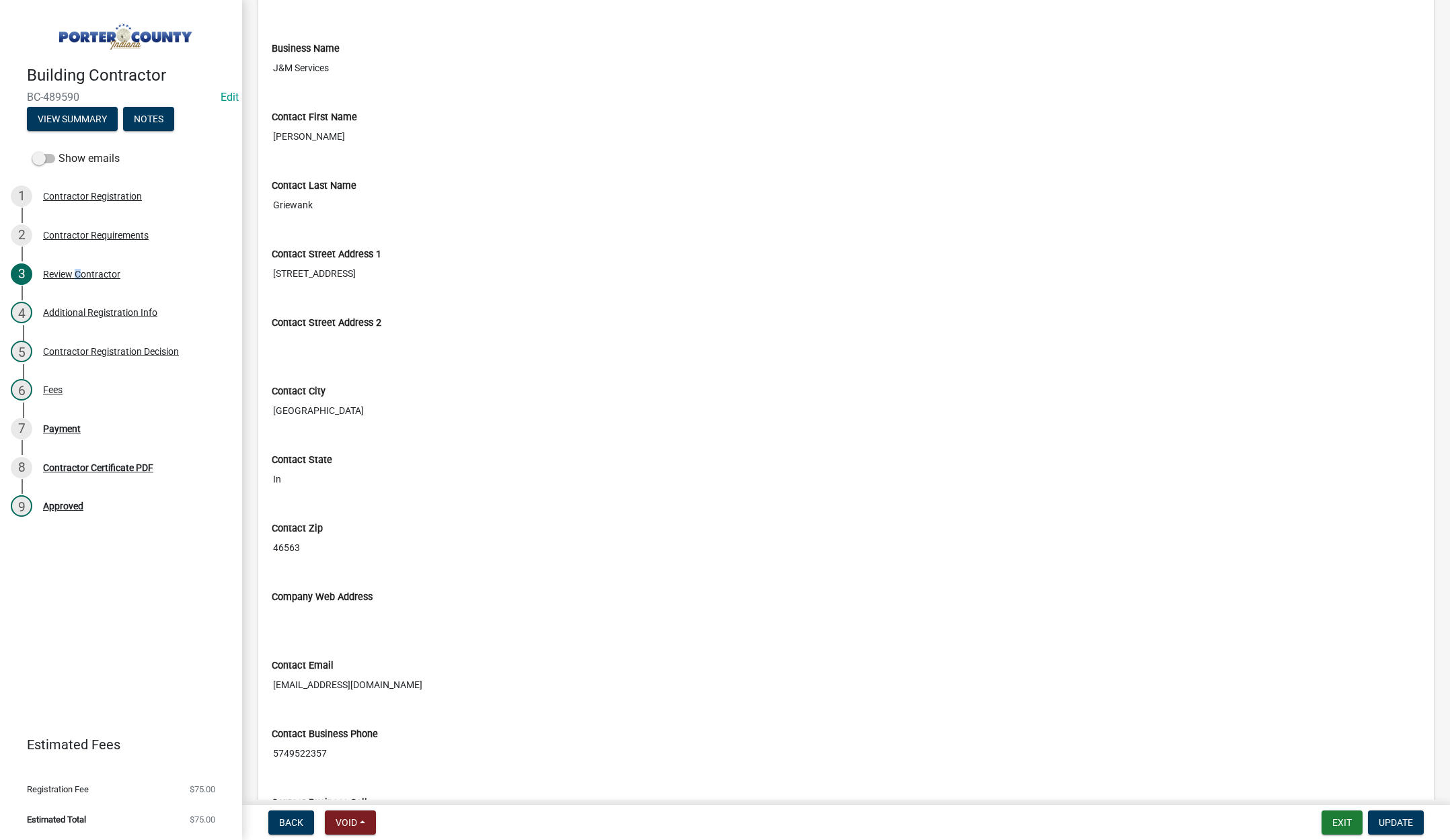
scroll to position [67, 0]
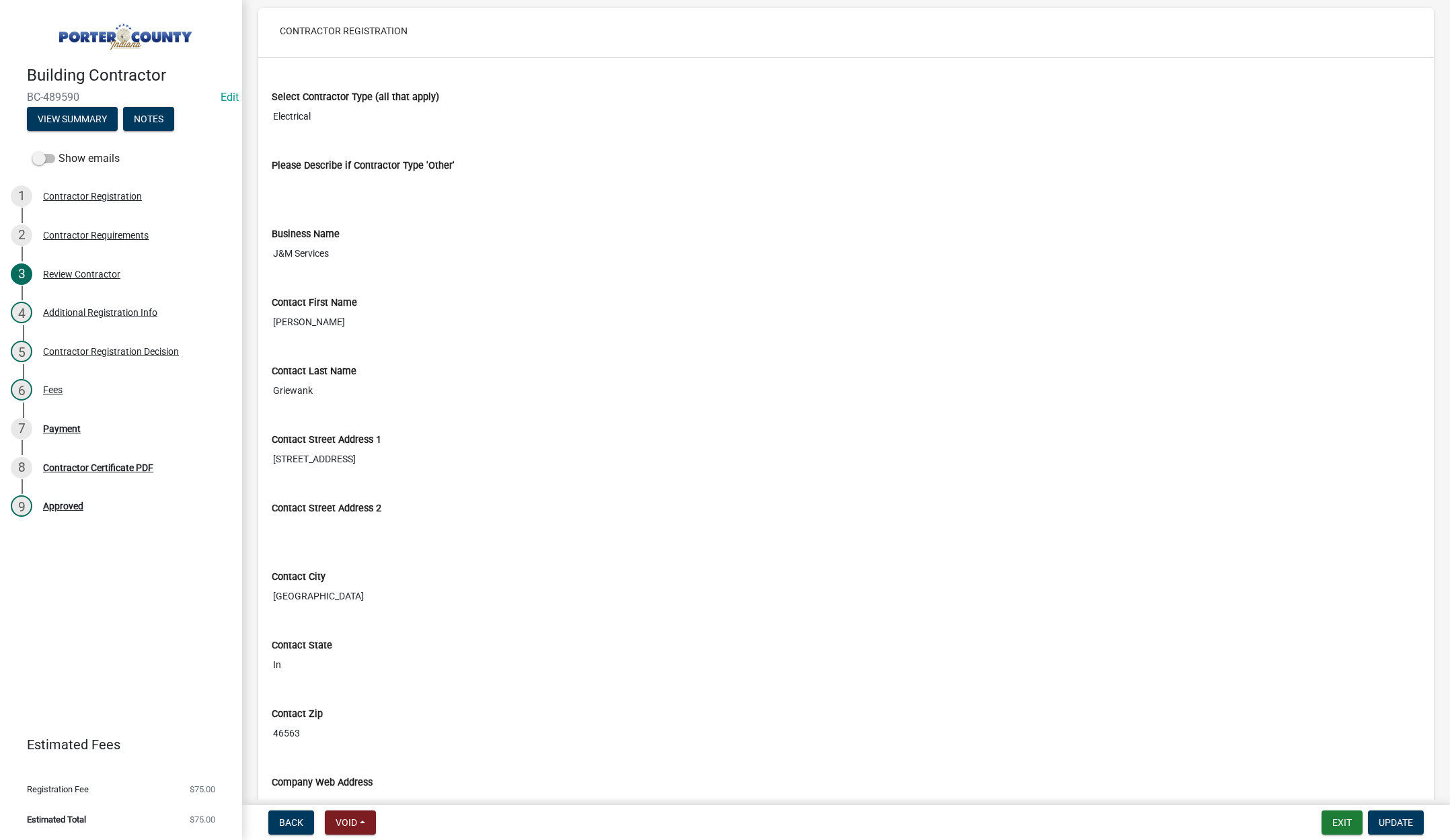
drag, startPoint x: 331, startPoint y: 254, endPoint x: 272, endPoint y: 258, distance: 59.1
click at [269, 258] on div "Business Name J&M Services" at bounding box center [846, 242] width 1169 height 69
click at [62, 425] on div "Payment" at bounding box center [61, 429] width 38 height 10
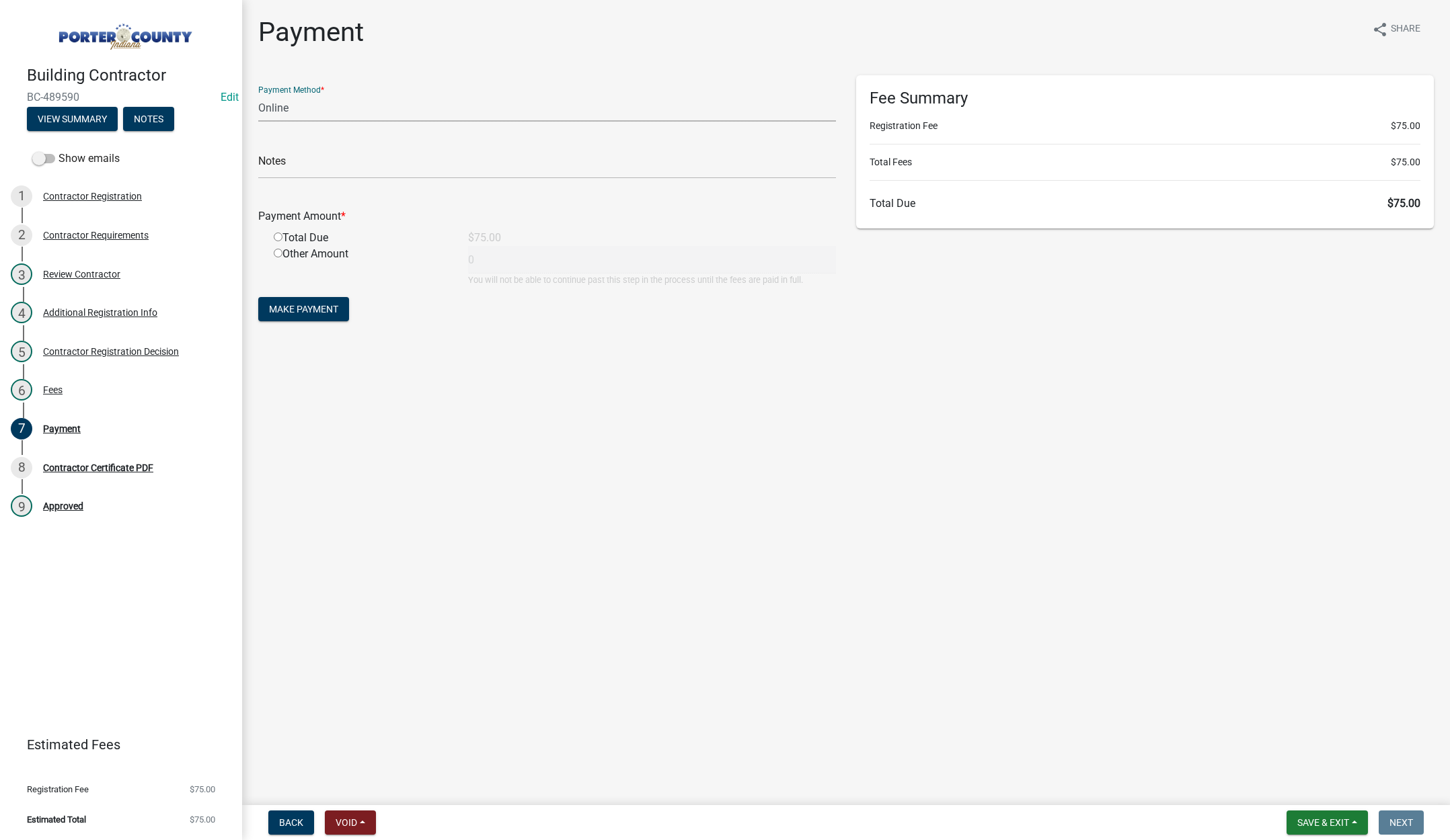
click at [276, 101] on select "Credit Card POS Check Cash Online" at bounding box center [547, 108] width 578 height 27
select select "2: 1"
click at [258, 94] on select "Credit Card POS Check Cash Online" at bounding box center [547, 108] width 578 height 27
click at [277, 169] on input "text" at bounding box center [547, 165] width 578 height 27
paste input "J&M Services"
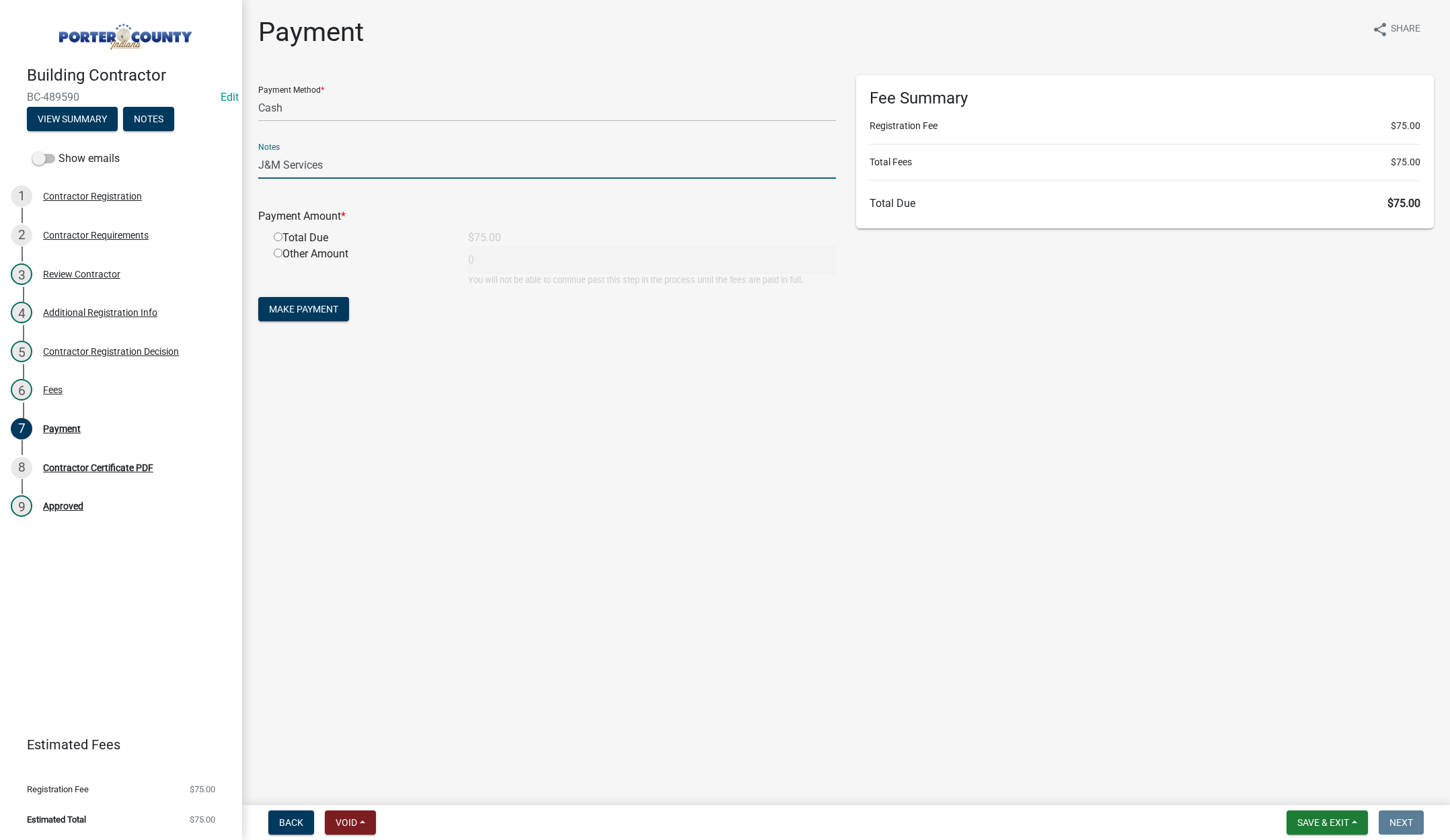
type input "J&M Services"
click at [280, 235] on input "radio" at bounding box center [277, 236] width 9 height 9
radio input "true"
type input "75"
click at [293, 311] on span "Make Payment" at bounding box center [303, 309] width 69 height 11
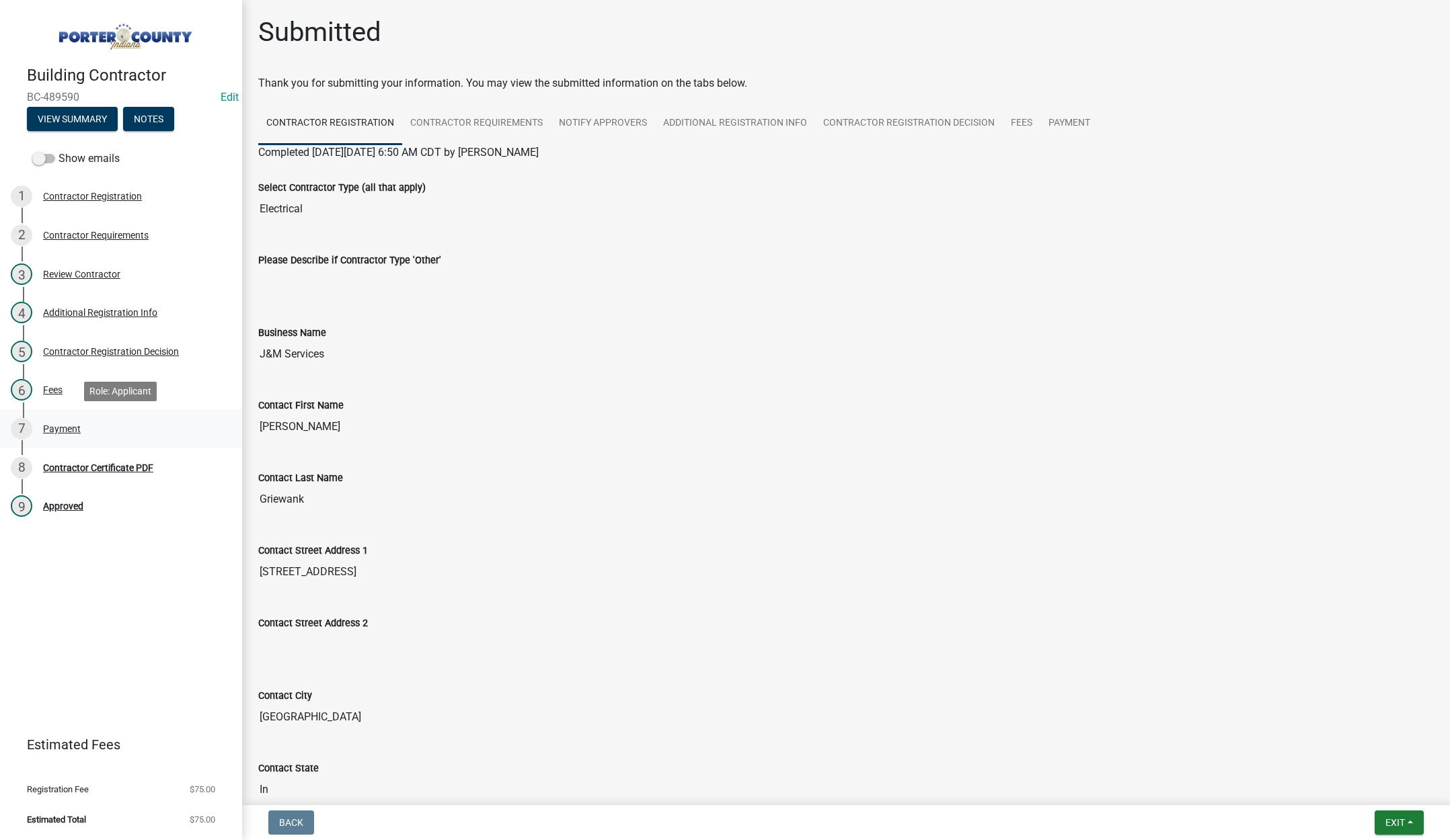
click at [60, 424] on div "Payment" at bounding box center [61, 429] width 38 height 10
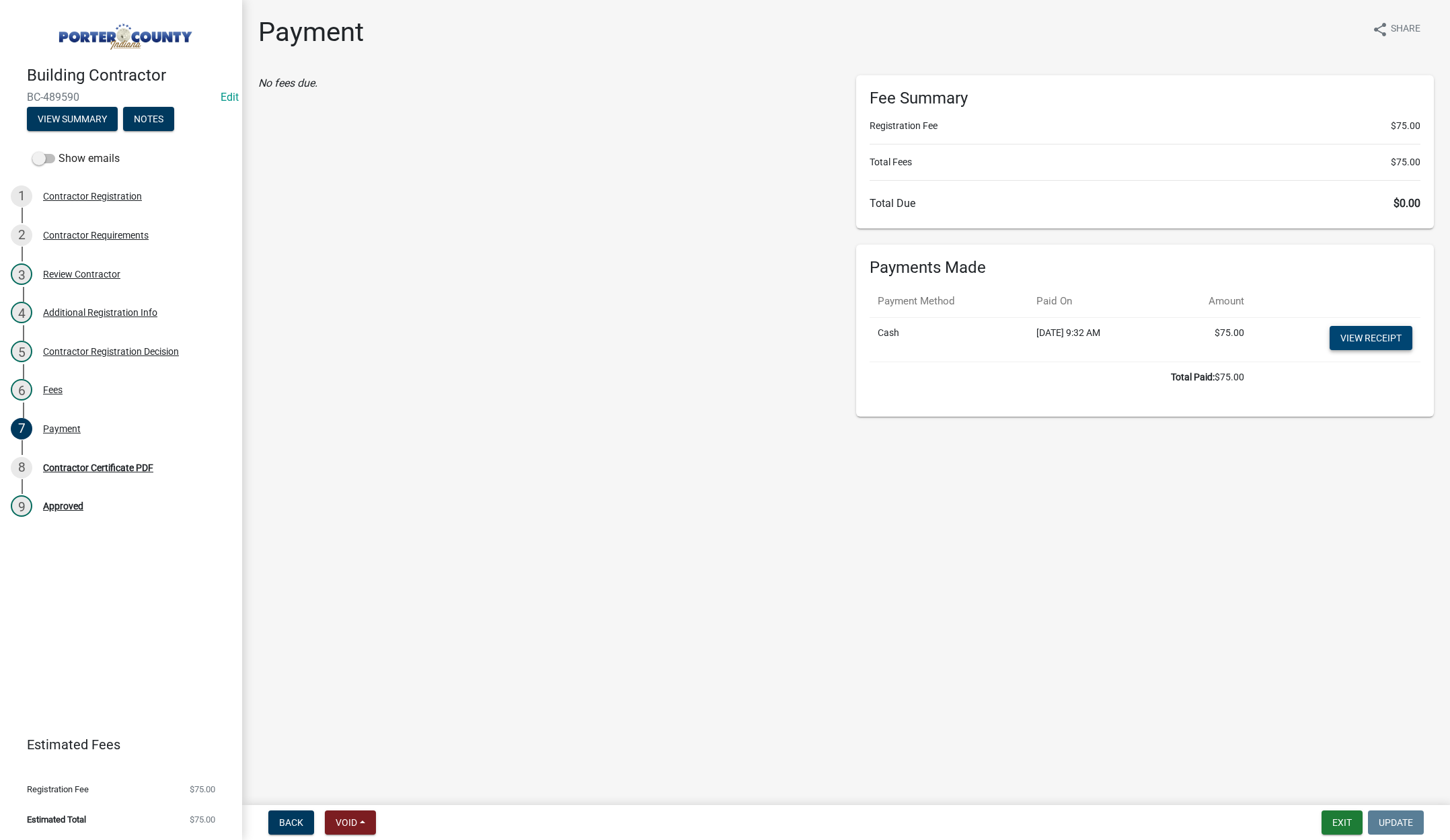
click at [1374, 330] on link "View receipt" at bounding box center [1371, 338] width 82 height 24
click at [89, 463] on div "Contractor Certificate PDF" at bounding box center [98, 468] width 110 height 10
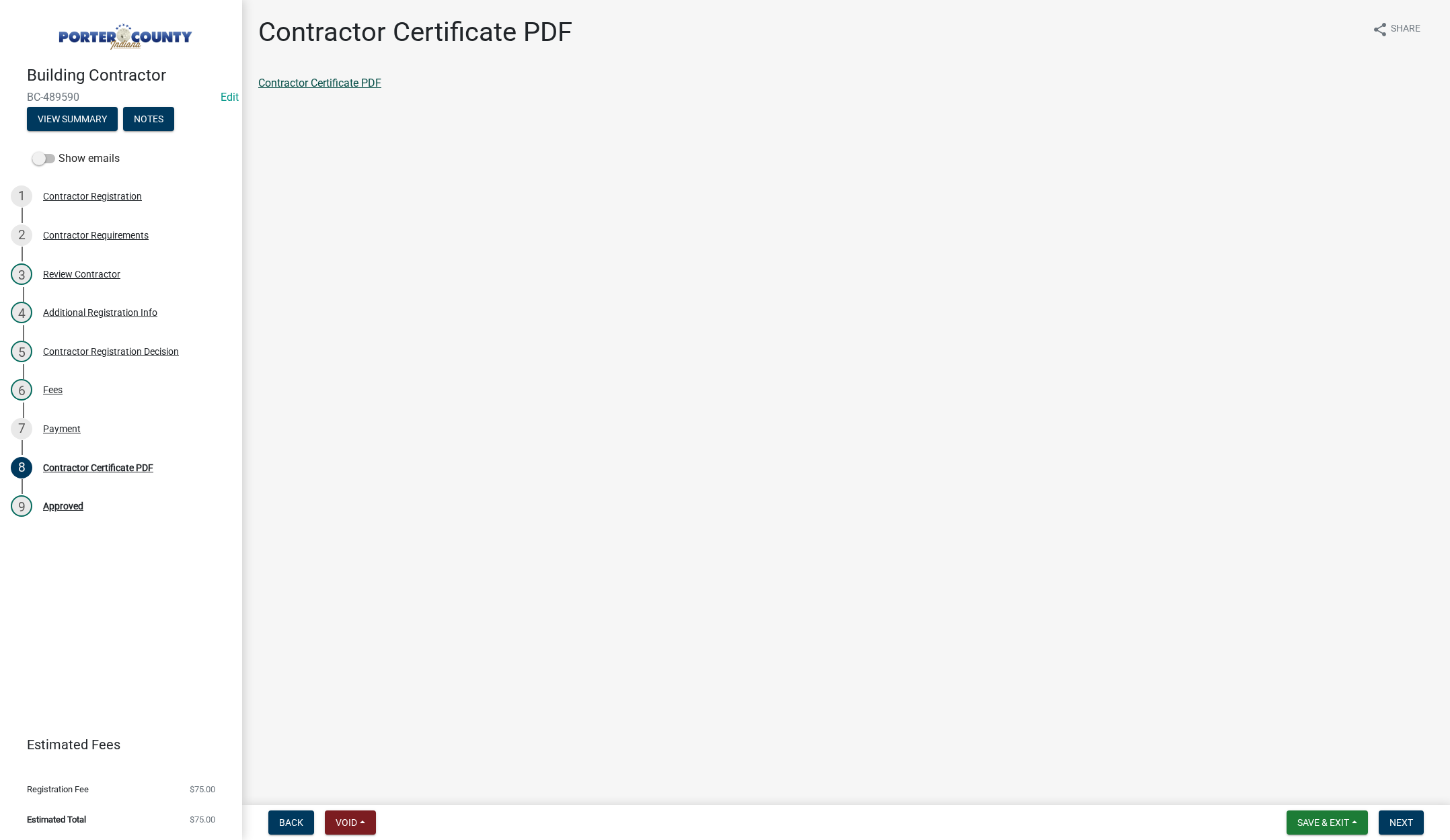
click at [304, 80] on link "Contractor Certificate PDF" at bounding box center [319, 82] width 123 height 13
click at [1310, 821] on span "Save & Exit" at bounding box center [1322, 823] width 51 height 11
click at [1308, 787] on button "Save & Exit" at bounding box center [1313, 788] width 108 height 32
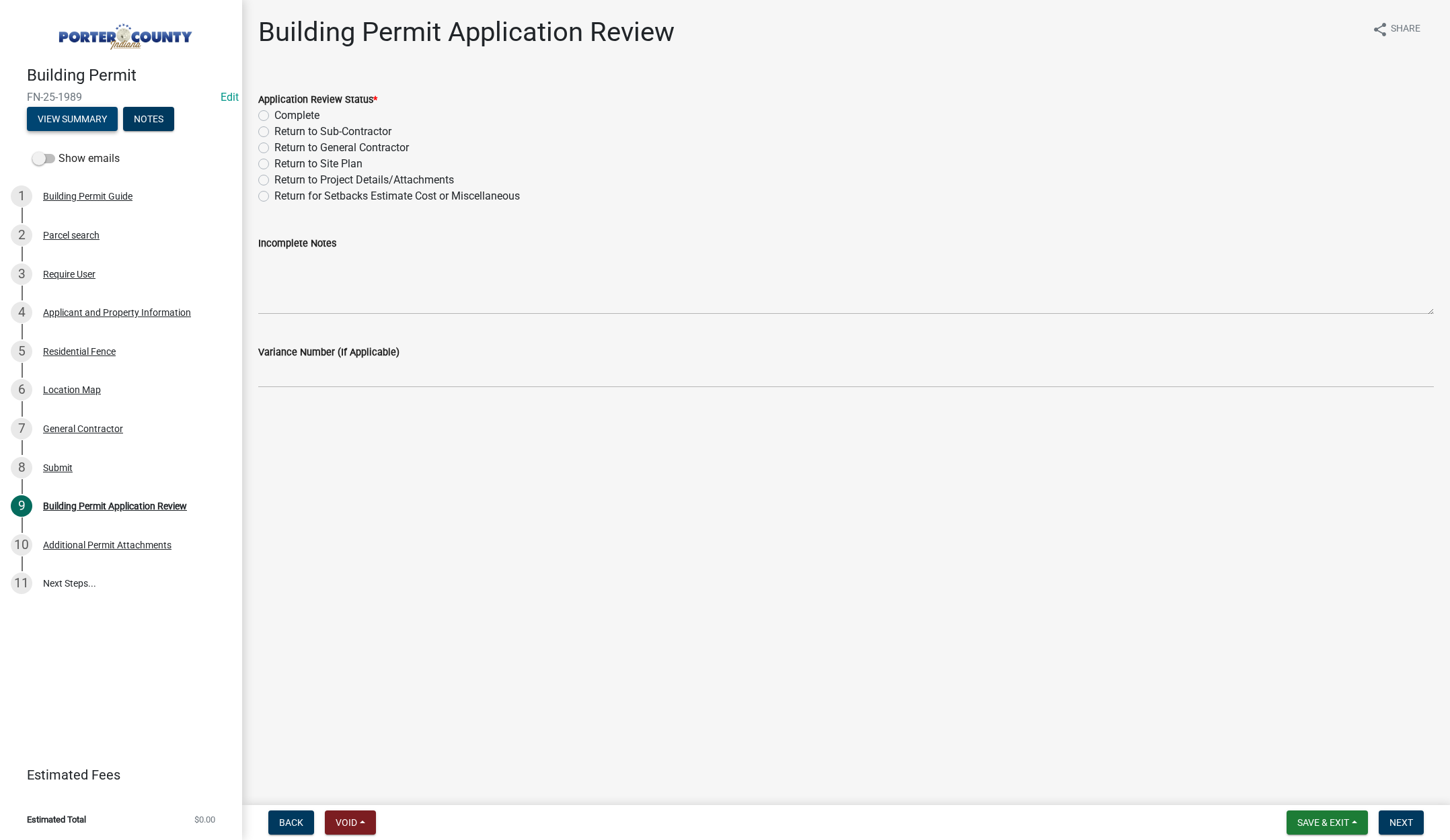
click at [59, 115] on button "View Summary" at bounding box center [73, 118] width 91 height 24
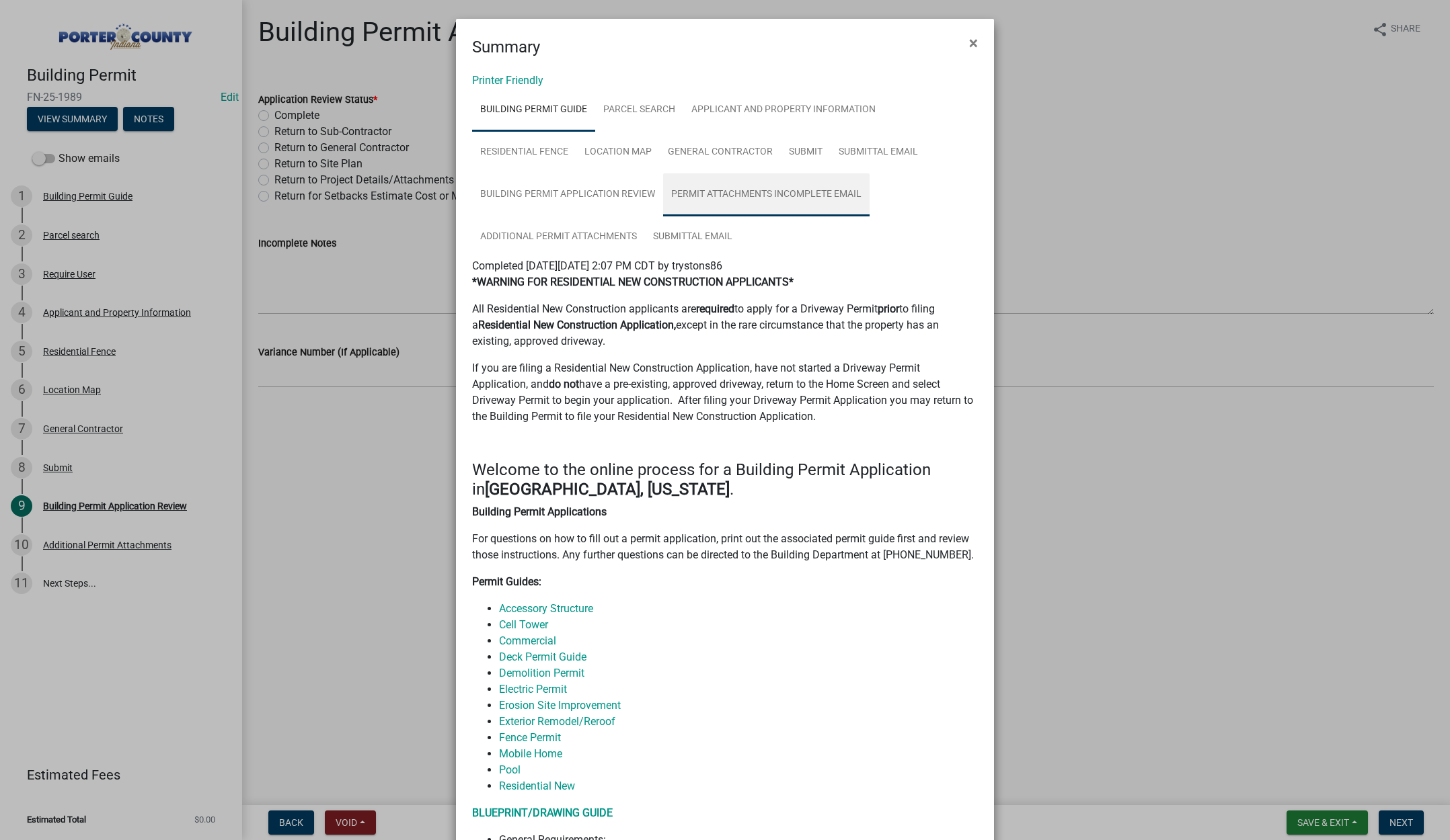
click at [807, 196] on link "Permit Attachments Incomplete Email" at bounding box center [766, 195] width 206 height 43
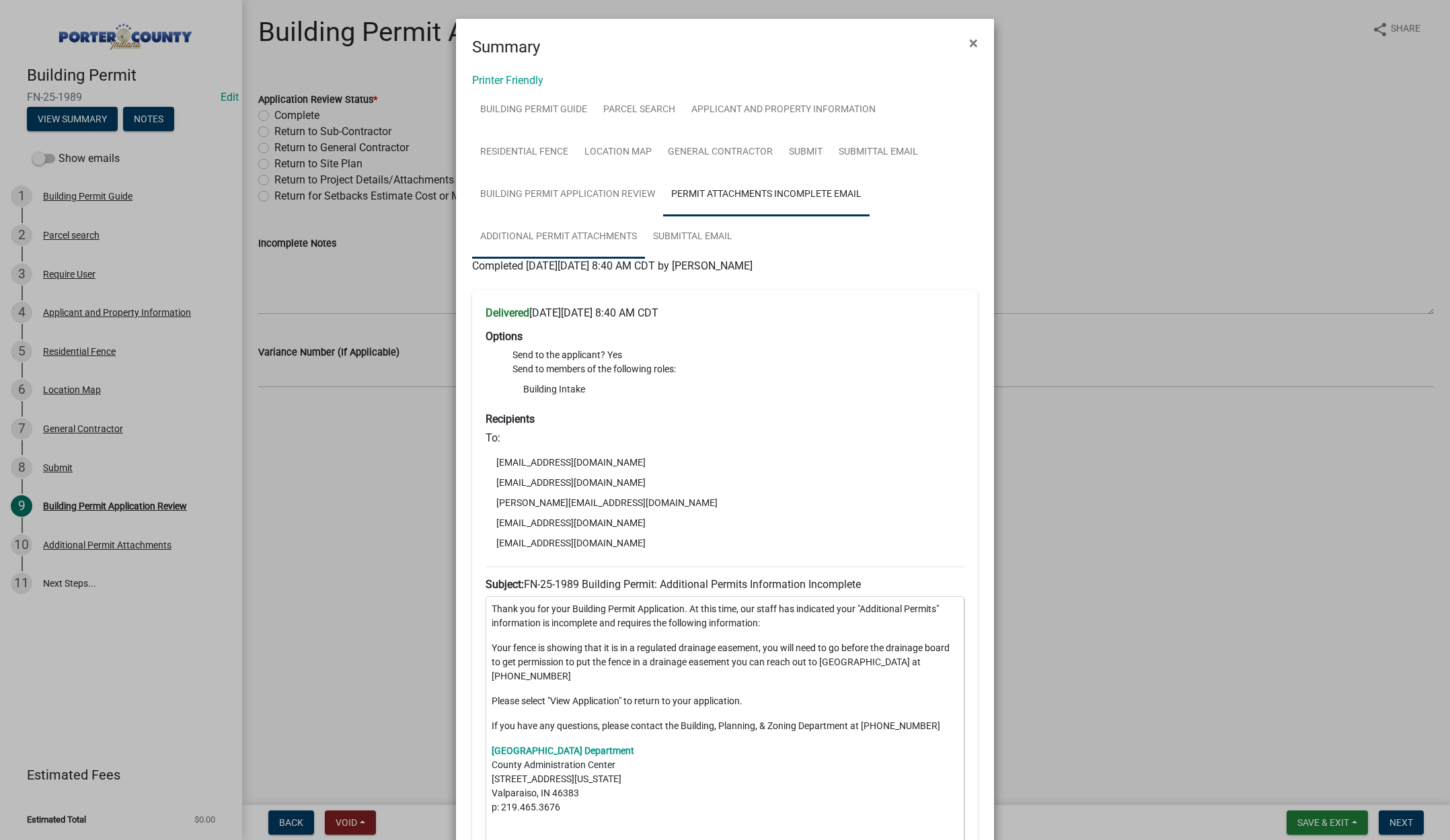
click at [568, 237] on link "Additional Permit Attachments" at bounding box center [558, 237] width 173 height 43
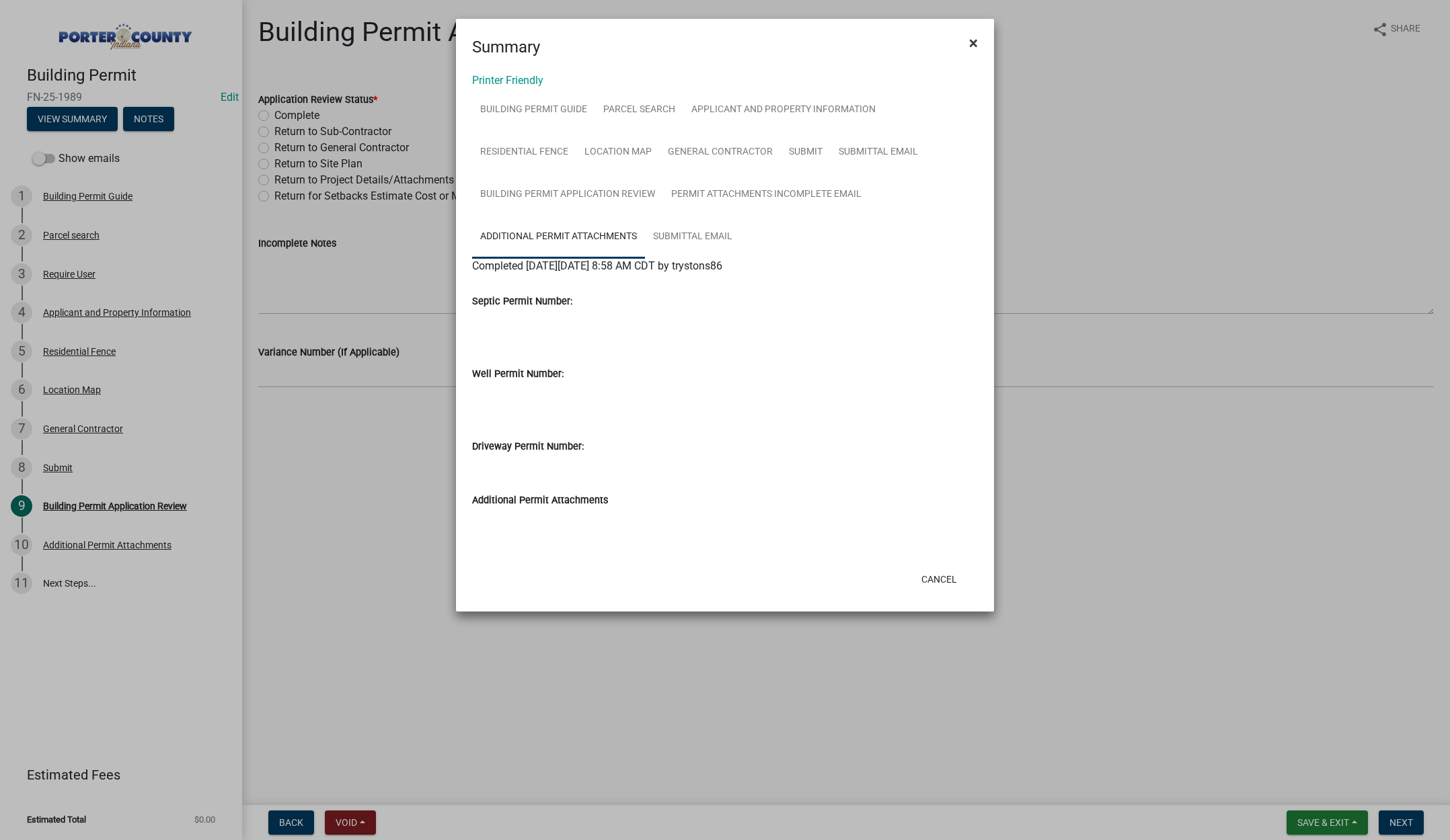
click at [972, 41] on span "×" at bounding box center [973, 43] width 9 height 18
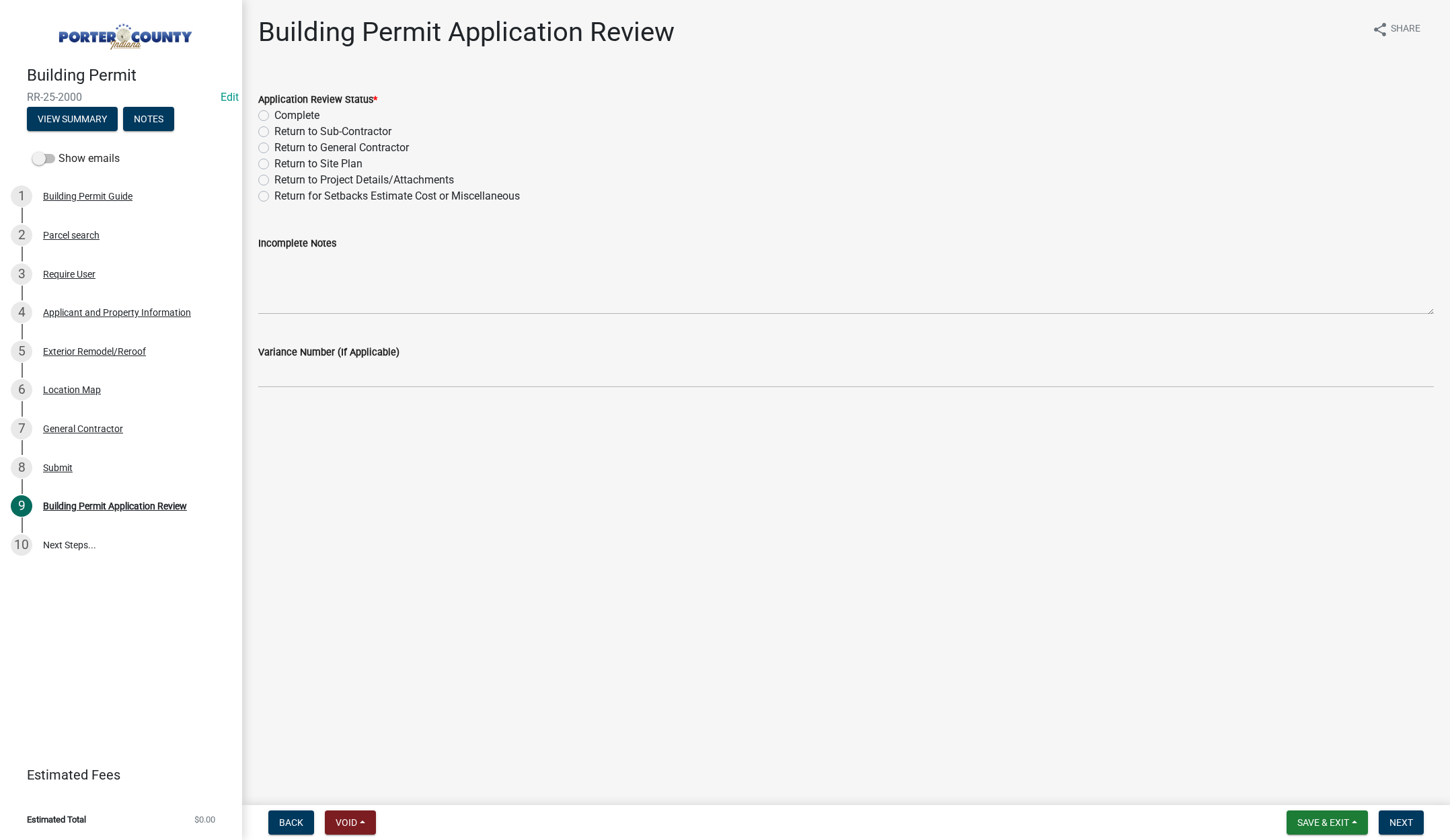
click at [274, 113] on label "Complete" at bounding box center [297, 115] width 45 height 16
click at [274, 113] on input "Complete" at bounding box center [278, 111] width 9 height 9
radio input "true"
drag, startPoint x: 1396, startPoint y: 820, endPoint x: 1357, endPoint y: 783, distance: 53.8
click at [1398, 820] on span "Next" at bounding box center [1401, 823] width 23 height 11
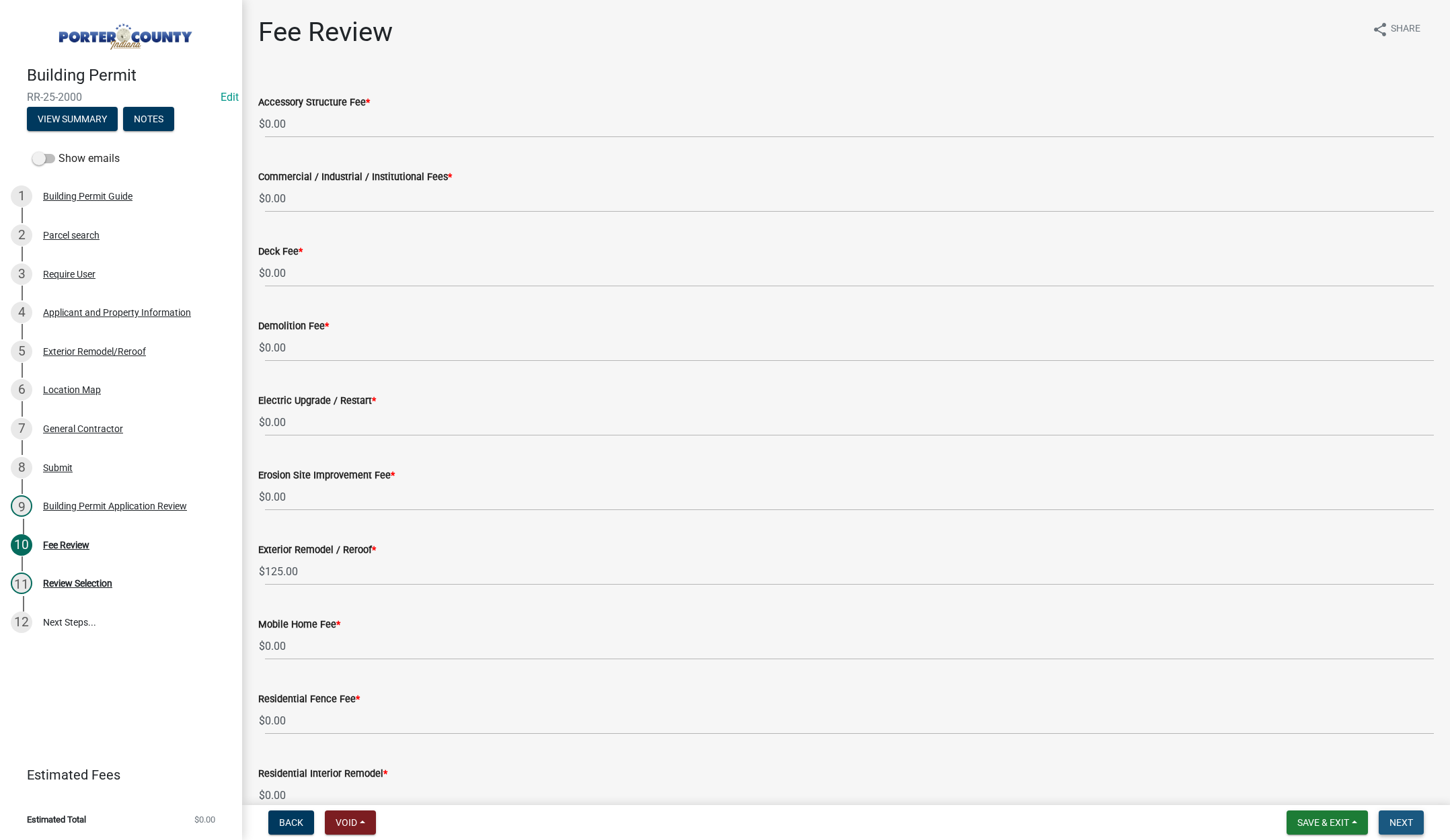
click at [1406, 824] on span "Next" at bounding box center [1401, 823] width 23 height 11
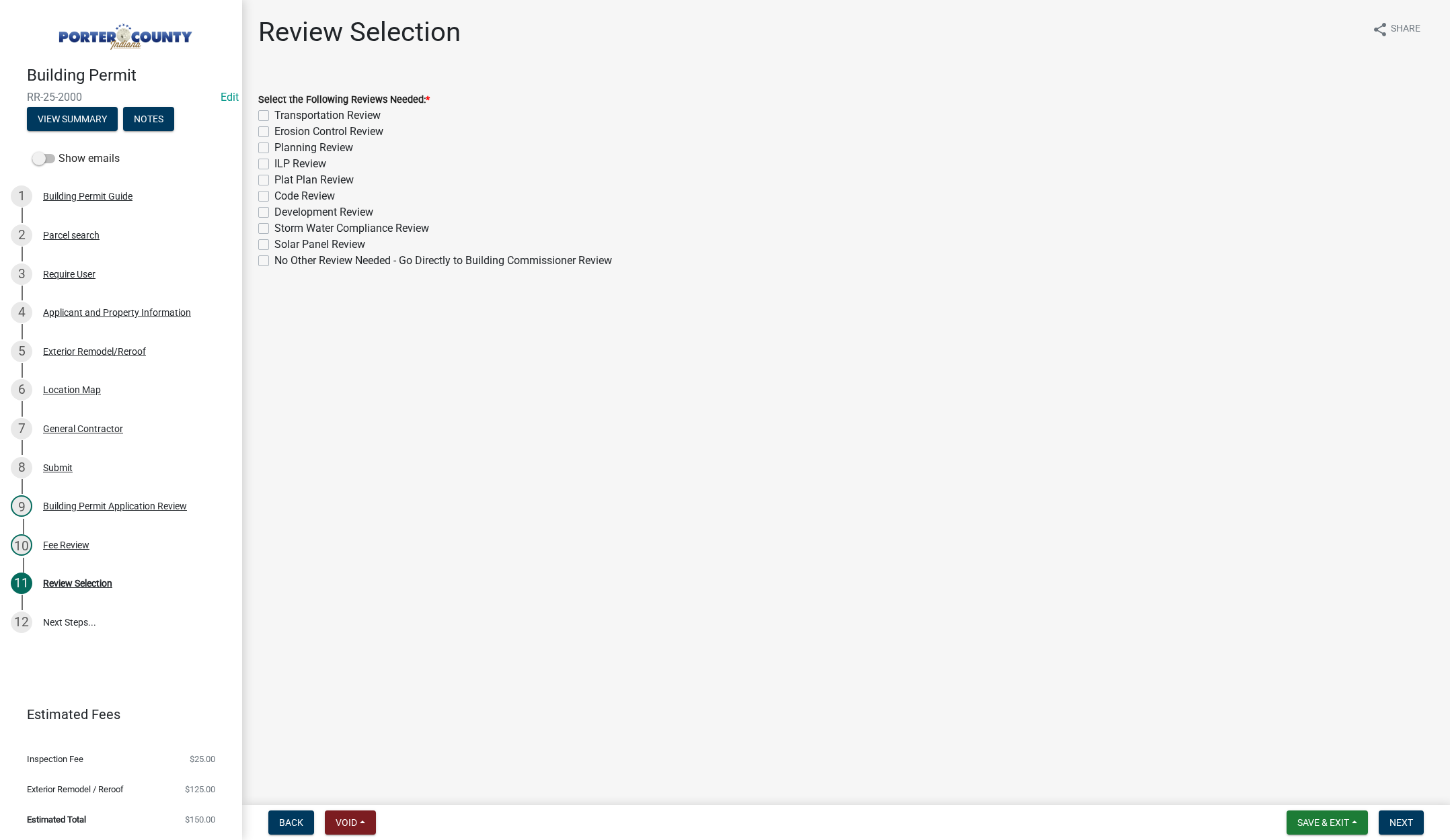
click at [274, 261] on label "No Other Review Needed - Go Directly to Building Commissioner Review" at bounding box center [443, 261] width 337 height 16
click at [274, 261] on input "No Other Review Needed - Go Directly to Building Commissioner Review" at bounding box center [278, 257] width 9 height 9
checkbox input "true"
checkbox input "false"
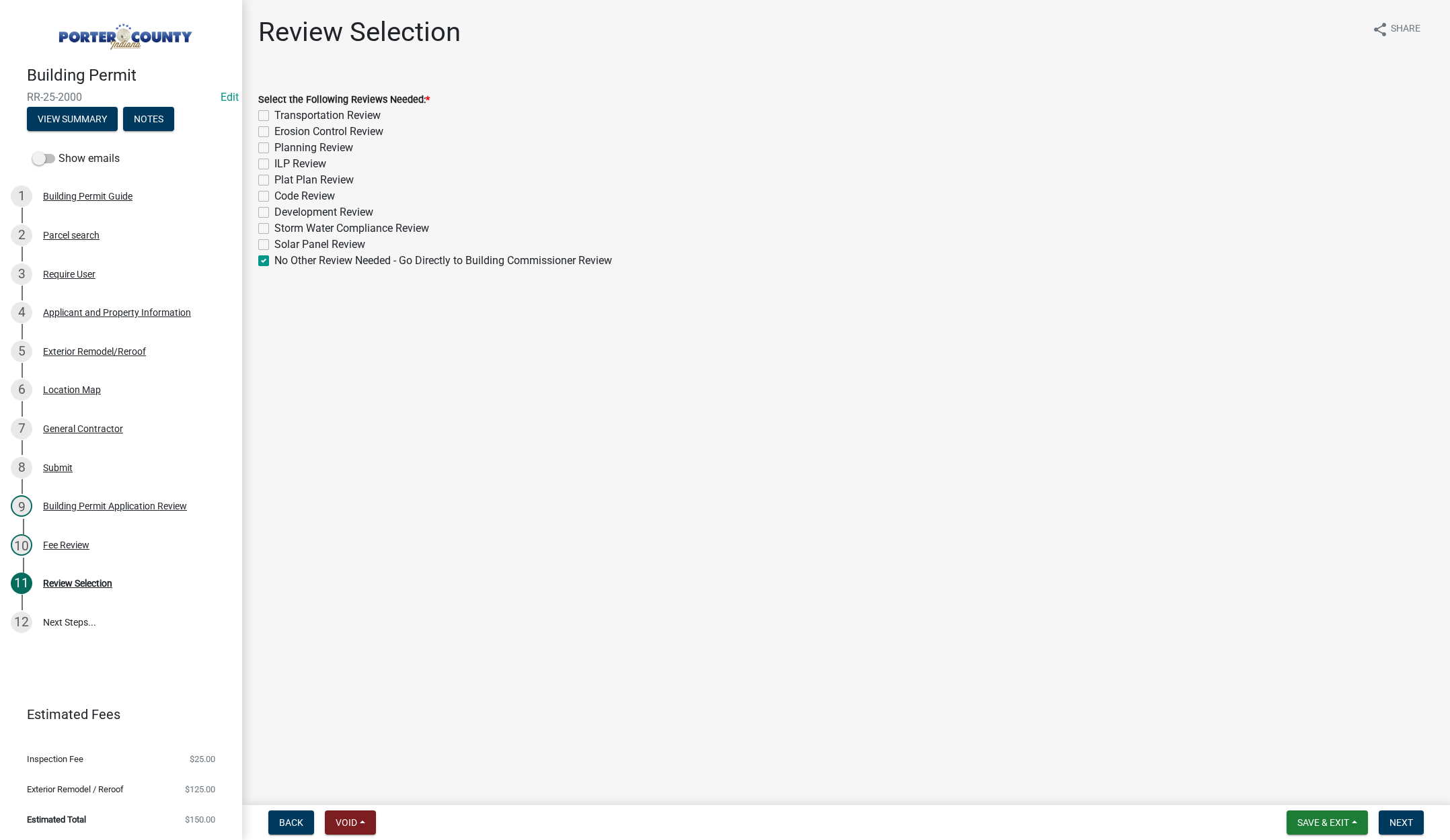
checkbox input "false"
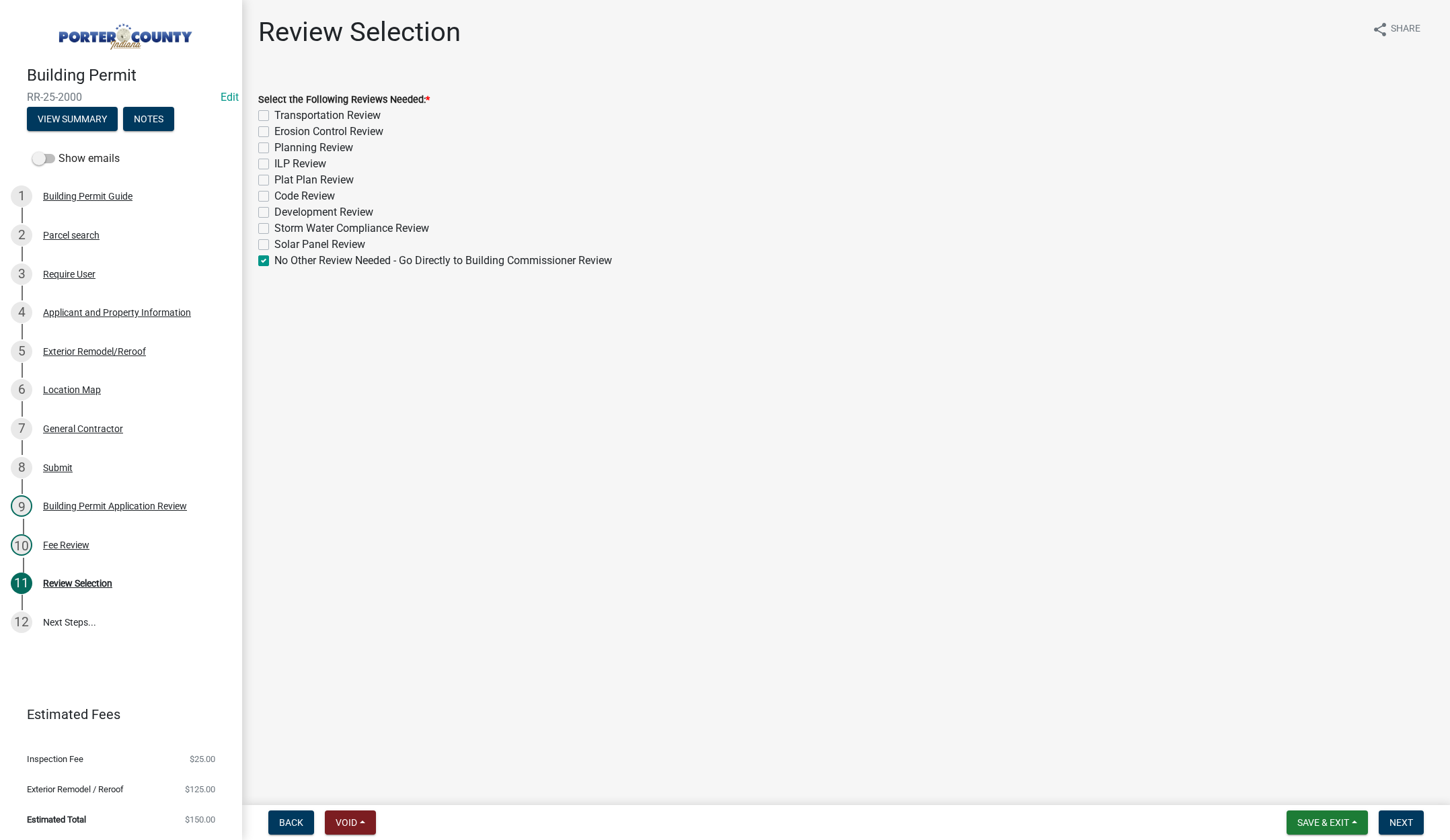
checkbox input "false"
checkbox input "true"
click at [1408, 824] on span "Next" at bounding box center [1401, 823] width 23 height 11
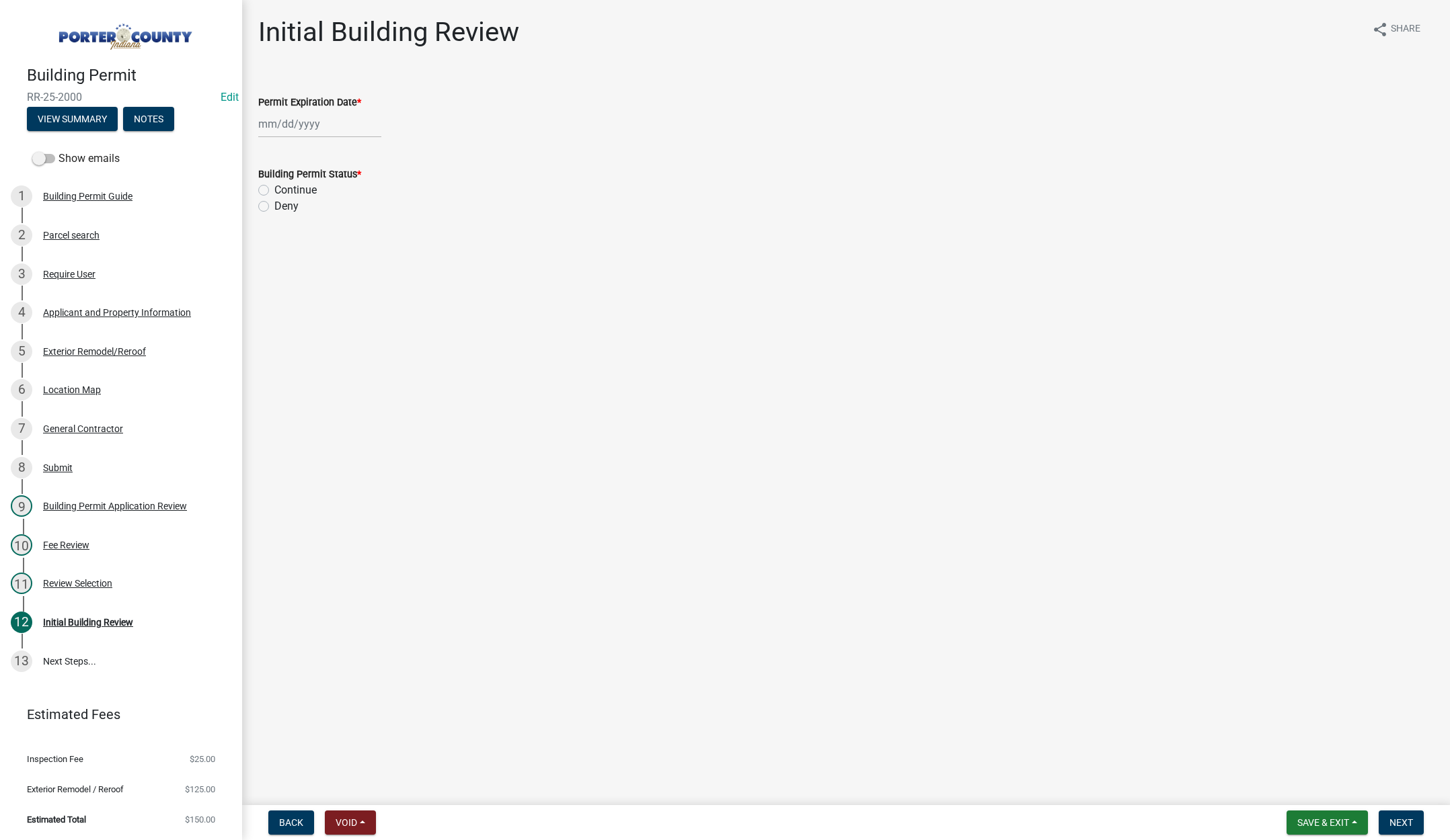
click at [327, 126] on div at bounding box center [319, 124] width 123 height 27
select select "10"
click at [367, 155] on select "1525 1526 1527 1528 1529 1530 1531 1532 1533 1534 1535 1536 1537 1538 1539 1540…" at bounding box center [363, 152] width 48 height 20
select select "2026"
click at [339, 142] on select "1525 1526 1527 1528 1529 1530 1531 1532 1533 1534 1535 1536 1537 1538 1539 1540…" at bounding box center [363, 152] width 48 height 20
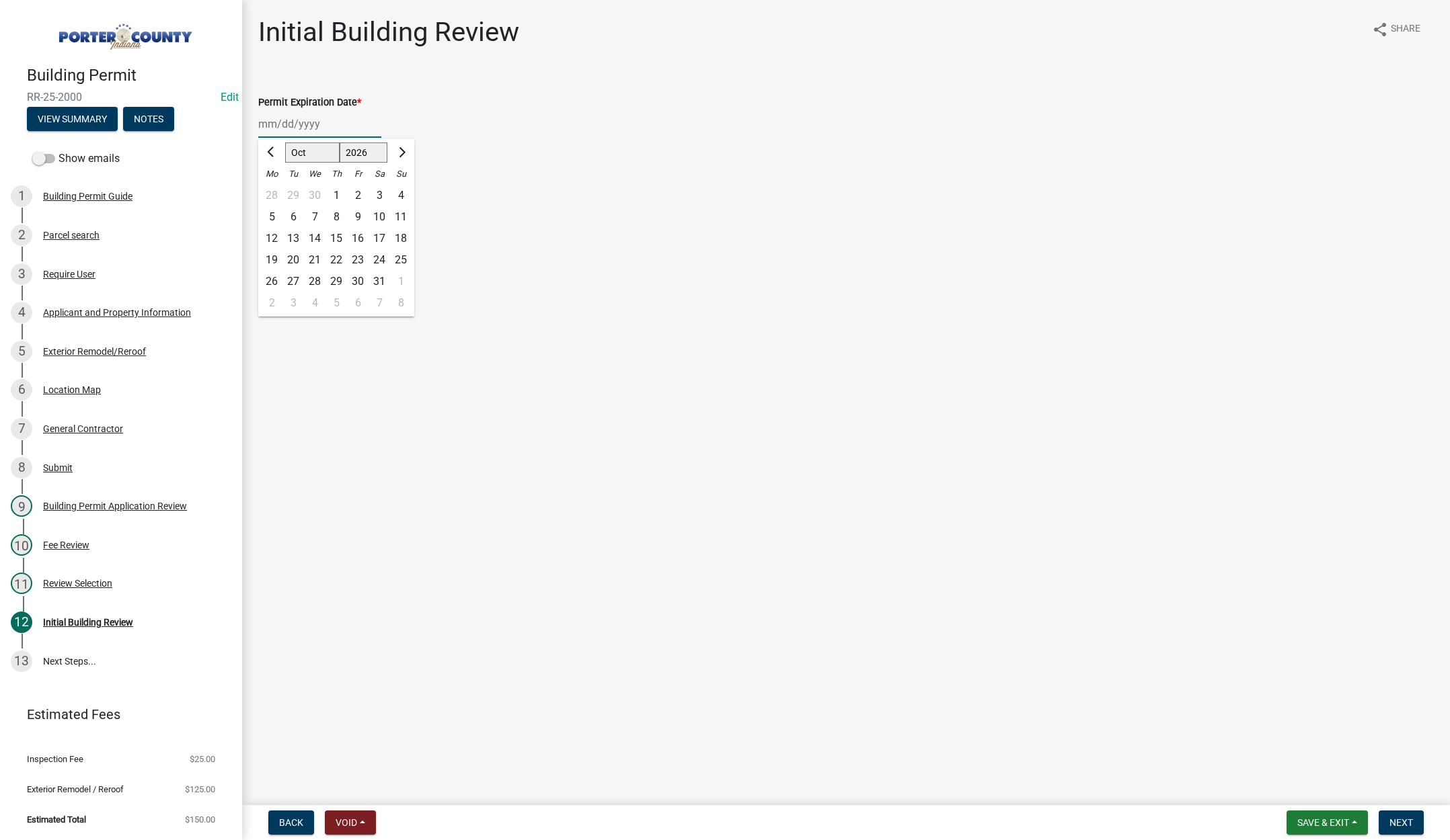
click at [315, 234] on div "14" at bounding box center [315, 238] width 21 height 21
type input "[DATE]"
click at [274, 187] on label "Continue" at bounding box center [296, 190] width 43 height 16
click at [274, 187] on input "Continue" at bounding box center [278, 186] width 9 height 9
radio input "true"
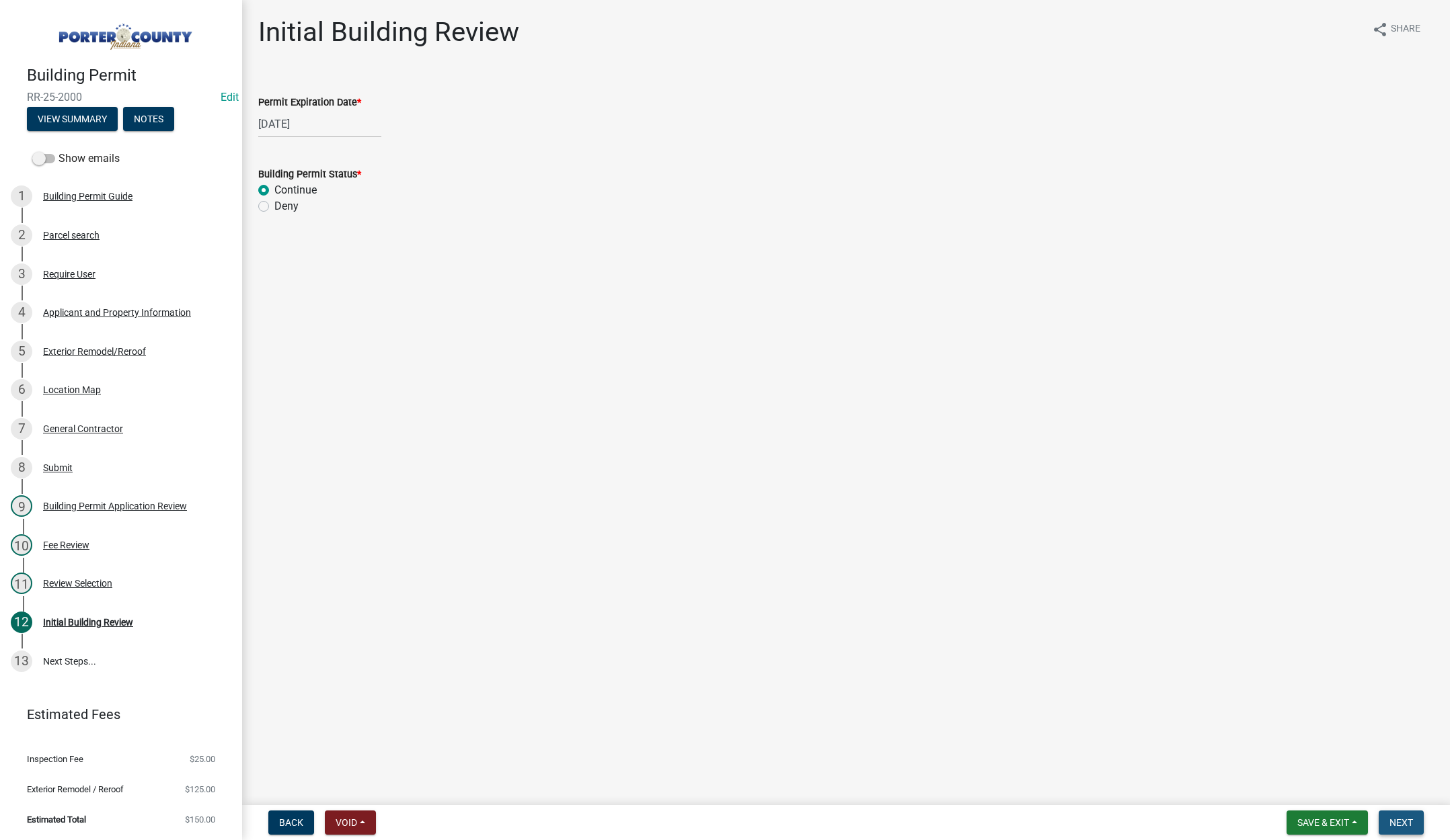
click at [1403, 821] on span "Next" at bounding box center [1401, 823] width 23 height 11
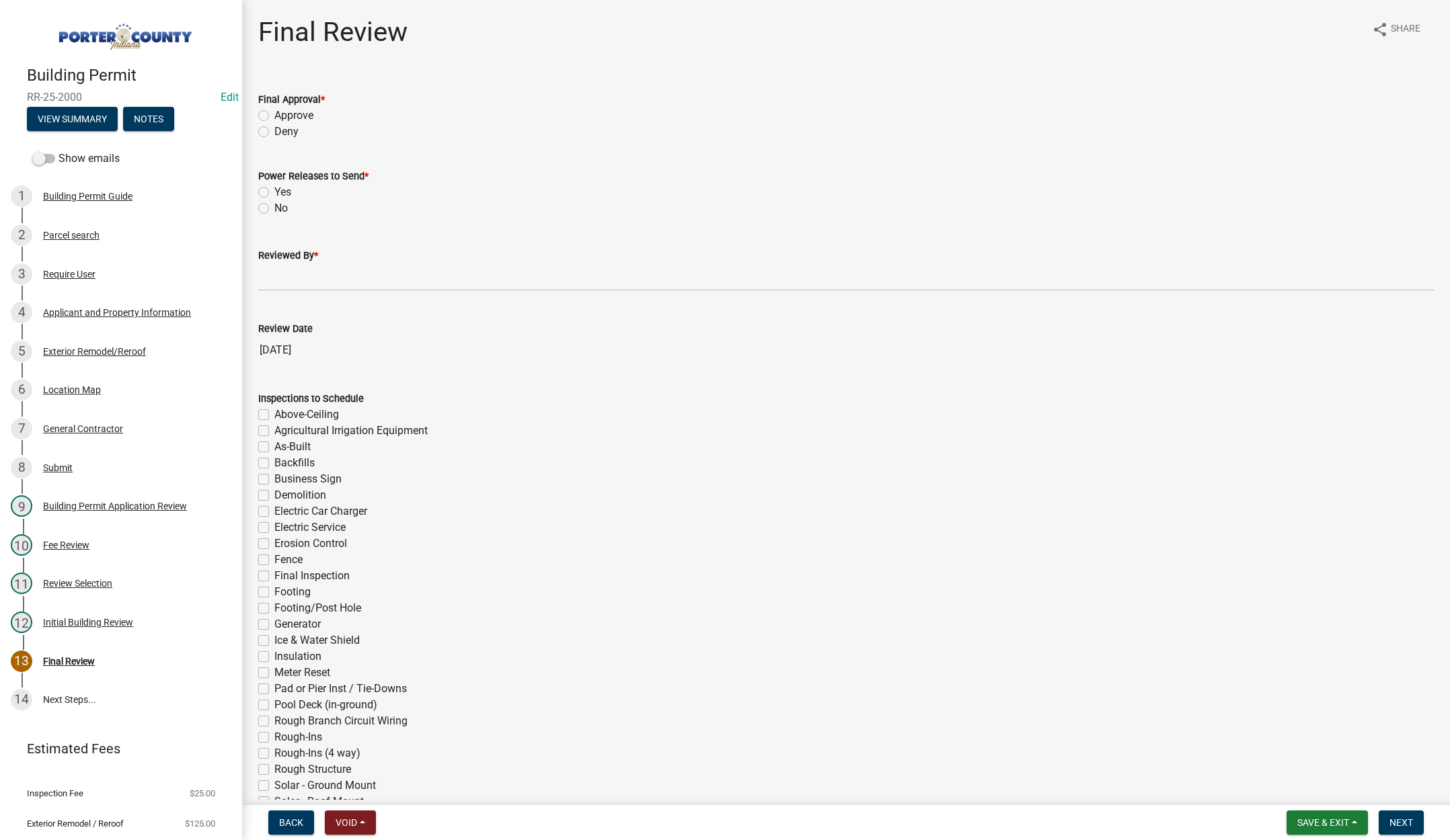
click at [274, 113] on label "Approve" at bounding box center [294, 115] width 39 height 16
click at [274, 113] on input "Approve" at bounding box center [278, 111] width 9 height 9
radio input "true"
click at [274, 207] on label "No" at bounding box center [281, 208] width 14 height 16
click at [274, 207] on input "No" at bounding box center [278, 204] width 9 height 9
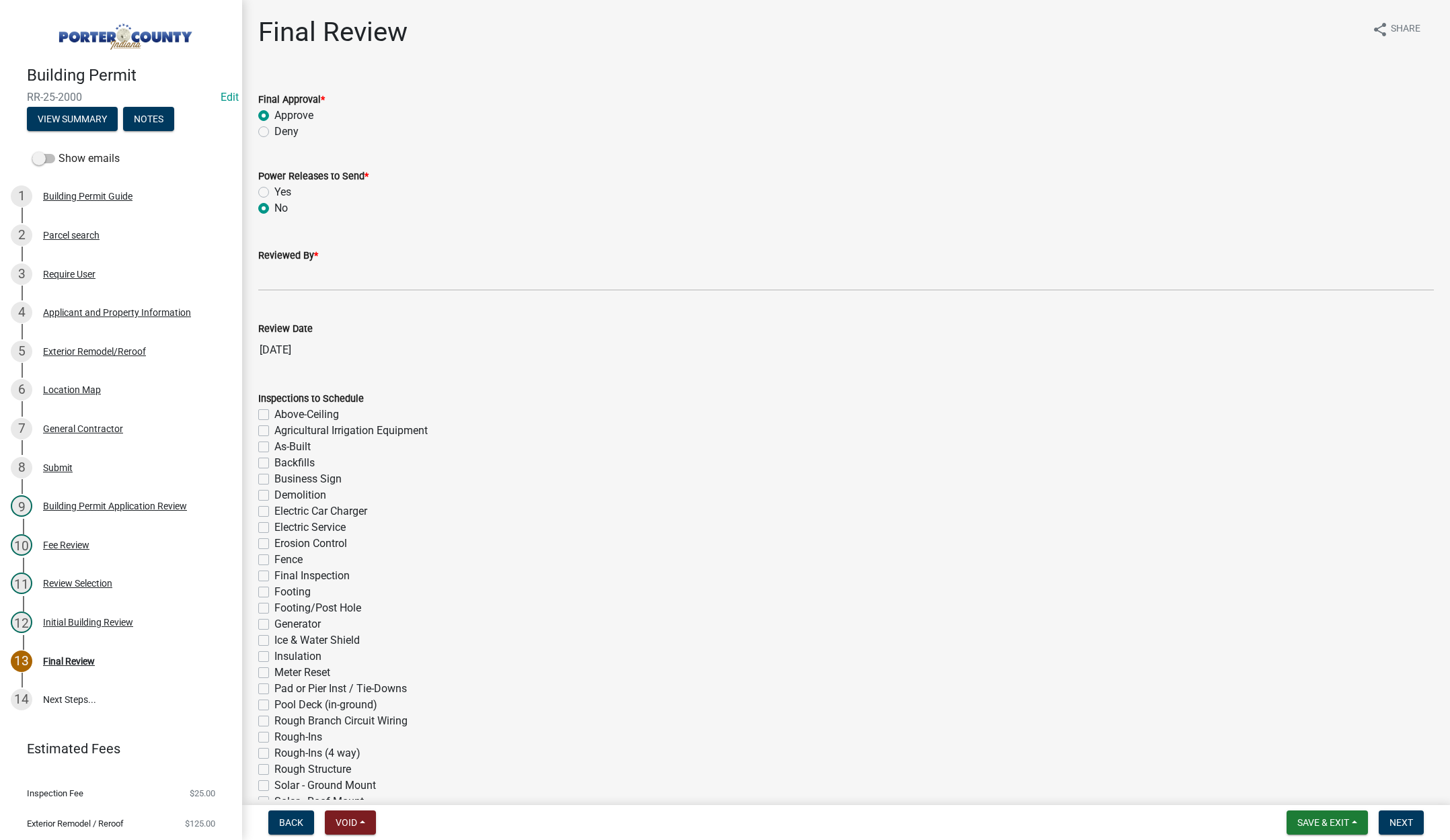
radio input "true"
drag, startPoint x: 286, startPoint y: 278, endPoint x: 304, endPoint y: 282, distance: 18.4
click at [286, 278] on input "Reviewed By *" at bounding box center [845, 277] width 1176 height 27
type input "[PERSON_NAME]"
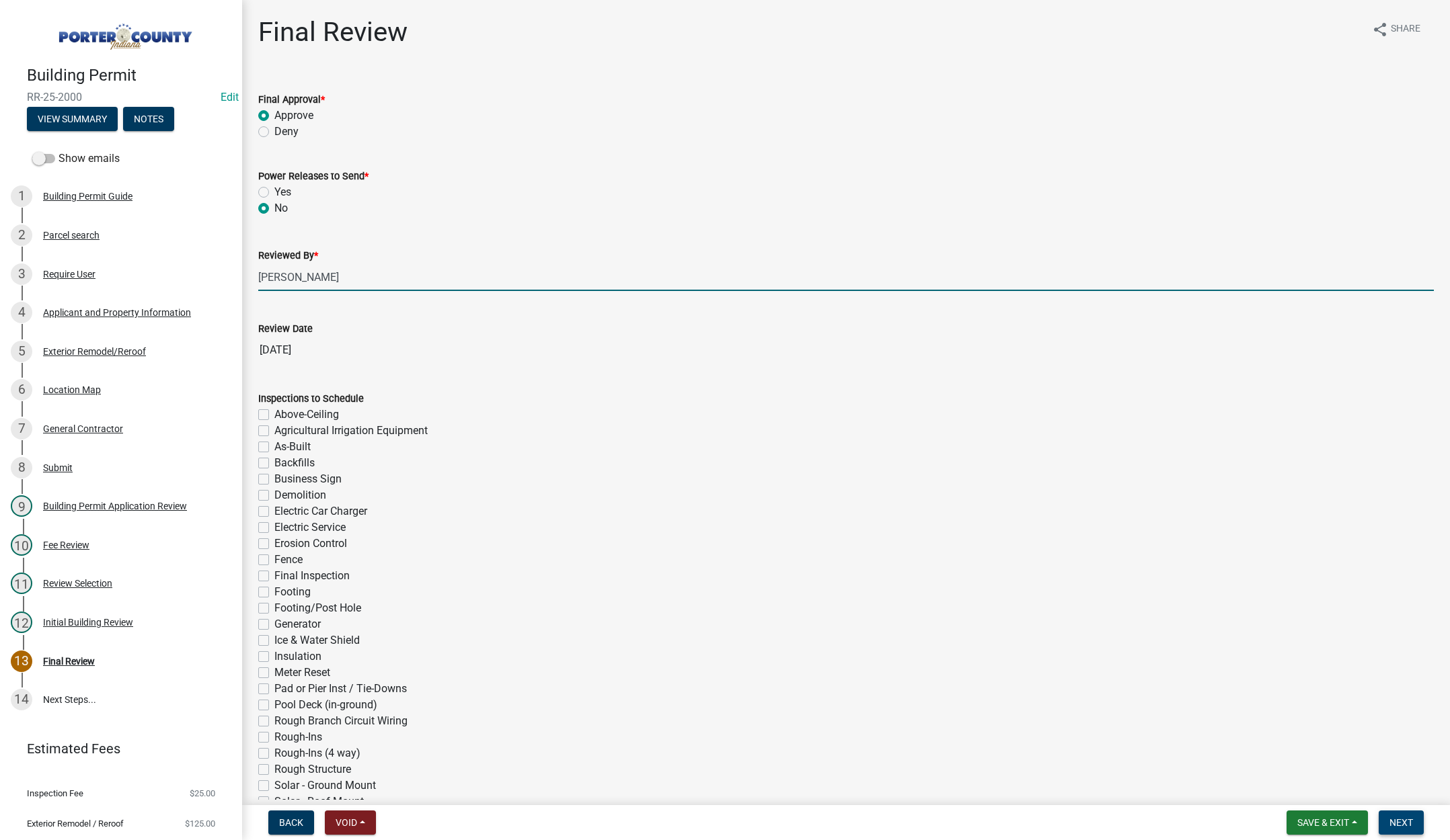
click at [1395, 823] on span "Next" at bounding box center [1401, 823] width 23 height 11
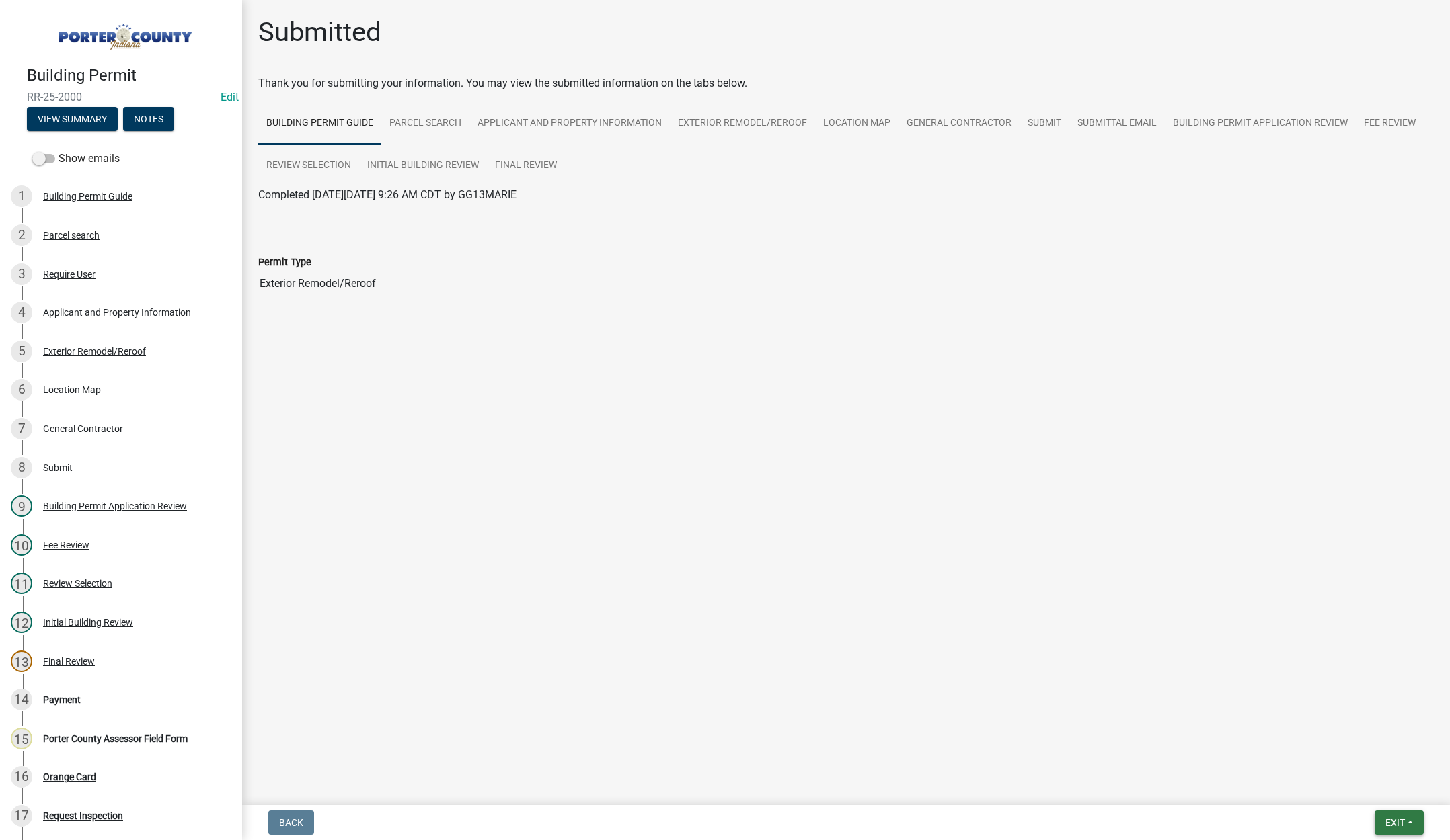
click at [1394, 820] on span "Exit" at bounding box center [1395, 823] width 19 height 11
click at [1392, 792] on button "Save & Exit" at bounding box center [1370, 788] width 108 height 32
